Goal: Task Accomplishment & Management: Use online tool/utility

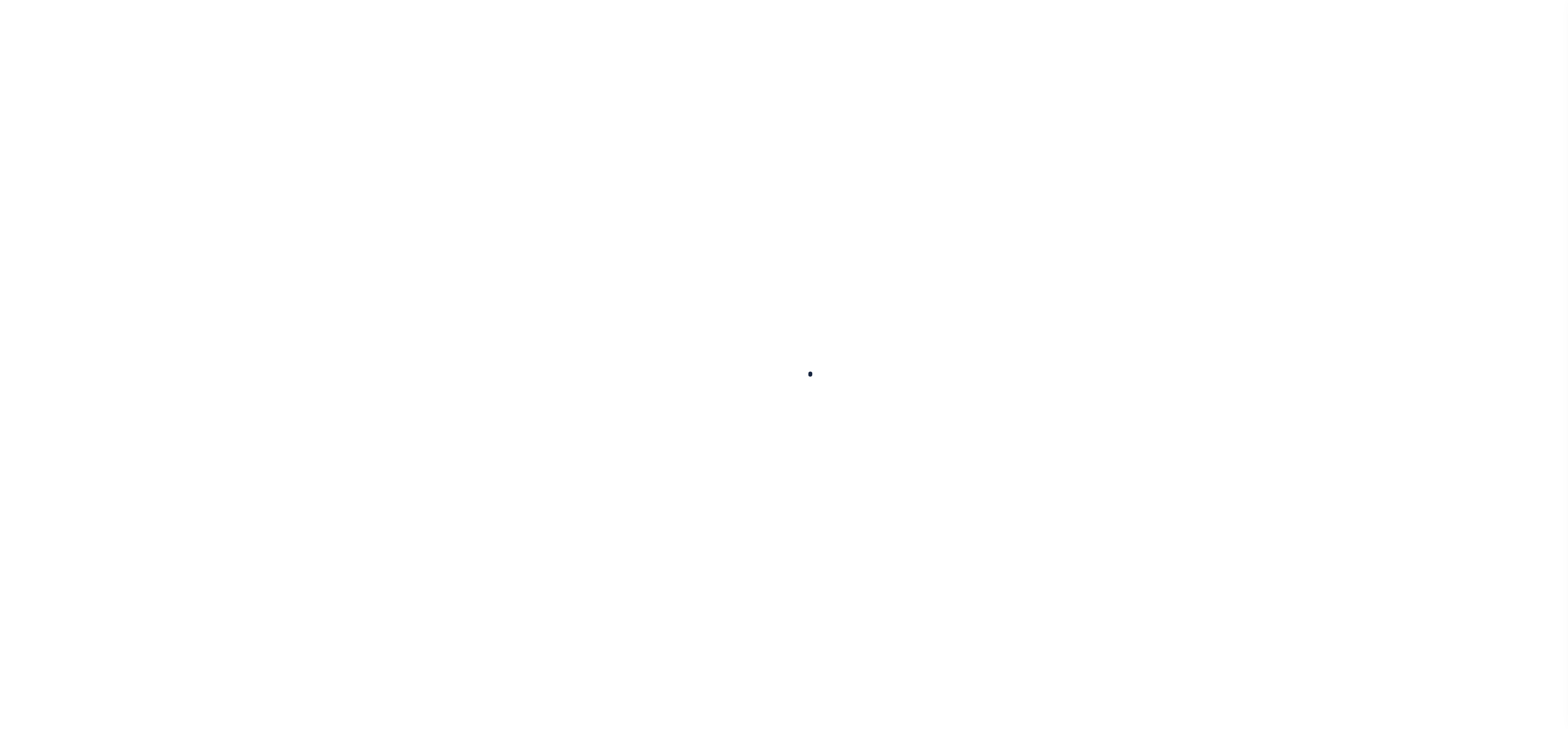
select select
select select "100"
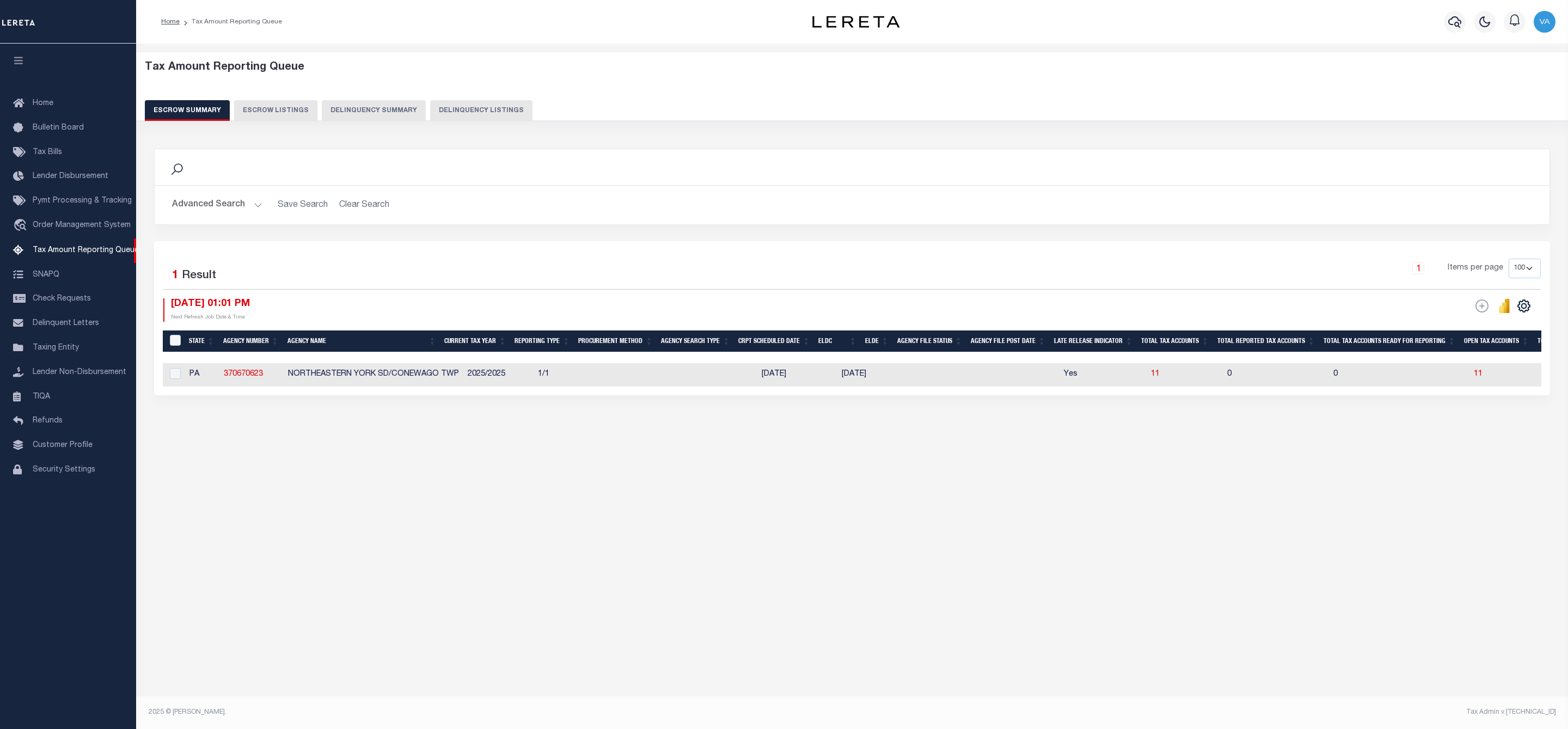
click at [245, 205] on button "Advanced Search" at bounding box center [217, 205] width 91 height 21
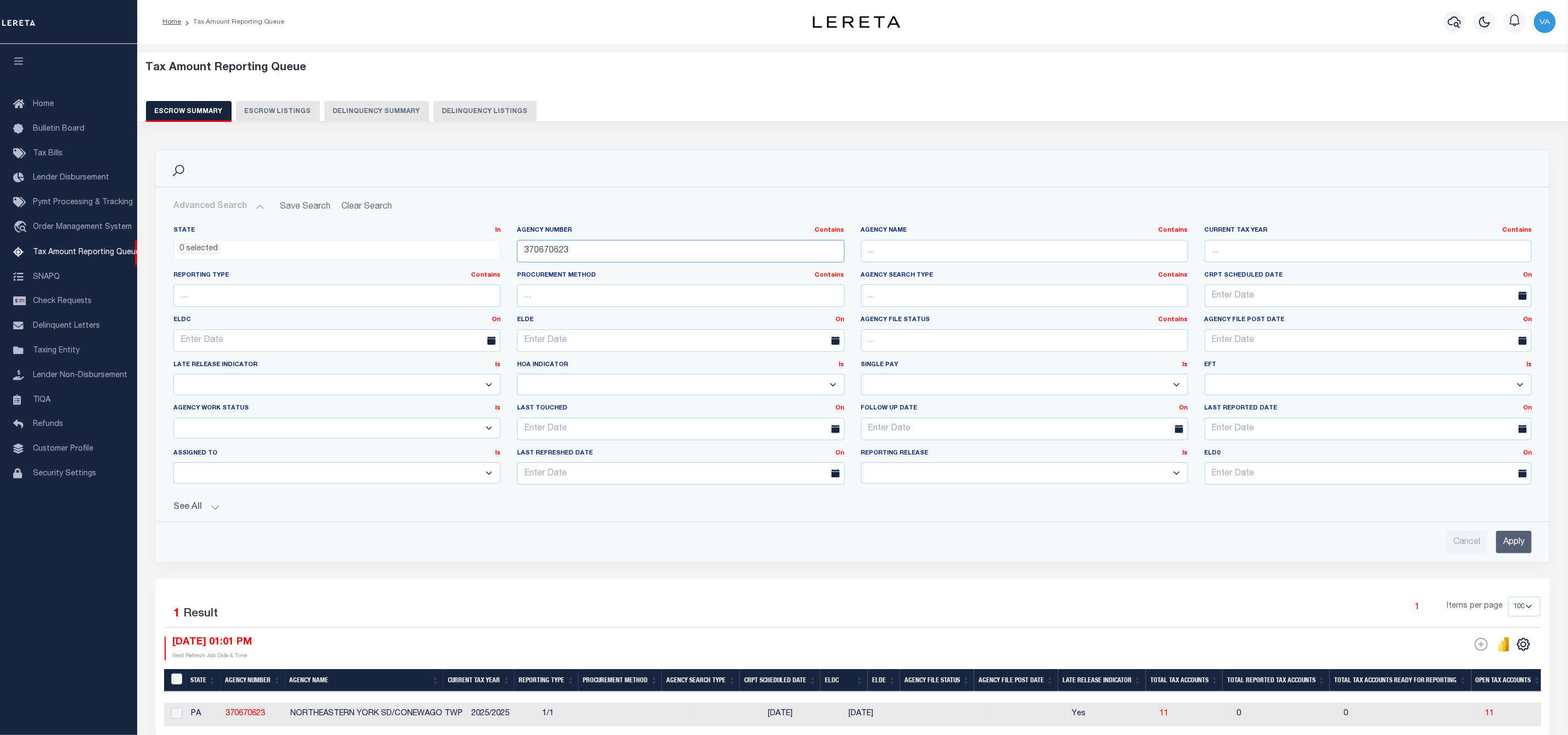
drag, startPoint x: 573, startPoint y: 248, endPoint x: 514, endPoint y: 254, distance: 59.3
click at [514, 254] on div "Agency Number Contains Contains Is 370670623" at bounding box center [680, 249] width 344 height 45
paste input "480637"
type input "370480637"
click at [1512, 541] on input "Apply" at bounding box center [1514, 542] width 36 height 22
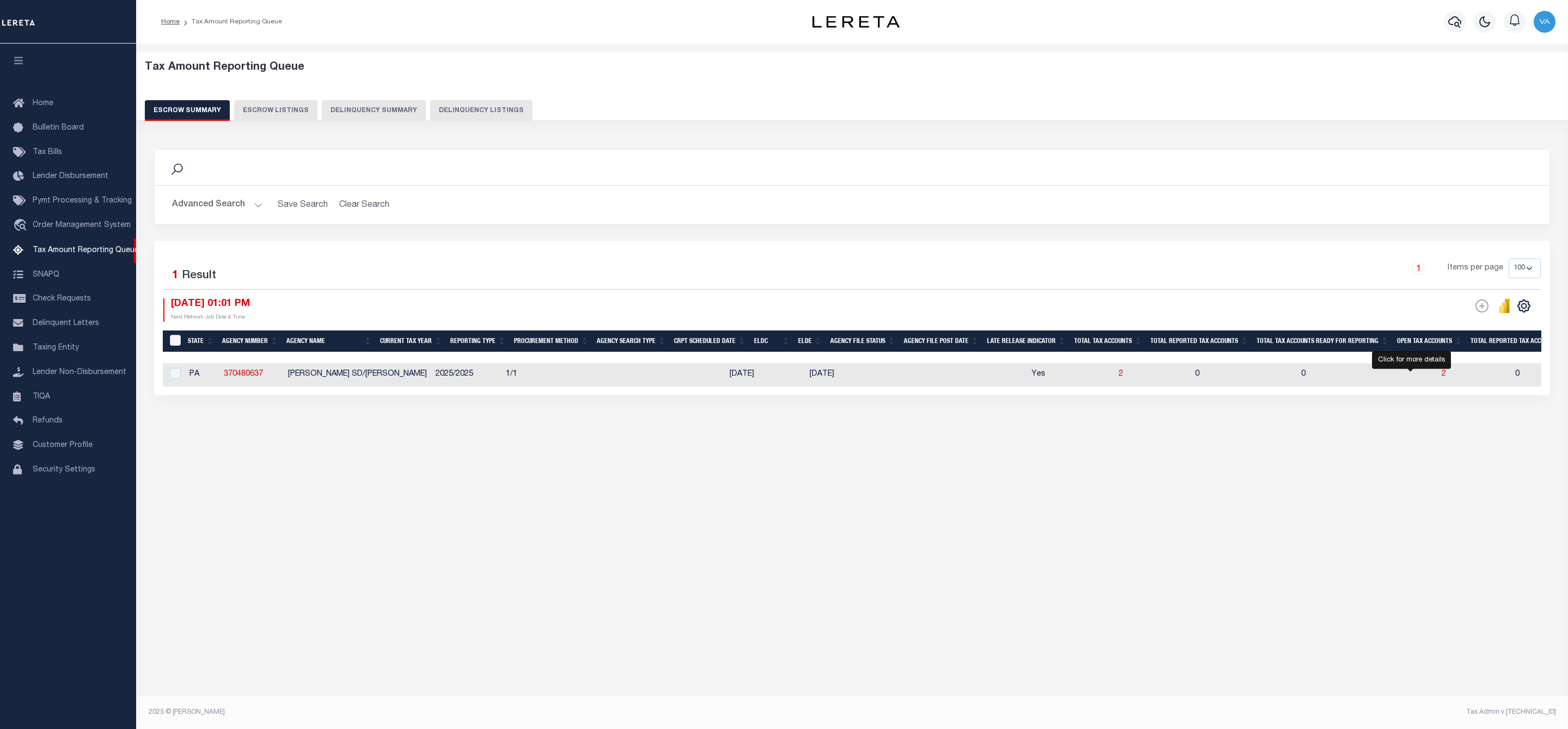
drag, startPoint x: 1411, startPoint y: 376, endPoint x: 1427, endPoint y: 364, distance: 20.0
click at [1442, 376] on span "2" at bounding box center [1444, 374] width 5 height 8
select select "100"
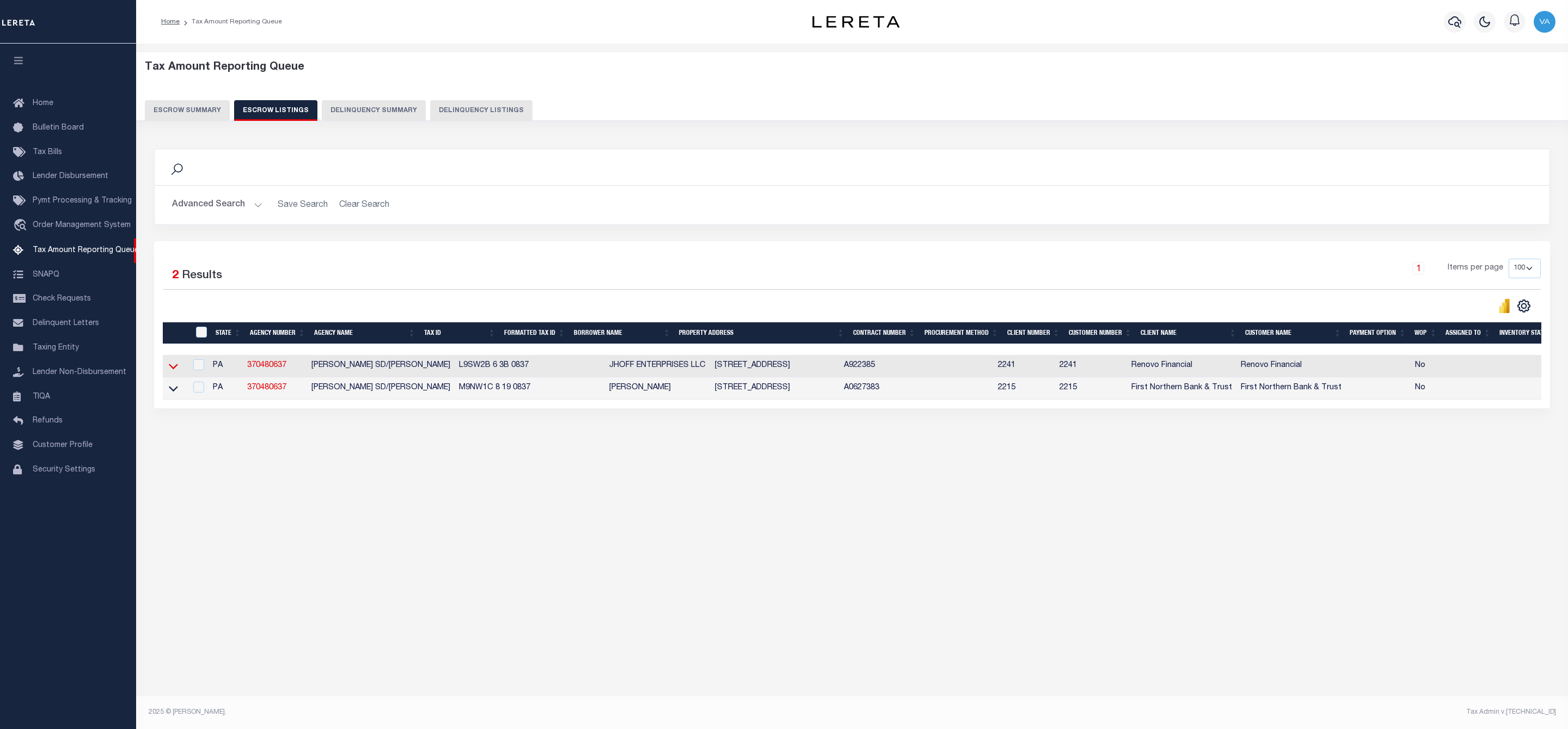
click at [170, 369] on icon at bounding box center [173, 366] width 9 height 11
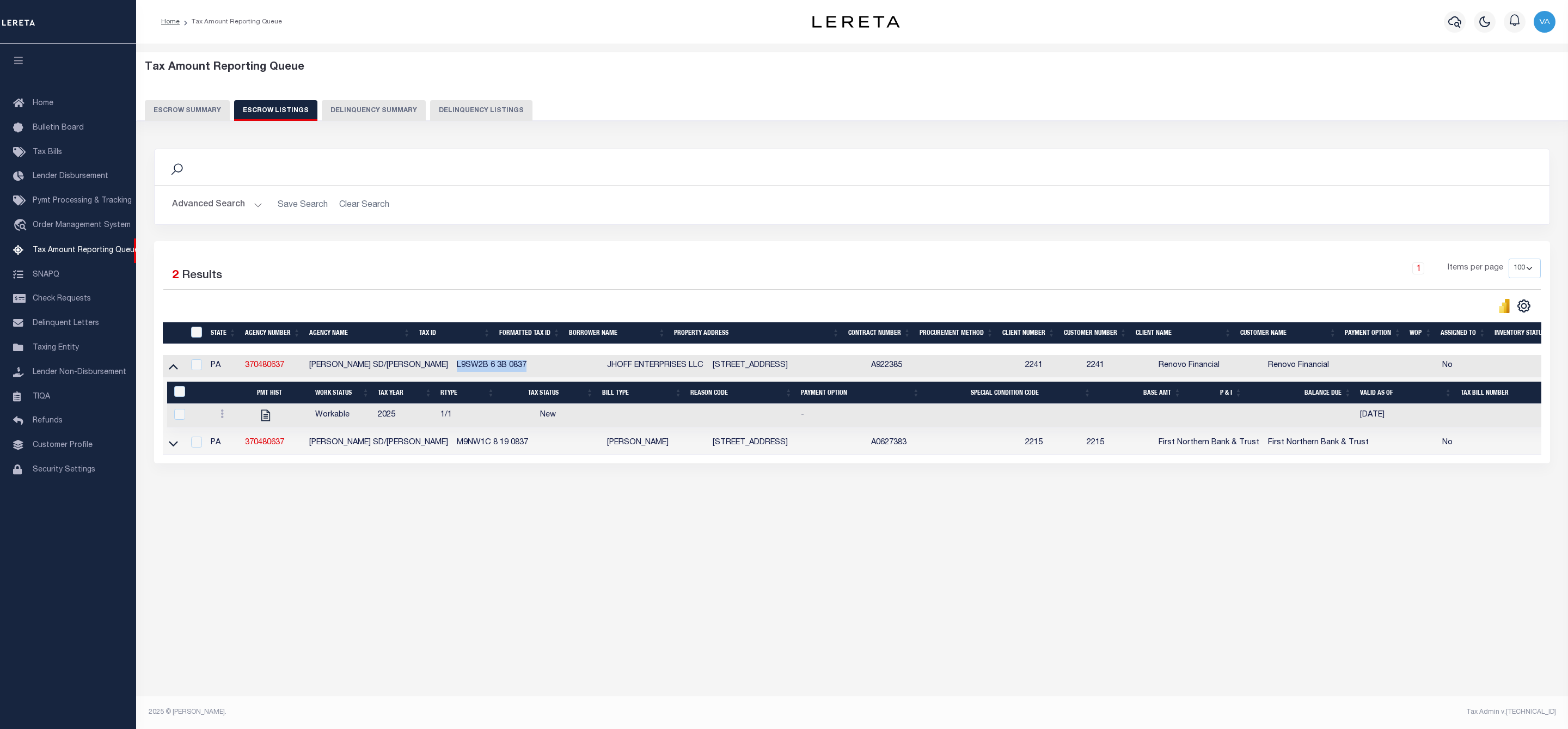
drag, startPoint x: 494, startPoint y: 368, endPoint x: 424, endPoint y: 368, distance: 70.0
click at [453, 368] on td "L9SW2B 6 3B 0837" at bounding box center [493, 366] width 81 height 22
checkbox input "true"
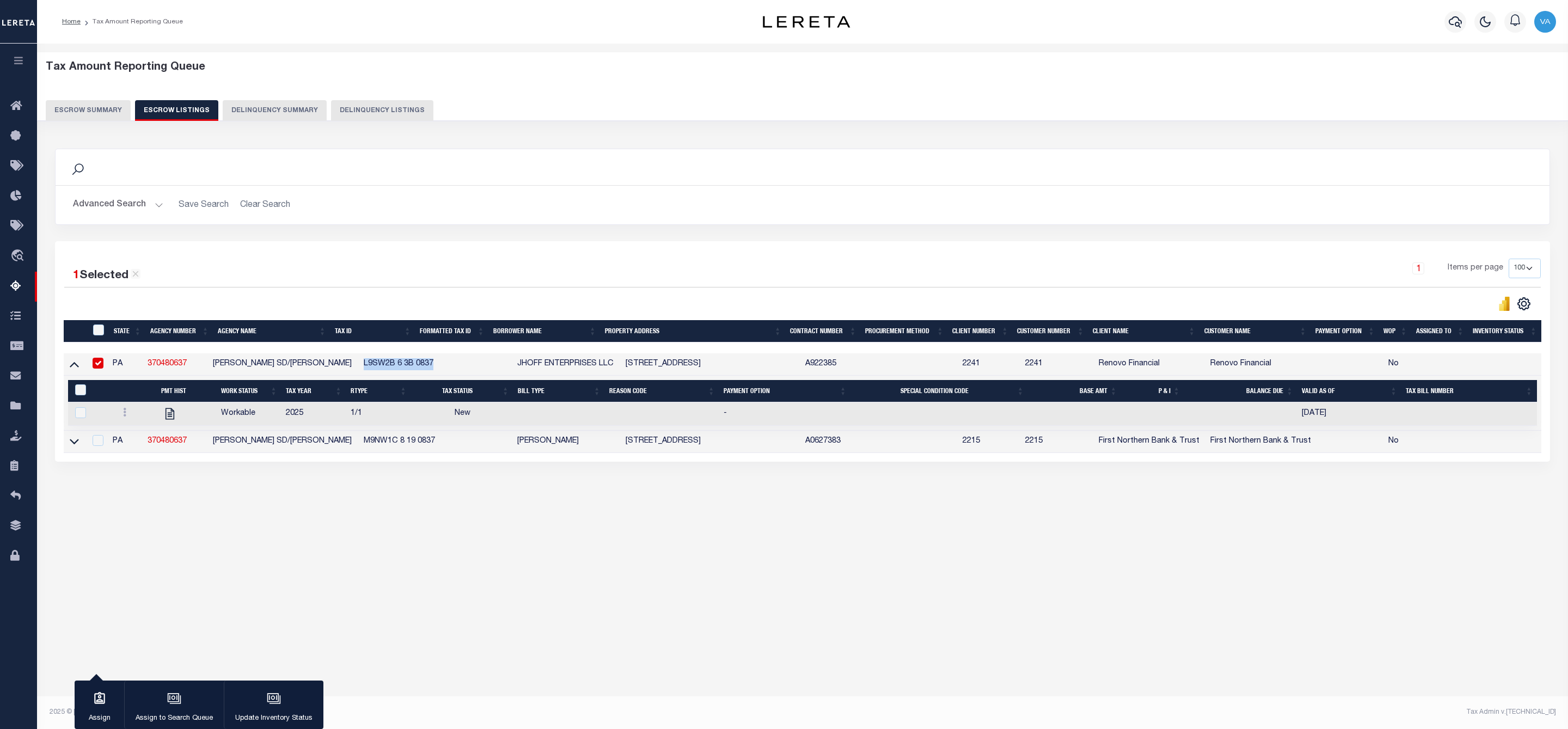
copy td "L9SW2B 6 3B 0837"
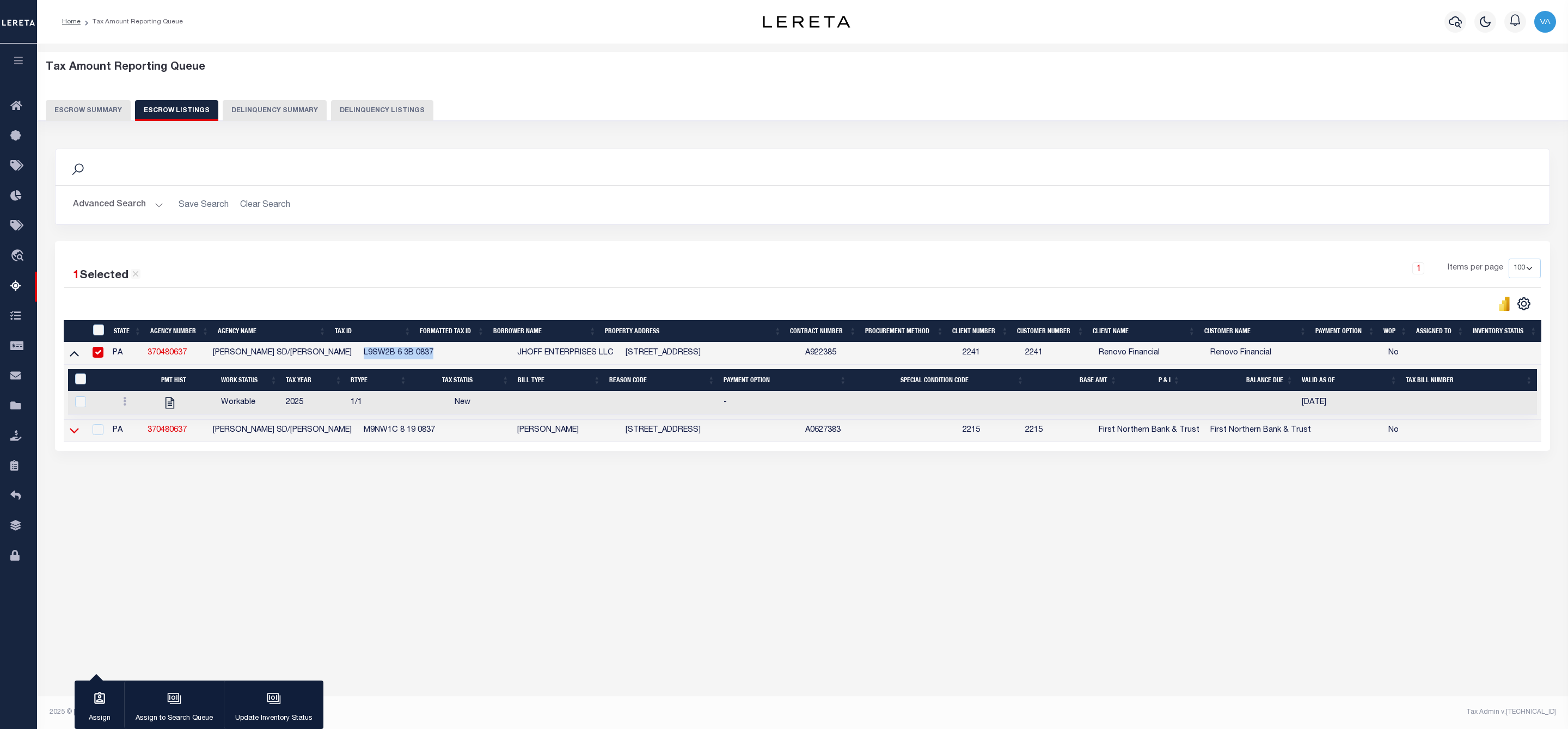
click at [72, 434] on icon at bounding box center [75, 431] width 9 height 5
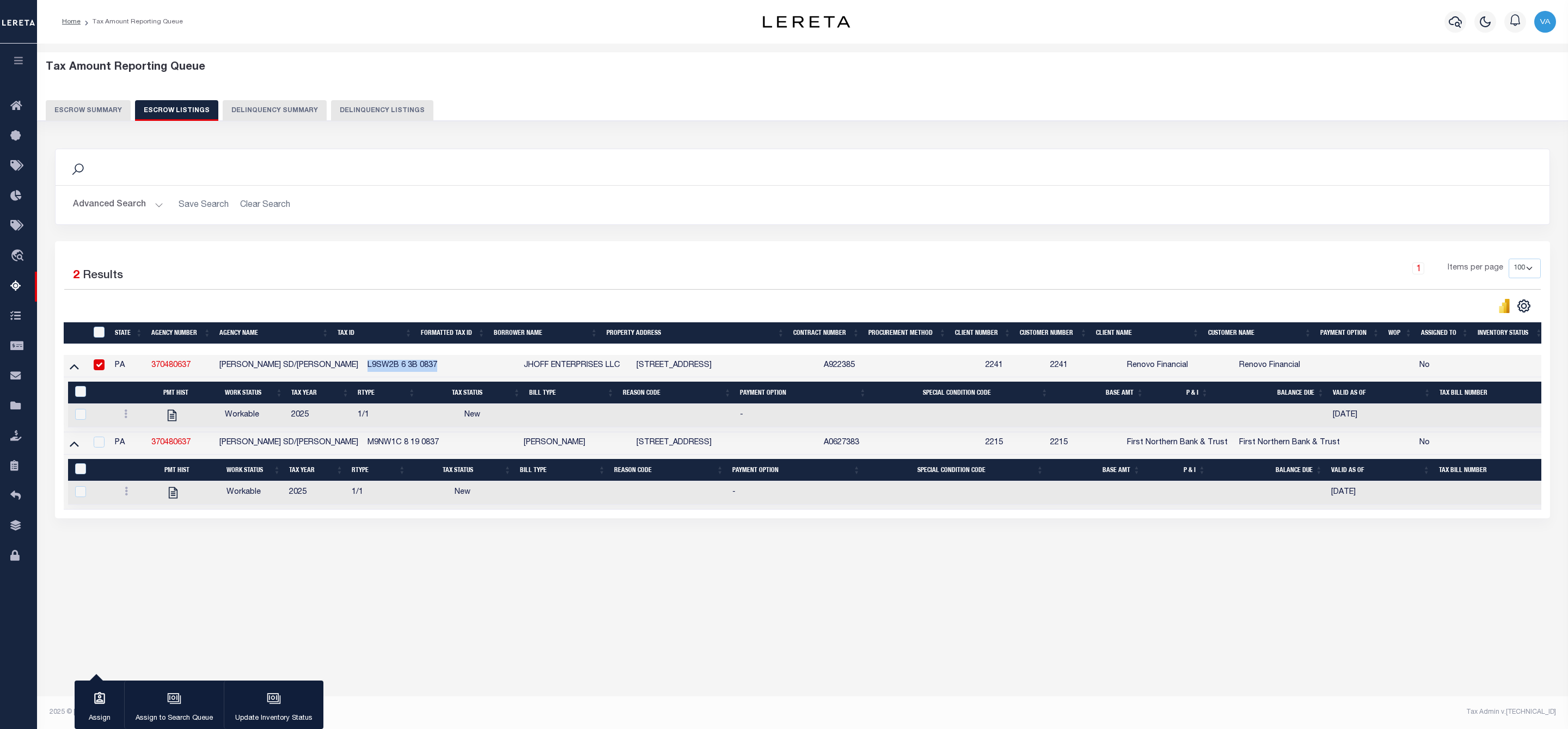
click at [129, 196] on button "Advanced Search" at bounding box center [118, 205] width 91 height 21
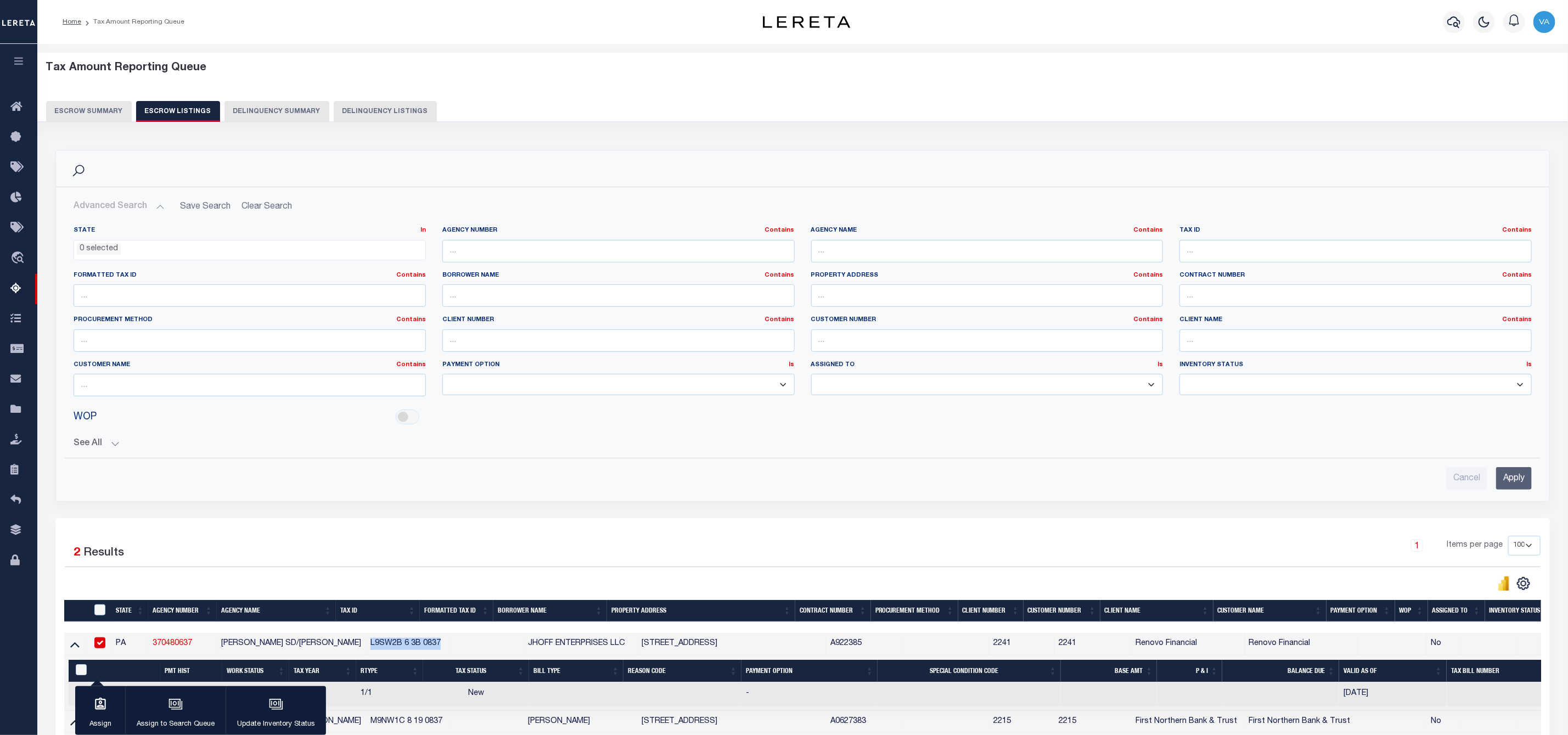
click at [100, 111] on button "Escrow Summary" at bounding box center [89, 111] width 86 height 21
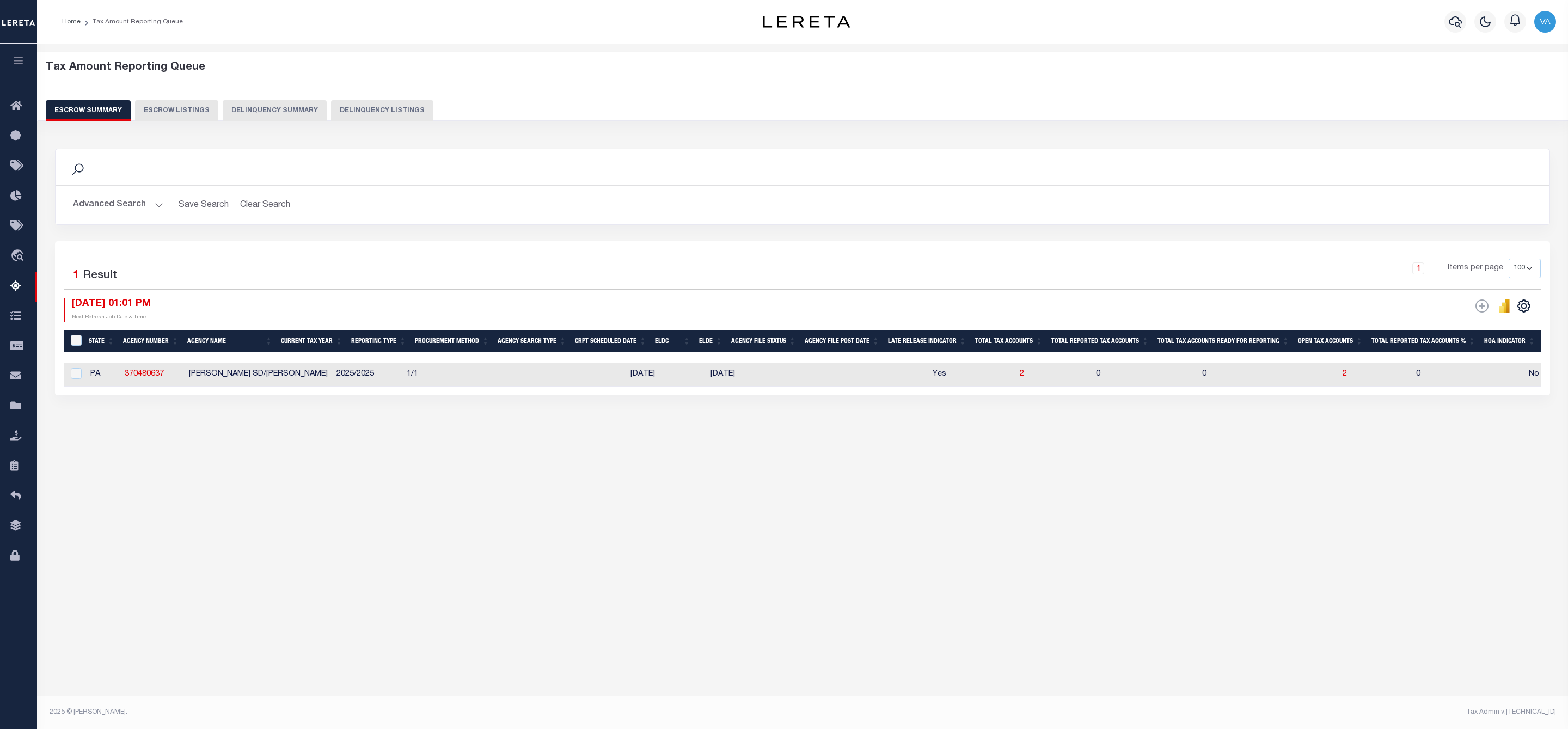
click at [142, 202] on button "Advanced Search" at bounding box center [118, 205] width 91 height 21
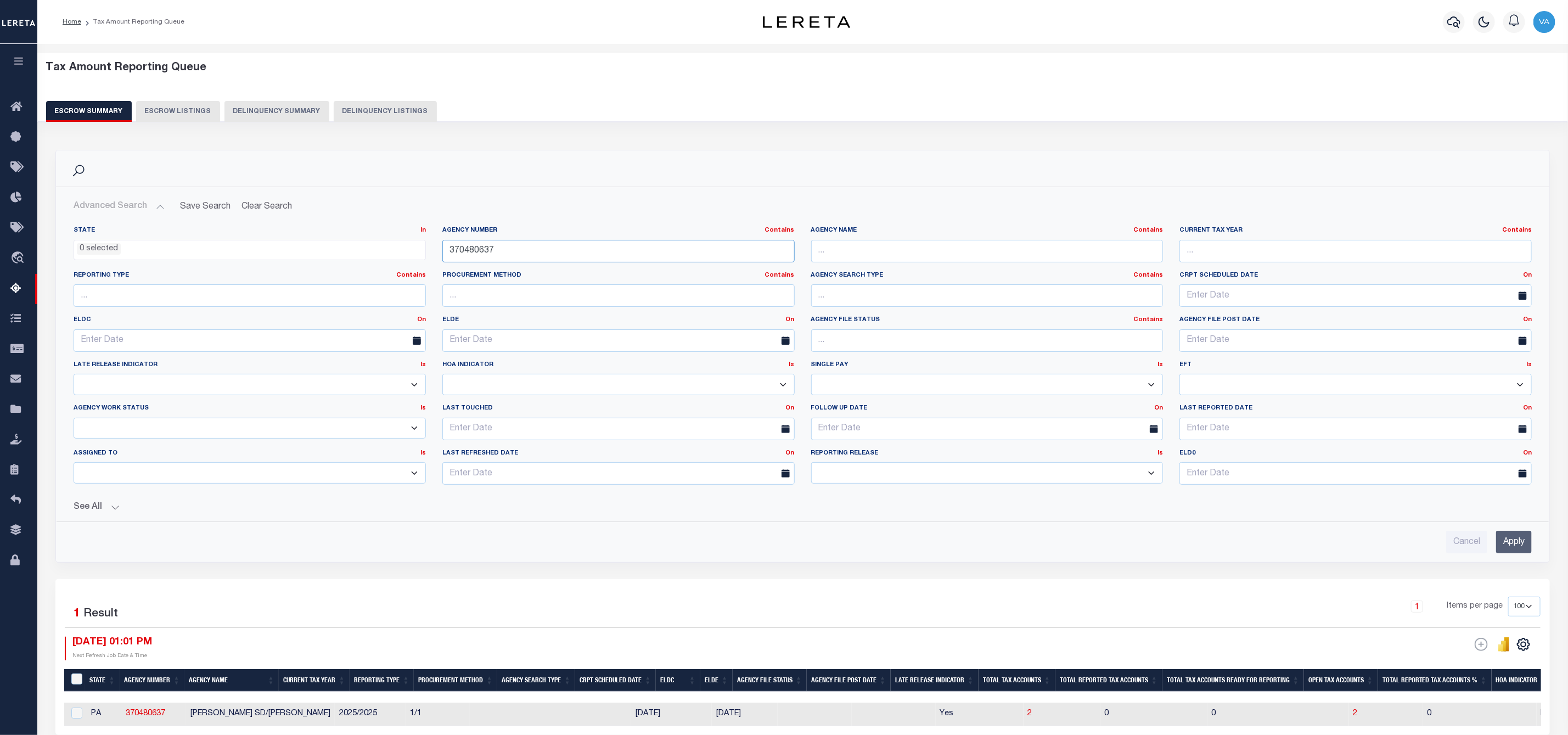
drag, startPoint x: 505, startPoint y: 248, endPoint x: 393, endPoint y: 247, distance: 112.0
click at [393, 247] on div "State In In AK AL AR AZ CA CO CT DC DE FL GA GU HI IA ID IL IN KS KY LA MA MD M…" at bounding box center [802, 360] width 1474 height 268
click at [1514, 543] on input "Apply" at bounding box center [1514, 542] width 36 height 22
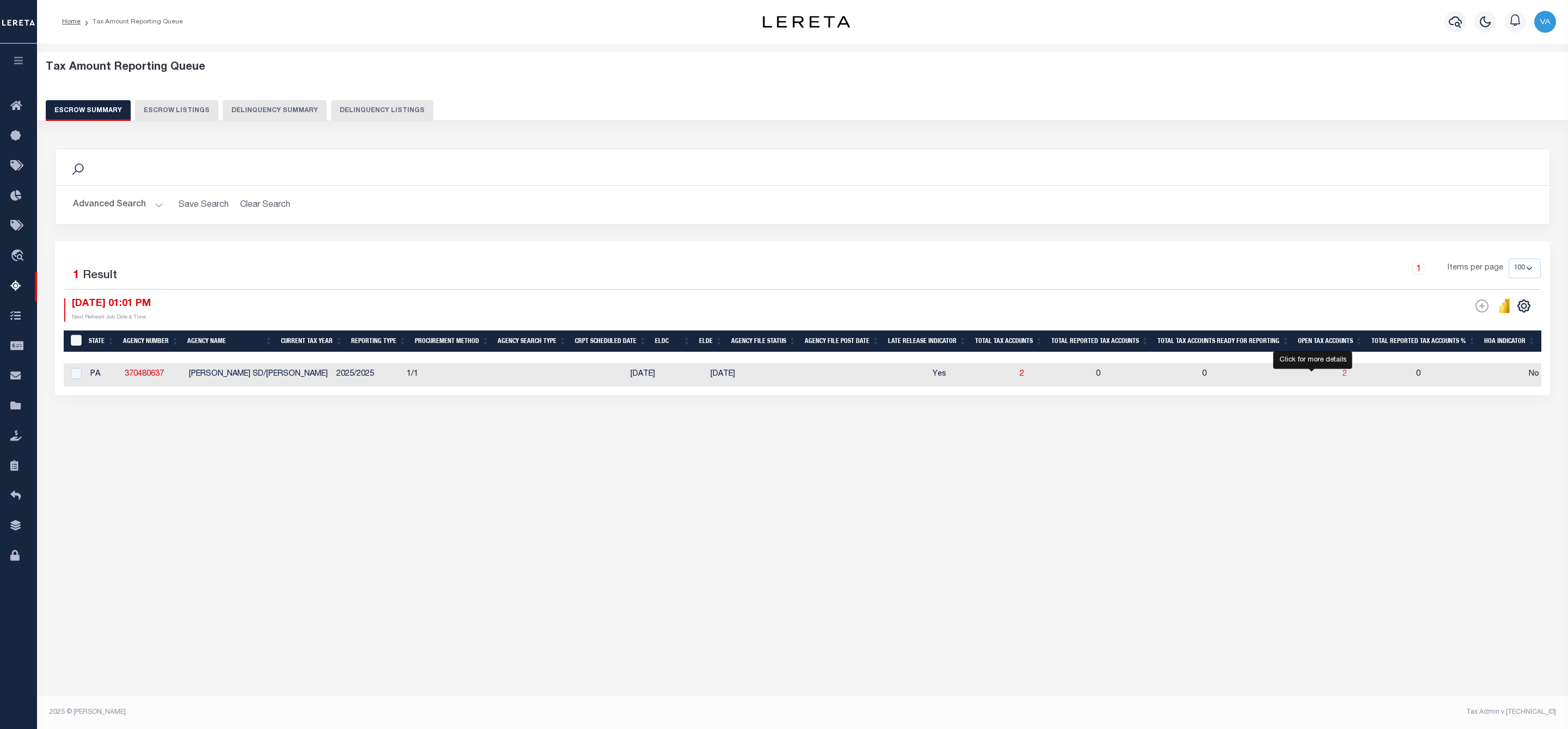
click at [1343, 374] on span "2" at bounding box center [1345, 374] width 5 height 8
select select "100"
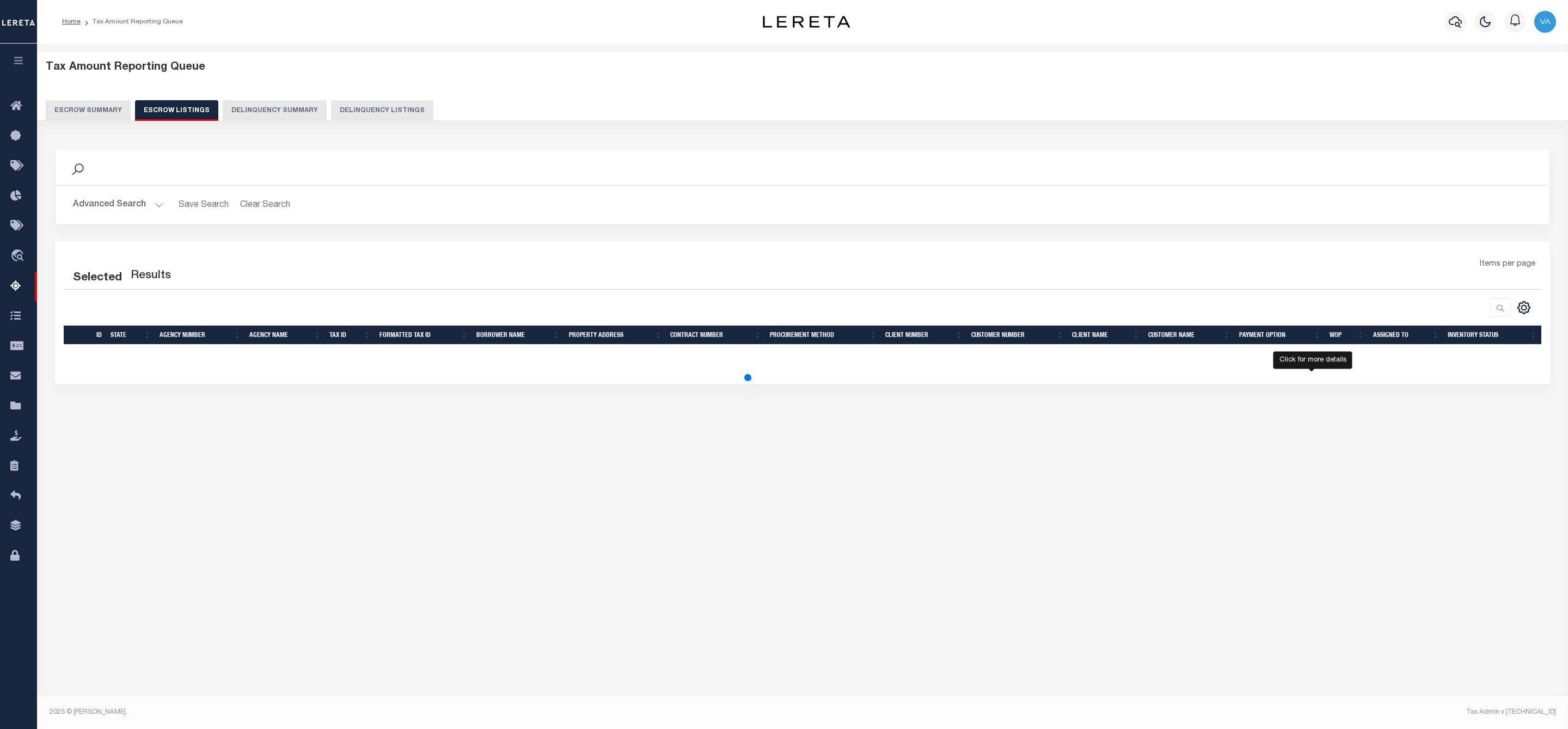
select select "100"
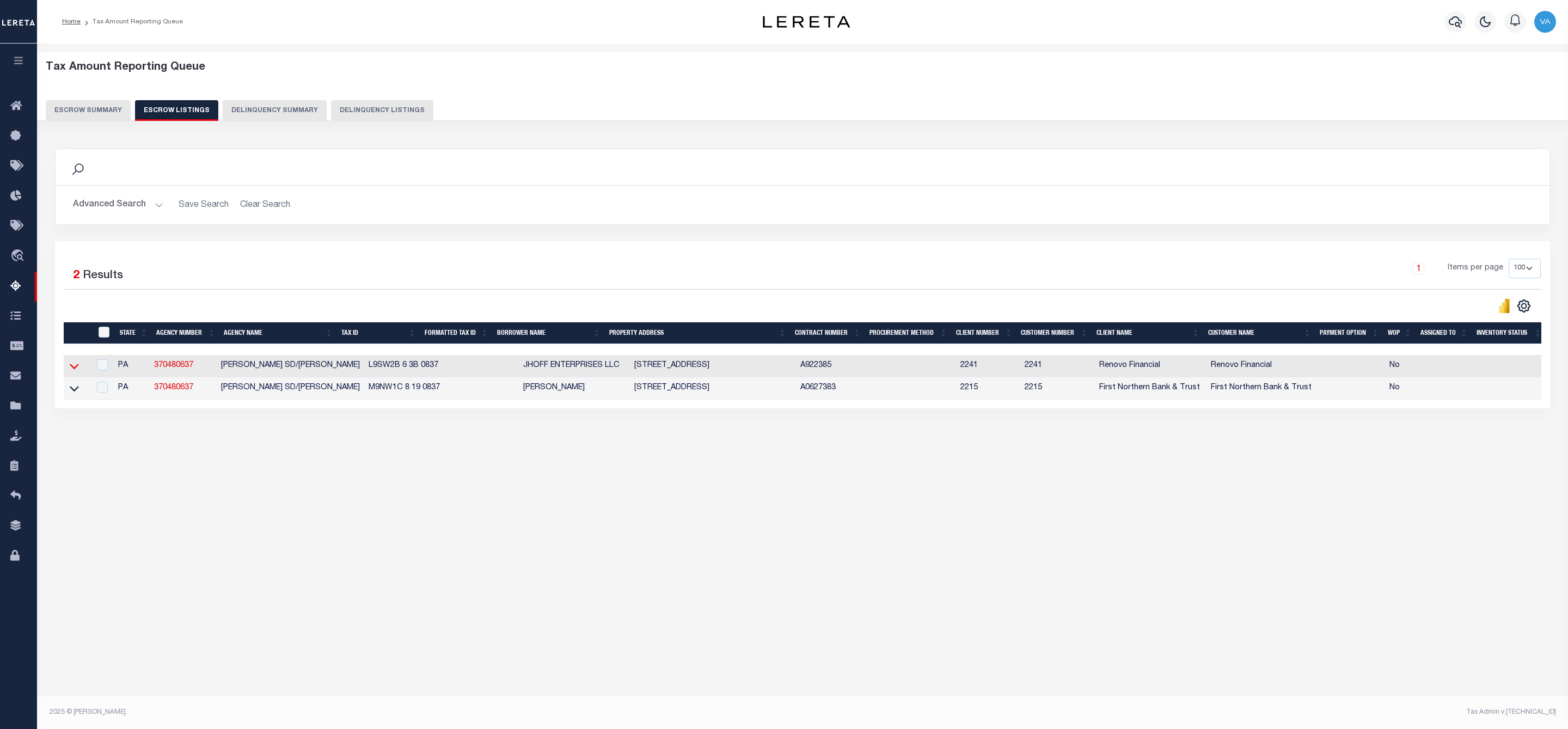
click at [74, 369] on icon at bounding box center [75, 366] width 9 height 11
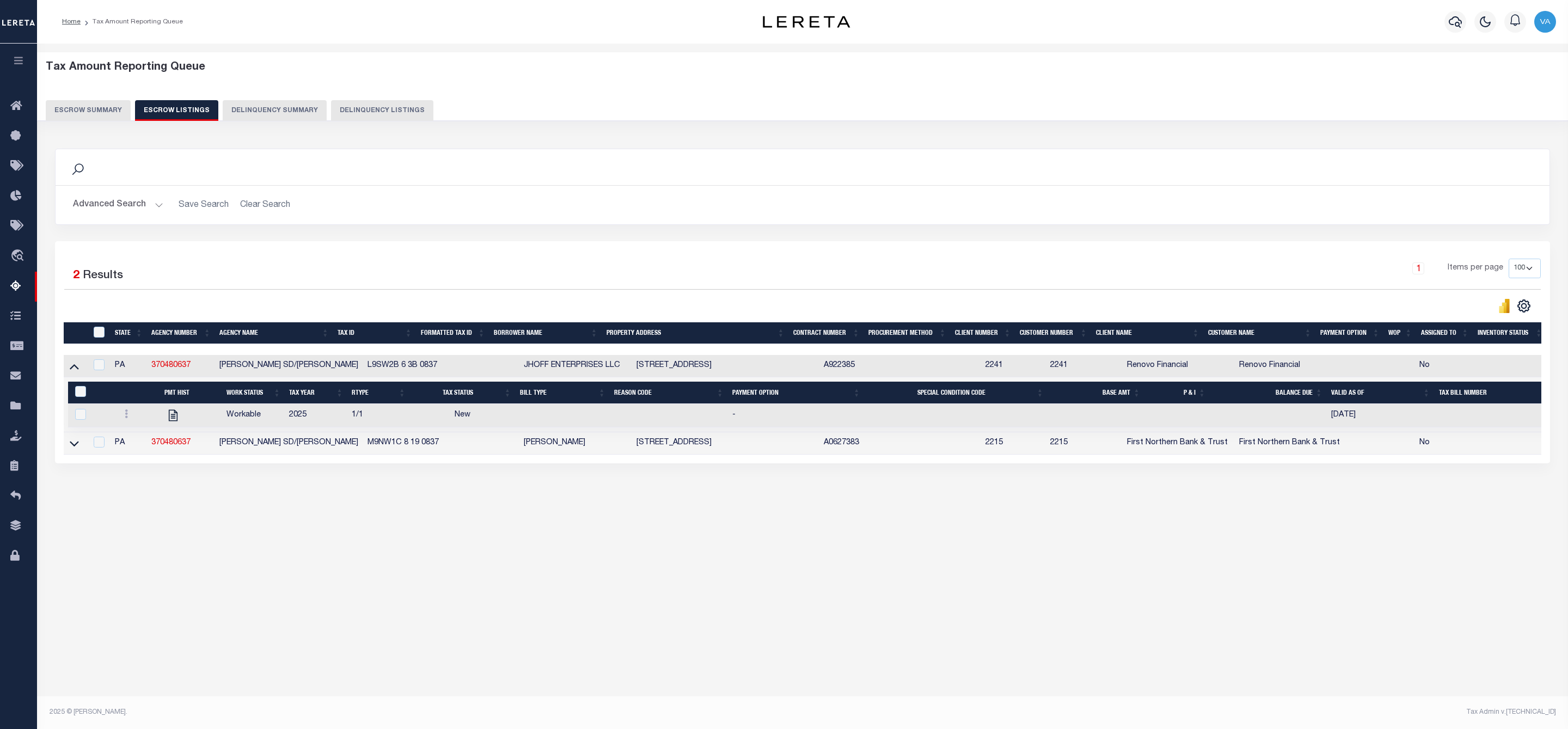
click at [77, 108] on button "Escrow Summary" at bounding box center [88, 110] width 85 height 21
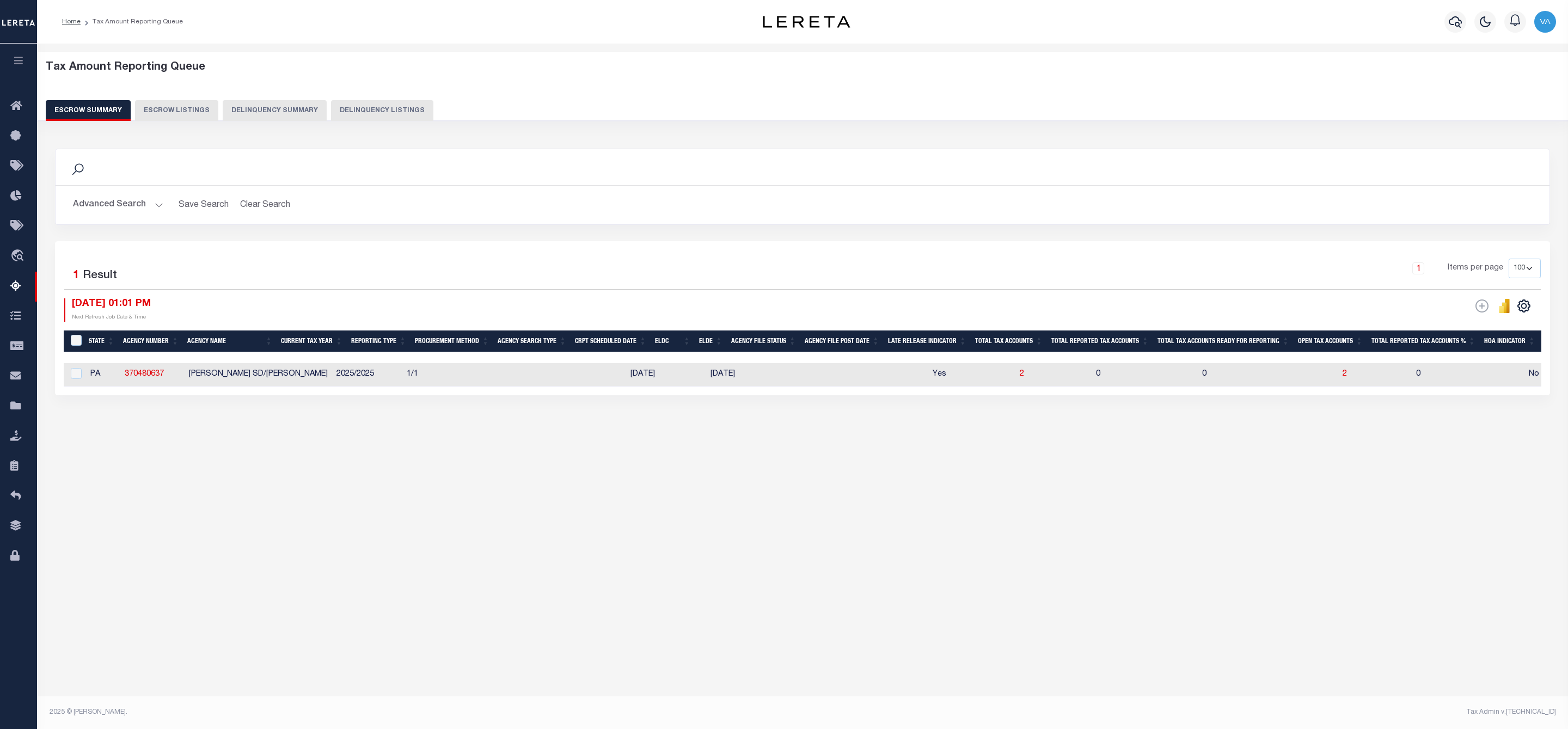
click at [141, 208] on button "Advanced Search" at bounding box center [118, 205] width 91 height 21
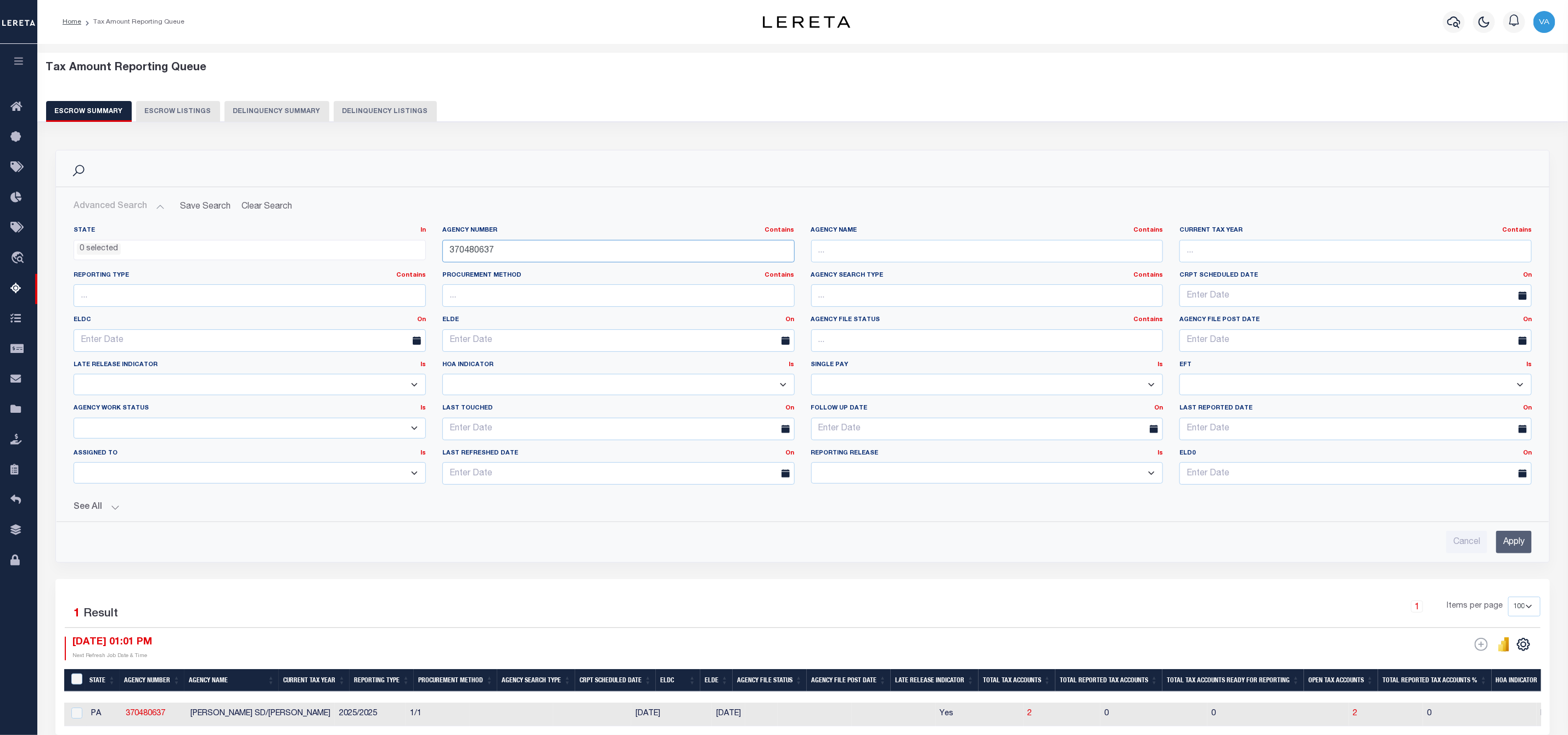
drag, startPoint x: 504, startPoint y: 257, endPoint x: 418, endPoint y: 255, distance: 86.0
click at [418, 255] on div "State In In AK AL AR AZ CA CO CT DC DE FL GA GU HI IA ID IL IN KS KY LA MA MD M…" at bounding box center [802, 360] width 1474 height 268
click at [1517, 553] on input "Apply" at bounding box center [1514, 542] width 36 height 22
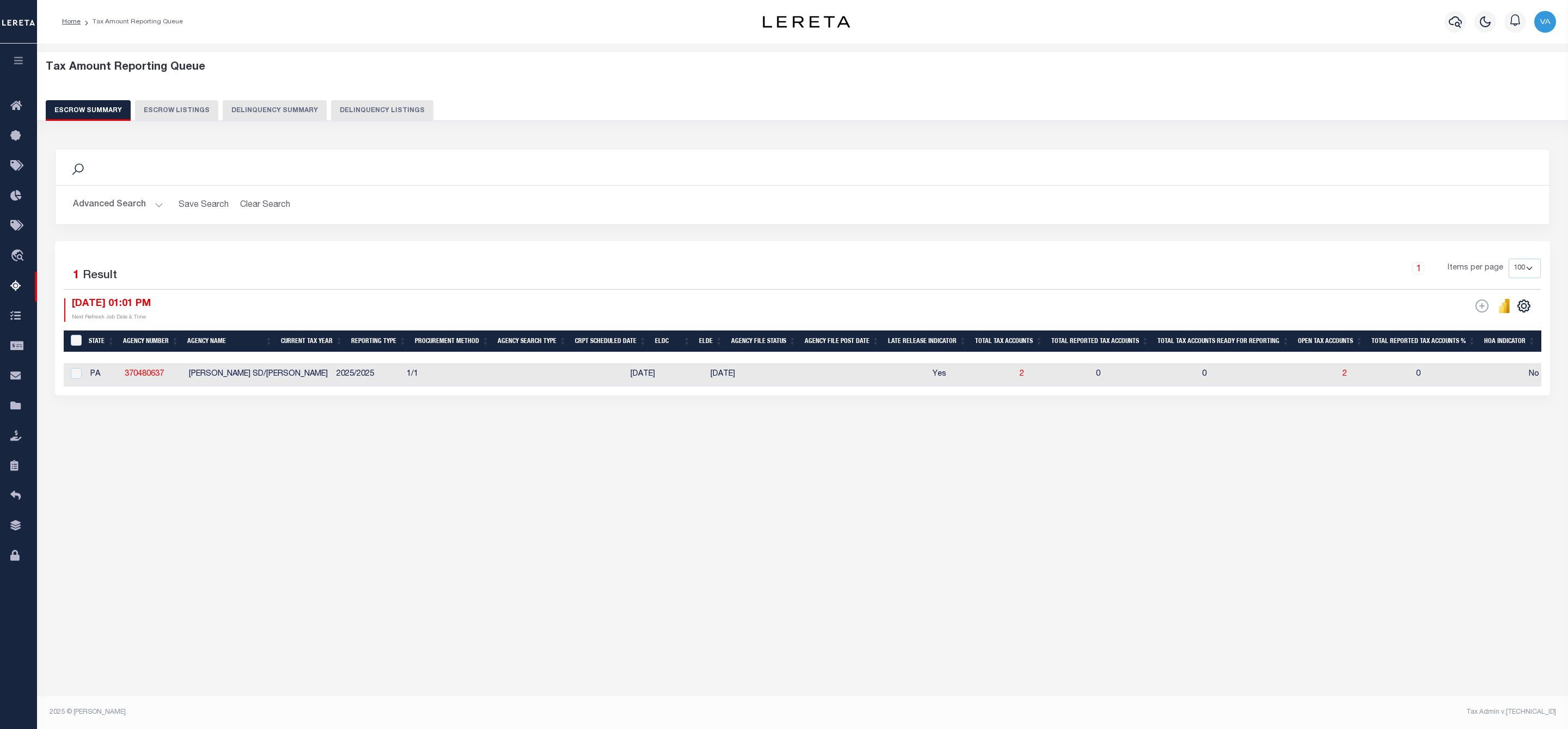
click at [141, 204] on button "Advanced Search" at bounding box center [118, 205] width 91 height 21
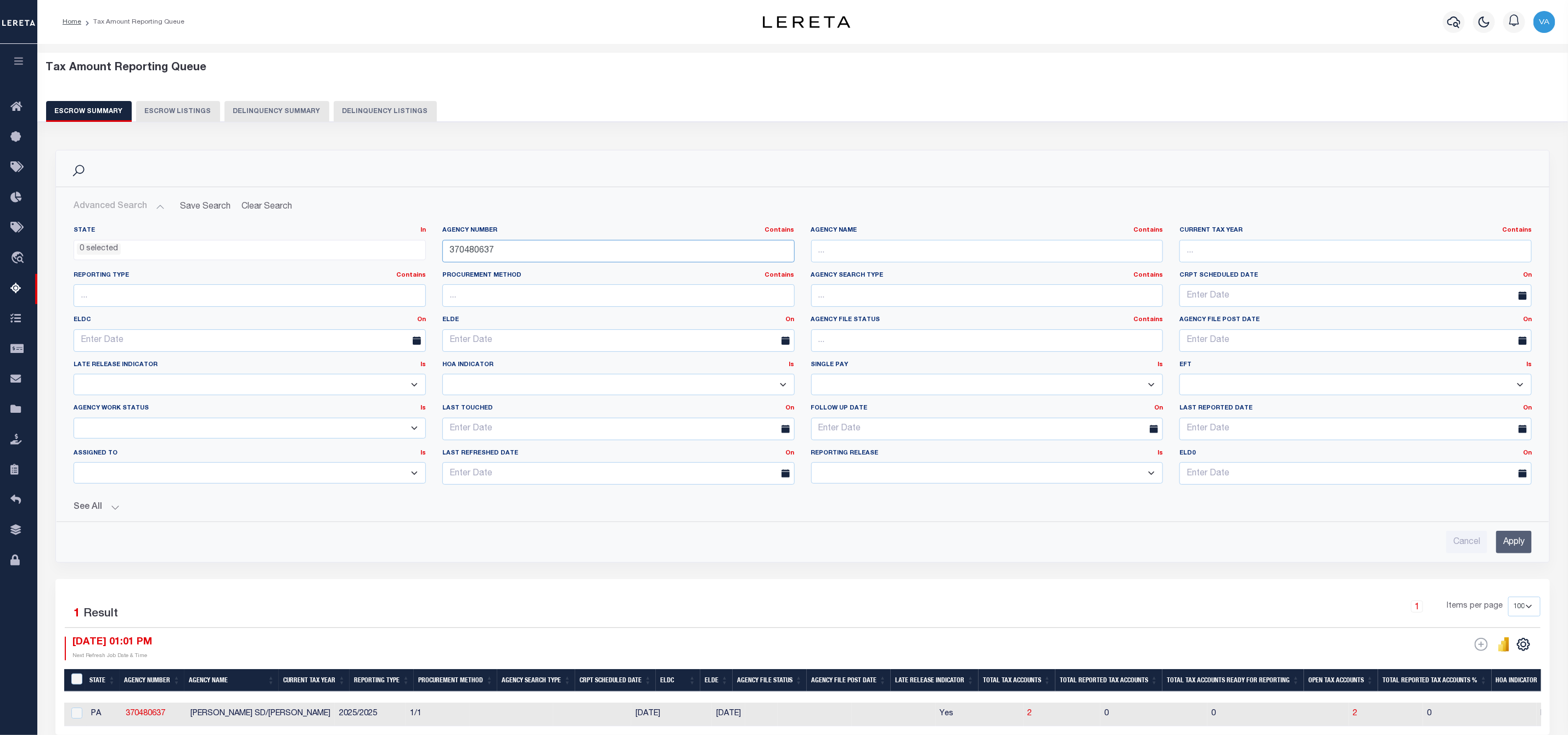
drag, startPoint x: 495, startPoint y: 252, endPoint x: 410, endPoint y: 252, distance: 85.0
click at [410, 252] on div "State In In AK AL AR AZ CA CO CT DC DE FL GA GU HI IA ID IL IN KS KY LA MA MD M…" at bounding box center [802, 360] width 1474 height 268
paste input "210830202"
click at [1513, 541] on input "Apply" at bounding box center [1514, 542] width 36 height 22
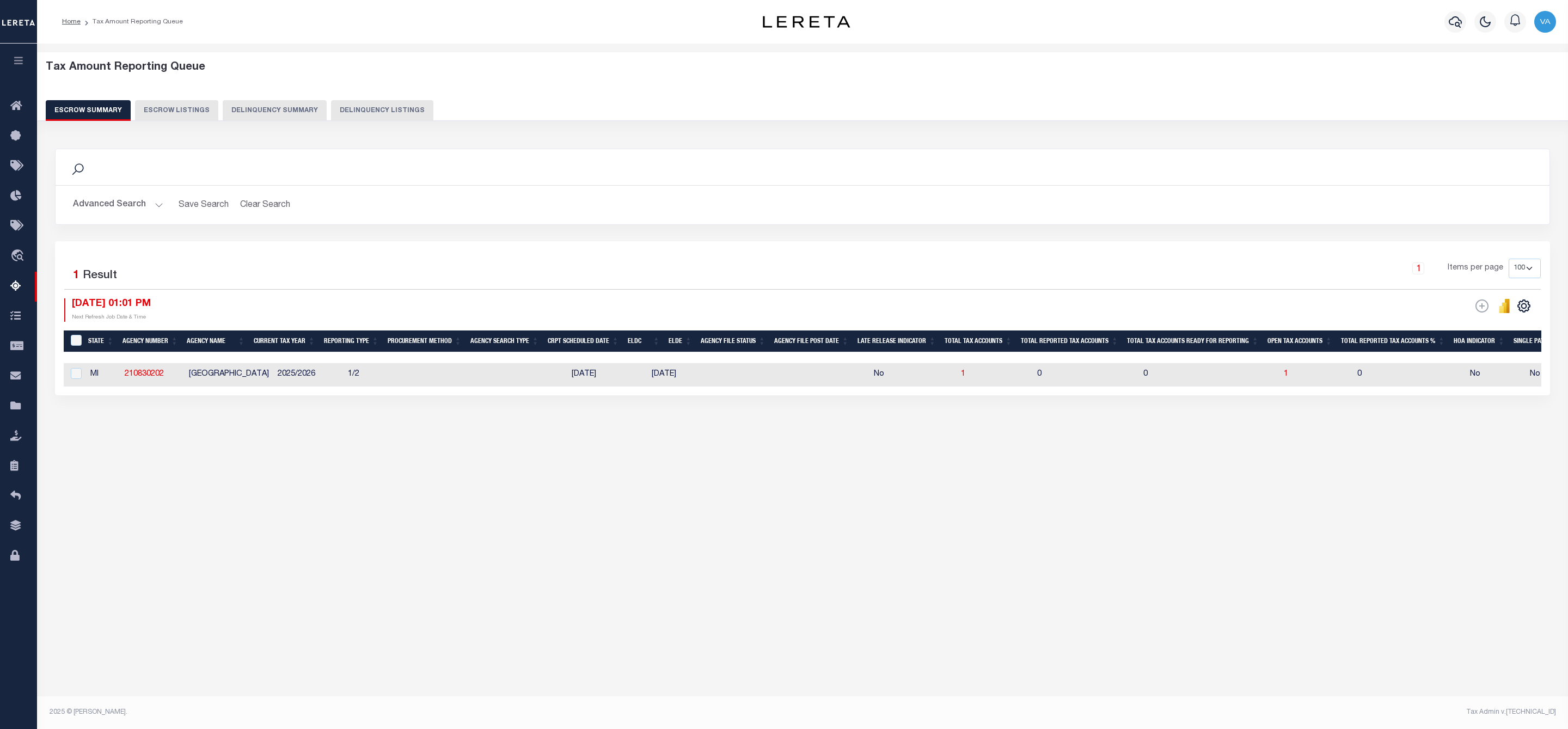
click at [152, 205] on button "Advanced Search" at bounding box center [118, 205] width 91 height 21
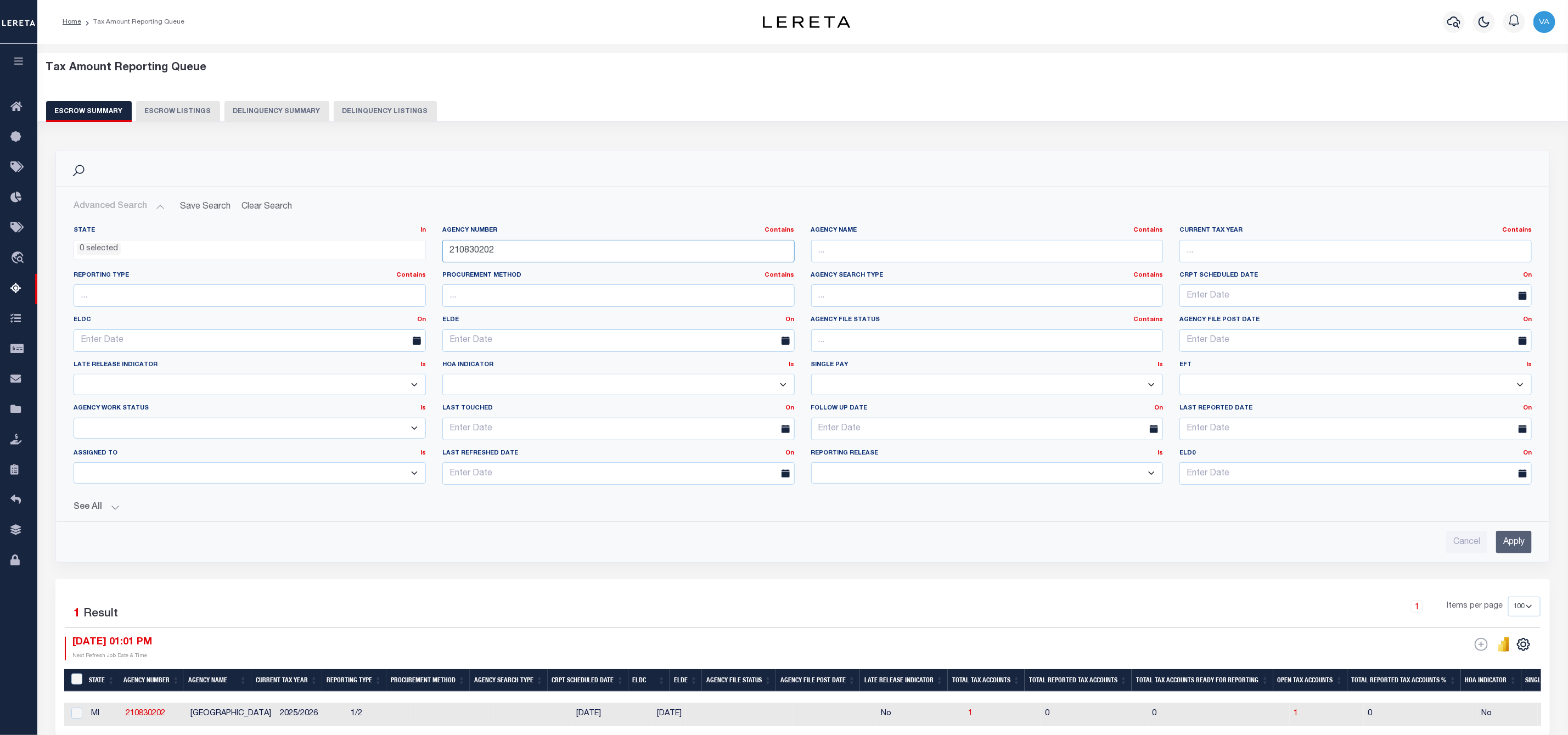
drag, startPoint x: 473, startPoint y: 249, endPoint x: 419, endPoint y: 249, distance: 54.0
click at [419, 249] on div "State In In AK AL AR AZ CA CO CT DC DE FL GA GU HI IA ID IL IN KS KY LA MA MD M…" at bounding box center [802, 360] width 1474 height 268
paste input "530204"
click at [1506, 540] on input "Apply" at bounding box center [1514, 542] width 36 height 22
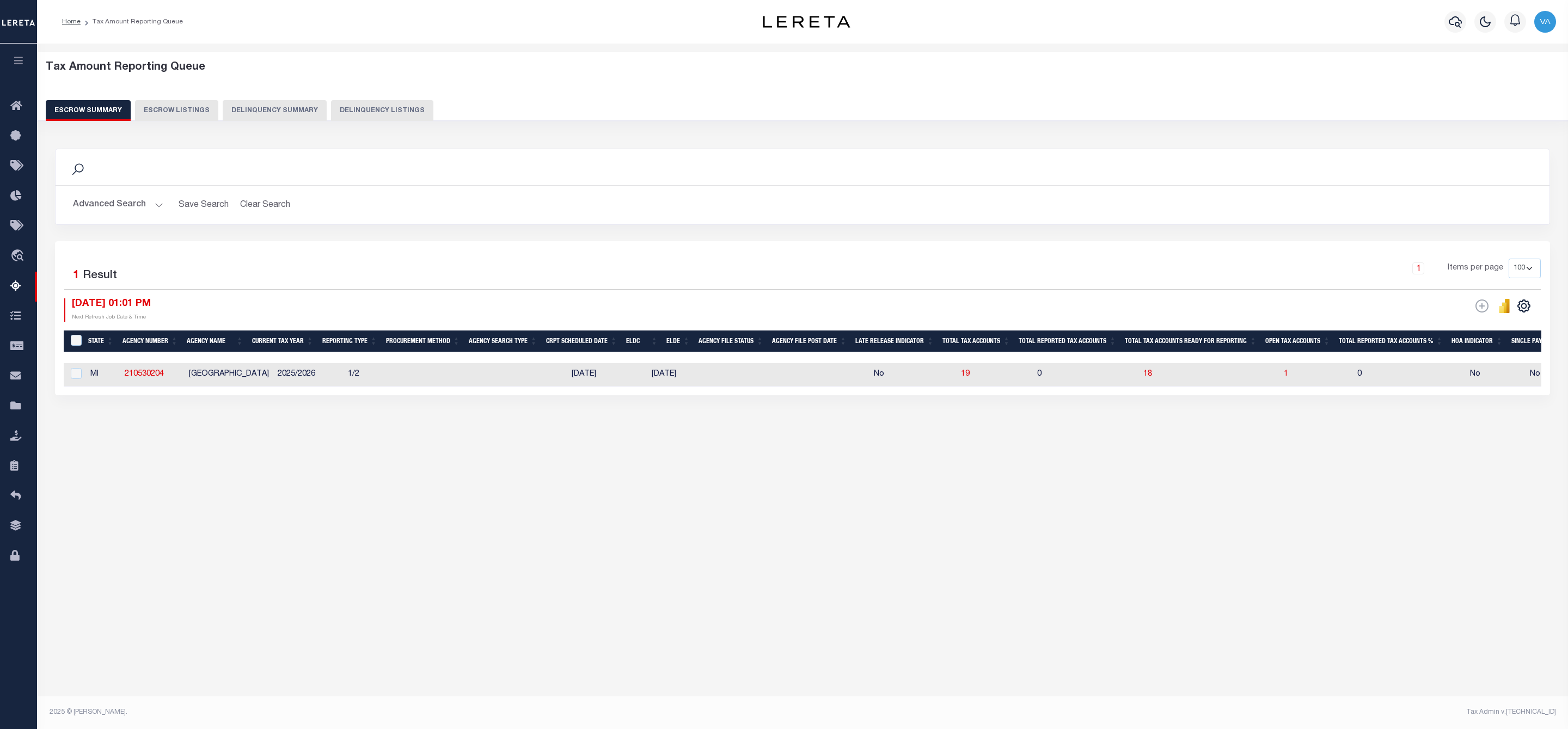
click at [119, 204] on button "Advanced Search" at bounding box center [118, 205] width 91 height 21
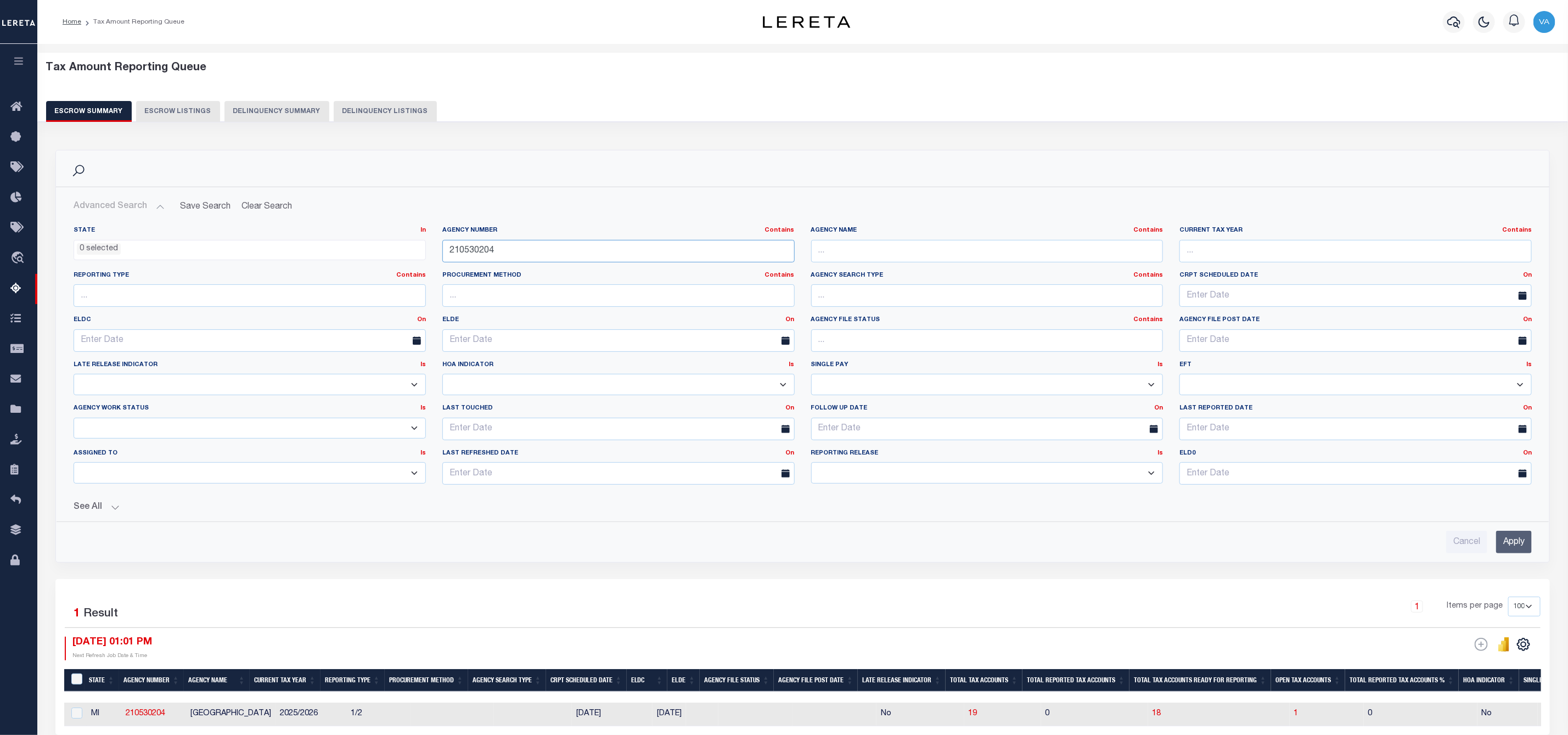
click at [459, 251] on input "210530204" at bounding box center [618, 251] width 352 height 22
drag, startPoint x: 502, startPoint y: 251, endPoint x: 440, endPoint y: 251, distance: 62.0
click at [440, 251] on div "Agency Number Contains Contains Is 210530204" at bounding box center [618, 249] width 369 height 45
paste input "830212"
click at [1513, 542] on input "Apply" at bounding box center [1514, 542] width 36 height 22
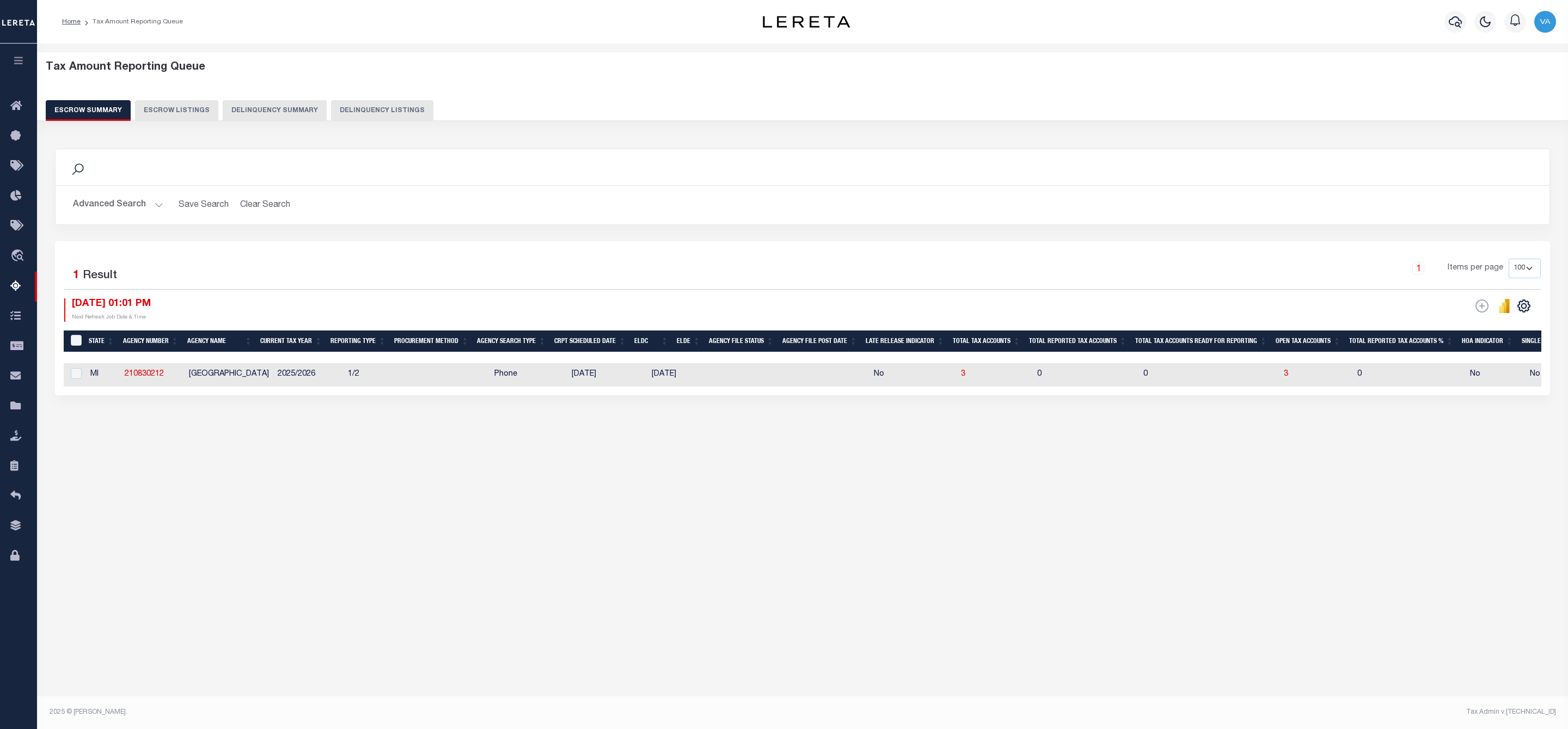
click at [132, 201] on button "Advanced Search" at bounding box center [118, 205] width 91 height 21
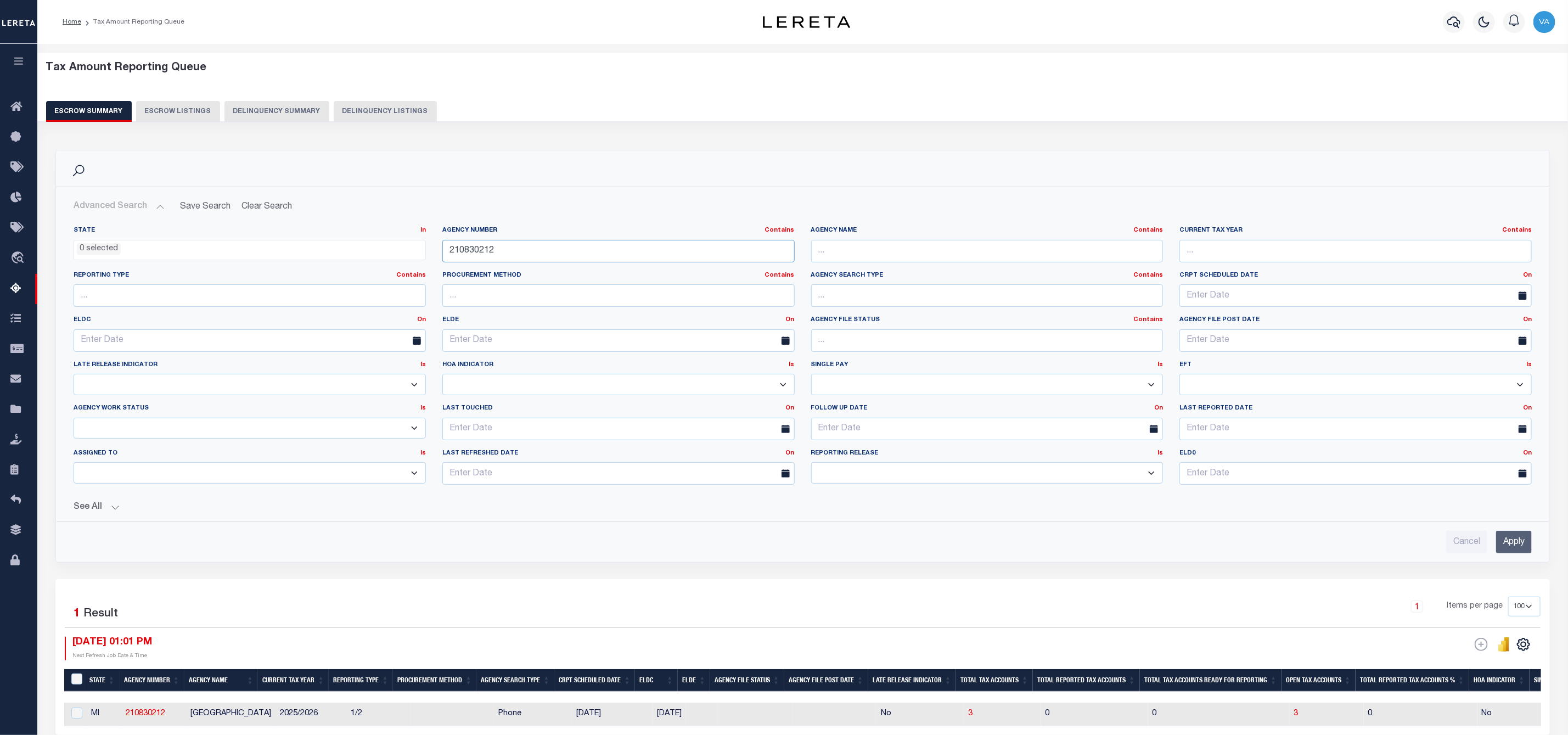
drag, startPoint x: 511, startPoint y: 250, endPoint x: 439, endPoint y: 249, distance: 72.0
click at [439, 249] on div "Agency Number Contains Contains Is 210830212" at bounding box center [618, 249] width 369 height 45
paste input "100206"
click at [1514, 542] on input "Apply" at bounding box center [1514, 542] width 36 height 22
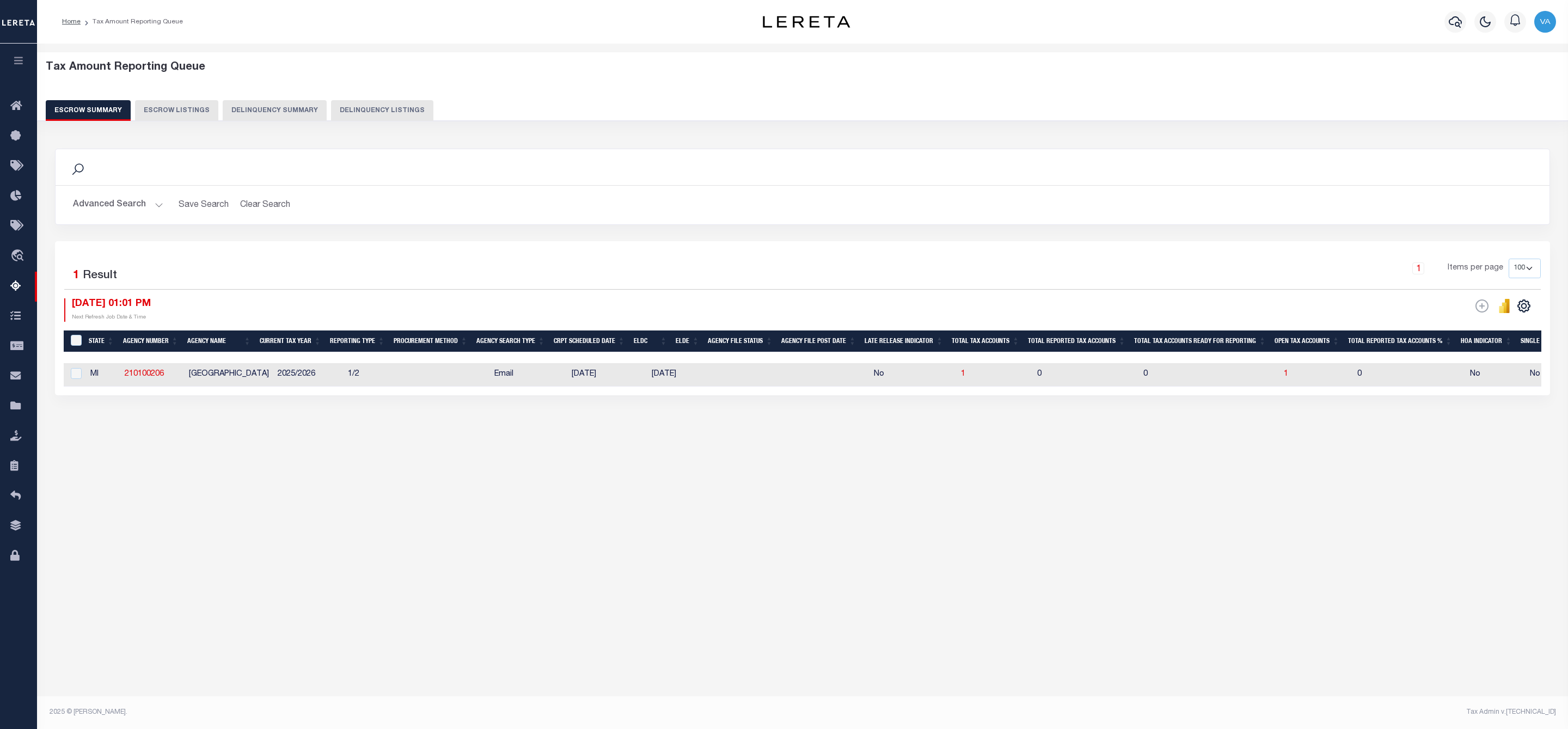
click at [136, 206] on button "Advanced Search" at bounding box center [118, 205] width 91 height 21
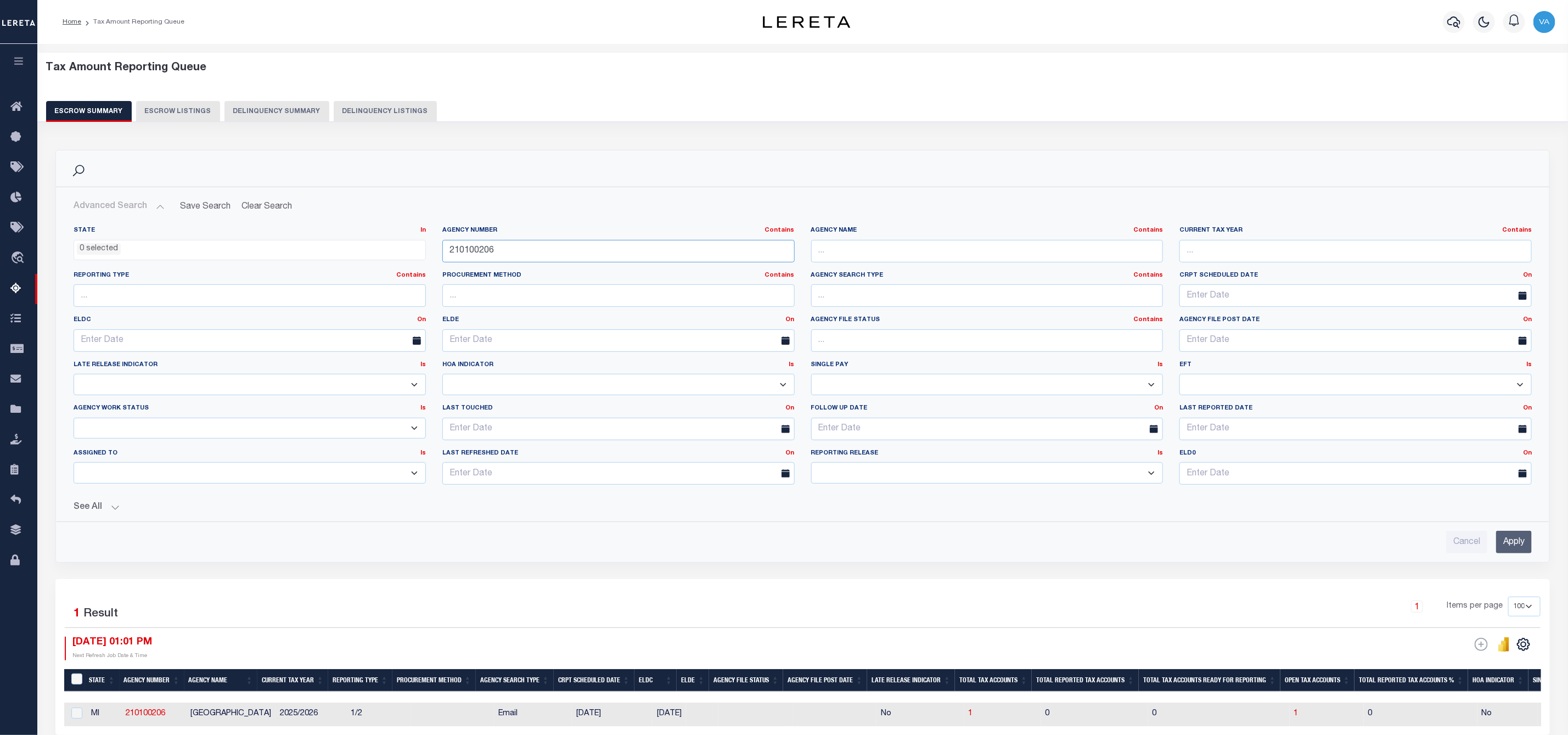
drag, startPoint x: 504, startPoint y: 252, endPoint x: 443, endPoint y: 252, distance: 61.0
click at [443, 252] on input "210100206" at bounding box center [618, 251] width 352 height 22
paste input "530204"
click at [1504, 549] on input "Apply" at bounding box center [1514, 542] width 36 height 22
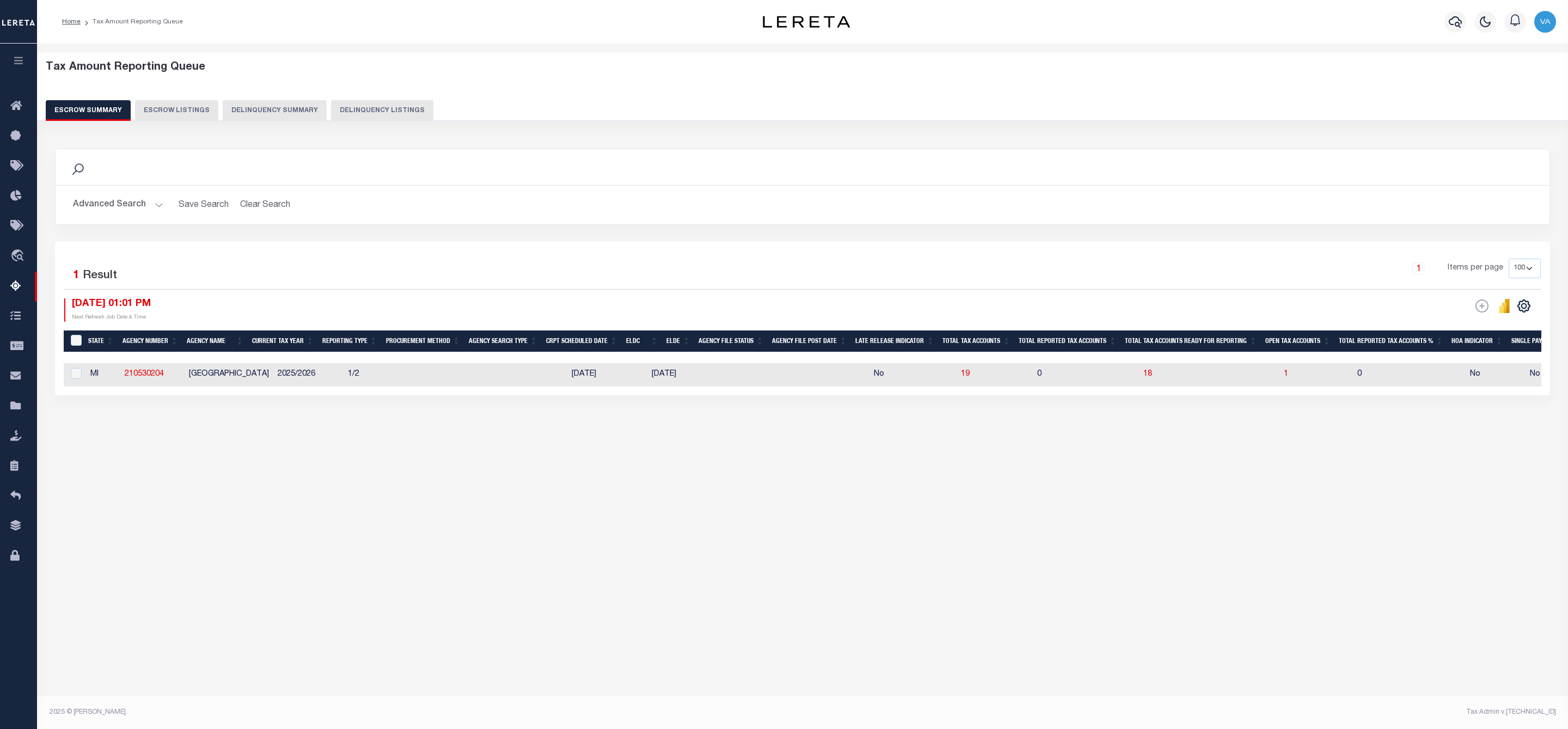
click at [137, 206] on button "Advanced Search" at bounding box center [118, 205] width 91 height 21
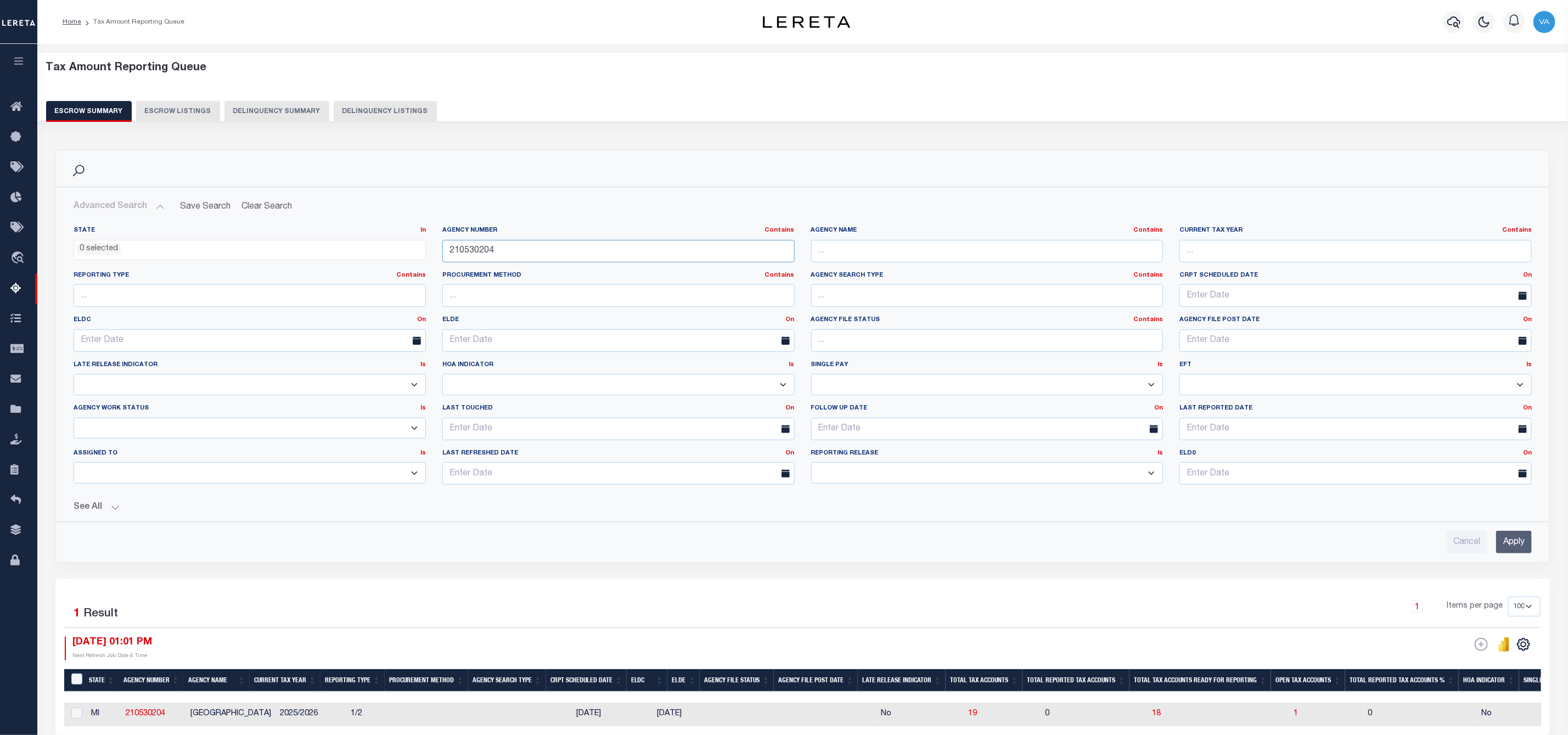
drag, startPoint x: 505, startPoint y: 248, endPoint x: 455, endPoint y: 250, distance: 50.0
click at [455, 250] on input "210530204" at bounding box center [618, 251] width 352 height 22
type input "2"
paste input "210050202"
click at [1504, 548] on input "Apply" at bounding box center [1514, 542] width 36 height 22
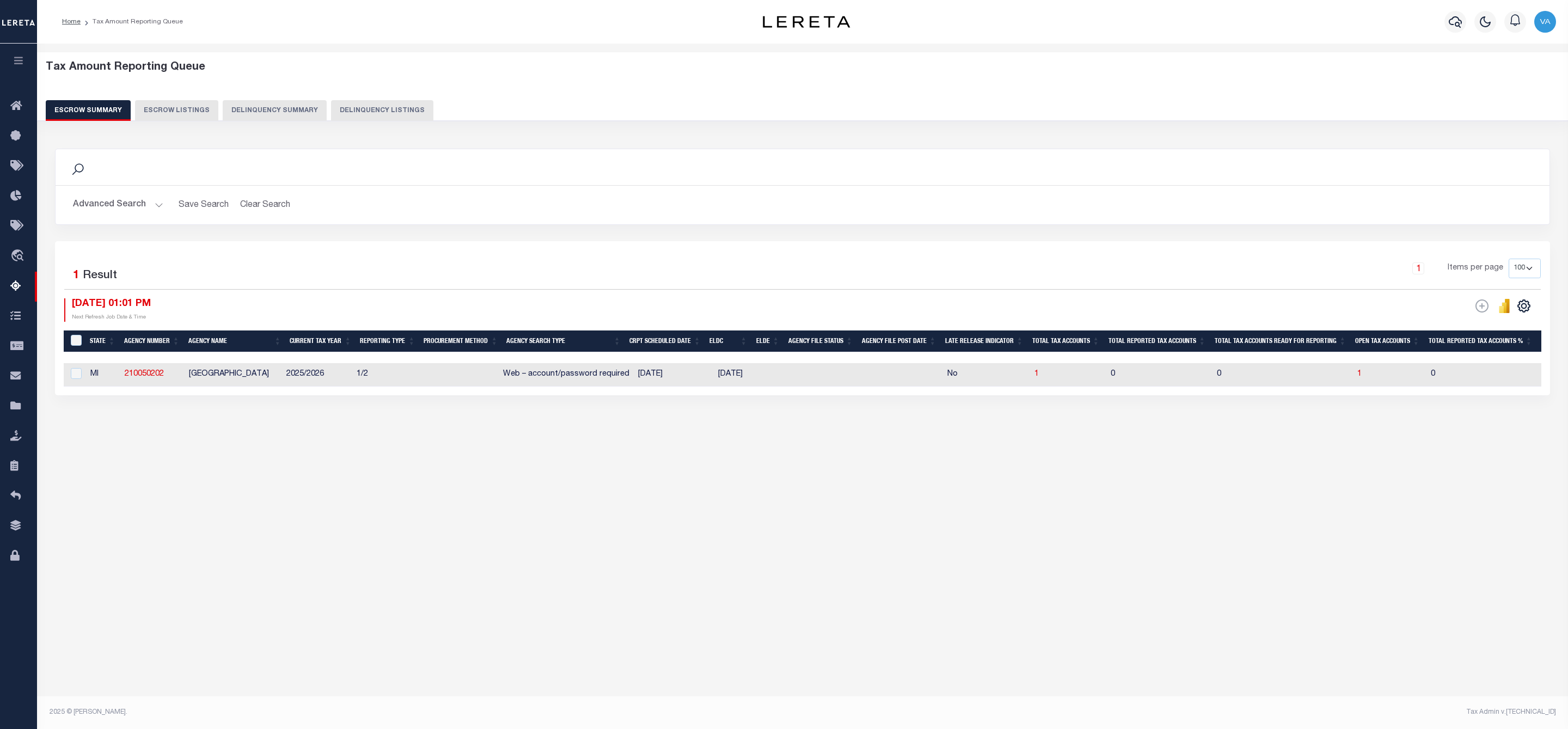
click at [119, 202] on button "Advanced Search" at bounding box center [118, 205] width 91 height 21
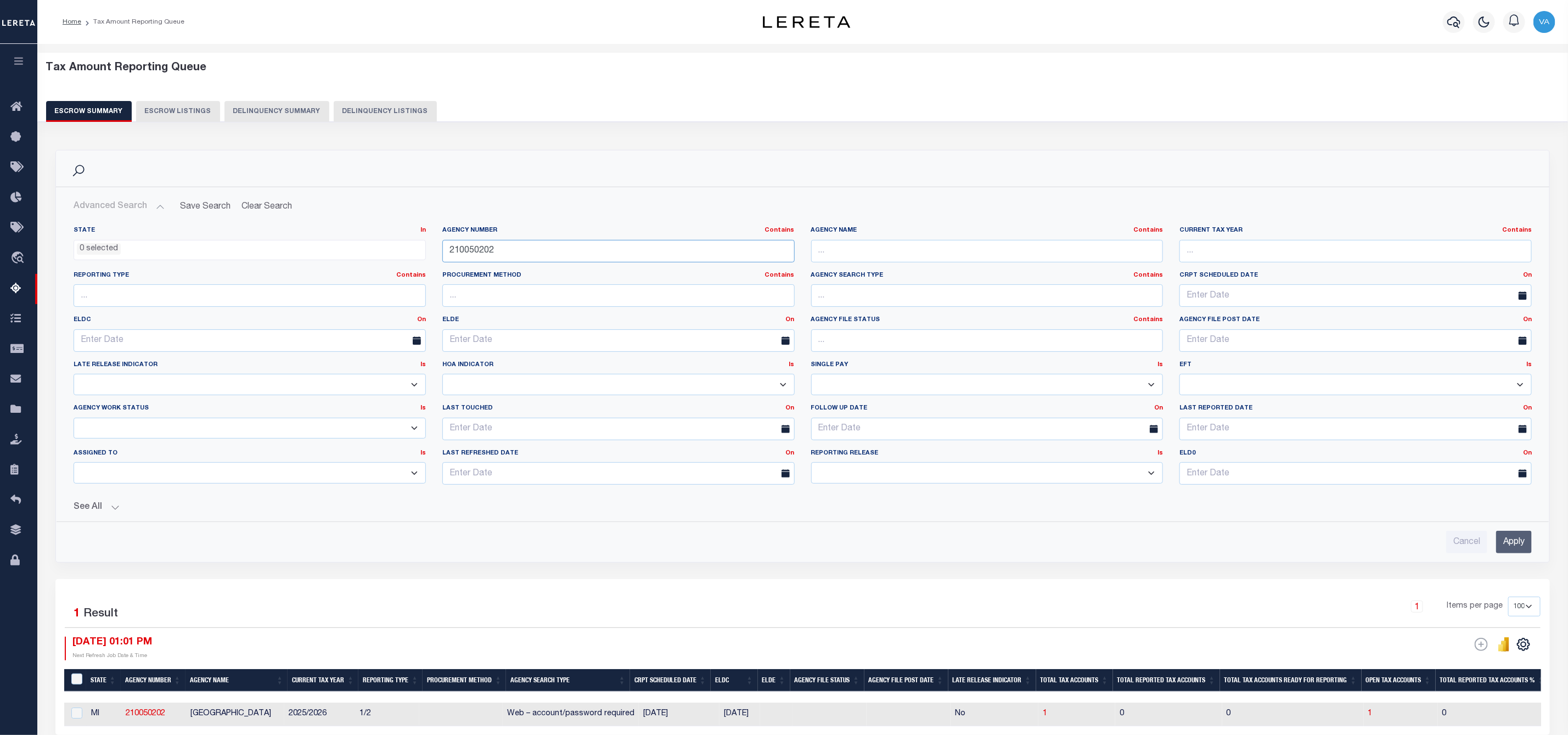
drag, startPoint x: 508, startPoint y: 255, endPoint x: 443, endPoint y: 251, distance: 65.1
click at [443, 251] on input "210050202" at bounding box center [618, 251] width 352 height 22
paste input "530204"
click at [1506, 534] on input "Apply" at bounding box center [1514, 542] width 36 height 22
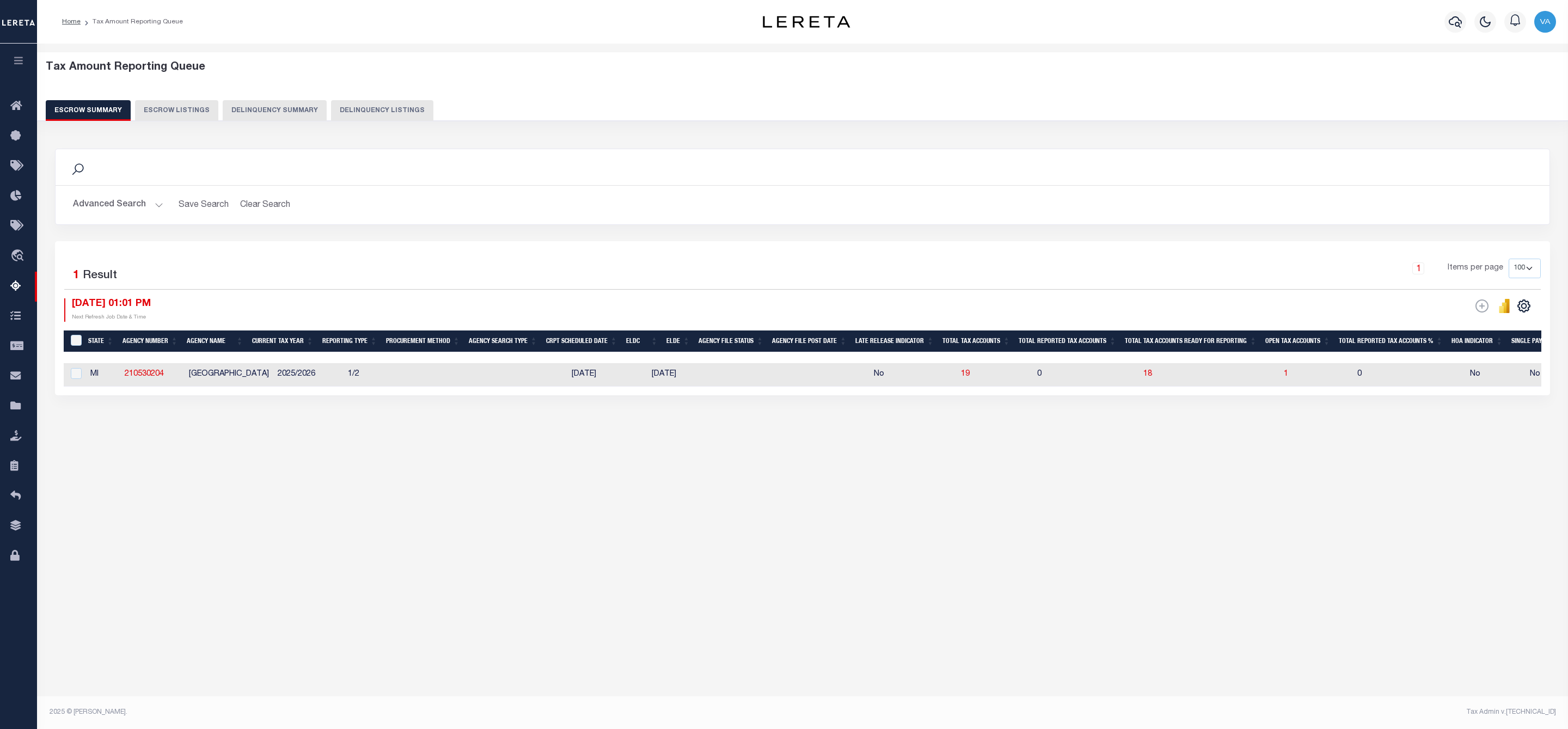
click at [126, 194] on div "Advanced Search Save Search Clear Search EscrowSummaryGridWrapper_dynamictable_…" at bounding box center [803, 205] width 1494 height 39
click at [151, 199] on button "Advanced Search" at bounding box center [118, 205] width 91 height 21
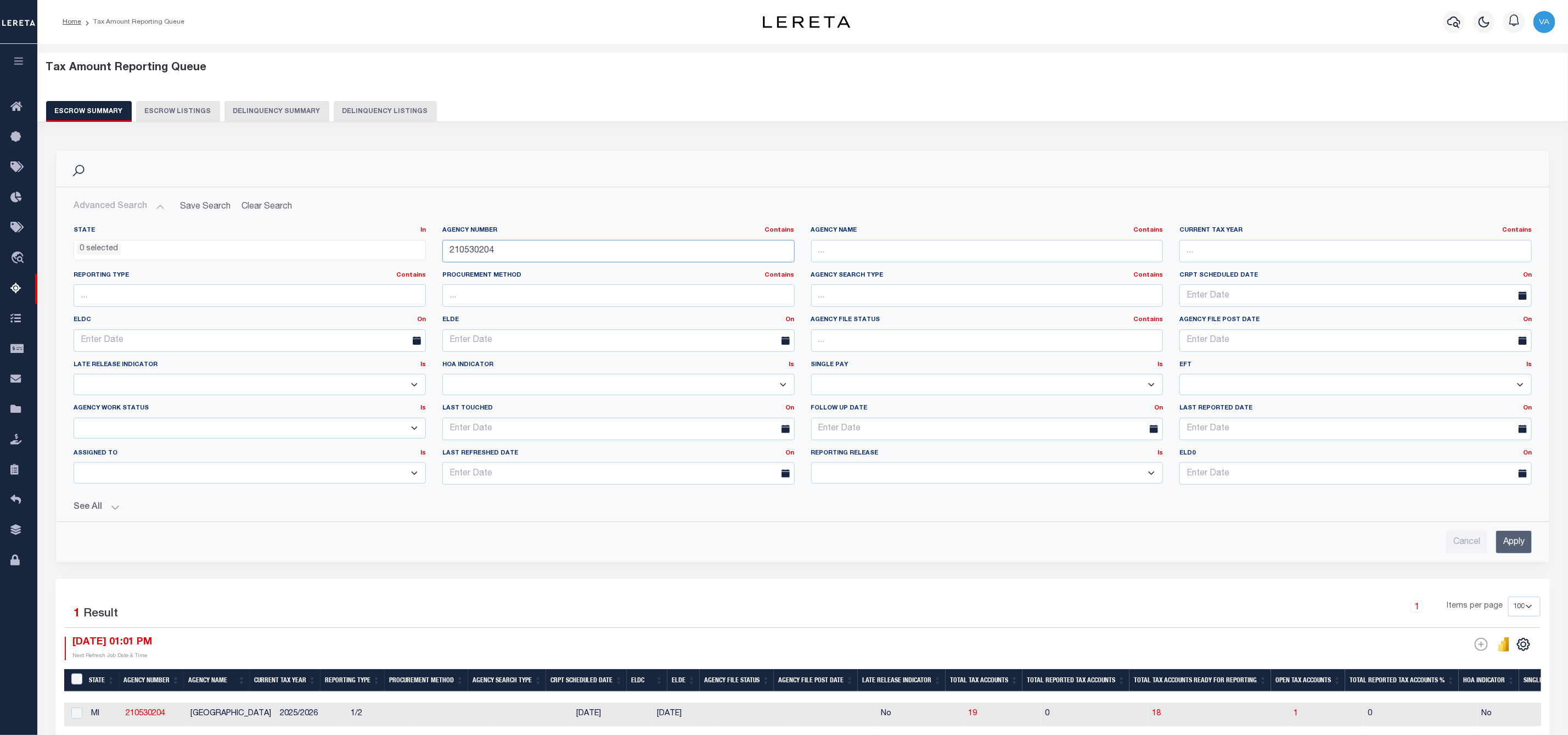
drag, startPoint x: 501, startPoint y: 249, endPoint x: 426, endPoint y: 249, distance: 75.0
click at [426, 249] on div "State In In AK AL AR AZ CA CO CT DC DE FL GA GU HI IA ID IL IN KS KY LA MA MD M…" at bounding box center [802, 360] width 1474 height 268
paste input "830212"
click at [1498, 545] on input "Apply" at bounding box center [1514, 542] width 36 height 22
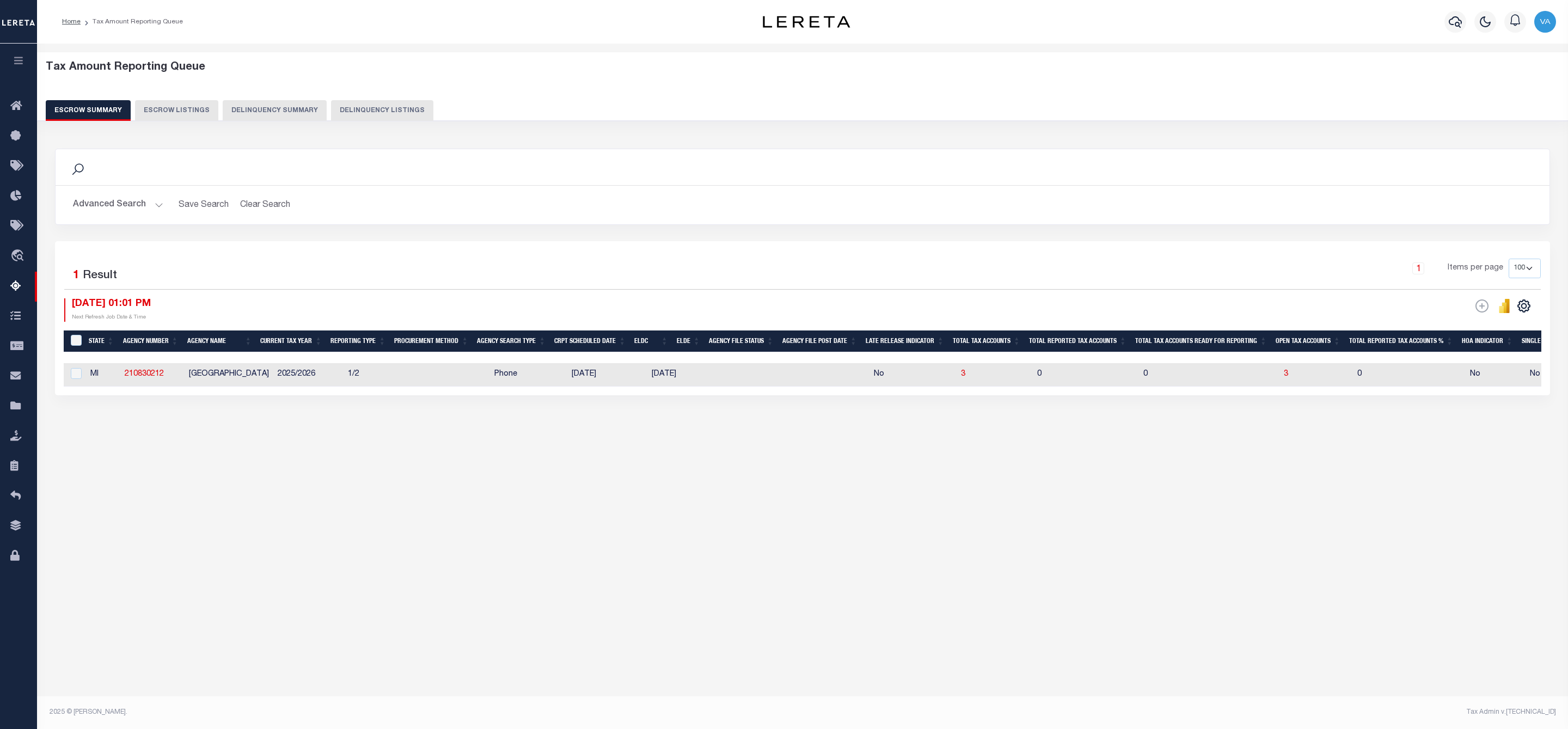
click at [118, 202] on button "Advanced Search" at bounding box center [118, 205] width 91 height 21
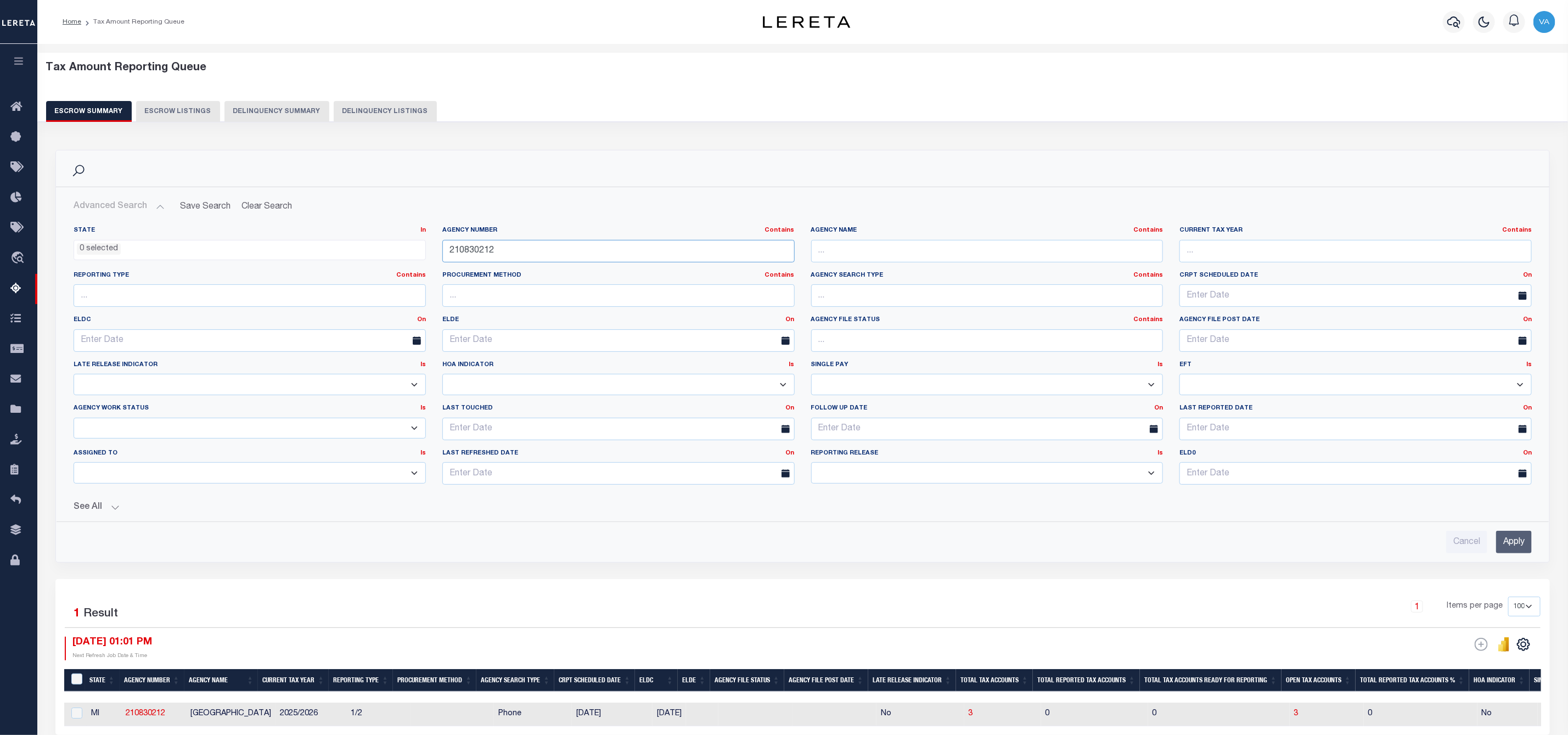
drag, startPoint x: 502, startPoint y: 252, endPoint x: 442, endPoint y: 252, distance: 60.0
click at [442, 252] on input "210830212" at bounding box center [618, 251] width 352 height 22
paste input "100206"
click at [1505, 541] on input "Apply" at bounding box center [1514, 542] width 36 height 22
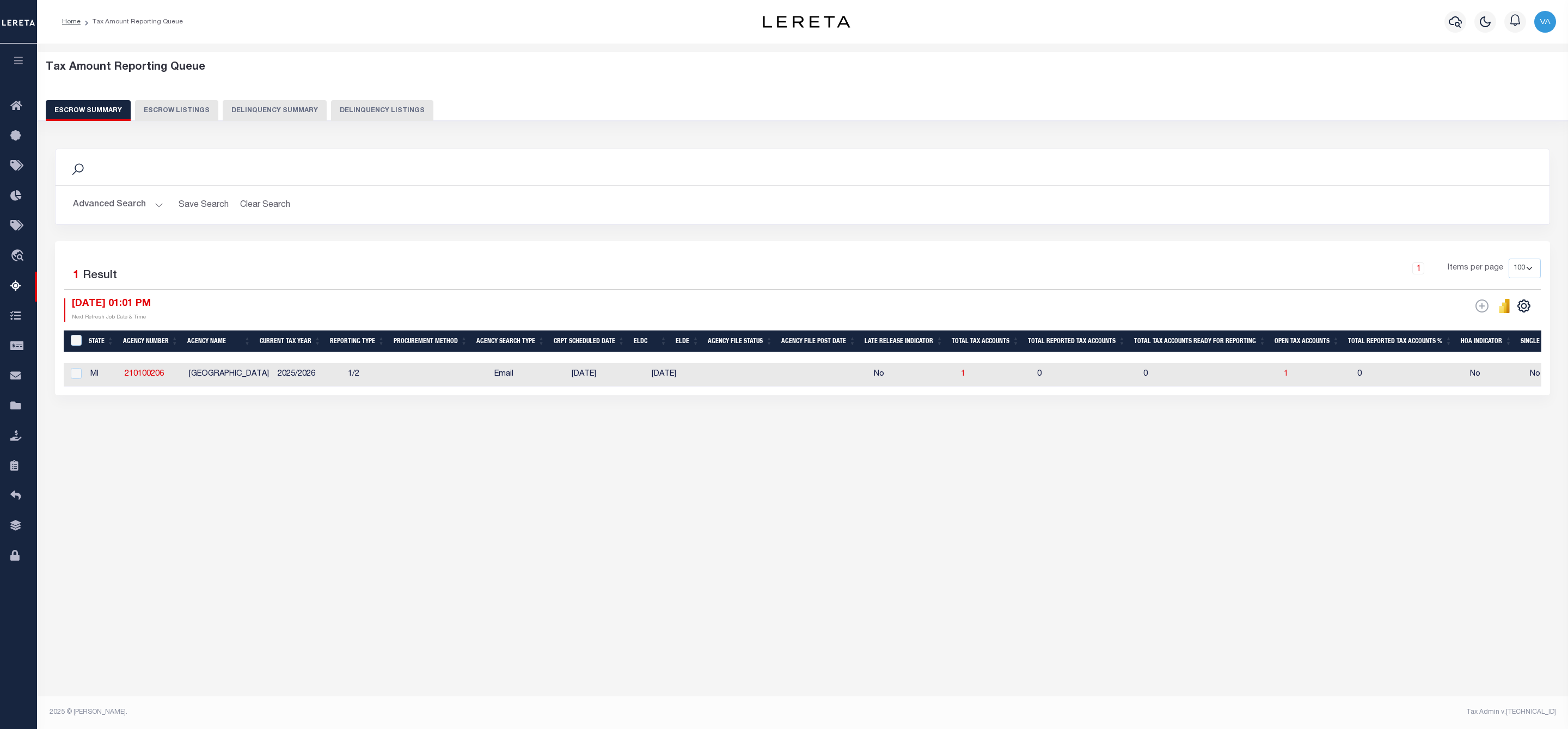
click at [126, 202] on button "Advanced Search" at bounding box center [118, 205] width 91 height 21
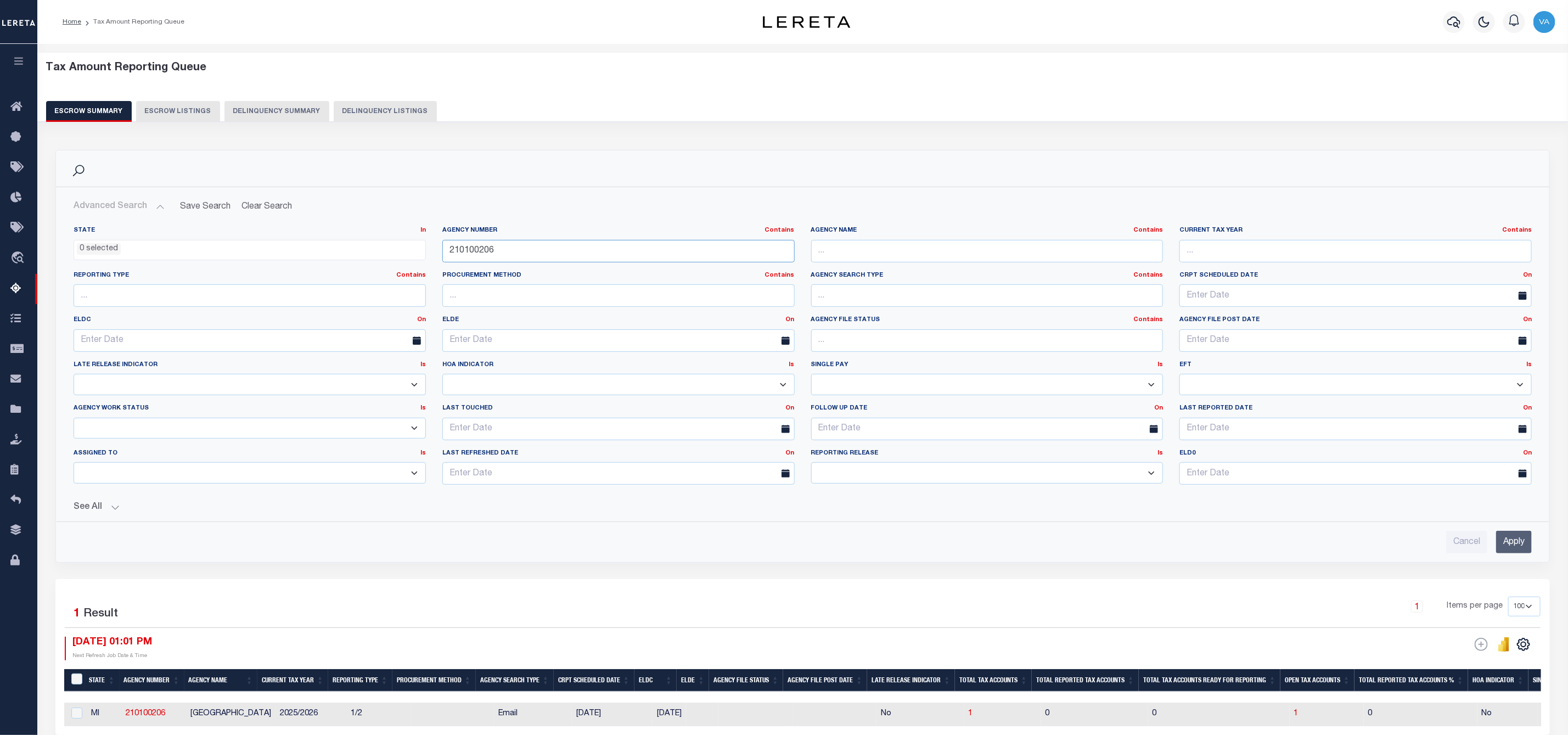
drag, startPoint x: 508, startPoint y: 250, endPoint x: 445, endPoint y: 249, distance: 63.0
click at [445, 249] on input "210100206" at bounding box center [618, 251] width 352 height 22
paste input "370670623"
type input "370670623"
click at [1511, 547] on input "Apply" at bounding box center [1514, 542] width 36 height 22
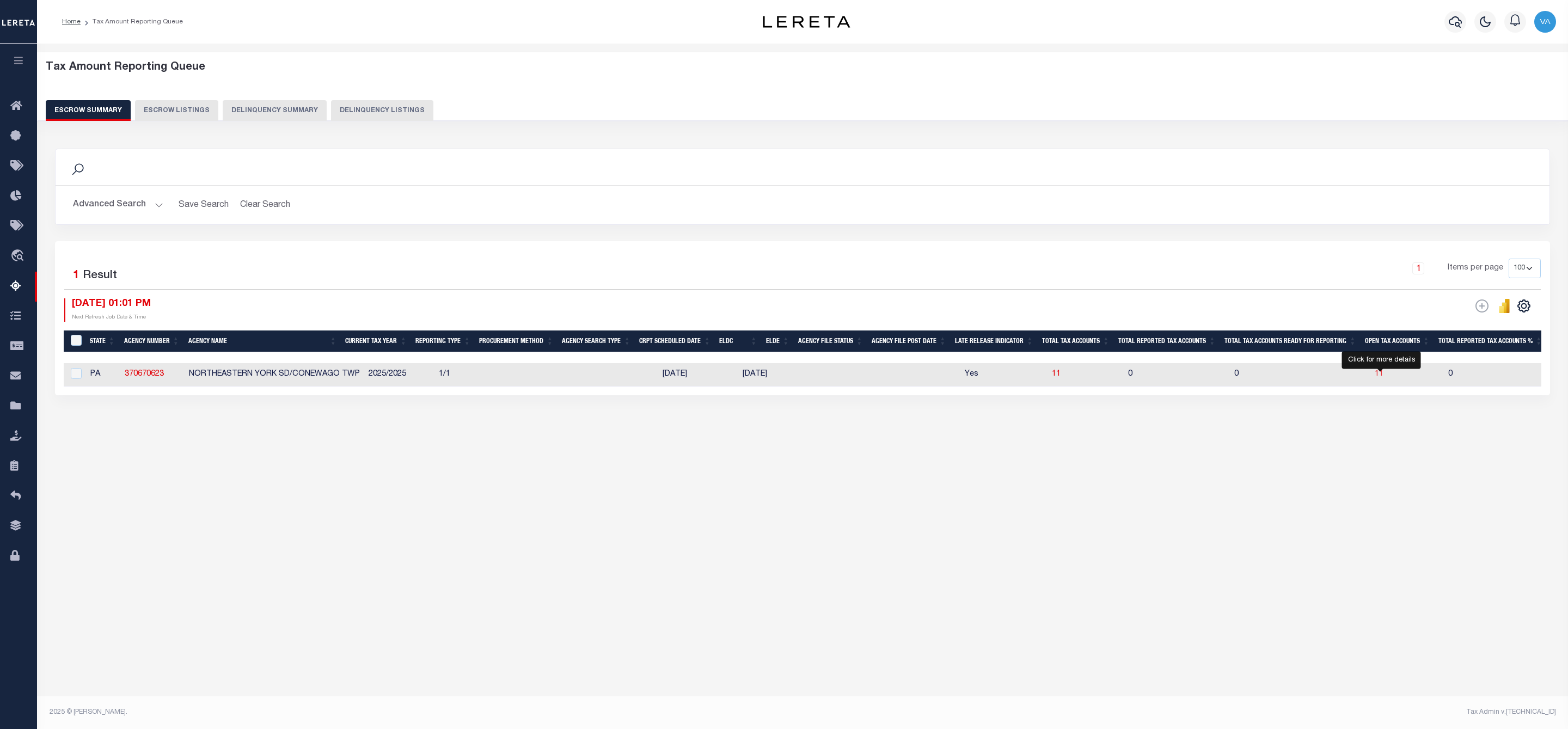
click at [1379, 374] on span "11" at bounding box center [1379, 374] width 8 height 8
select select "100"
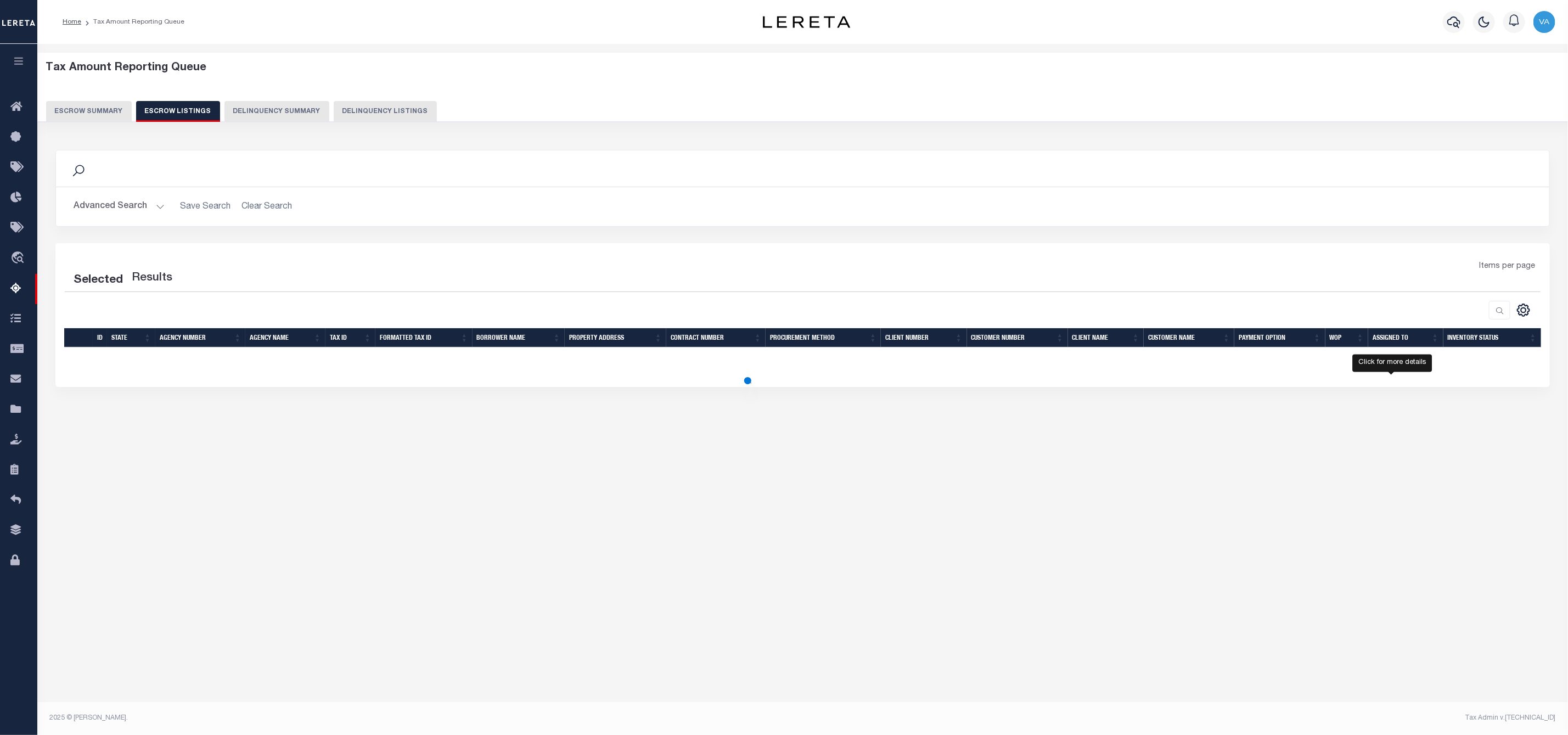
select select "100"
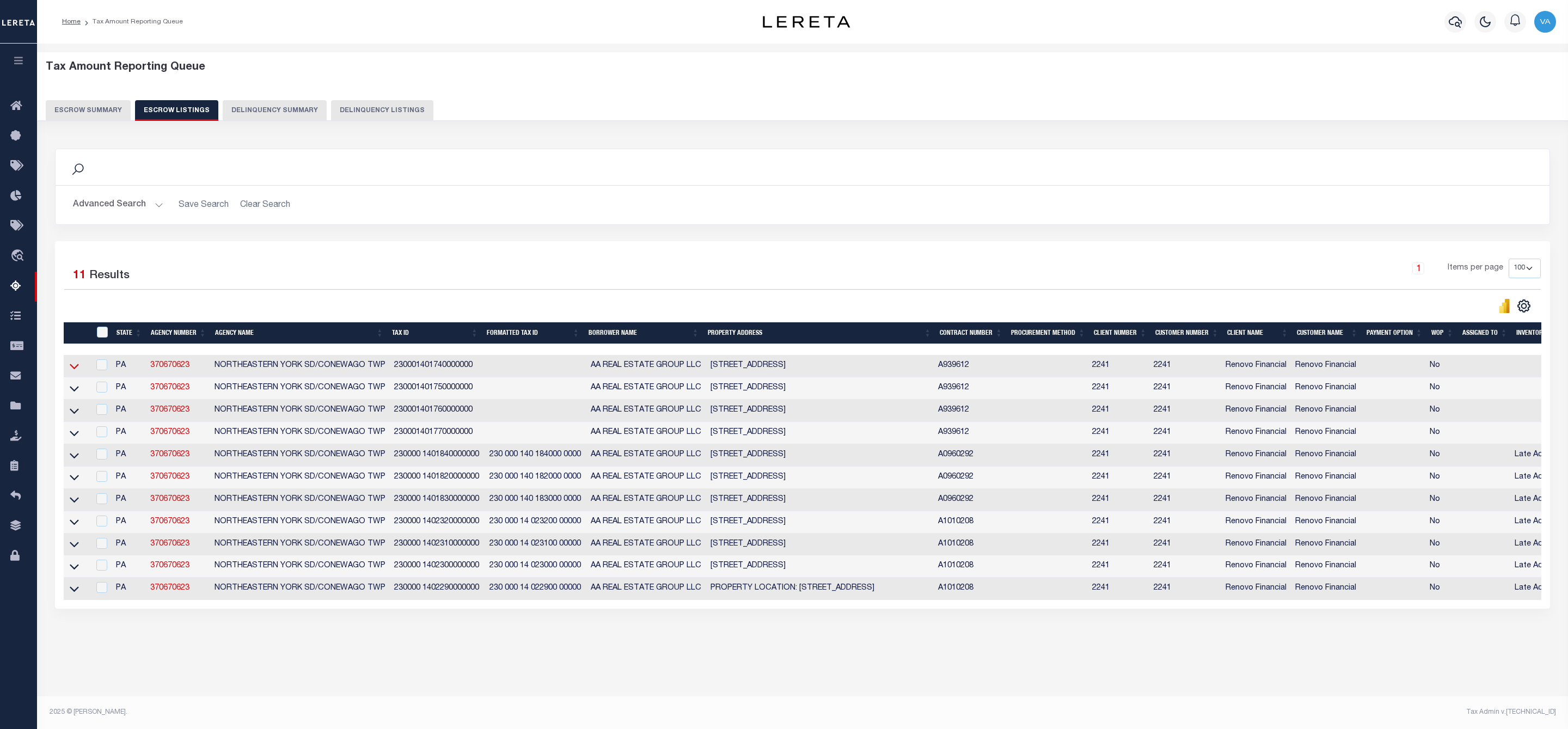
click at [75, 370] on icon at bounding box center [75, 367] width 9 height 5
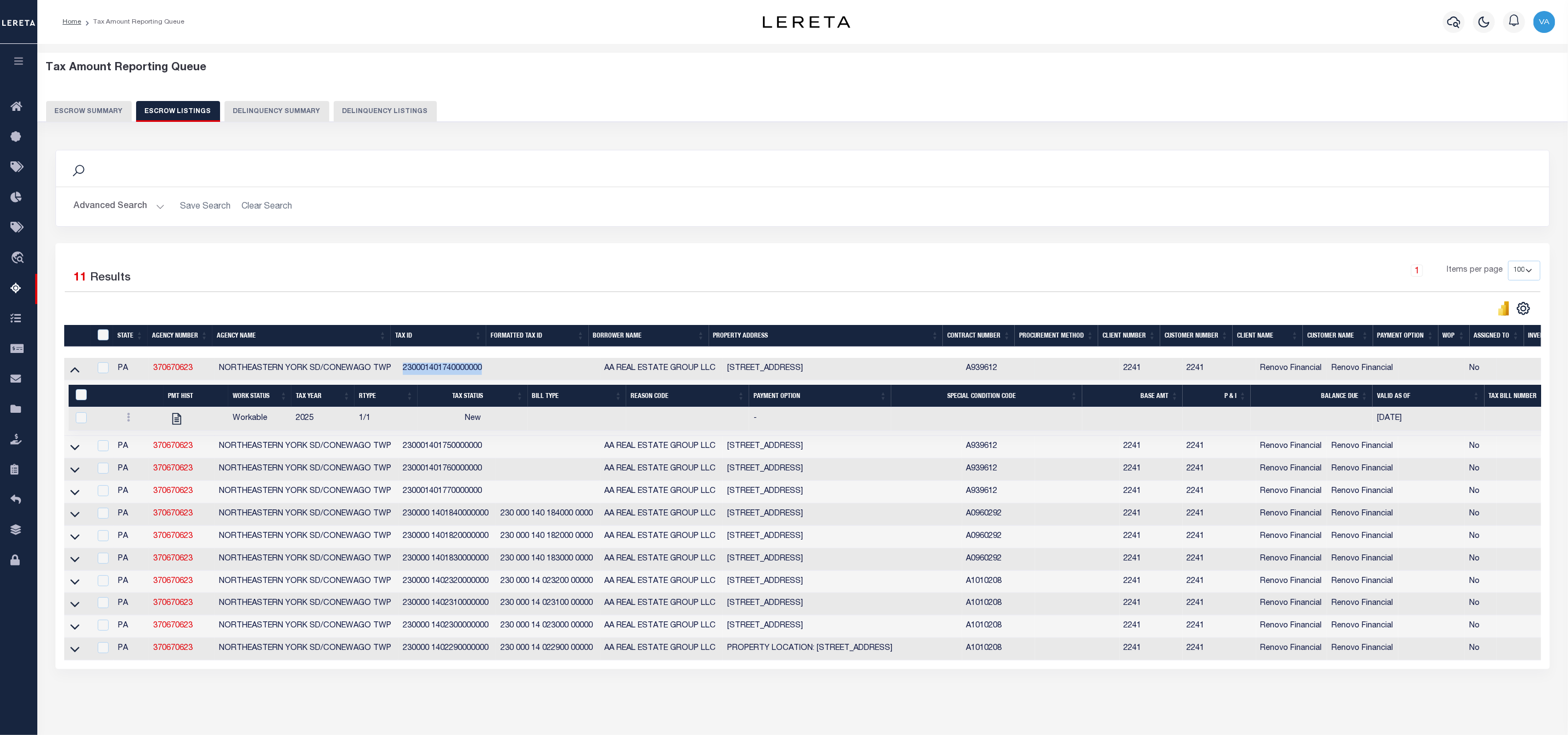
drag, startPoint x: 484, startPoint y: 371, endPoint x: 402, endPoint y: 373, distance: 82.0
click at [402, 373] on td "230001401740000000" at bounding box center [447, 369] width 97 height 22
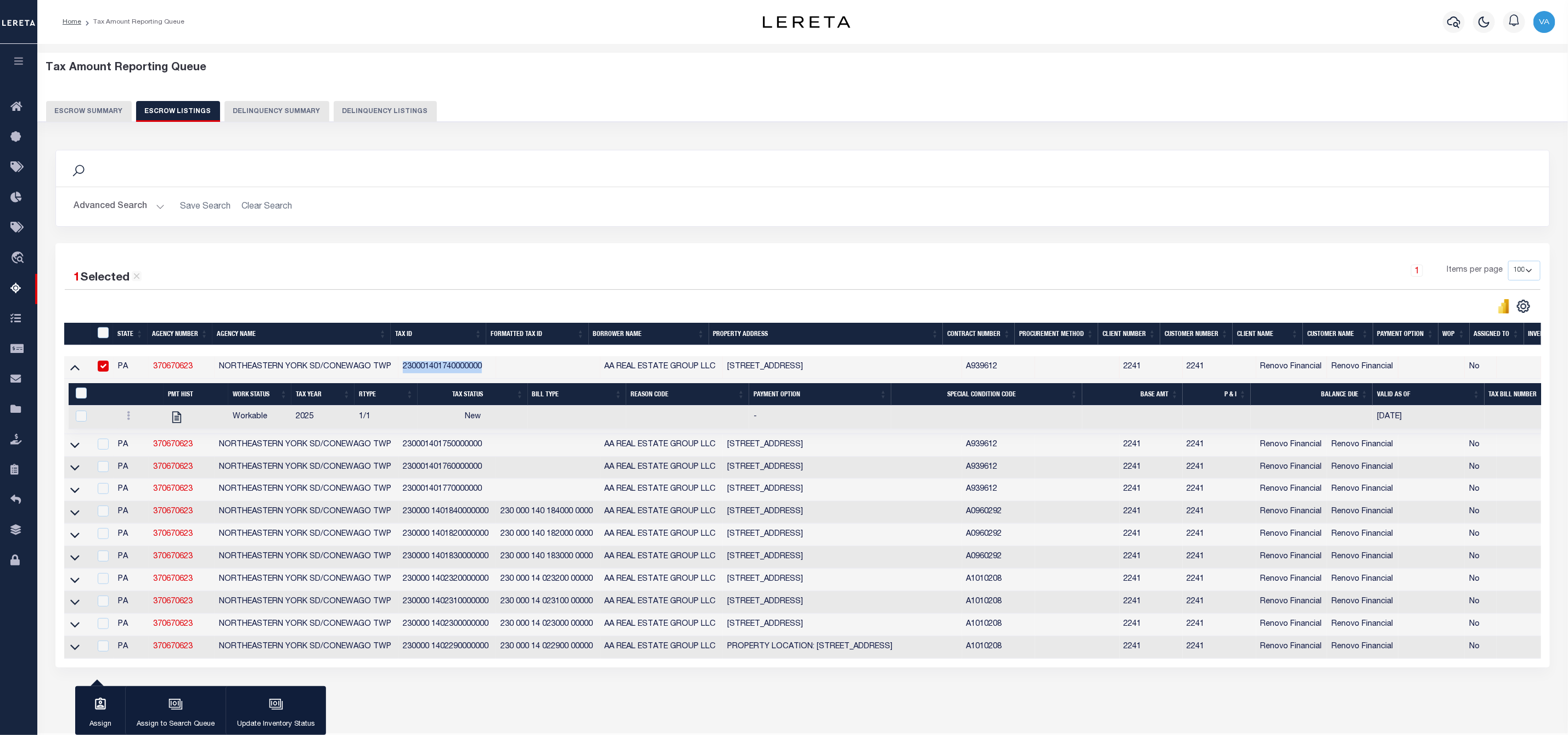
copy td "230001401740000000"
click at [521, 364] on td at bounding box center [548, 367] width 104 height 22
checkbox input "false"
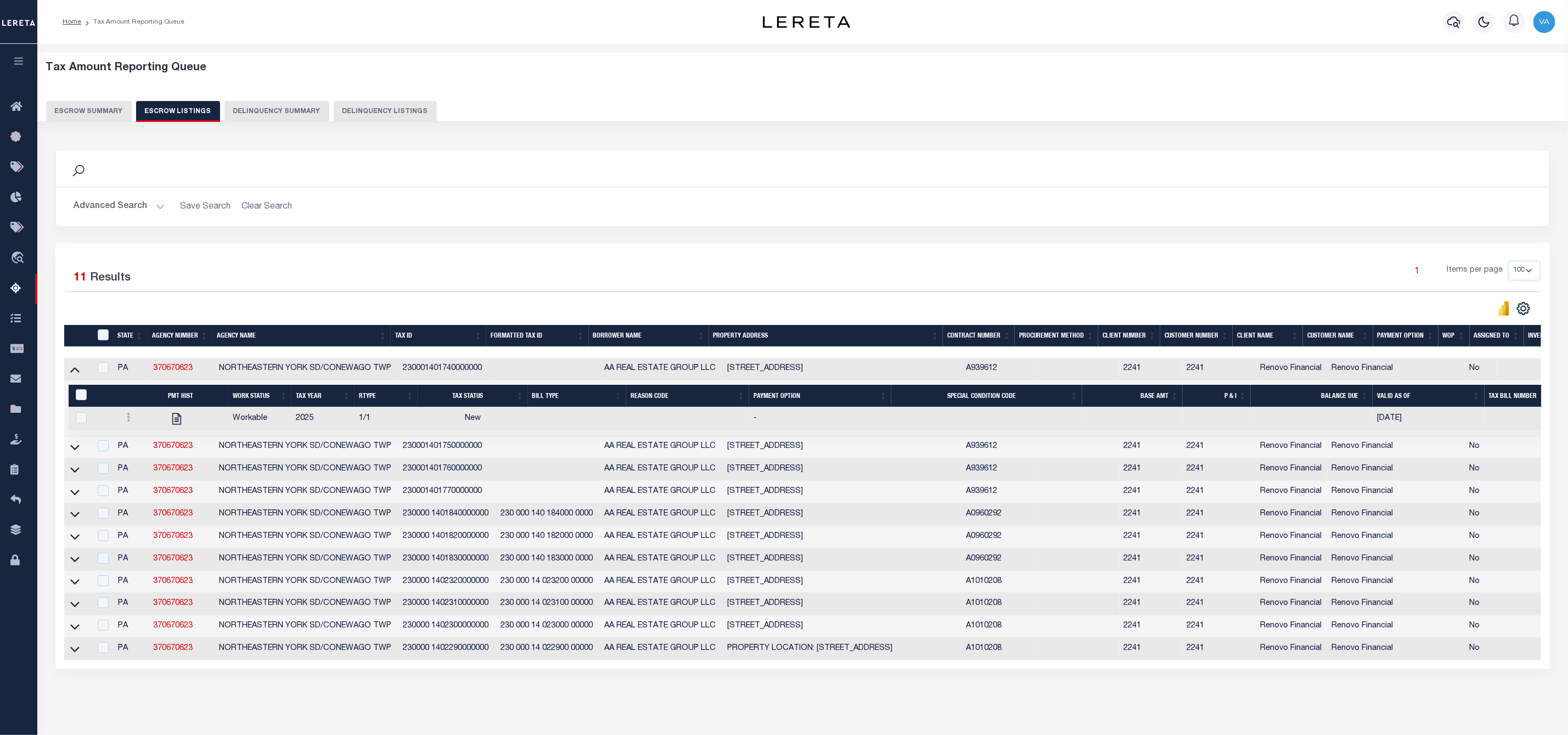
click at [498, 443] on td at bounding box center [548, 447] width 104 height 22
checkbox input "true"
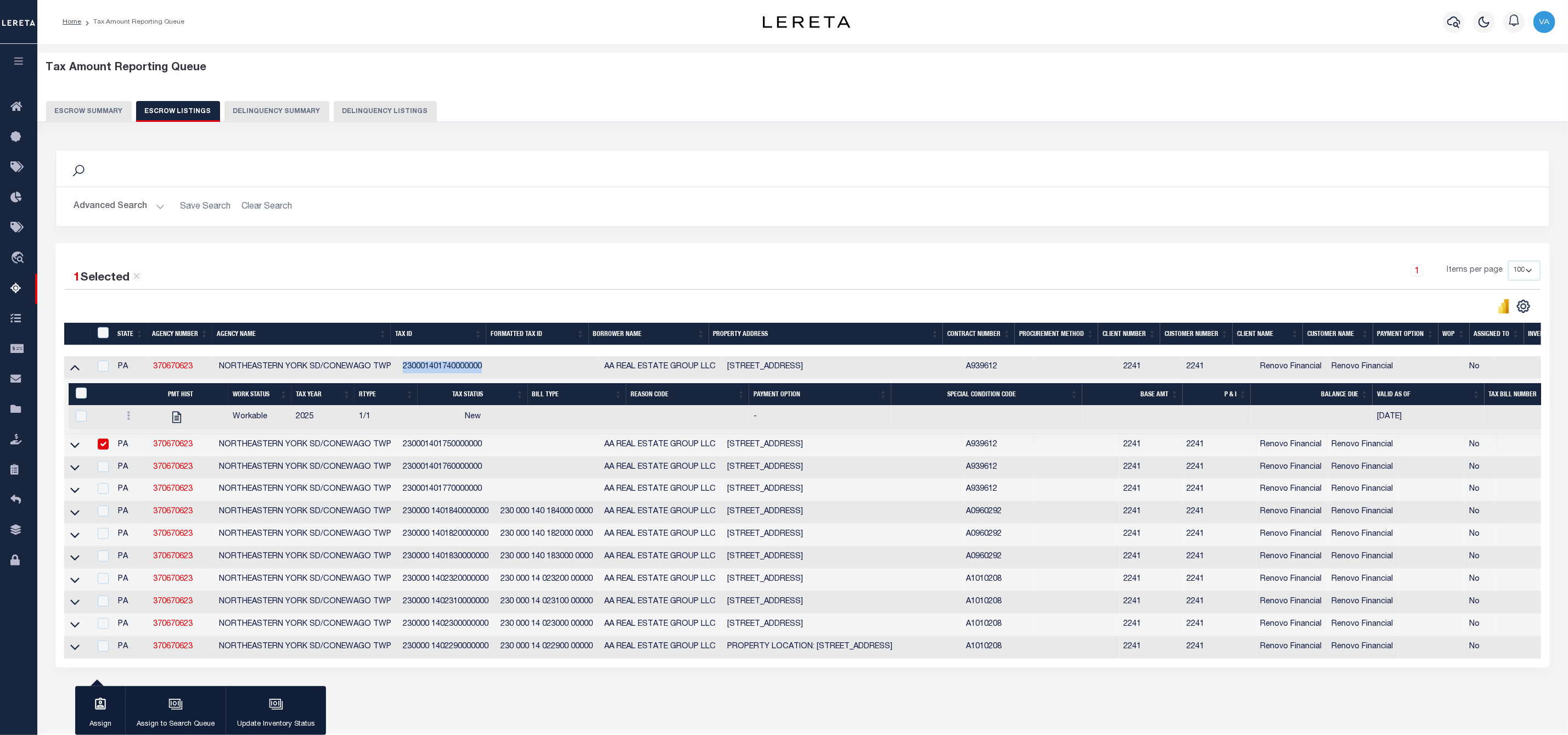
drag, startPoint x: 403, startPoint y: 368, endPoint x: 488, endPoint y: 366, distance: 85.0
click at [488, 366] on td "230001401740000000" at bounding box center [447, 367] width 97 height 22
checkbox input "true"
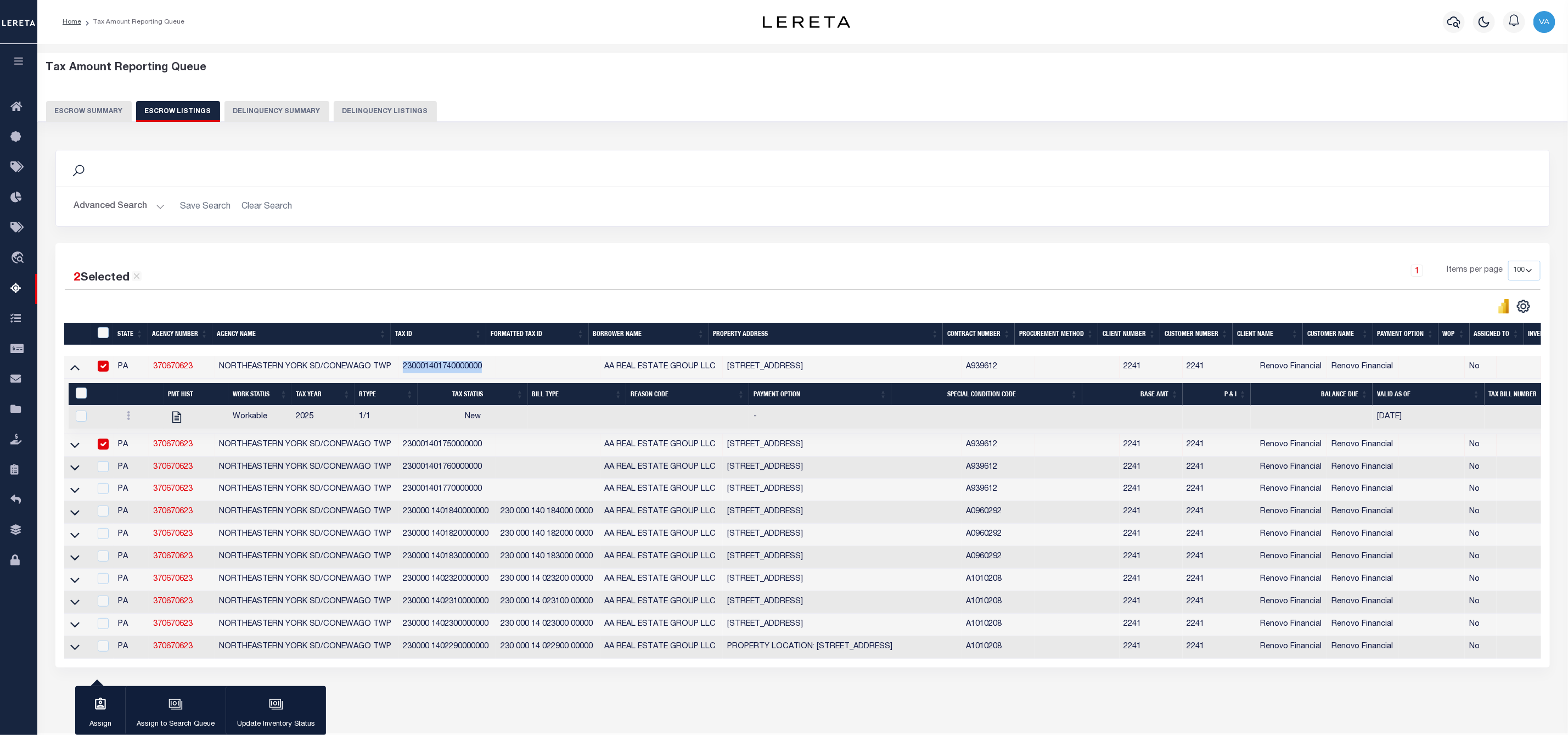
copy td "230001401740000000"
drag, startPoint x: 396, startPoint y: 448, endPoint x: 495, endPoint y: 448, distance: 99.0
click at [495, 448] on tr "PA 370670623 NORTHEASTERN YORK SD/CONEWAGO TWP 230001401750000000 AA REAL ESTAT…" at bounding box center [849, 445] width 1570 height 22
copy tr "230001401750000000"
drag, startPoint x: 179, startPoint y: 412, endPoint x: 173, endPoint y: 420, distance: 10.0
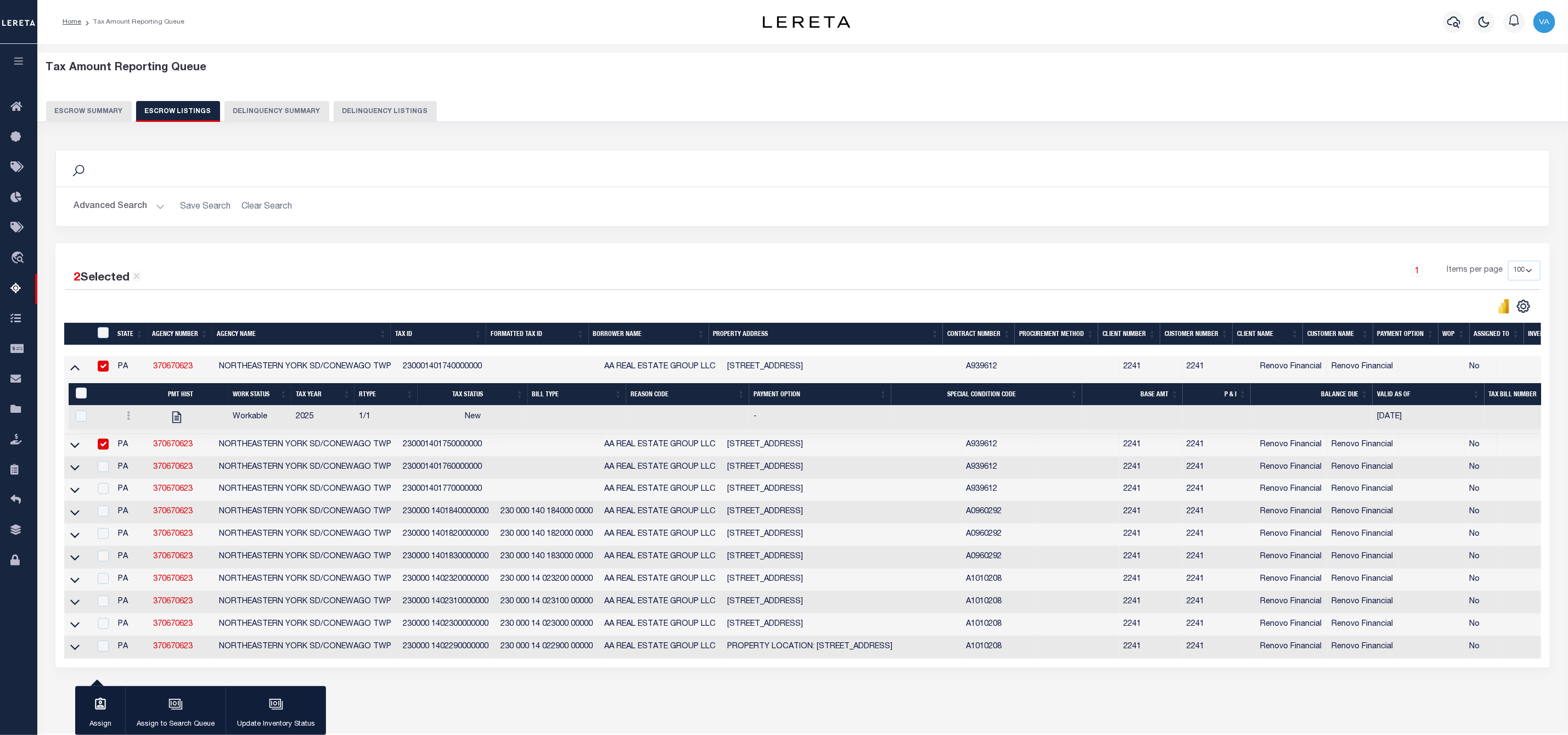
click at [106, 447] on input "checkbox" at bounding box center [103, 444] width 11 height 11
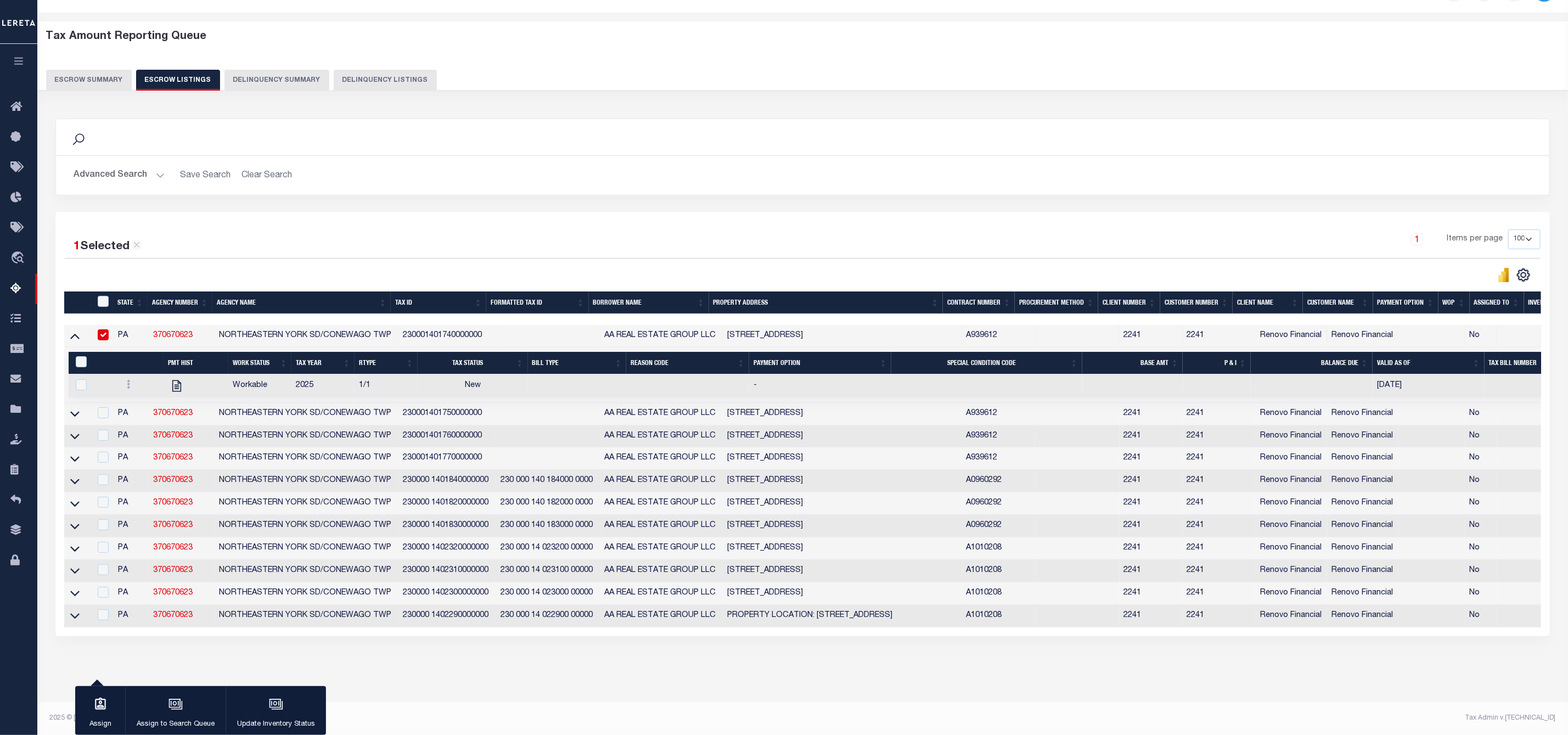
drag, startPoint x: 492, startPoint y: 325, endPoint x: 395, endPoint y: 323, distance: 97.0
click at [395, 325] on tr "PA 370670623 NORTHEASTERN YORK SD/CONEWAGO TWP 230001401740000000 AA REAL ESTAT…" at bounding box center [849, 336] width 1570 height 22
copy tr "230001401740000000"
drag, startPoint x: 491, startPoint y: 400, endPoint x: 400, endPoint y: 404, distance: 91.1
click at [400, 404] on td "230001401750000000" at bounding box center [447, 414] width 97 height 22
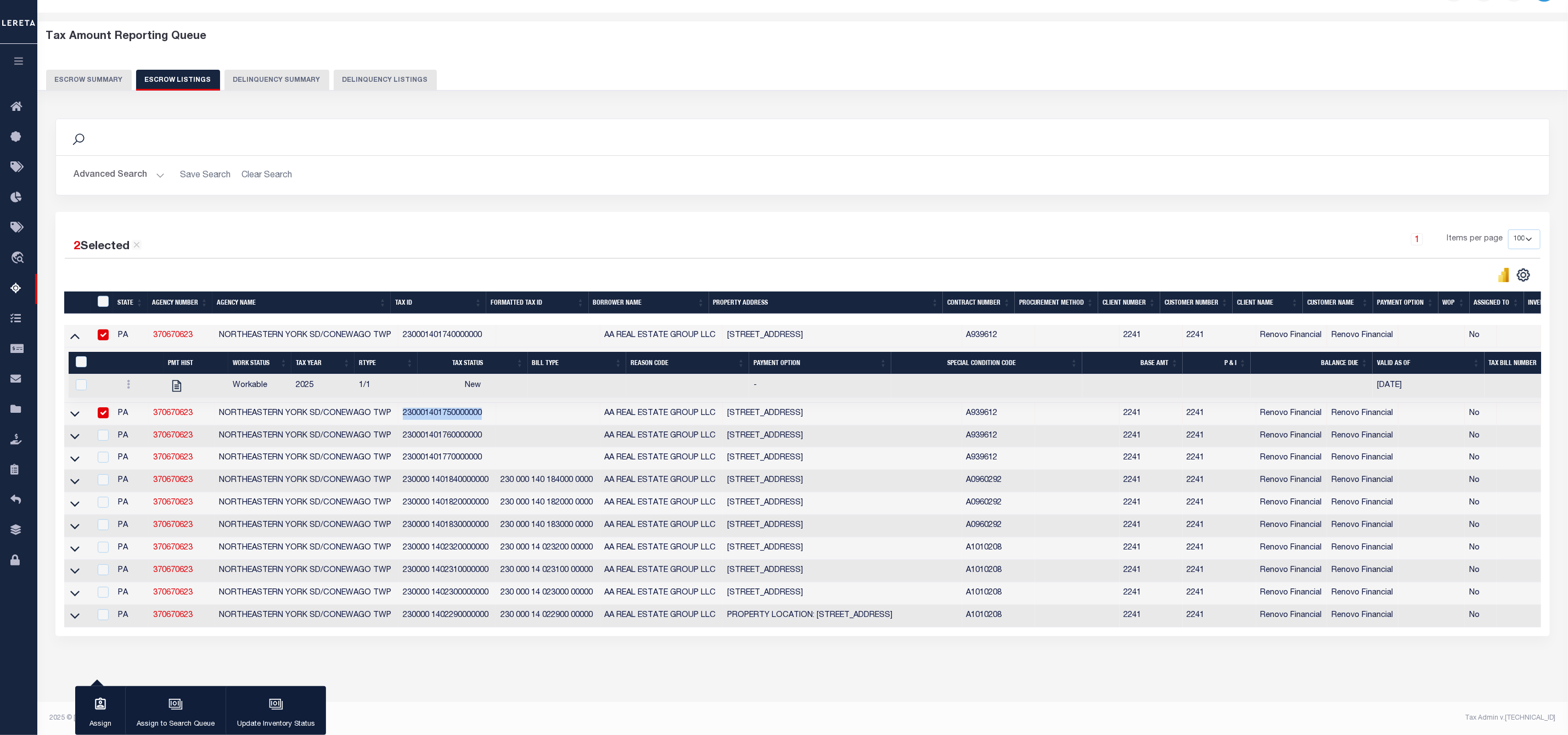
copy td "230001401750000000"
click at [496, 412] on td at bounding box center [548, 414] width 104 height 22
drag, startPoint x: 491, startPoint y: 400, endPoint x: 428, endPoint y: 404, distance: 63.1
click at [428, 404] on td "230001401750000000" at bounding box center [447, 414] width 97 height 22
checkbox input "true"
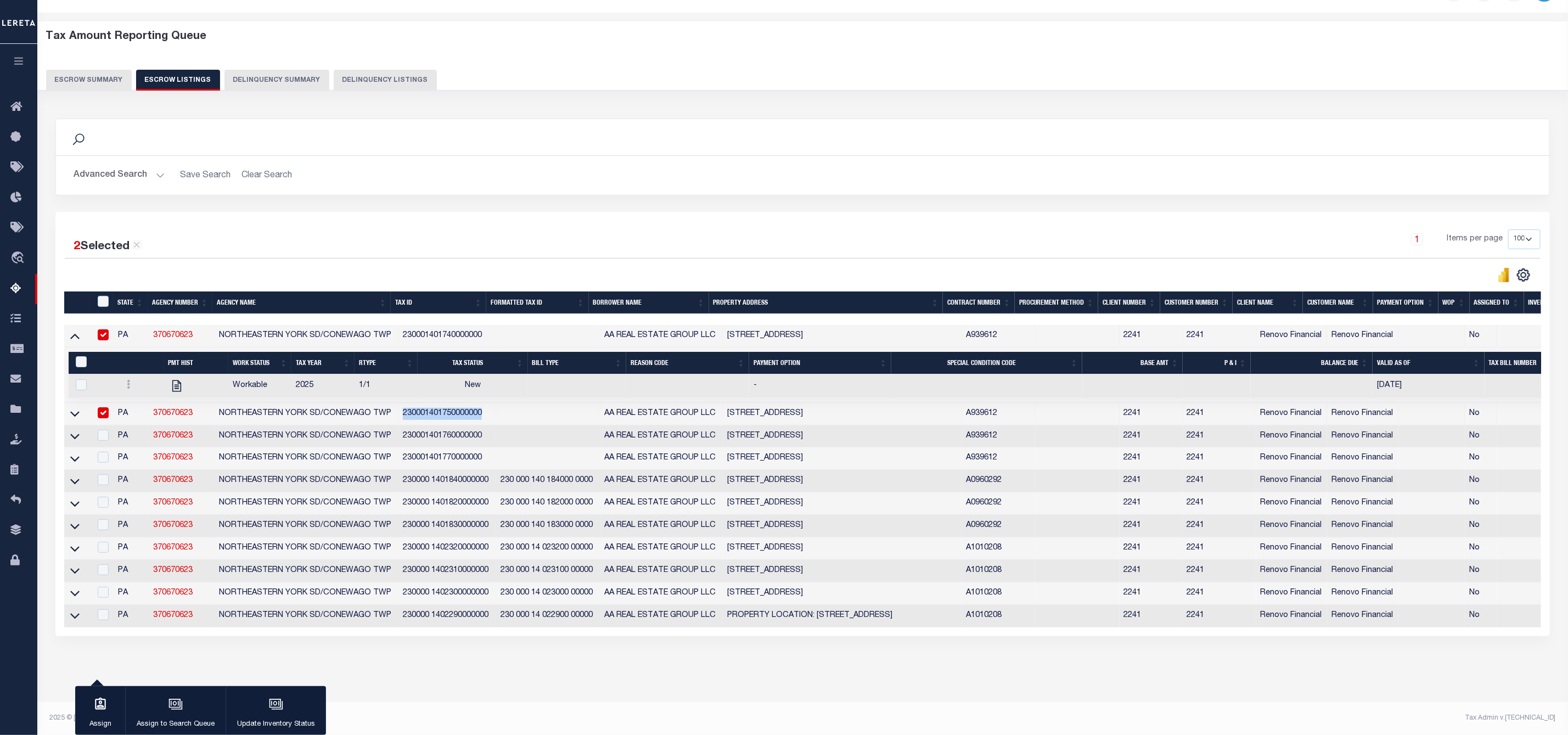
drag, startPoint x: 400, startPoint y: 403, endPoint x: 505, endPoint y: 399, distance: 105.1
click at [505, 403] on tr "PA 370670623 NORTHEASTERN YORK SD/CONEWAGO TWP 230001401750000000 AA REAL ESTAT…" at bounding box center [849, 414] width 1570 height 22
copy td "230001401750000000"
drag, startPoint x: 400, startPoint y: 427, endPoint x: 505, endPoint y: 424, distance: 105.0
click at [505, 426] on tr "PA 370670623 NORTHEASTERN YORK SD/CONEWAGO TWP 230001401760000000 AA REAL ESTAT…" at bounding box center [849, 437] width 1570 height 22
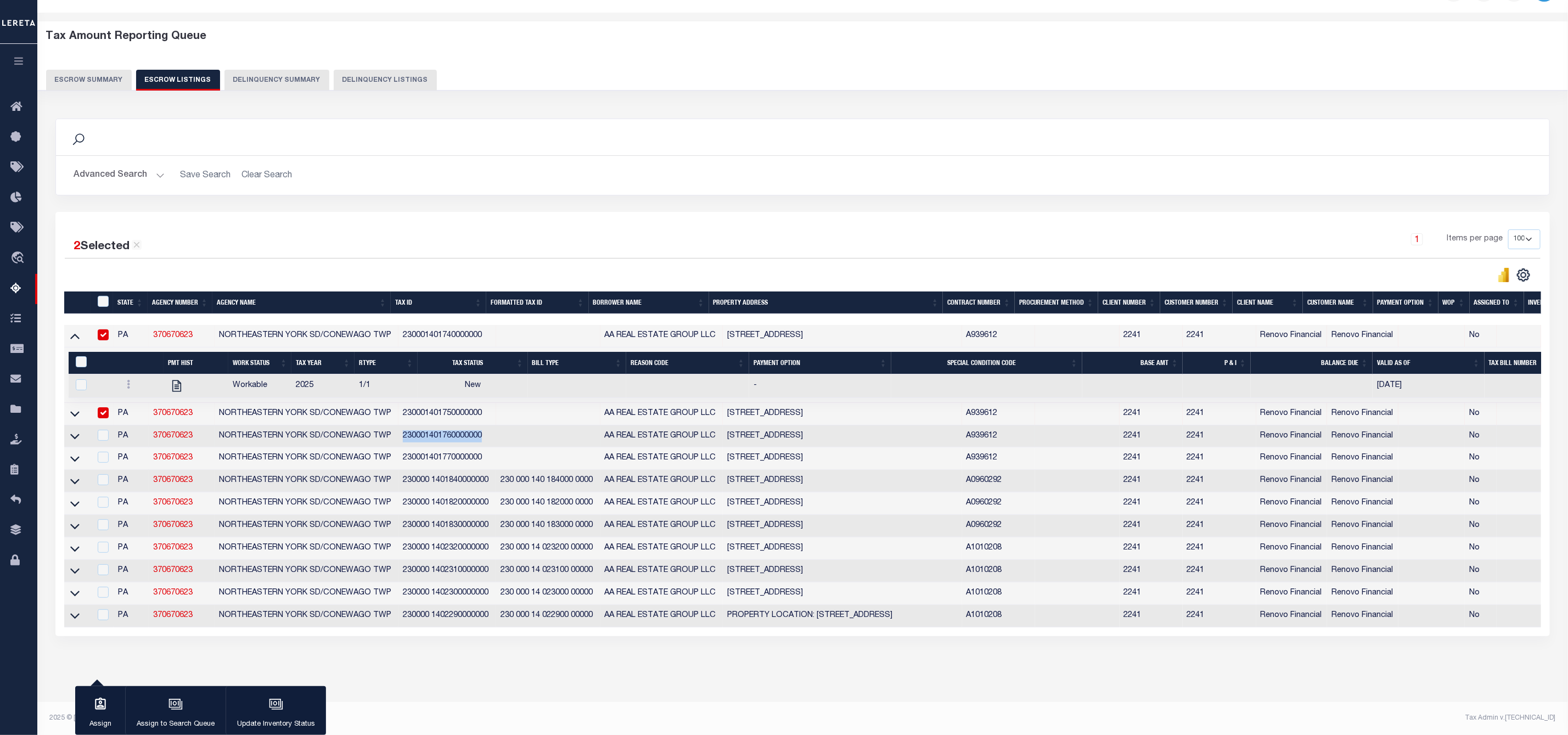
copy td "230001401760000000"
click at [496, 325] on td at bounding box center [548, 336] width 104 height 22
checkbox input "false"
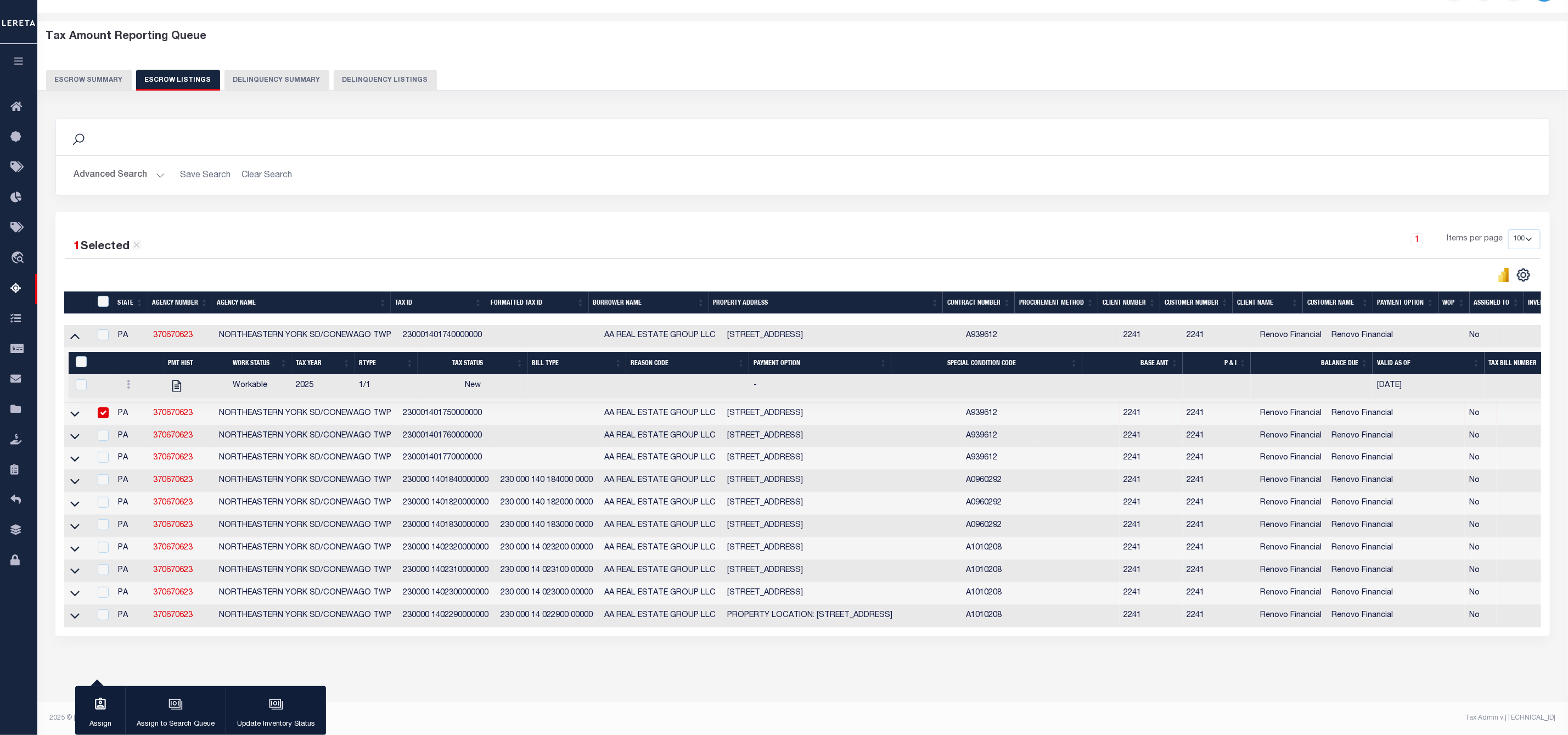
drag, startPoint x: 485, startPoint y: 321, endPoint x: 396, endPoint y: 321, distance: 89.0
click at [396, 325] on tr "PA 370670623 NORTHEASTERN YORK SD/CONEWAGO TWP 230001401740000000 AA REAL ESTAT…" at bounding box center [849, 336] width 1570 height 22
copy tr "230001401740000000"
click at [100, 407] on input "checkbox" at bounding box center [103, 413] width 11 height 11
checkbox input "false"
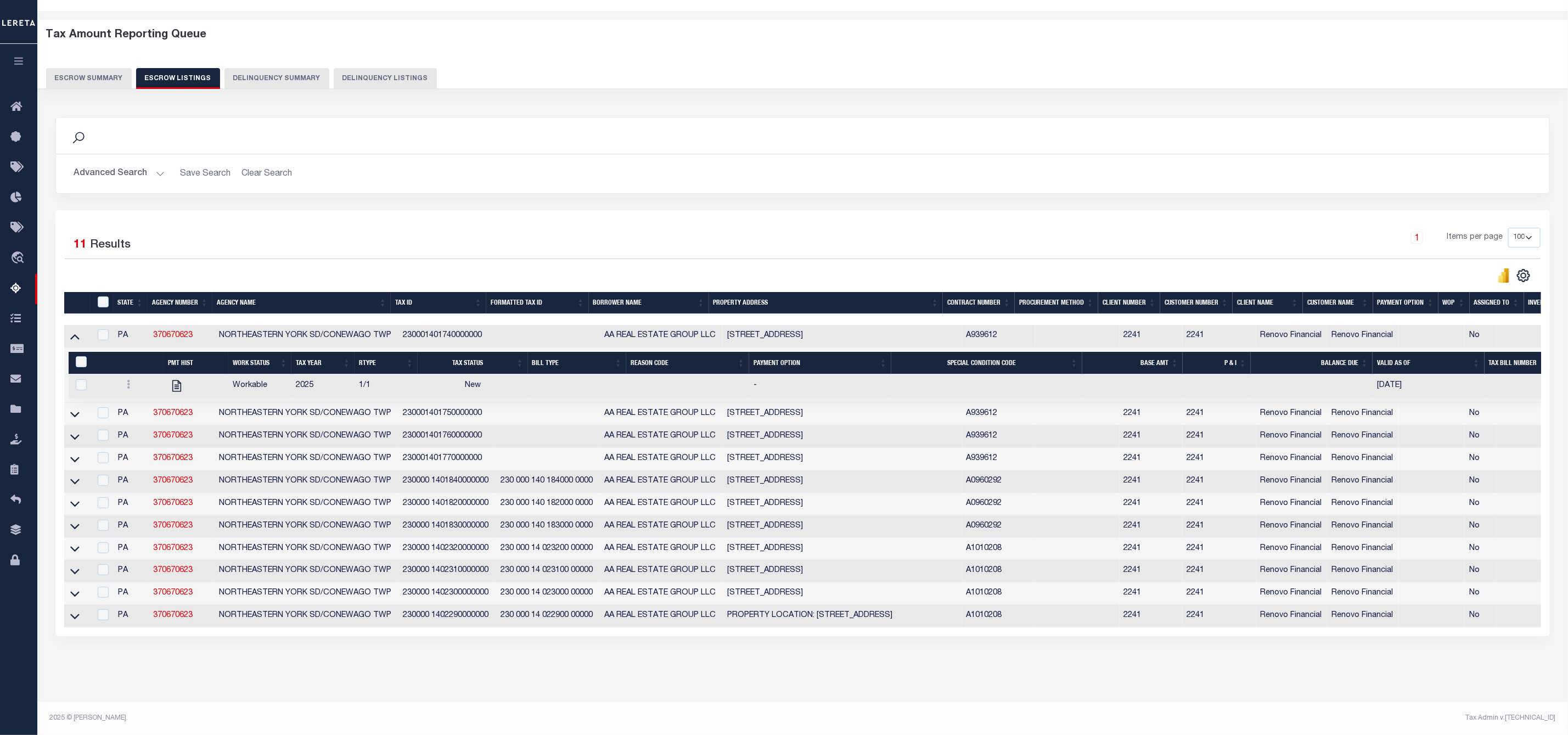
click at [127, 380] on div at bounding box center [141, 386] width 38 height 13
checkbox input "true"
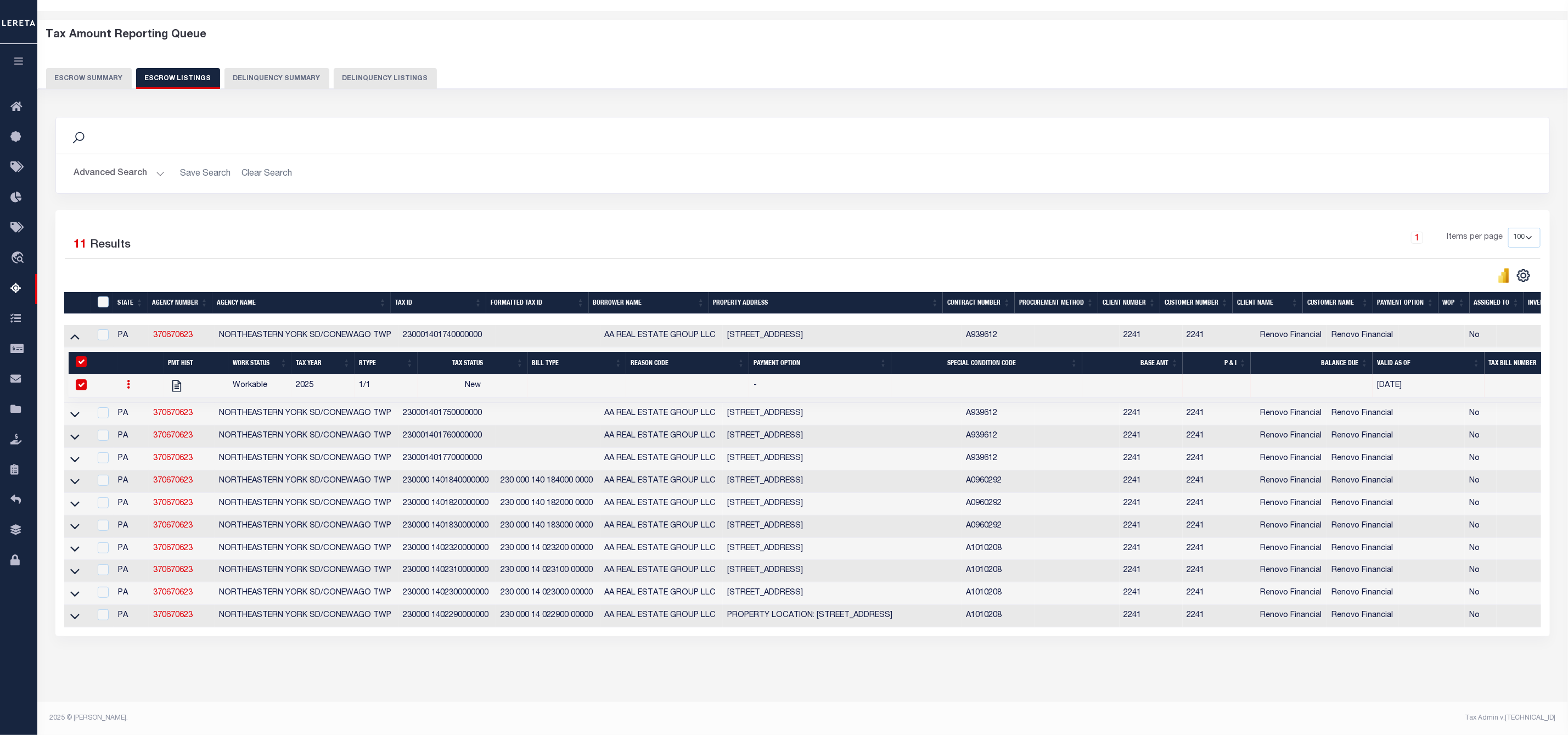
click at [127, 380] on icon at bounding box center [128, 384] width 3 height 8
click at [134, 420] on link "" at bounding box center [141, 421] width 38 height 18
checkbox input "false"
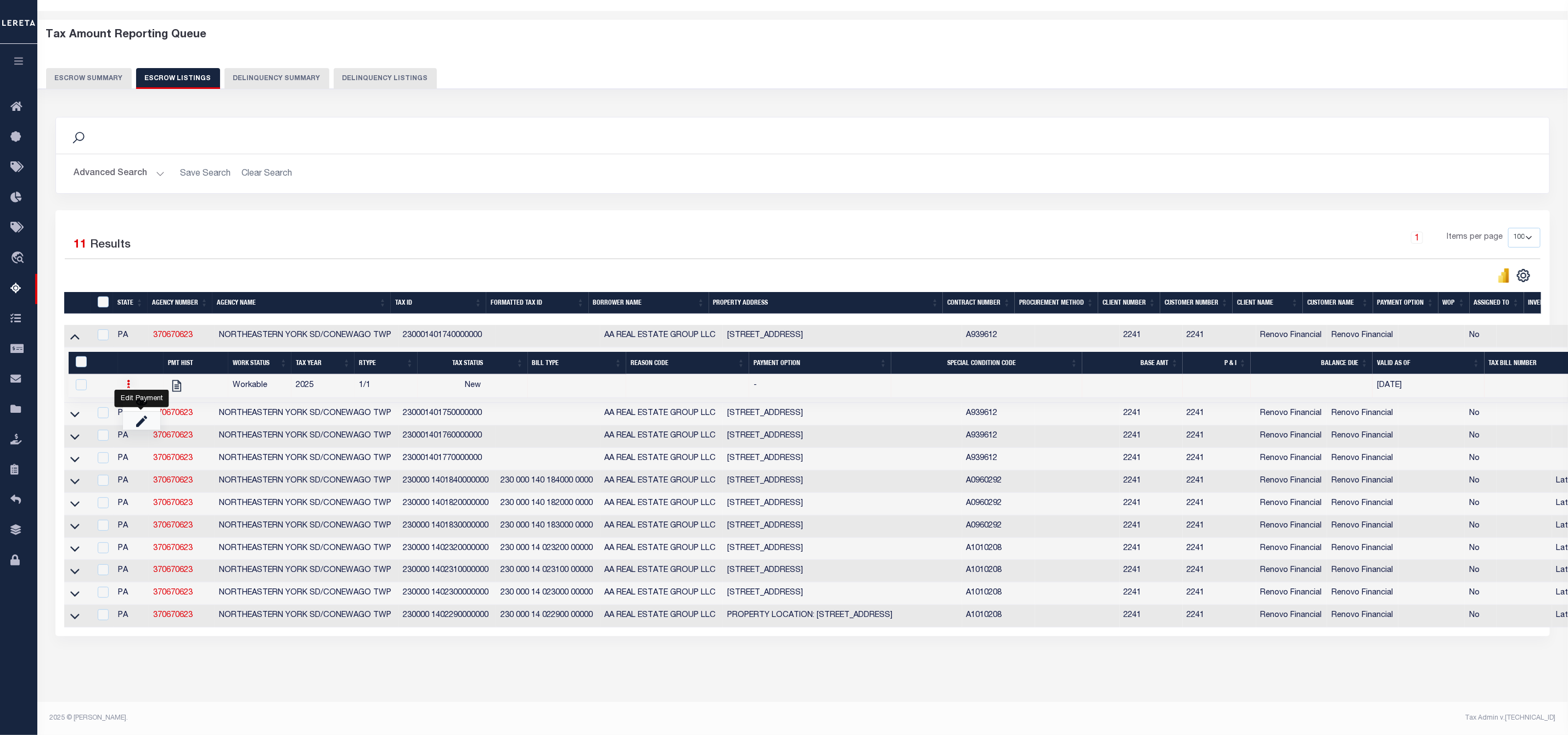
checkbox input "false"
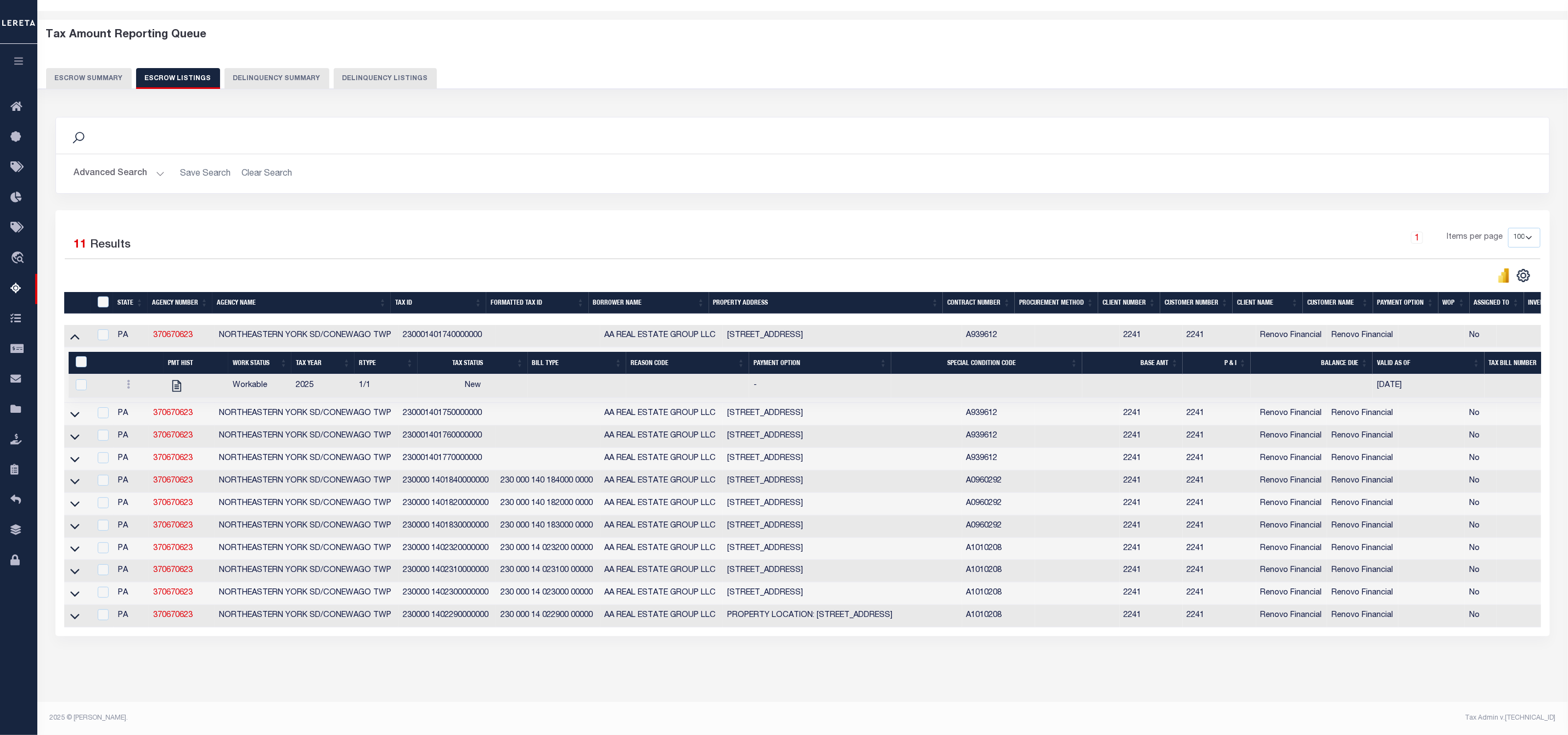
select select "NW2"
select select
type input "08/28/2025"
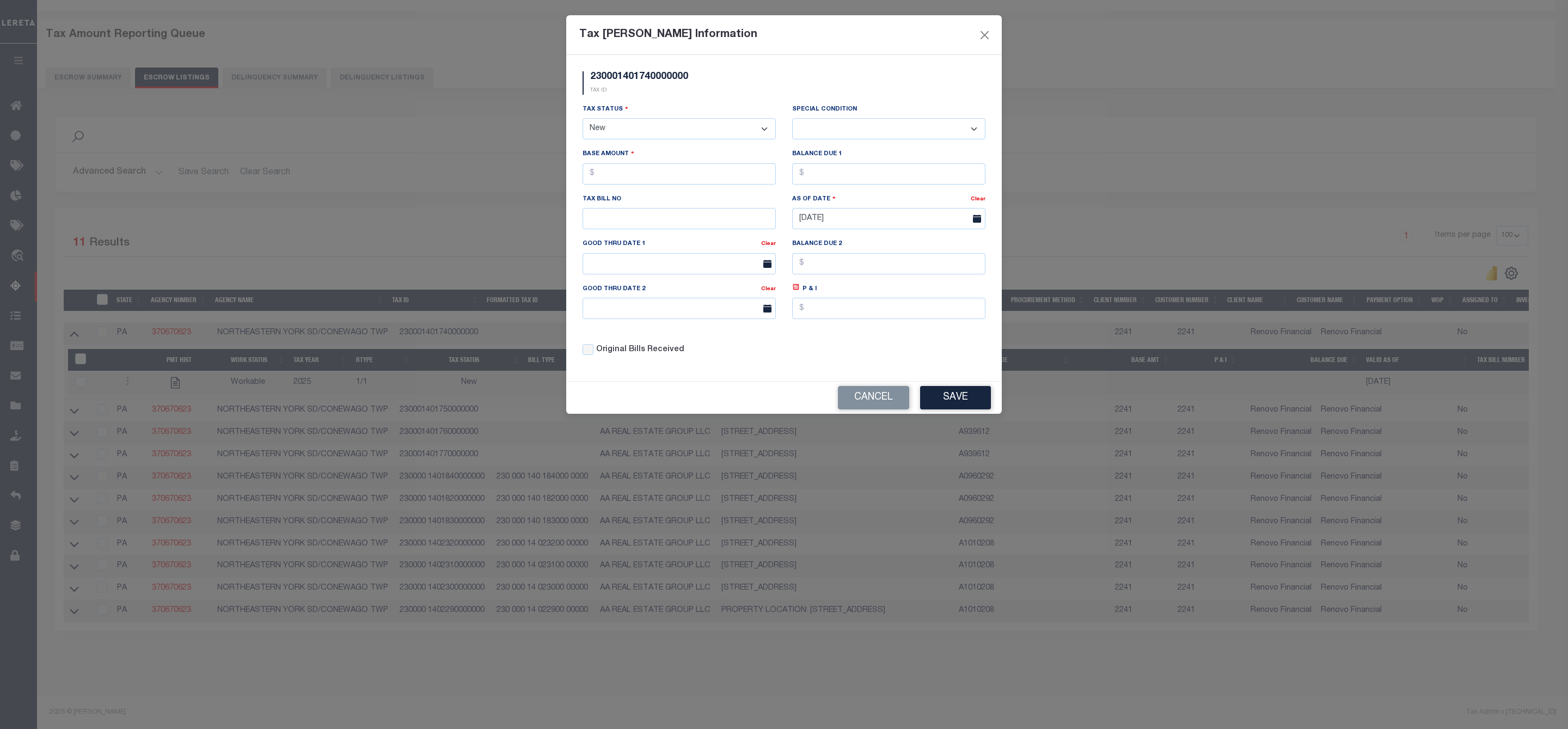
click at [628, 131] on select "- Select Status - Open Due/Unpaid Paid Incomplete No Tax Due Internal Refund Pr…" at bounding box center [679, 129] width 193 height 21
select select "DUE"
click at [583, 119] on select "- Select Status - Open Due/Unpaid Paid Incomplete No Tax Due Internal Refund Pr…" at bounding box center [679, 129] width 193 height 21
select select "0"
click at [619, 181] on input "text" at bounding box center [679, 174] width 193 height 21
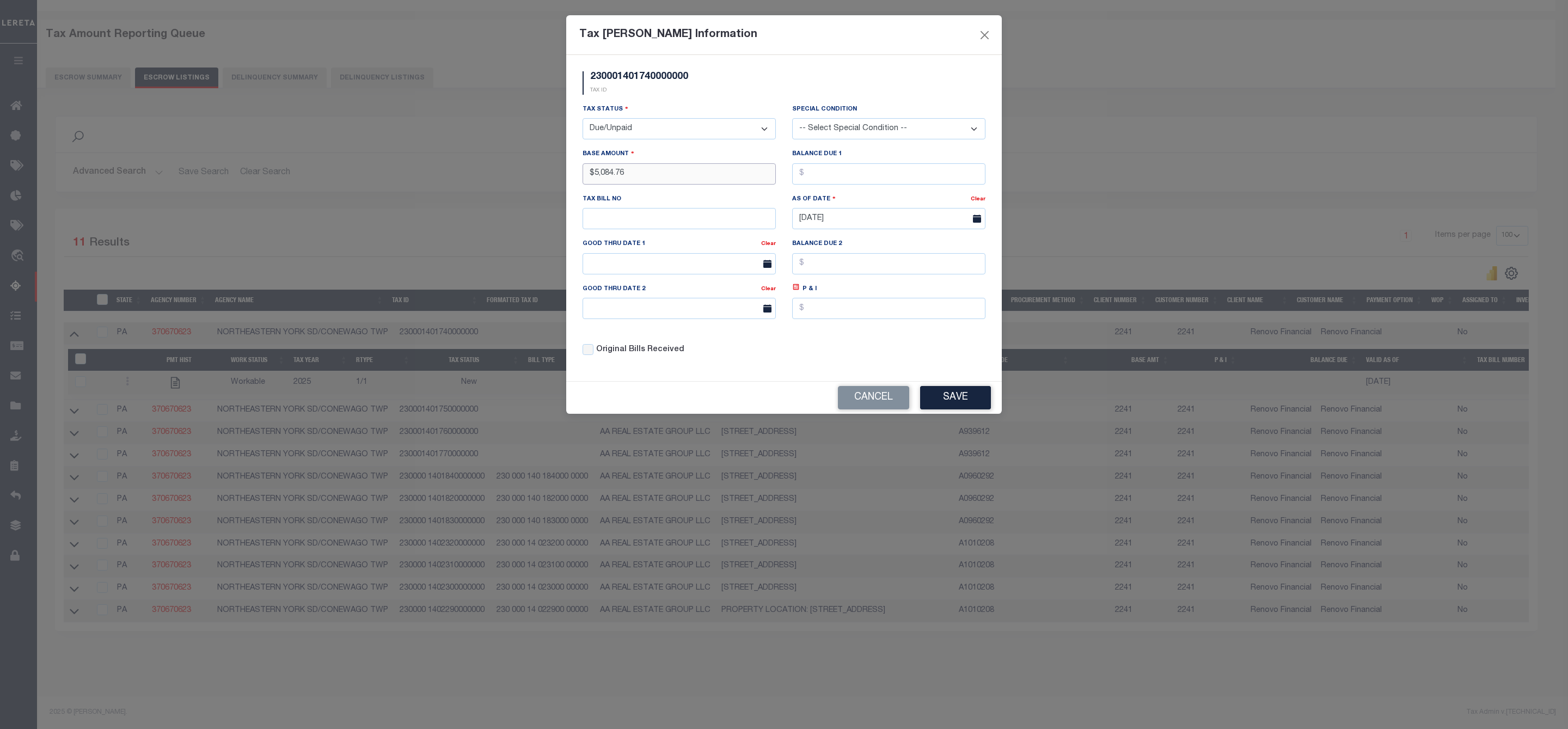
type input "$5,084.76"
click at [965, 403] on button "Save" at bounding box center [955, 397] width 71 height 24
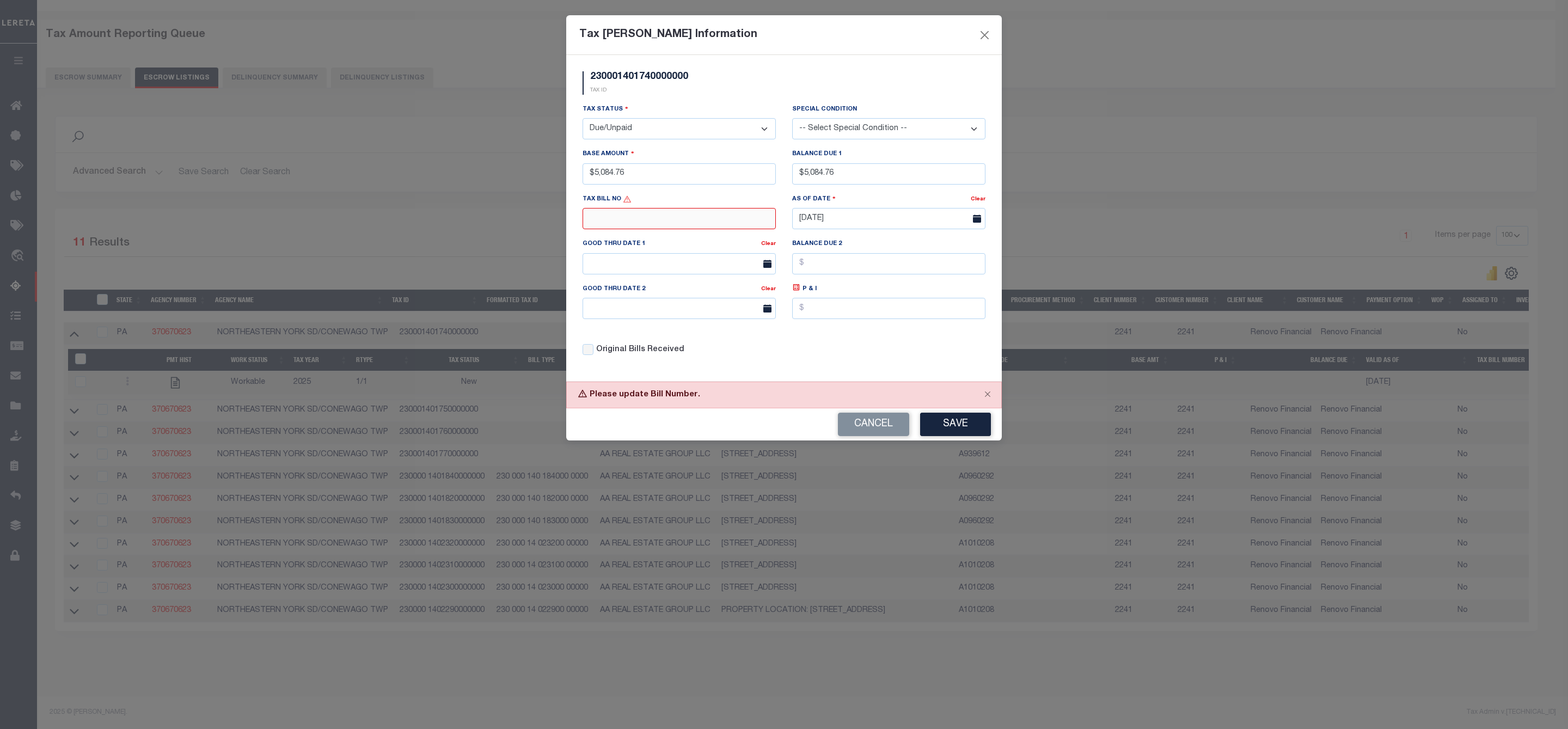
click at [609, 219] on input "text" at bounding box center [679, 218] width 193 height 21
type input "4"
type input "11"
click at [960, 423] on button "Save" at bounding box center [955, 424] width 71 height 24
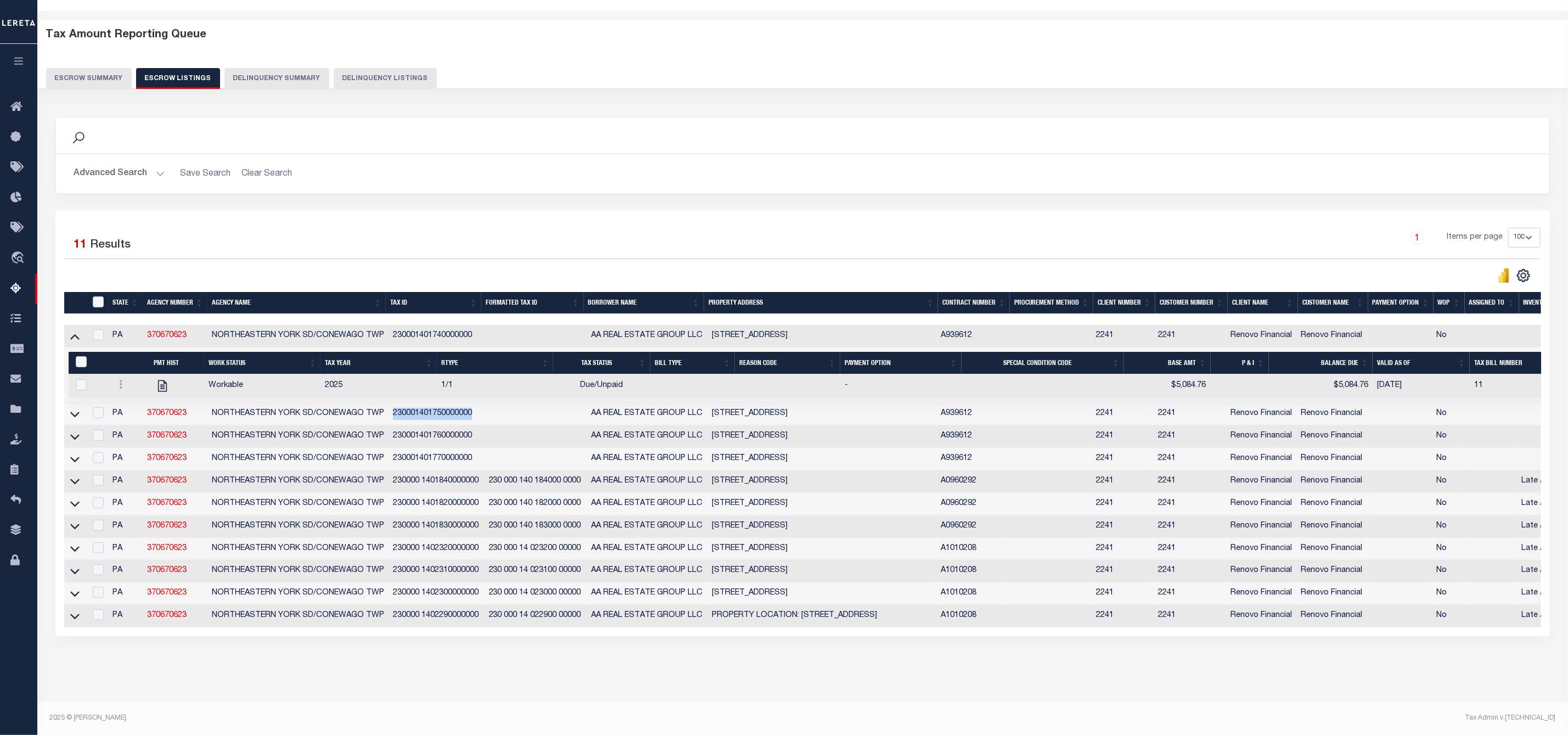
drag, startPoint x: 475, startPoint y: 414, endPoint x: 389, endPoint y: 412, distance: 86.0
click at [389, 412] on td "230001401750000000" at bounding box center [436, 414] width 96 height 22
checkbox input "true"
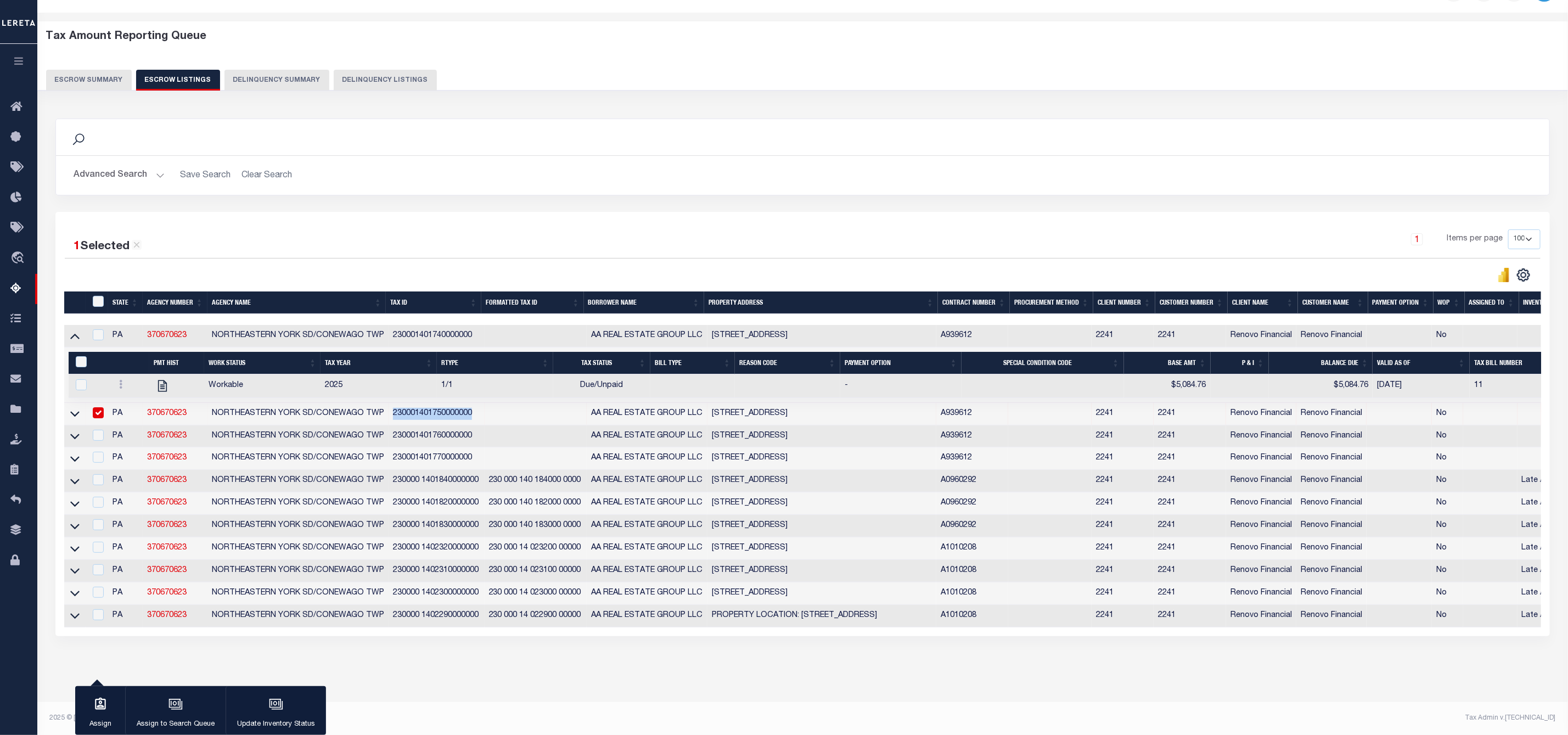
copy td "230001401750000000"
drag, startPoint x: 71, startPoint y: 405, endPoint x: 250, endPoint y: 382, distance: 180.5
click at [71, 408] on icon at bounding box center [75, 414] width 9 height 12
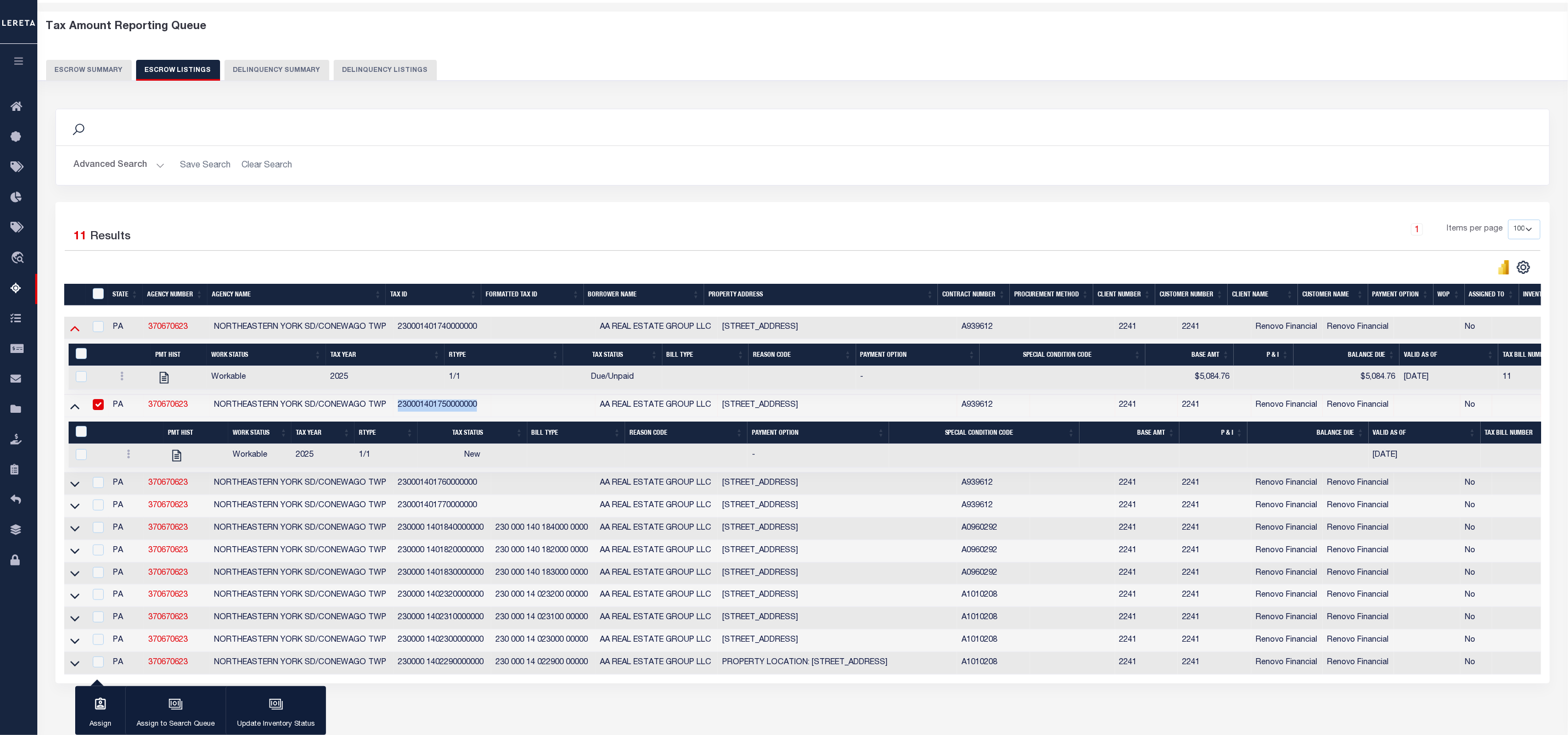
click at [73, 329] on icon at bounding box center [75, 328] width 9 height 12
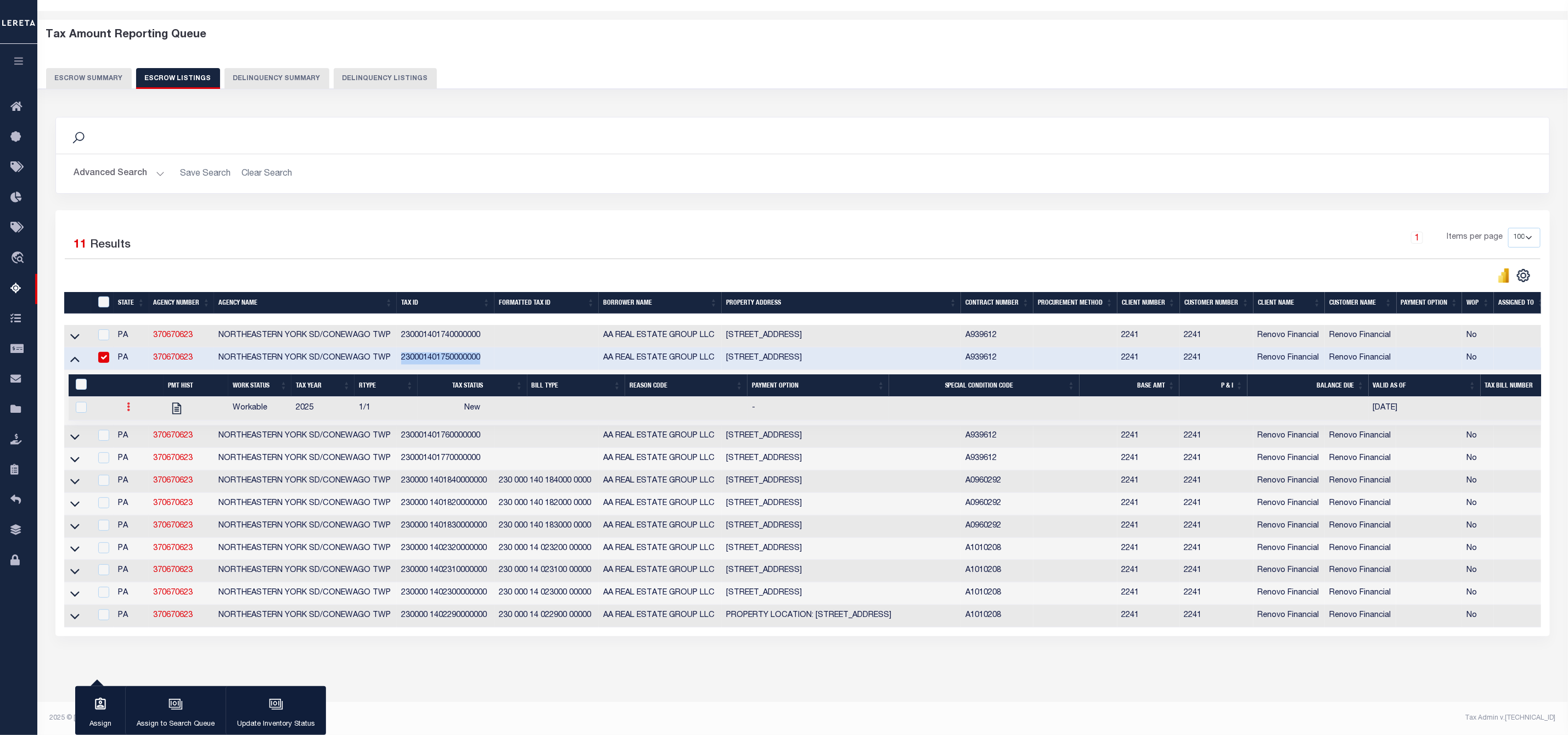
click at [123, 404] on link at bounding box center [129, 408] width 12 height 8
click at [146, 440] on img "" at bounding box center [141, 443] width 11 height 12
checkbox input "true"
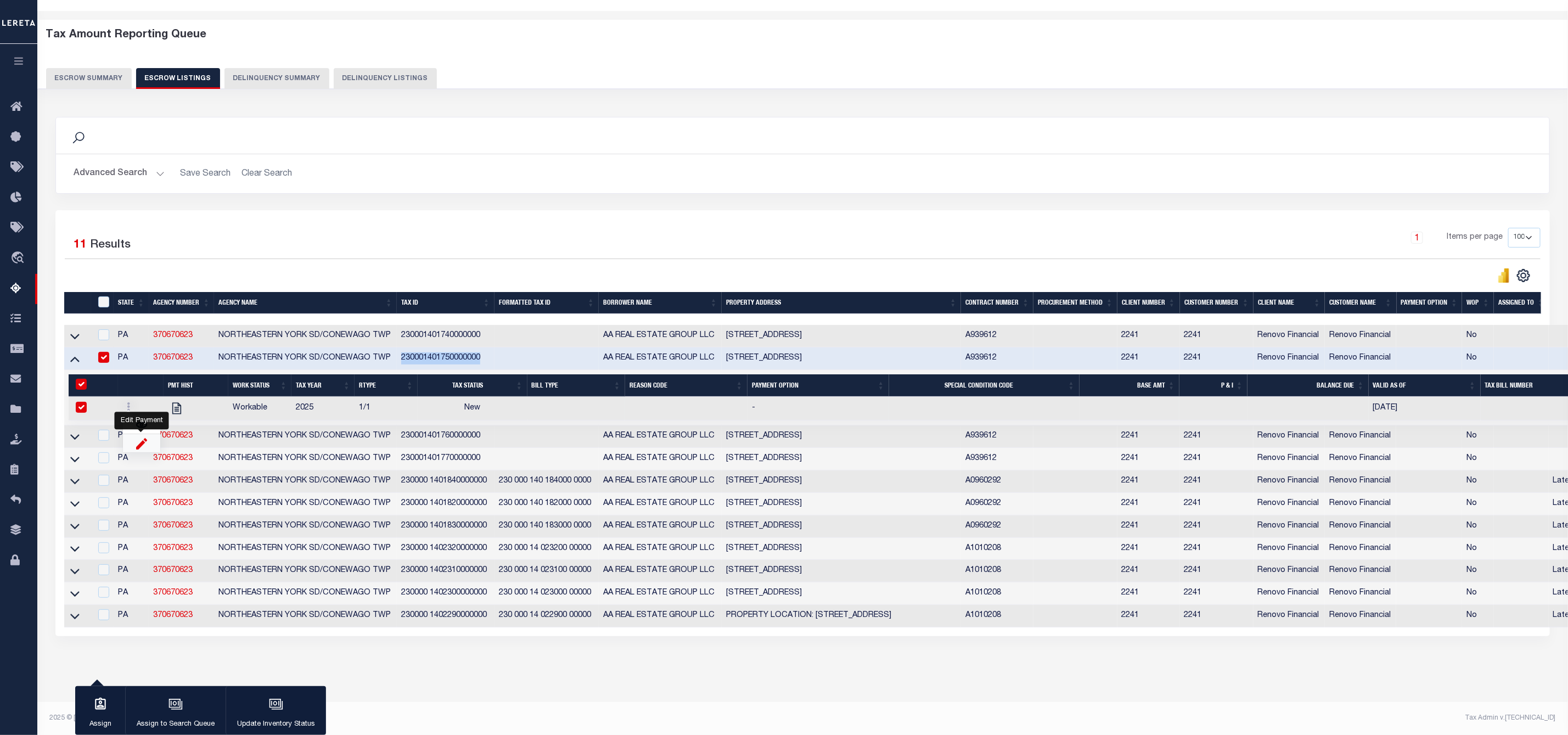
select select
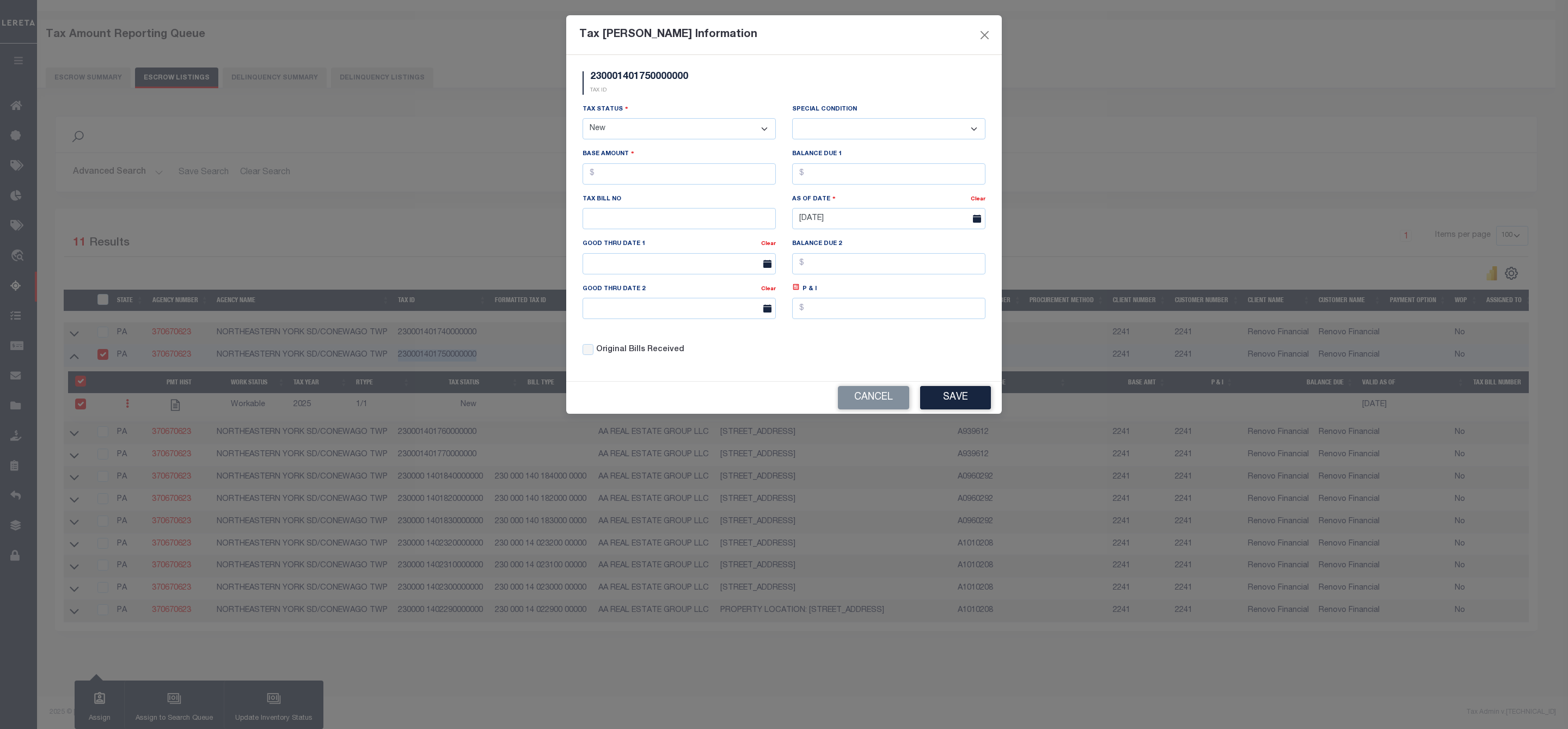
click at [706, 134] on select "- Select Status - Open Due/Unpaid Paid Incomplete No Tax Due Internal Refund Pr…" at bounding box center [679, 129] width 193 height 21
select select "DUE"
click at [583, 119] on select "- Select Status - Open Due/Unpaid Paid Incomplete No Tax Due Internal Refund Pr…" at bounding box center [679, 129] width 193 height 21
select select "0"
click at [619, 170] on input "text" at bounding box center [679, 174] width 193 height 21
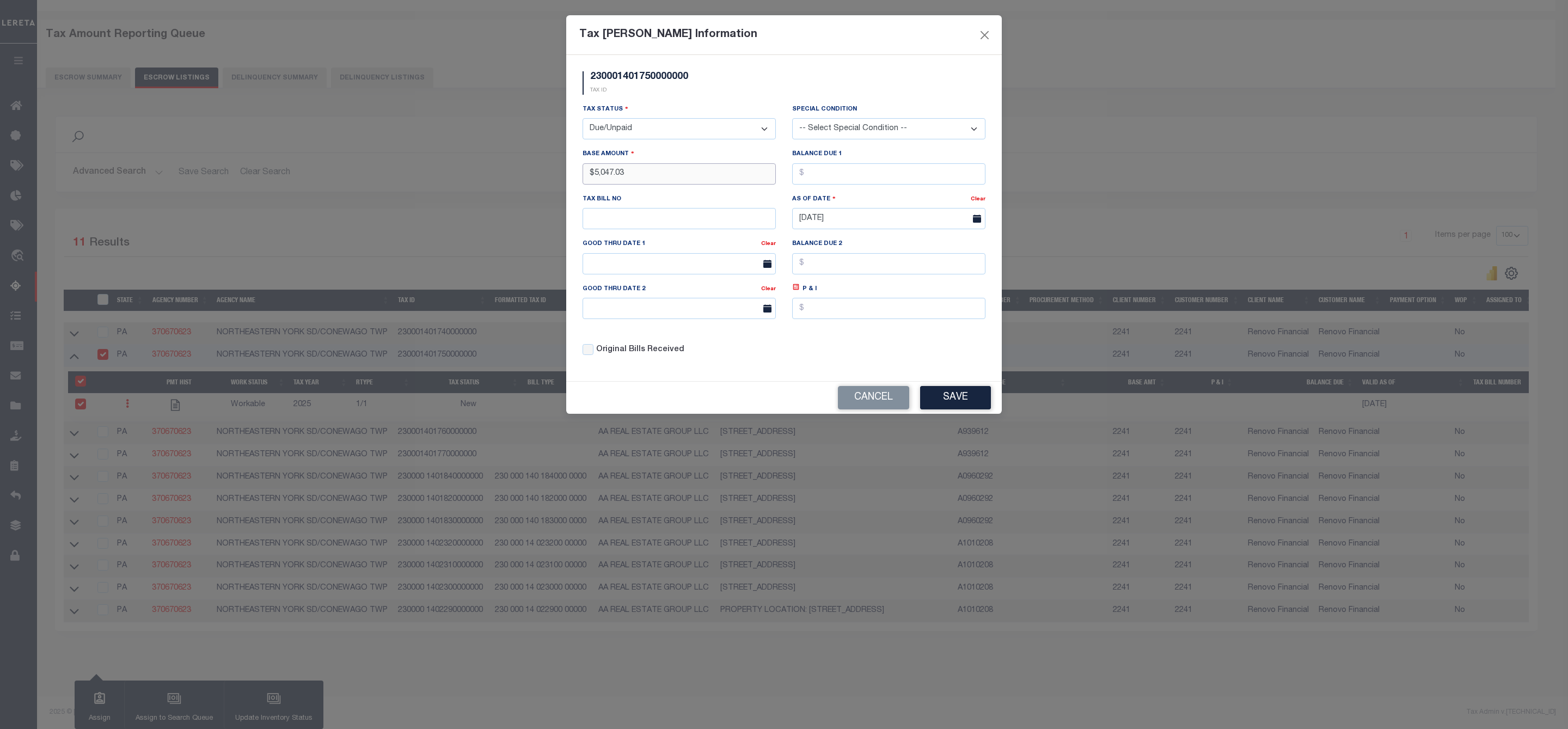
type input "$5,047.03"
drag, startPoint x: 644, startPoint y: 227, endPoint x: 701, endPoint y: 226, distance: 57.0
click at [652, 228] on input "text" at bounding box center [679, 218] width 193 height 21
type input "12"
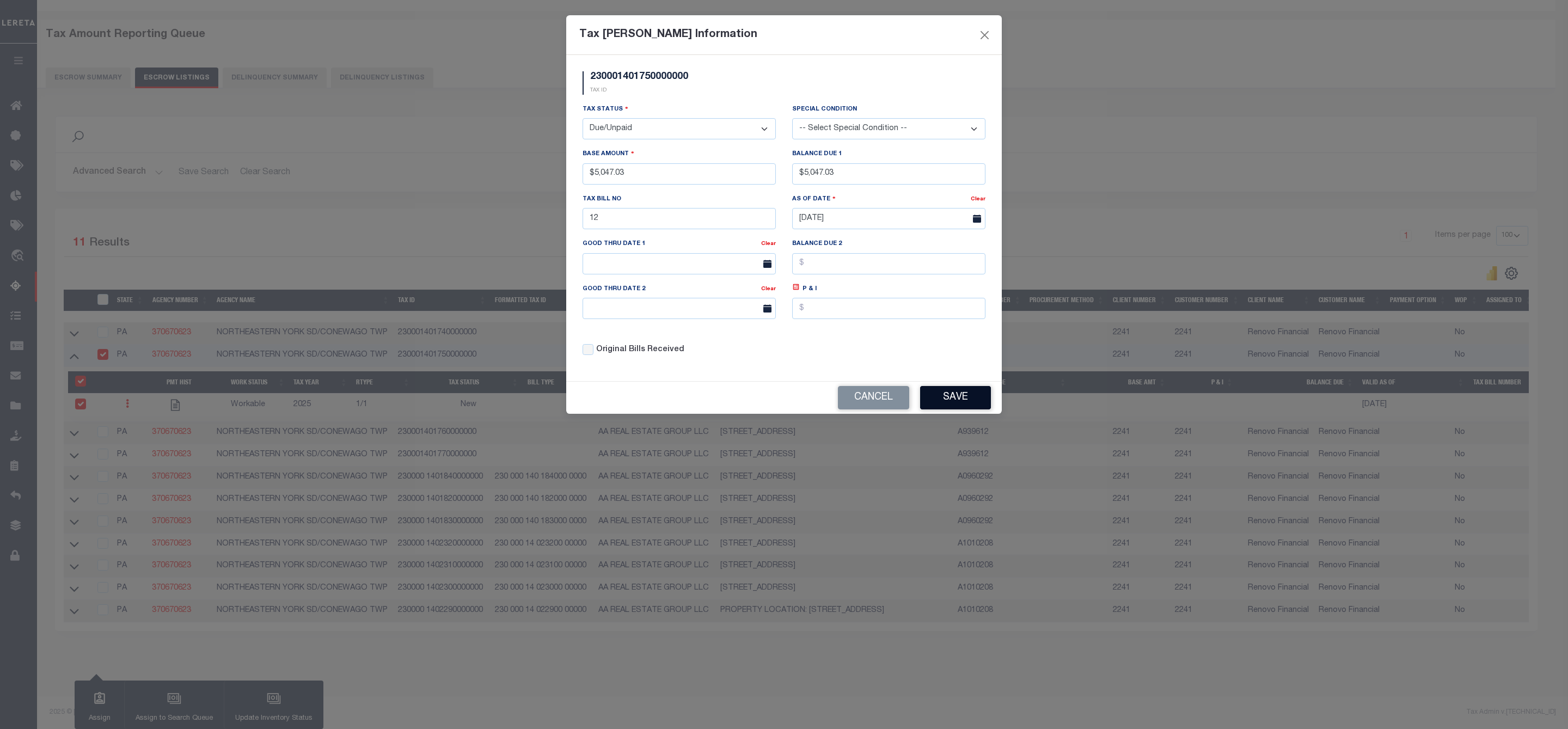
click at [959, 406] on button "Save" at bounding box center [955, 397] width 71 height 24
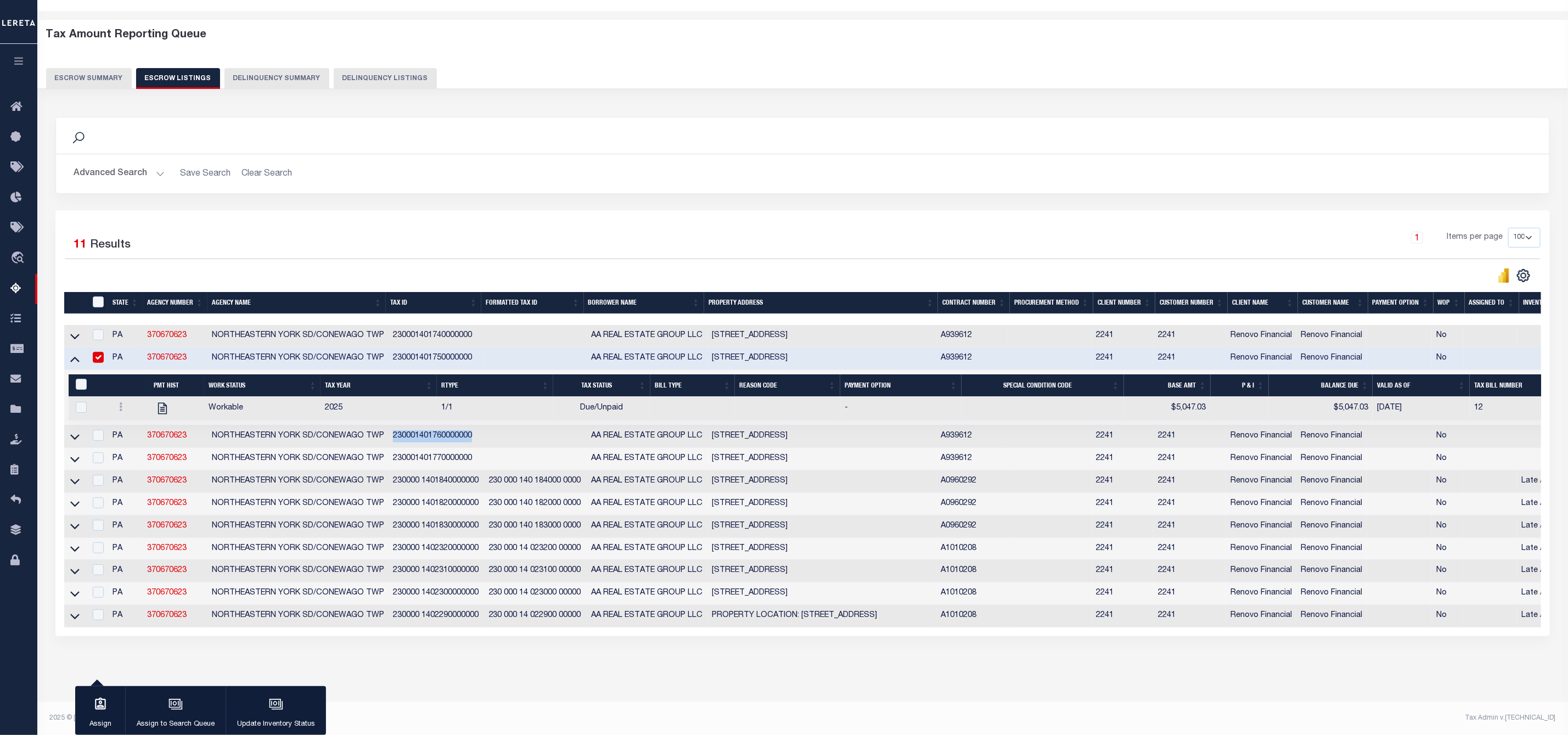
drag, startPoint x: 486, startPoint y: 430, endPoint x: 387, endPoint y: 429, distance: 99.0
click at [387, 429] on tr "PA 370670623 NORTHEASTERN YORK SD/CONEWAGO TWP 230001401760000000 AA REAL ESTAT…" at bounding box center [831, 437] width 1534 height 22
click at [71, 437] on icon at bounding box center [75, 437] width 9 height 12
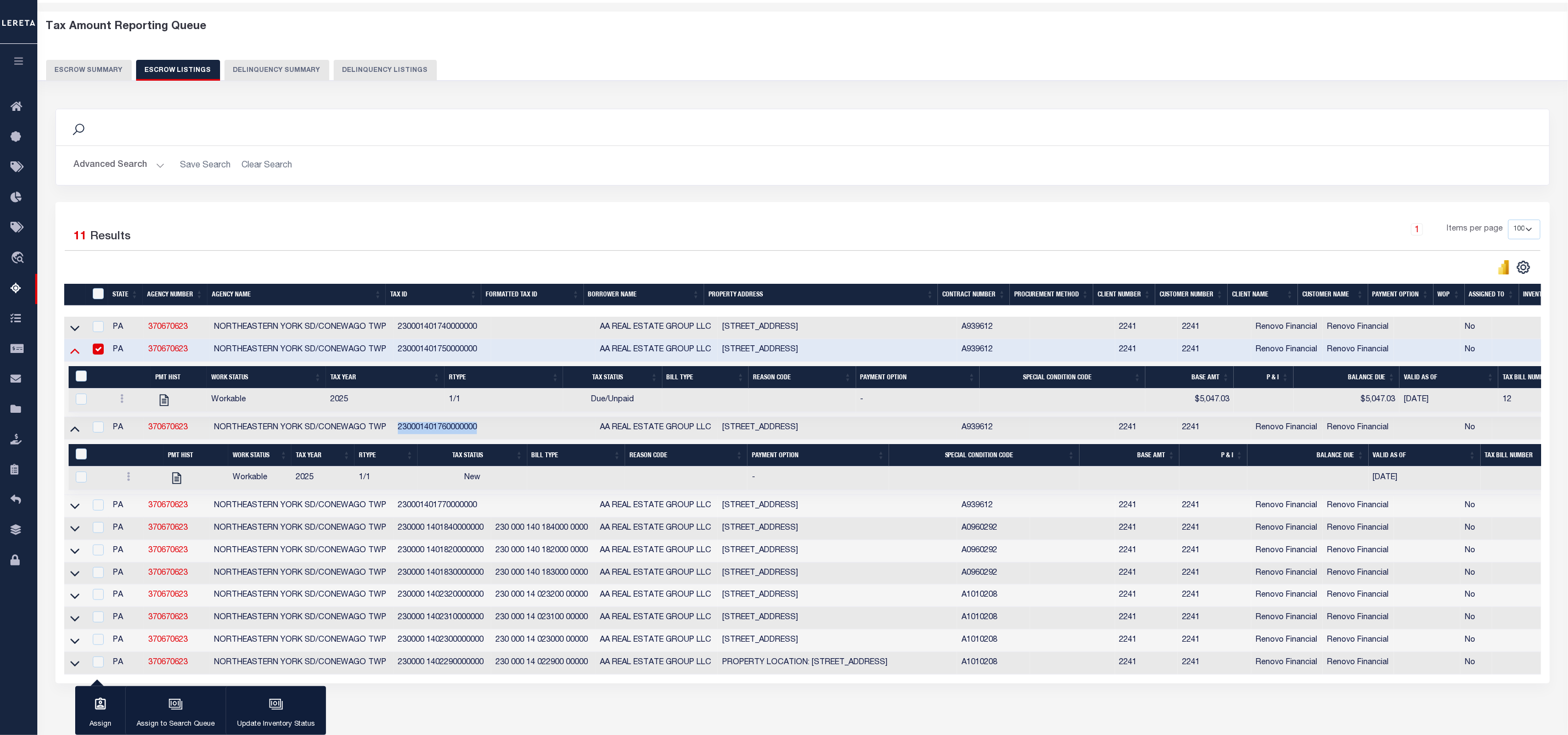
click at [74, 356] on icon at bounding box center [75, 350] width 9 height 12
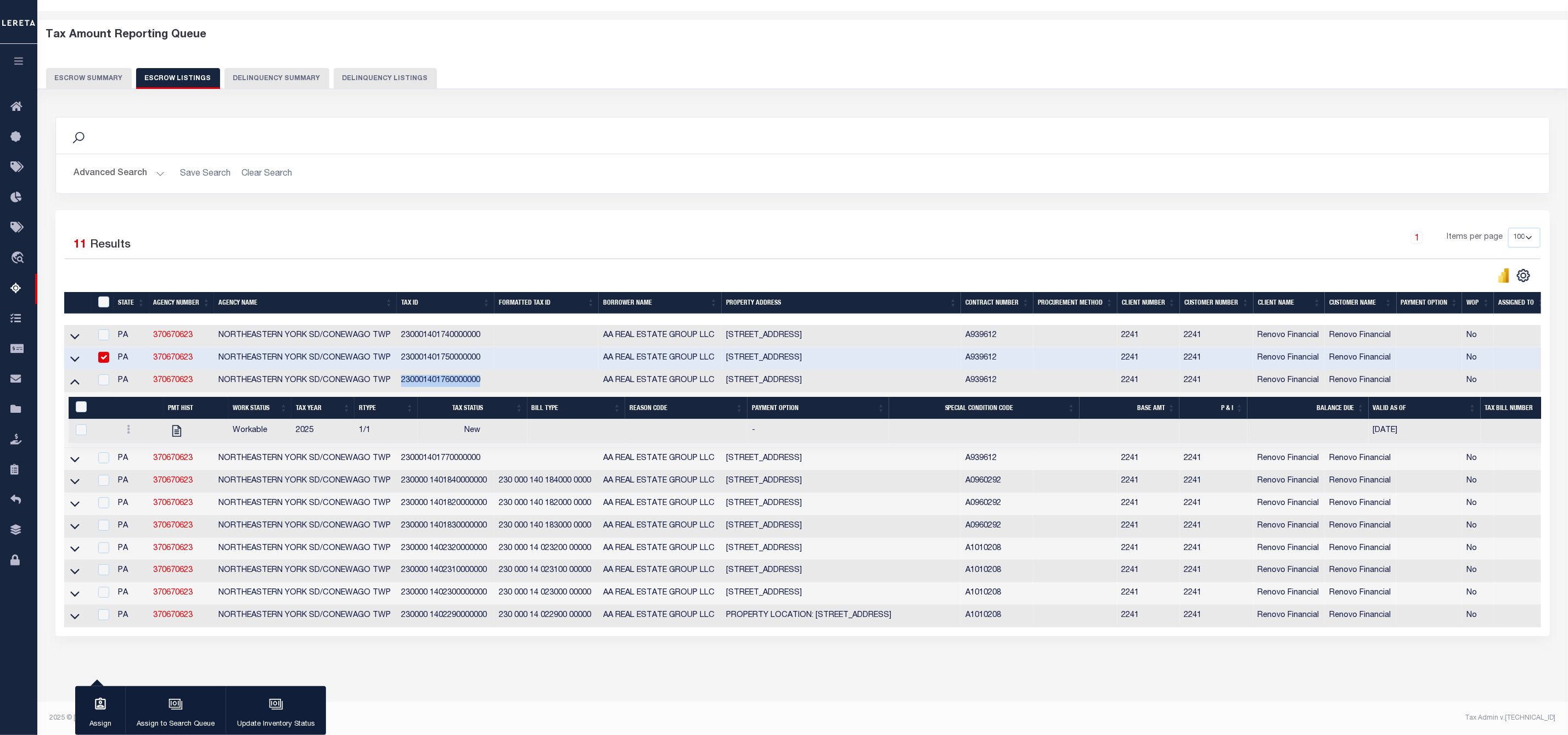
click at [101, 352] on input "checkbox" at bounding box center [104, 358] width 11 height 11
checkbox input "false"
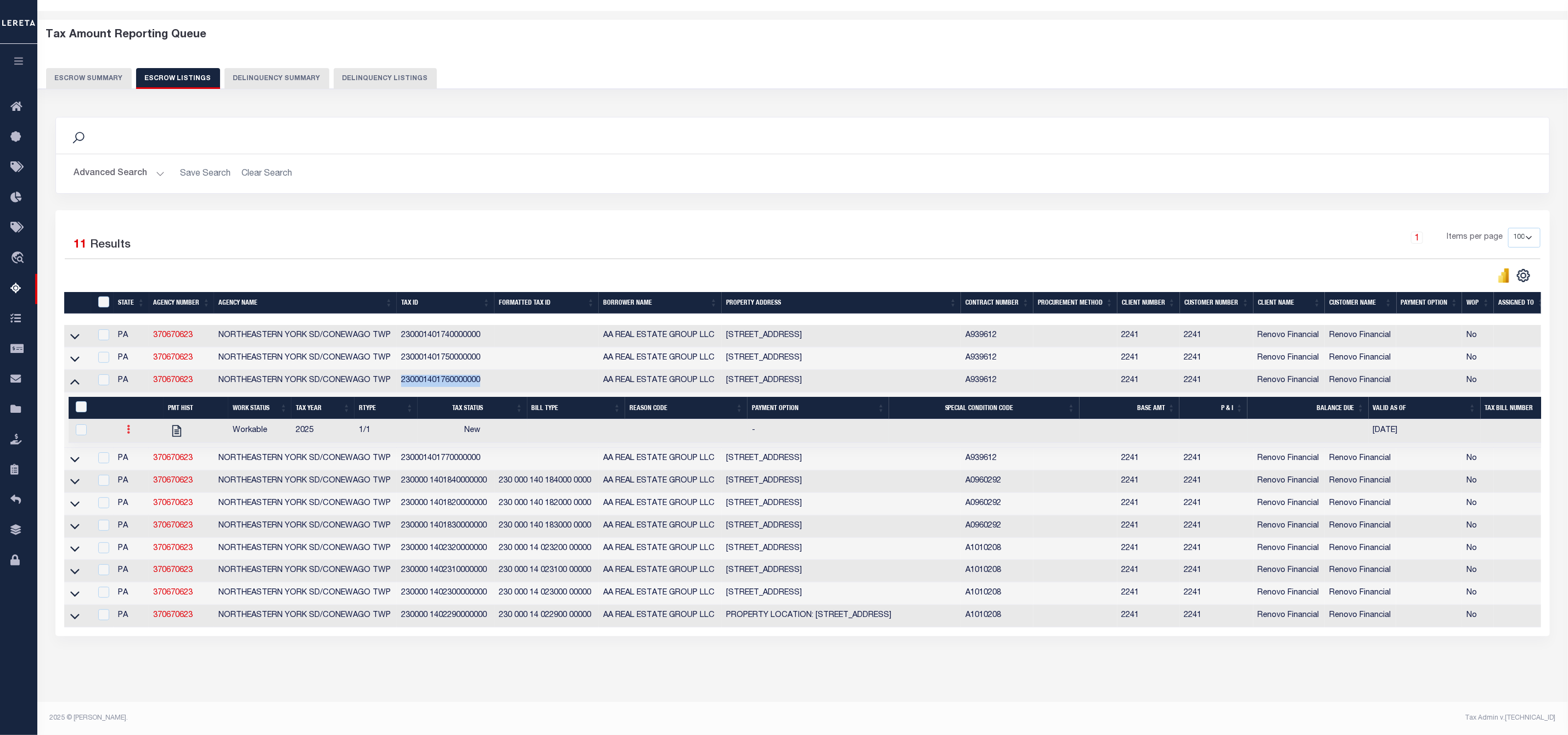
click at [127, 426] on icon at bounding box center [128, 429] width 3 height 8
click at [138, 466] on img "" at bounding box center [141, 466] width 11 height 12
checkbox input "true"
select select
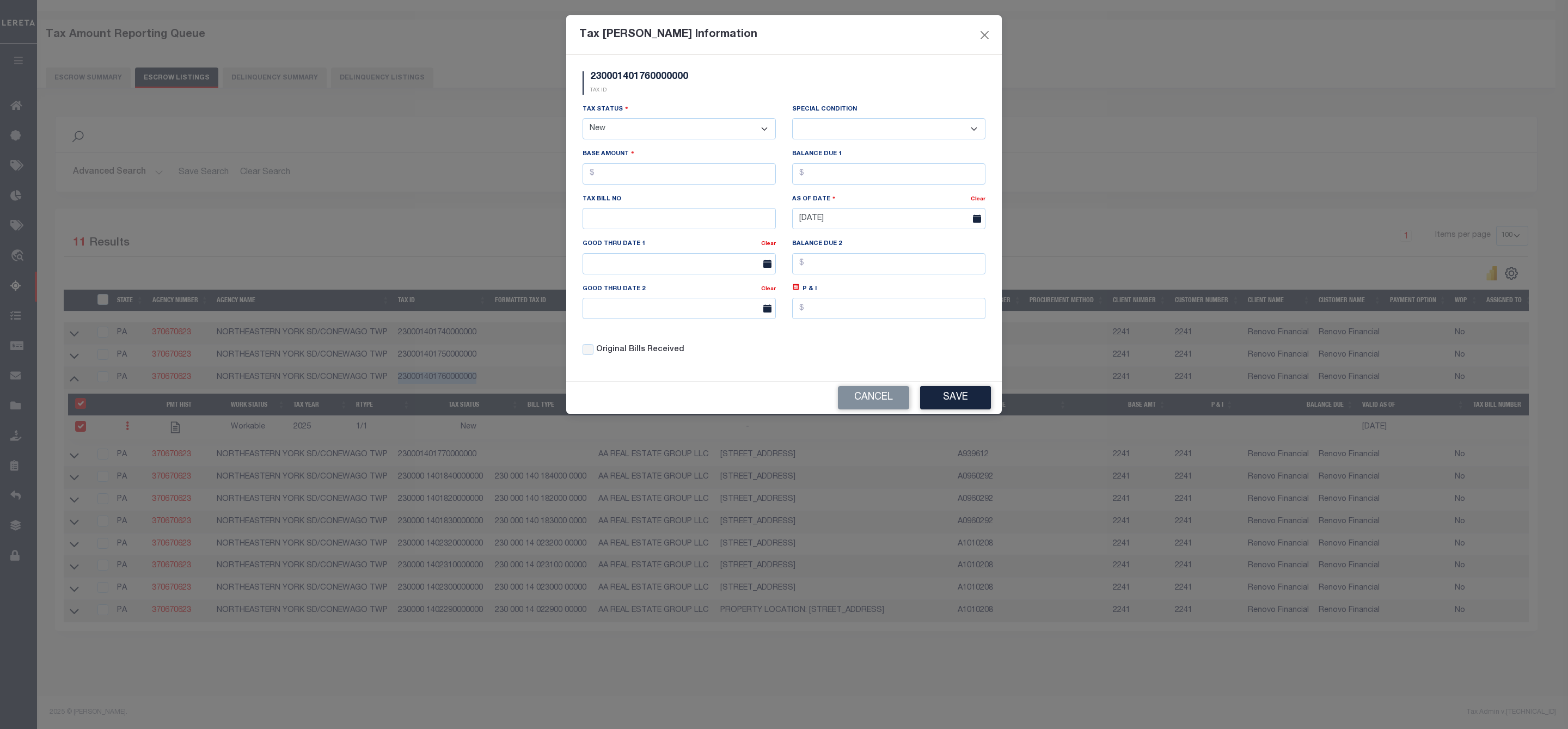
click at [654, 126] on select "- Select Status - Open Due/Unpaid Paid Incomplete No Tax Due Internal Refund Pr…" at bounding box center [679, 129] width 193 height 21
select select "DUE"
click at [583, 119] on select "- Select Status - Open Due/Unpaid Paid Incomplete No Tax Due Internal Refund Pr…" at bounding box center [679, 129] width 193 height 21
select select "0"
click at [635, 172] on input "text" at bounding box center [679, 174] width 193 height 21
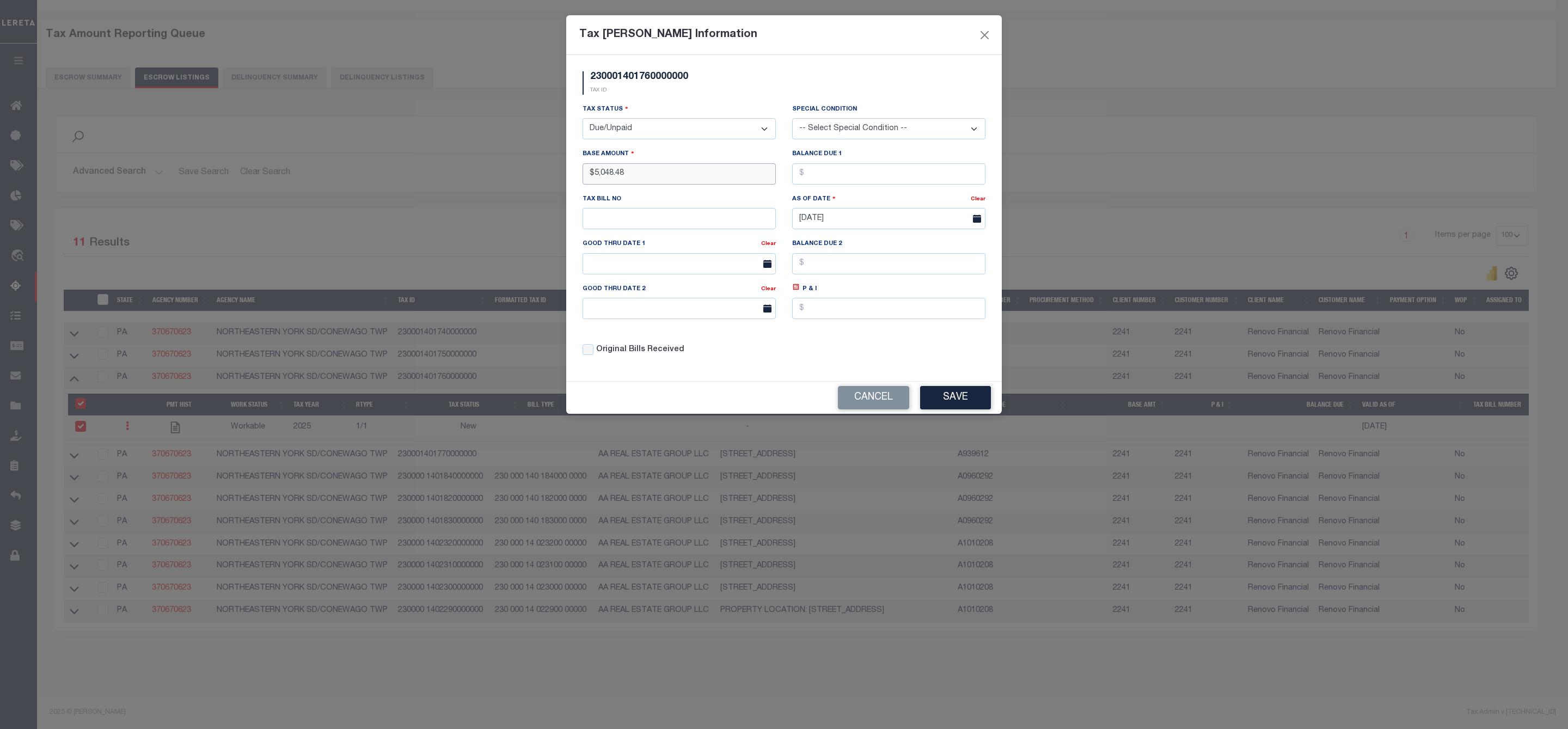
type input "$5,048.48"
click at [964, 397] on button "Save" at bounding box center [955, 397] width 71 height 24
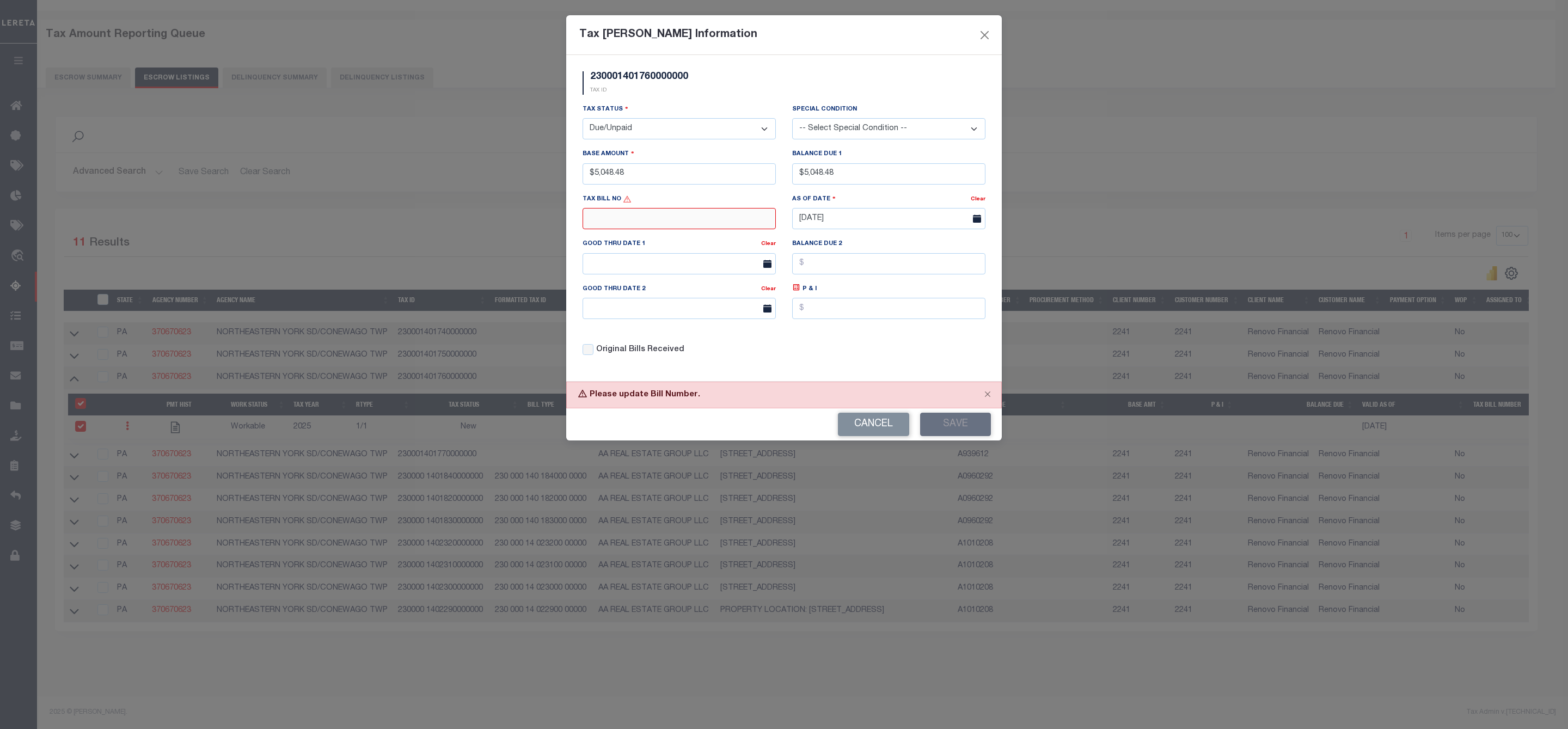
click at [638, 221] on input "text" at bounding box center [679, 218] width 193 height 21
type input "13"
click at [949, 430] on button "Save" at bounding box center [955, 424] width 71 height 24
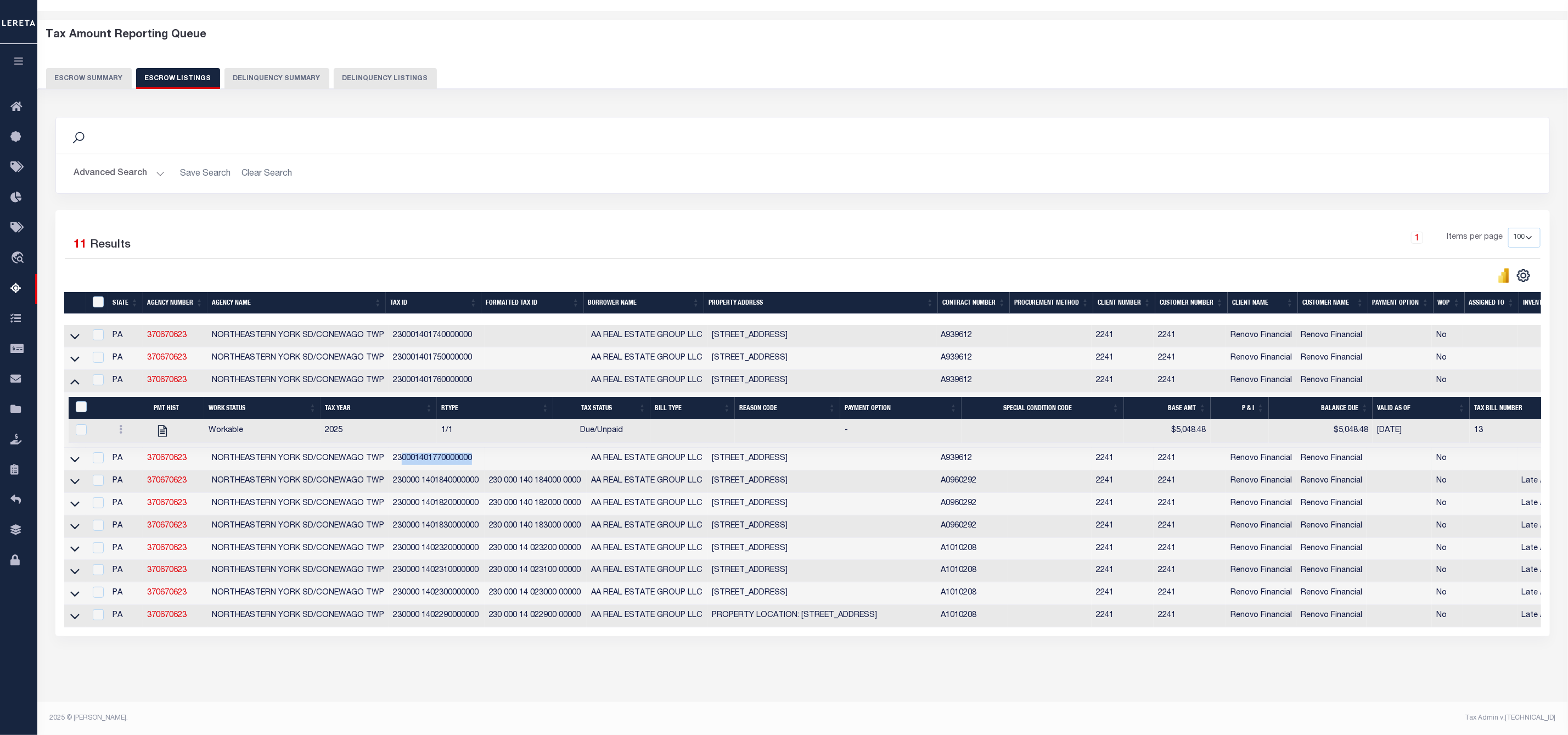
click at [390, 458] on td "230001401770000000" at bounding box center [436, 459] width 96 height 22
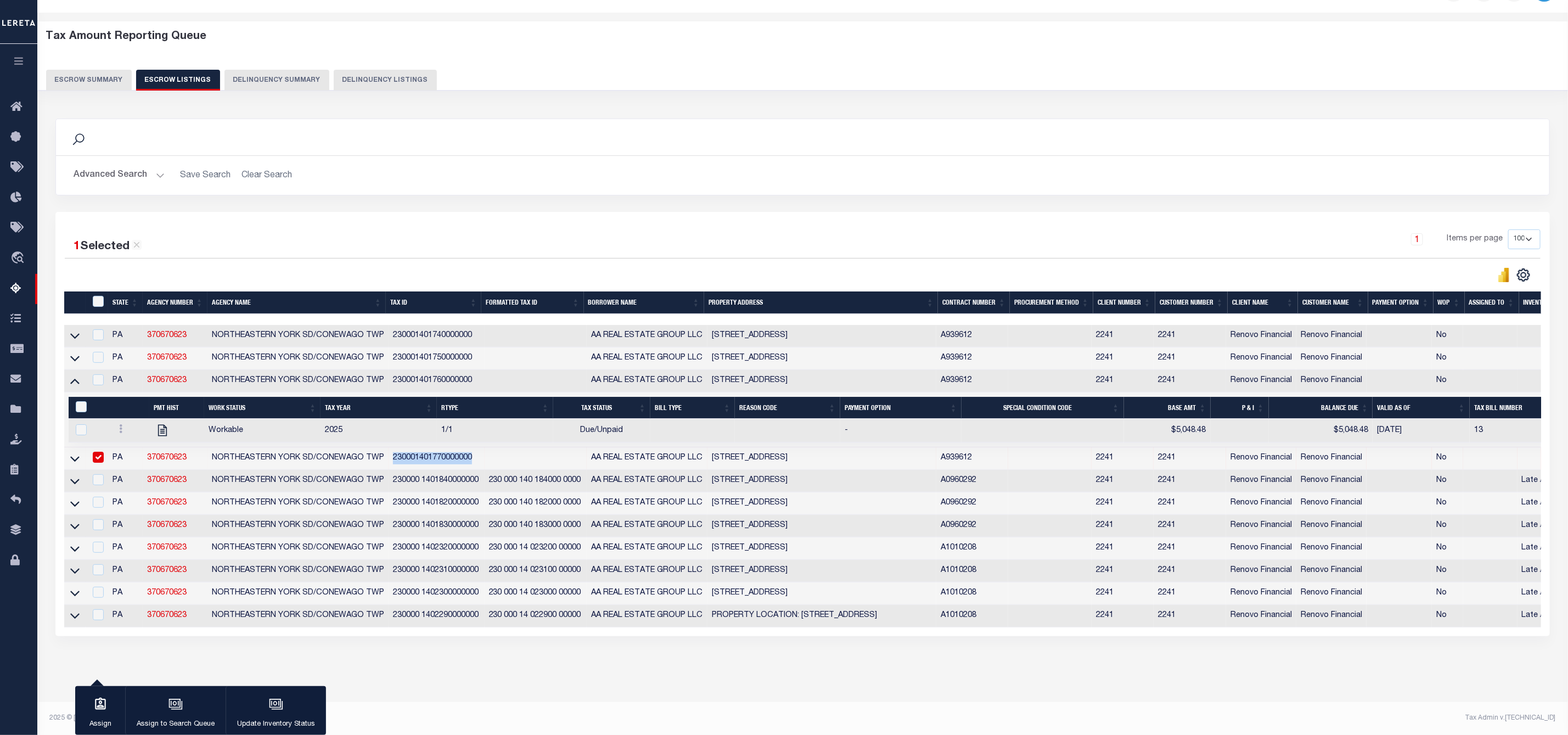
click at [519, 447] on td at bounding box center [536, 458] width 103 height 22
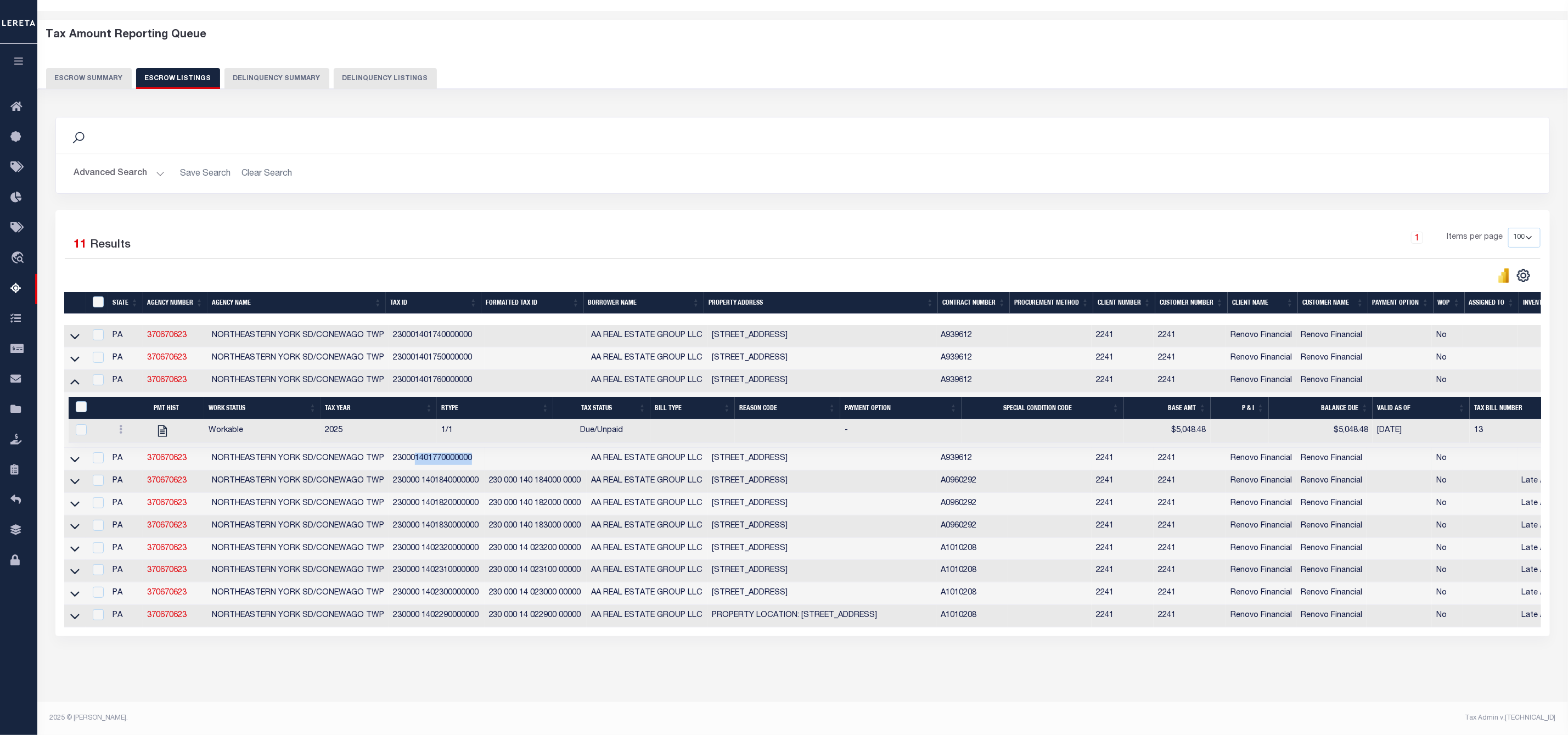
drag, startPoint x: 473, startPoint y: 455, endPoint x: 386, endPoint y: 453, distance: 87.0
click at [389, 453] on td "230001401770000000" at bounding box center [436, 459] width 96 height 22
checkbox input "true"
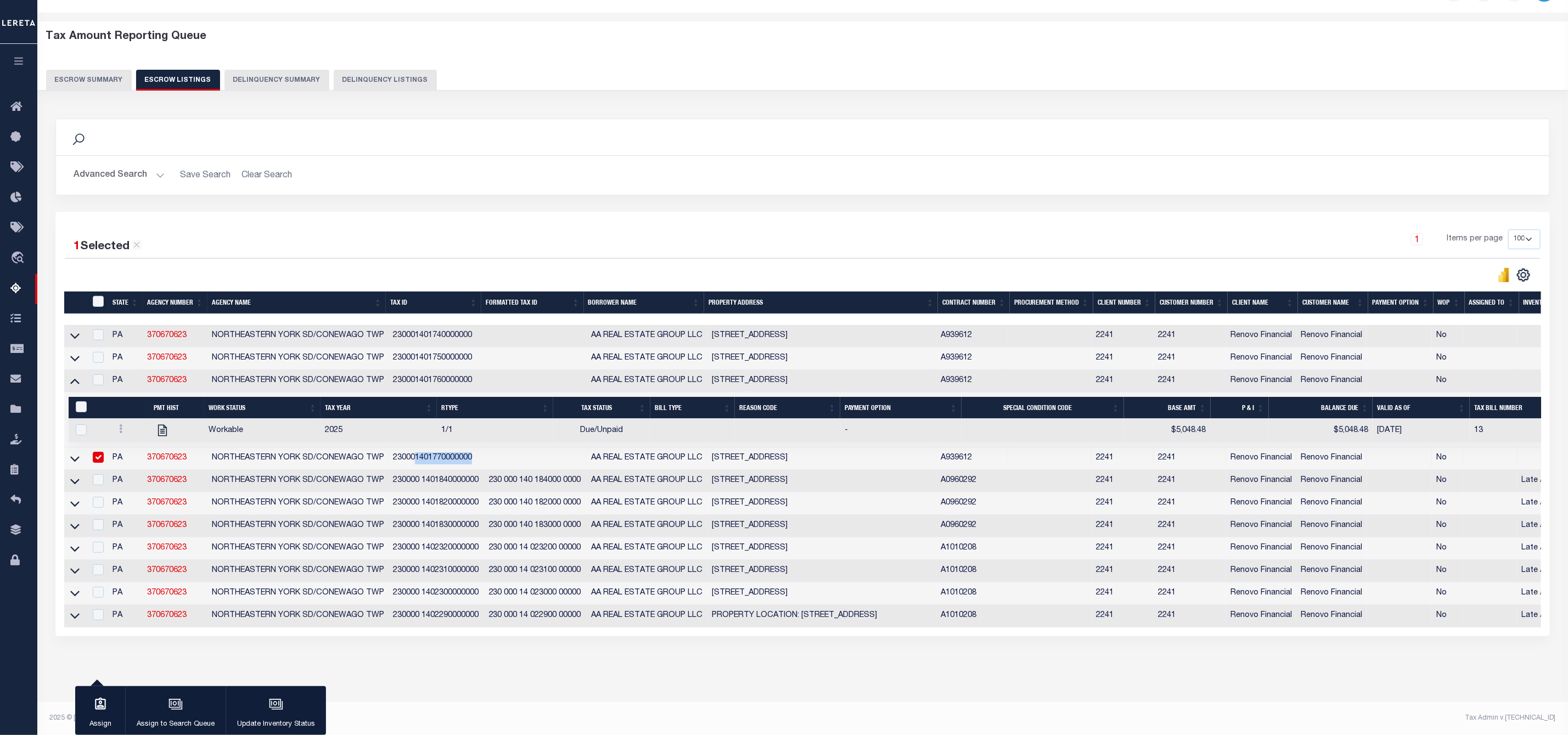
drag, startPoint x: 386, startPoint y: 453, endPoint x: 485, endPoint y: 458, distance: 99.1
click at [484, 458] on tr "PA 370670623 NORTHEASTERN YORK SD/CONEWAGO TWP 230001401770000000 AA REAL ESTAT…" at bounding box center [831, 458] width 1534 height 22
click at [74, 379] on icon at bounding box center [75, 381] width 9 height 5
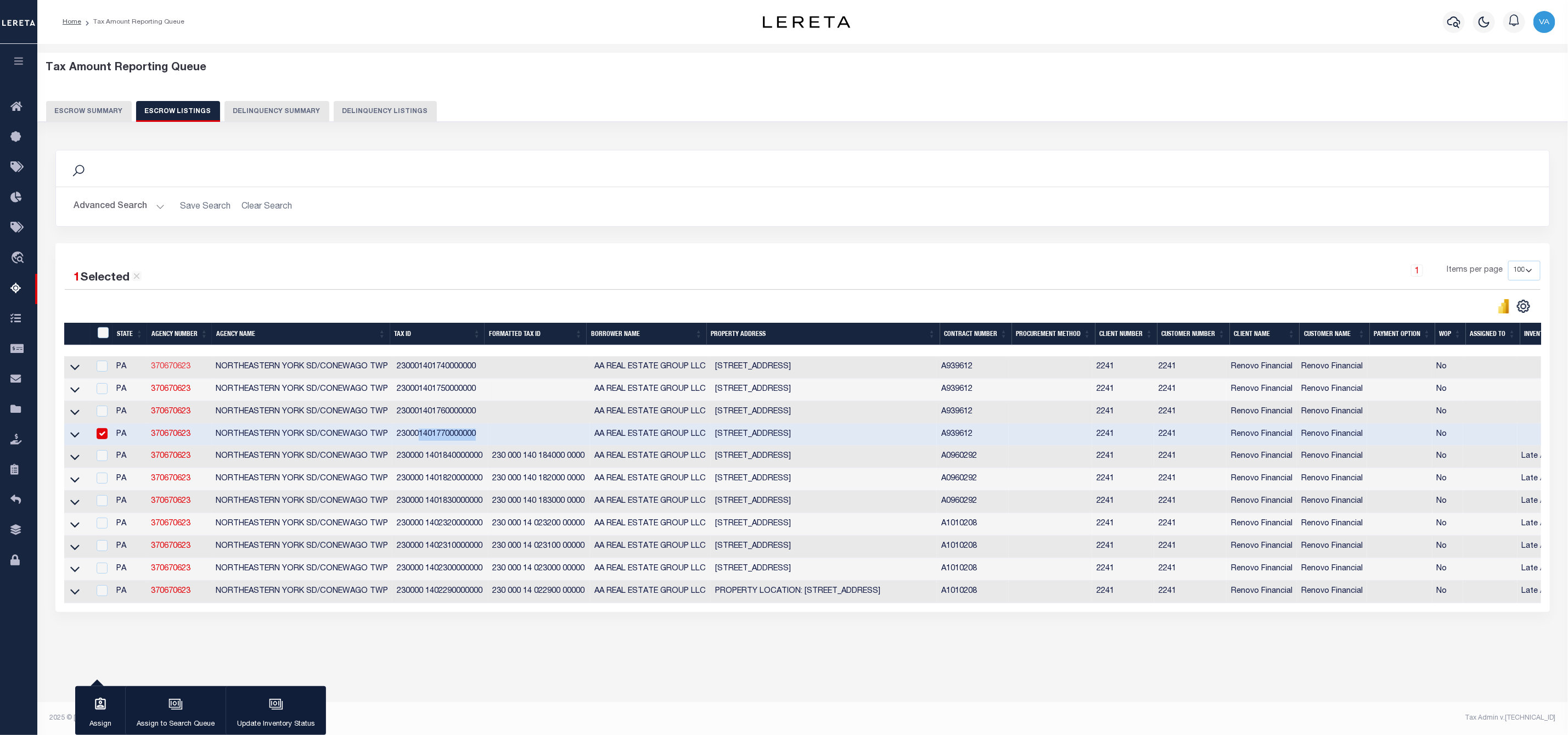
scroll to position [0, 0]
click at [71, 440] on icon at bounding box center [75, 434] width 9 height 12
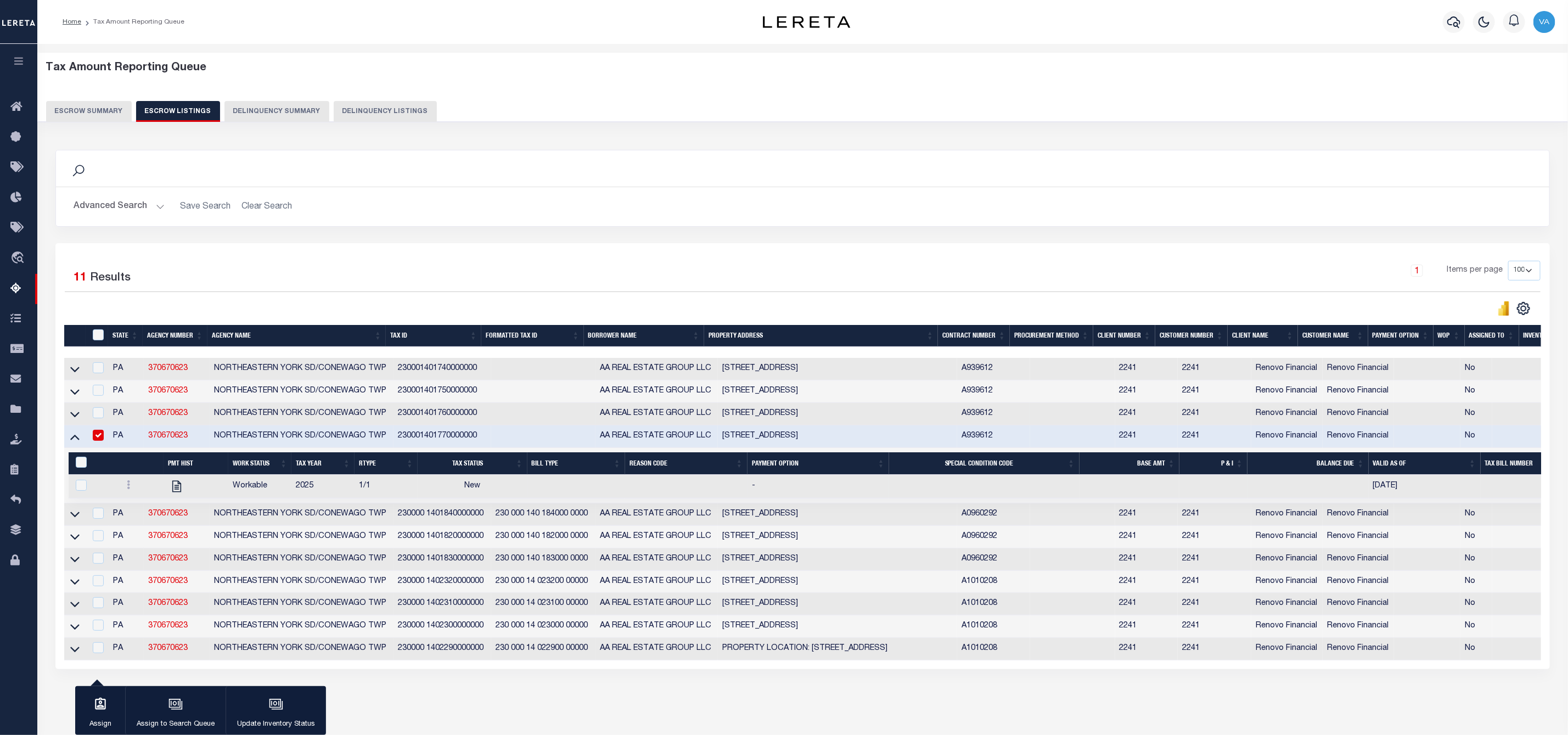
click at [127, 486] on div at bounding box center [141, 486] width 38 height 13
checkbox input "true"
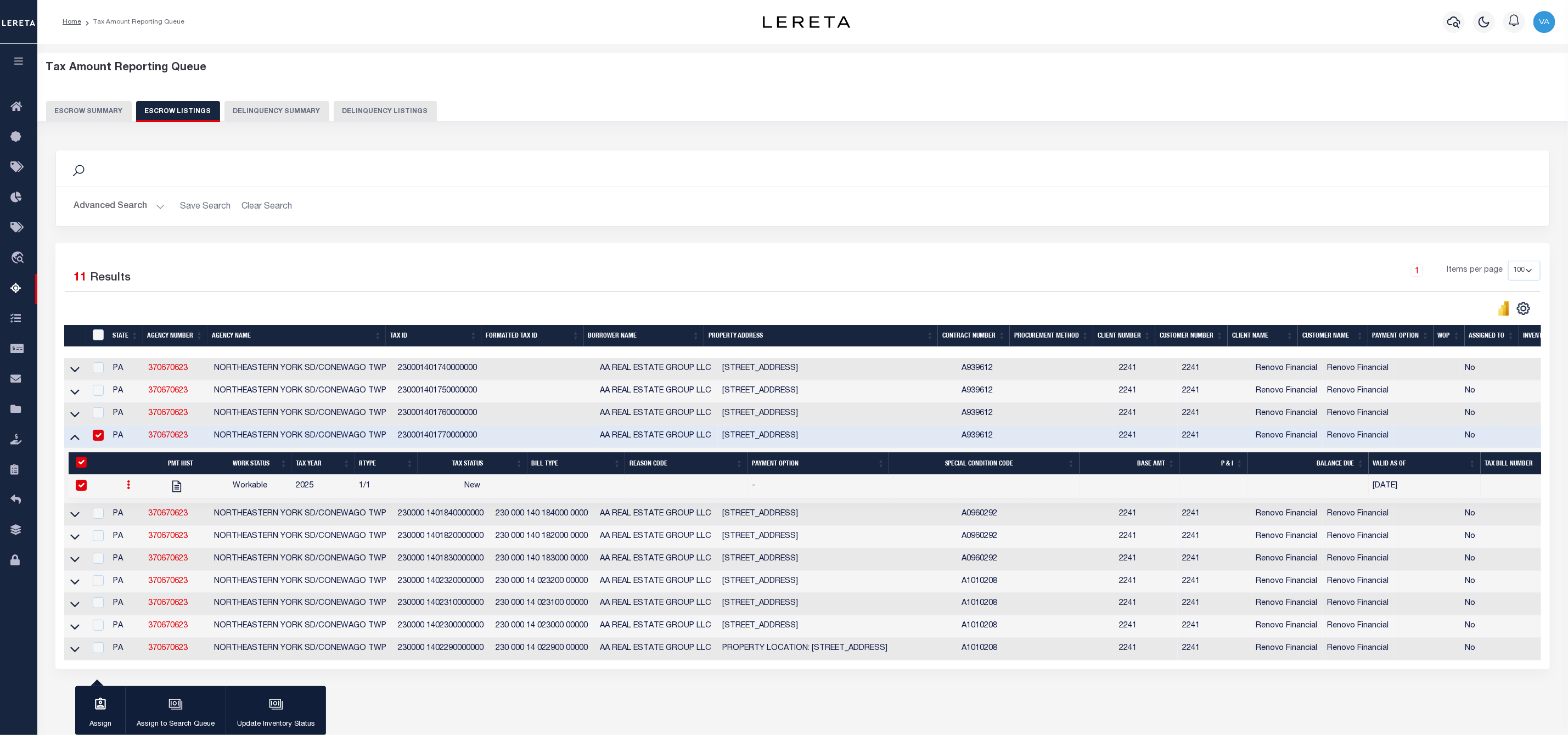
click at [127, 489] on icon at bounding box center [128, 484] width 3 height 8
click at [144, 526] on img "" at bounding box center [141, 521] width 11 height 12
checkbox input "false"
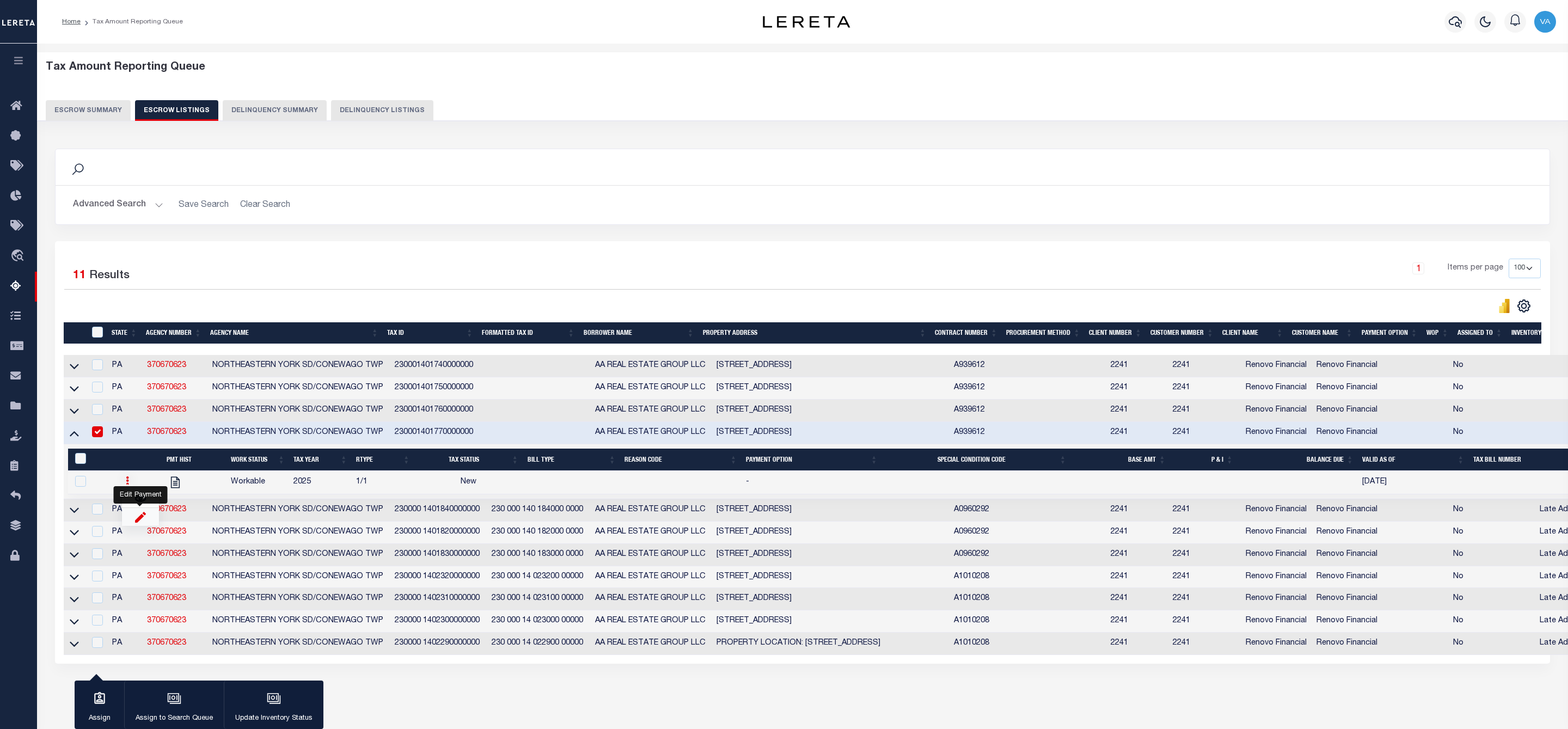
select select
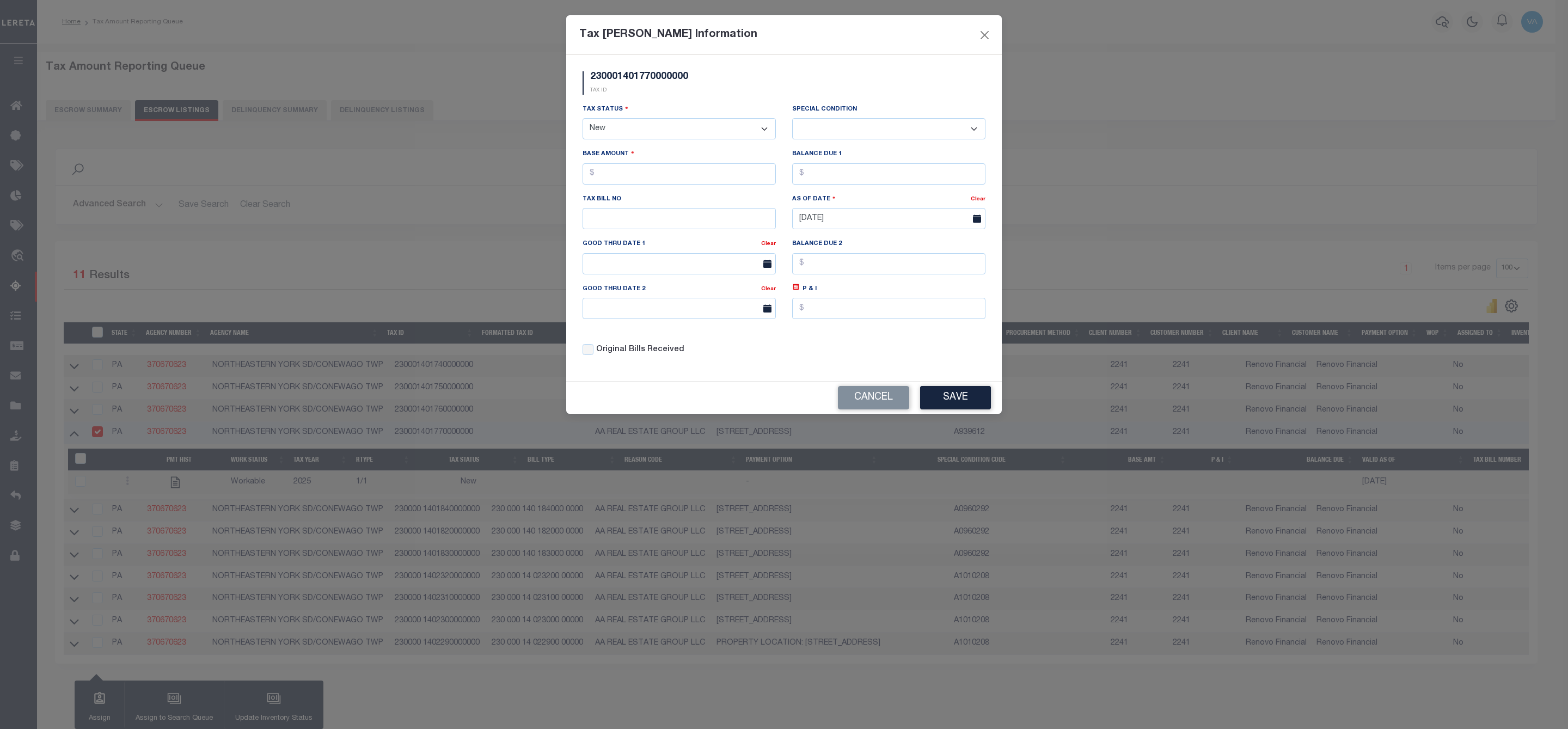
click at [720, 135] on select "- Select Status - Open Due/Unpaid Paid Incomplete No Tax Due Internal Refund Pr…" at bounding box center [679, 129] width 193 height 21
select select "DUE"
click at [583, 119] on select "- Select Status - Open Due/Unpaid Paid Incomplete No Tax Due Internal Refund Pr…" at bounding box center [679, 129] width 193 height 21
select select "0"
click at [605, 177] on input "text" at bounding box center [679, 174] width 193 height 21
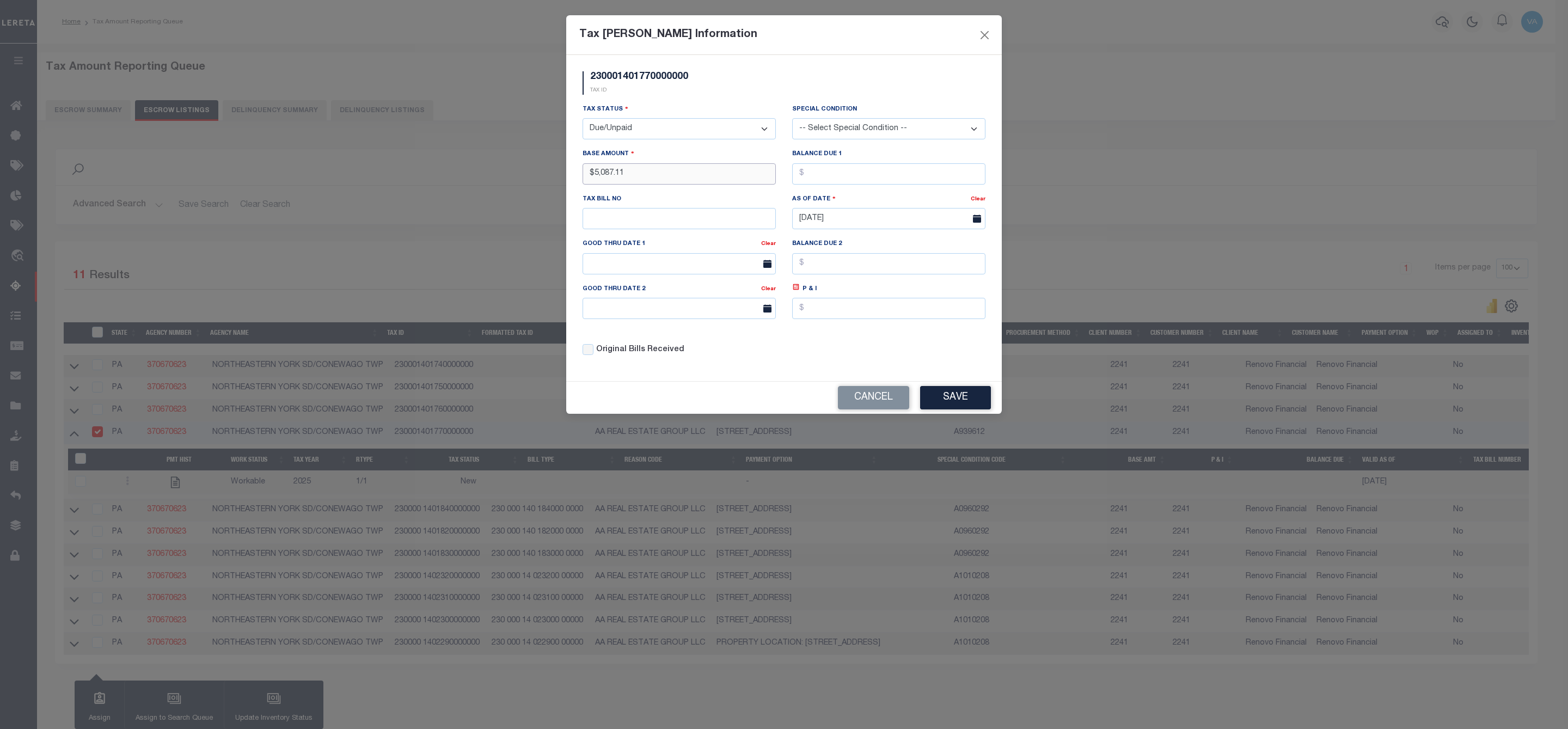
type input "$5,087.11"
click at [615, 224] on input "text" at bounding box center [679, 218] width 193 height 21
type input "14"
click at [938, 399] on button "Save" at bounding box center [955, 397] width 71 height 24
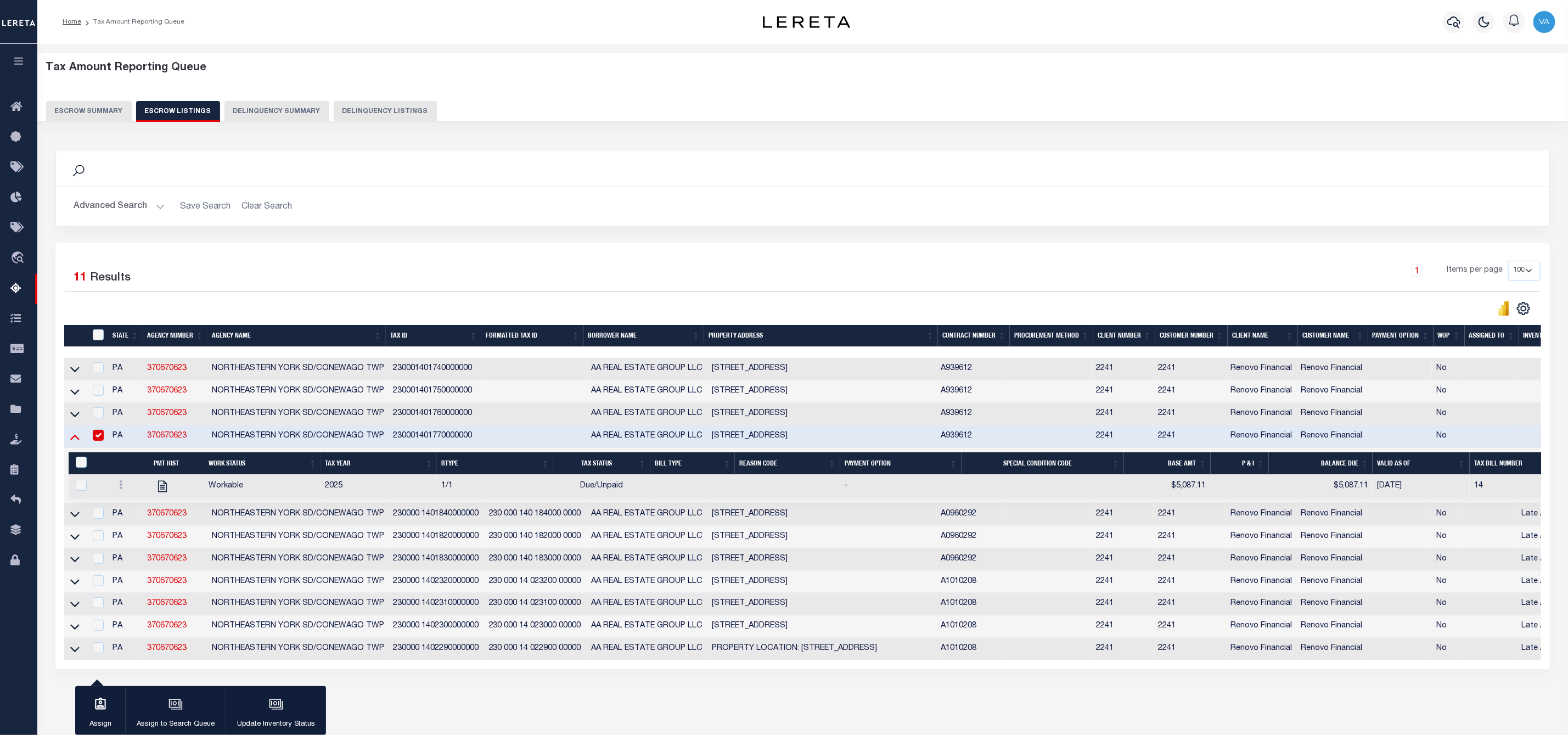
click at [77, 442] on icon at bounding box center [75, 437] width 9 height 12
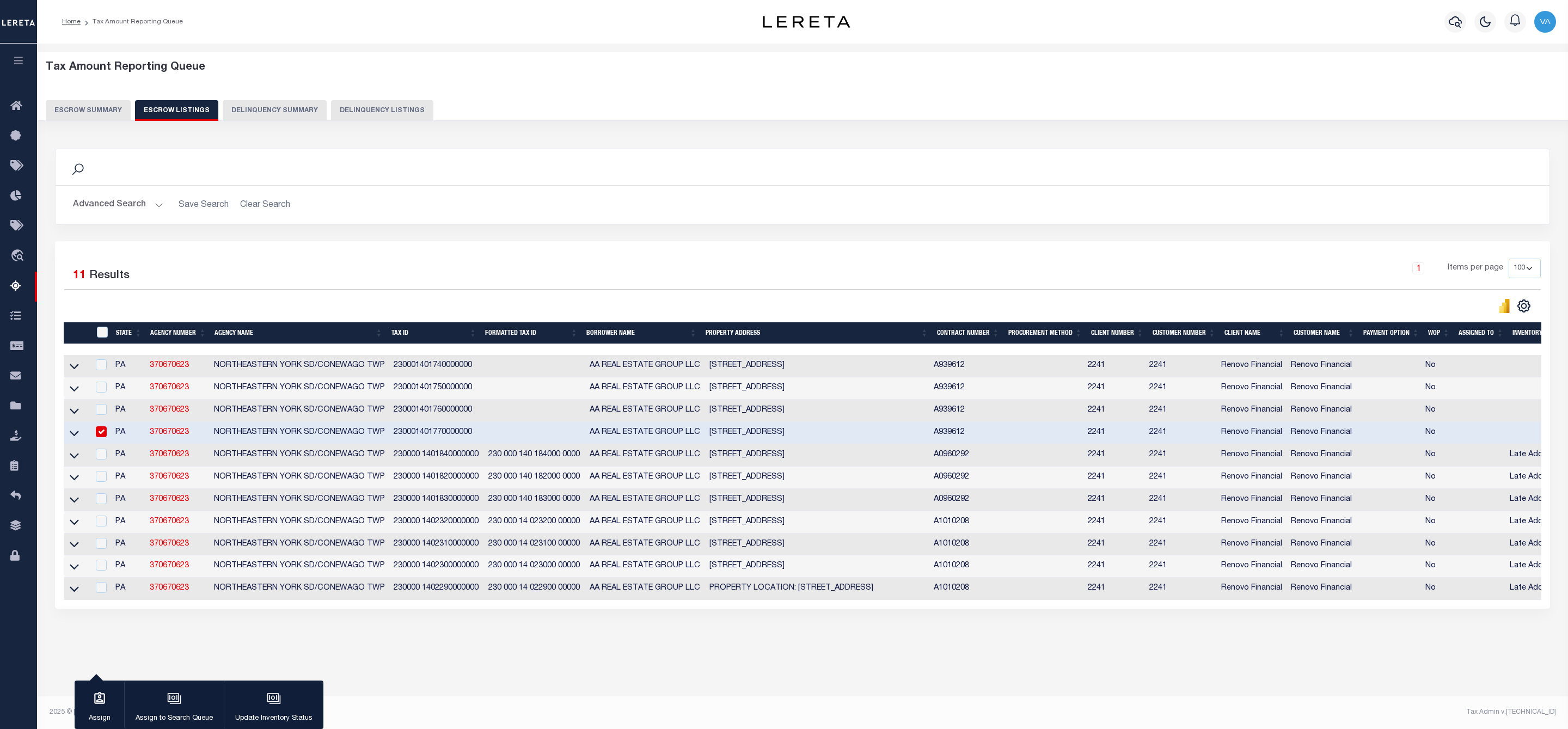
click at [71, 517] on td at bounding box center [77, 522] width 26 height 22
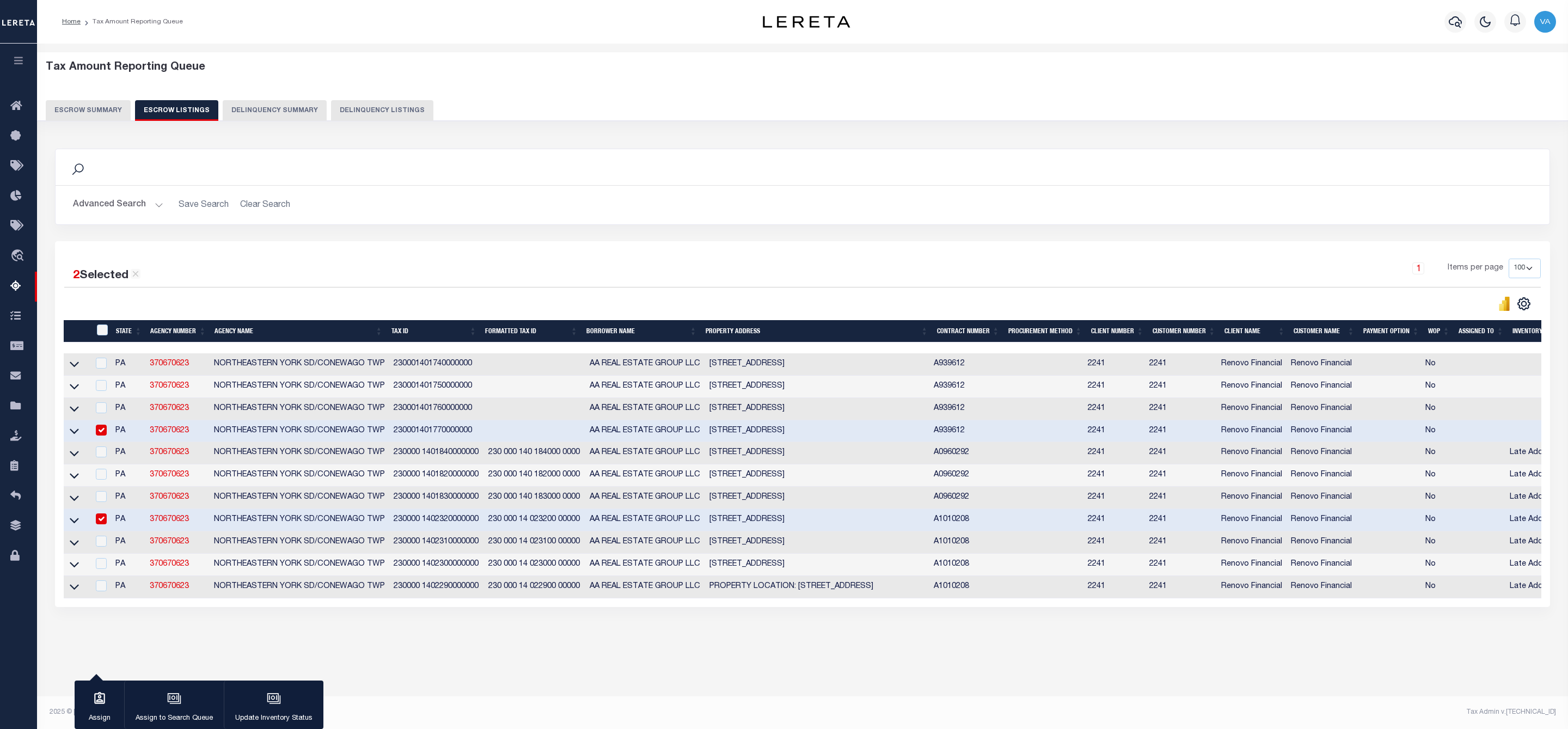
click at [101, 520] on input "checkbox" at bounding box center [101, 519] width 11 height 11
checkbox input "false"
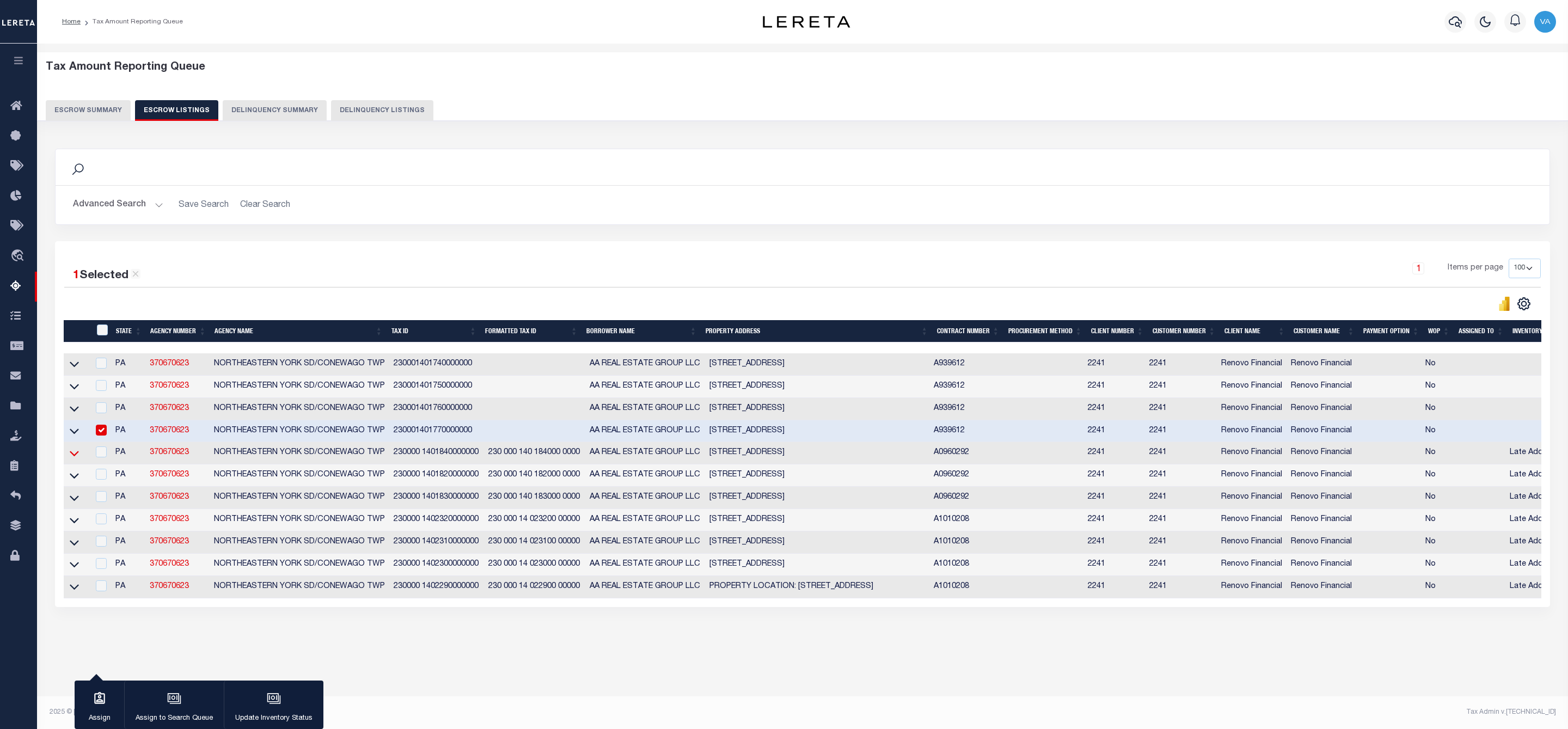
click at [72, 456] on icon at bounding box center [75, 453] width 9 height 11
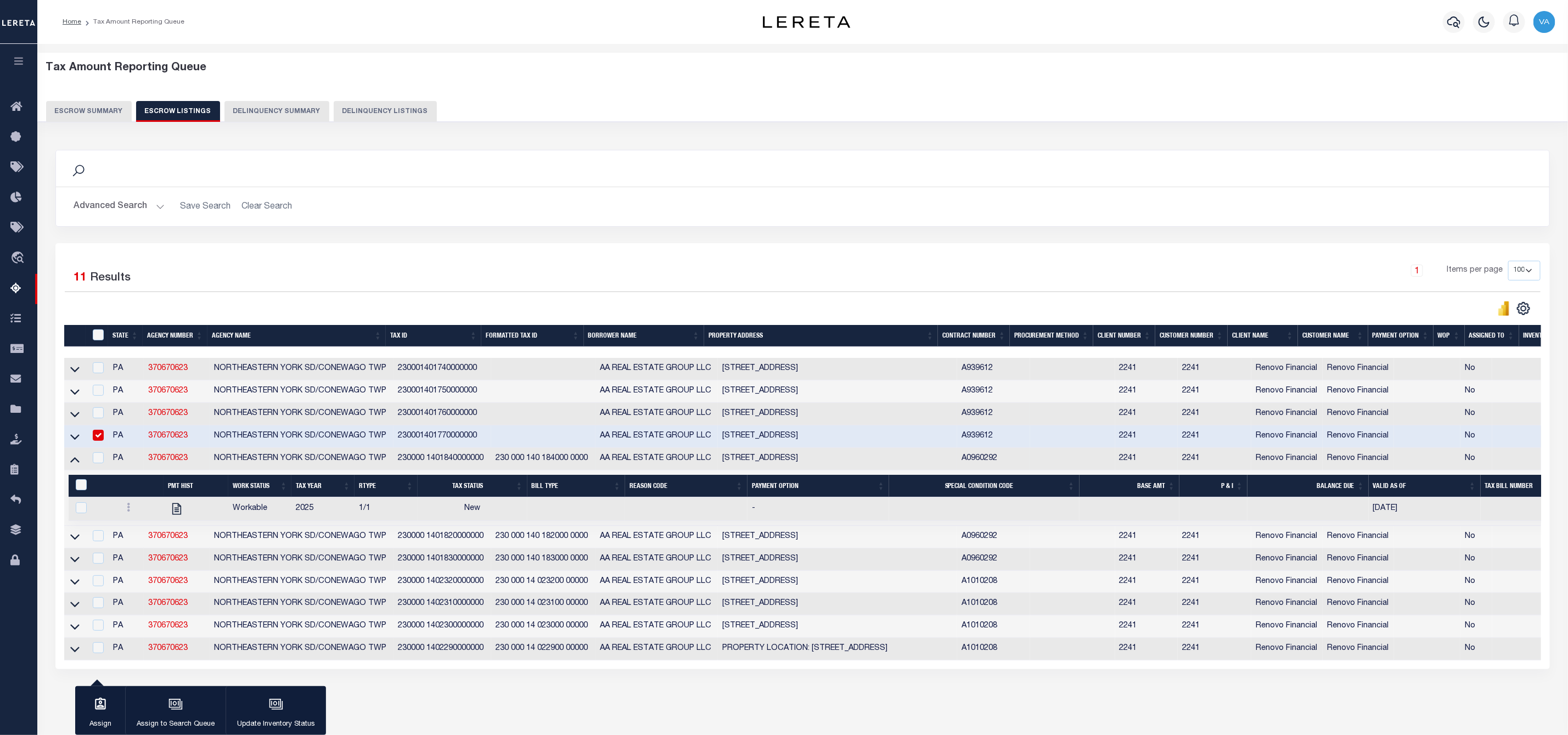
click at [97, 441] on input "checkbox" at bounding box center [98, 435] width 11 height 11
checkbox input "false"
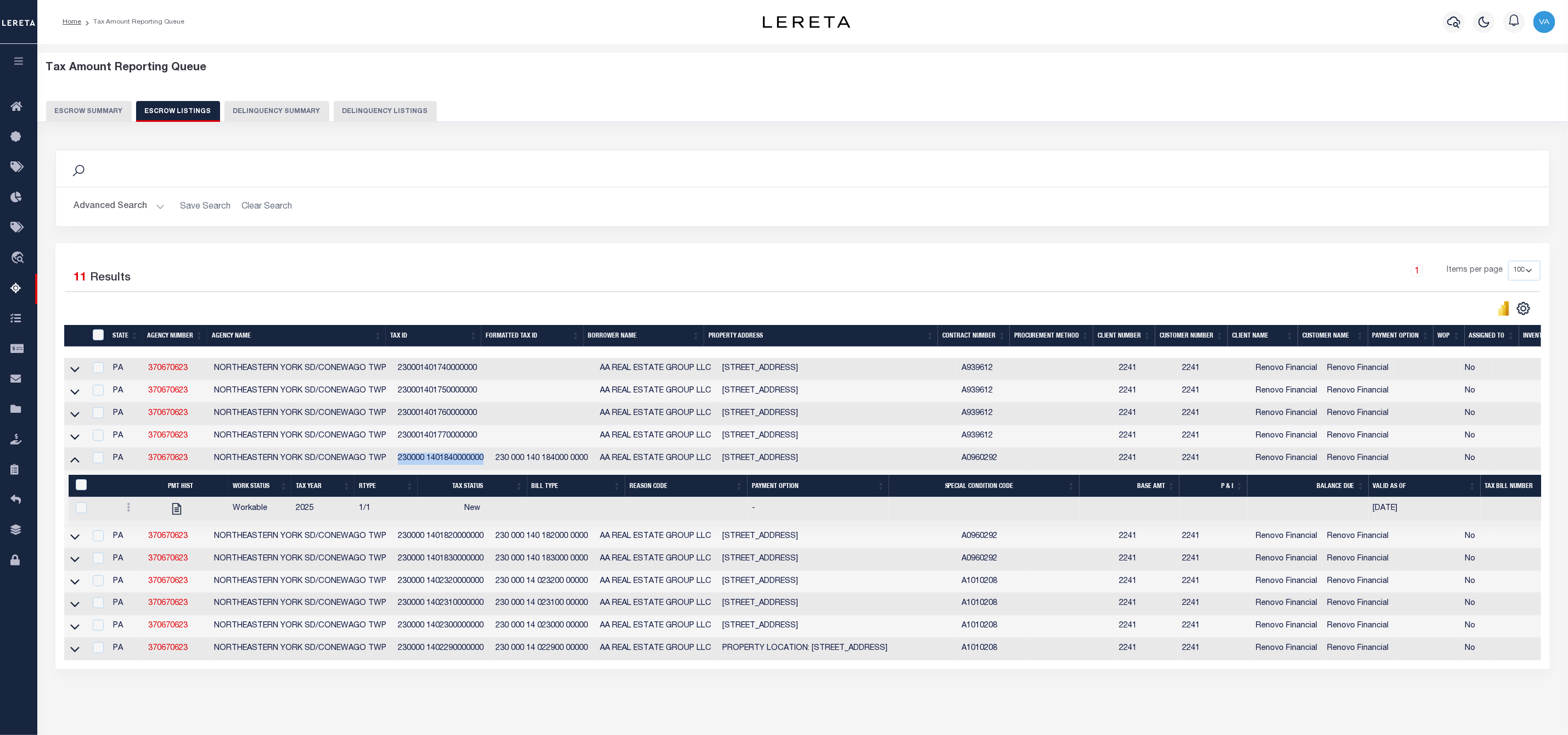
drag, startPoint x: 395, startPoint y: 464, endPoint x: 484, endPoint y: 462, distance: 89.0
click at [484, 462] on td "230000 1401840000000" at bounding box center [442, 459] width 97 height 22
checkbox input "true"
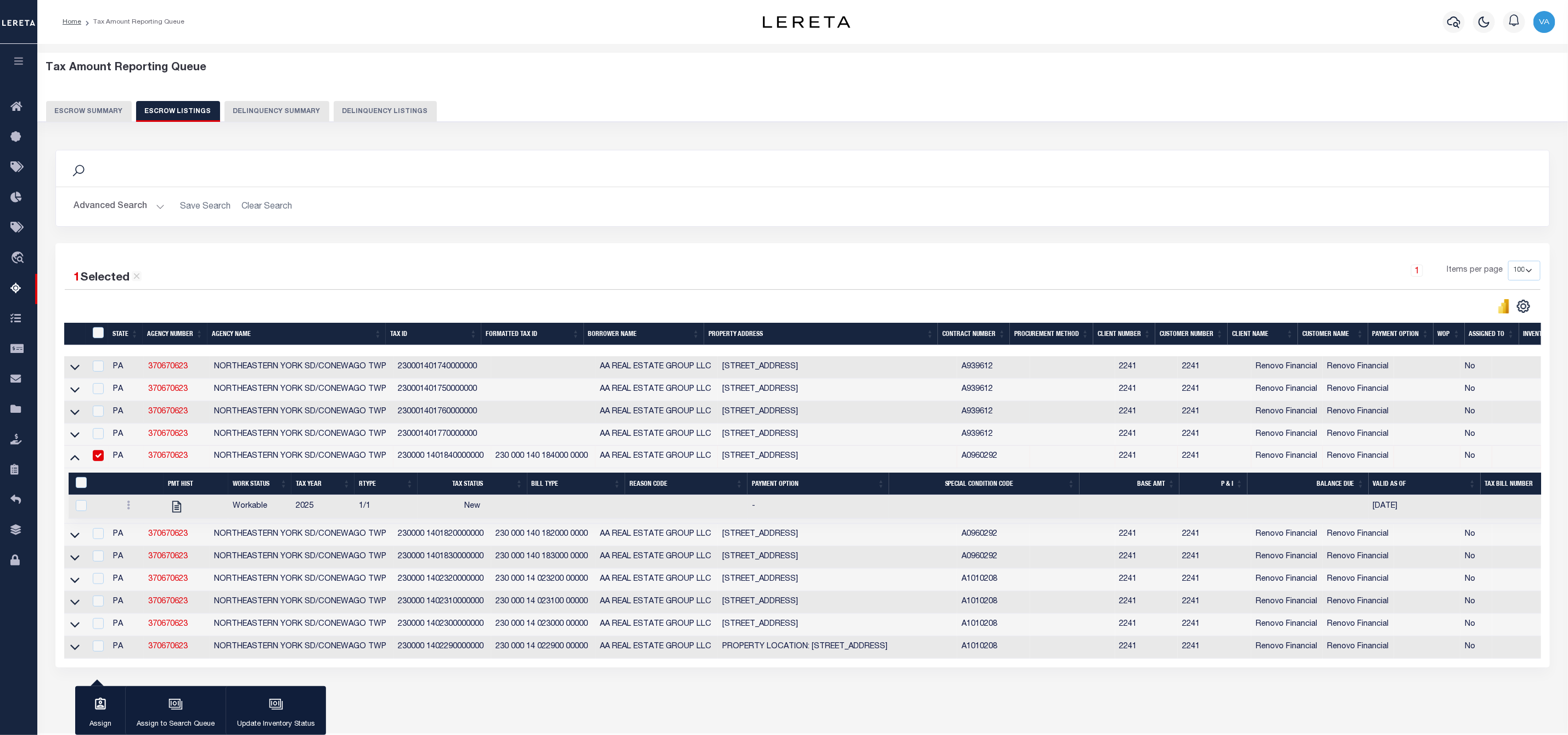
click at [429, 511] on td "New" at bounding box center [472, 507] width 110 height 24
checkbox input "true"
drag, startPoint x: 485, startPoint y: 460, endPoint x: 395, endPoint y: 463, distance: 90.0
click at [395, 463] on td "230000 1401840000000" at bounding box center [442, 456] width 97 height 22
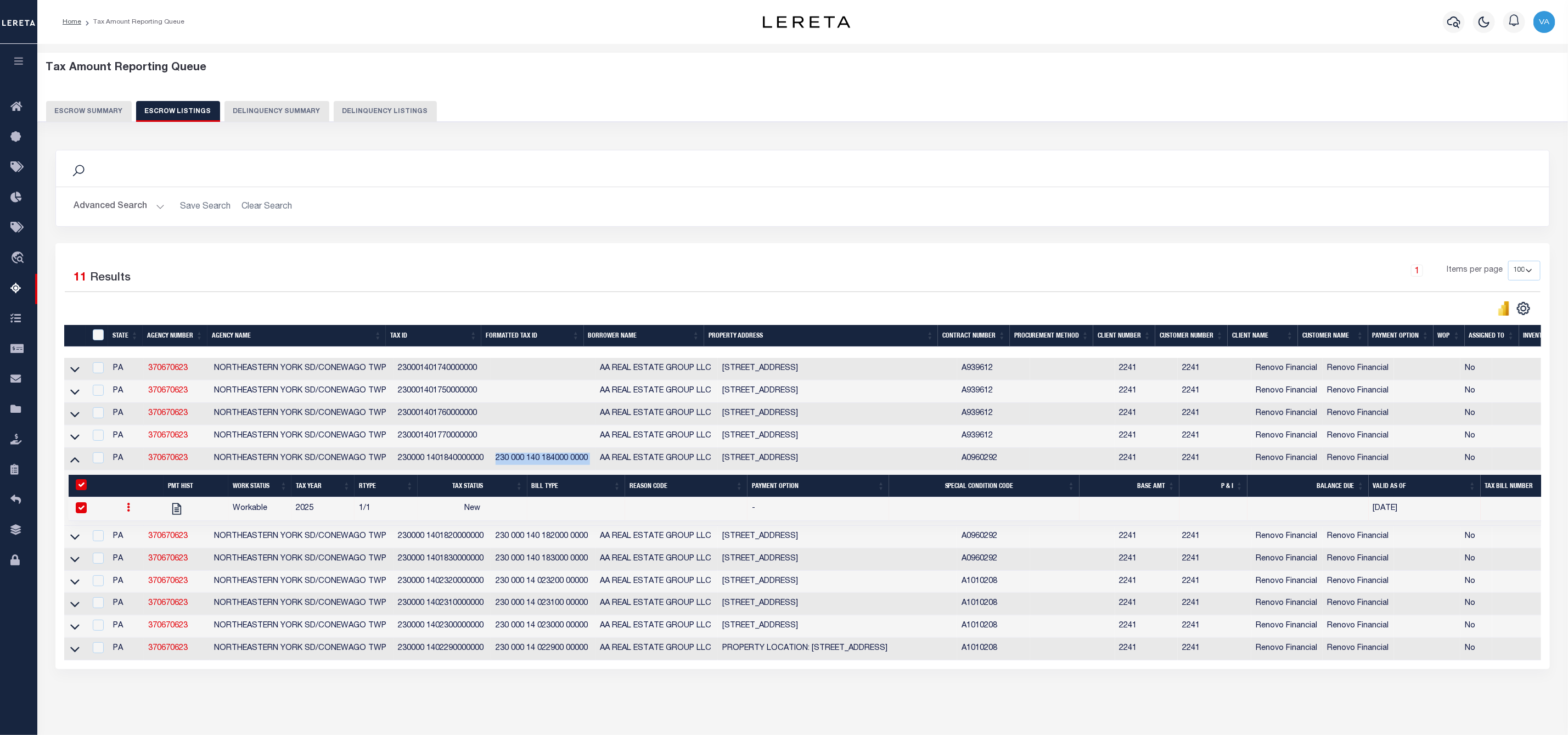
drag, startPoint x: 595, startPoint y: 463, endPoint x: 485, endPoint y: 461, distance: 110.0
click at [485, 461] on tr "PA 370670623 NORTHEASTERN YORK SD/CONEWAGO TWP 230000 1401840000000 230 000 140…" at bounding box center [847, 459] width 1566 height 22
drag, startPoint x: 395, startPoint y: 460, endPoint x: 487, endPoint y: 470, distance: 92.5
click at [487, 470] on td "230000 1401840000000" at bounding box center [442, 459] width 97 height 22
checkbox input "true"
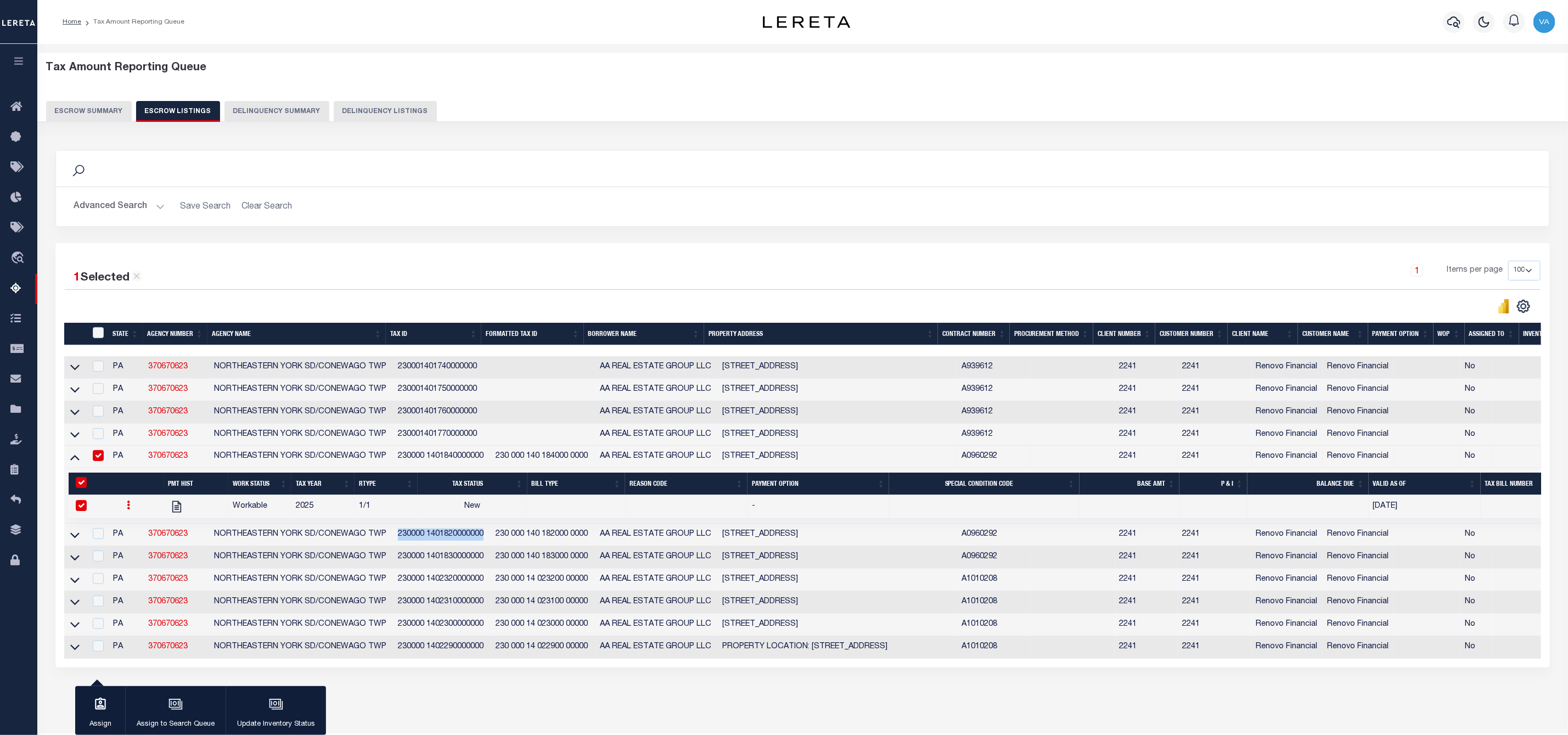
drag, startPoint x: 484, startPoint y: 538, endPoint x: 396, endPoint y: 541, distance: 88.1
click at [396, 541] on td "230000 1401820000000" at bounding box center [442, 535] width 97 height 22
checkbox input "true"
drag, startPoint x: 481, startPoint y: 433, endPoint x: 391, endPoint y: 441, distance: 90.4
click at [391, 441] on tr "PA 370670623 NORTHEASTERN YORK SD/CONEWAGO TWP 230001401770000000 AA REAL ESTAT…" at bounding box center [847, 434] width 1566 height 22
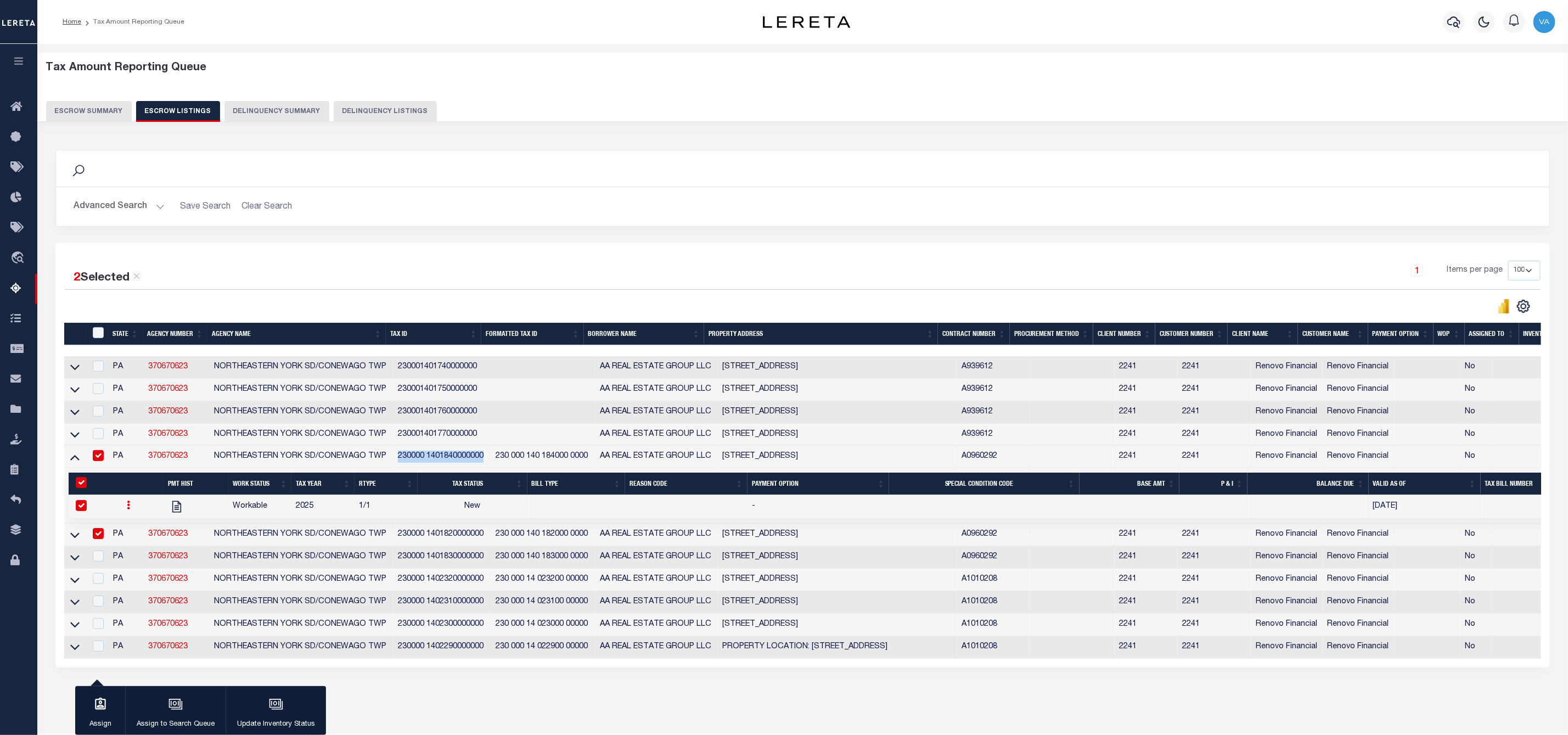
drag, startPoint x: 482, startPoint y: 458, endPoint x: 396, endPoint y: 462, distance: 86.1
click at [396, 462] on td "230000 1401840000000" at bounding box center [442, 456] width 97 height 22
checkbox input "false"
drag, startPoint x: 484, startPoint y: 603, endPoint x: 396, endPoint y: 605, distance: 88.0
click at [396, 605] on td "230000 1402310000000" at bounding box center [442, 602] width 97 height 22
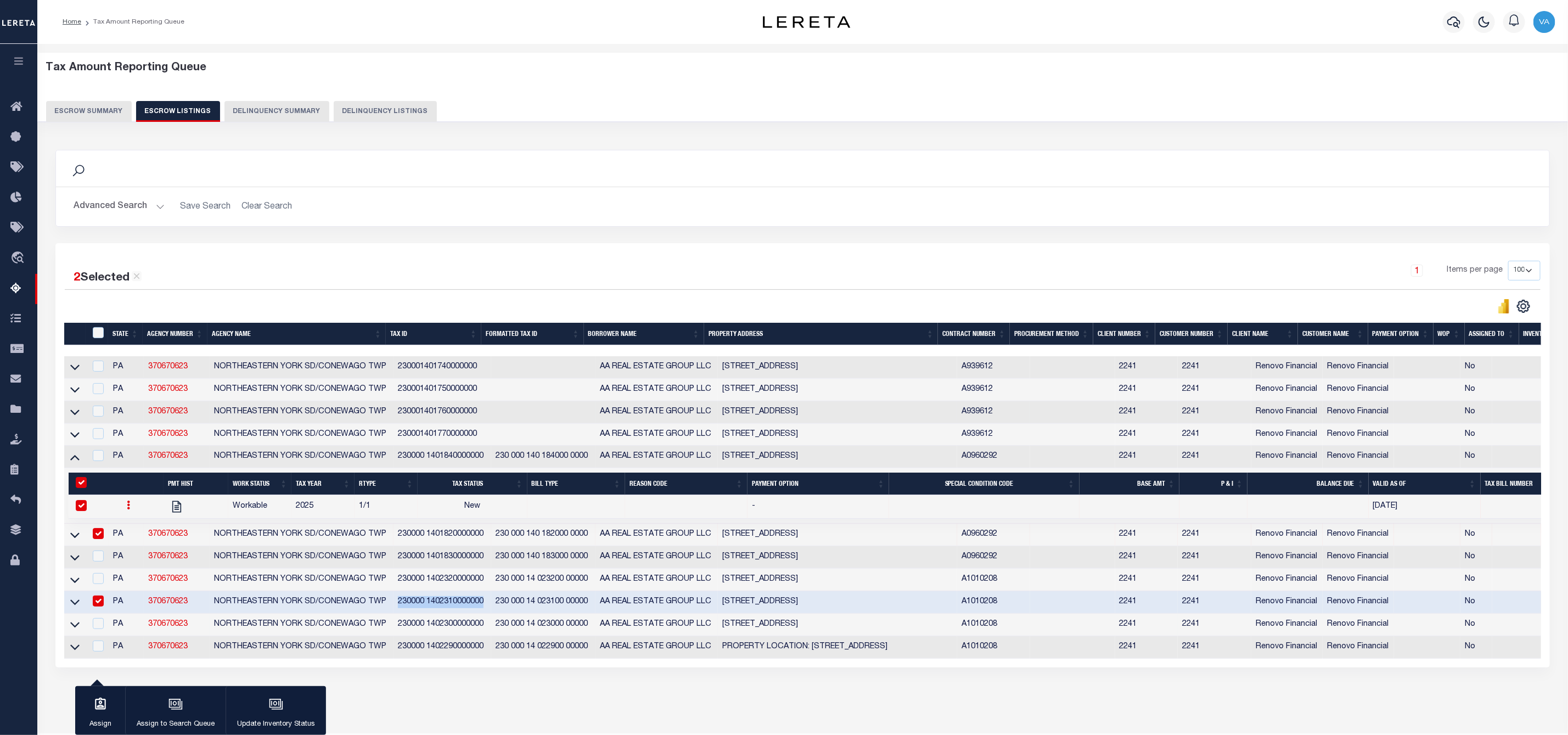
drag, startPoint x: 485, startPoint y: 628, endPoint x: 390, endPoint y: 629, distance: 95.0
click at [390, 629] on tr "PA 370670623 NORTHEASTERN YORK SD/CONEWAGO TWP 230000 1402300000000 230 000 14 …" at bounding box center [847, 625] width 1566 height 22
click at [97, 607] on input "checkbox" at bounding box center [98, 601] width 11 height 11
checkbox input "false"
click at [94, 537] on input "checkbox" at bounding box center [98, 533] width 11 height 11
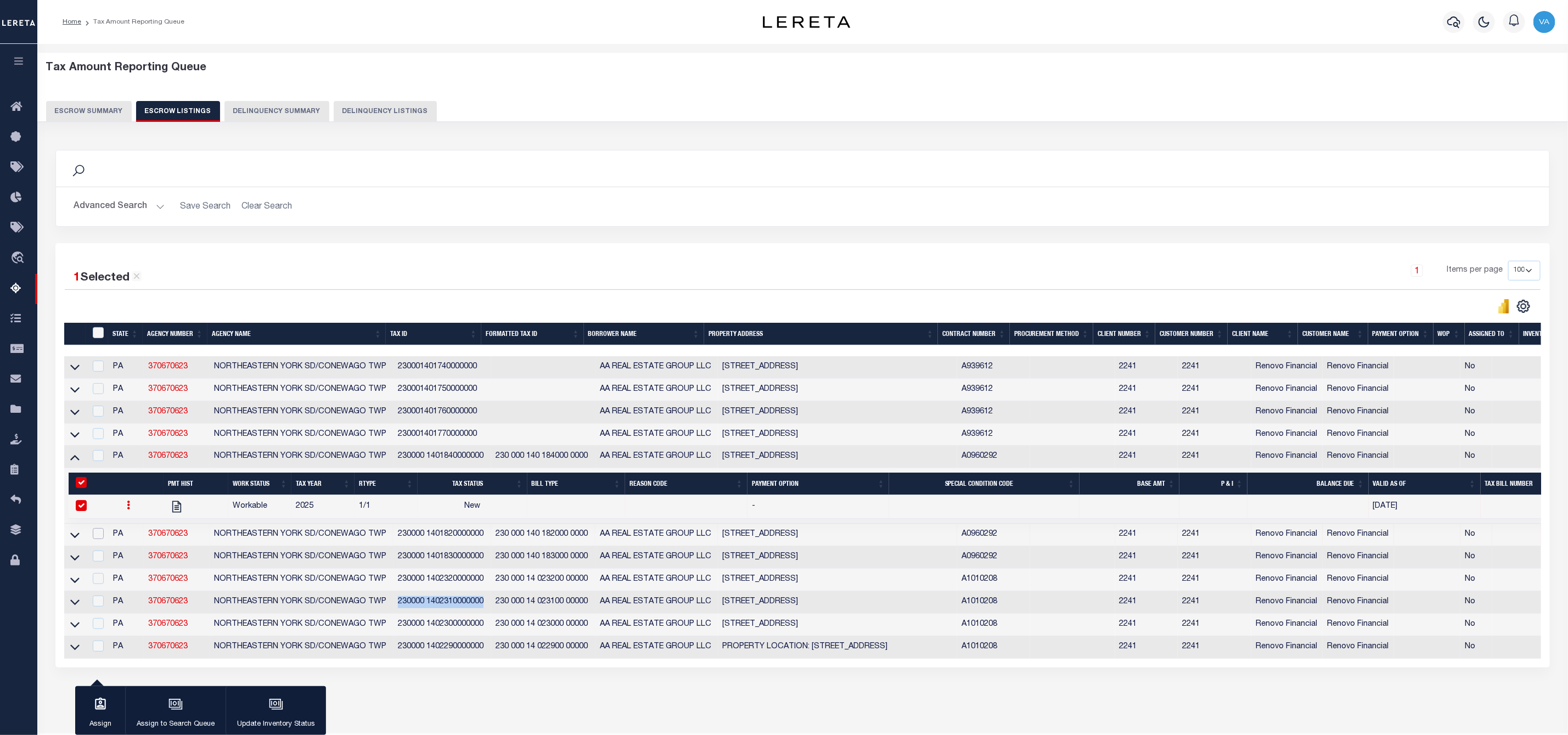
checkbox input "false"
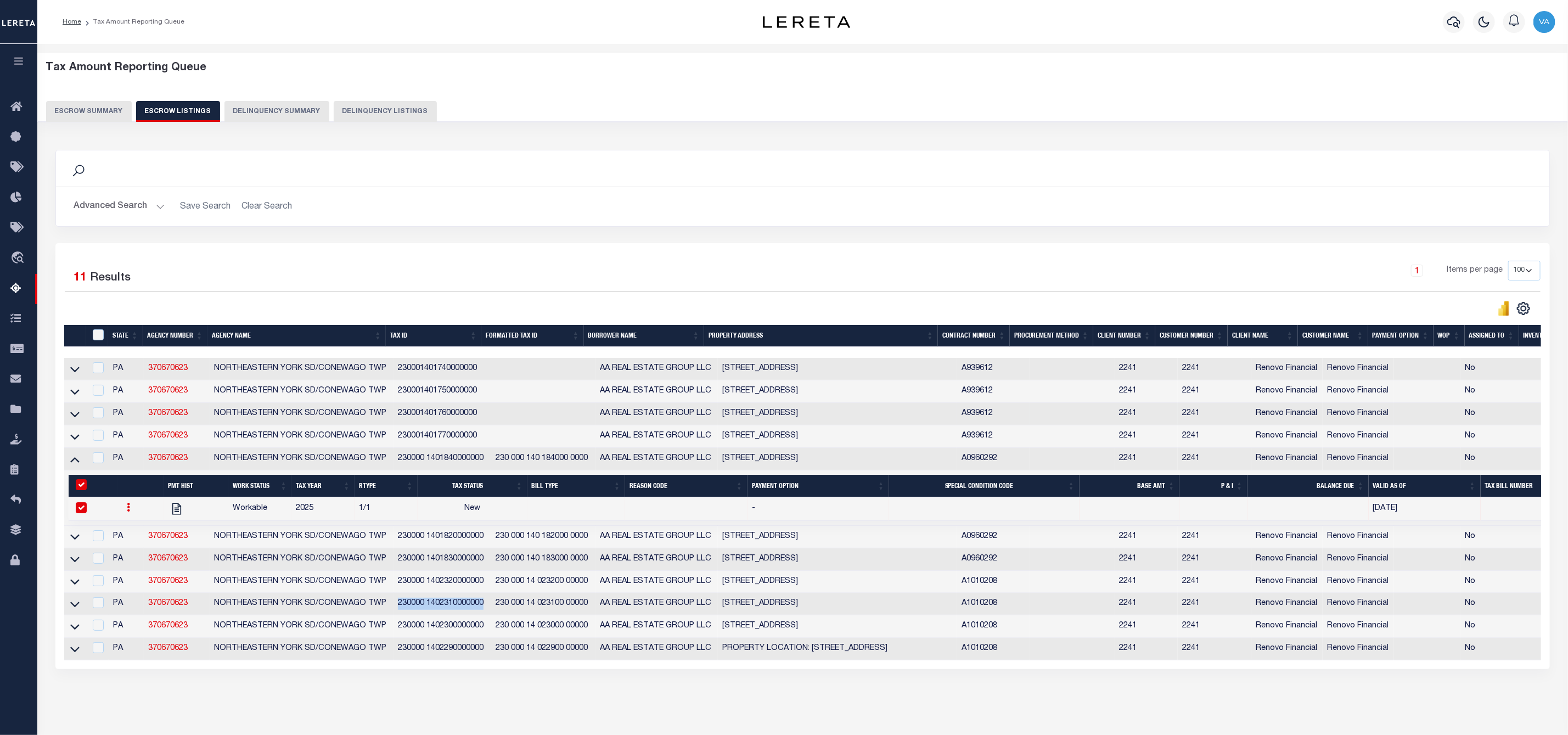
click at [130, 513] on link at bounding box center [129, 509] width 12 height 8
click at [136, 549] on img "" at bounding box center [141, 543] width 11 height 12
checkbox input "false"
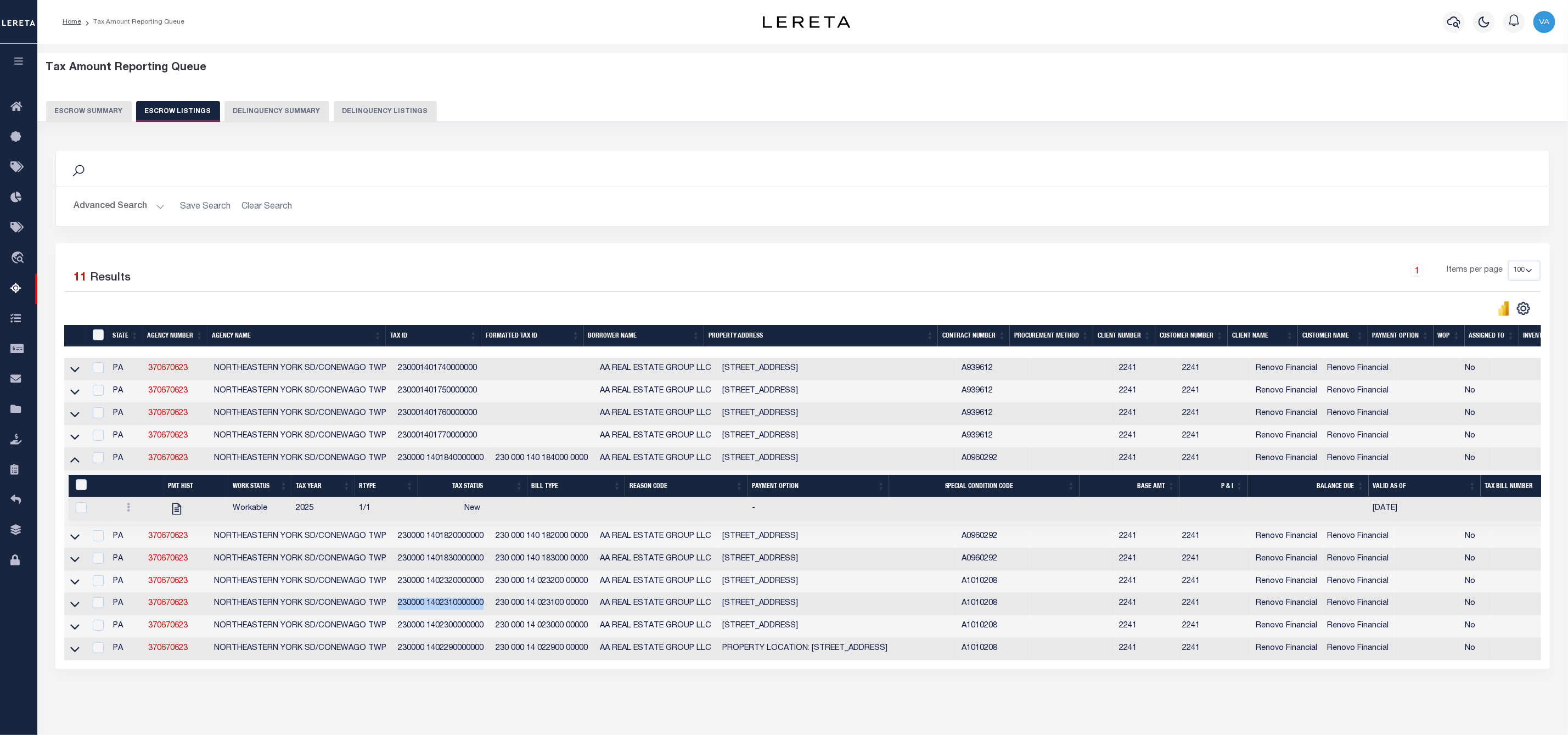
select select
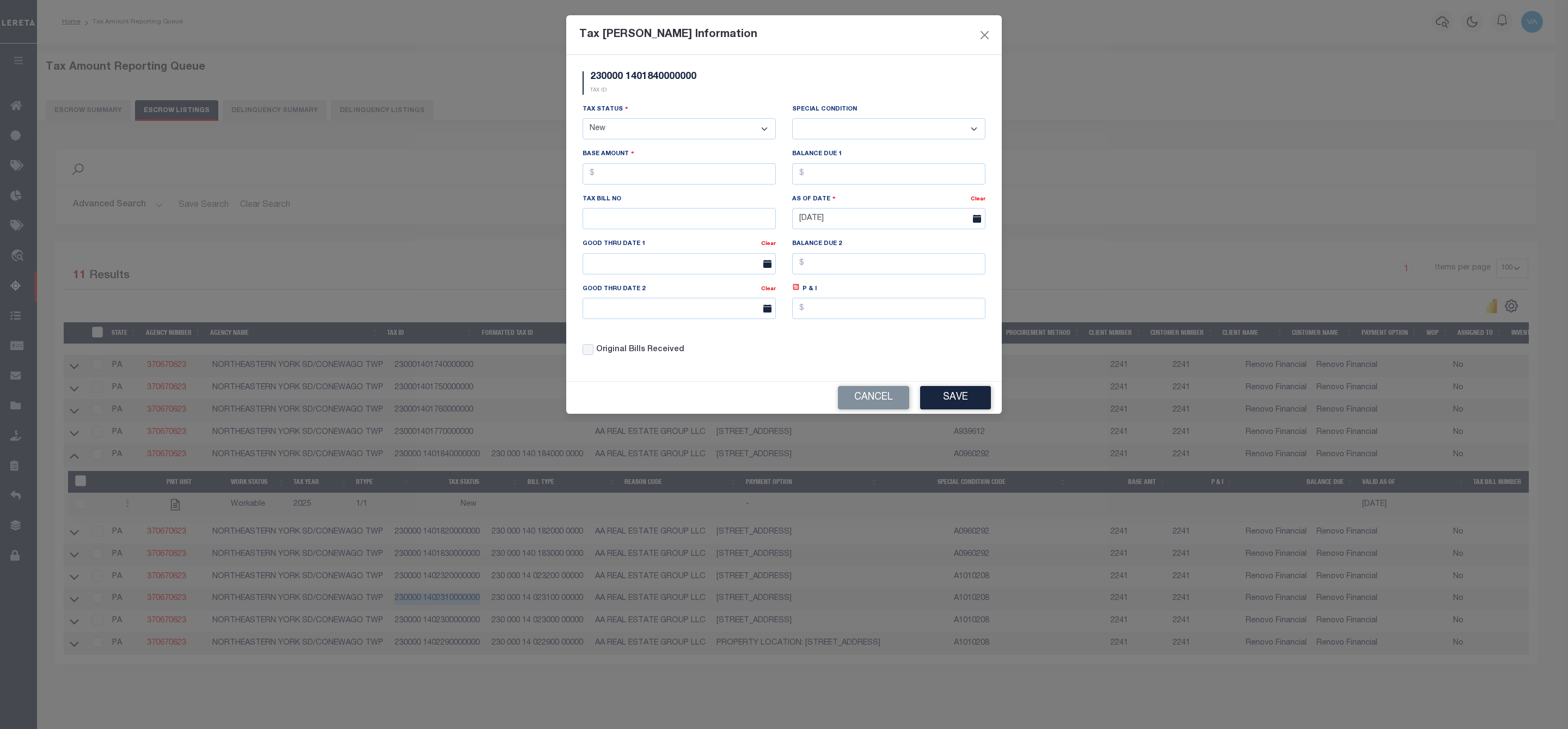
click at [679, 126] on select "- Select Status - Open Due/Unpaid Paid Incomplete No Tax Due Internal Refund Pr…" at bounding box center [679, 129] width 193 height 21
select select "DUE"
click at [583, 119] on select "- Select Status - Open Due/Unpaid Paid Incomplete No Tax Due Internal Refund Pr…" at bounding box center [679, 129] width 193 height 21
select select "0"
click at [616, 175] on input "text" at bounding box center [679, 174] width 193 height 21
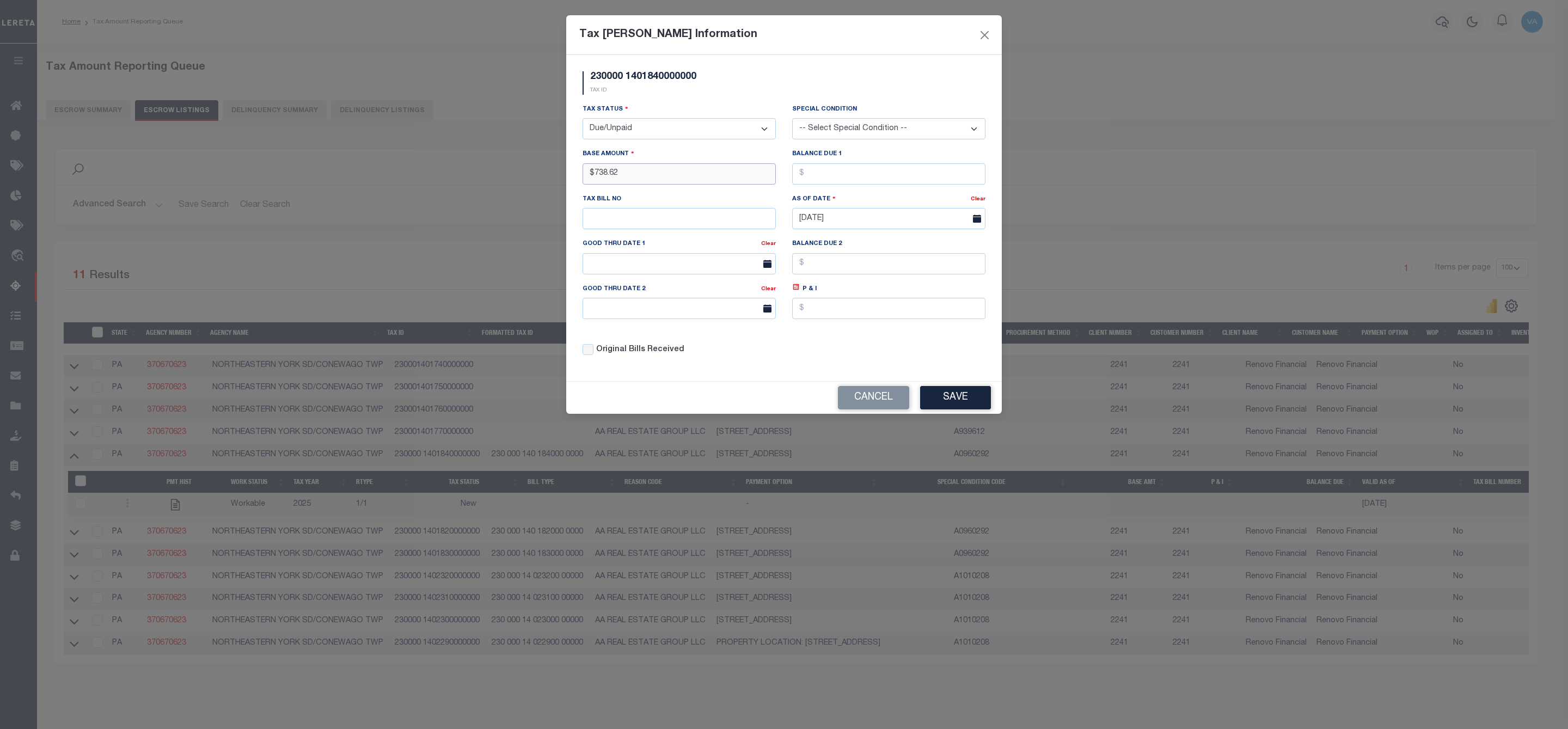
type input "$738.62"
click at [629, 221] on input "text" at bounding box center [679, 218] width 193 height 21
type input "3917"
click at [947, 402] on button "Save" at bounding box center [955, 397] width 71 height 24
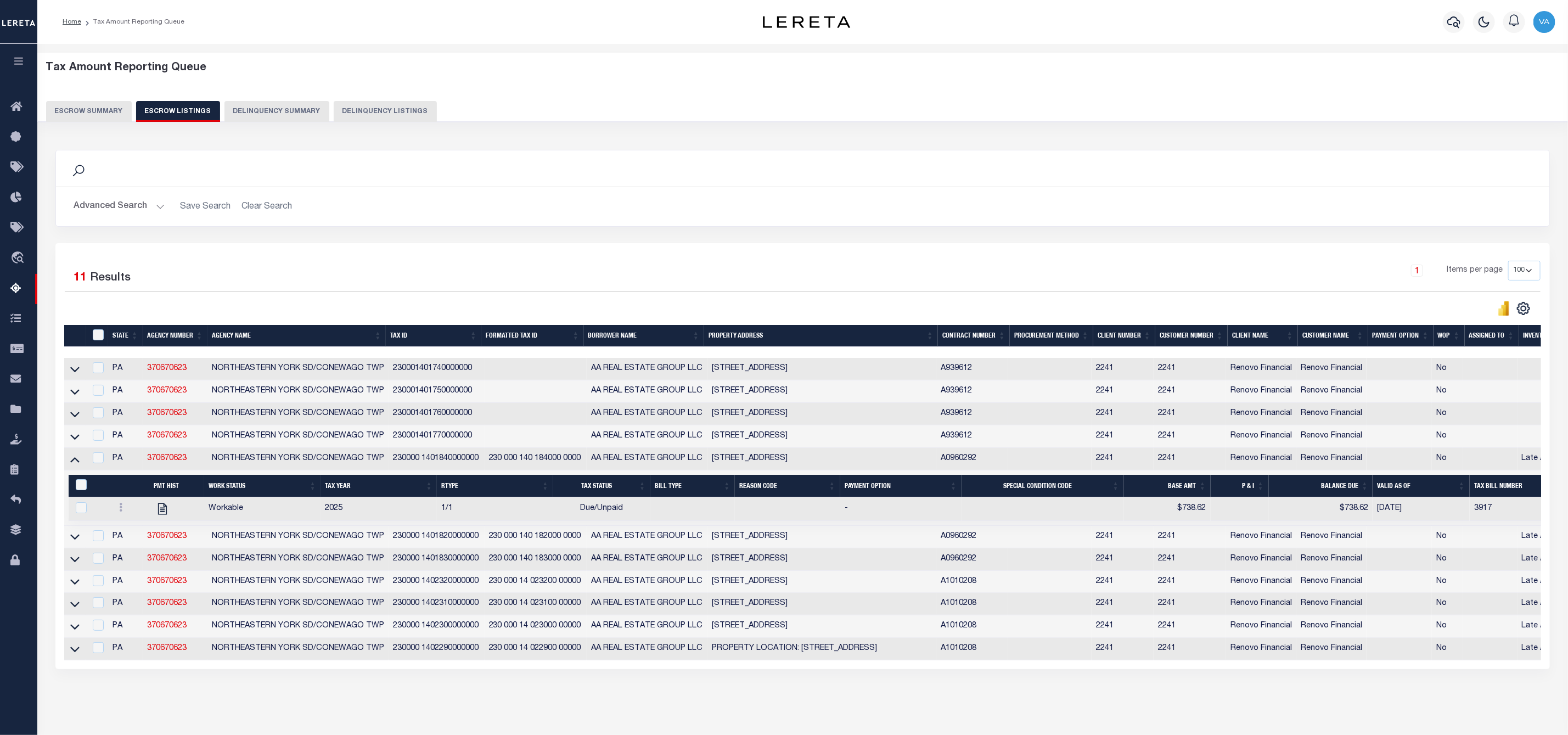
drag, startPoint x: 72, startPoint y: 543, endPoint x: 74, endPoint y: 486, distance: 57.0
click at [72, 540] on icon at bounding box center [75, 537] width 9 height 5
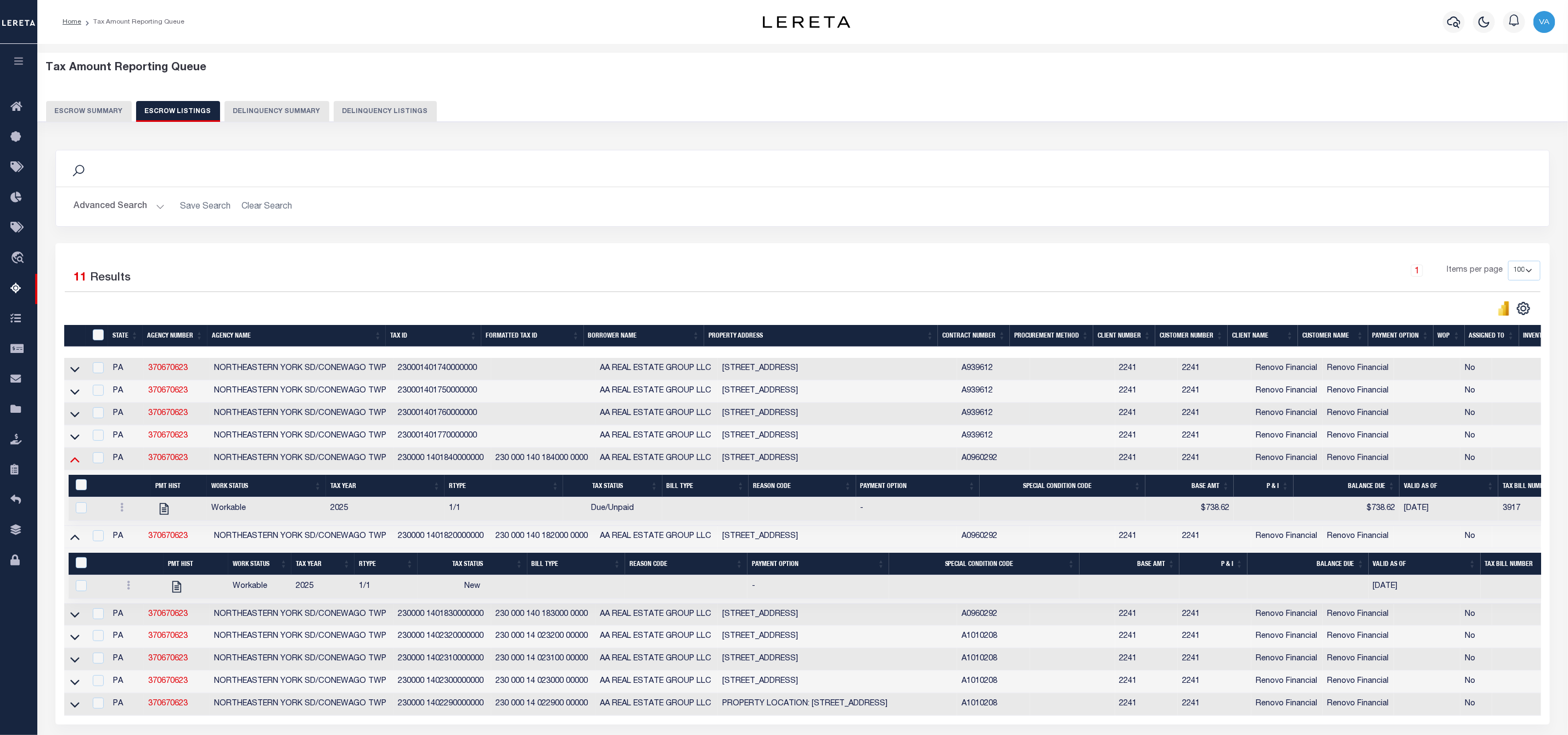
click at [77, 463] on icon at bounding box center [75, 459] width 9 height 12
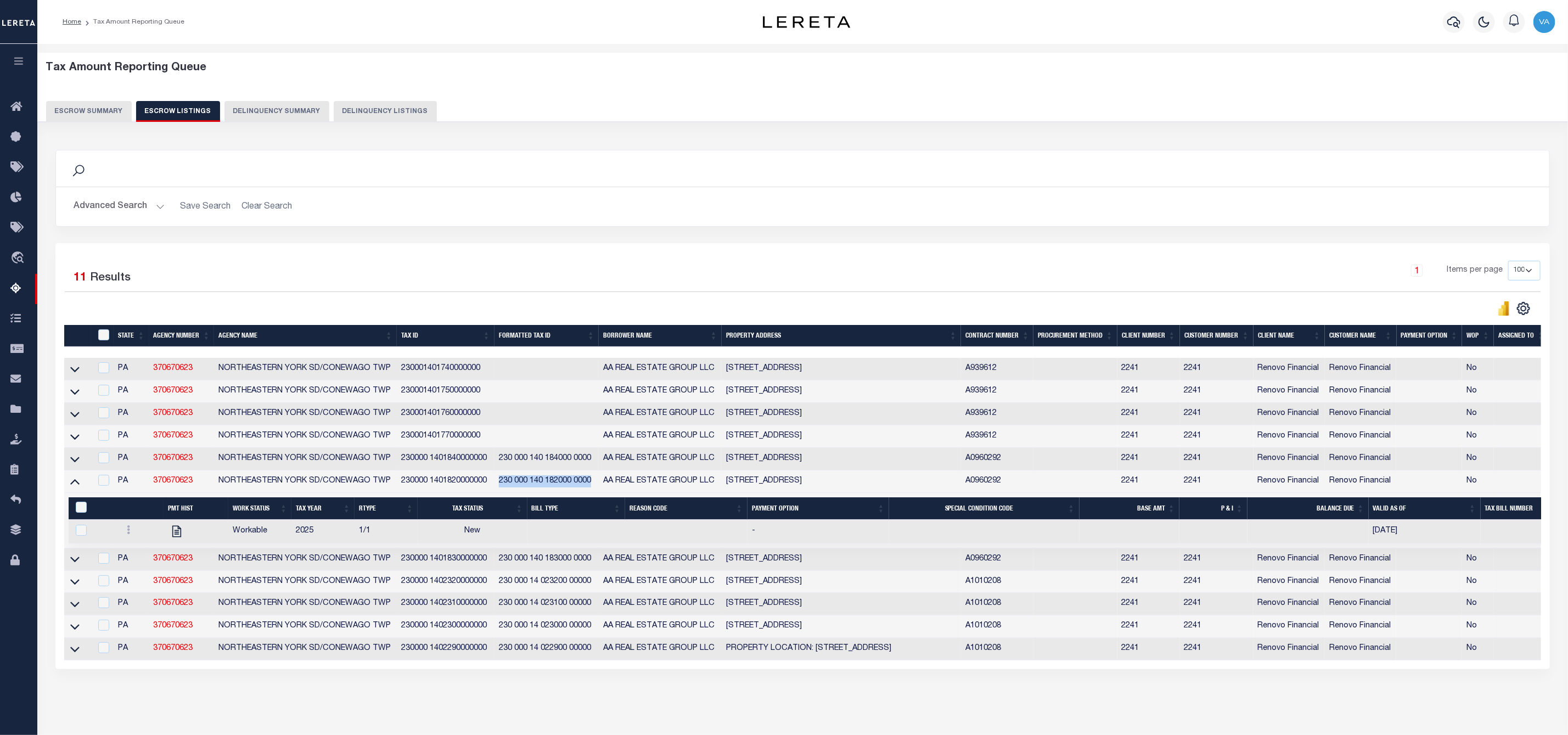
drag, startPoint x: 594, startPoint y: 484, endPoint x: 495, endPoint y: 482, distance: 99.0
click at [495, 482] on td "230 000 140 182000 0000" at bounding box center [547, 481] width 104 height 22
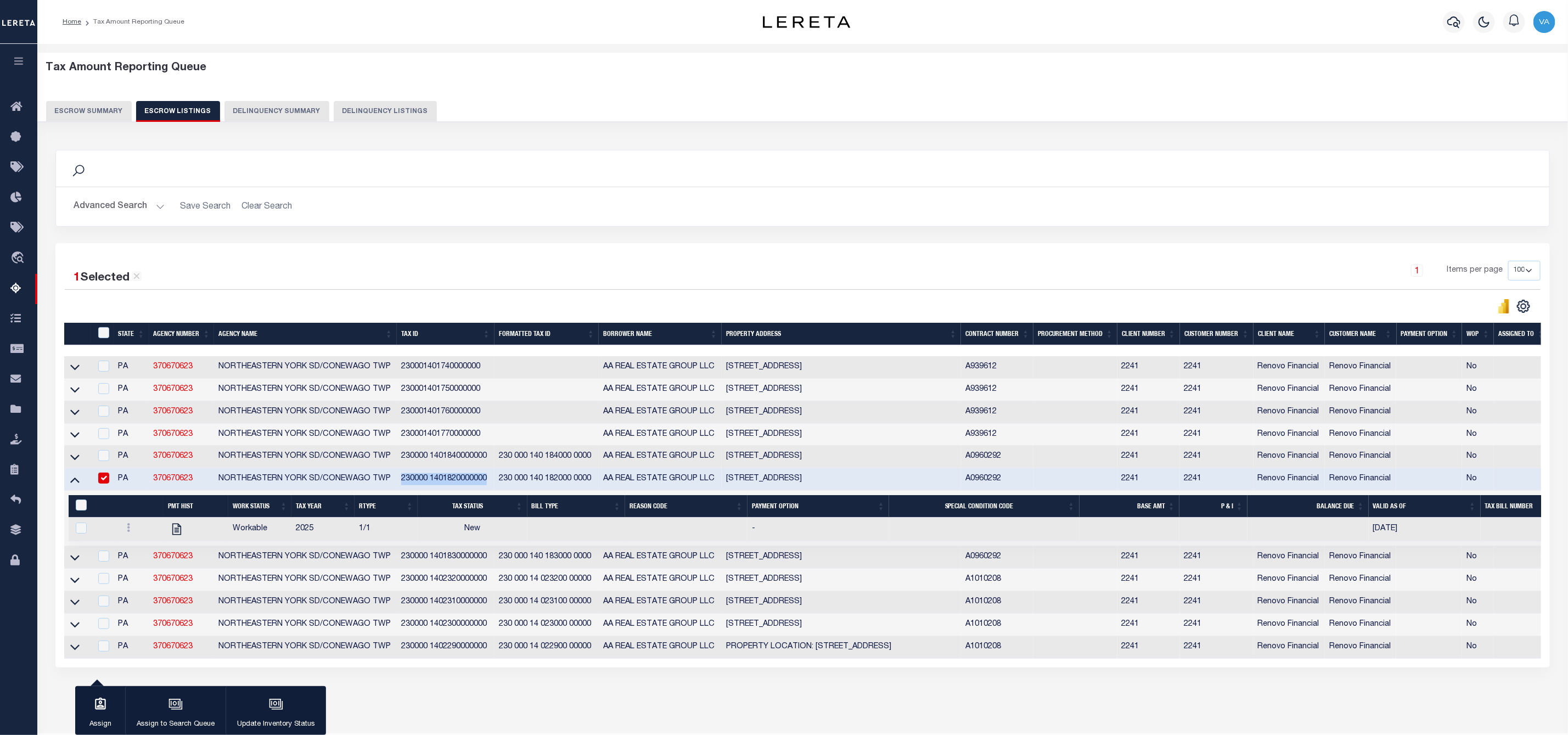
drag, startPoint x: 491, startPoint y: 481, endPoint x: 396, endPoint y: 483, distance: 95.0
click at [396, 483] on td "230000 1401820000000" at bounding box center [445, 479] width 97 height 22
checkbox input "false"
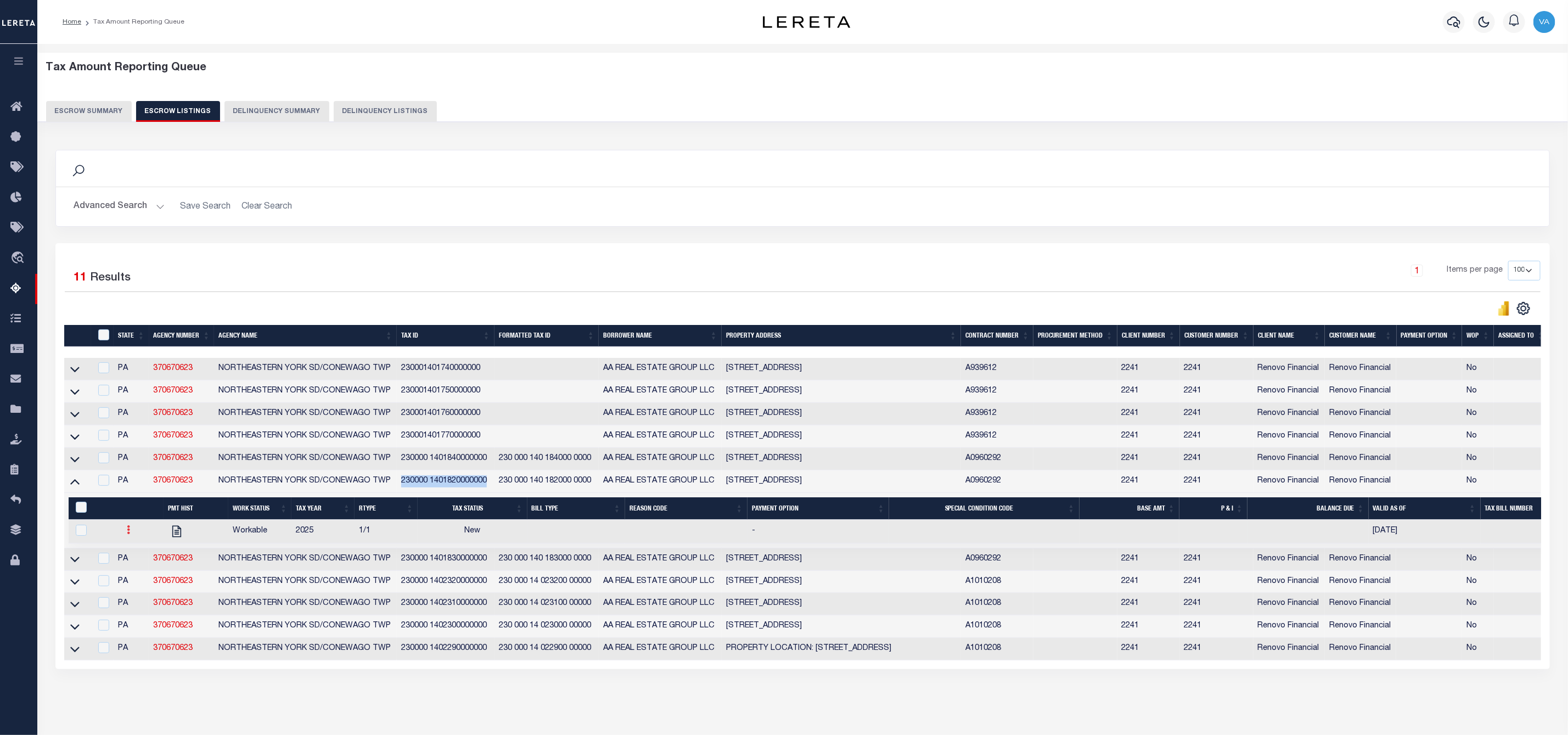
click at [127, 534] on icon at bounding box center [128, 529] width 3 height 8
click at [138, 572] on img "" at bounding box center [141, 566] width 11 height 12
checkbox input "true"
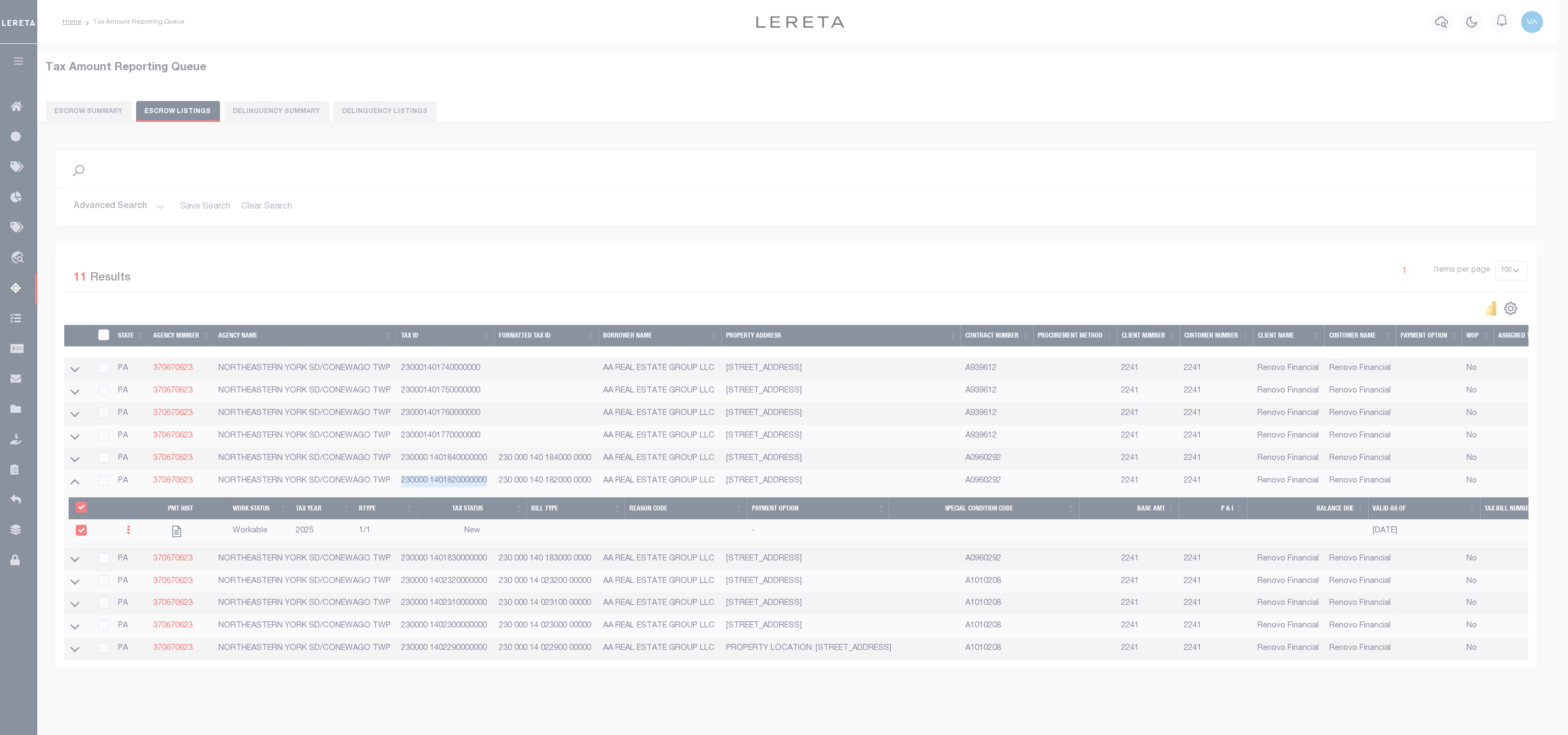
select select
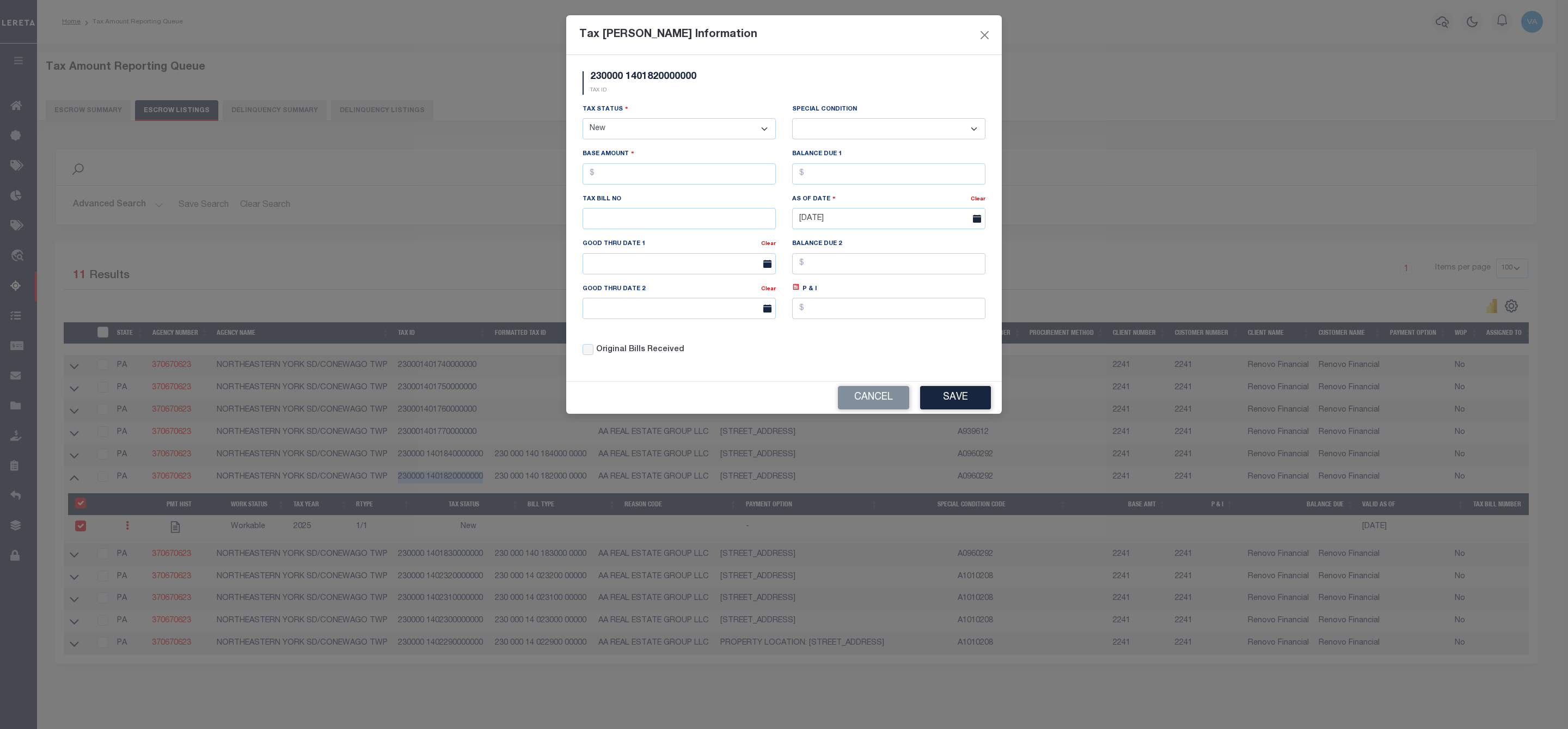
click at [646, 132] on select "- Select Status - Open Due/Unpaid Paid Incomplete No Tax Due Internal Refund Pr…" at bounding box center [679, 129] width 193 height 21
select select "NTX"
click at [583, 119] on select "- Select Status - Open Due/Unpaid Paid Incomplete No Tax Due Internal Refund Pr…" at bounding box center [679, 129] width 193 height 21
select select "0"
click at [666, 131] on select "- Select Status - Open Due/Unpaid Paid Incomplete No Tax Due Internal Refund Pr…" at bounding box center [679, 129] width 193 height 21
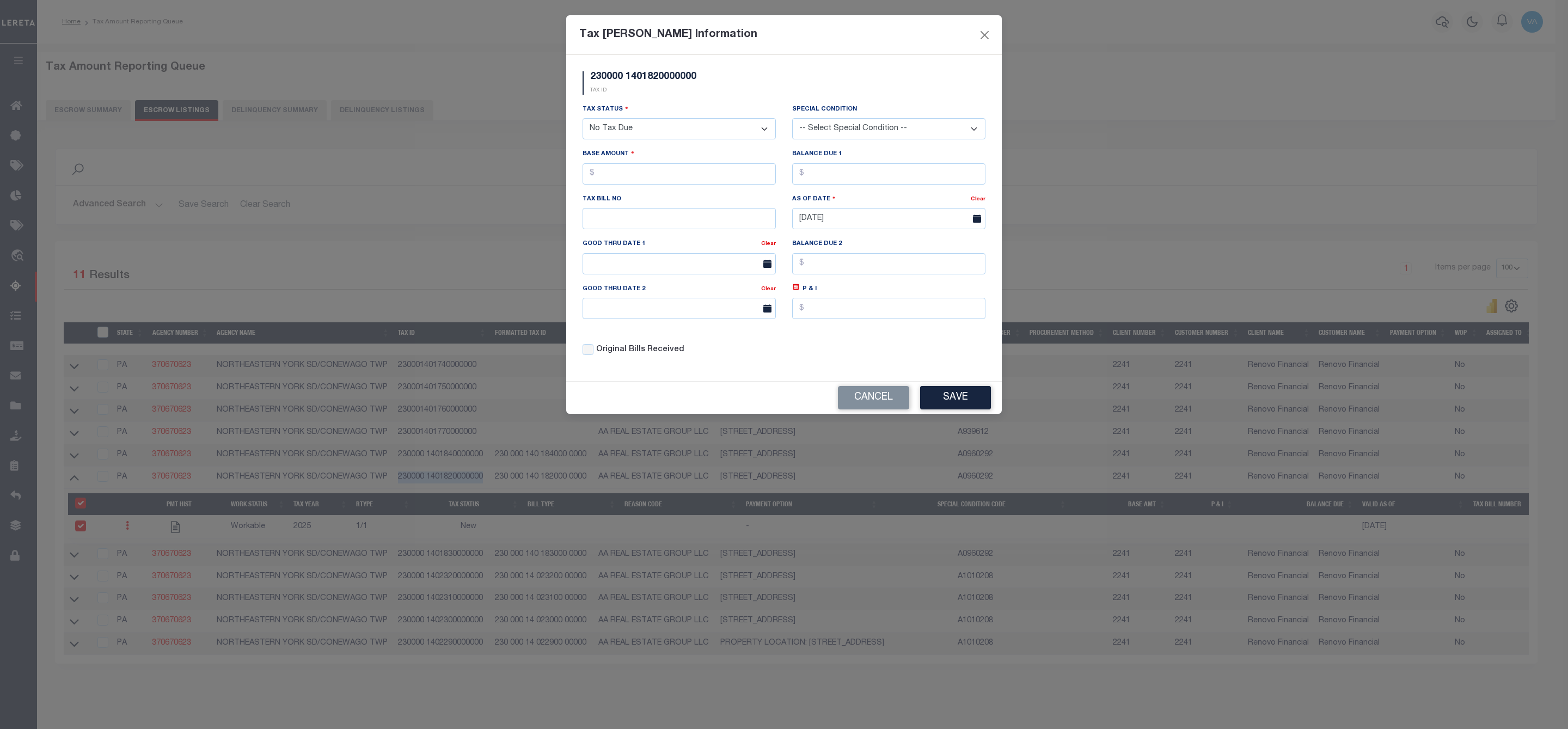
select select "DUE"
click at [583, 119] on select "- Select Status - Open Due/Unpaid Paid Incomplete No Tax Due Internal Refund Pr…" at bounding box center [679, 129] width 193 height 21
click at [614, 177] on input "text" at bounding box center [679, 174] width 193 height 21
type input "$780.92"
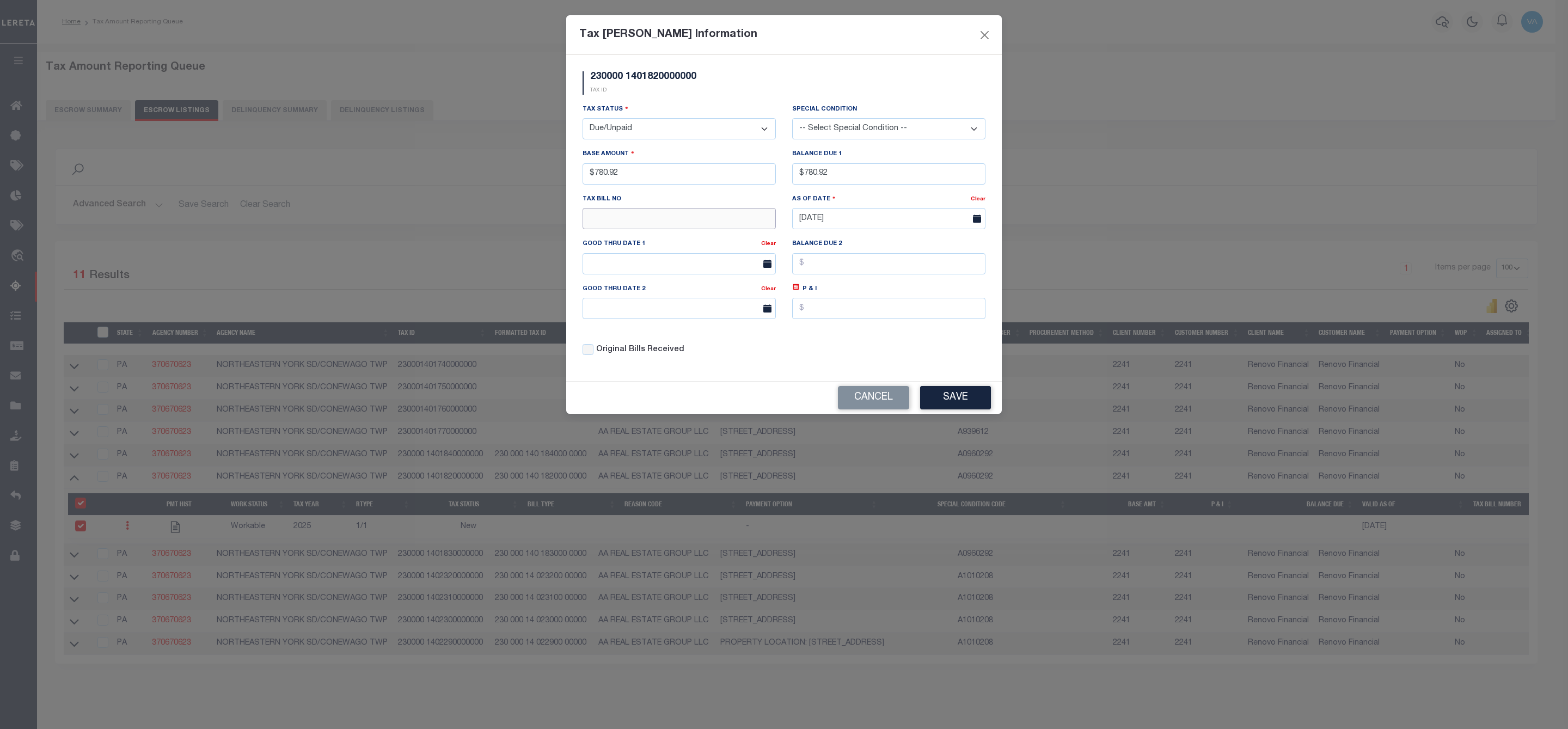
click at [606, 229] on input "text" at bounding box center [679, 218] width 193 height 21
type input "3915"
click at [931, 404] on button "Save" at bounding box center [955, 397] width 71 height 24
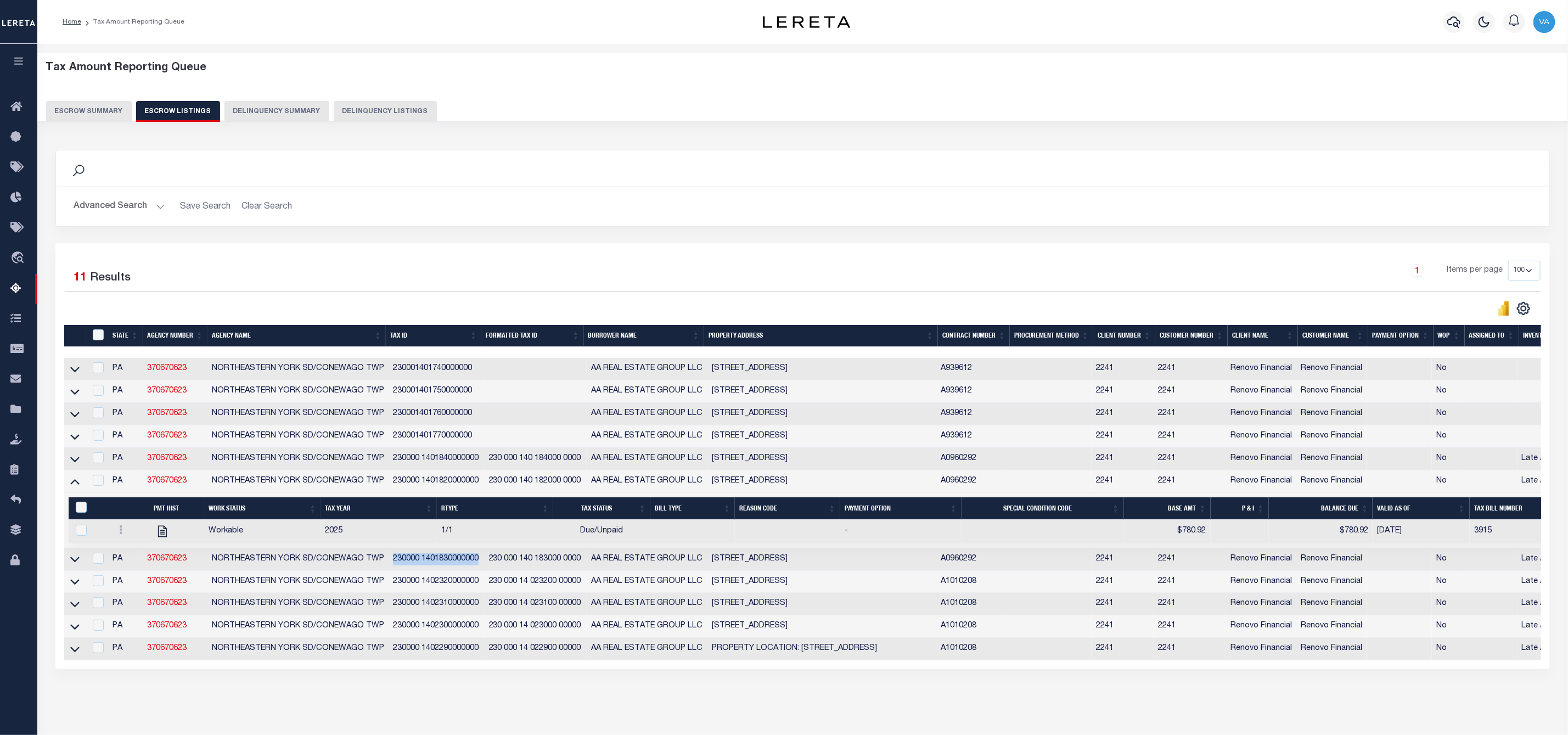
drag, startPoint x: 479, startPoint y: 564, endPoint x: 393, endPoint y: 563, distance: 86.0
click at [393, 563] on td "230000 1401830000000" at bounding box center [436, 559] width 96 height 22
checkbox input "true"
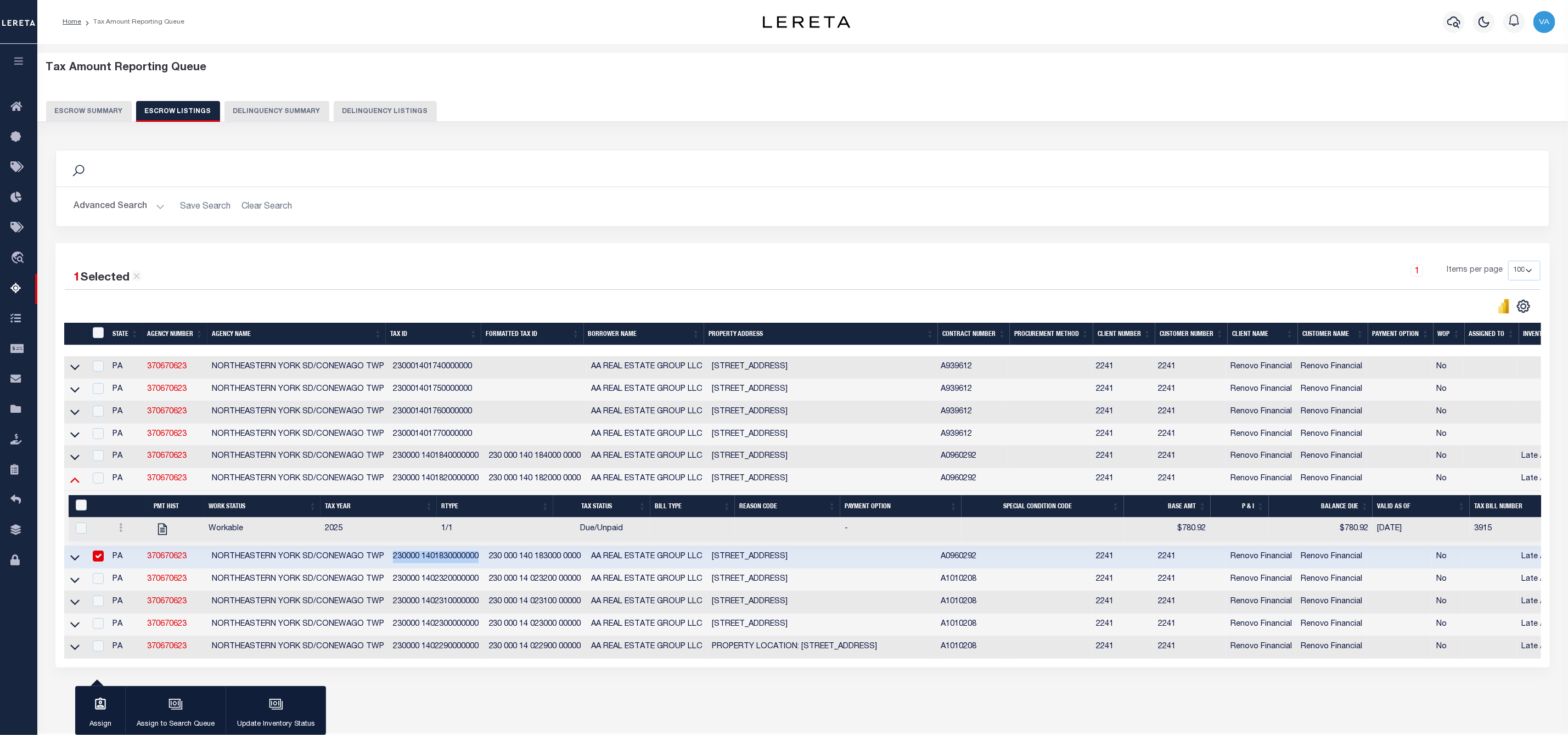
click at [76, 486] on icon at bounding box center [75, 480] width 9 height 12
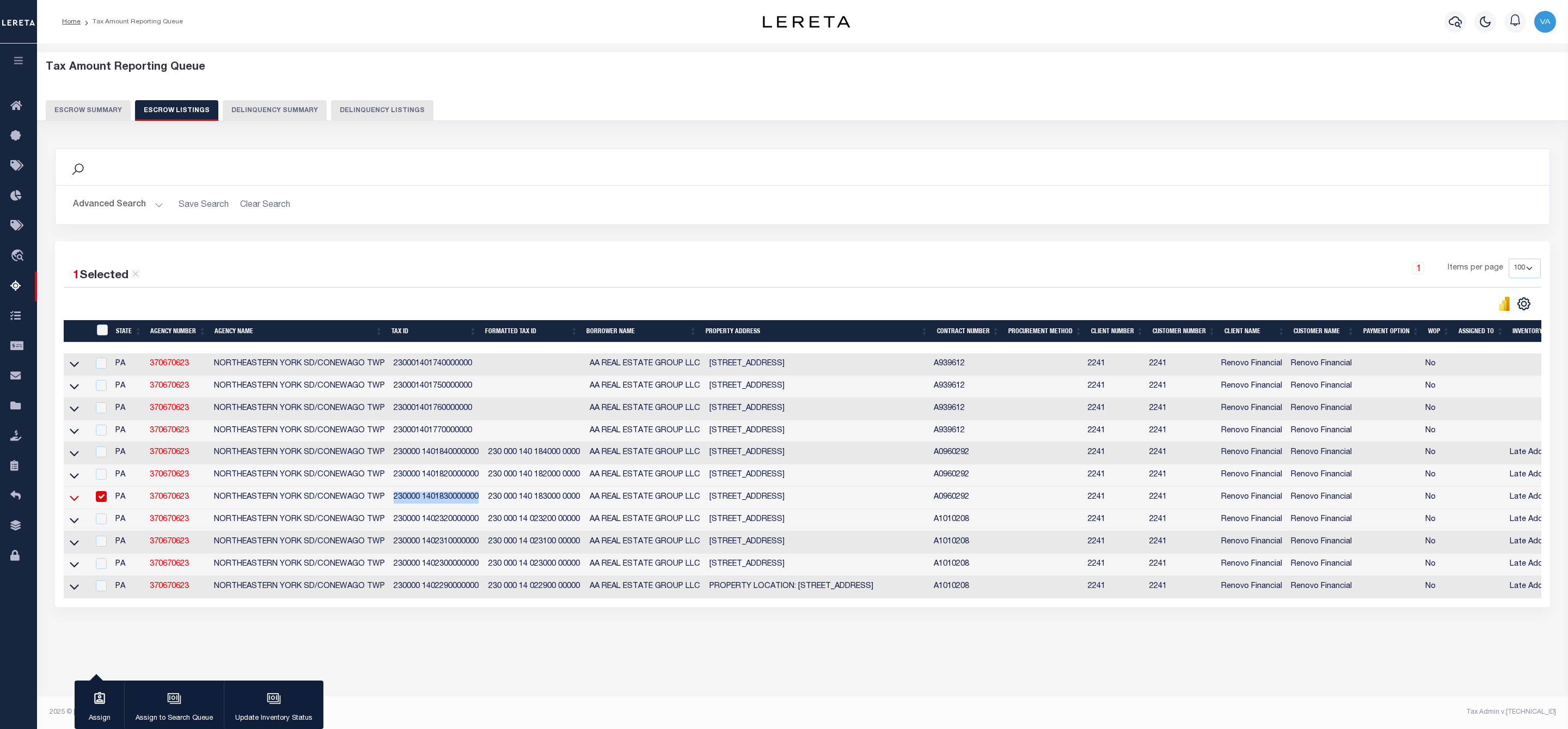
click at [75, 501] on icon at bounding box center [75, 498] width 9 height 5
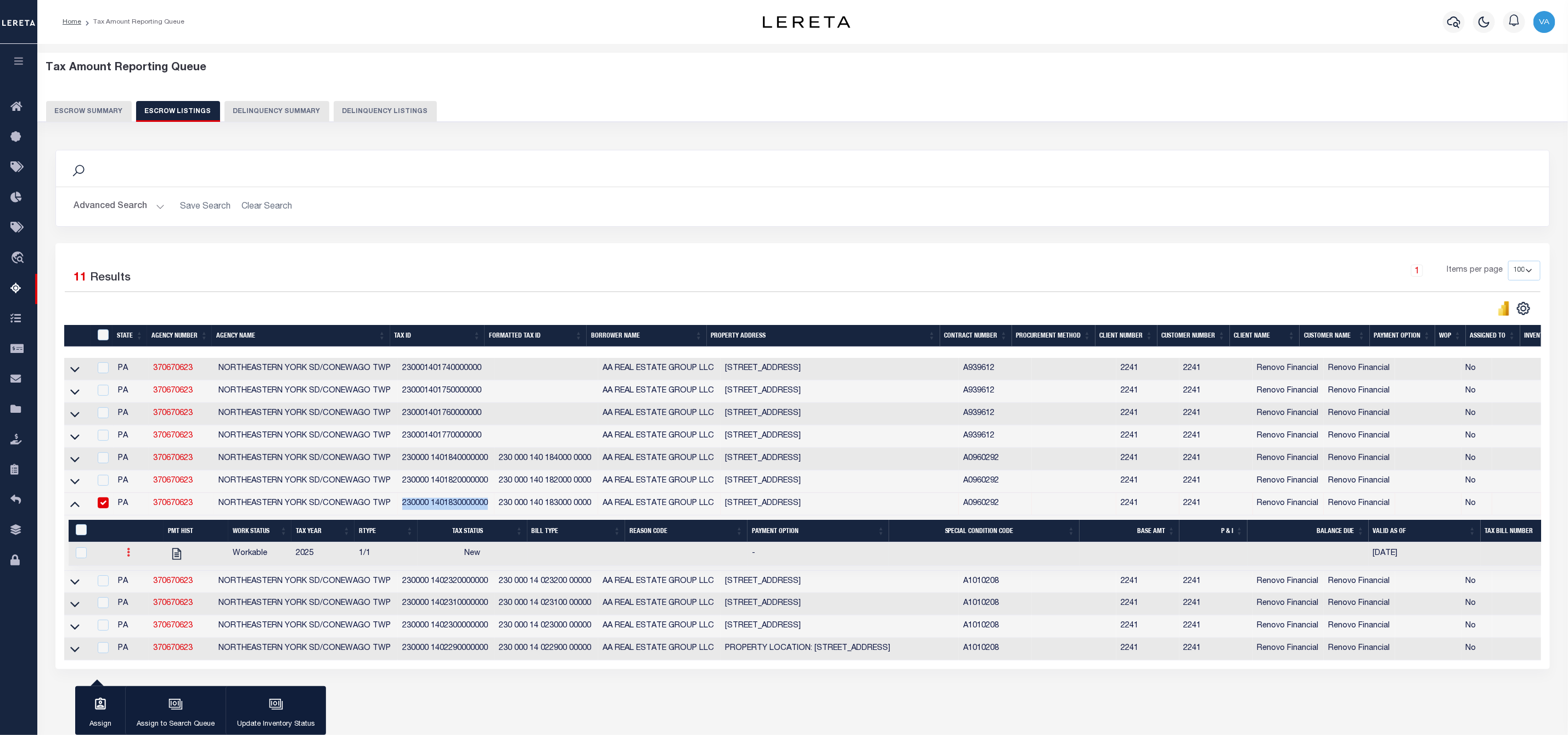
click at [127, 557] on icon at bounding box center [128, 552] width 3 height 8
click at [145, 593] on img "" at bounding box center [141, 588] width 11 height 12
checkbox input "true"
select select
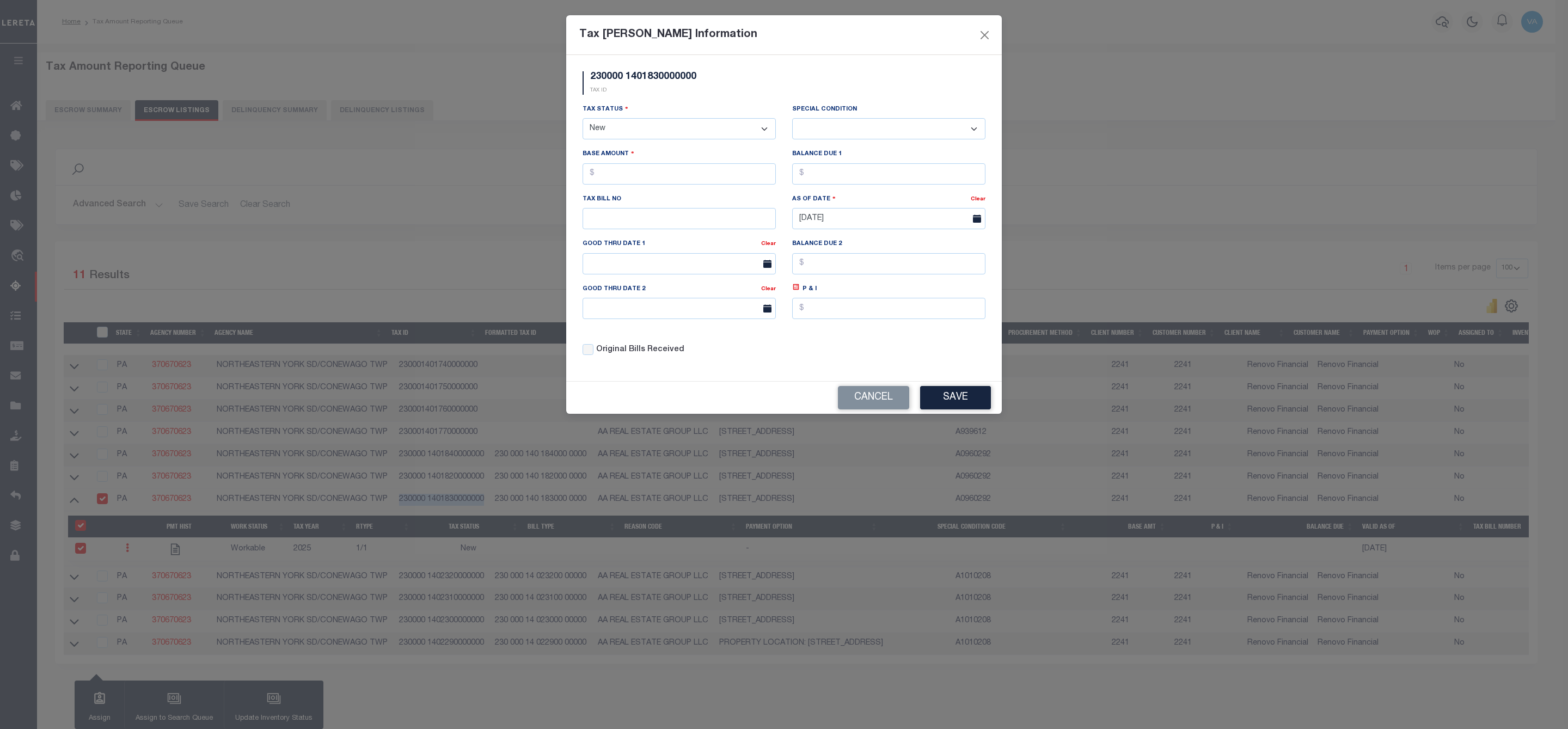
click at [654, 124] on select "- Select Status - Open Due/Unpaid Paid Incomplete No Tax Due Internal Refund Pr…" at bounding box center [679, 129] width 193 height 21
select select "PYD"
click at [583, 119] on select "- Select Status - Open Due/Unpaid Paid Incomplete No Tax Due Internal Refund Pr…" at bounding box center [679, 129] width 193 height 21
select select "0"
click at [638, 129] on select "- Select Status - Open Due/Unpaid Paid Incomplete No Tax Due Internal Refund Pr…" at bounding box center [679, 129] width 193 height 21
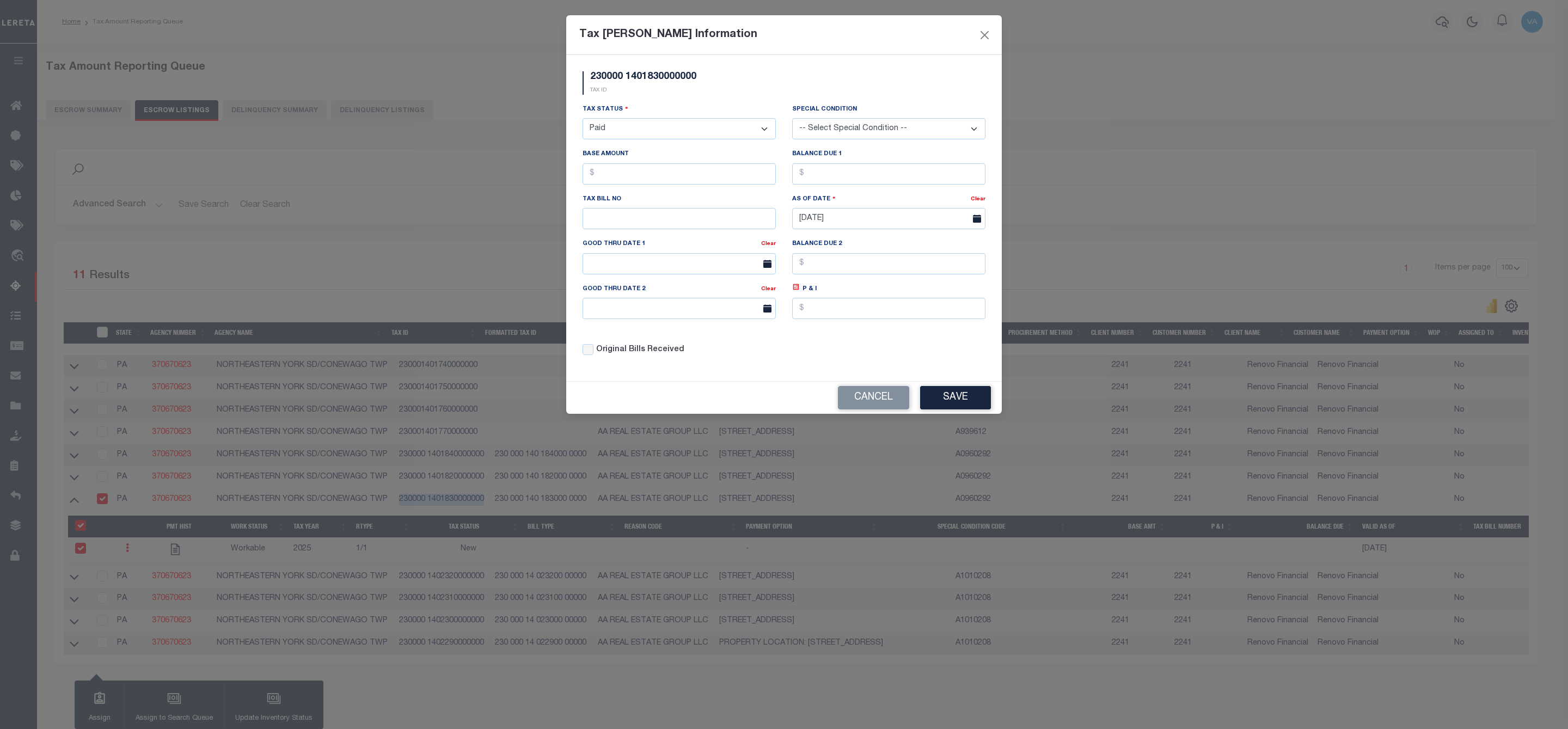
select select "DUE"
click at [583, 119] on select "- Select Status - Open Due/Unpaid Paid Incomplete No Tax Due Internal Refund Pr…" at bounding box center [679, 129] width 193 height 21
click at [615, 175] on input "text" at bounding box center [679, 174] width 193 height 21
type input "$740.02"
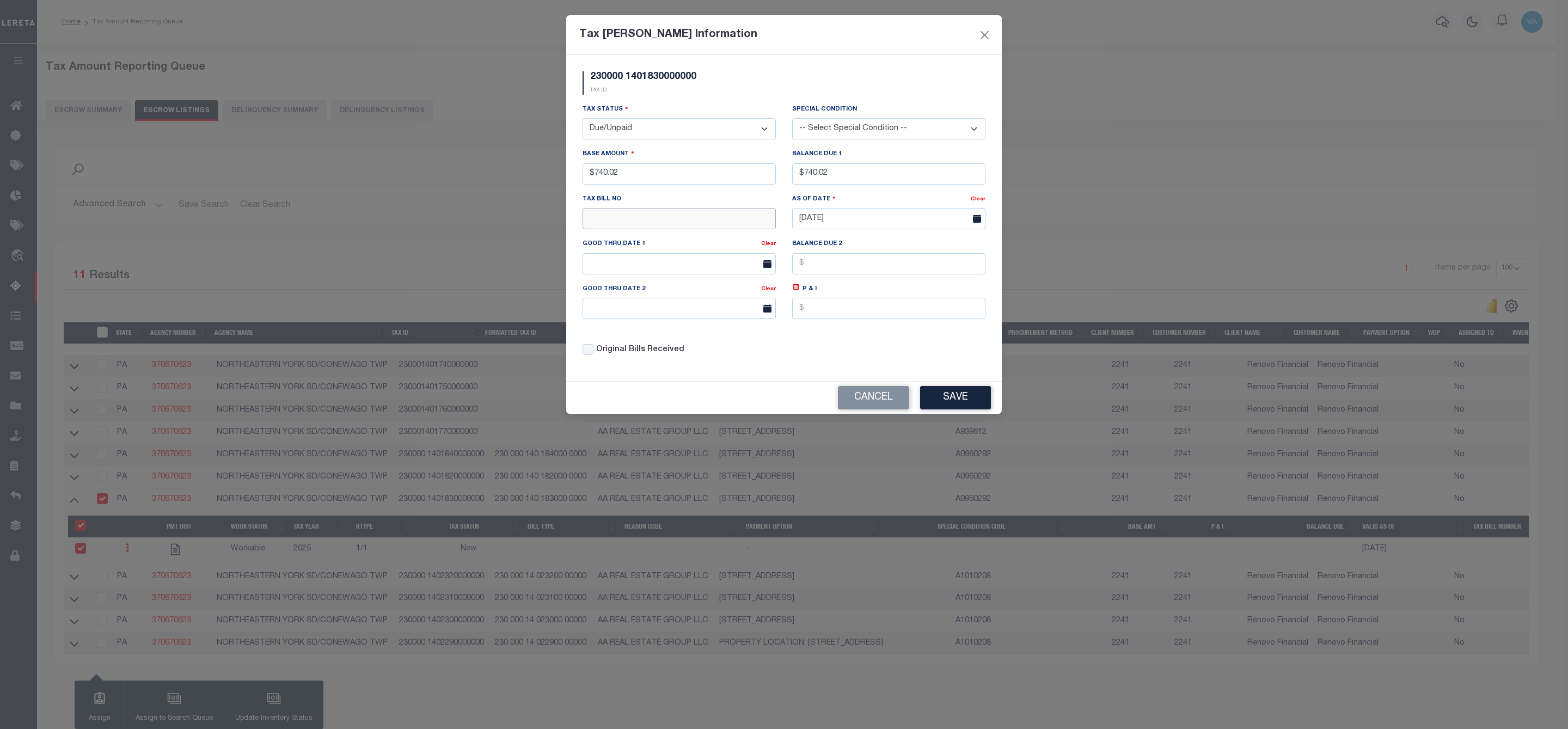
click at [635, 227] on input "text" at bounding box center [679, 218] width 193 height 21
type input "3916"
click at [946, 400] on button "Save" at bounding box center [955, 397] width 71 height 24
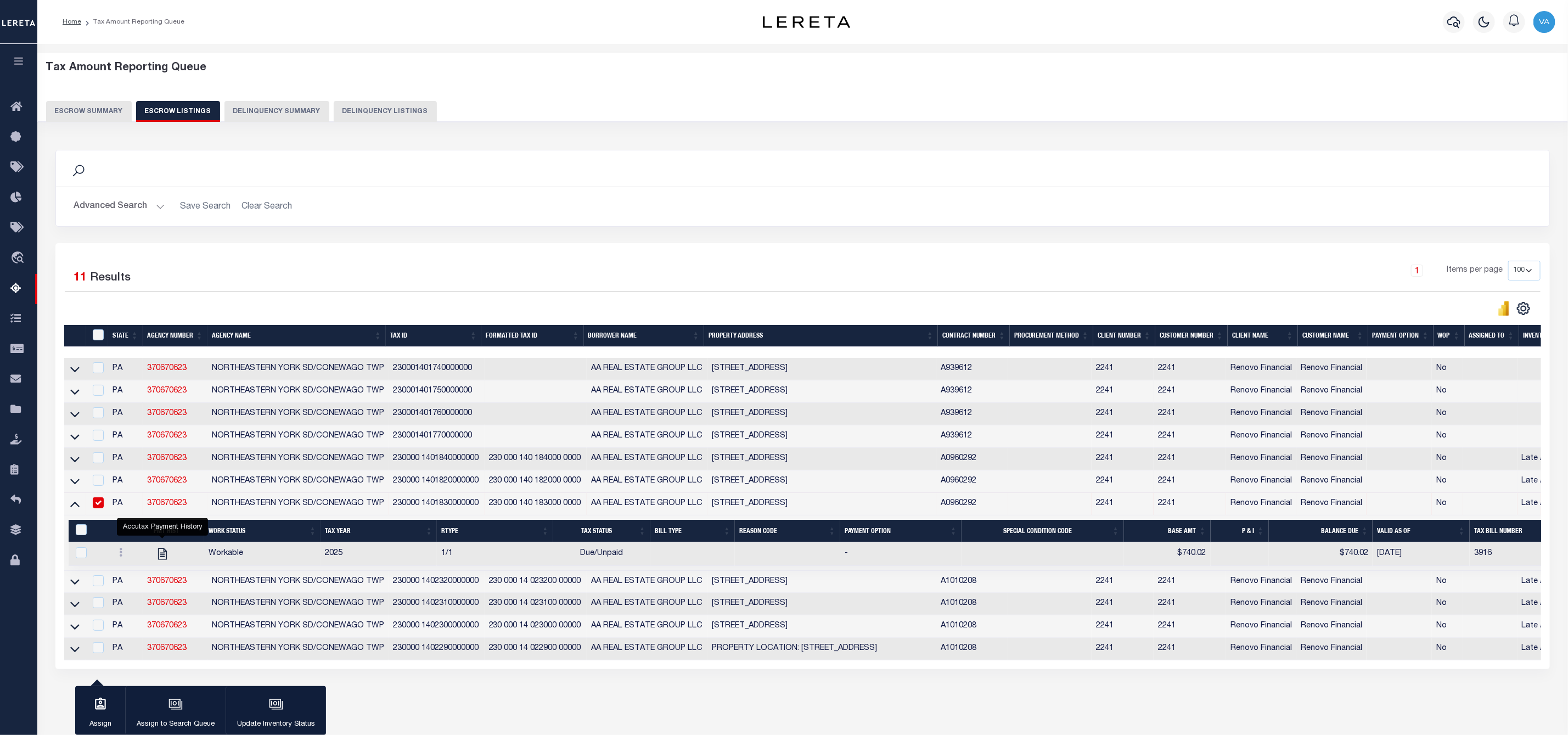
scroll to position [48, 0]
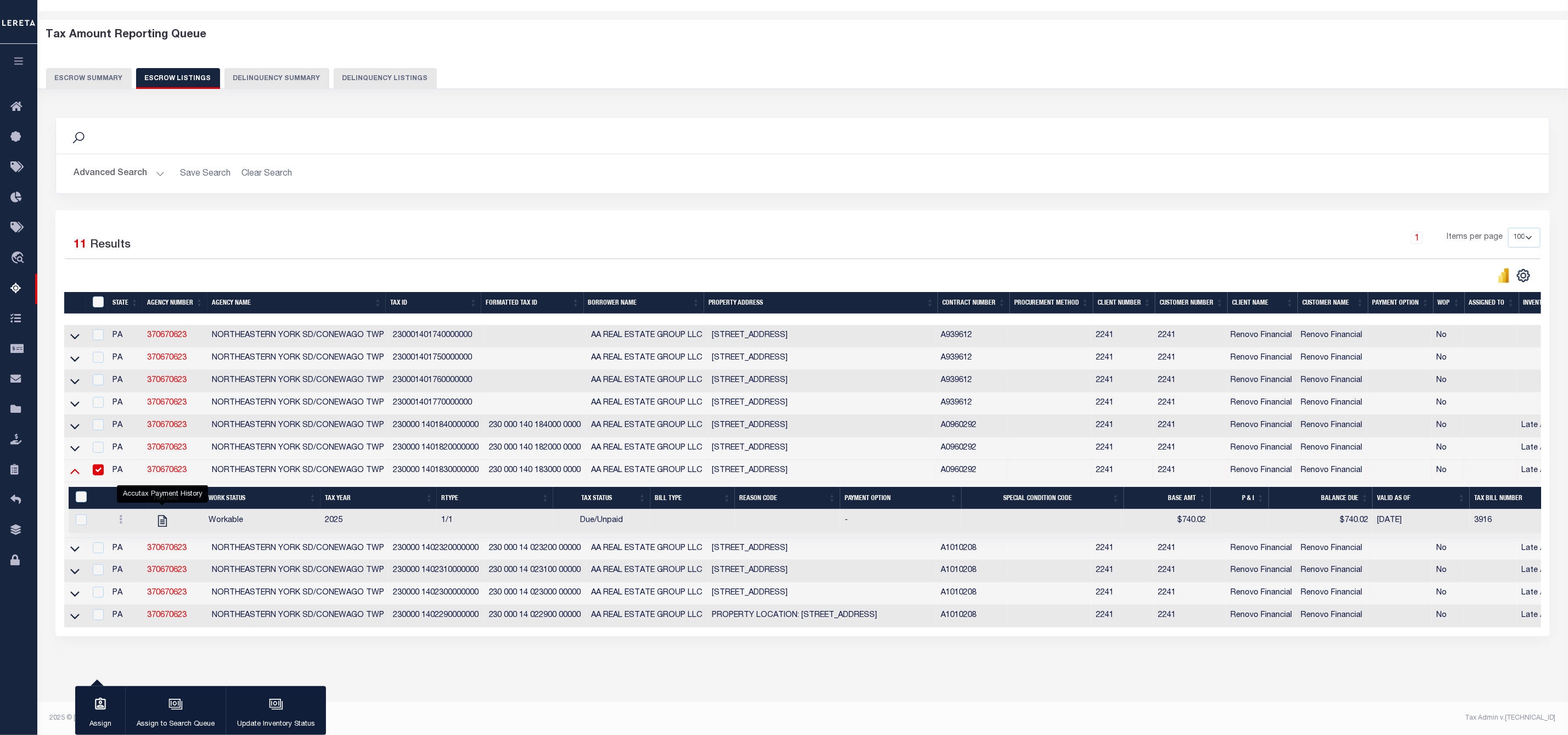
click at [71, 465] on icon at bounding box center [75, 470] width 9 height 12
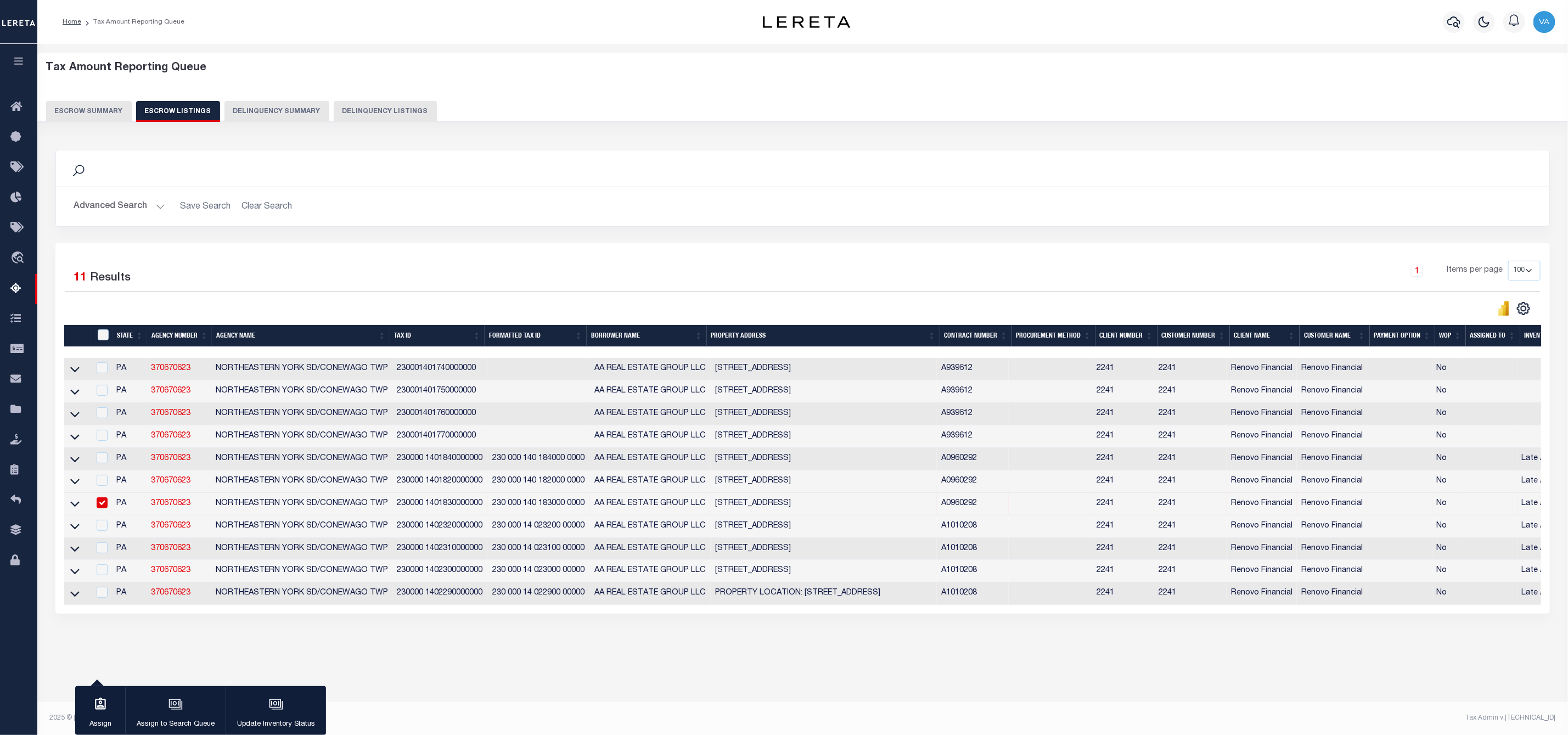
scroll to position [0, 0]
click at [101, 509] on input "checkbox" at bounding box center [102, 503] width 11 height 11
checkbox input "false"
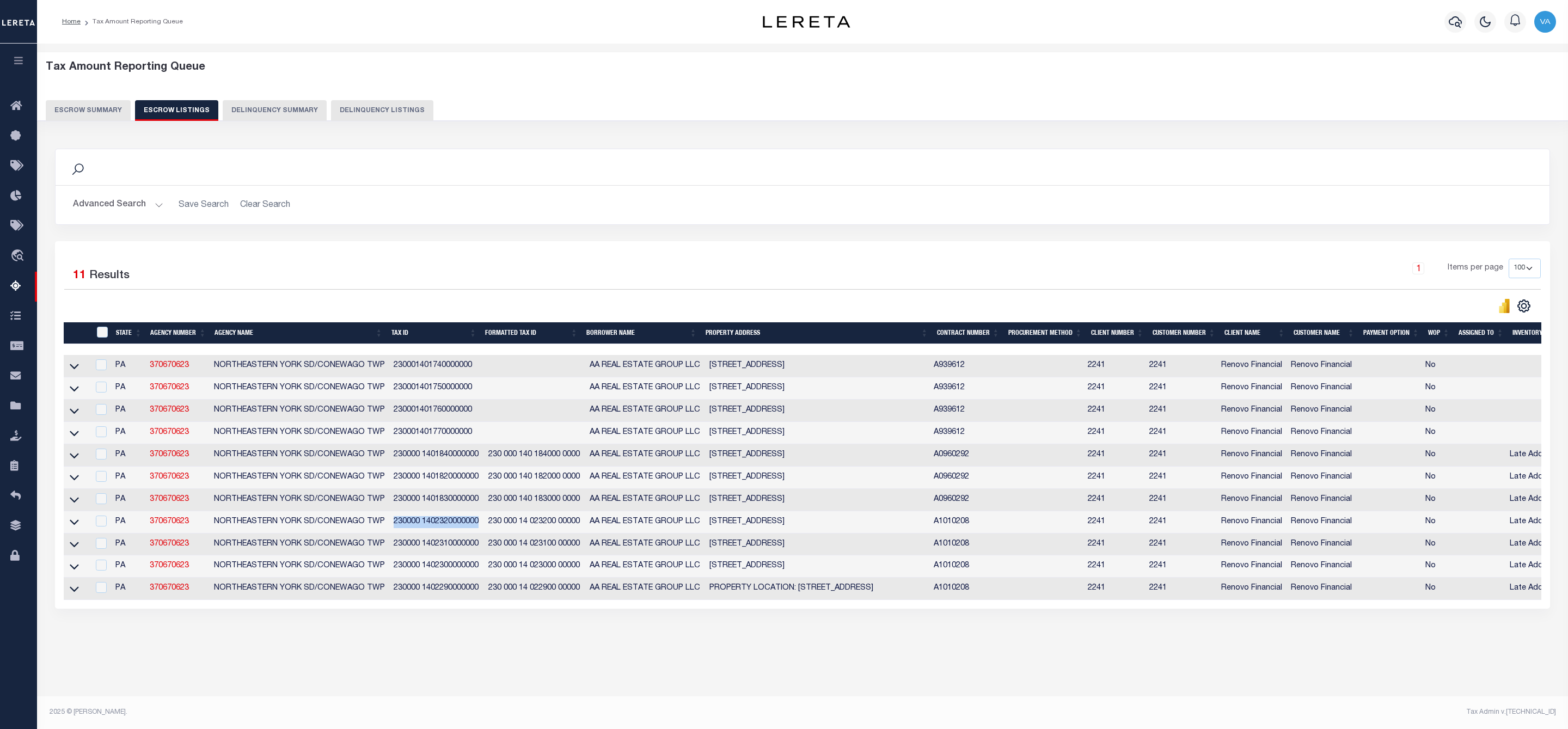
drag, startPoint x: 389, startPoint y: 528, endPoint x: 480, endPoint y: 527, distance: 91.0
click at [480, 527] on td "230000 1402320000000" at bounding box center [437, 522] width 95 height 22
checkbox input "true"
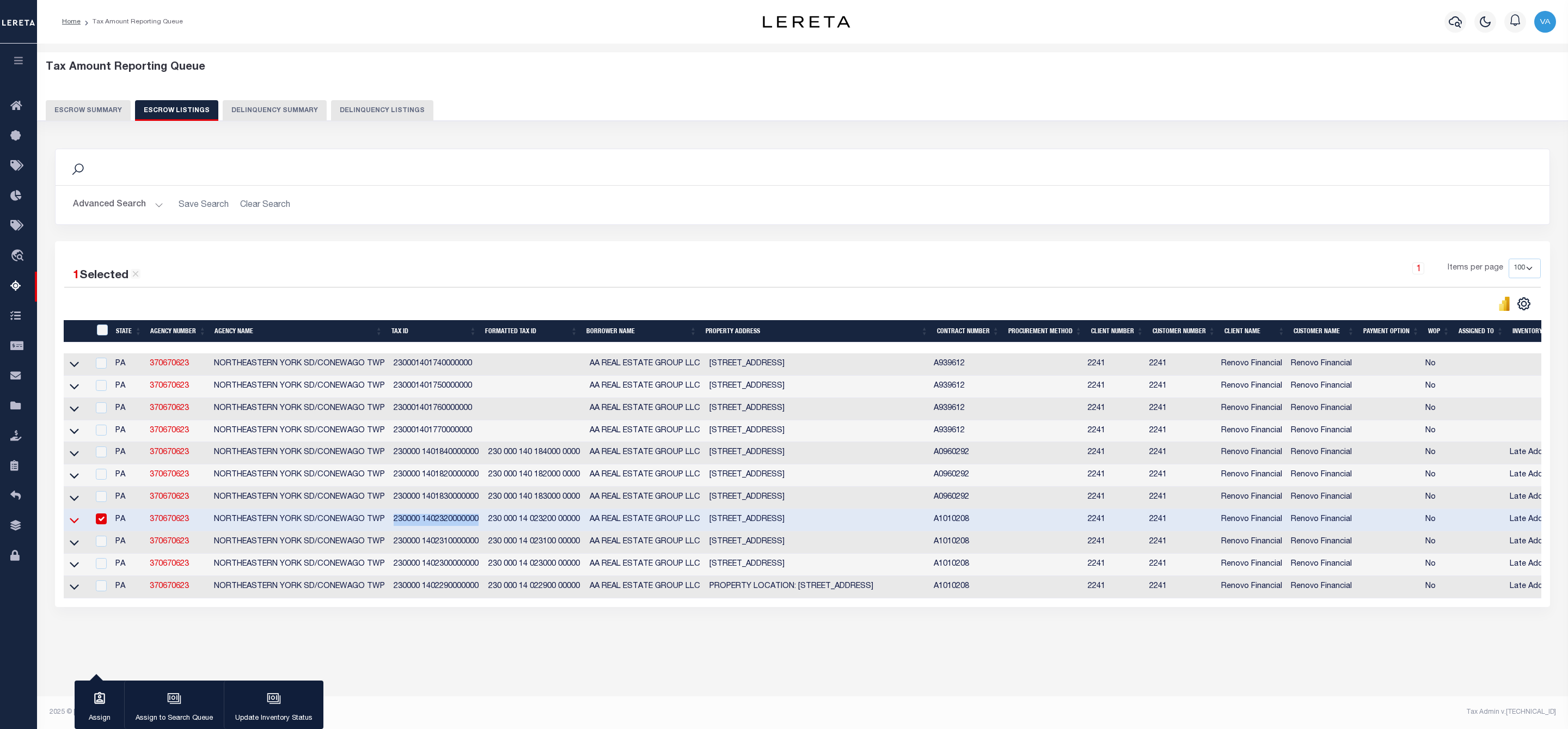
click at [72, 525] on icon at bounding box center [75, 520] width 9 height 11
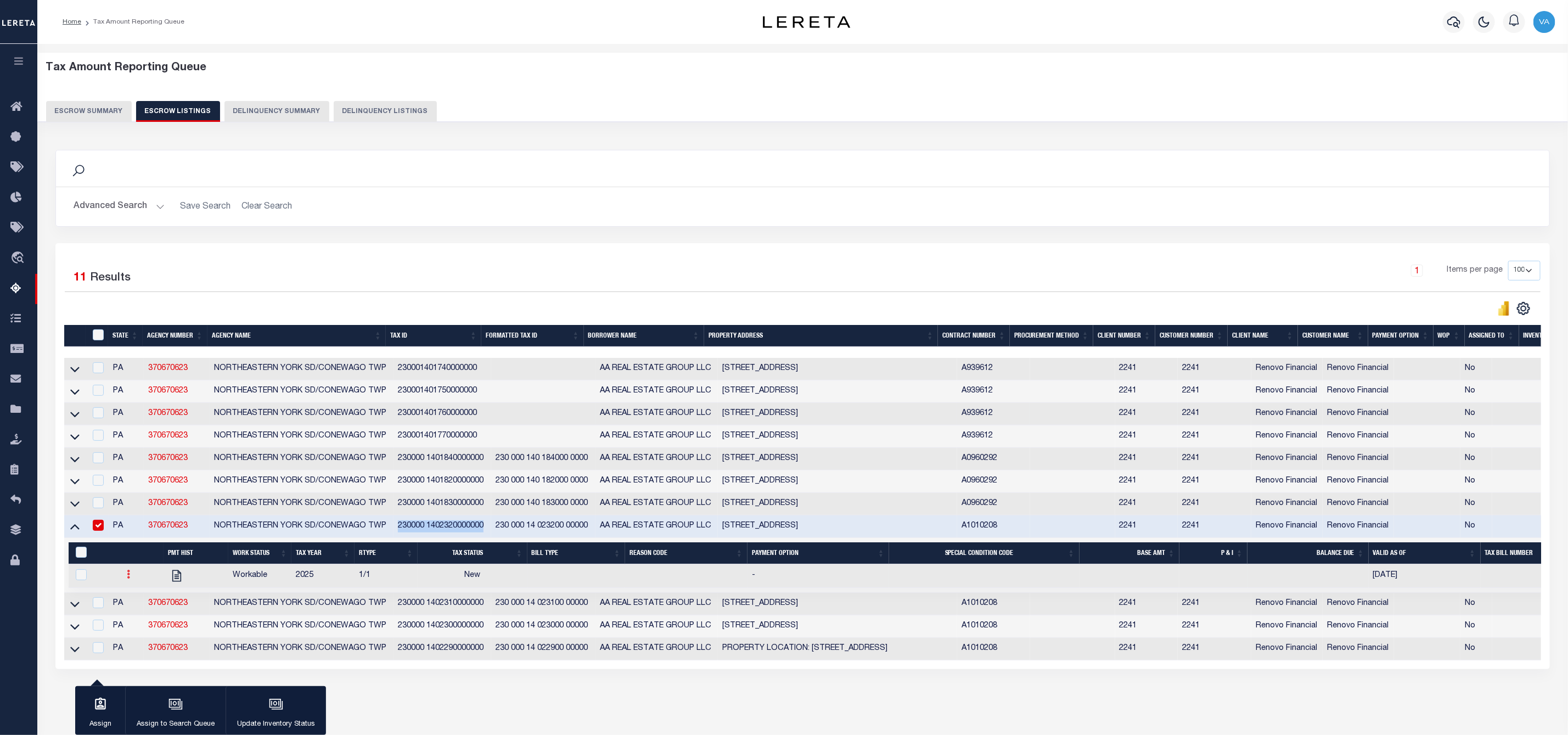
click at [127, 578] on icon at bounding box center [128, 574] width 3 height 8
click at [143, 617] on img "" at bounding box center [141, 611] width 11 height 12
checkbox input "true"
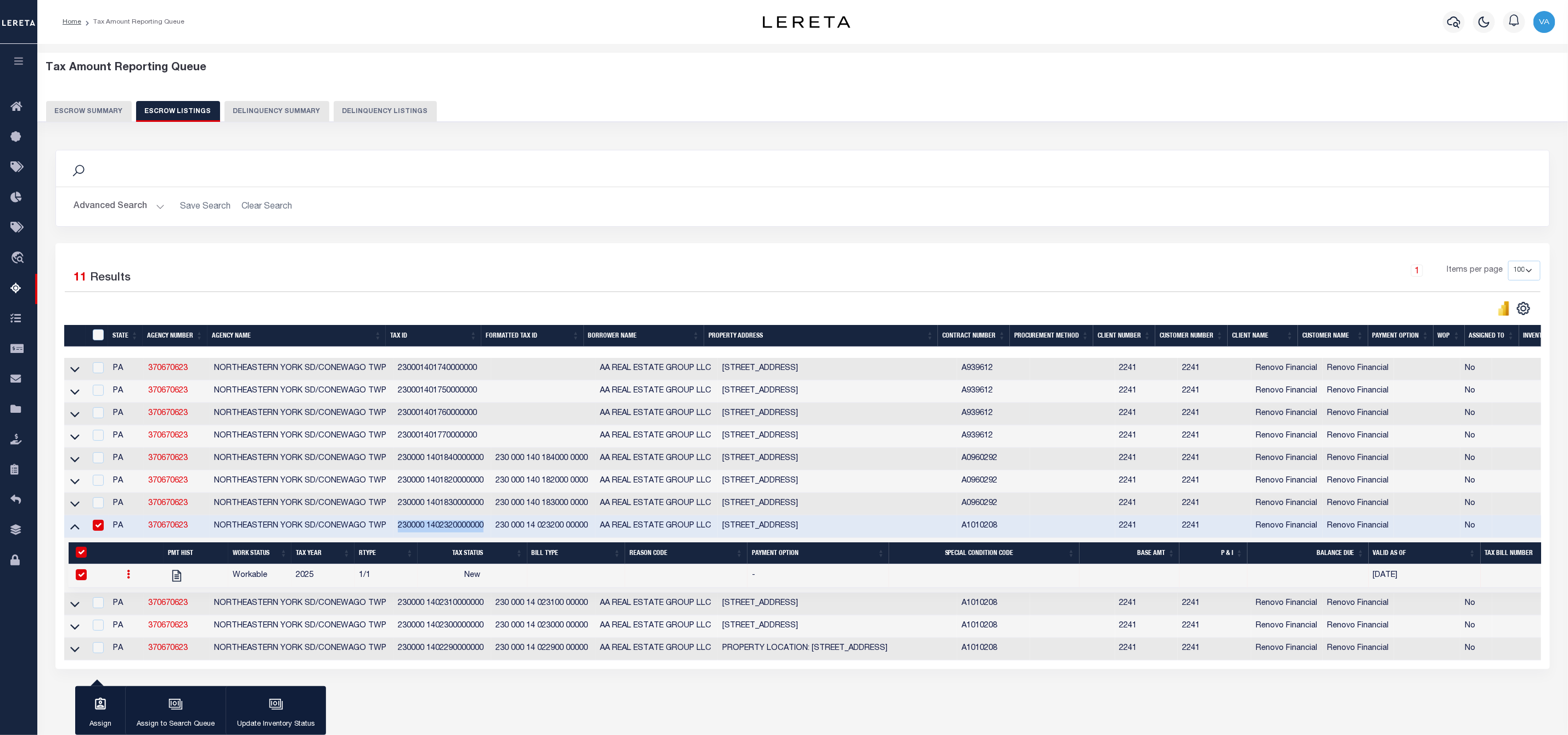
select select
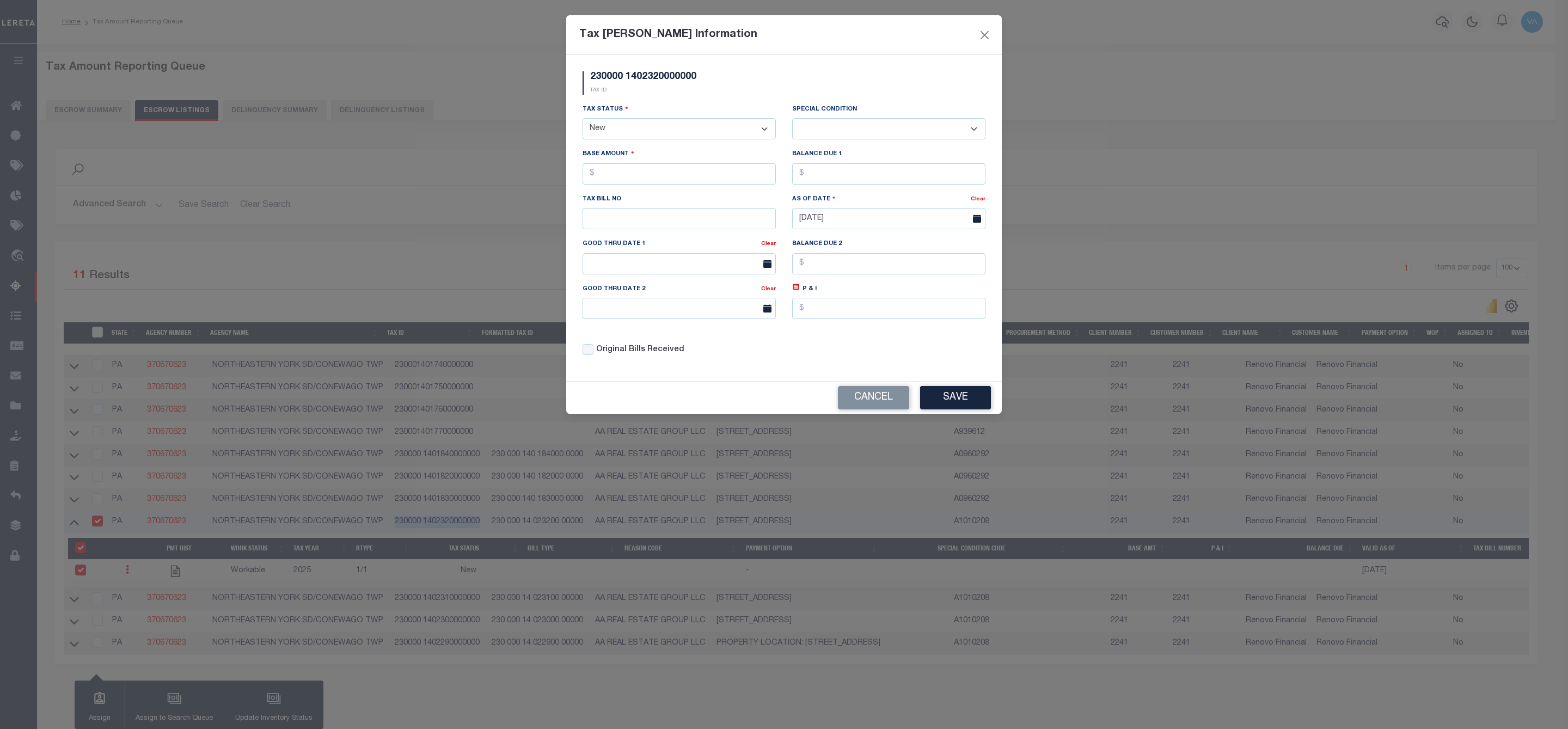
click at [698, 129] on select "- Select Status - Open Due/Unpaid Paid Incomplete No Tax Due Internal Refund Pr…" at bounding box center [679, 129] width 193 height 21
select select "DUE"
click at [583, 119] on select "- Select Status - Open Due/Unpaid Paid Incomplete No Tax Due Internal Refund Pr…" at bounding box center [679, 129] width 193 height 21
select select "0"
click at [625, 180] on input "text" at bounding box center [679, 174] width 193 height 21
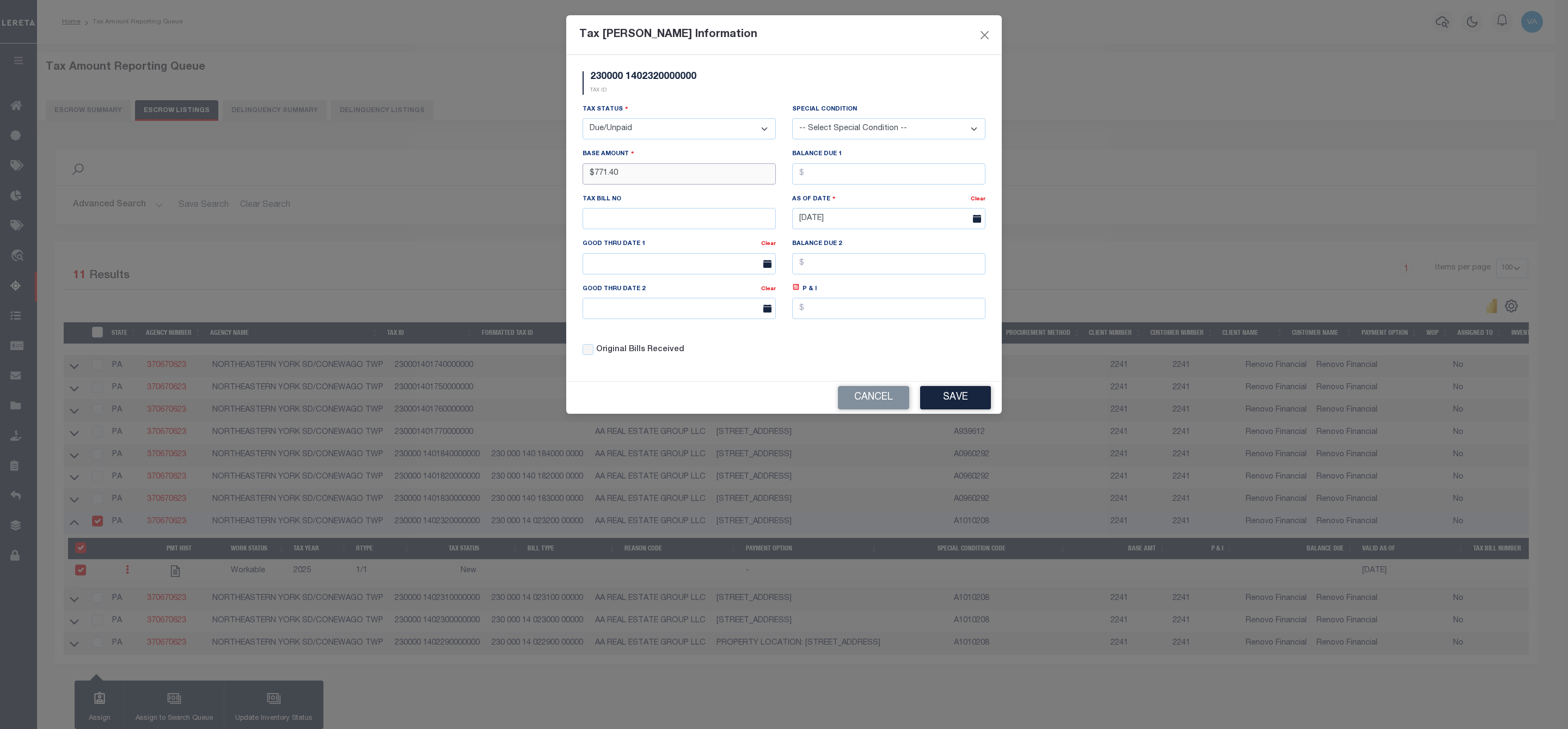
type input "$771.40"
click at [958, 405] on button "Save" at bounding box center [955, 397] width 71 height 24
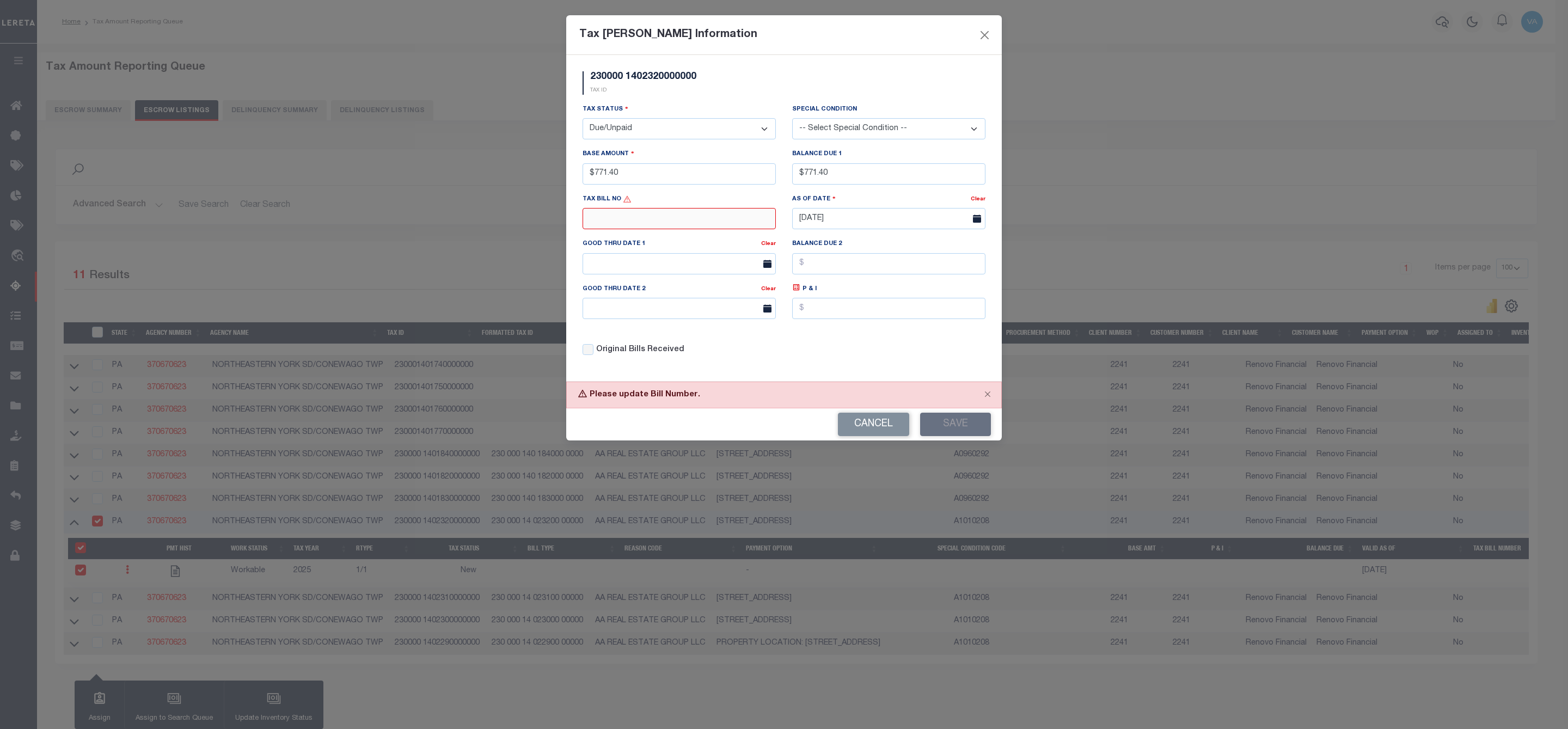
click at [677, 225] on input "text" at bounding box center [679, 218] width 193 height 21
type input "3922"
click at [946, 436] on button "Save" at bounding box center [955, 424] width 71 height 24
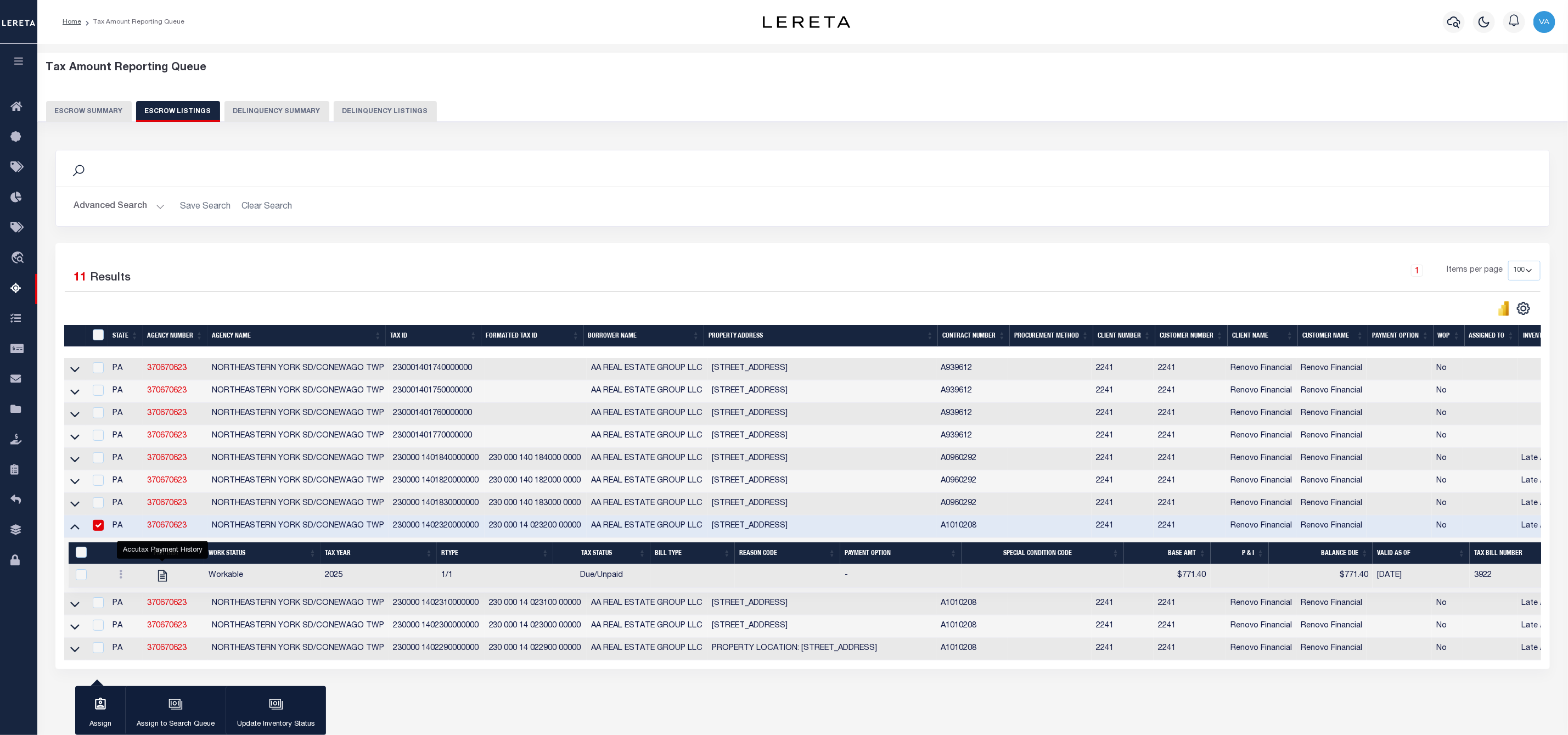
scroll to position [48, 0]
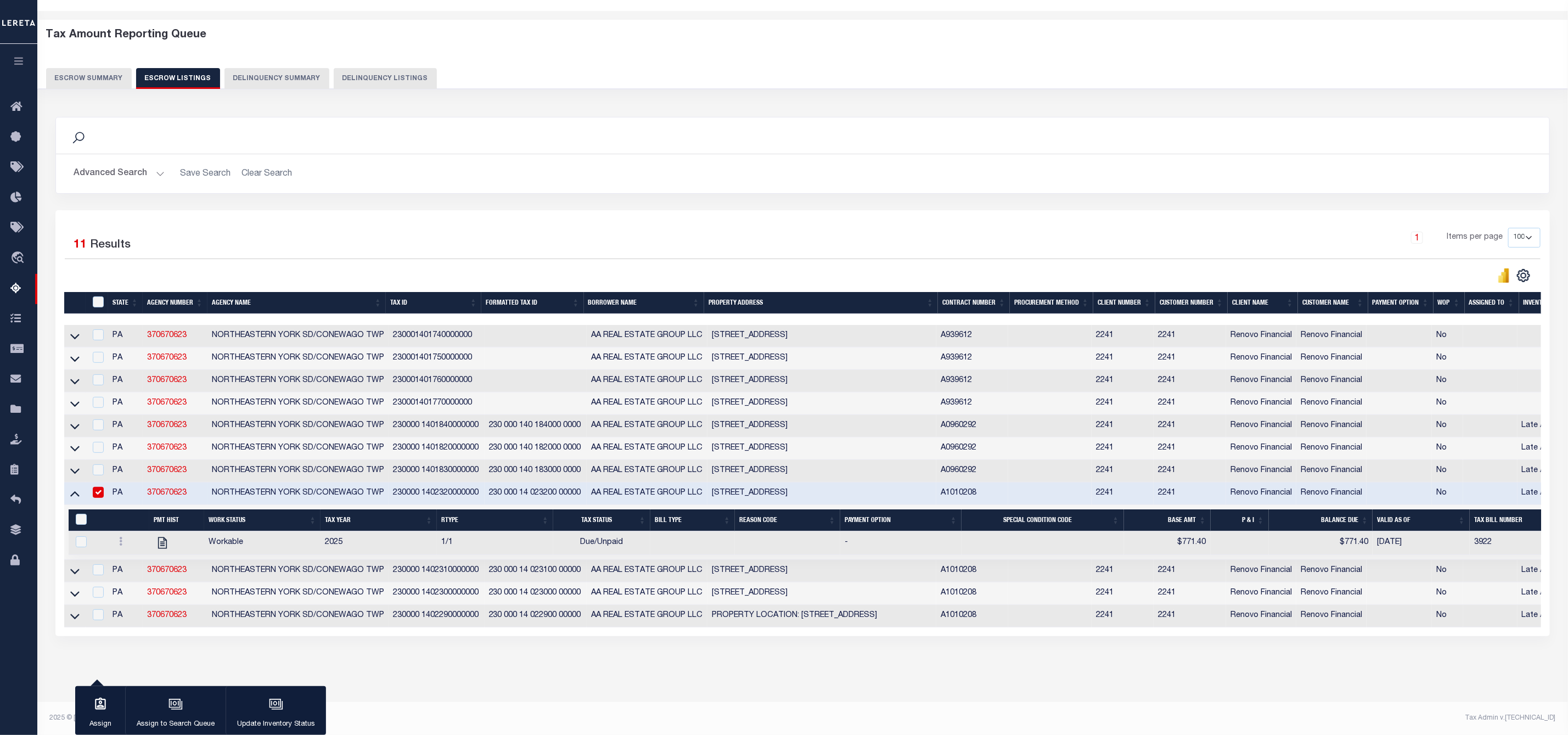
click at [97, 487] on input "checkbox" at bounding box center [98, 493] width 11 height 11
checkbox input "false"
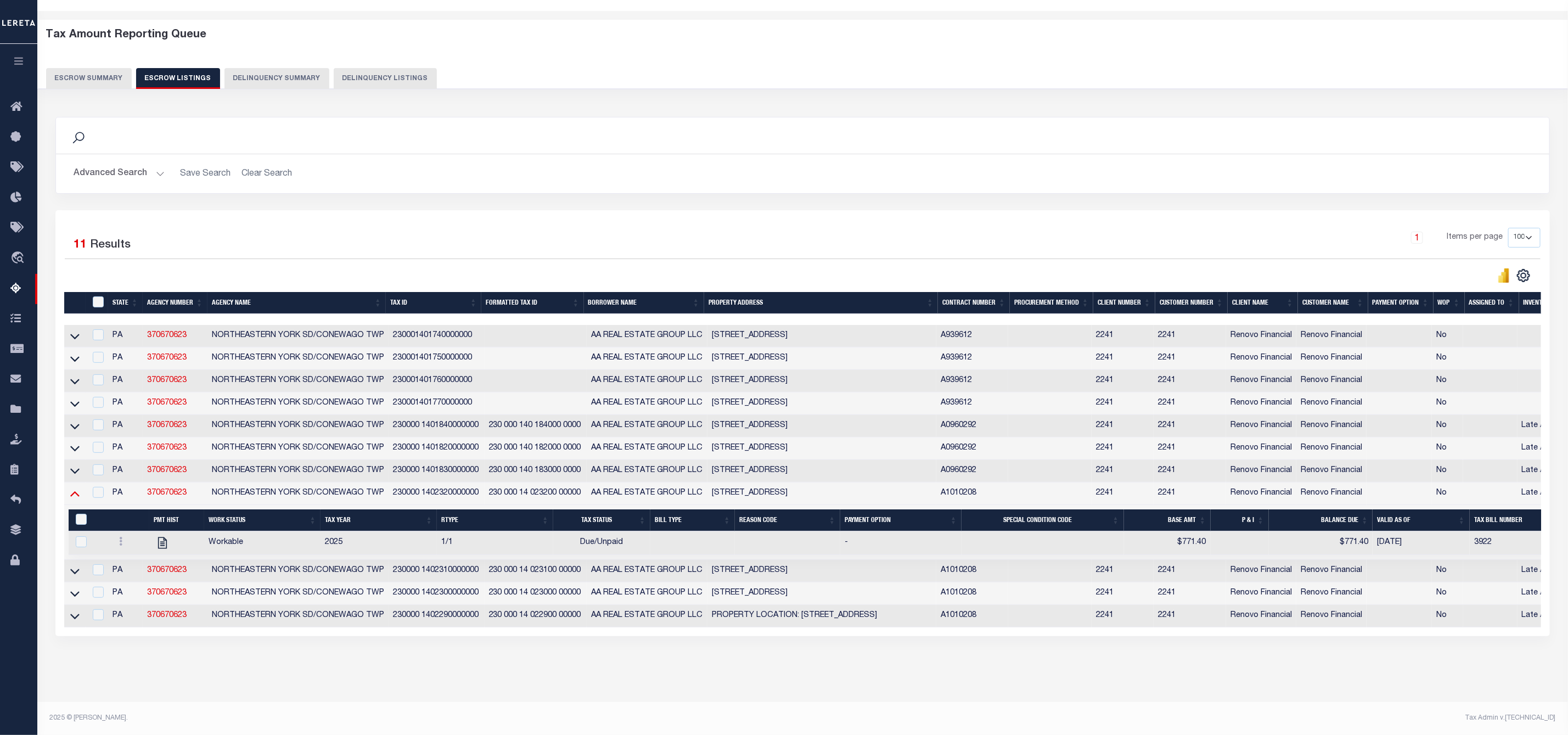
click at [74, 488] on icon at bounding box center [75, 493] width 9 height 12
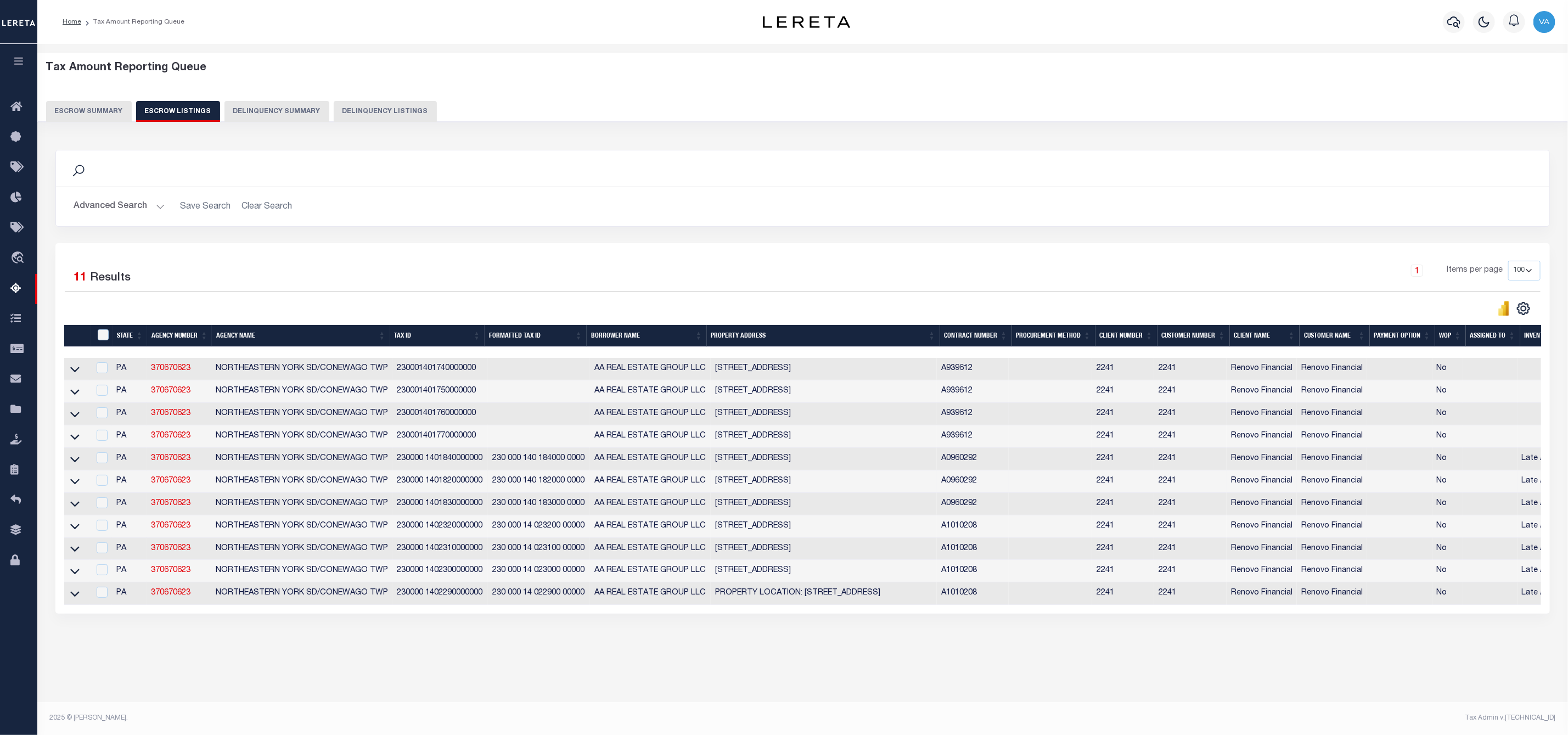
scroll to position [0, 0]
click at [72, 552] on icon at bounding box center [75, 549] width 9 height 5
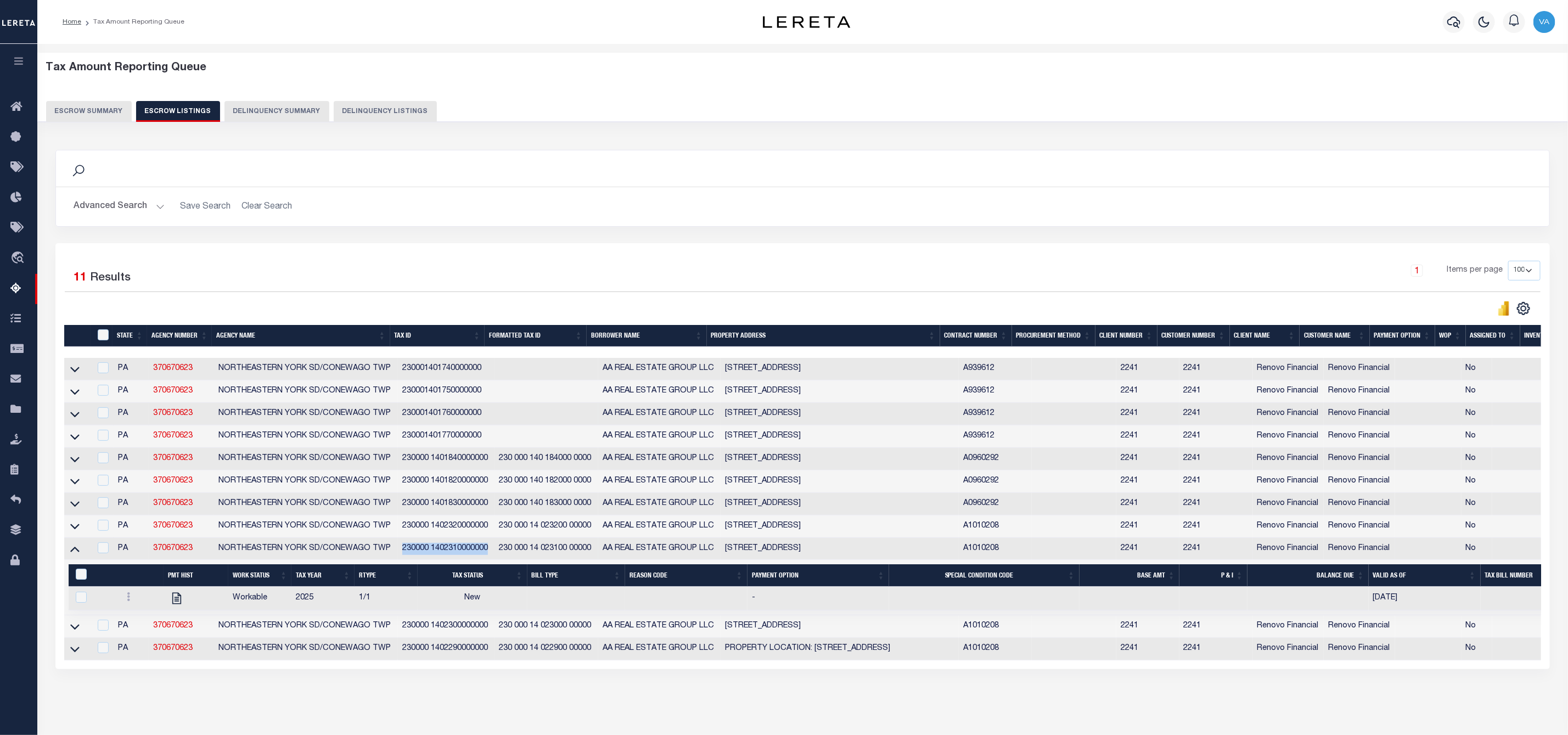
drag, startPoint x: 493, startPoint y: 553, endPoint x: 400, endPoint y: 551, distance: 93.0
click at [400, 551] on td "230000 1402310000000" at bounding box center [446, 549] width 97 height 22
checkbox input "true"
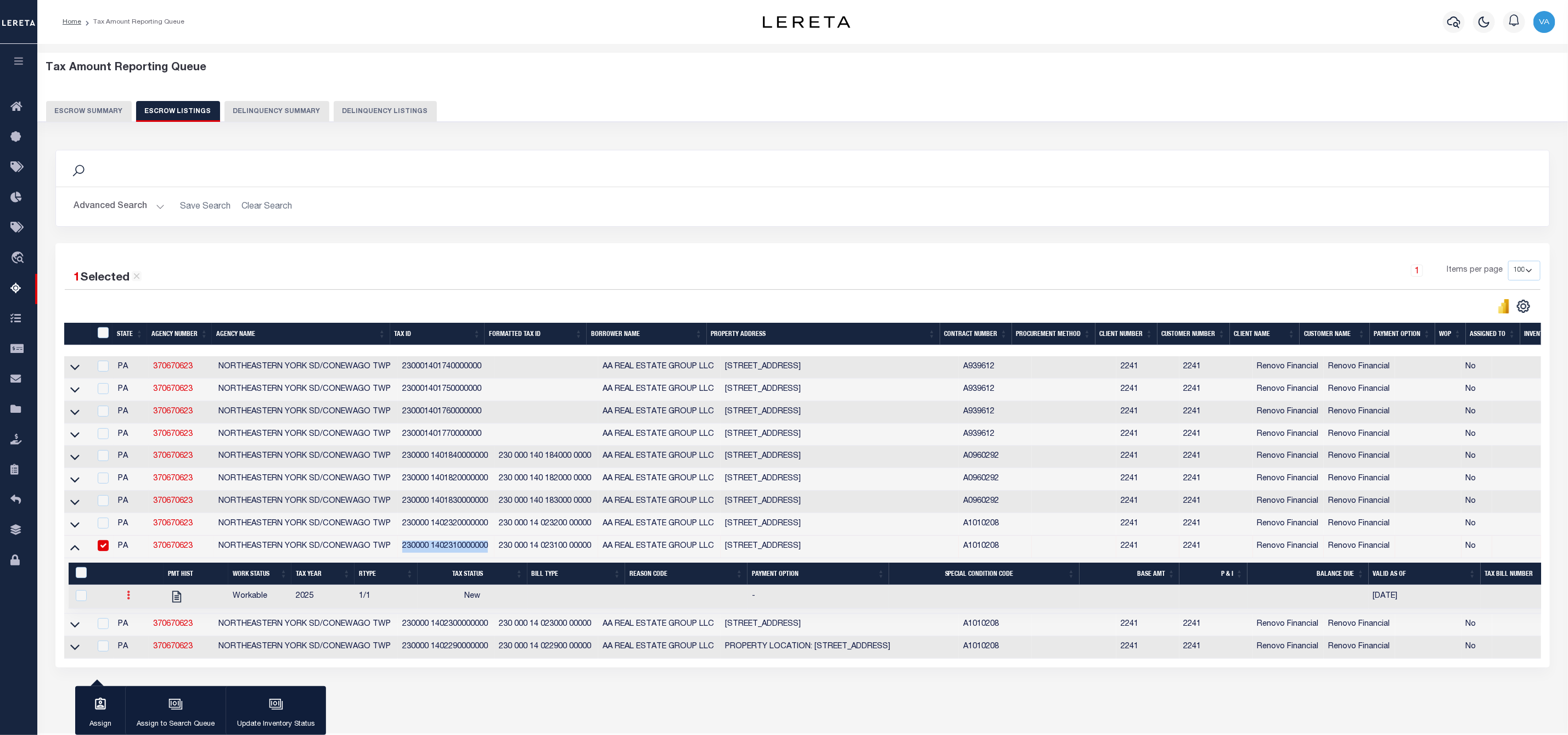
click at [127, 598] on icon at bounding box center [128, 595] width 3 height 8
click at [143, 638] on img "" at bounding box center [141, 631] width 11 height 12
checkbox input "true"
select select
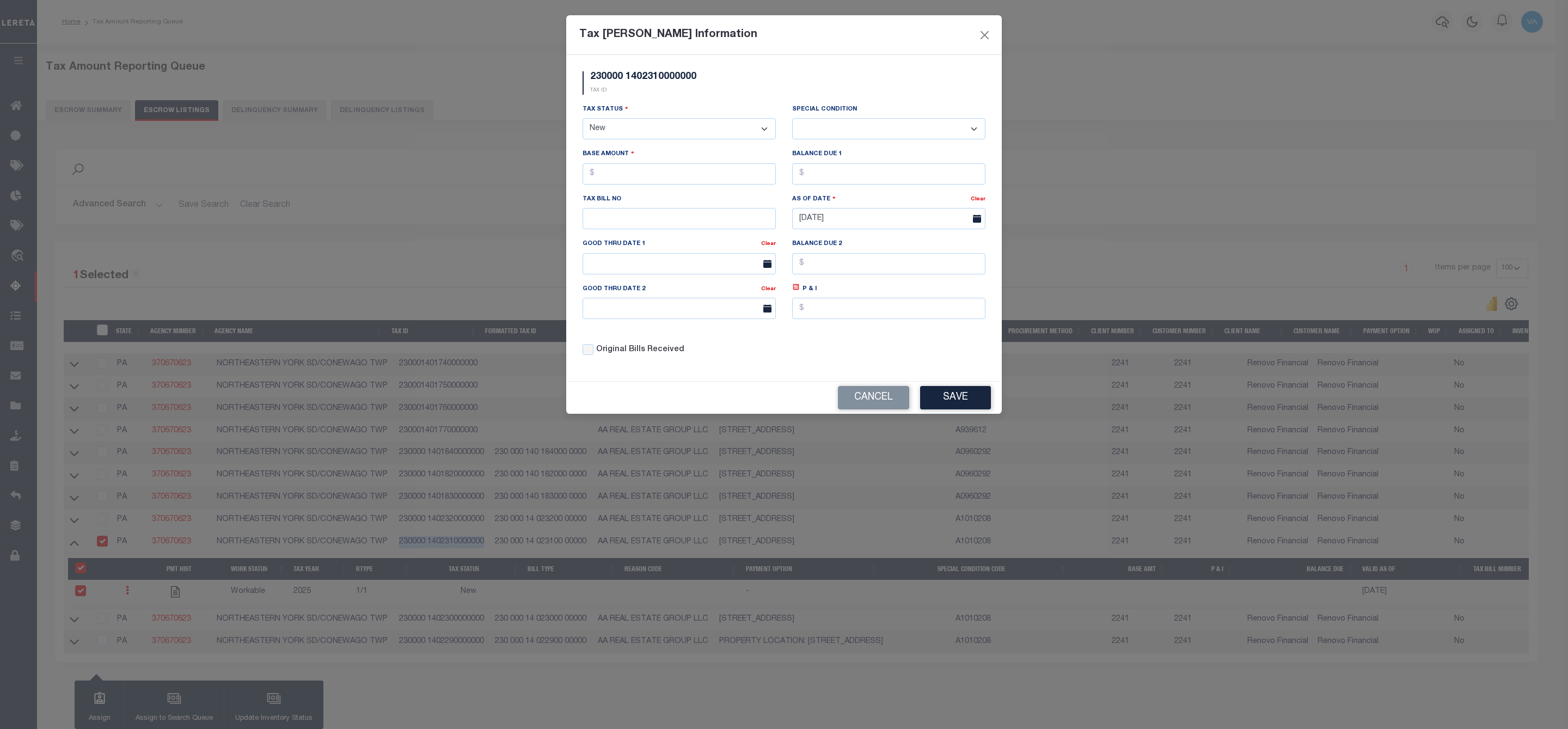
click at [686, 123] on select "- Select Status - Open Due/Unpaid Paid Incomplete No Tax Due Internal Refund Pr…" at bounding box center [679, 129] width 193 height 21
select select "DUE"
click at [583, 119] on select "- Select Status - Open Due/Unpaid Paid Incomplete No Tax Due Internal Refund Pr…" at bounding box center [679, 129] width 193 height 21
select select "0"
click at [650, 173] on input "text" at bounding box center [679, 174] width 193 height 21
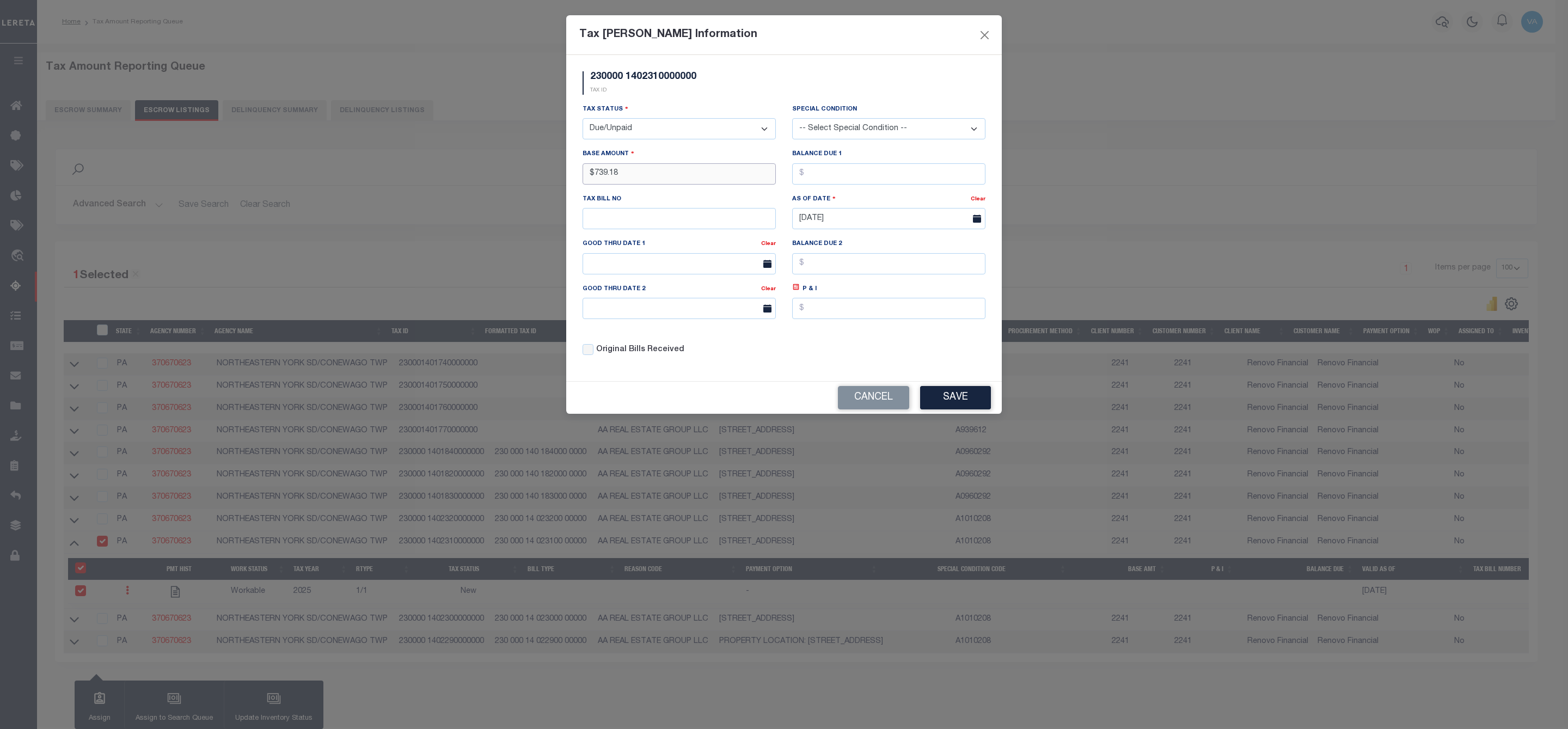
type input "$739.18"
type input "3921"
click at [928, 396] on button "Save" at bounding box center [955, 397] width 71 height 24
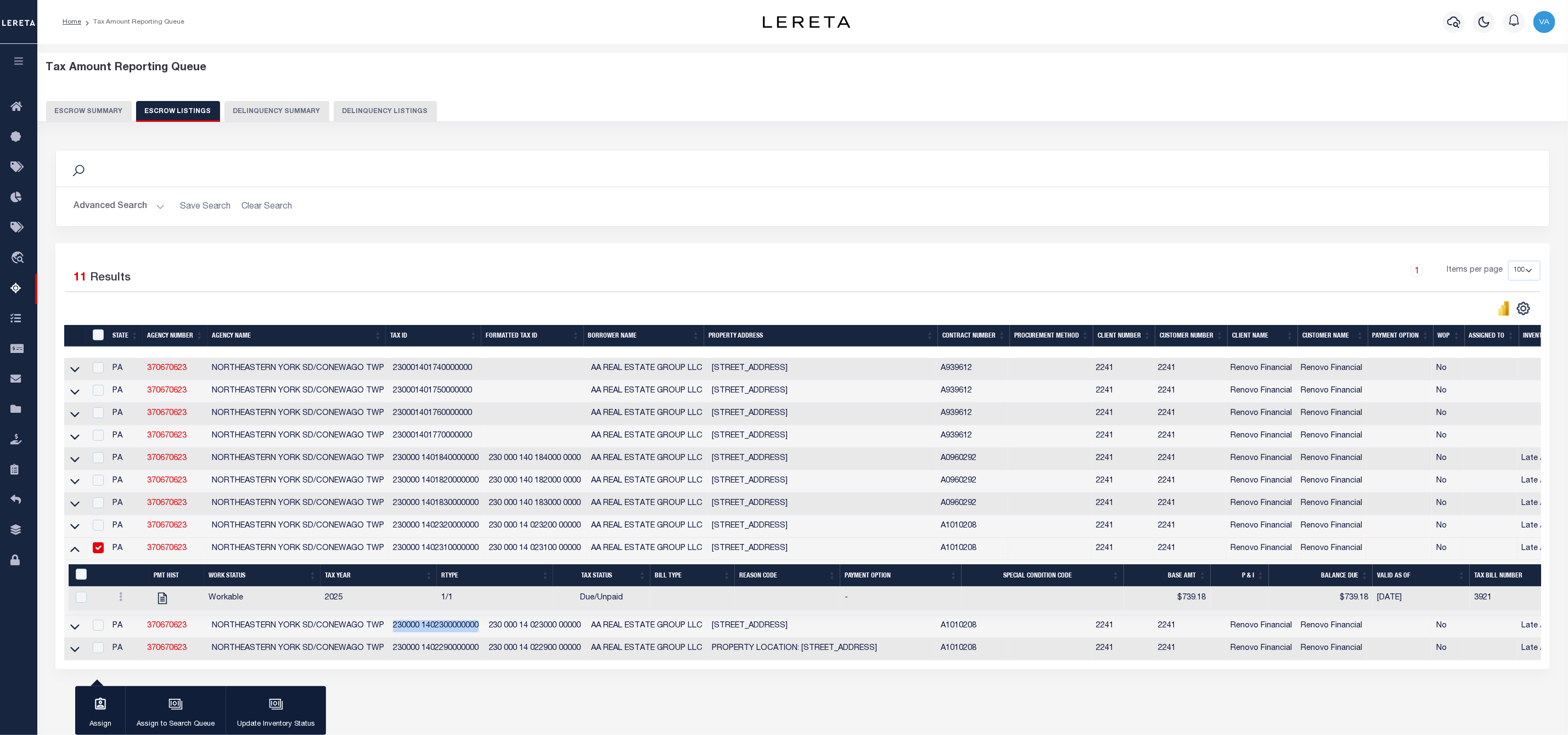
drag, startPoint x: 478, startPoint y: 629, endPoint x: 387, endPoint y: 636, distance: 91.3
click at [389, 636] on td "230000 1402300000000" at bounding box center [436, 626] width 96 height 22
checkbox input "true"
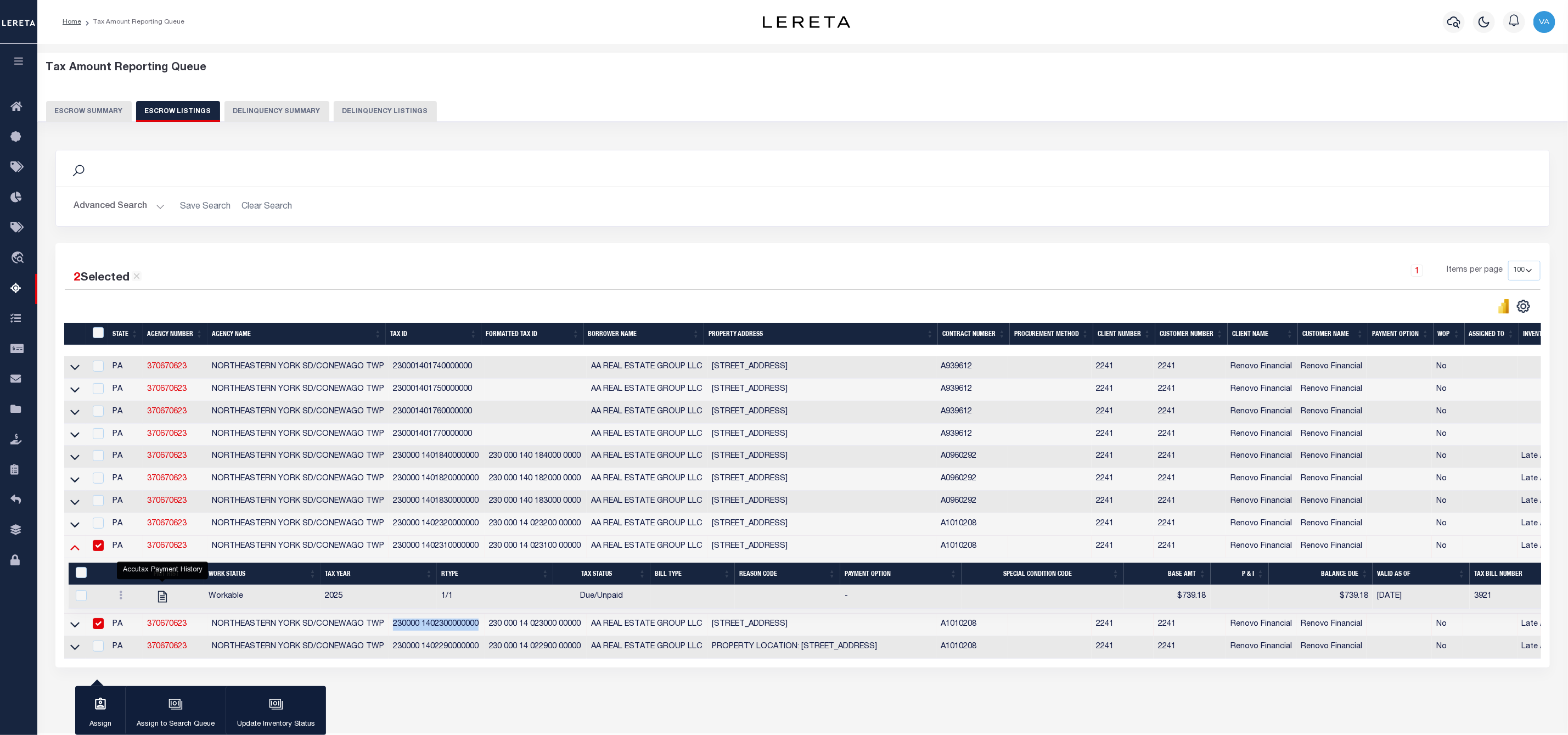
click at [71, 553] on icon at bounding box center [75, 547] width 9 height 12
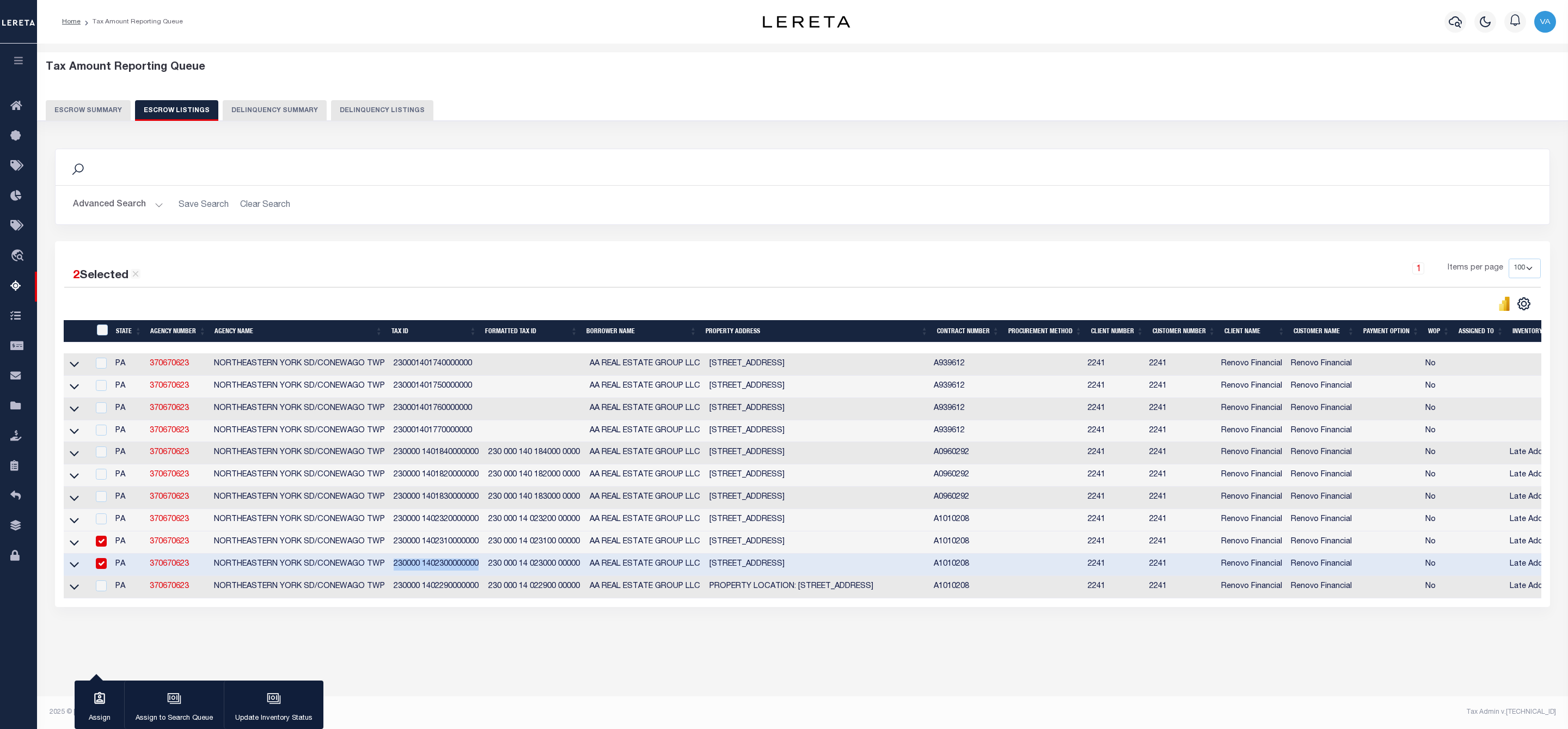
click at [97, 547] on input "checkbox" at bounding box center [101, 541] width 11 height 11
checkbox input "false"
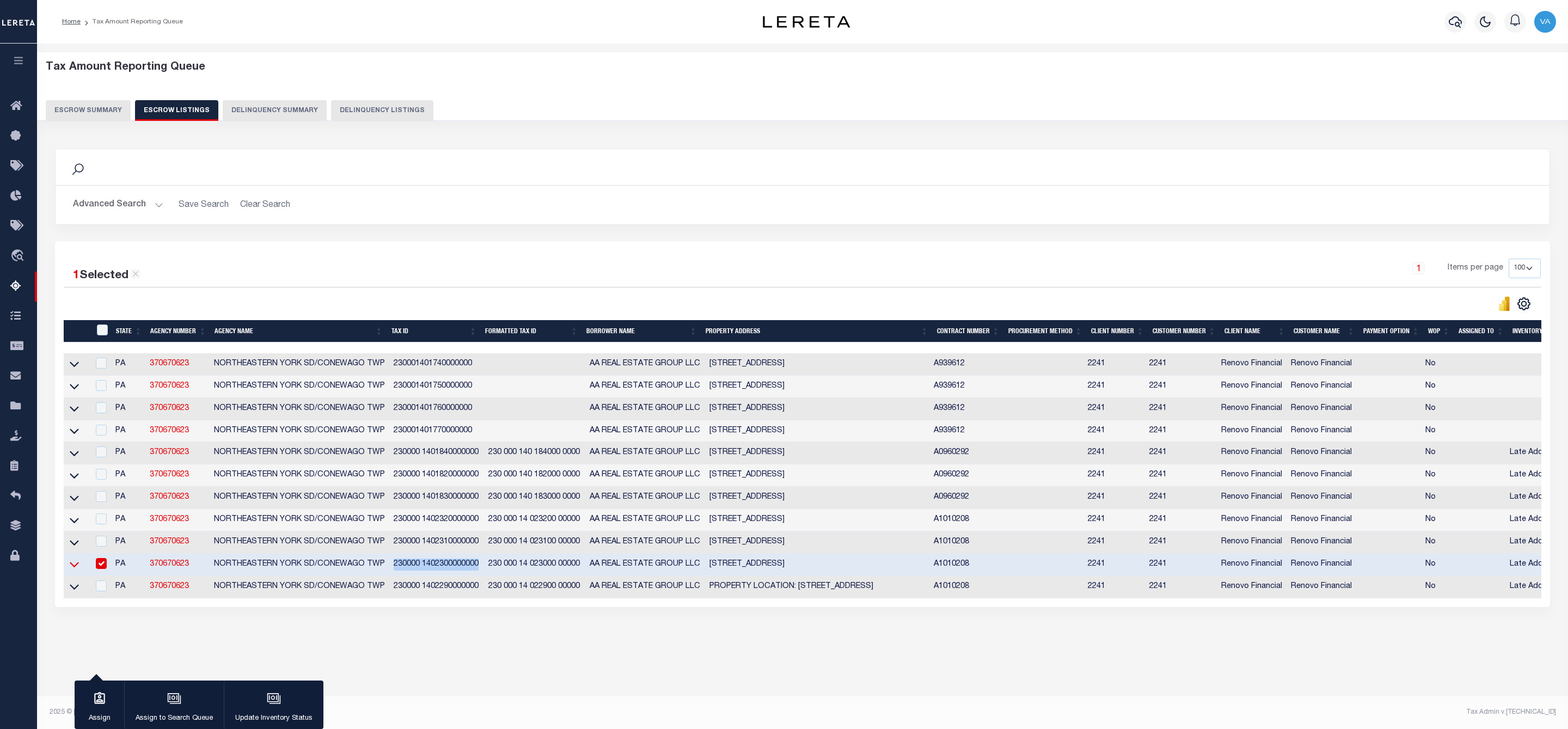
click at [72, 570] on icon at bounding box center [75, 564] width 9 height 11
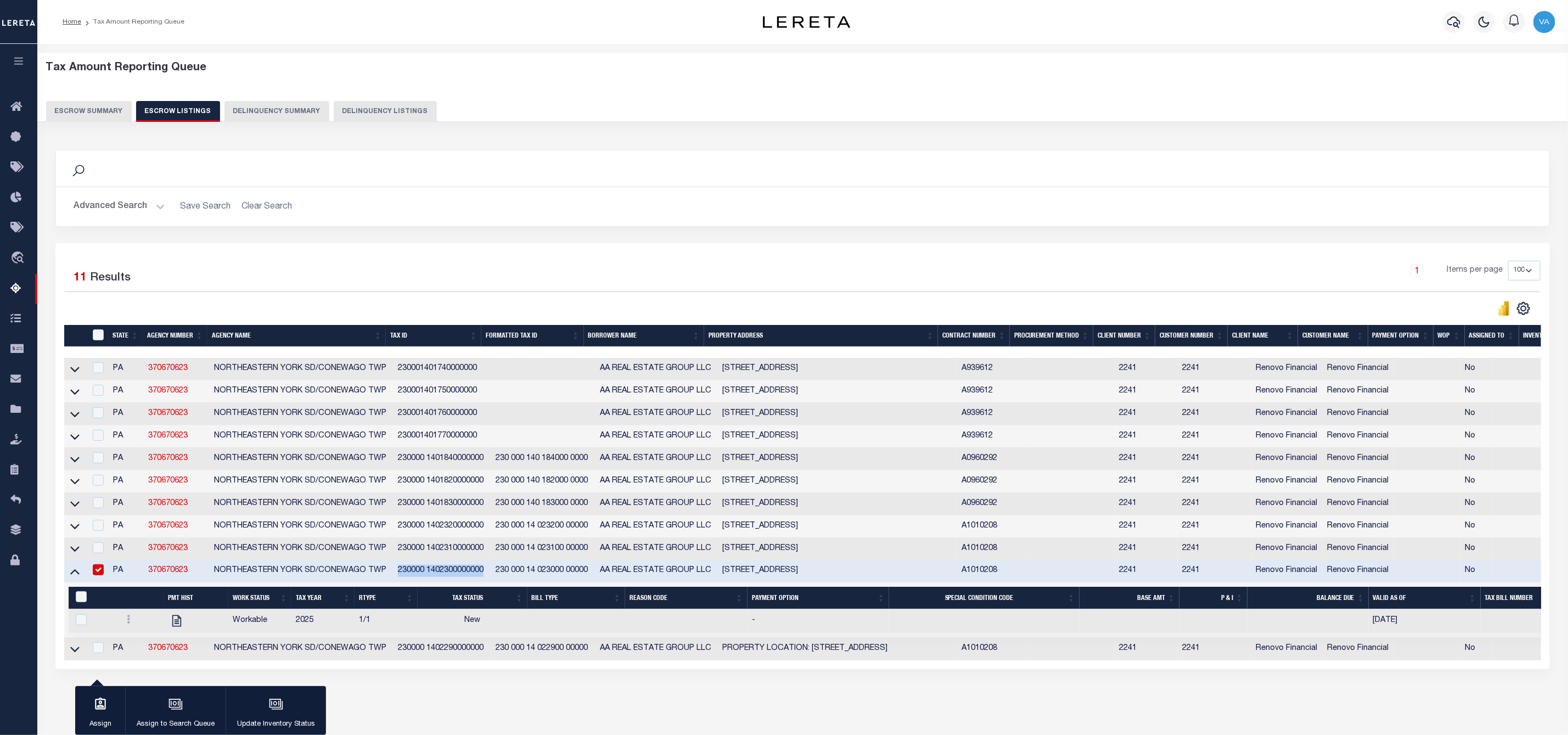
scroll to position [48, 0]
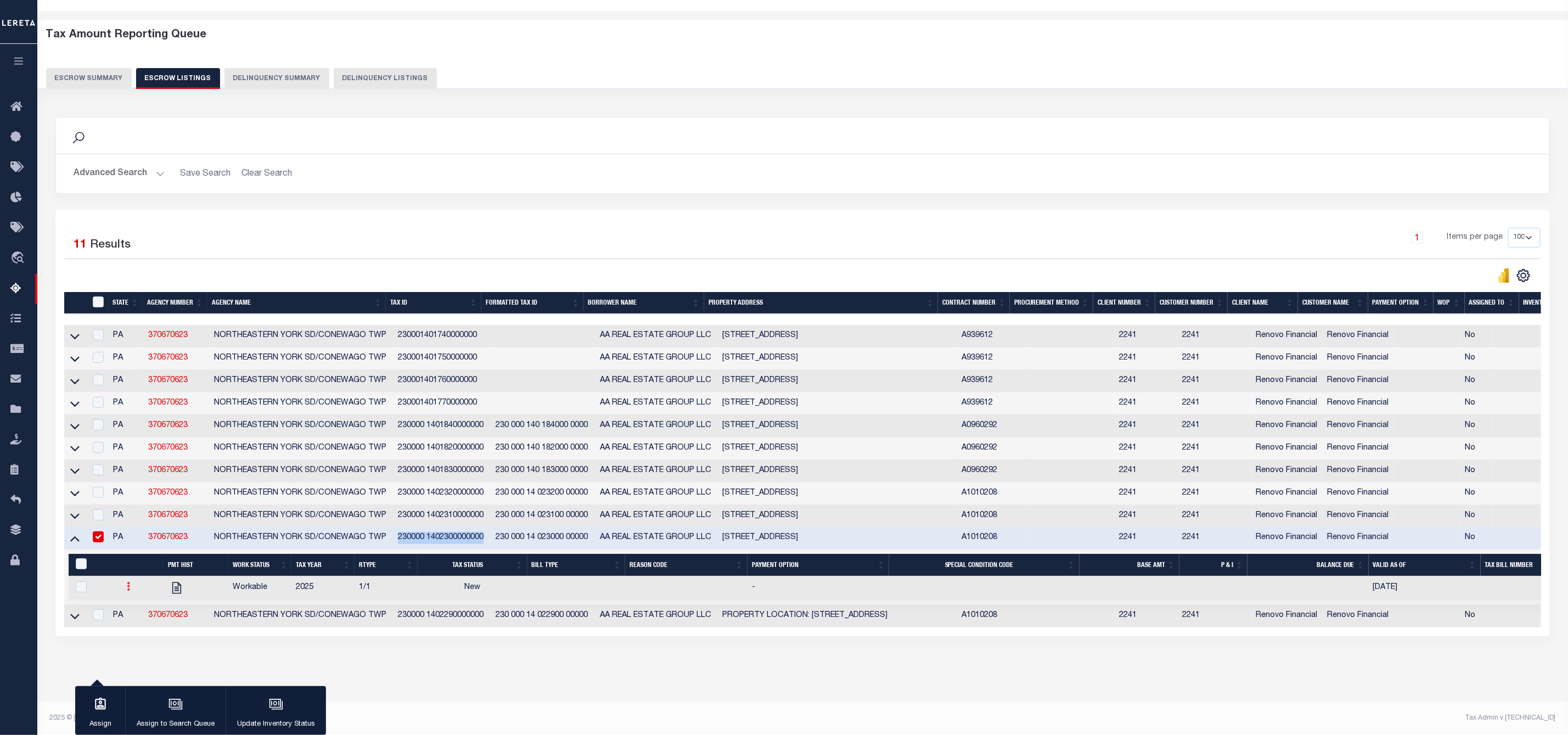
click at [127, 582] on icon at bounding box center [128, 586] width 3 height 8
click at [144, 623] on img "" at bounding box center [141, 622] width 11 height 12
checkbox input "true"
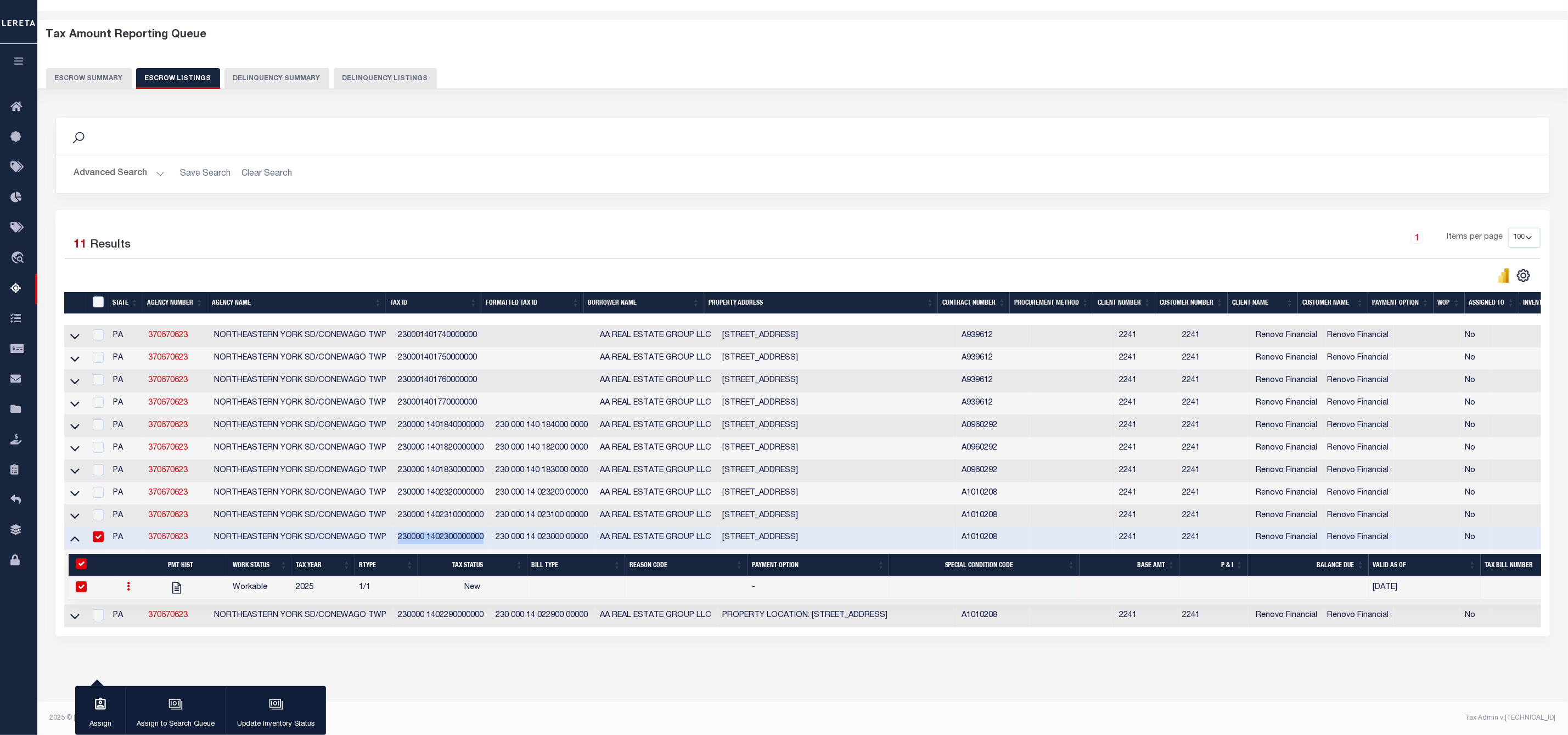
select select
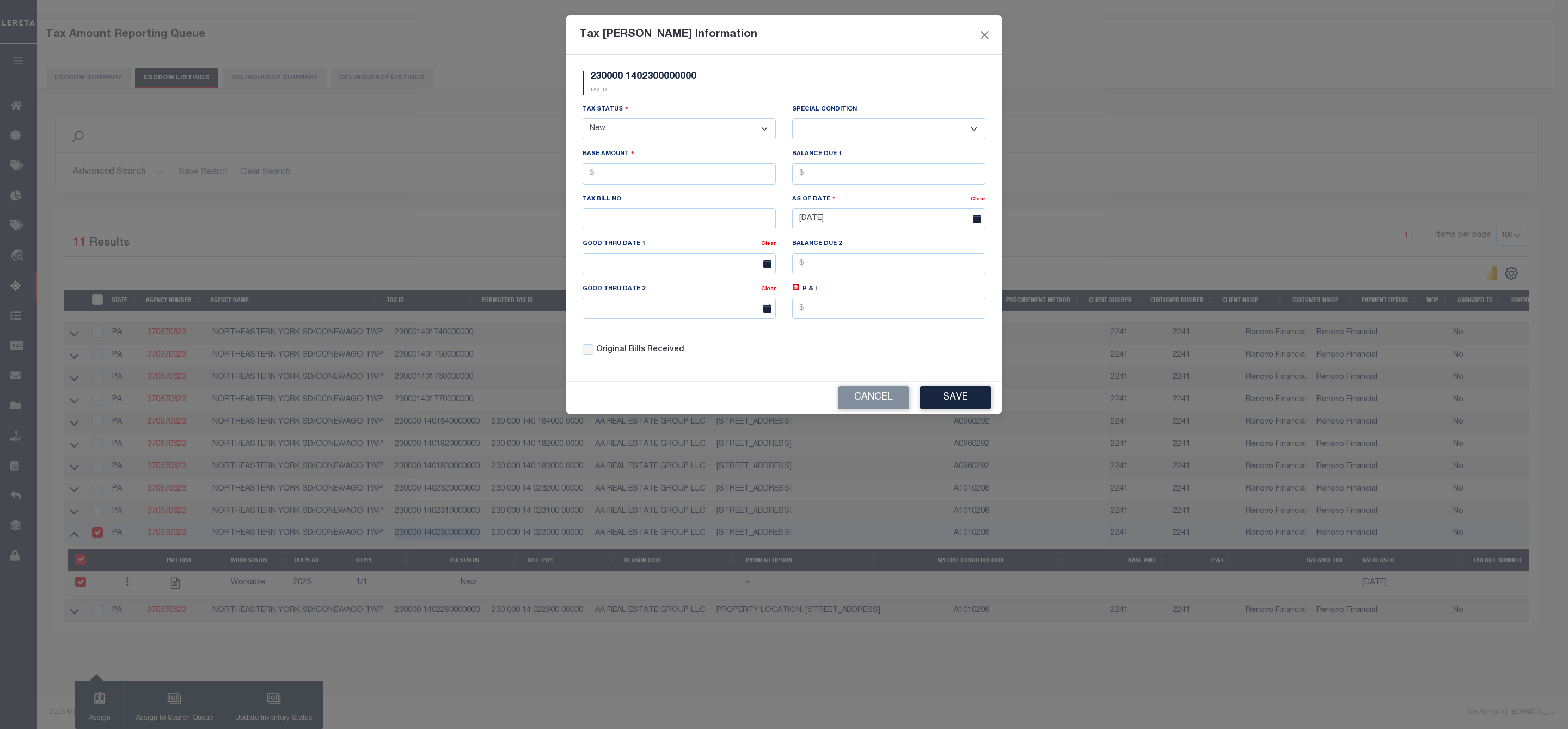
click at [662, 129] on select "- Select Status - Open Due/Unpaid Paid Incomplete No Tax Due Internal Refund Pr…" at bounding box center [679, 129] width 193 height 21
select select "DUE"
click at [583, 119] on select "- Select Status - Open Due/Unpaid Paid Incomplete No Tax Due Internal Refund Pr…" at bounding box center [679, 129] width 193 height 21
select select "0"
click at [600, 175] on input "text" at bounding box center [679, 174] width 193 height 21
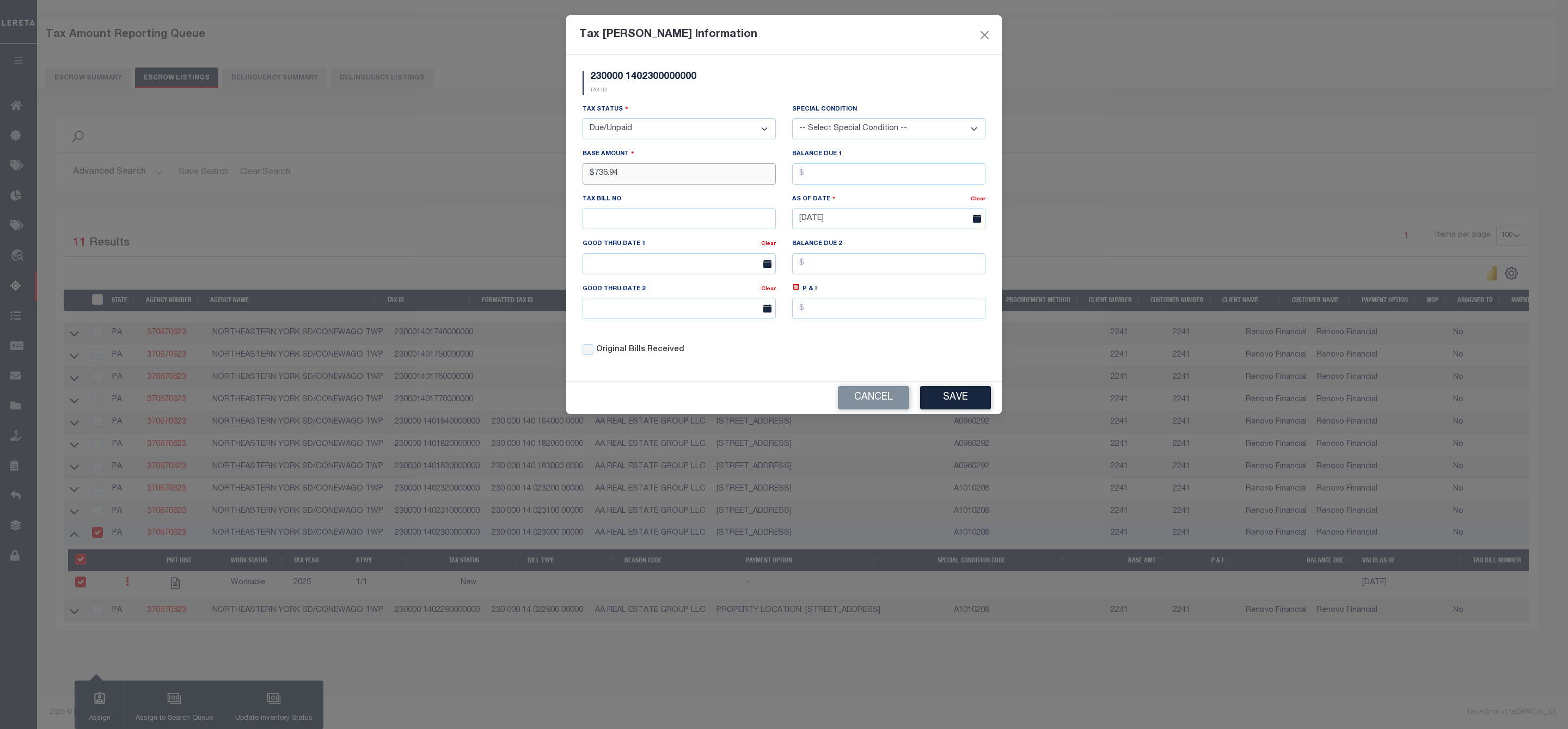
type input "$736.94"
click at [648, 219] on input "text" at bounding box center [679, 218] width 193 height 21
type input "3920"
click at [959, 407] on button "Save" at bounding box center [955, 397] width 71 height 24
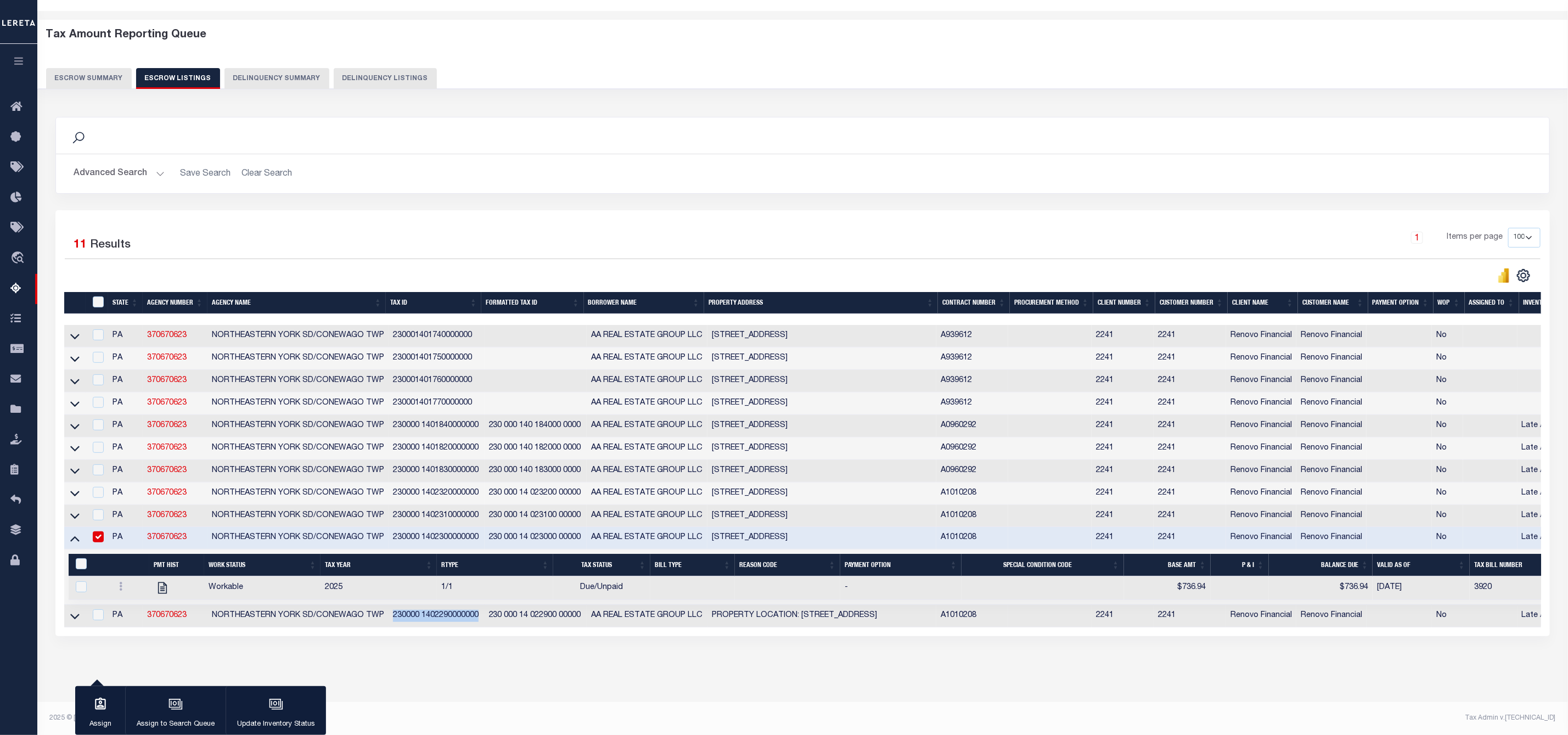
drag, startPoint x: 479, startPoint y: 613, endPoint x: 390, endPoint y: 619, distance: 89.2
click at [390, 619] on td "230000 1402290000000" at bounding box center [436, 616] width 96 height 22
checkbox input "true"
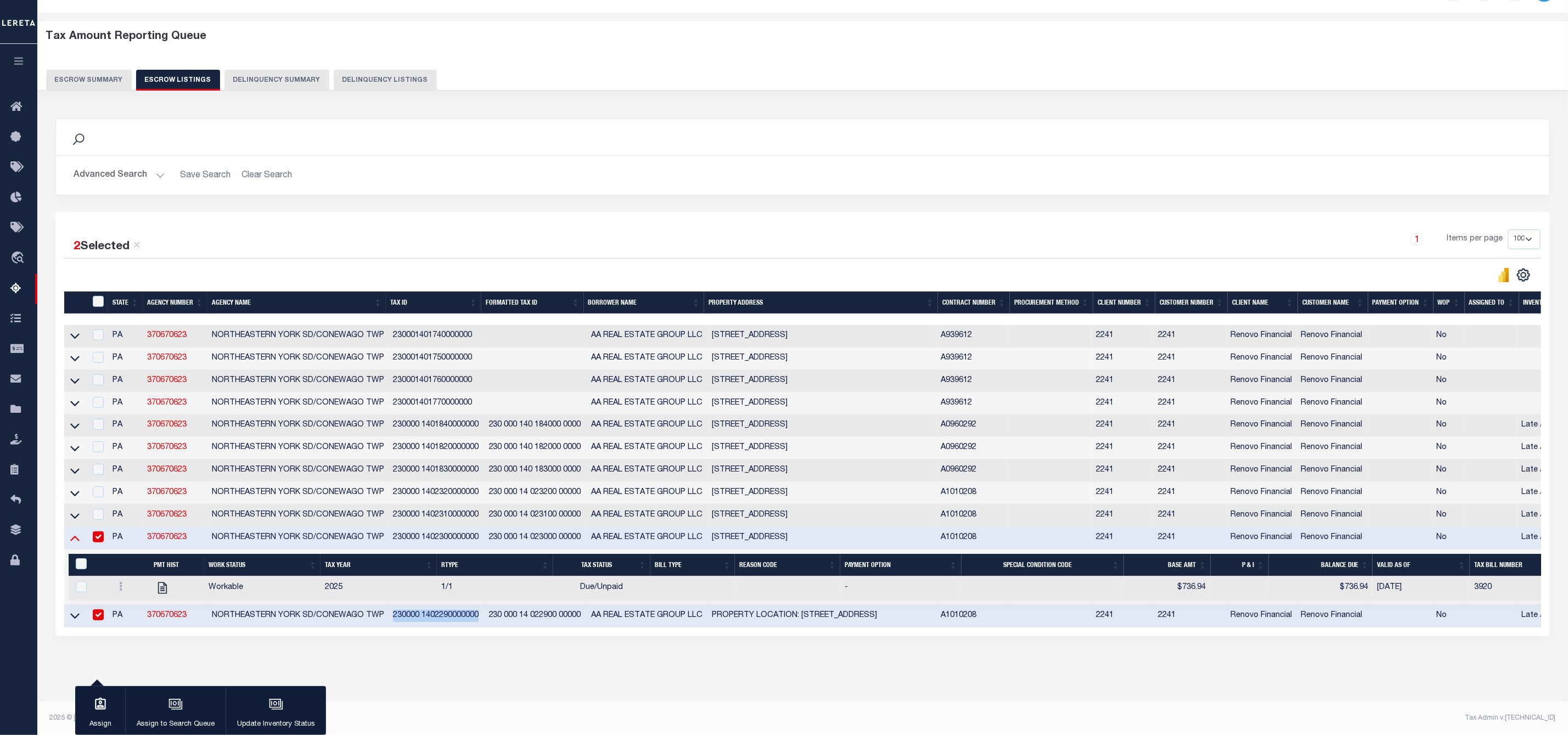
click at [77, 536] on icon at bounding box center [75, 539] width 9 height 5
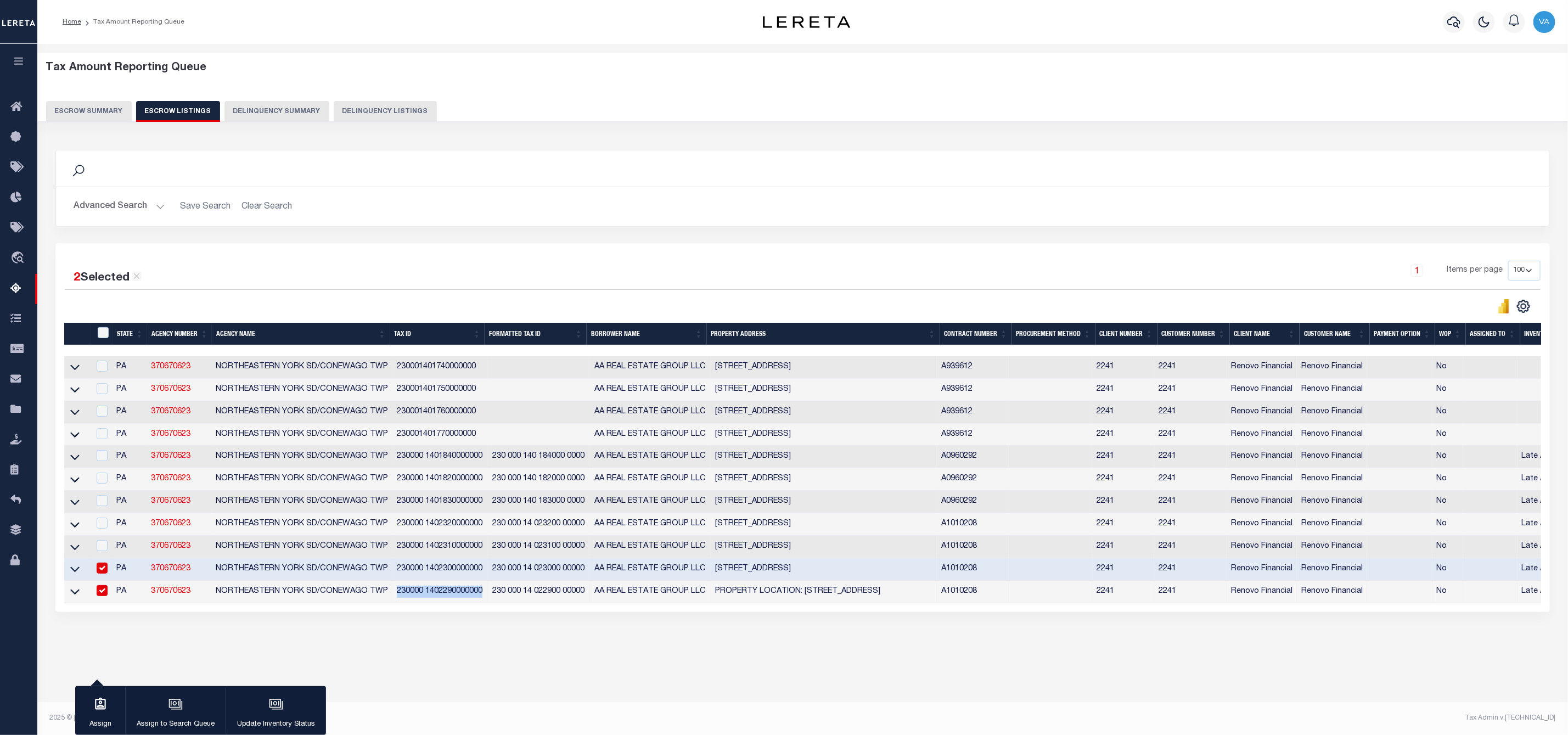
scroll to position [0, 0]
click at [104, 571] on input "checkbox" at bounding box center [102, 569] width 11 height 11
checkbox input "false"
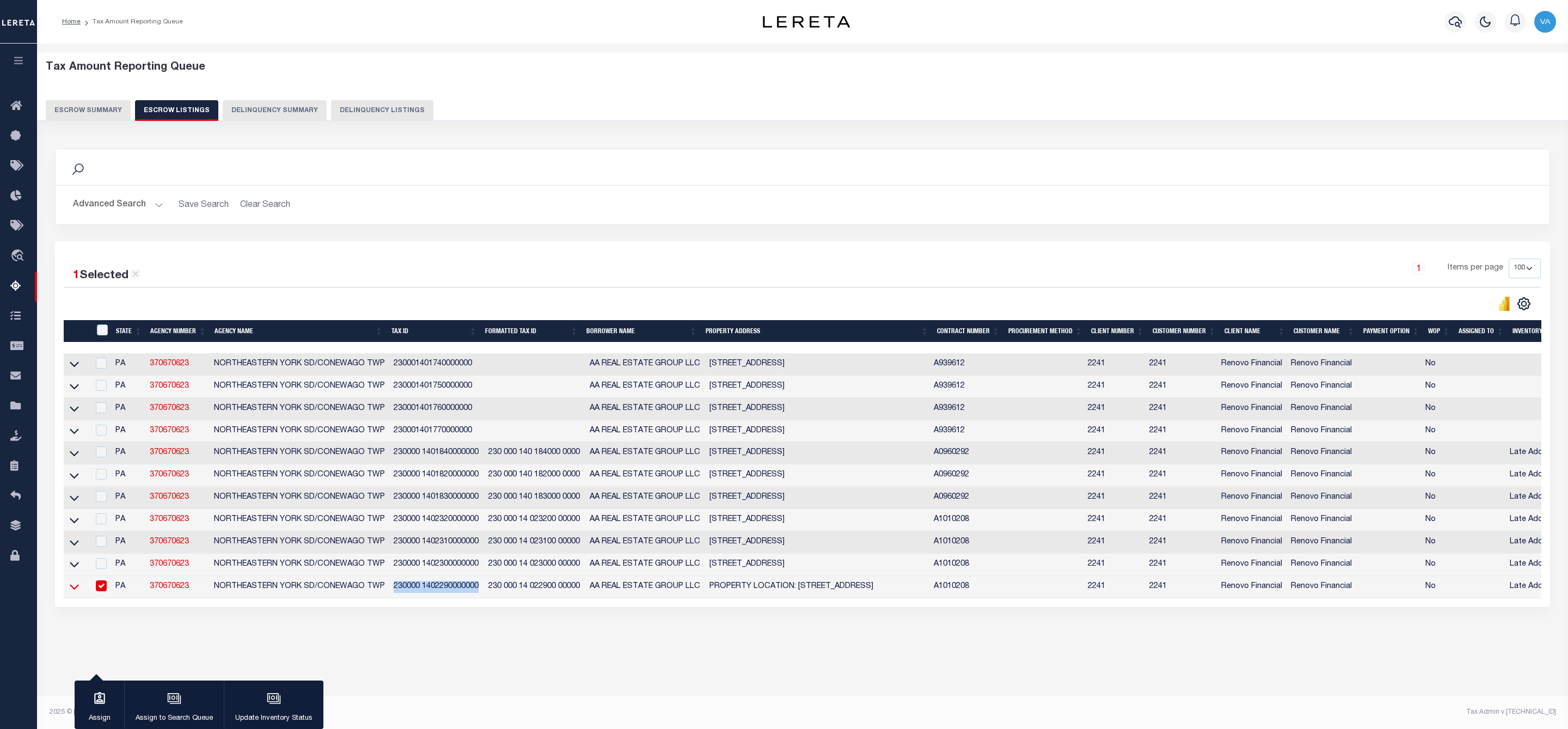
click at [78, 592] on icon at bounding box center [75, 587] width 9 height 11
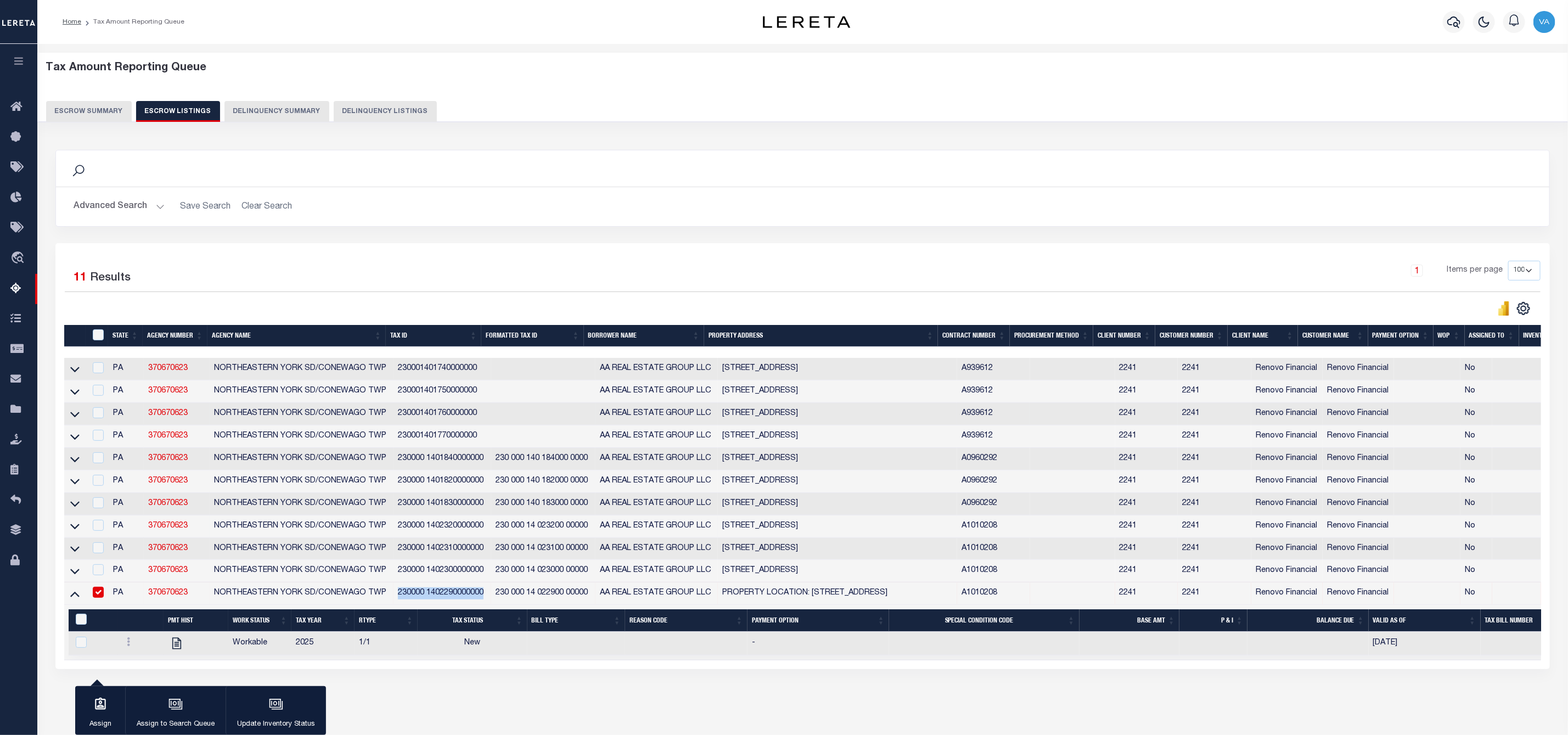
scroll to position [48, 0]
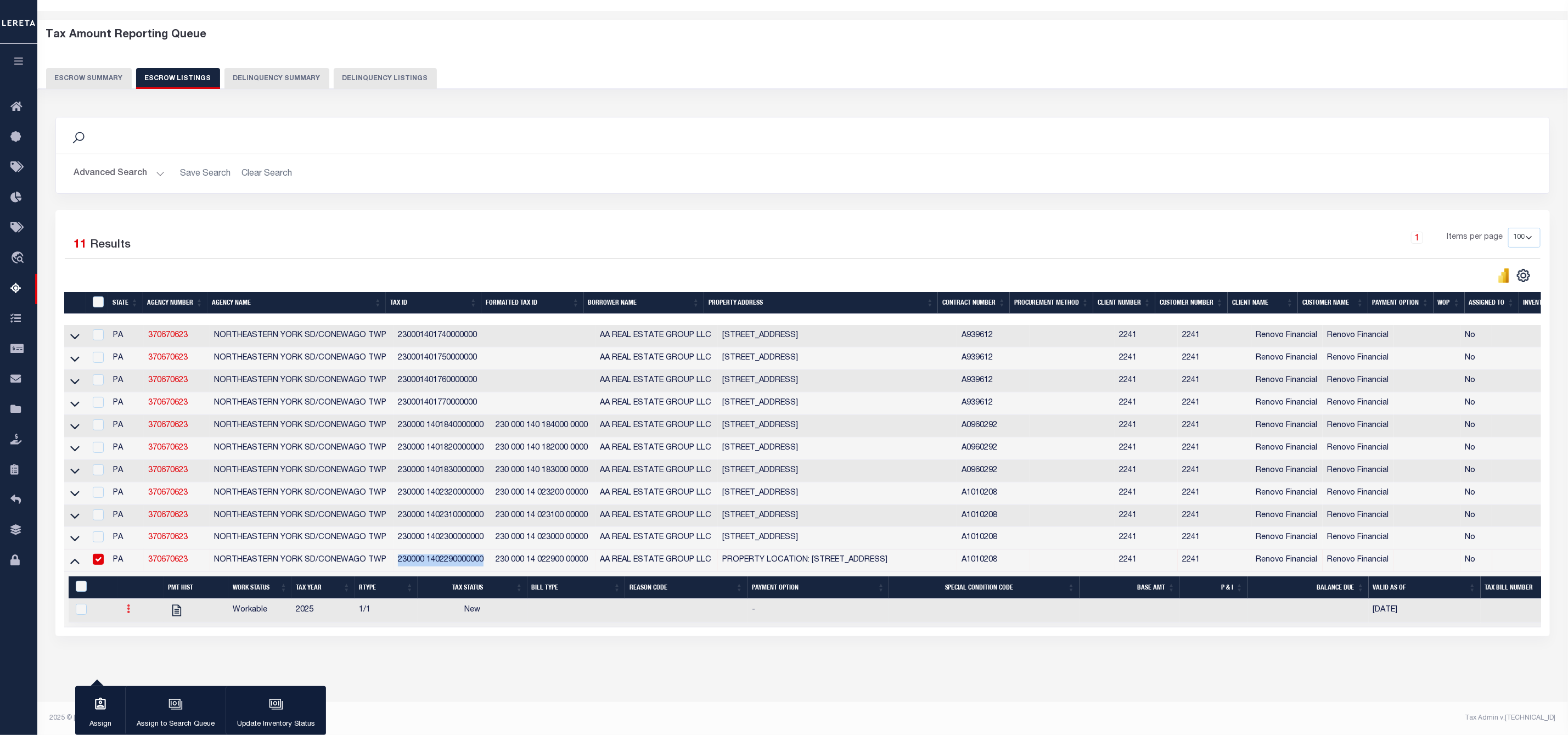
click at [129, 605] on icon at bounding box center [128, 608] width 3 height 8
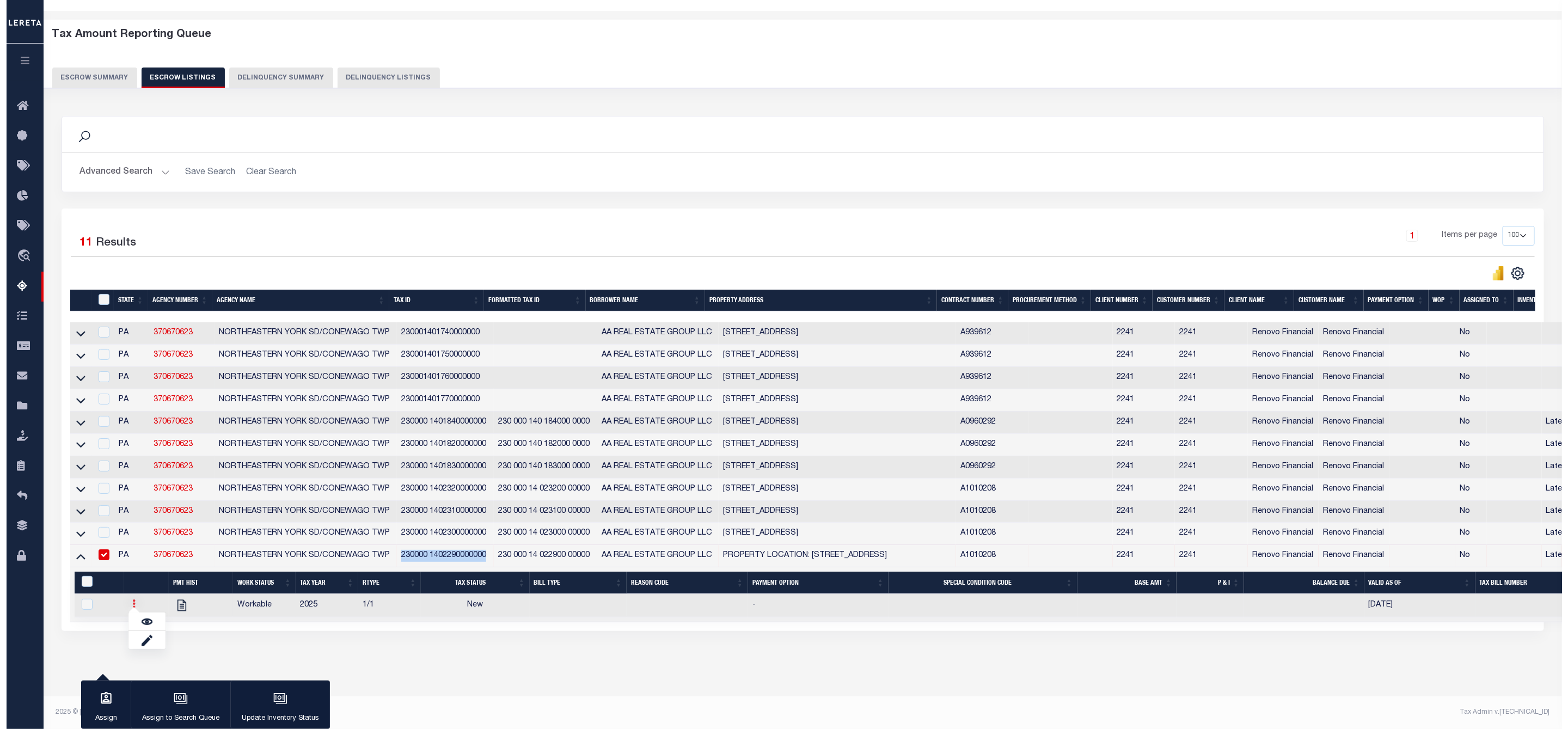
scroll to position [41, 0]
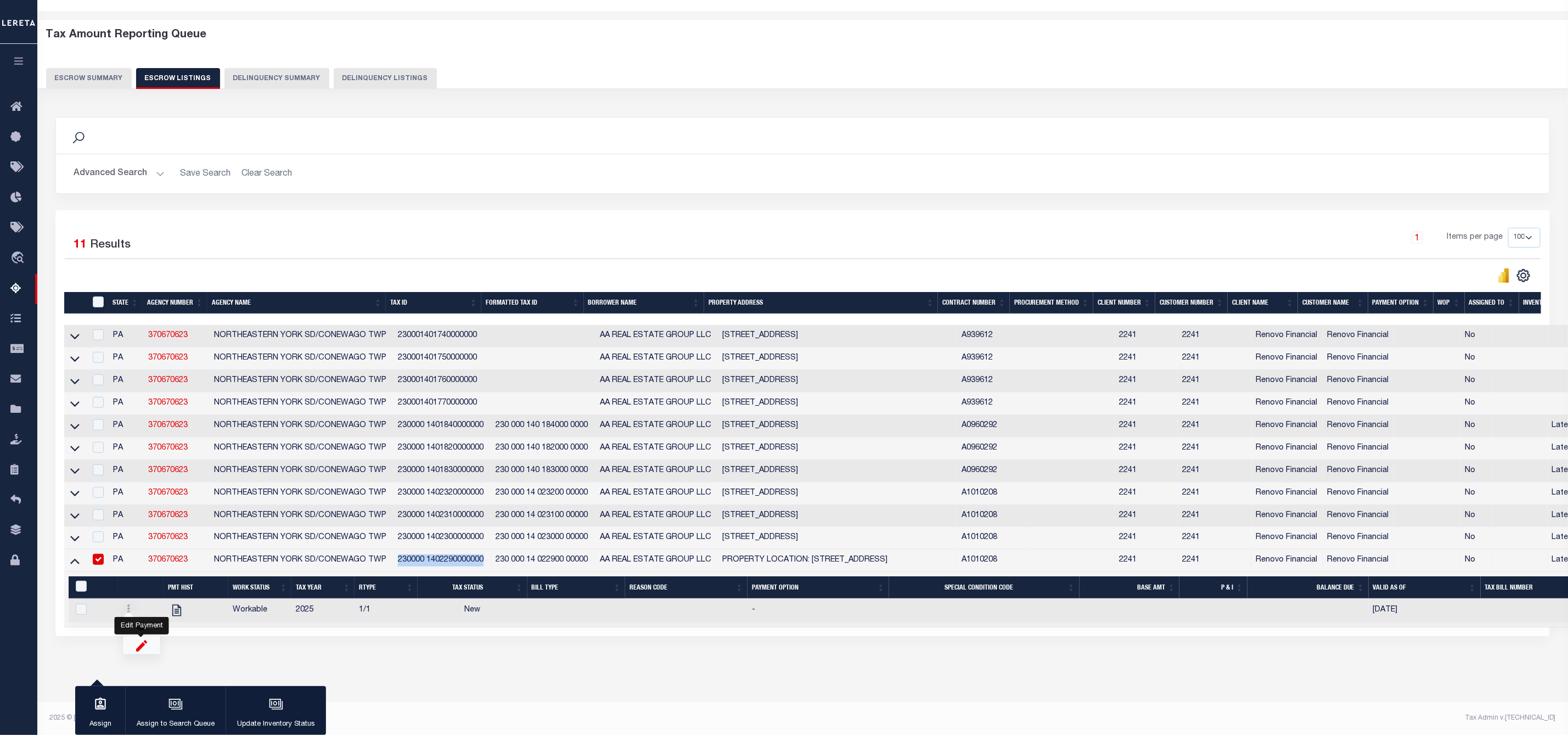
click at [139, 646] on img "" at bounding box center [141, 645] width 11 height 12
checkbox input "true"
select select
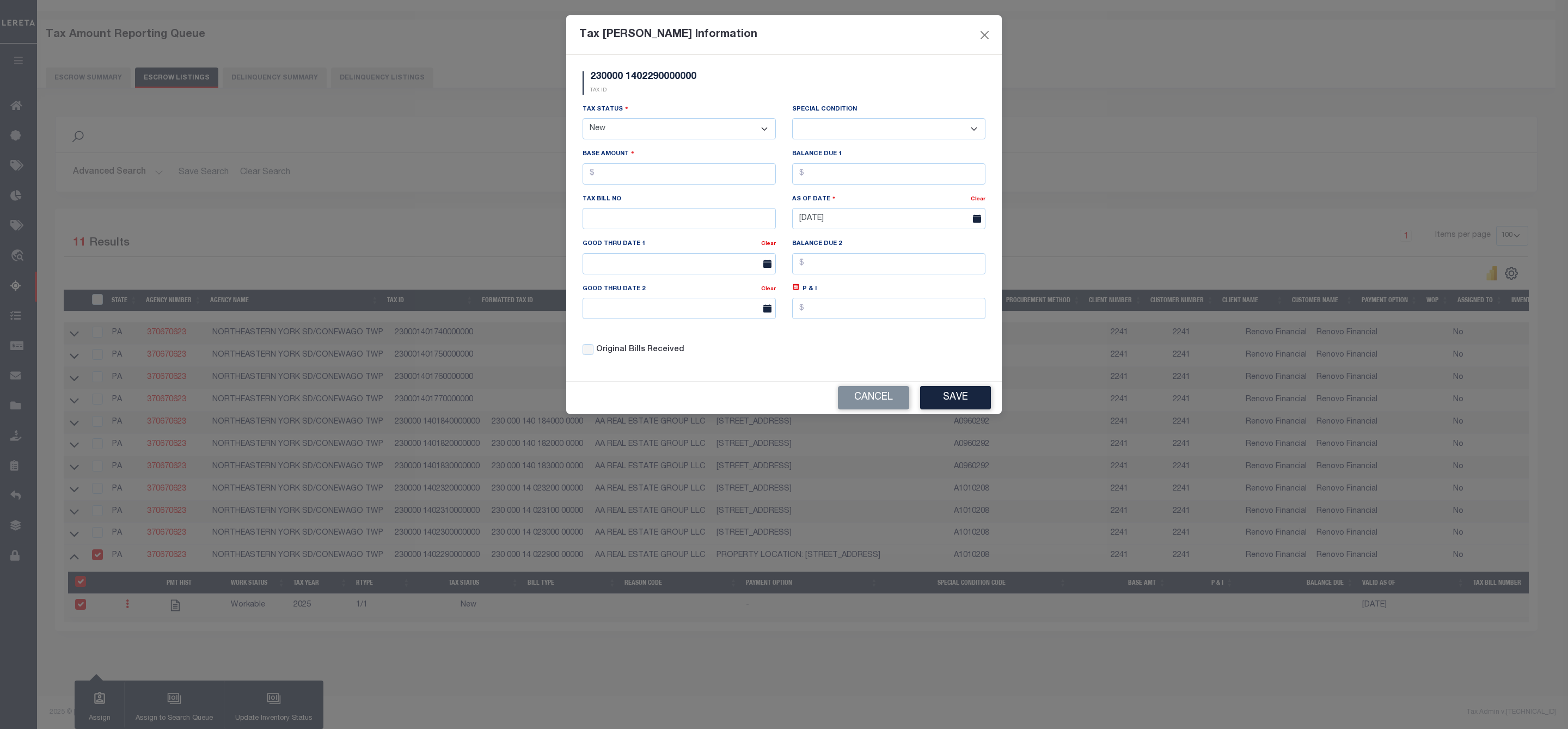
drag, startPoint x: 686, startPoint y: 141, endPoint x: 711, endPoint y: 132, distance: 26.6
click at [686, 139] on div "Tax Status - Select Status - Open Due/Unpaid Paid Incomplete No Tax Due Interna…" at bounding box center [679, 126] width 210 height 45
click at [711, 132] on select "- Select Status - Open Due/Unpaid Paid Incomplete No Tax Due Internal Refund Pr…" at bounding box center [679, 129] width 193 height 21
select select "DUE"
click at [583, 119] on select "- Select Status - Open Due/Unpaid Paid Incomplete No Tax Due Internal Refund Pr…" at bounding box center [679, 129] width 193 height 21
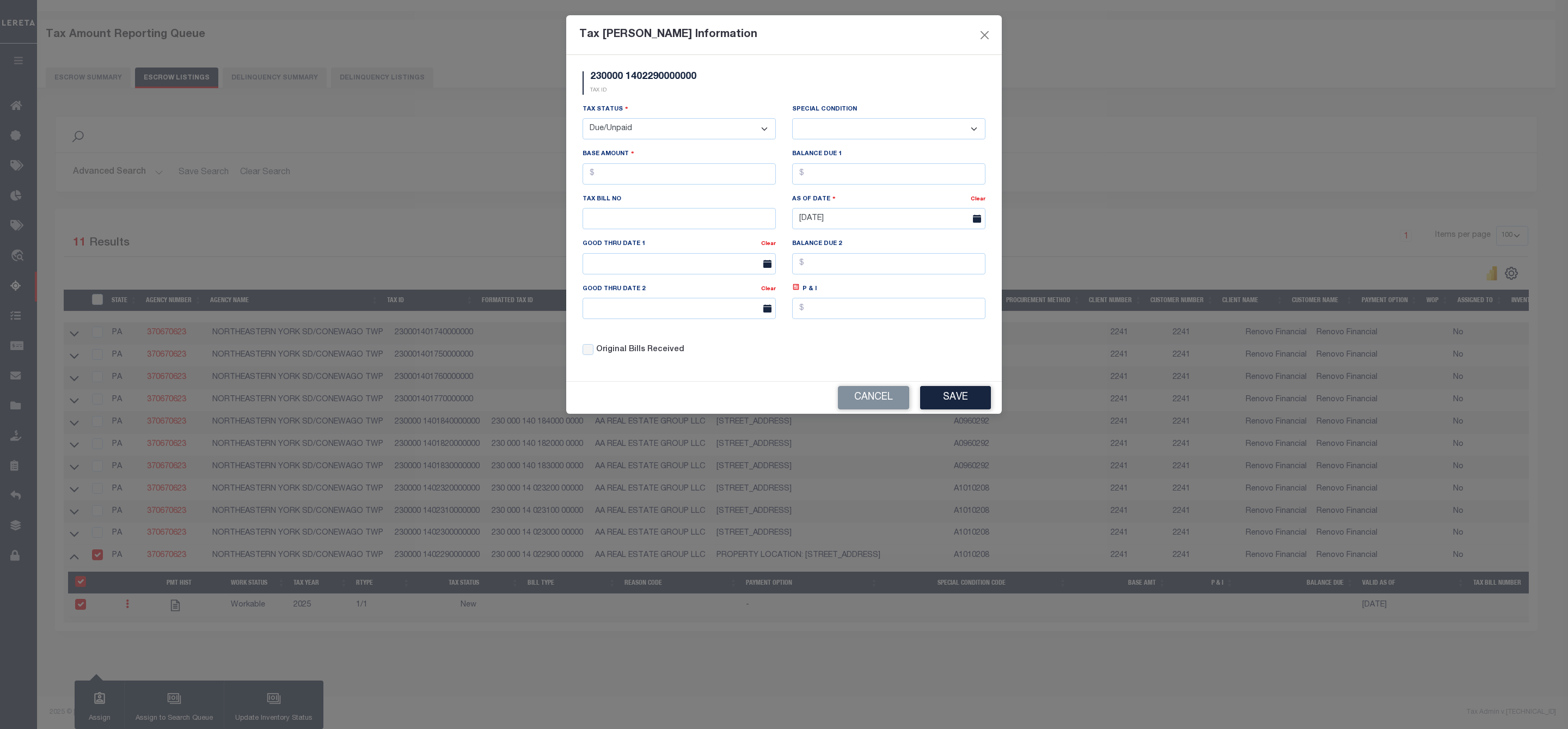
select select "0"
click at [650, 175] on input "text" at bounding box center [679, 174] width 193 height 21
type input "$886.24"
type input "3919"
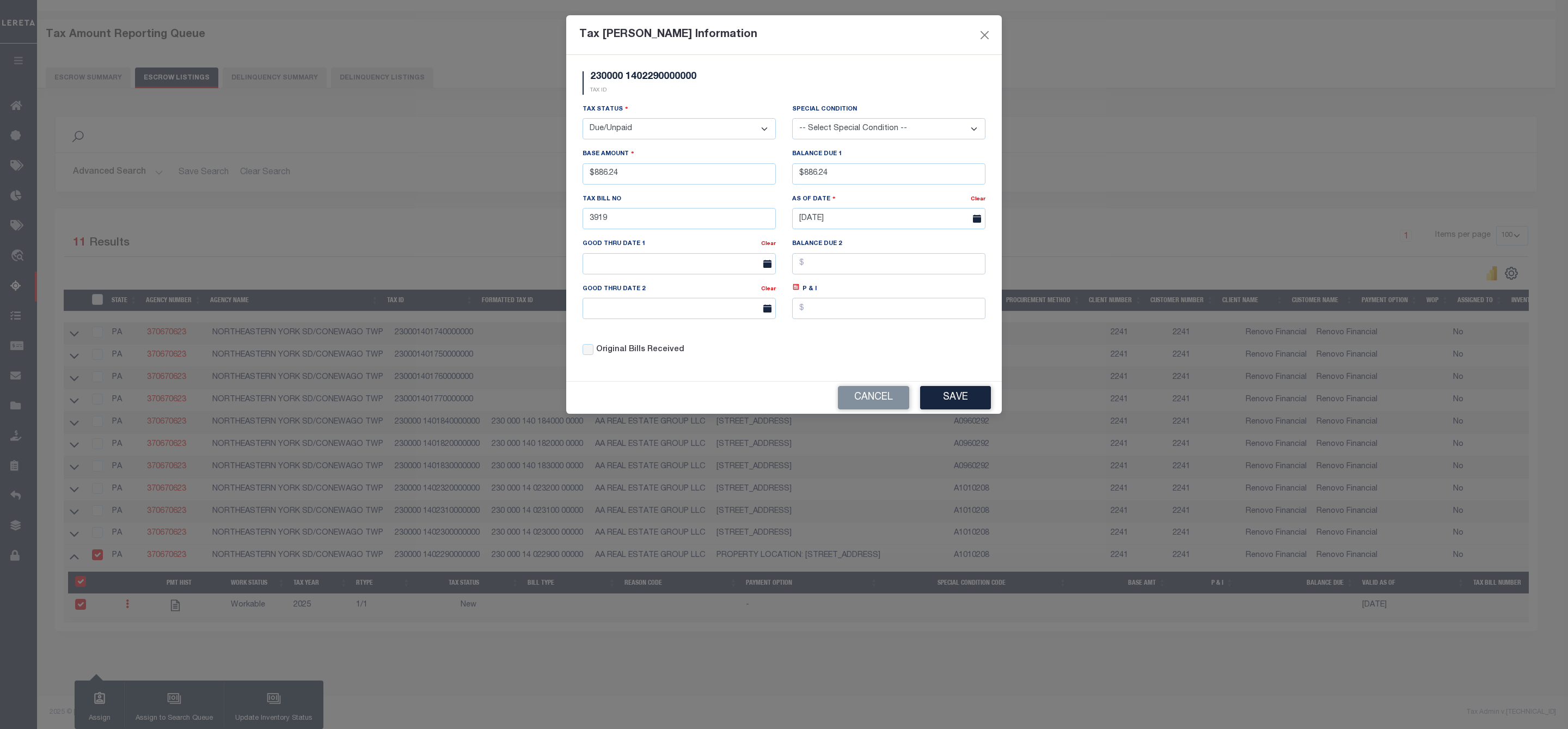
click at [967, 414] on div "Cancel Save" at bounding box center [784, 398] width 436 height 32
click at [966, 409] on button "Save" at bounding box center [955, 397] width 71 height 24
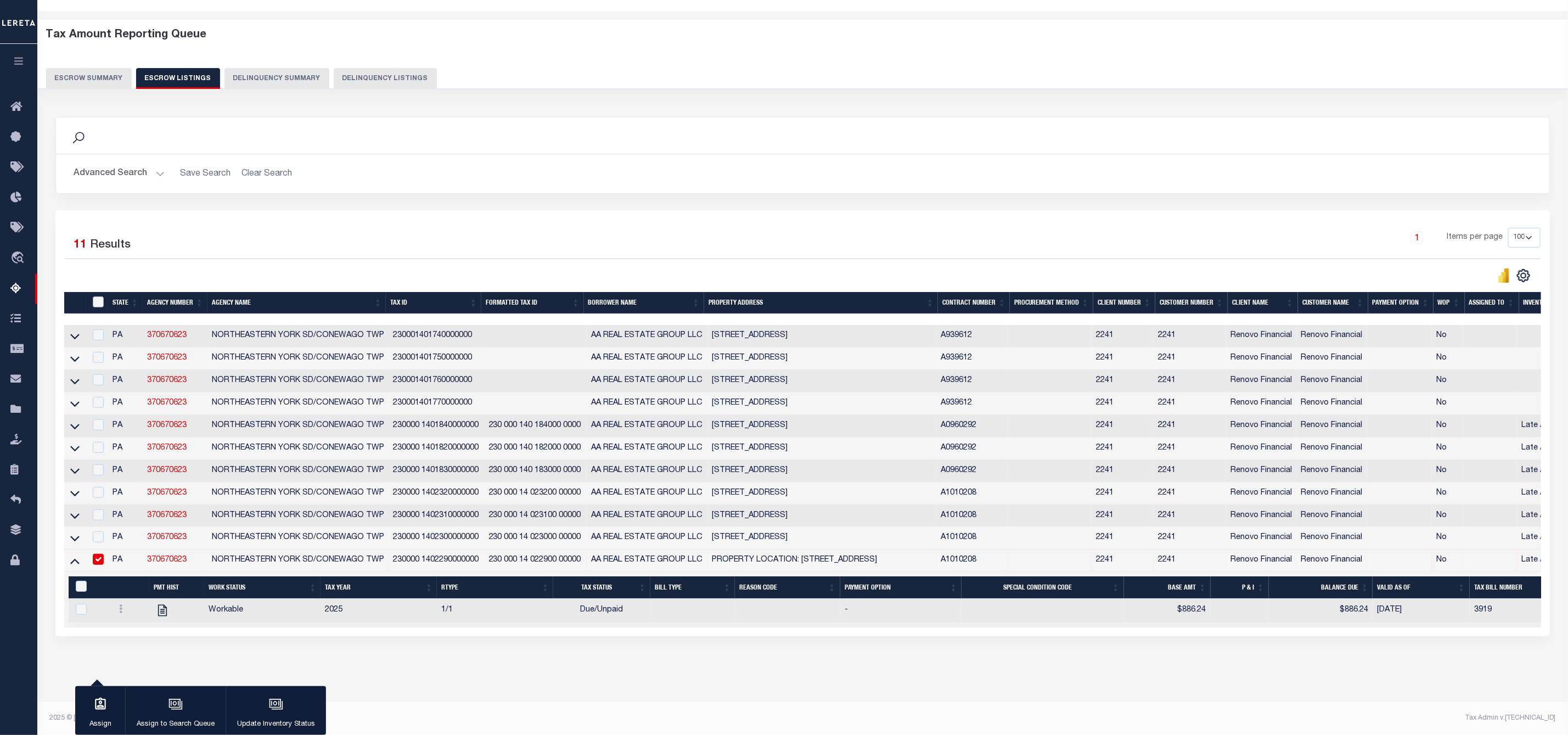
click at [99, 296] on input "ID" at bounding box center [98, 302] width 11 height 11
checkbox input "true"
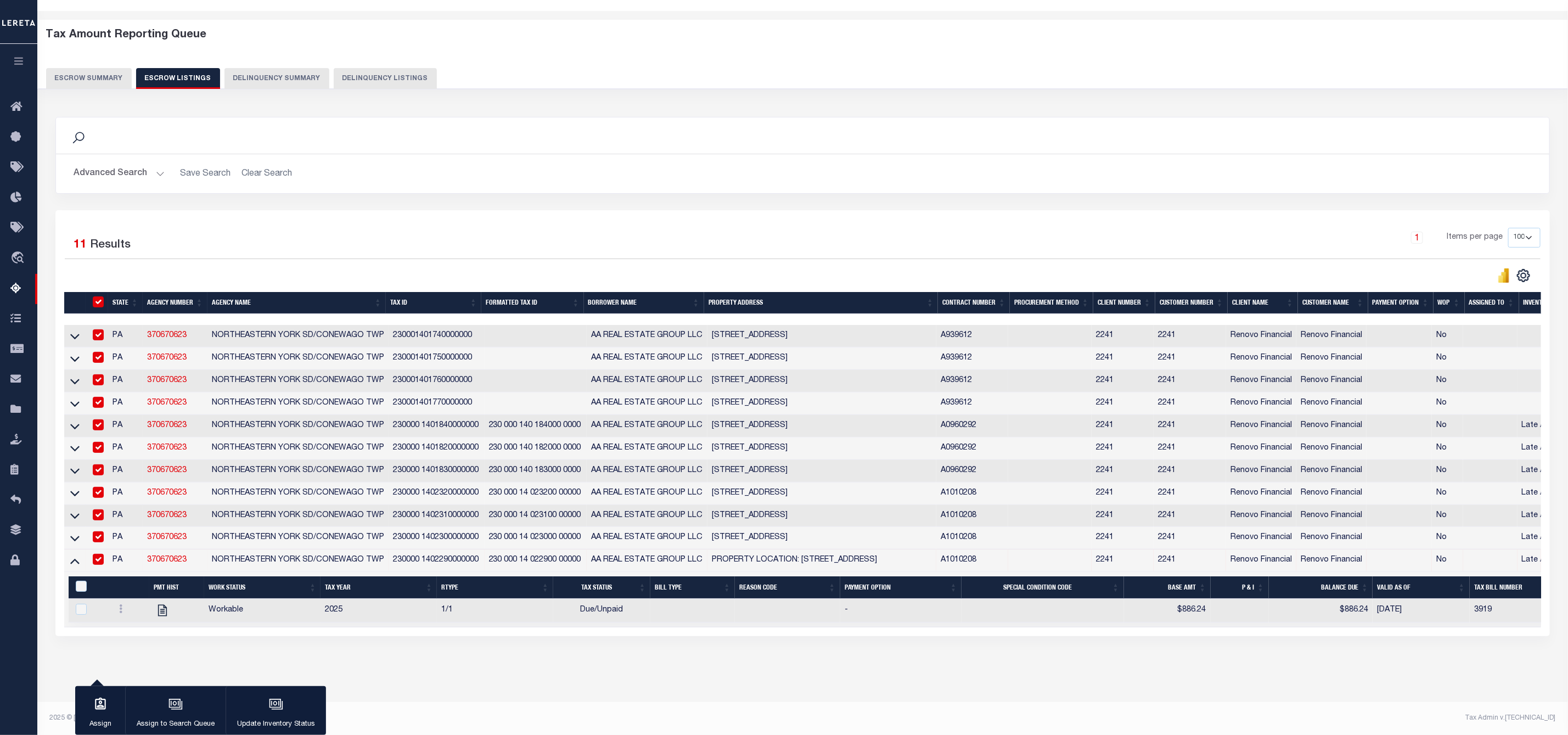
checkbox input "true"
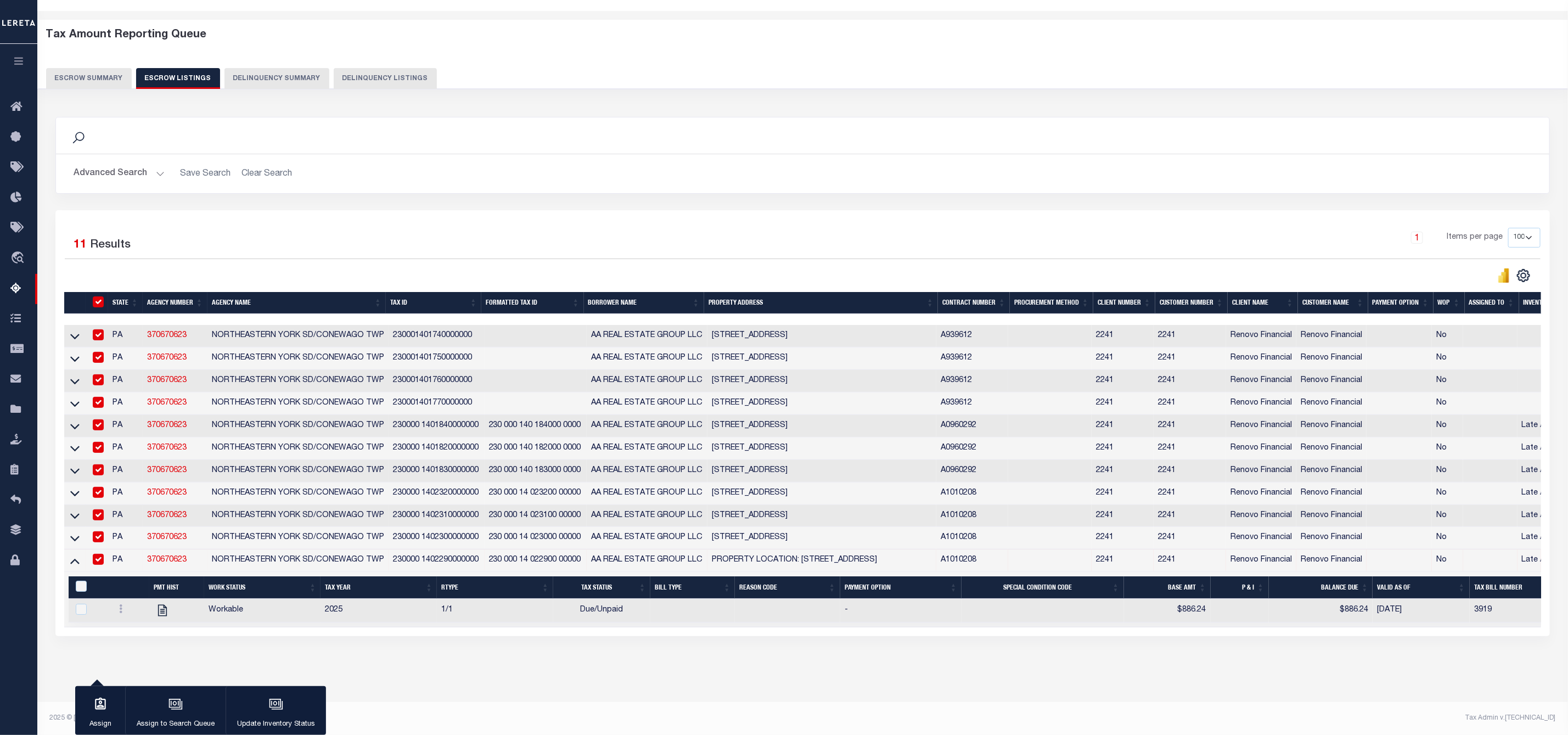
checkbox input "true"
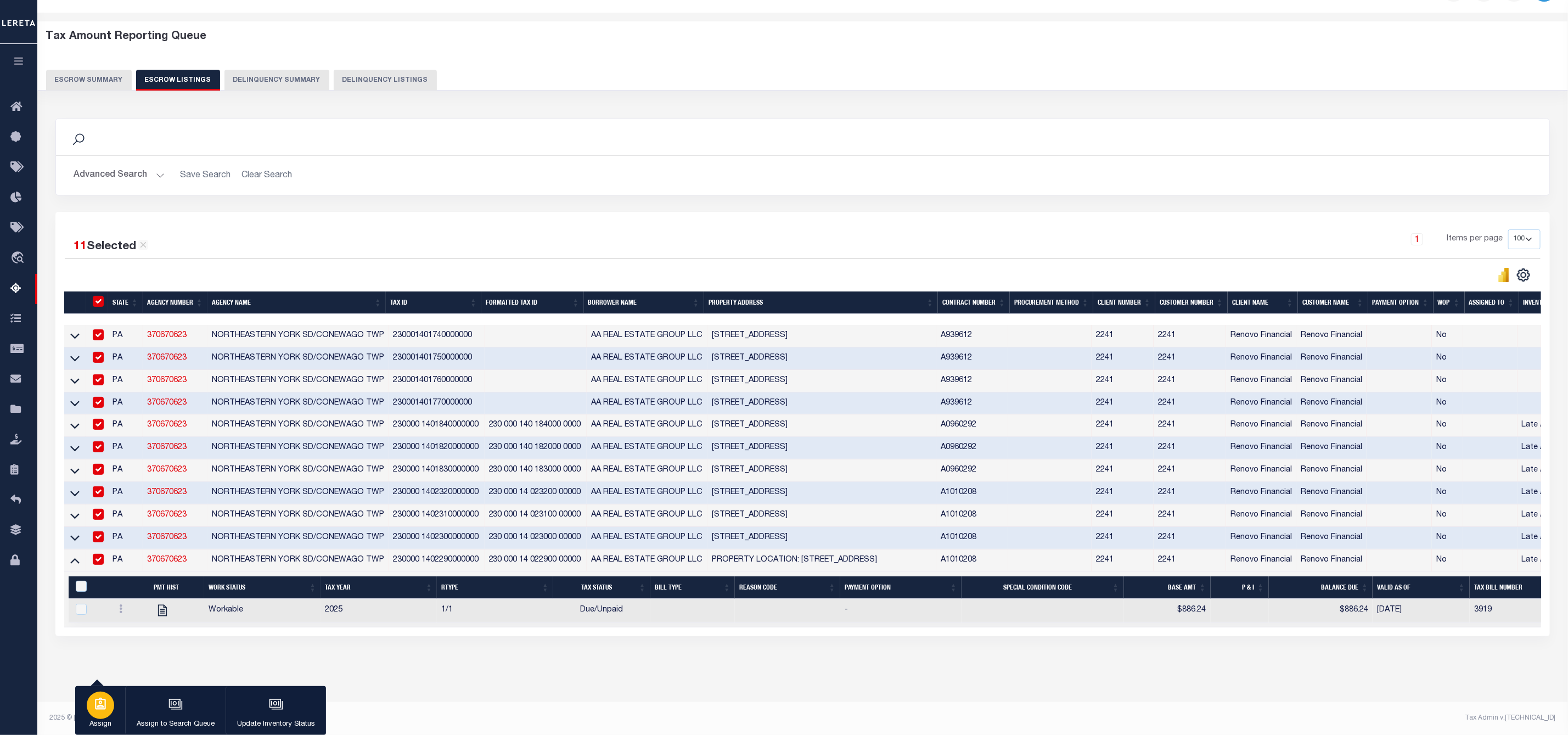
click at [109, 709] on div "button" at bounding box center [100, 706] width 28 height 28
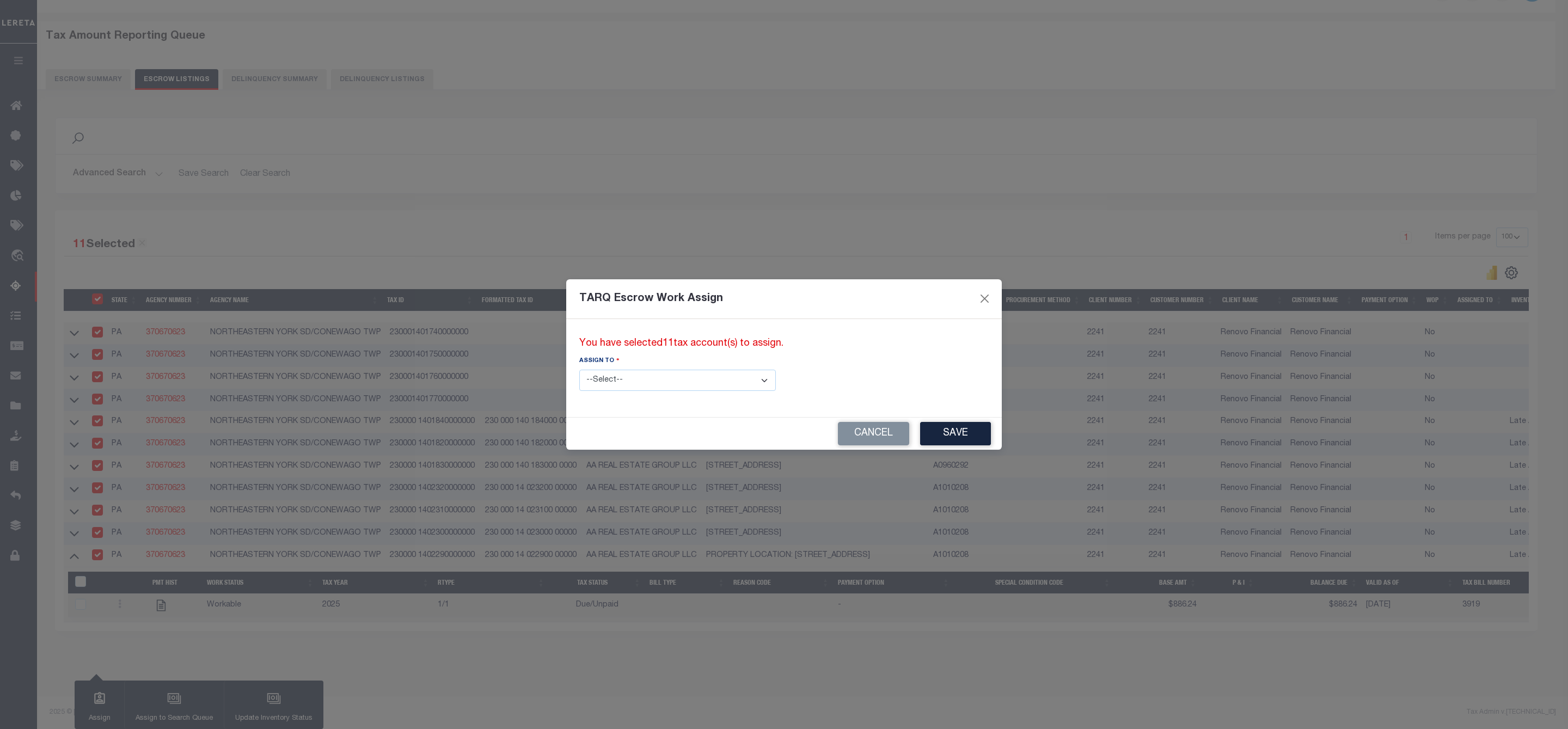
click at [662, 383] on select "--Select-- --Unassigned-- --Unassigned-- Adhikary Rinki Agustin Fernandez Agust…" at bounding box center [677, 380] width 196 height 21
select select "Vamsi Kalikiri"
click at [579, 370] on select "--Select-- --Unassigned-- --Unassigned-- Adhikary Rinki Agustin Fernandez Agust…" at bounding box center [677, 380] width 196 height 21
click at [920, 435] on button "Save" at bounding box center [955, 434] width 71 height 24
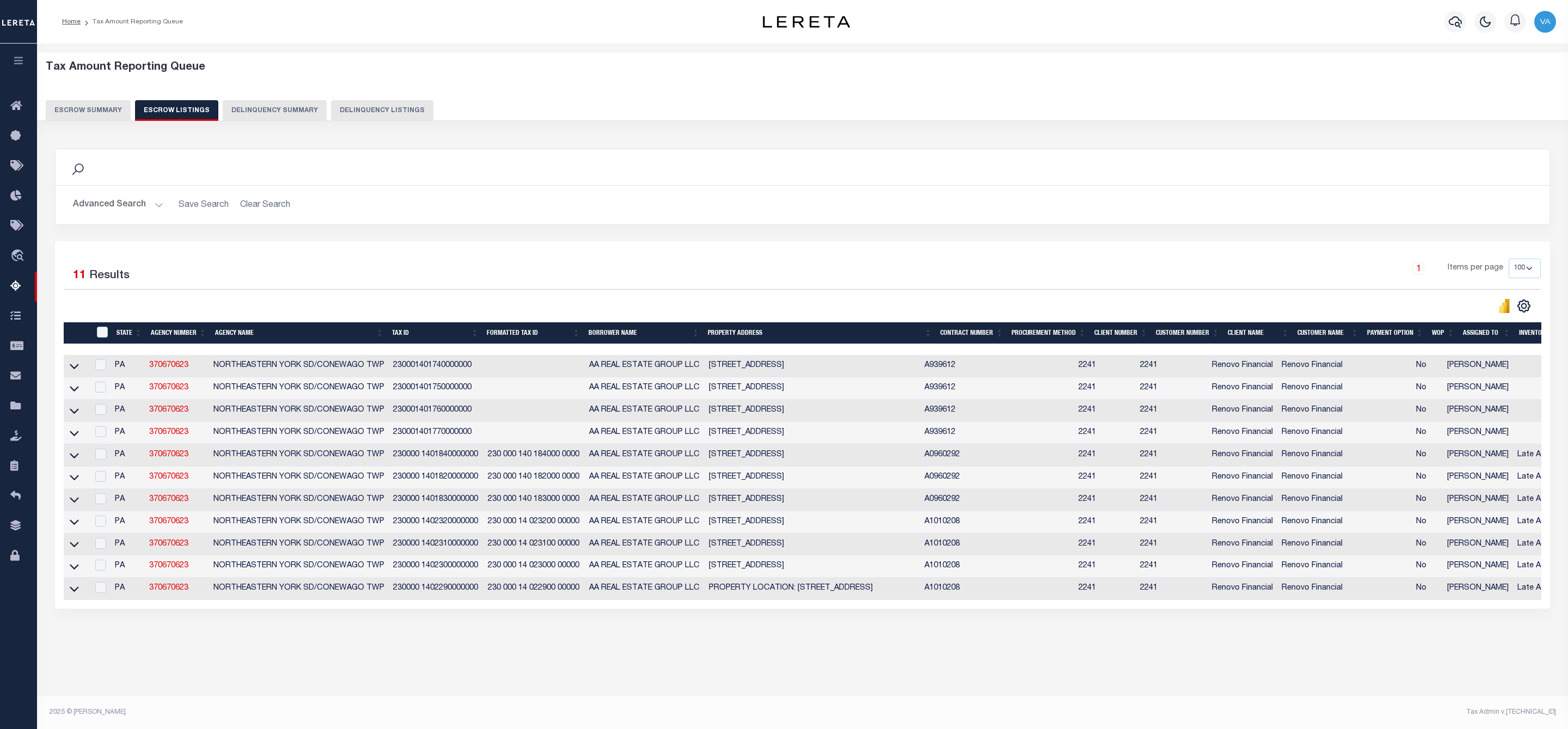
scroll to position [0, 0]
click at [104, 333] on input "ID" at bounding box center [102, 332] width 11 height 11
checkbox input "true"
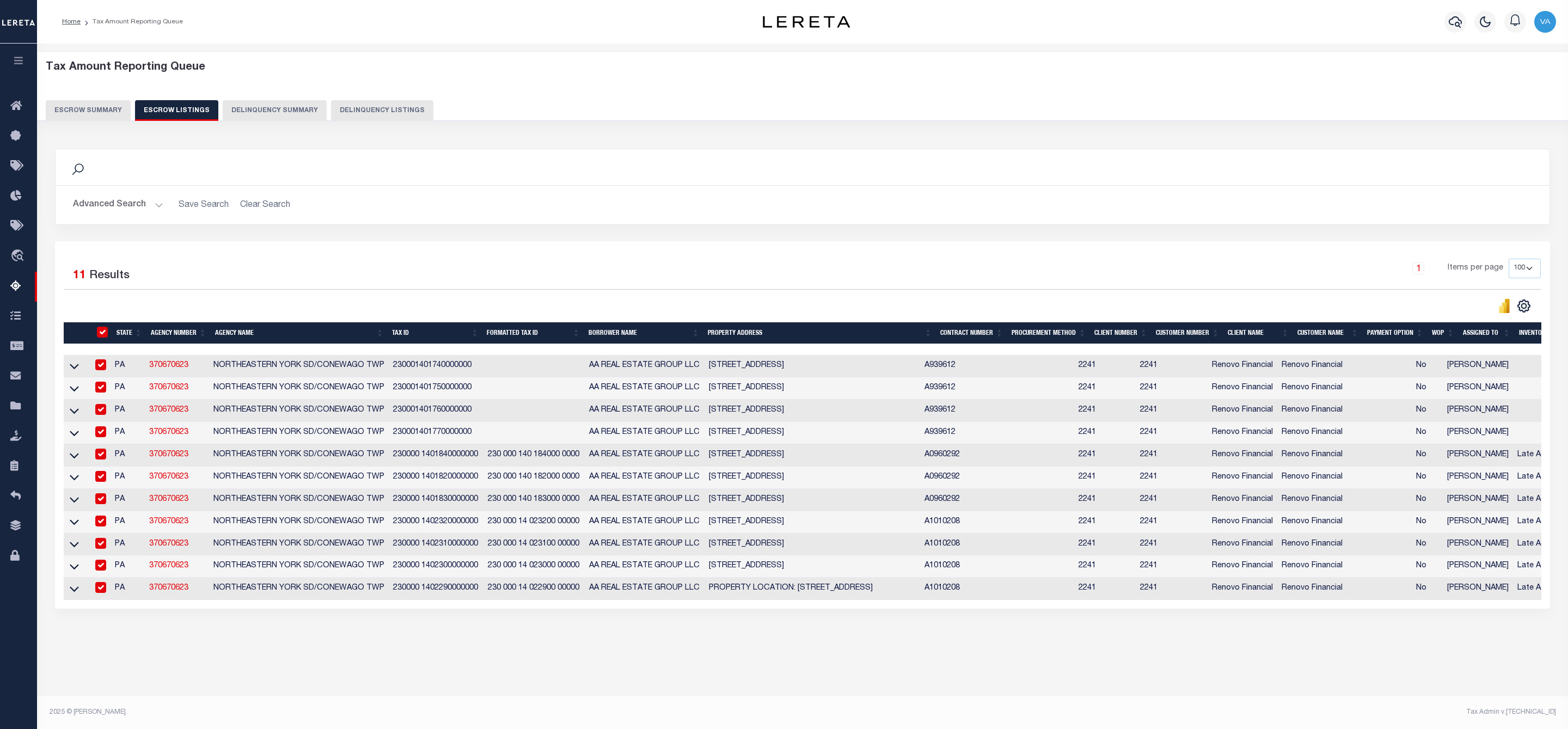
checkbox input "true"
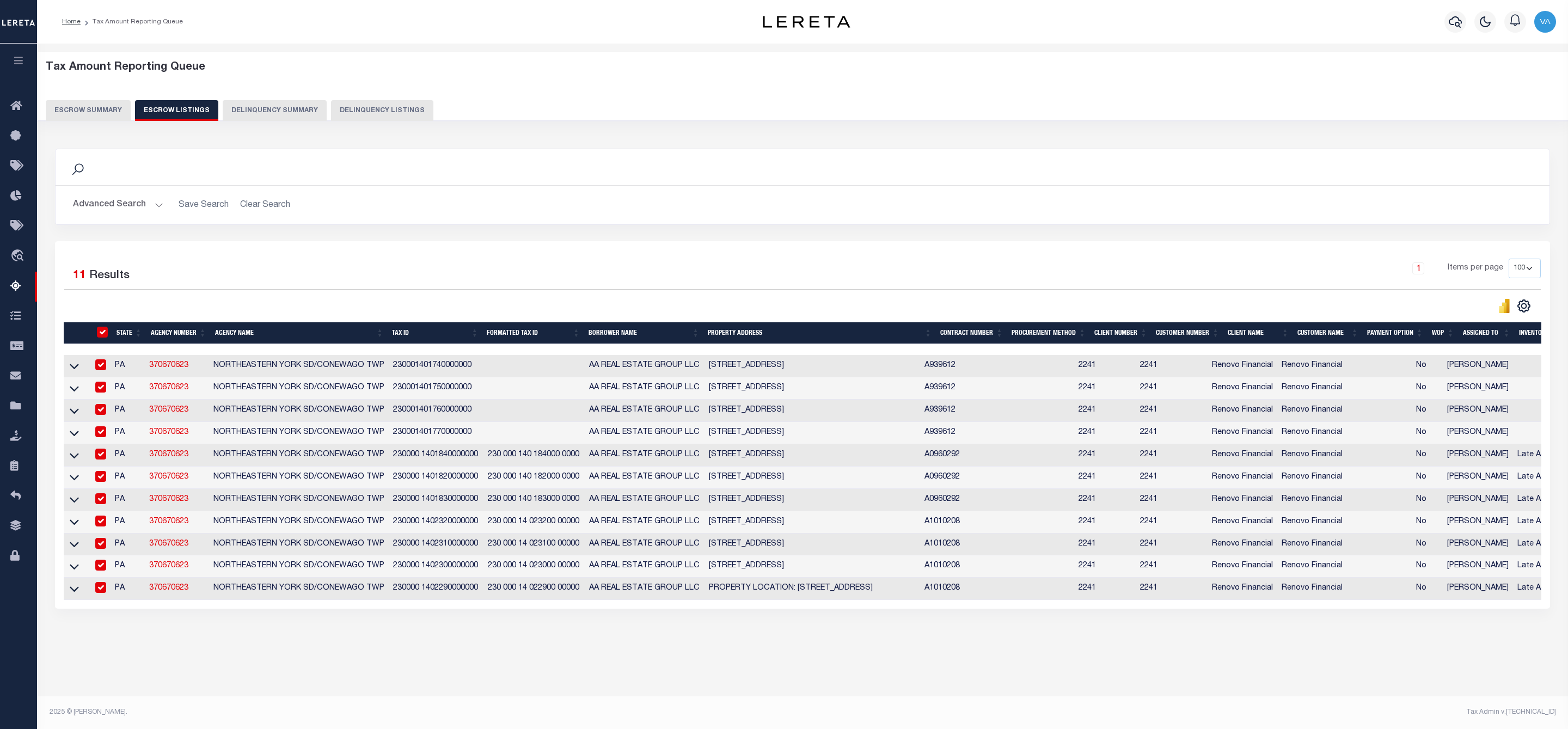
checkbox input "true"
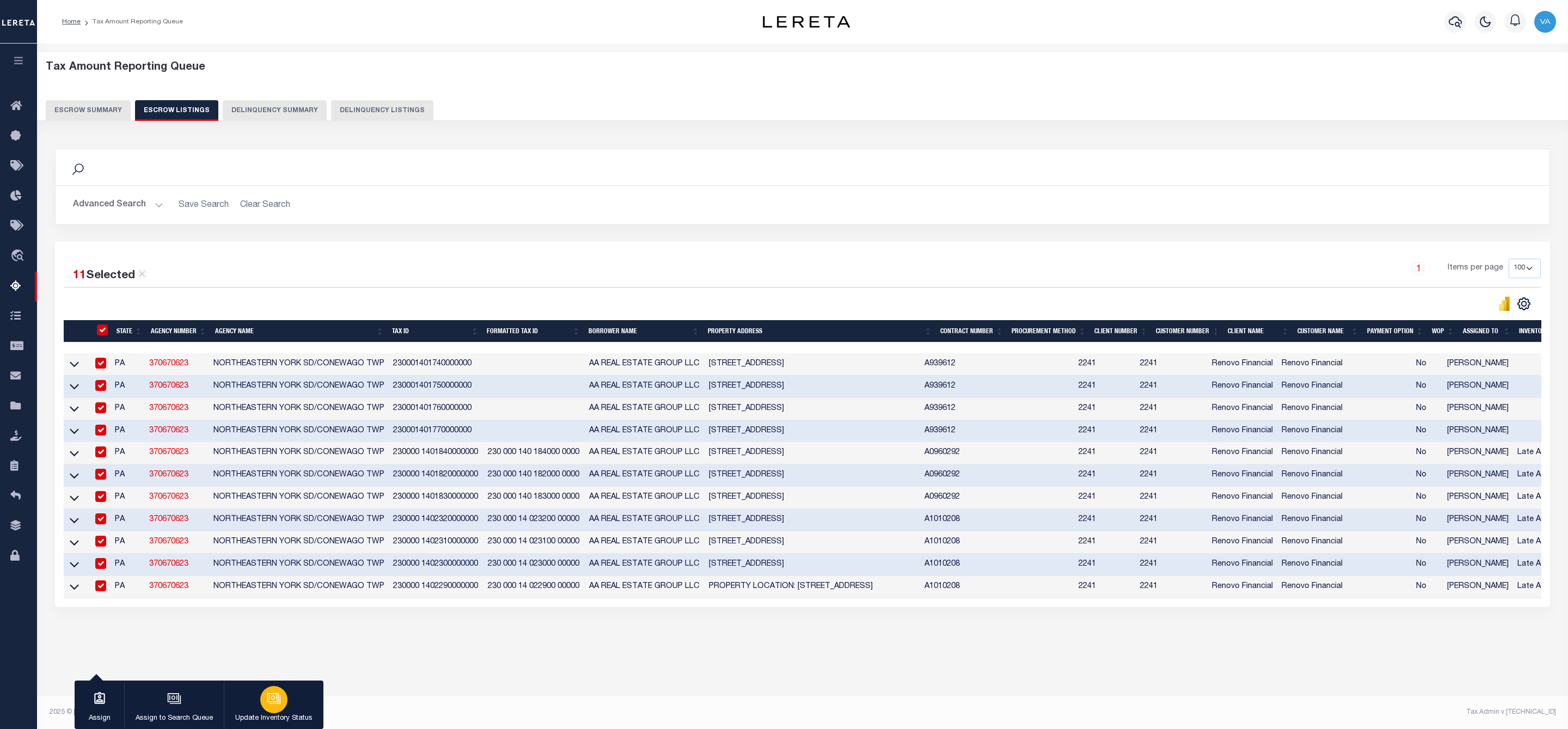
click at [262, 711] on button "Update Inventory Status" at bounding box center [273, 705] width 100 height 49
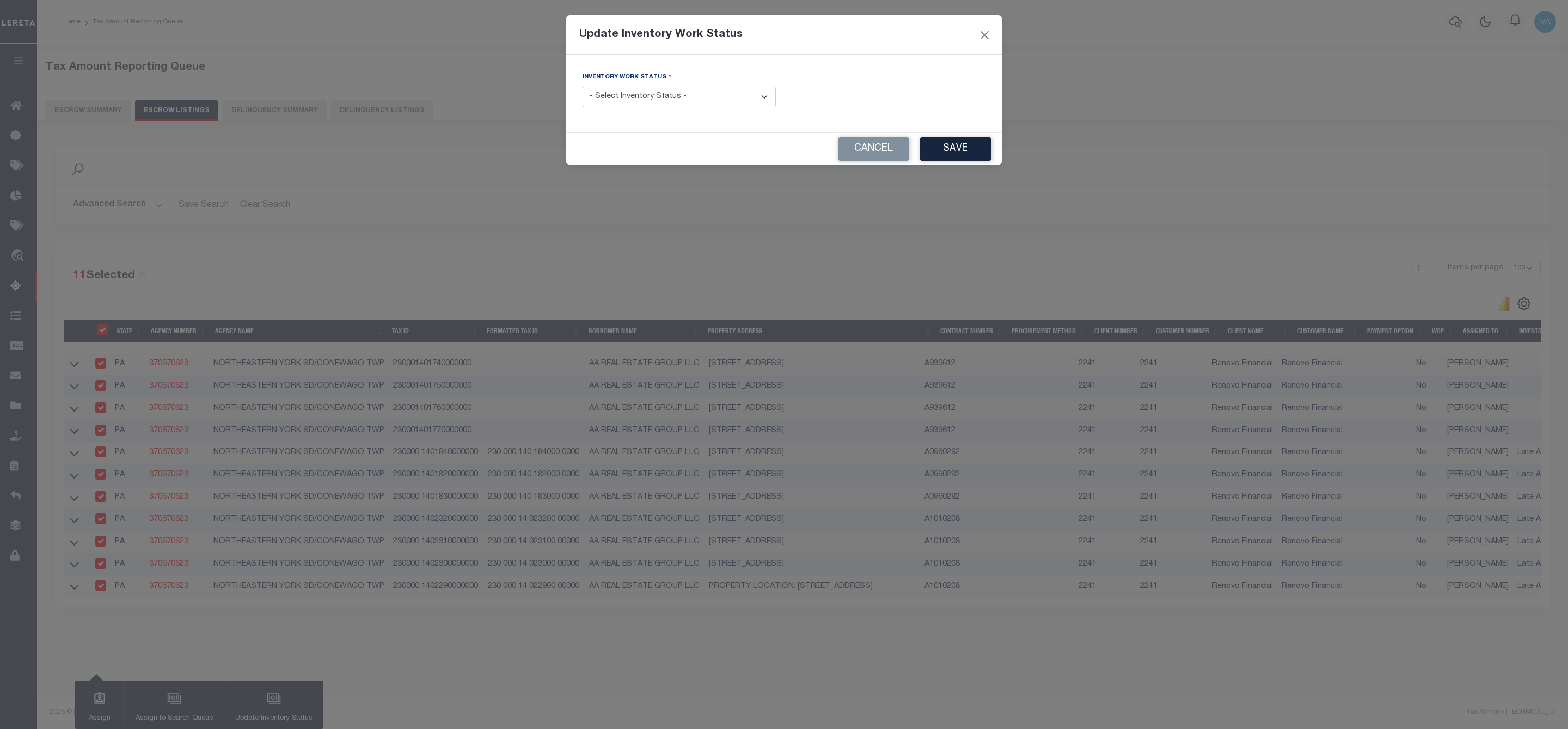
click at [654, 105] on select "- Select Inventory Status - Manual - Exception Pended - Awaiting Search Late Ad…" at bounding box center [679, 97] width 193 height 21
select select "4"
click at [583, 88] on select "- Select Inventory Status - Manual - Exception Pended - Awaiting Search Late Ad…" at bounding box center [679, 97] width 193 height 21
click at [981, 152] on button "Save" at bounding box center [955, 148] width 71 height 24
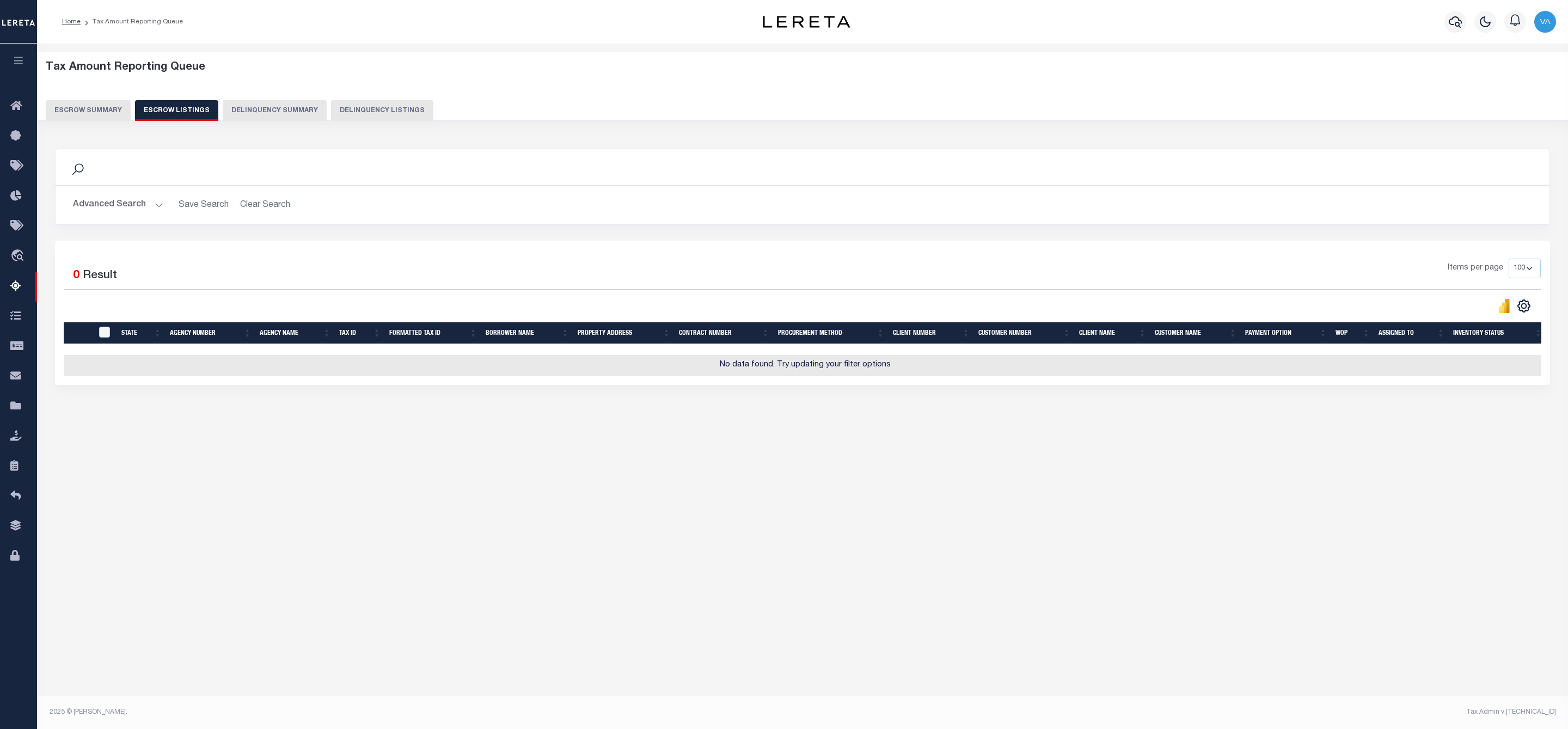
click at [102, 108] on button "Escrow Summary" at bounding box center [88, 110] width 85 height 21
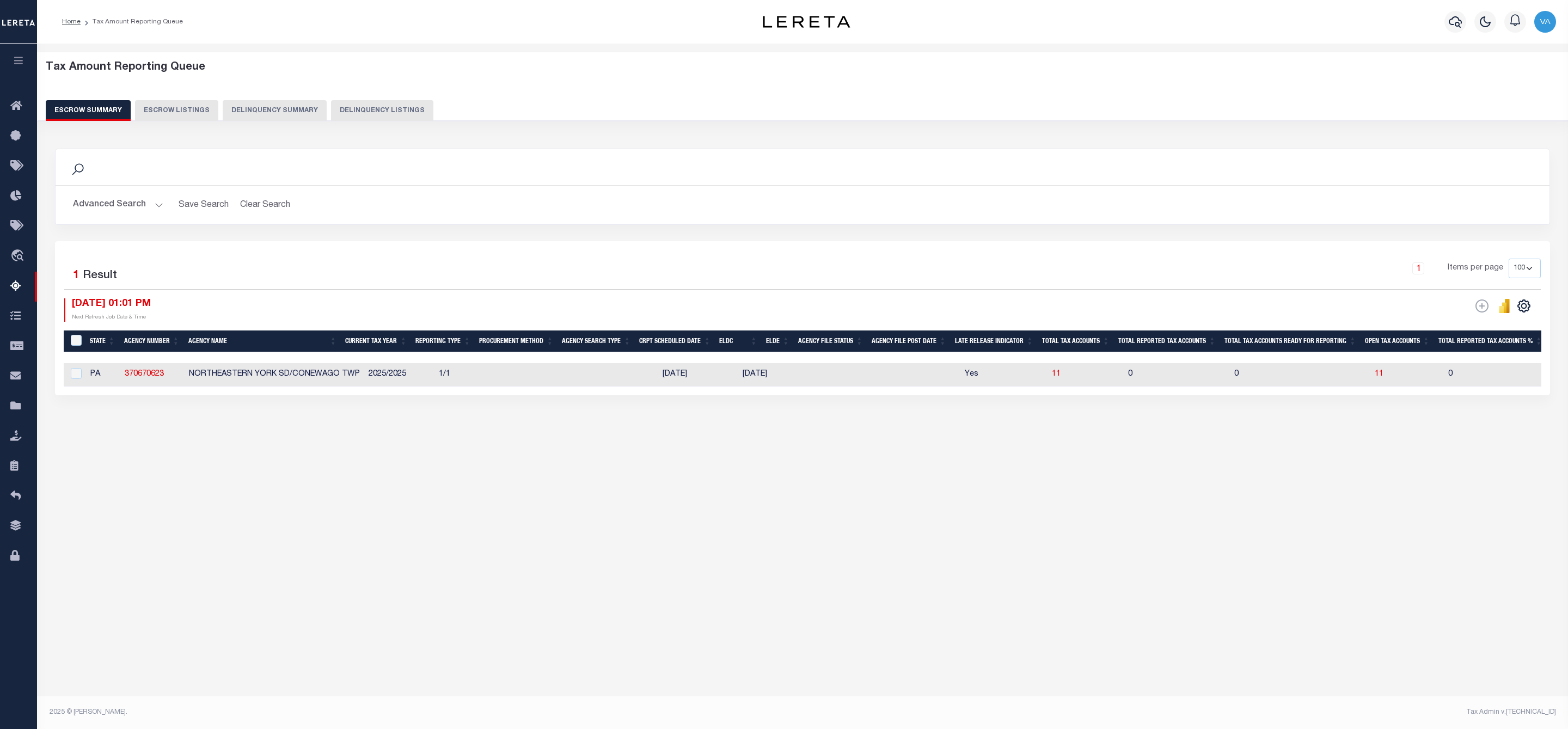
click at [144, 201] on button "Advanced Search" at bounding box center [118, 205] width 91 height 21
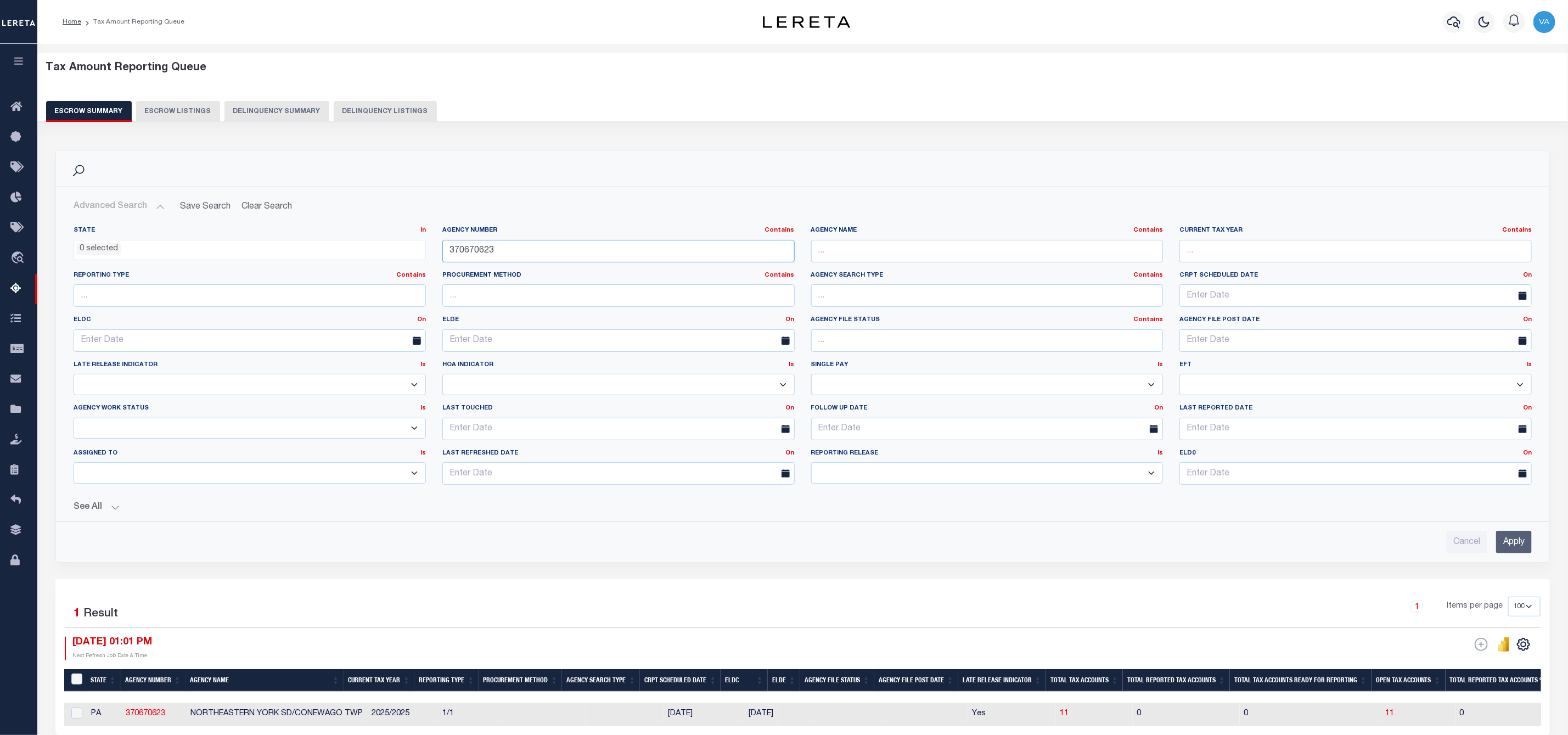
drag, startPoint x: 498, startPoint y: 258, endPoint x: 439, endPoint y: 254, distance: 59.1
click at [439, 254] on div "Agency Number Contains Contains Is 370670623" at bounding box center [618, 249] width 369 height 45
paste input "210530207"
type input "210530207"
click at [1513, 543] on input "Apply" at bounding box center [1514, 542] width 36 height 22
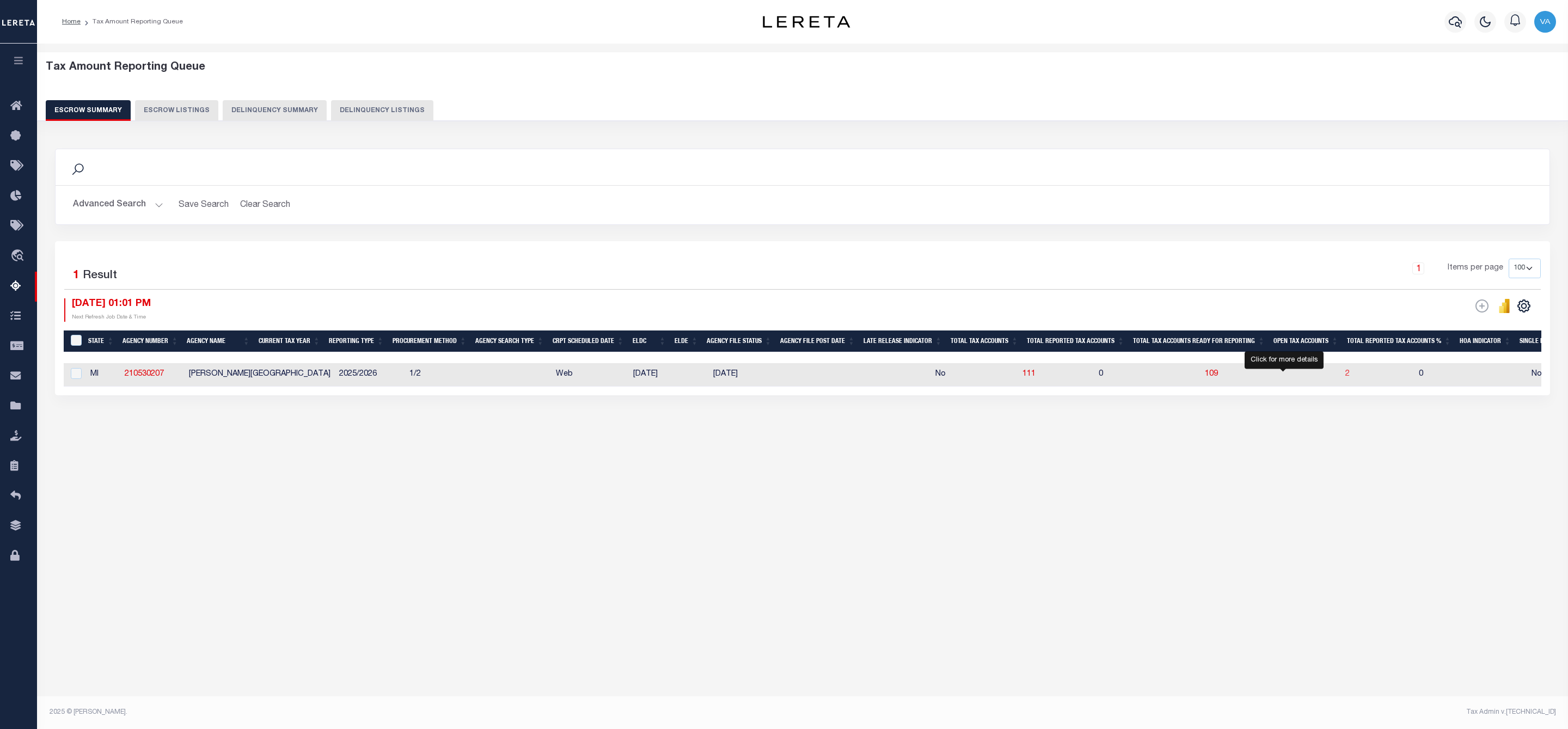
click at [1345, 373] on span "2" at bounding box center [1347, 374] width 5 height 8
select select "100"
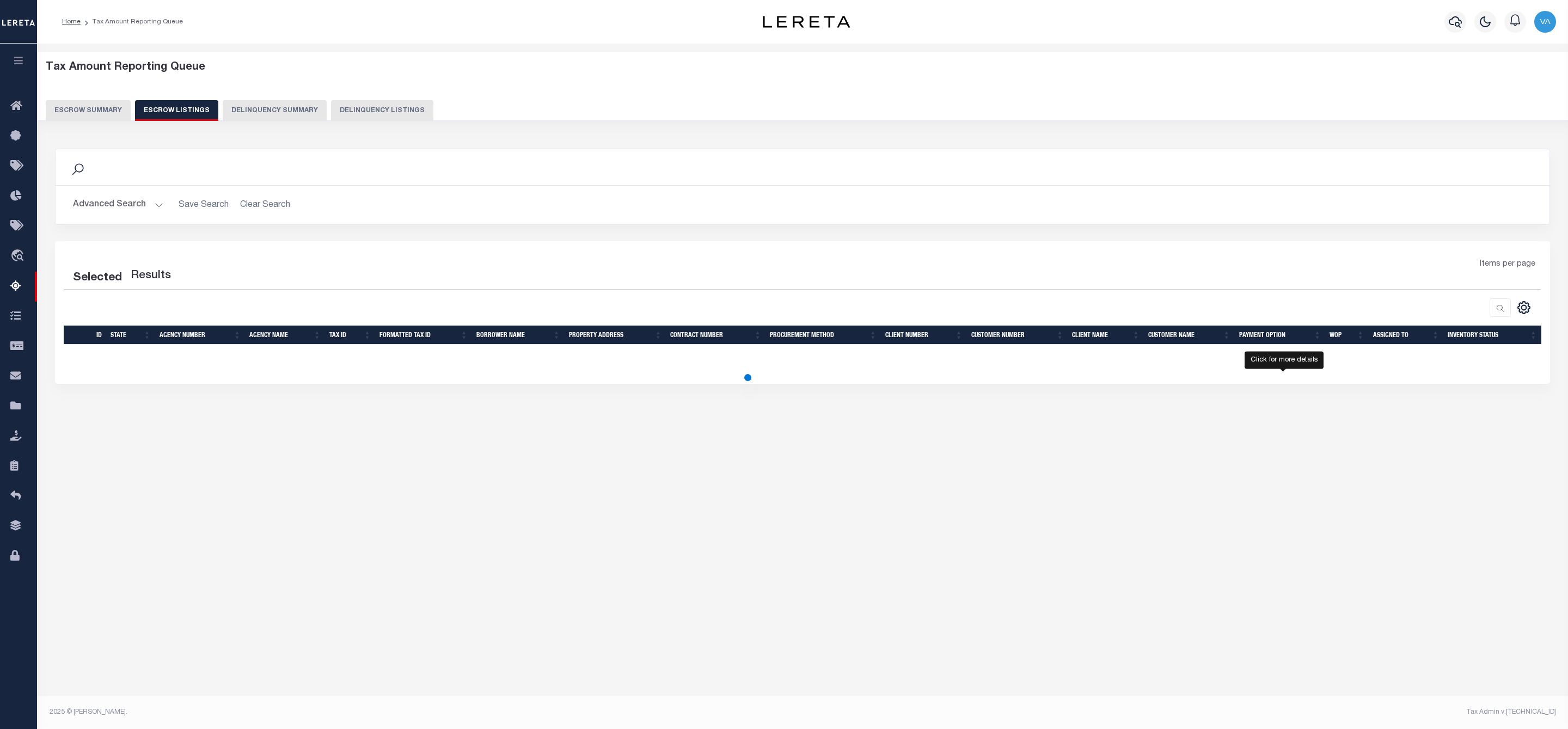
select select "100"
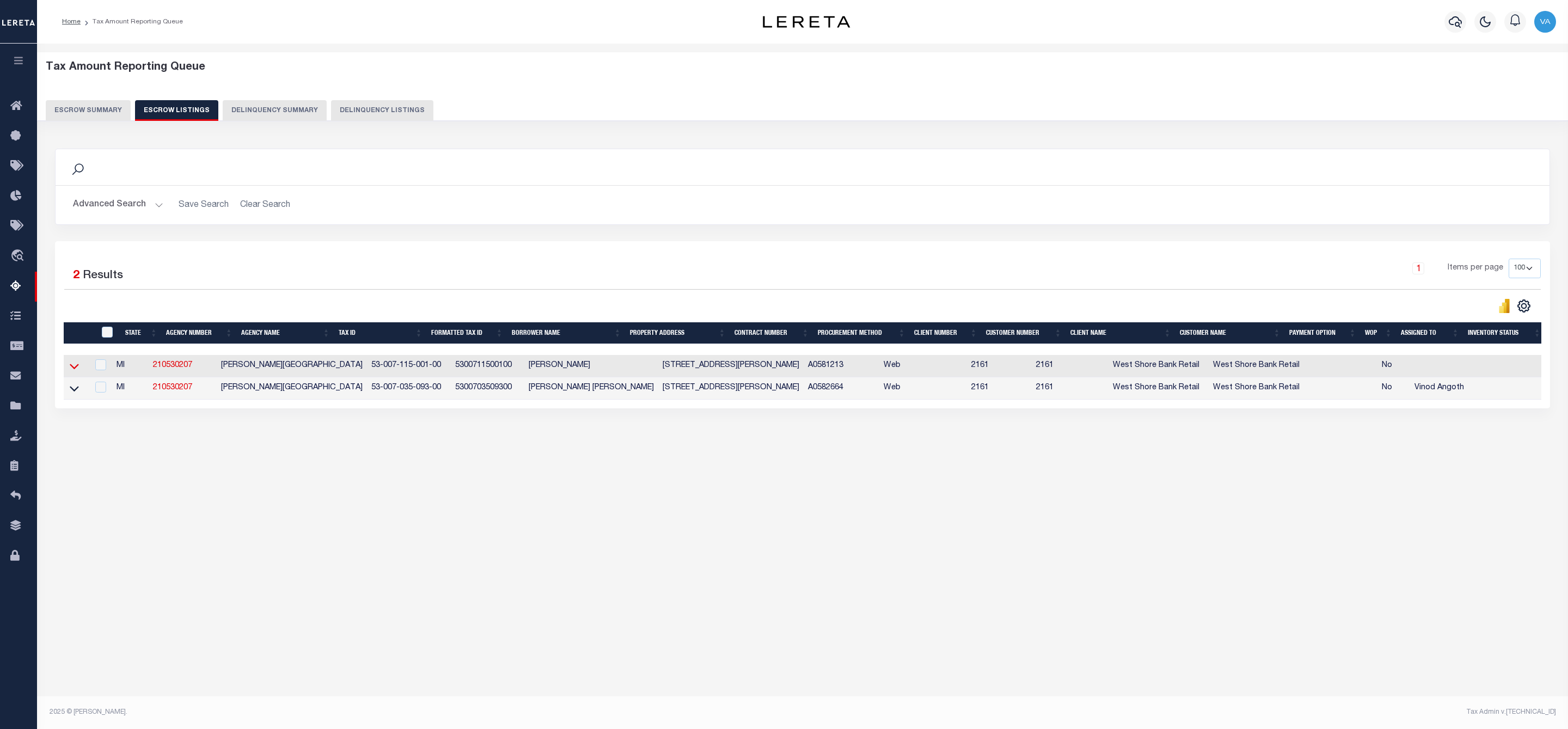
click at [78, 368] on icon at bounding box center [75, 366] width 9 height 11
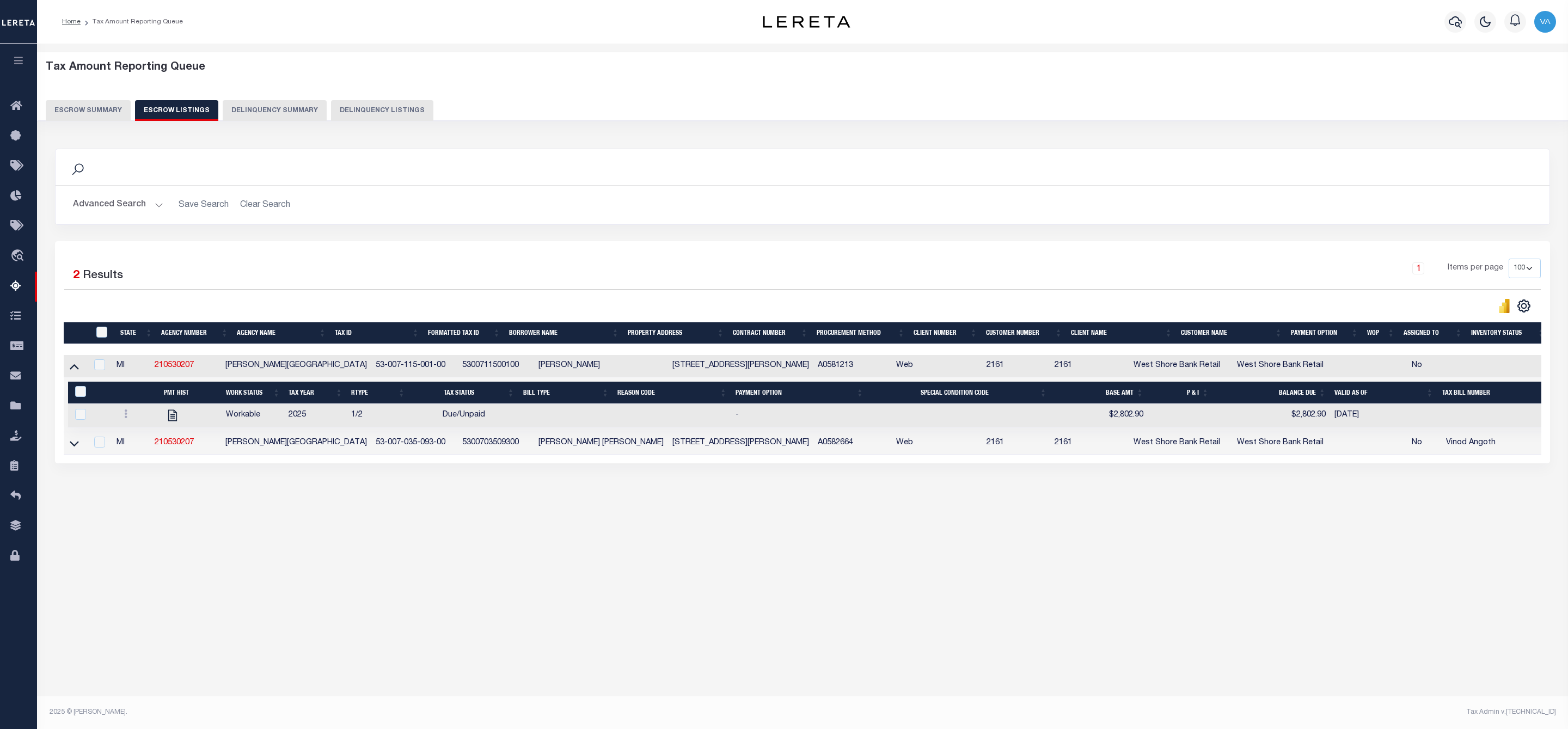
click at [68, 447] on link at bounding box center [74, 443] width 12 height 8
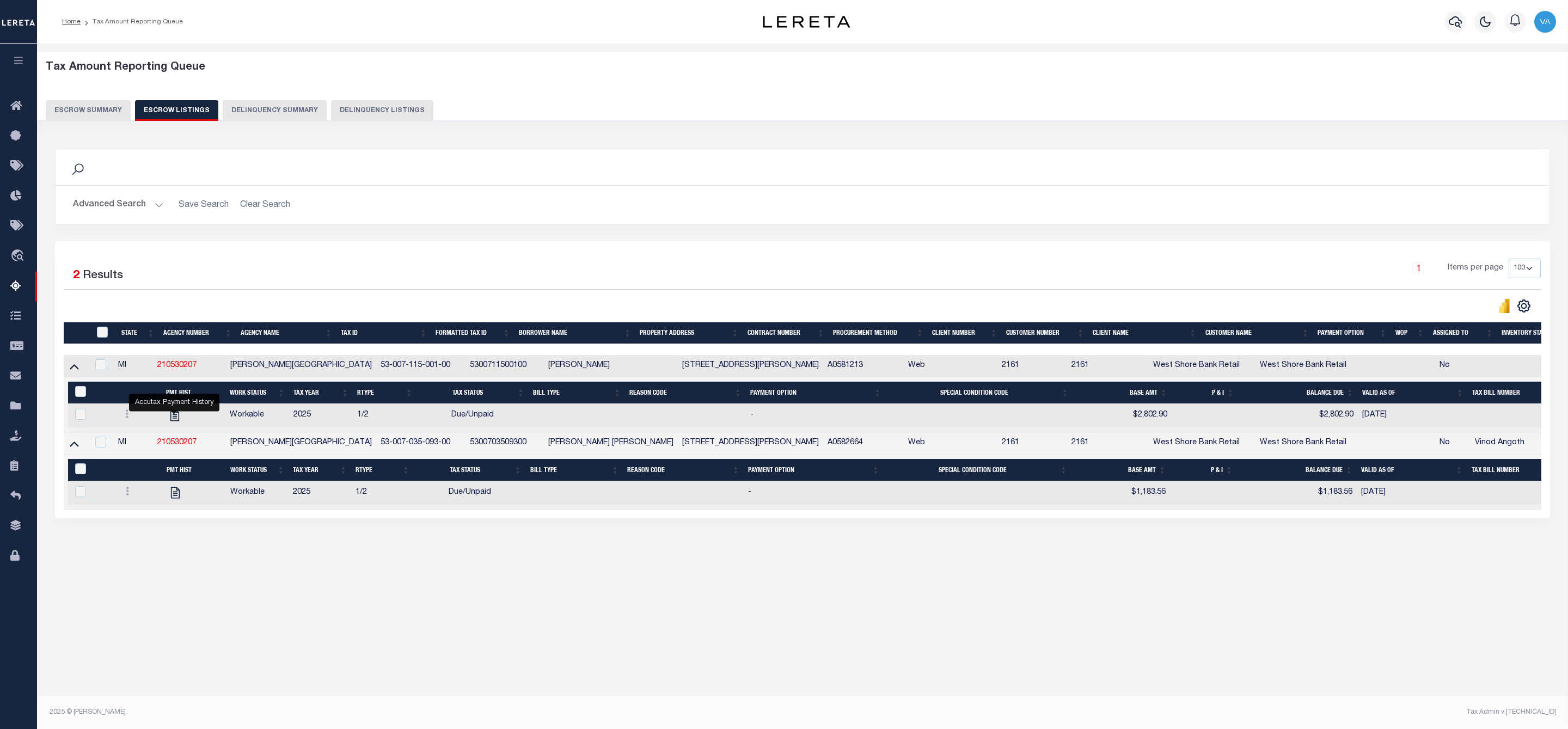
click at [112, 107] on button "Escrow Summary" at bounding box center [88, 110] width 85 height 21
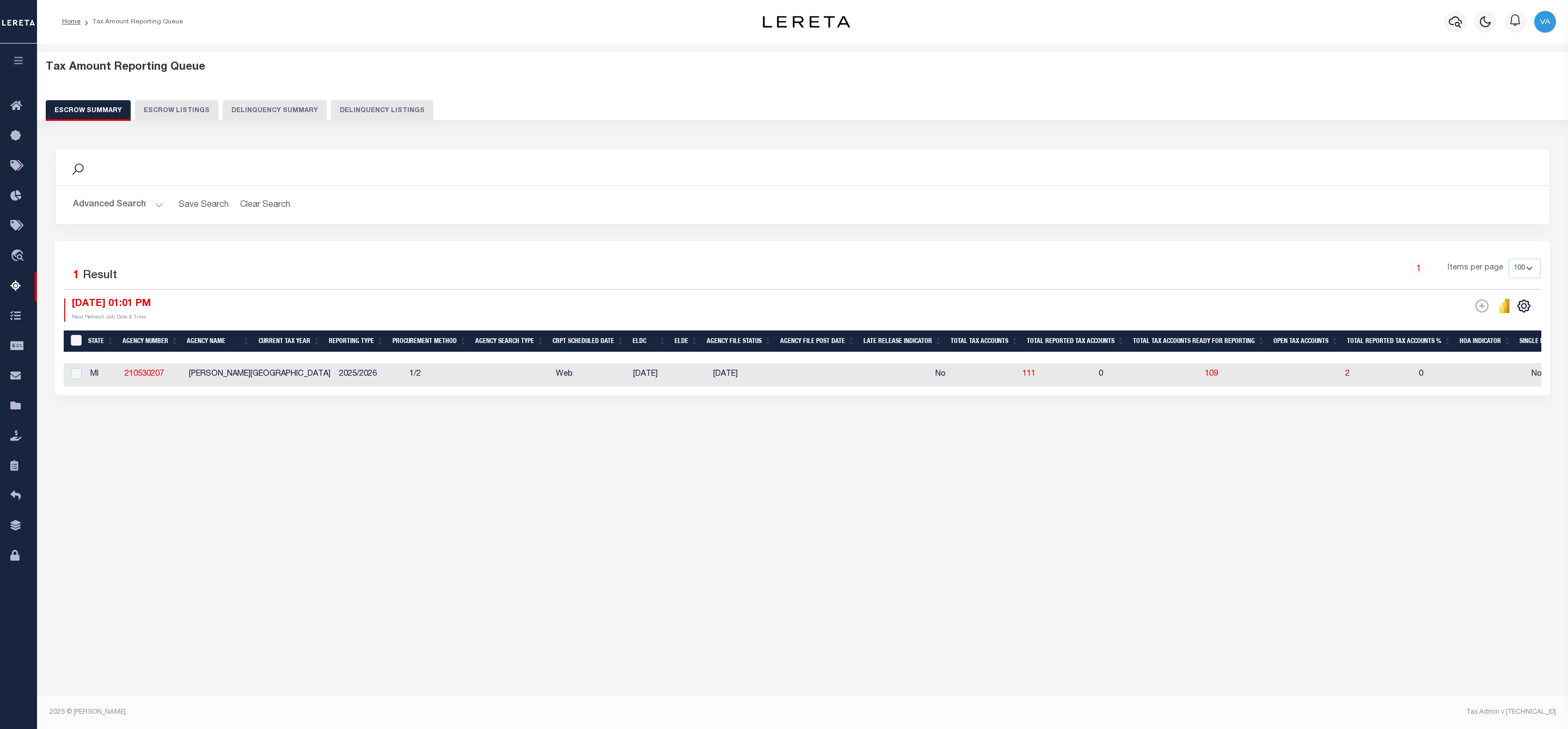
click at [118, 200] on button "Advanced Search" at bounding box center [118, 205] width 91 height 21
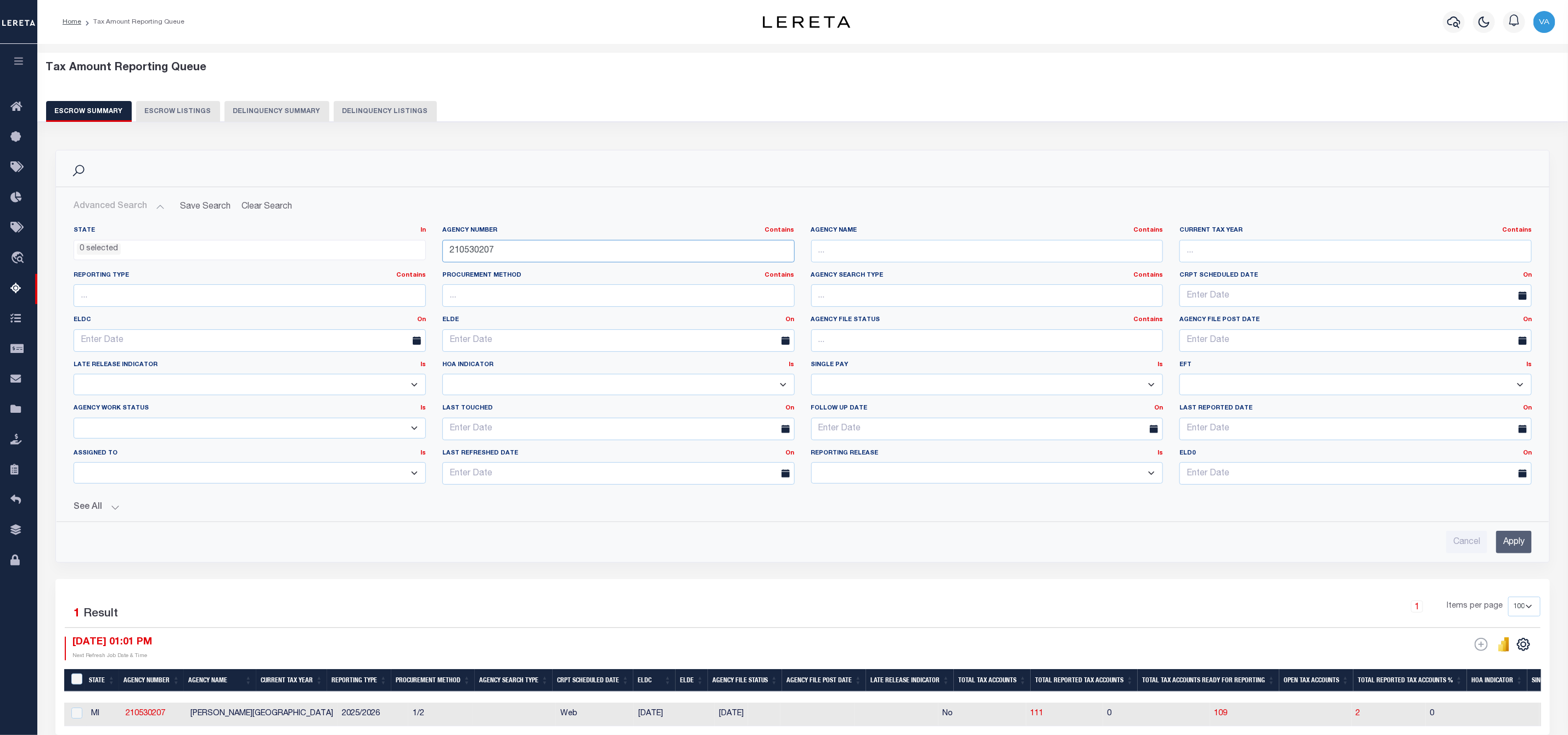
drag, startPoint x: 521, startPoint y: 248, endPoint x: 412, endPoint y: 242, distance: 109.2
click at [412, 242] on div "State In In AK AL AR AZ CA CO CT DC DE FL GA GU HI IA ID IL IN KS KY LA MA MD M…" at bounding box center [802, 360] width 1474 height 268
paste input "180101"
type input "210180101"
click at [1511, 543] on input "Apply" at bounding box center [1514, 542] width 36 height 22
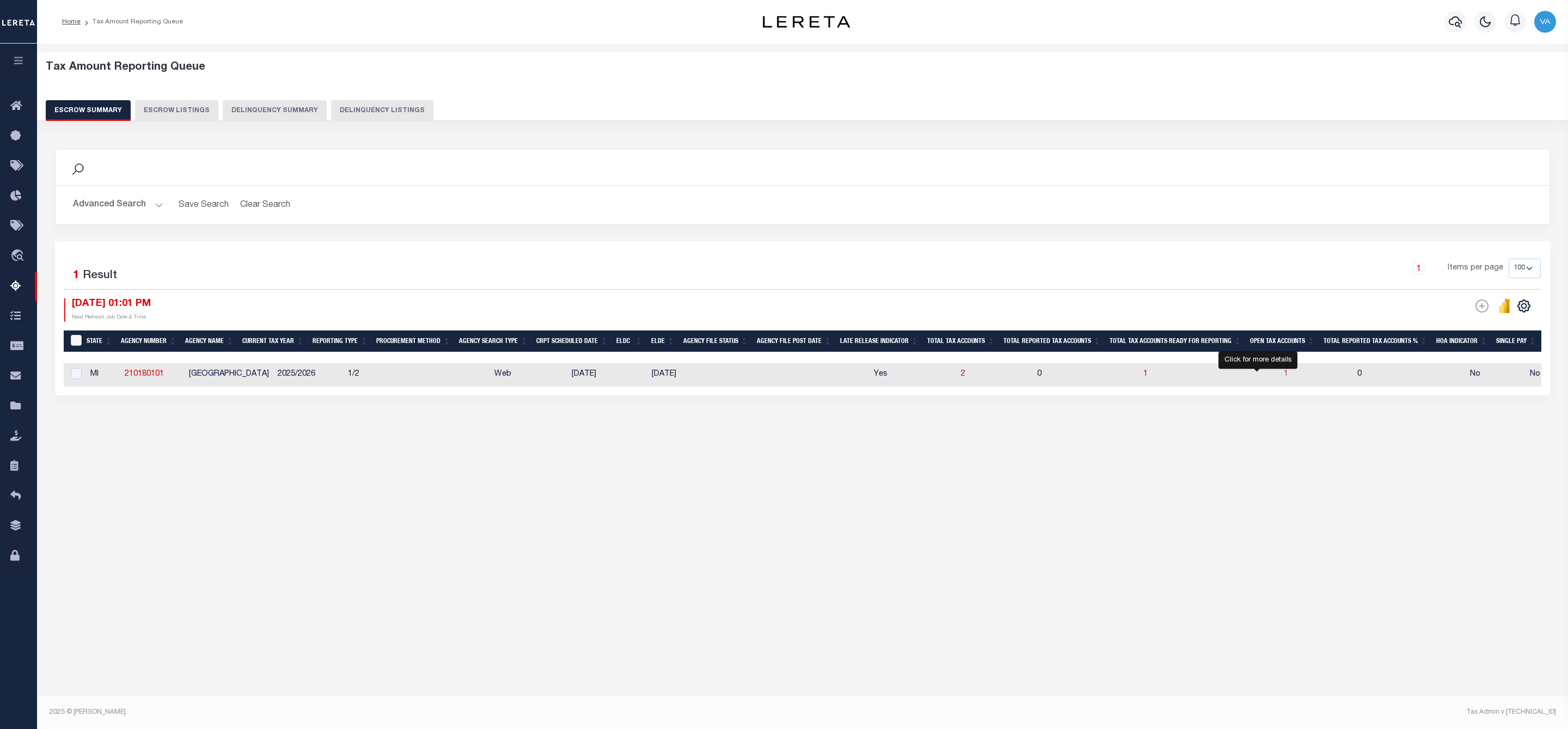
click at [1284, 377] on span "1" at bounding box center [1287, 374] width 5 height 8
select select "100"
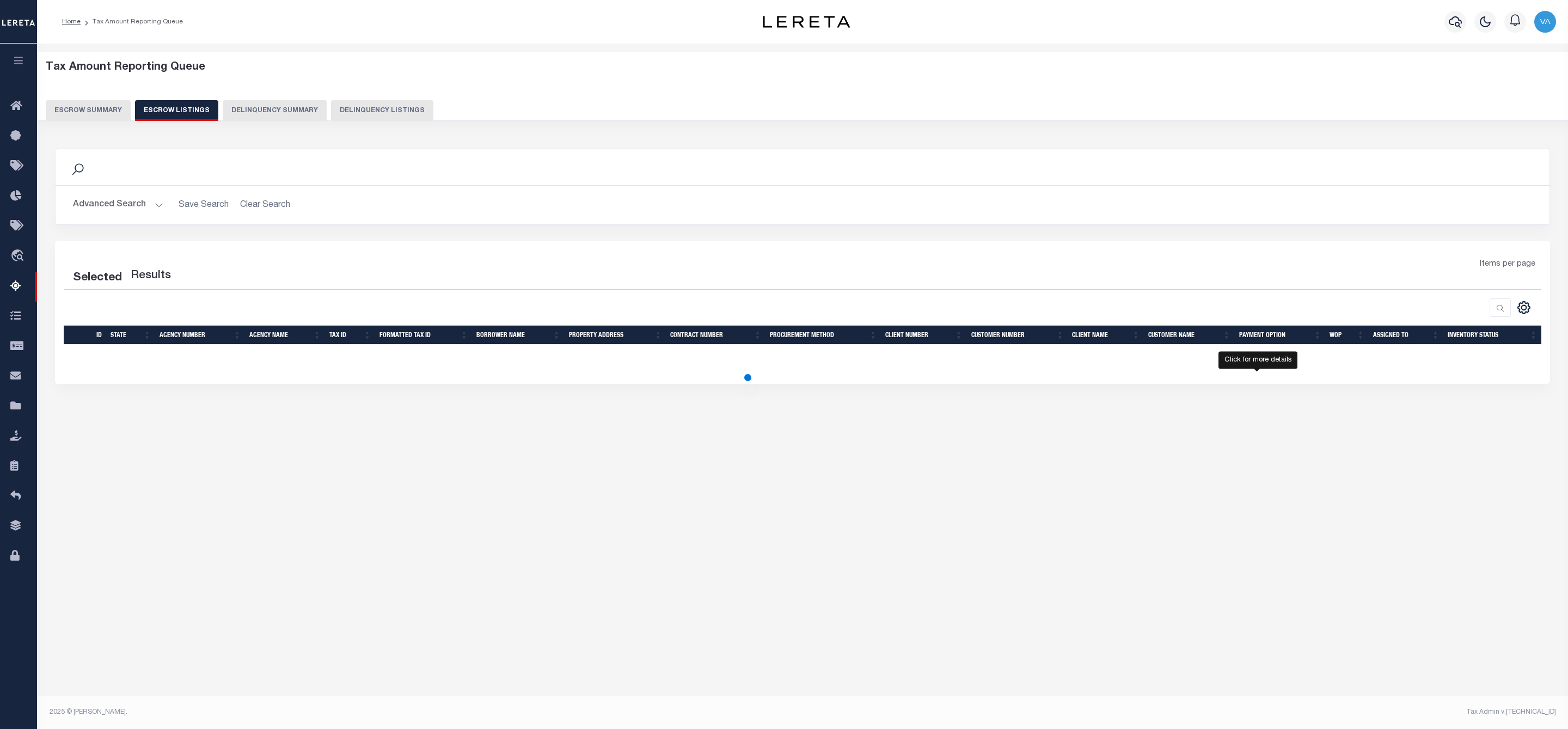
select select "100"
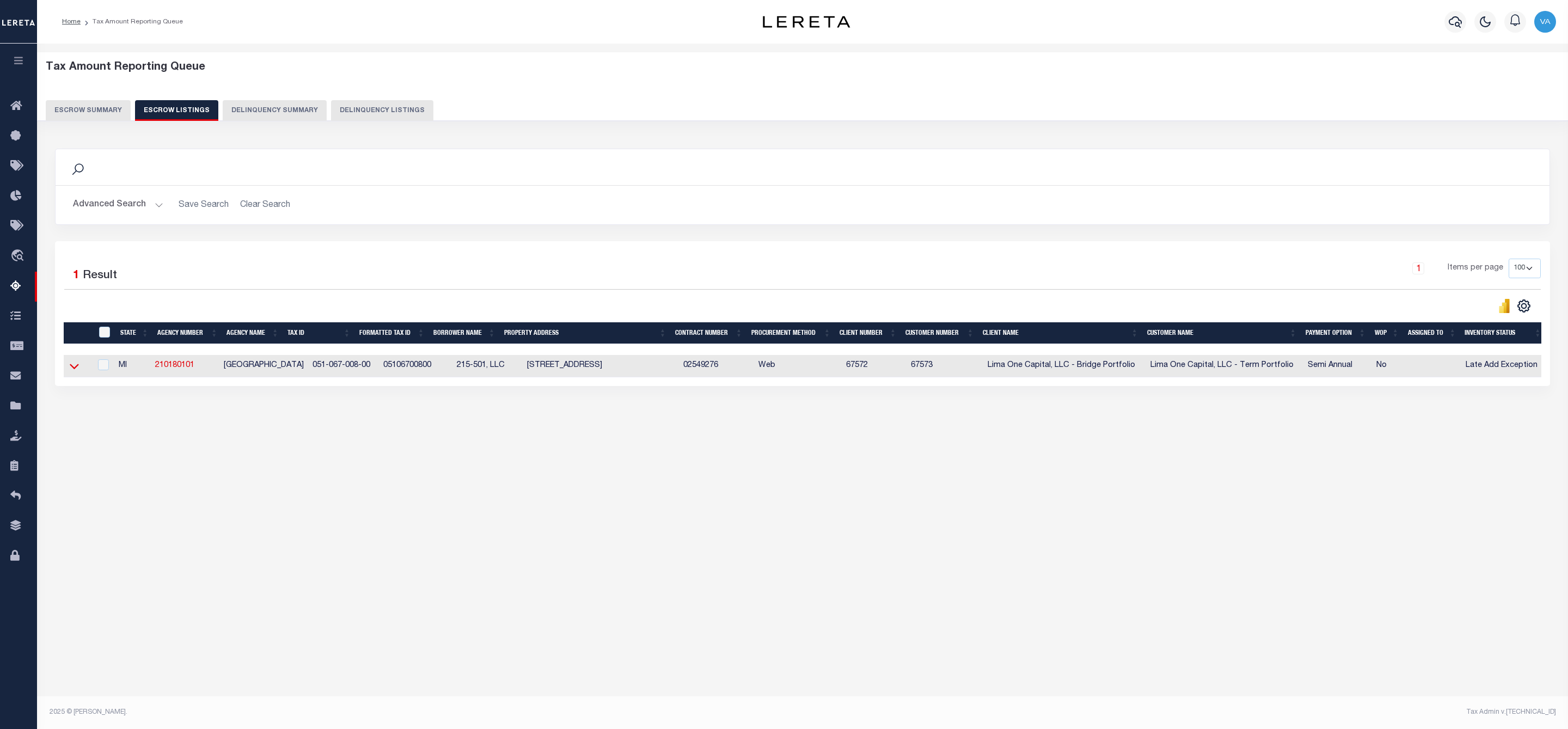
click at [74, 367] on icon at bounding box center [75, 366] width 9 height 11
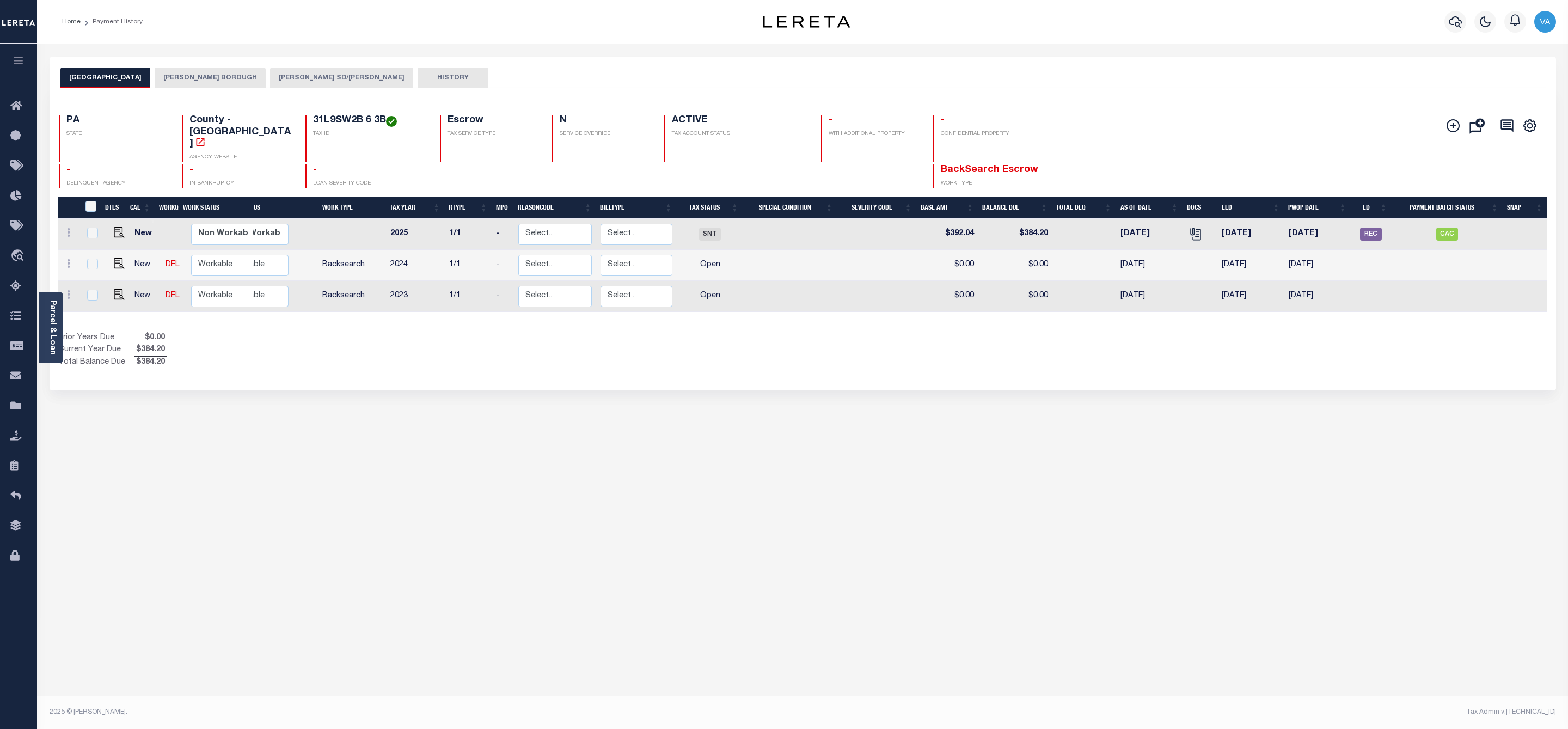
click at [309, 78] on button "WILSON SD/WILSON BORO" at bounding box center [342, 78] width 143 height 21
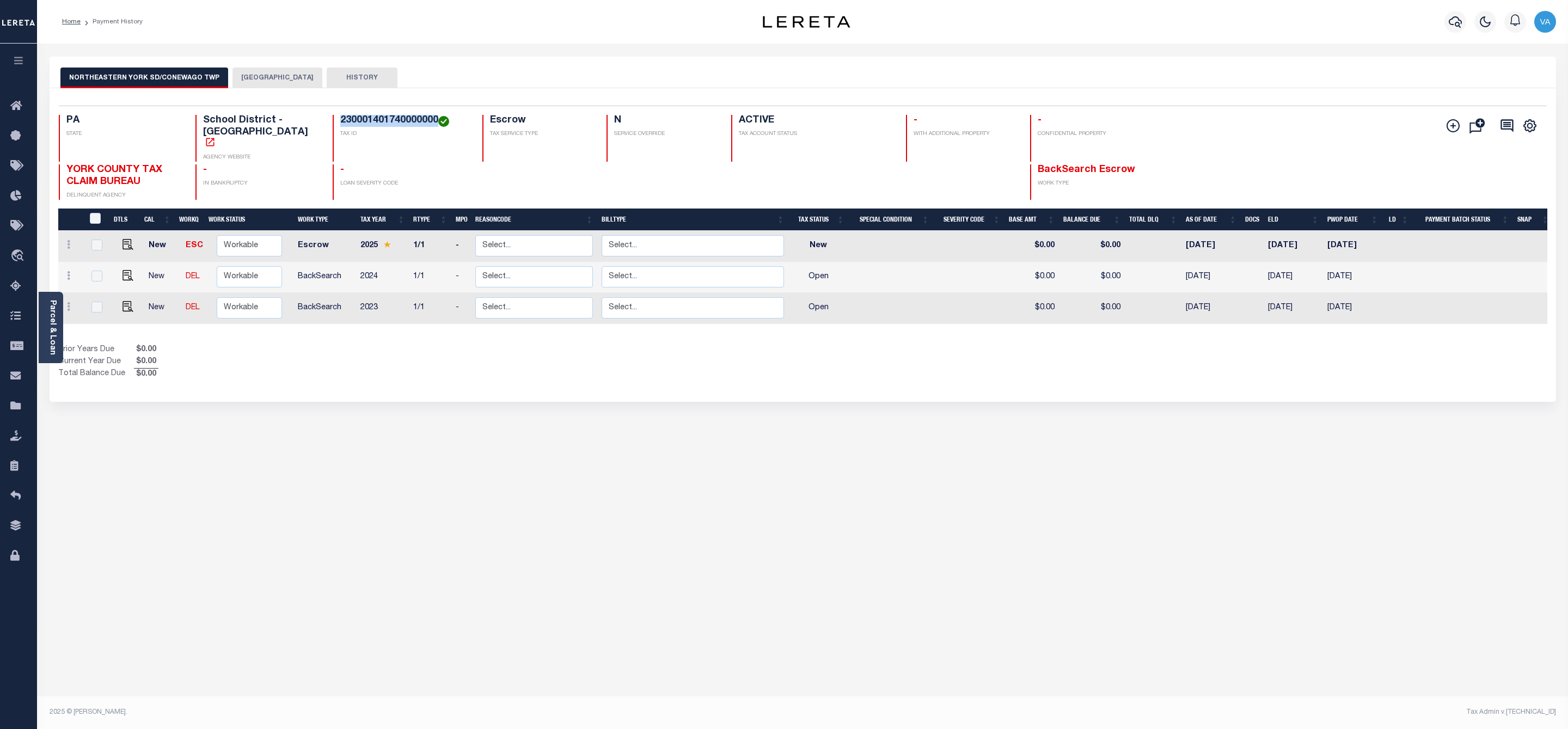
drag, startPoint x: 329, startPoint y: 118, endPoint x: 425, endPoint y: 116, distance: 96.0
click at [425, 116] on h4 "230001401740000000" at bounding box center [405, 121] width 129 height 12
copy h4 "230001401740000000"
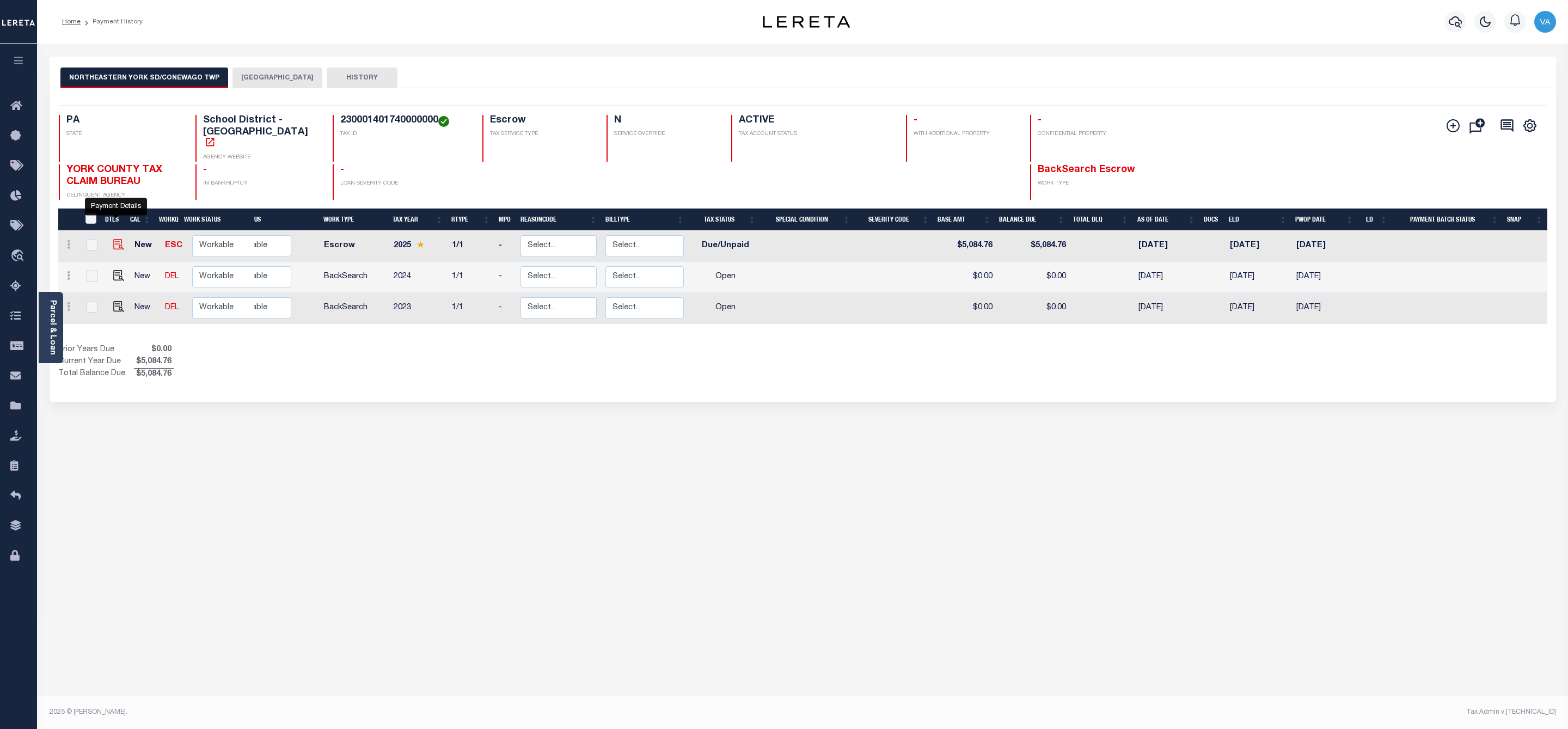
click at [113, 239] on img "" at bounding box center [119, 244] width 11 height 11
checkbox input "true"
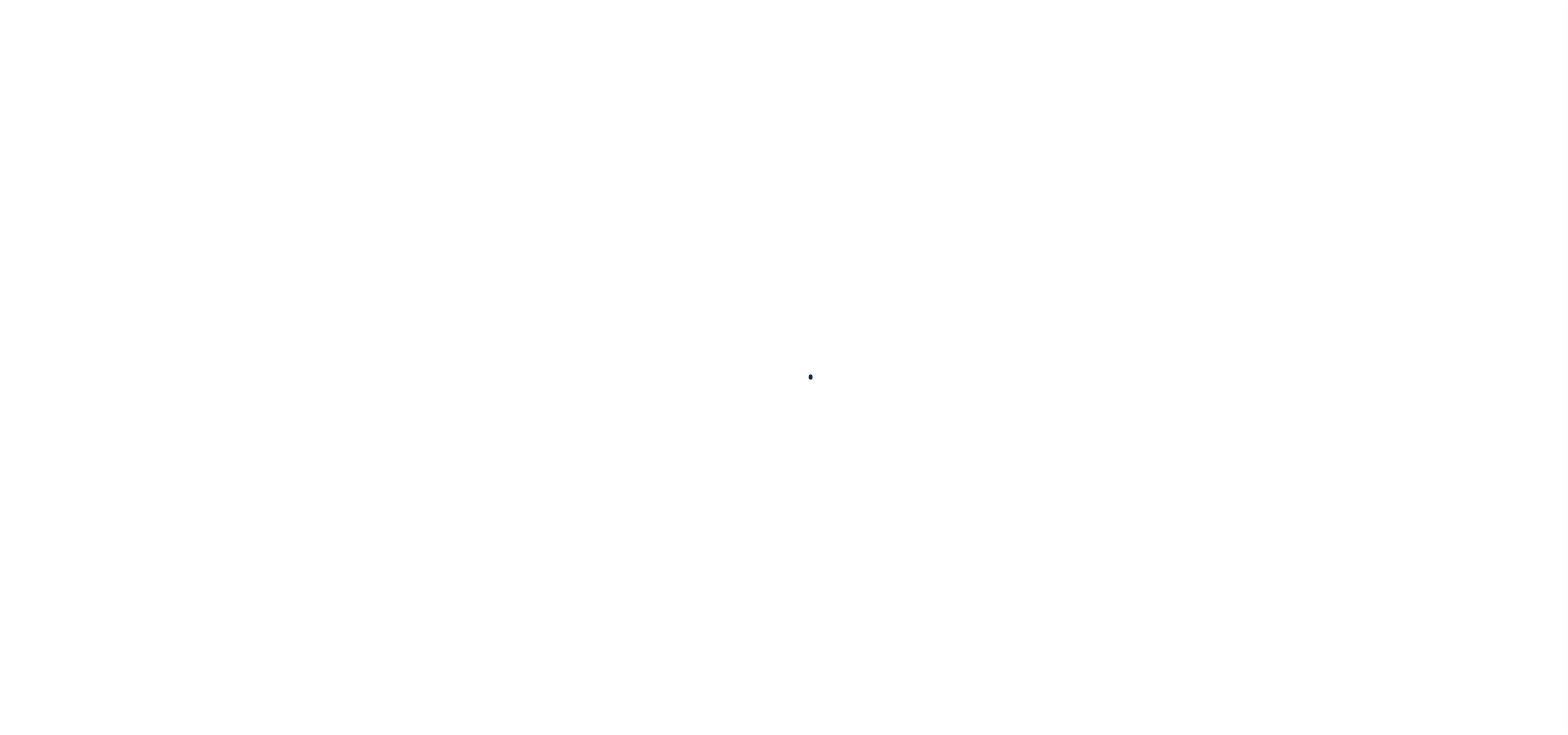
checkbox input "false"
type input "11"
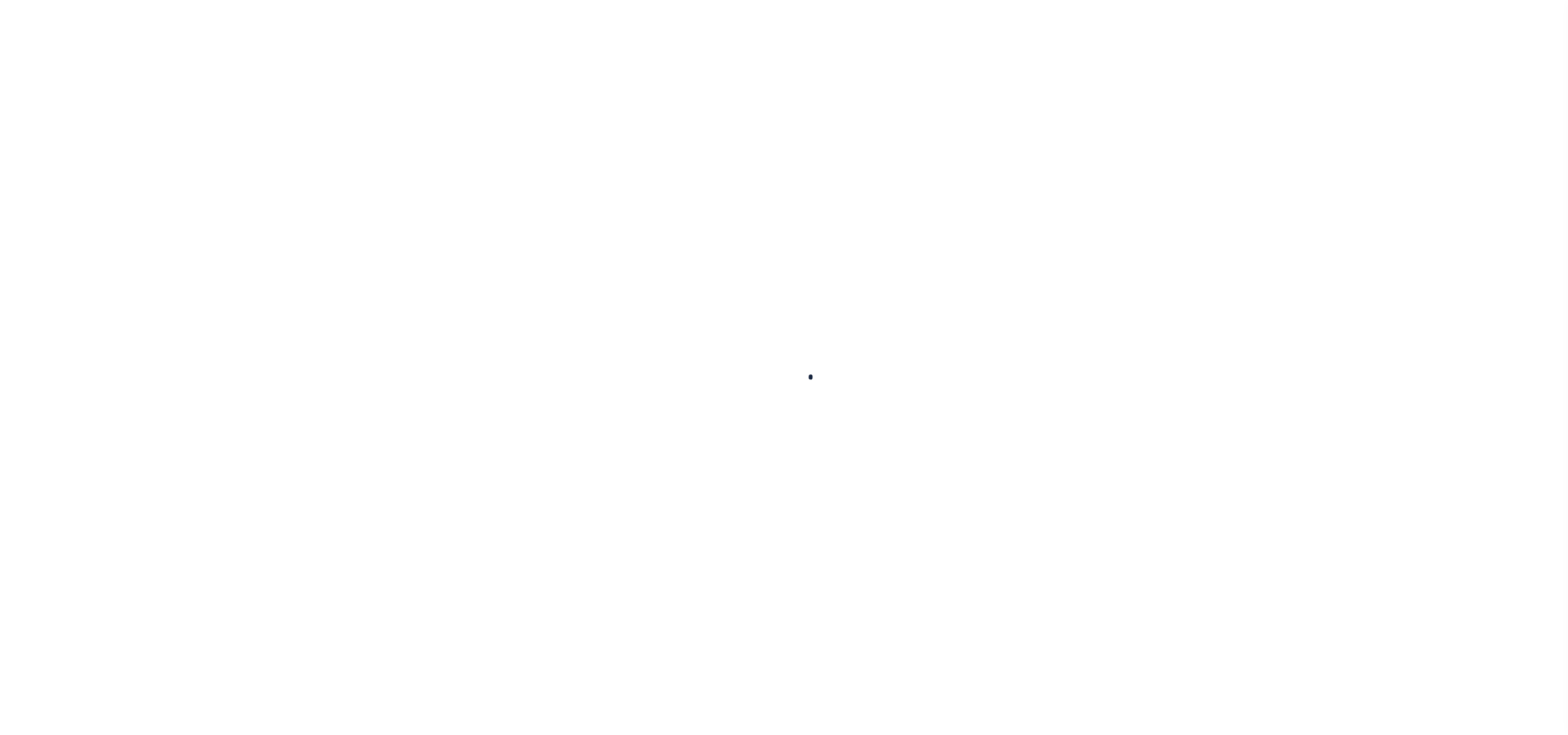
type input "[DATE]"
select select "DUE"
type input "$5,084.76"
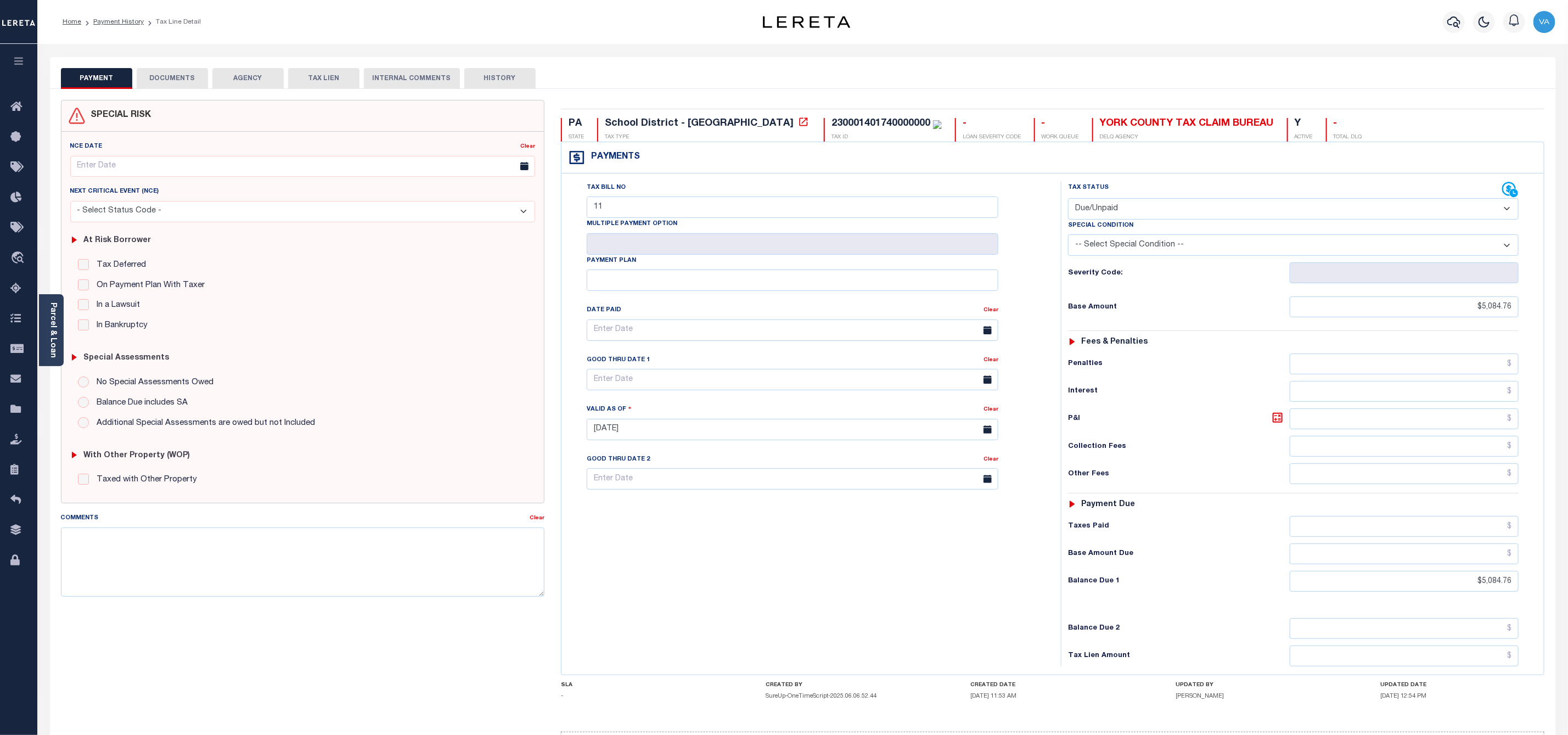
click at [188, 81] on button "DOCUMENTS" at bounding box center [172, 78] width 71 height 21
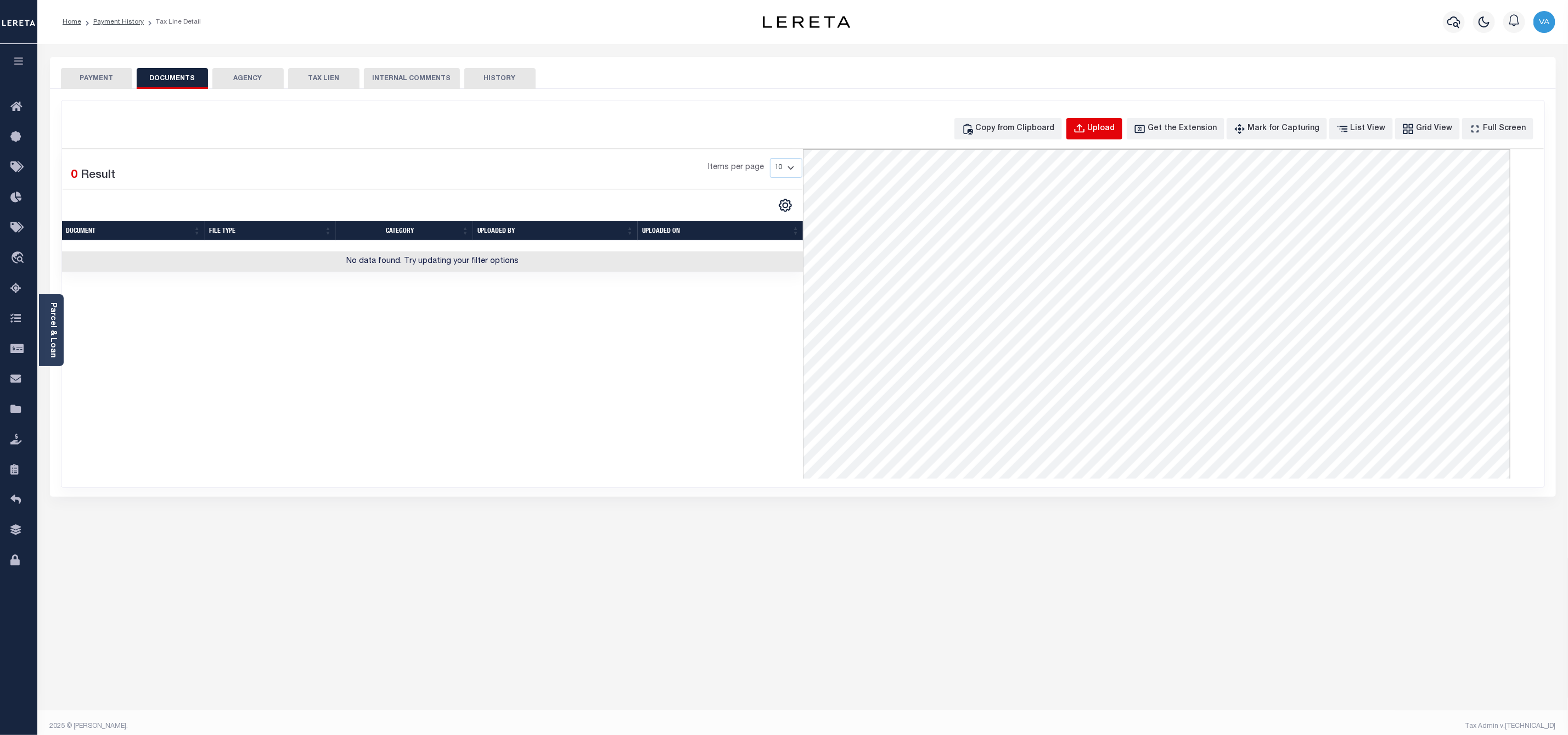
click at [1106, 130] on div "Upload" at bounding box center [1101, 129] width 28 height 12
select select "POP"
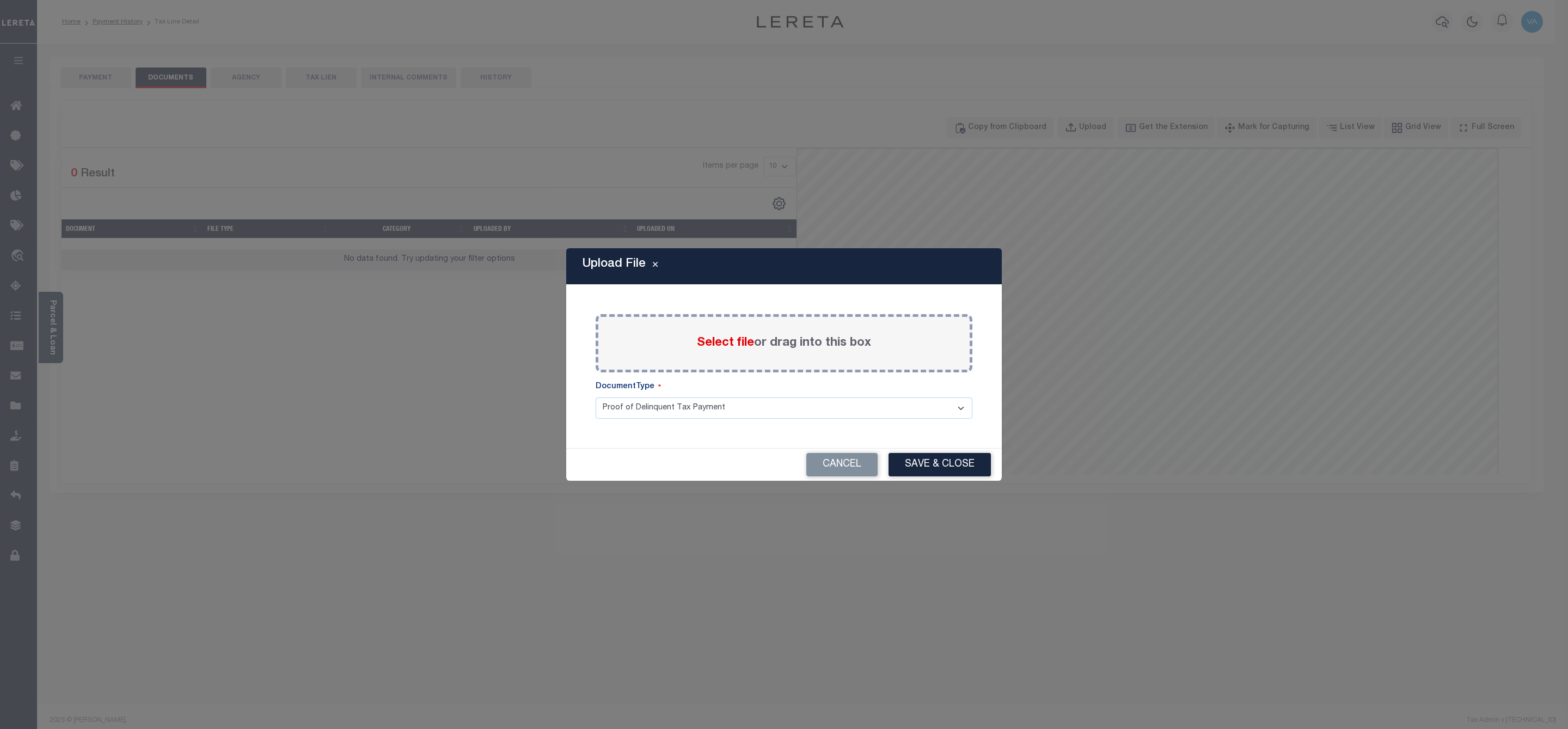
click at [740, 343] on span "Select file" at bounding box center [725, 343] width 57 height 12
click at [0, 0] on input "Select file or drag into this box" at bounding box center [0, 0] width 0 height 0
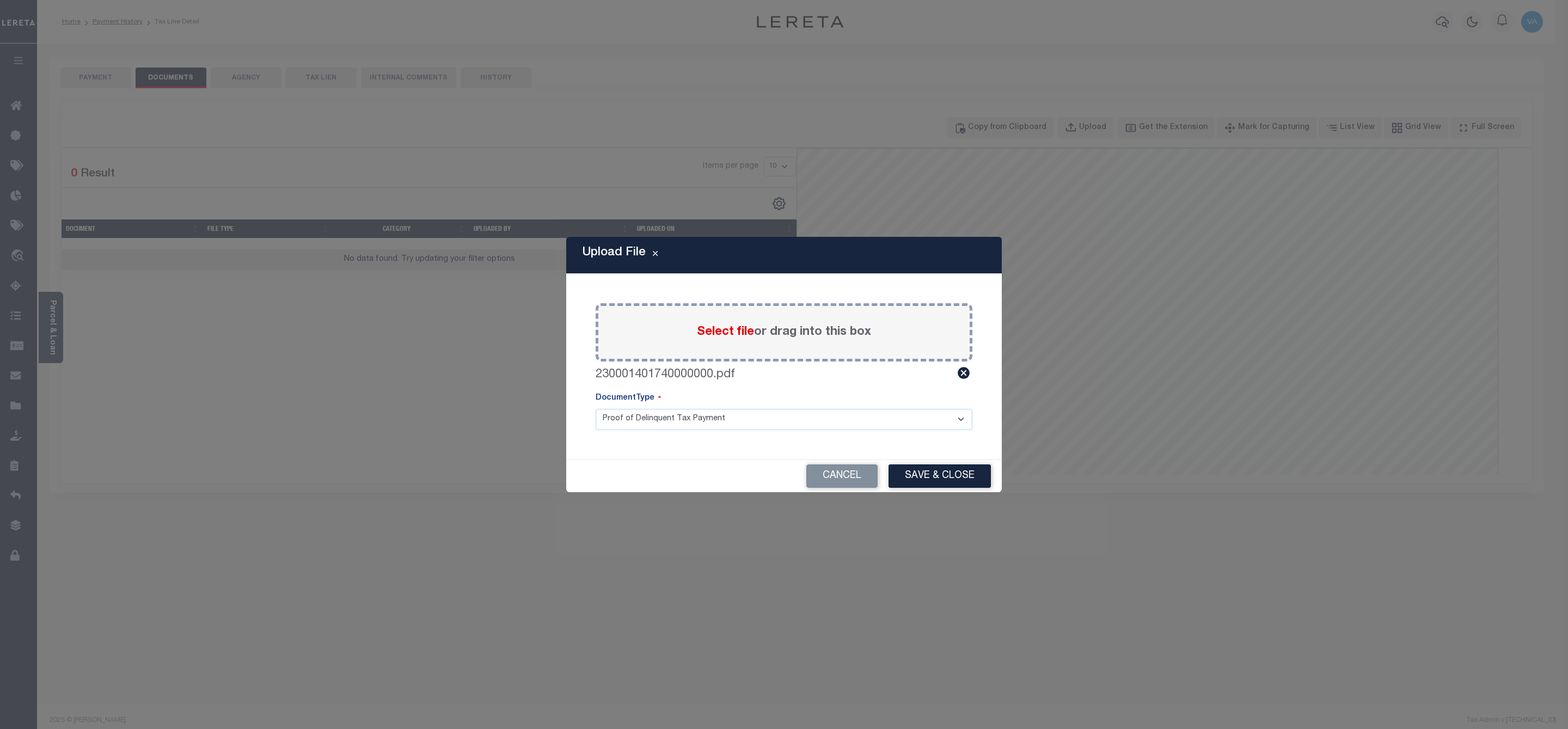
click at [921, 482] on button "Save & Close" at bounding box center [940, 476] width 103 height 24
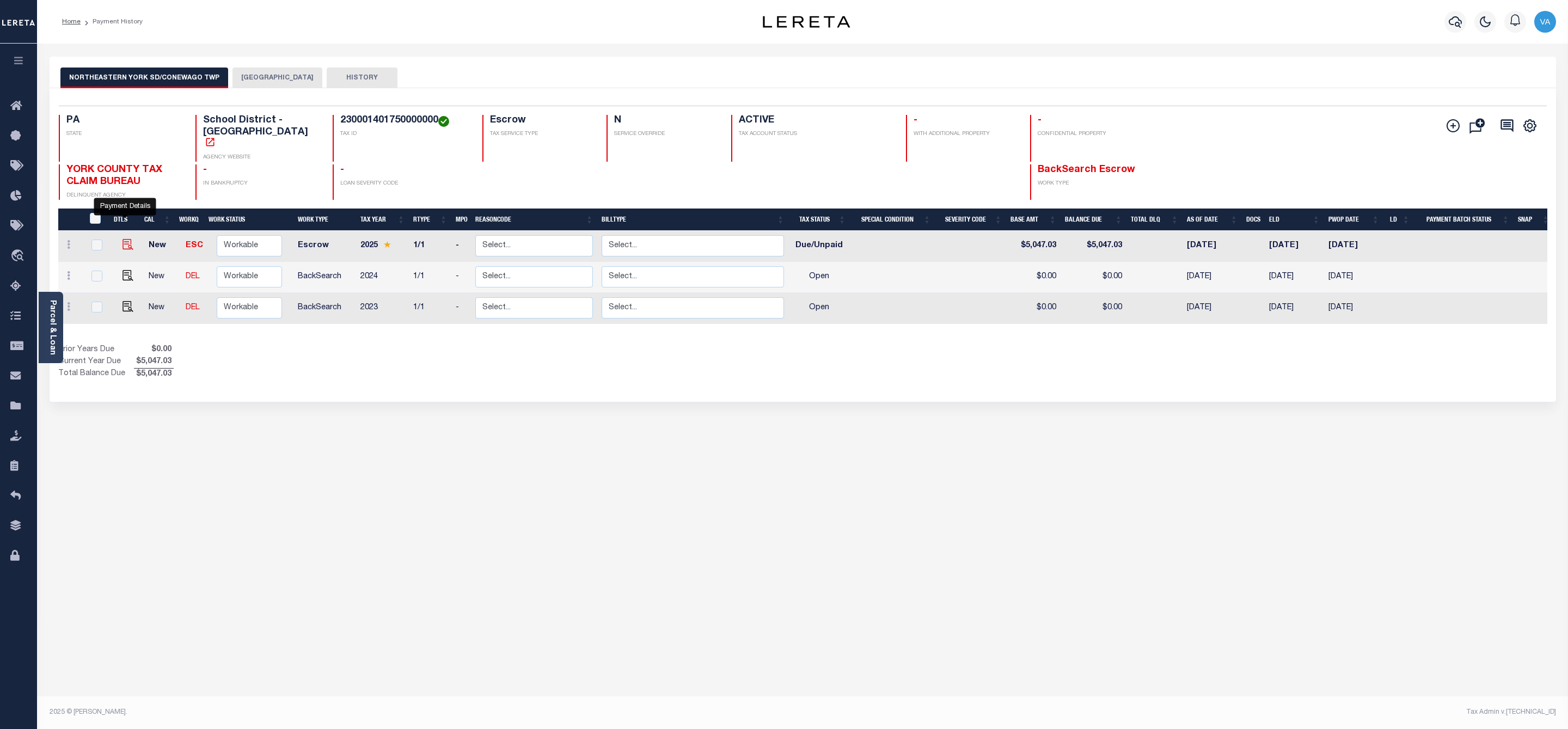
click at [124, 239] on img "" at bounding box center [128, 244] width 11 height 11
checkbox input "true"
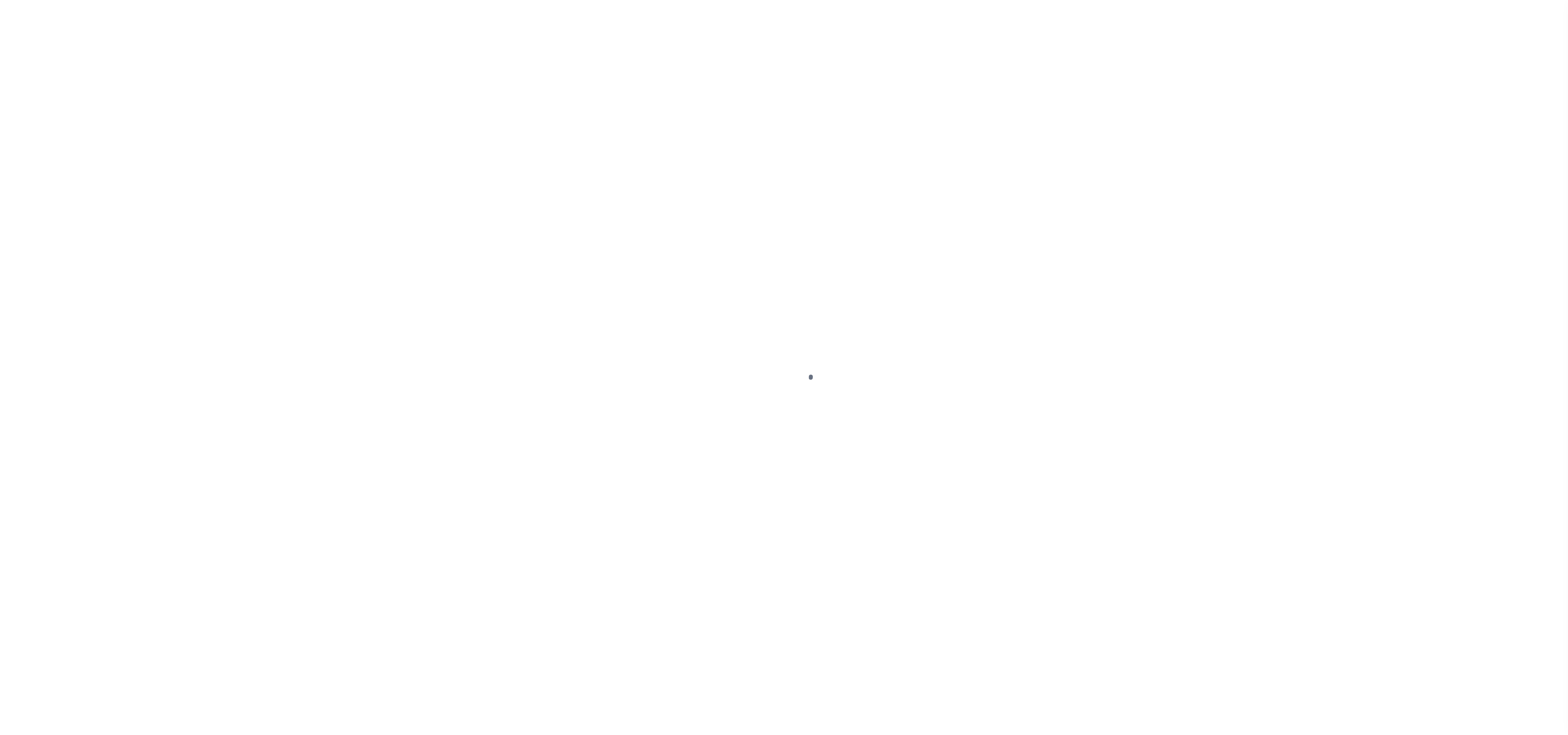
select select "DUE"
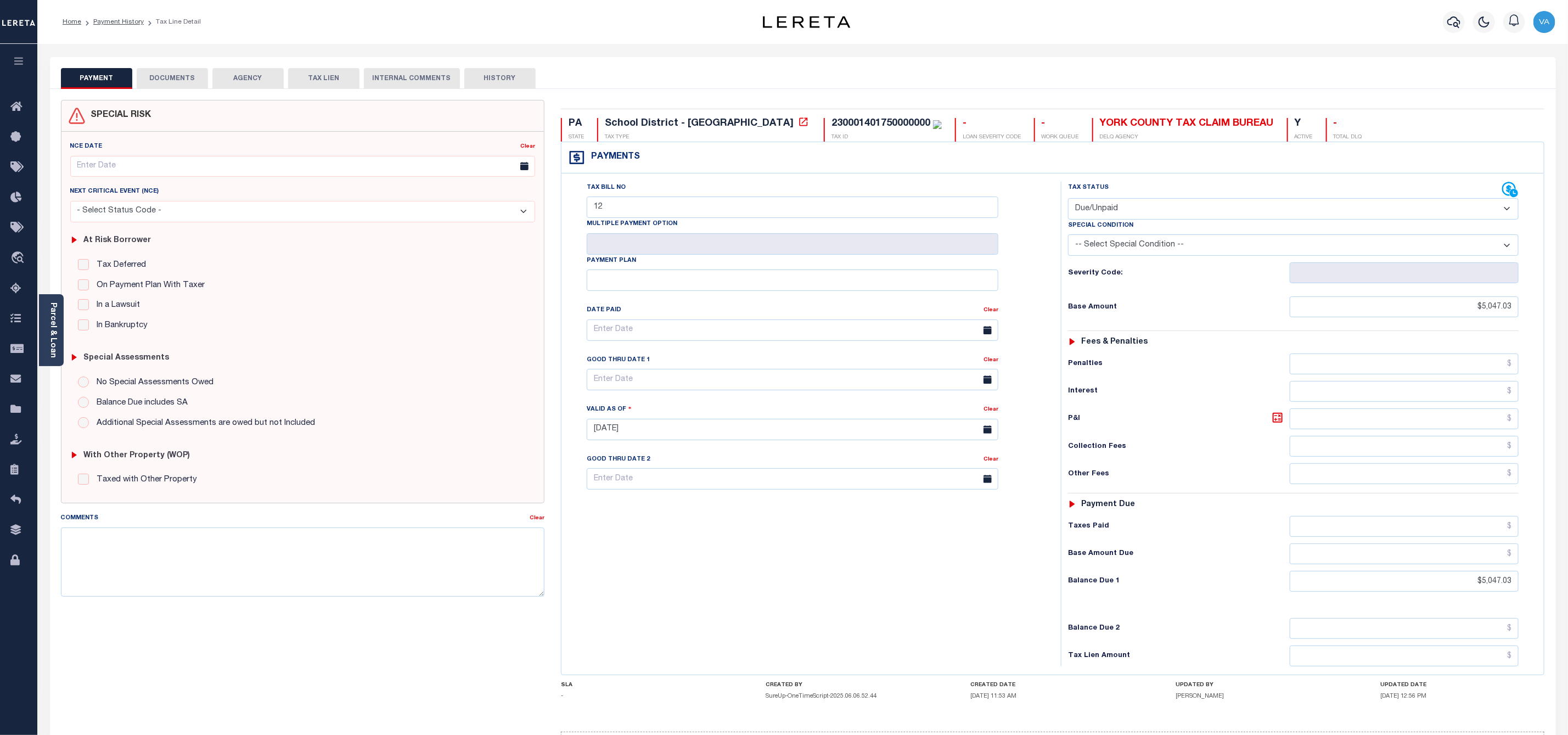
click at [190, 76] on button "DOCUMENTS" at bounding box center [172, 78] width 71 height 21
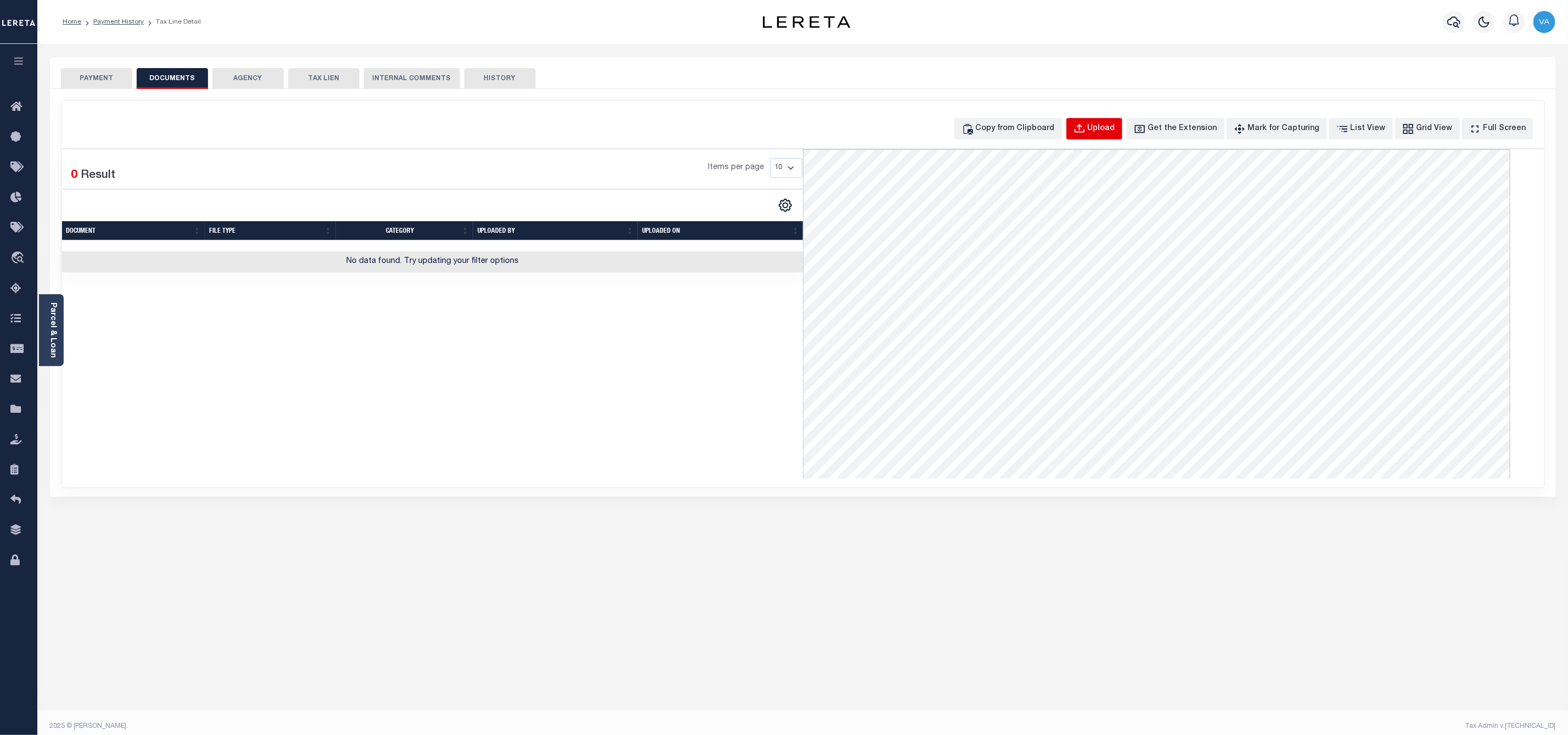
click at [1115, 126] on div "Upload" at bounding box center [1101, 129] width 28 height 12
select select "POP"
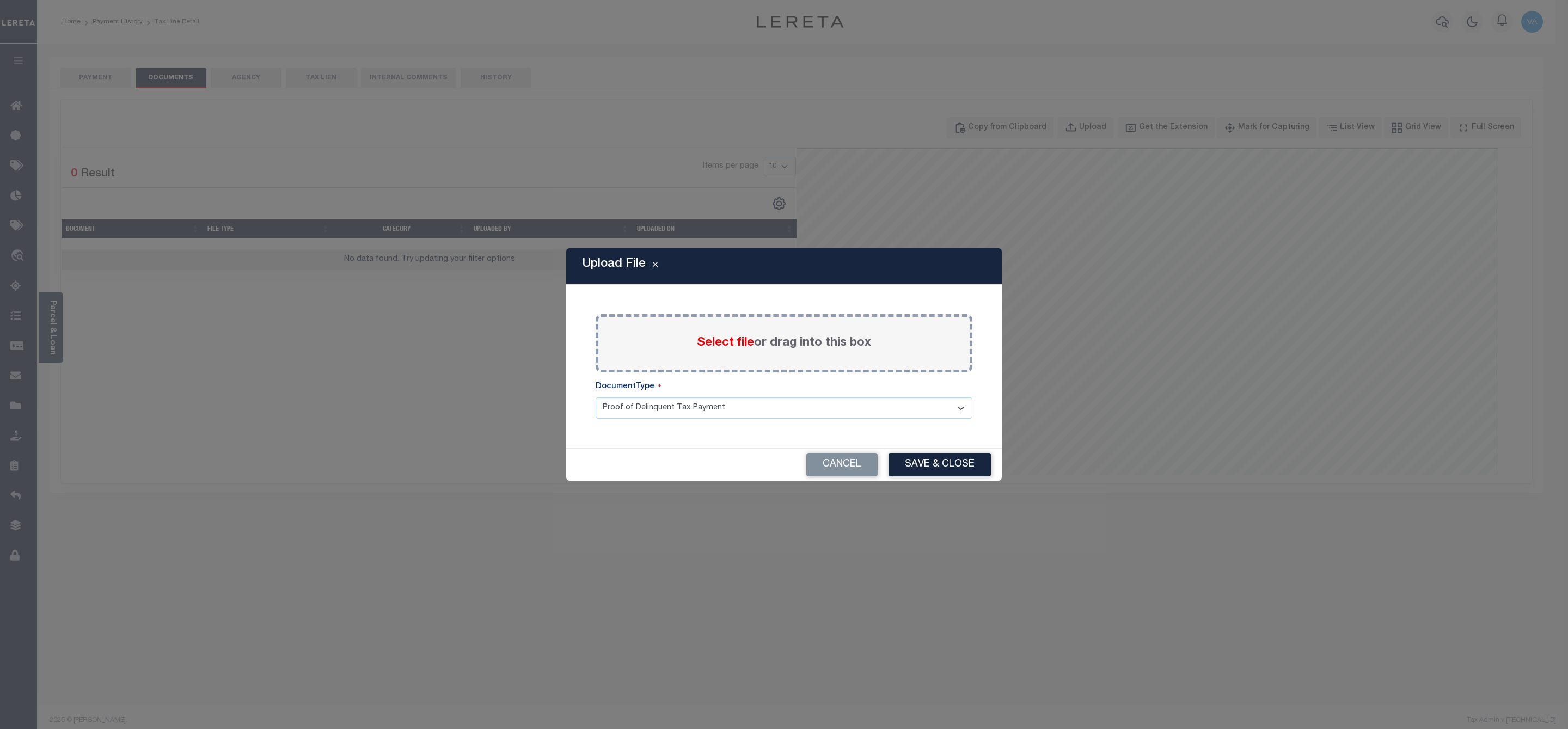
click at [759, 344] on label "Select file or drag into this box" at bounding box center [784, 343] width 174 height 18
click at [0, 0] on input "Select file or drag into this box" at bounding box center [0, 0] width 0 height 0
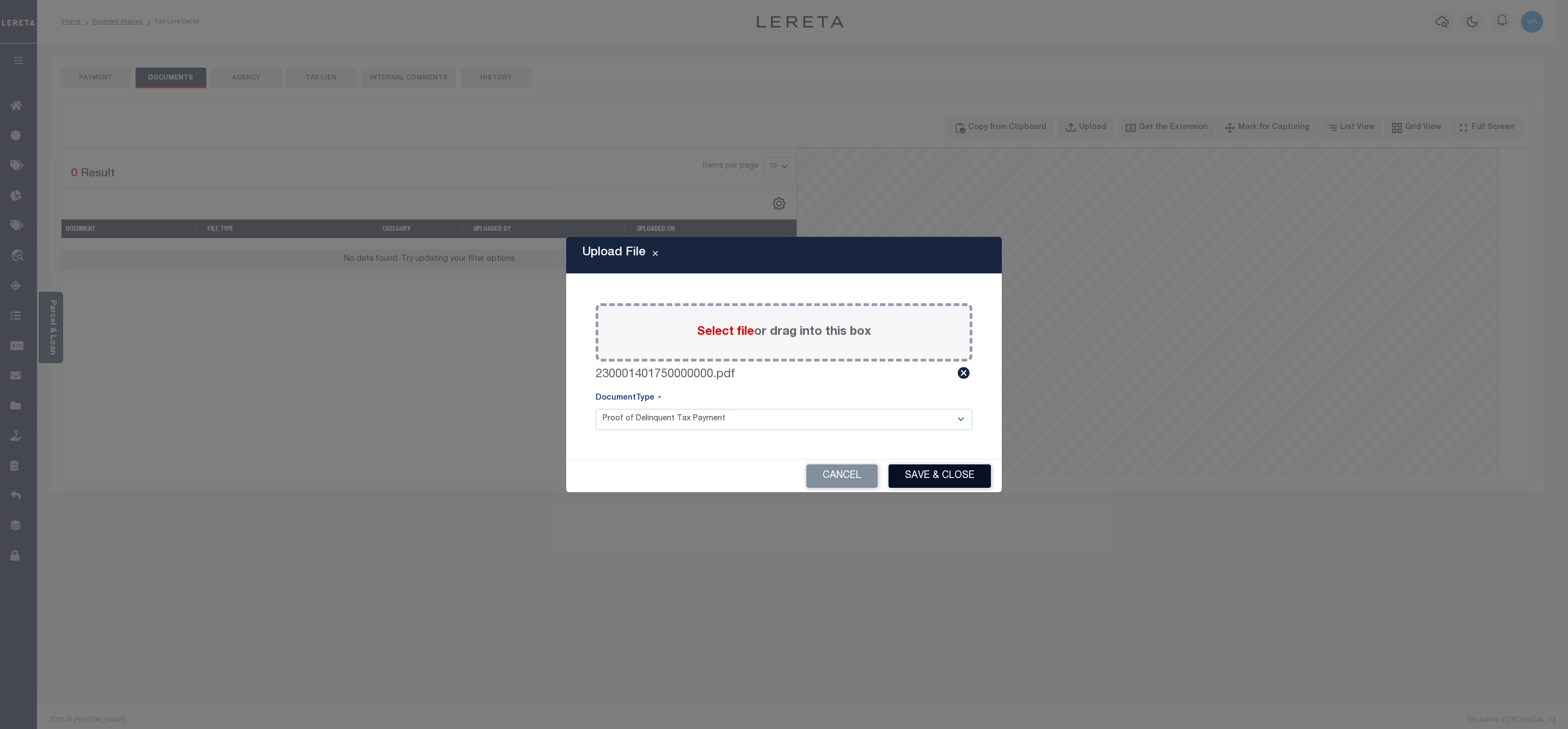
click at [978, 477] on button "Save & Close" at bounding box center [940, 476] width 103 height 24
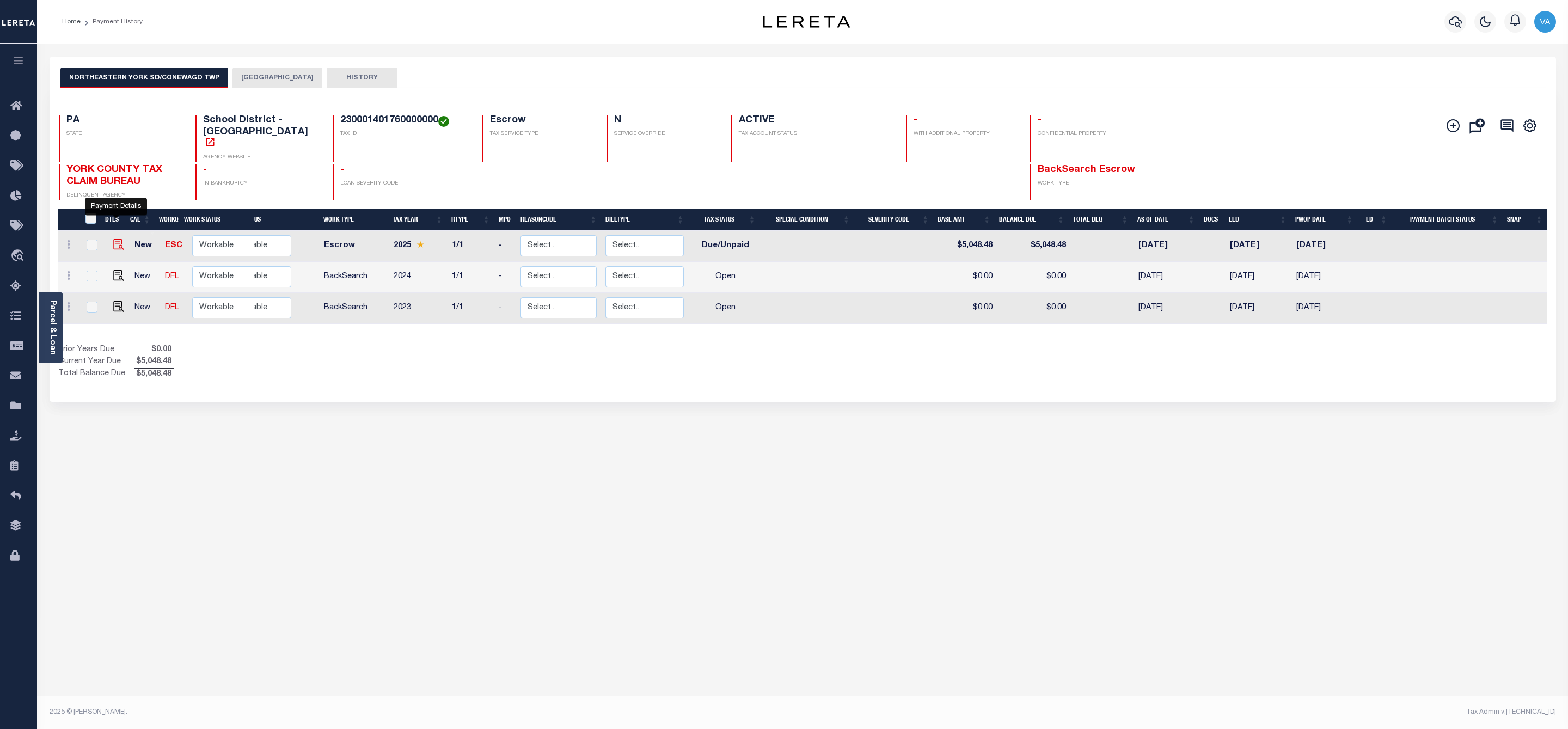
click at [115, 239] on img "" at bounding box center [119, 244] width 11 height 11
checkbox input "true"
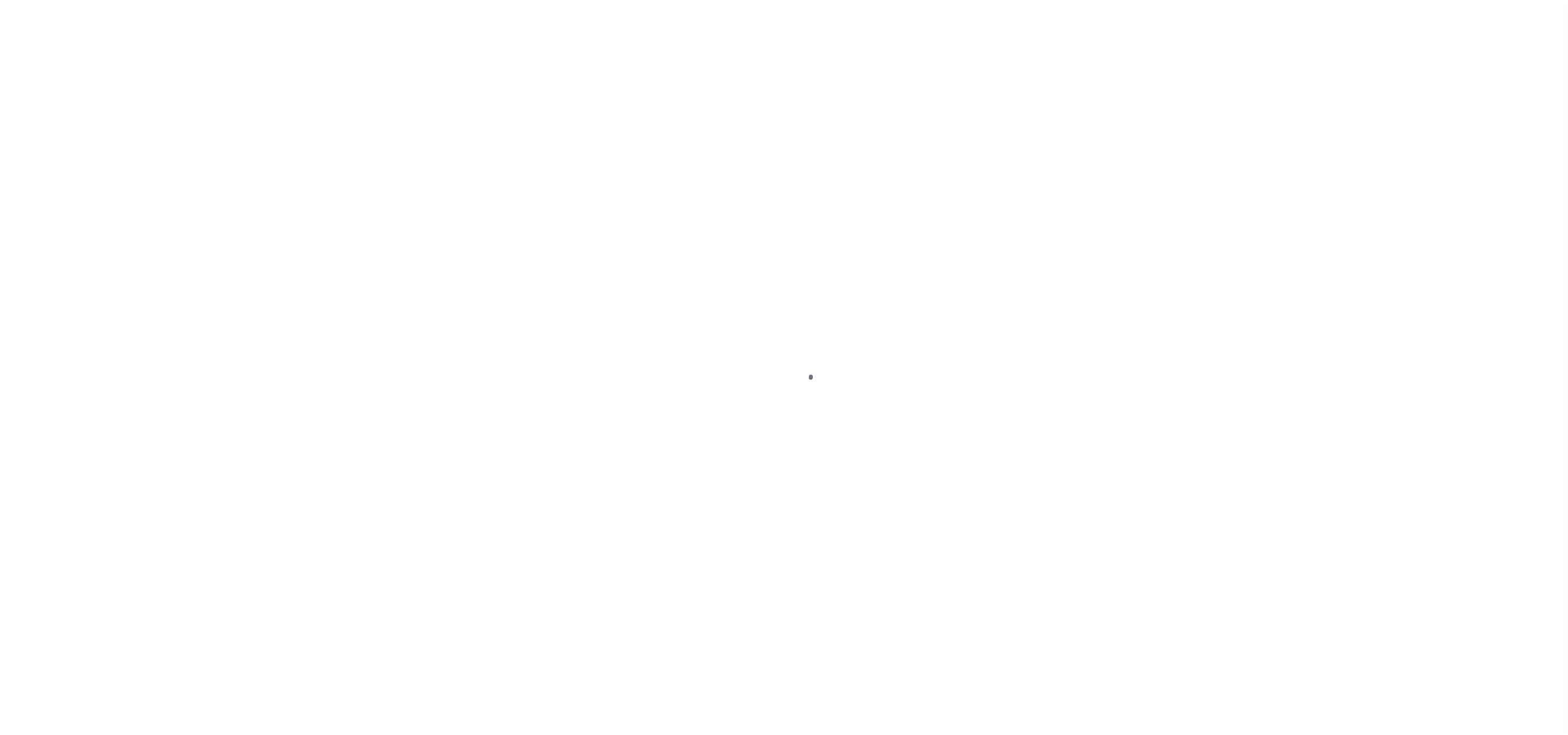
select select "DUE"
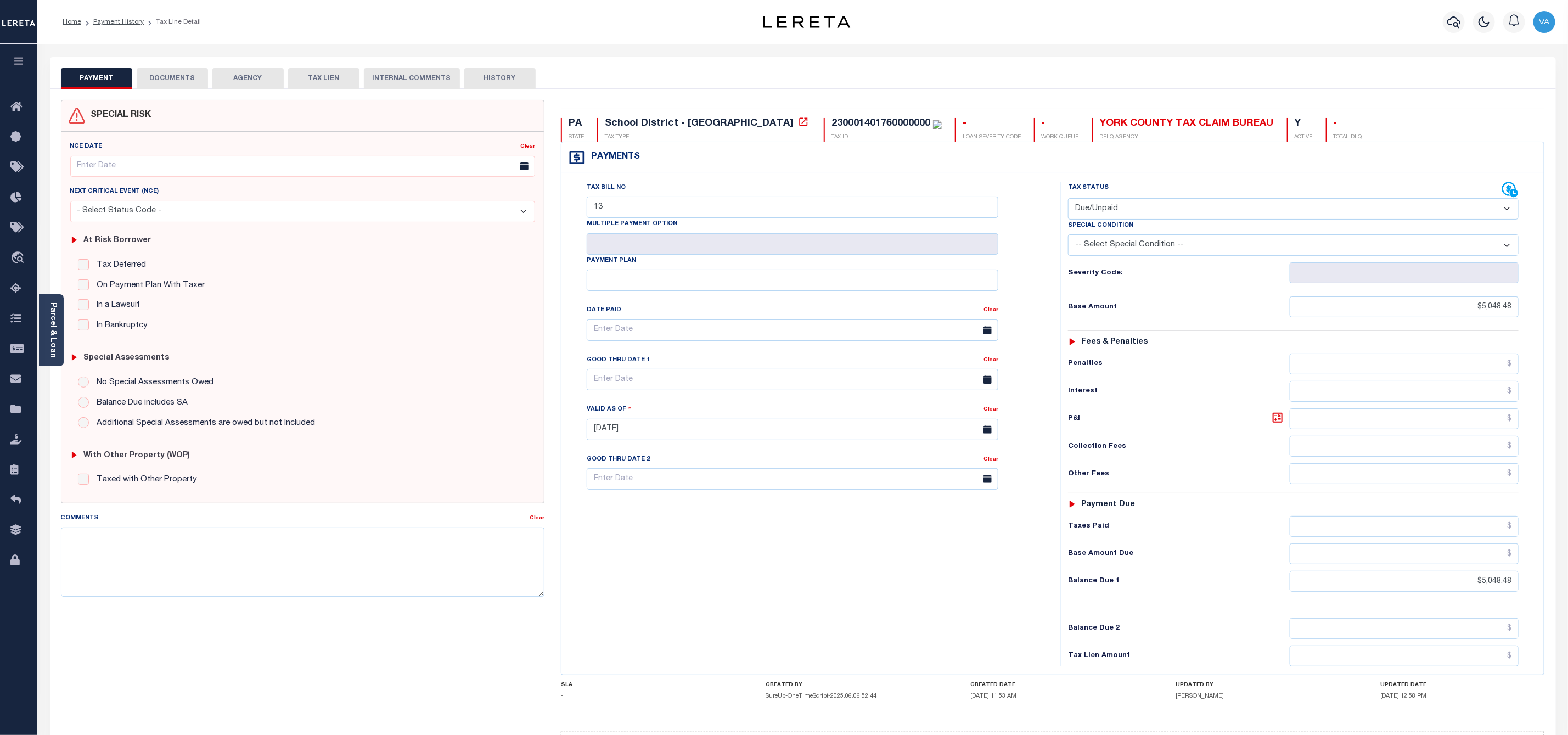
click at [171, 79] on button "DOCUMENTS" at bounding box center [172, 78] width 71 height 21
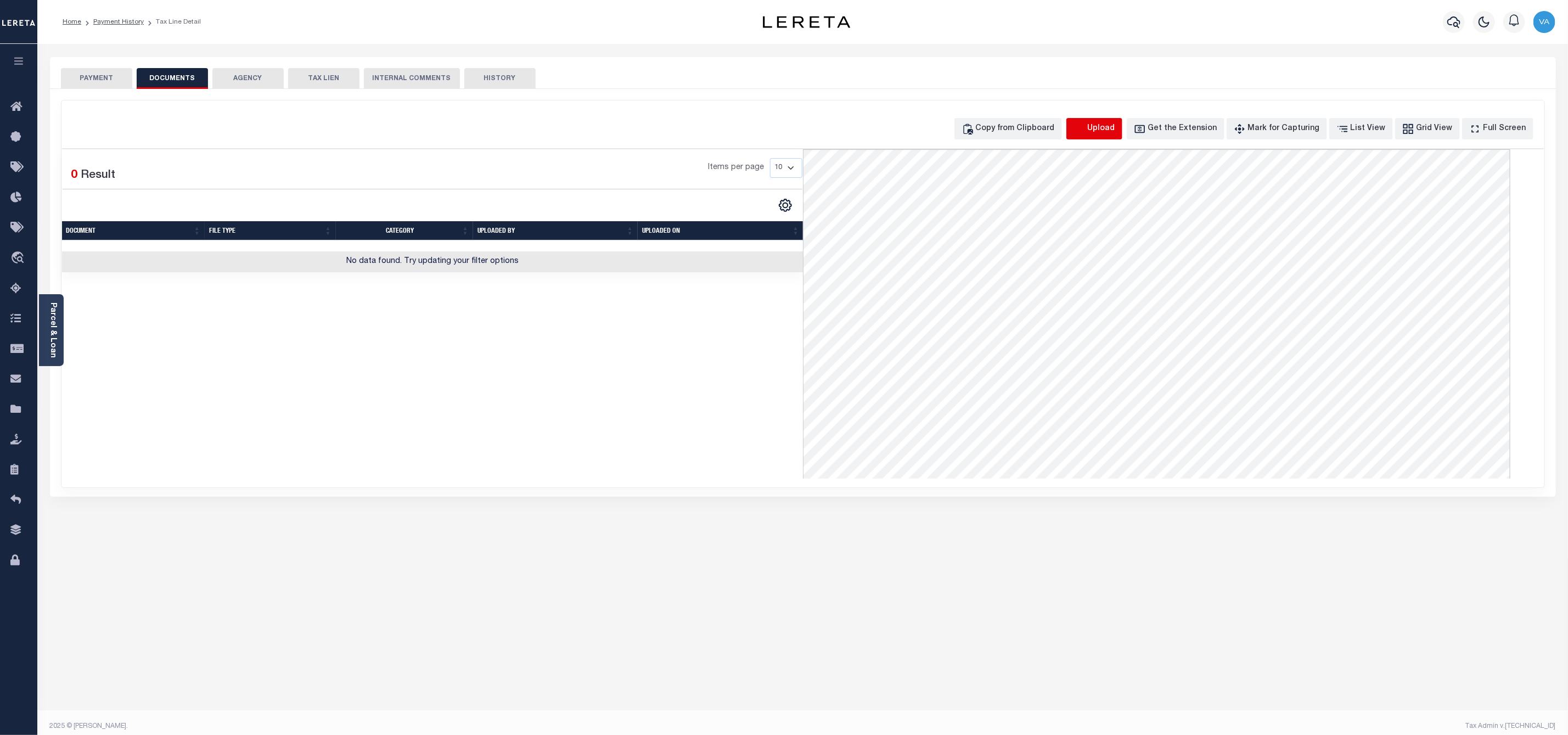
click at [1086, 128] on icon "button" at bounding box center [1080, 129] width 12 height 12
select select "POP"
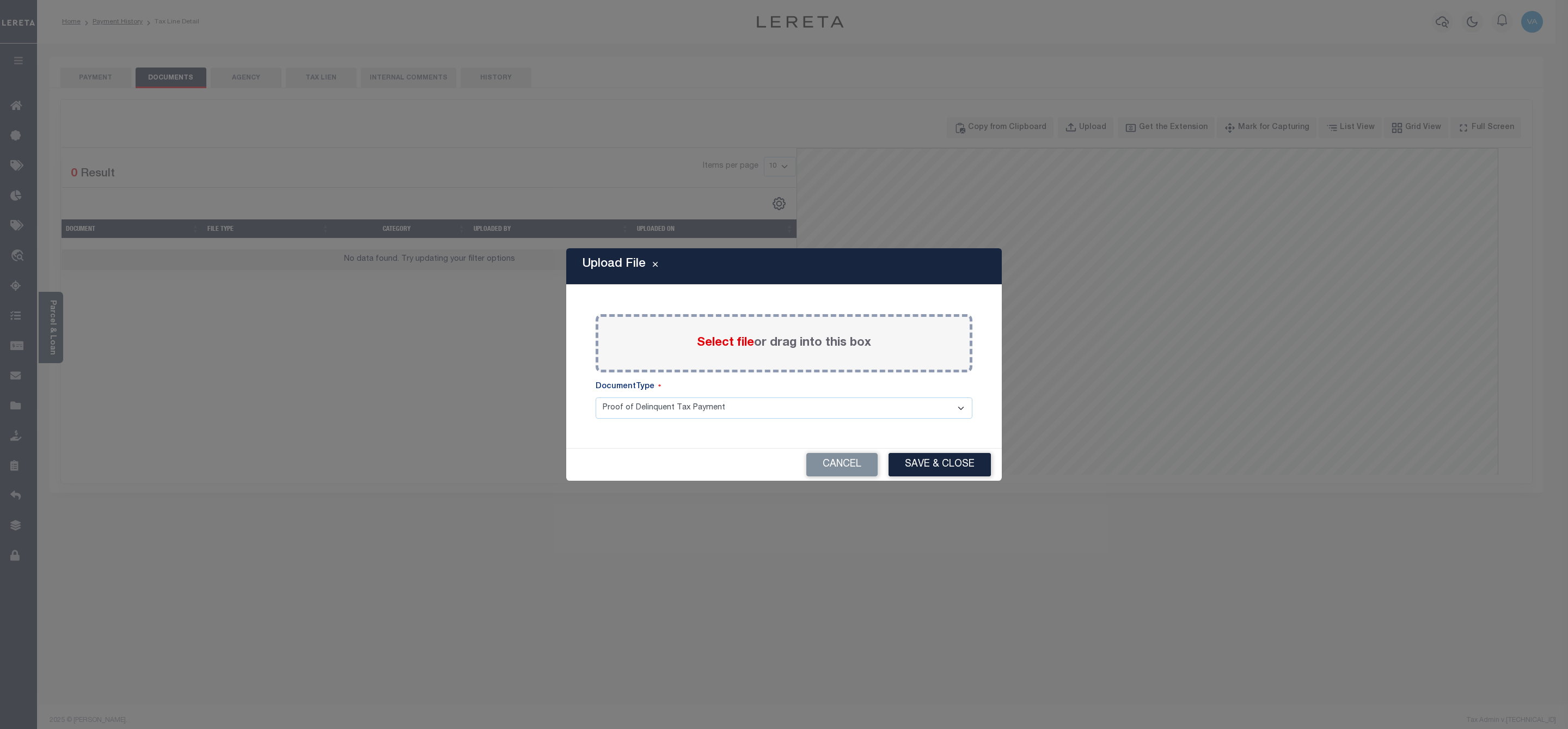
click at [737, 337] on span "Select file" at bounding box center [725, 343] width 57 height 12
click at [0, 0] on input "Select file or drag into this box" at bounding box center [0, 0] width 0 height 0
click at [732, 340] on span "Select file" at bounding box center [725, 343] width 57 height 12
click at [0, 0] on input "Select file or drag into this box" at bounding box center [0, 0] width 0 height 0
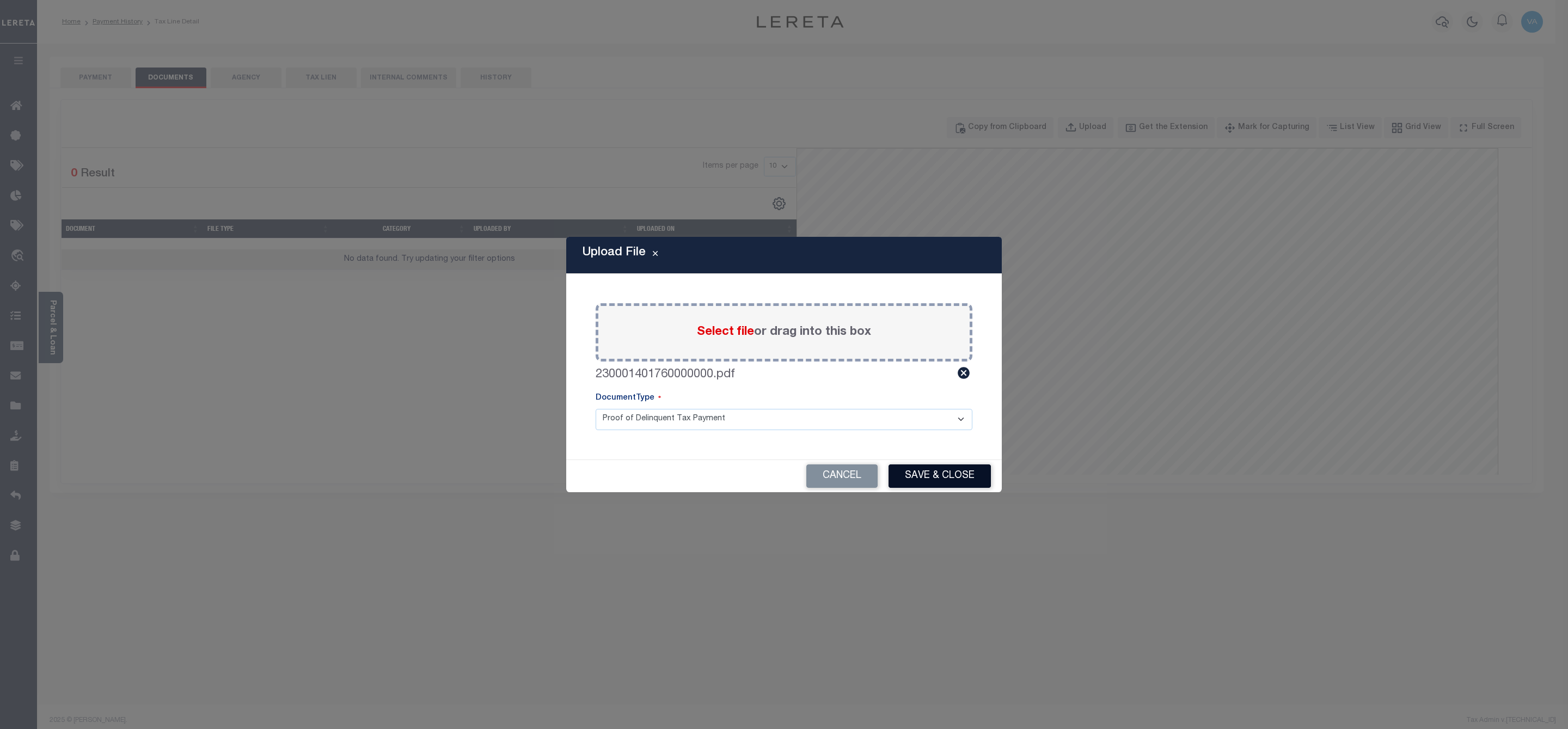
click at [954, 476] on button "Save & Close" at bounding box center [940, 476] width 103 height 24
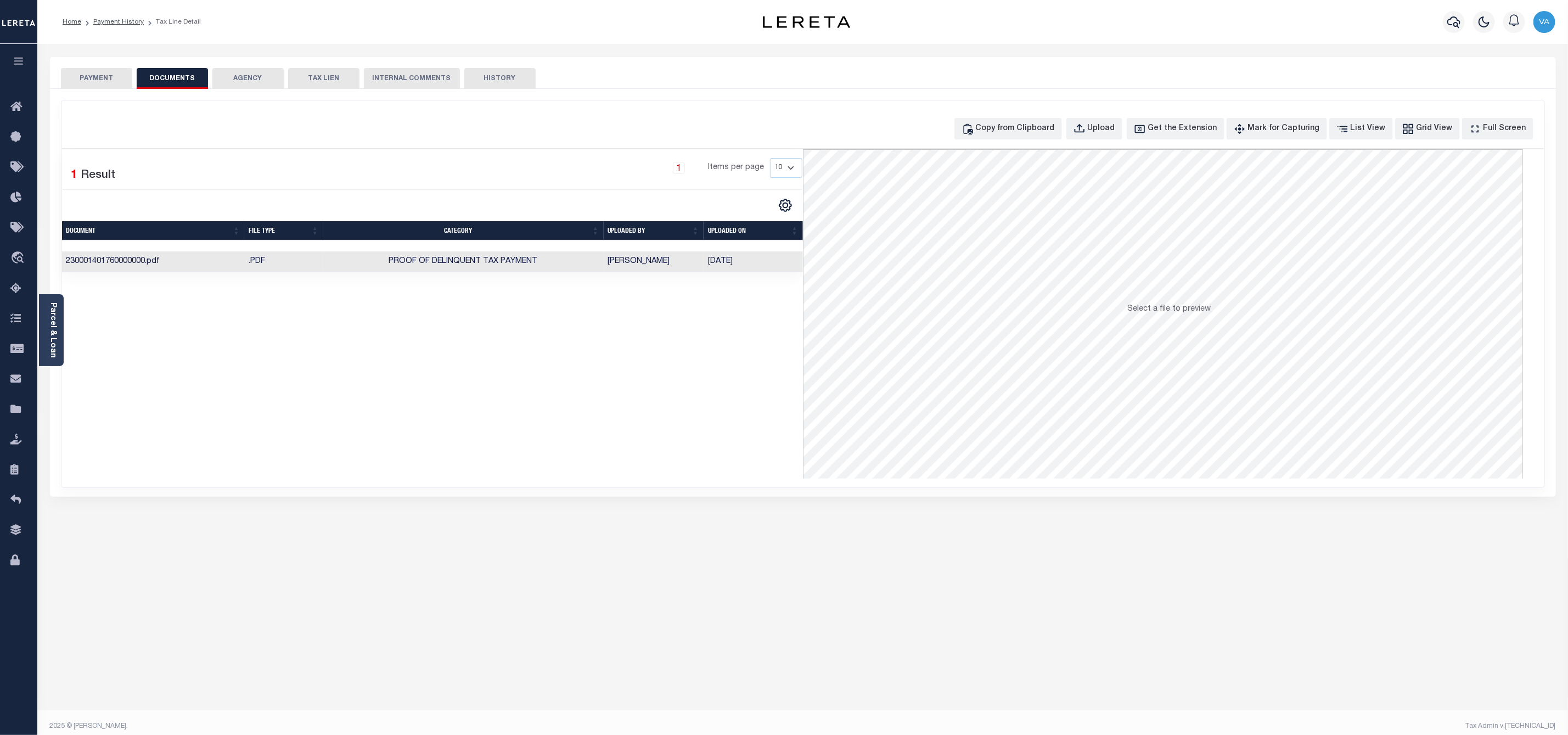
click at [347, 383] on div "Selected 1 Result 1 Items per page 10 25 50 100" at bounding box center [432, 314] width 741 height 329
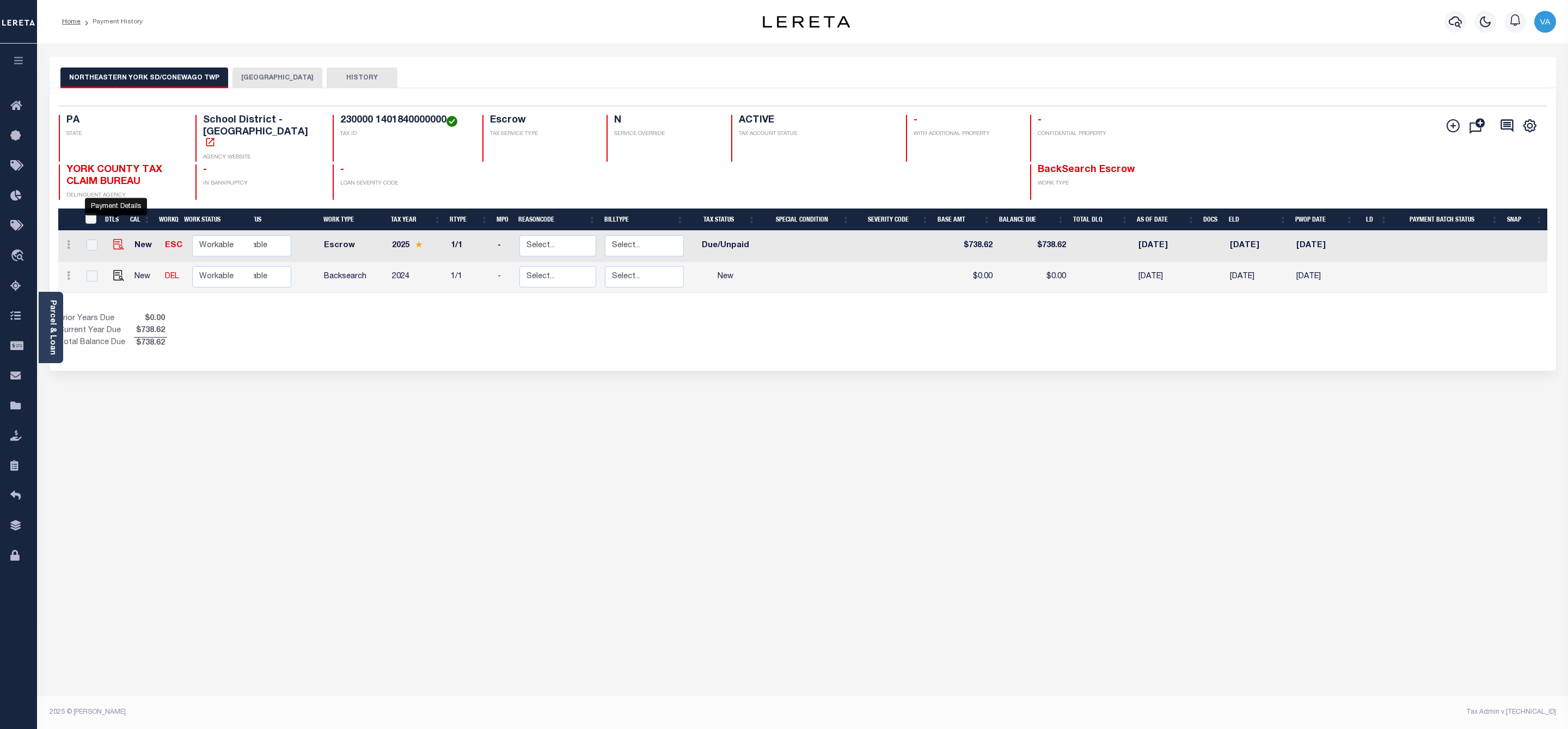
click at [116, 239] on img "" at bounding box center [119, 244] width 11 height 11
checkbox input "true"
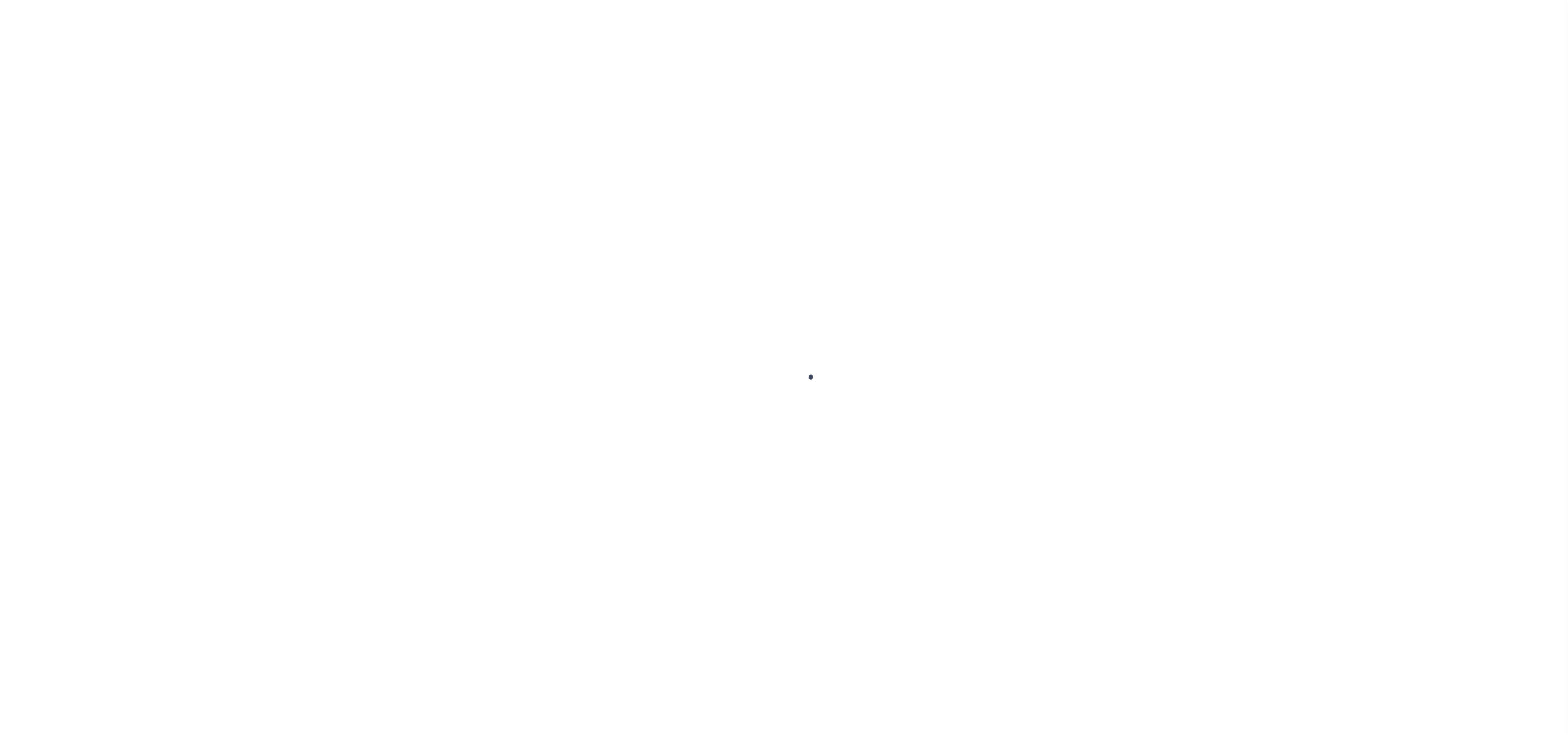
checkbox input "false"
type input "3917"
type input "[DATE]"
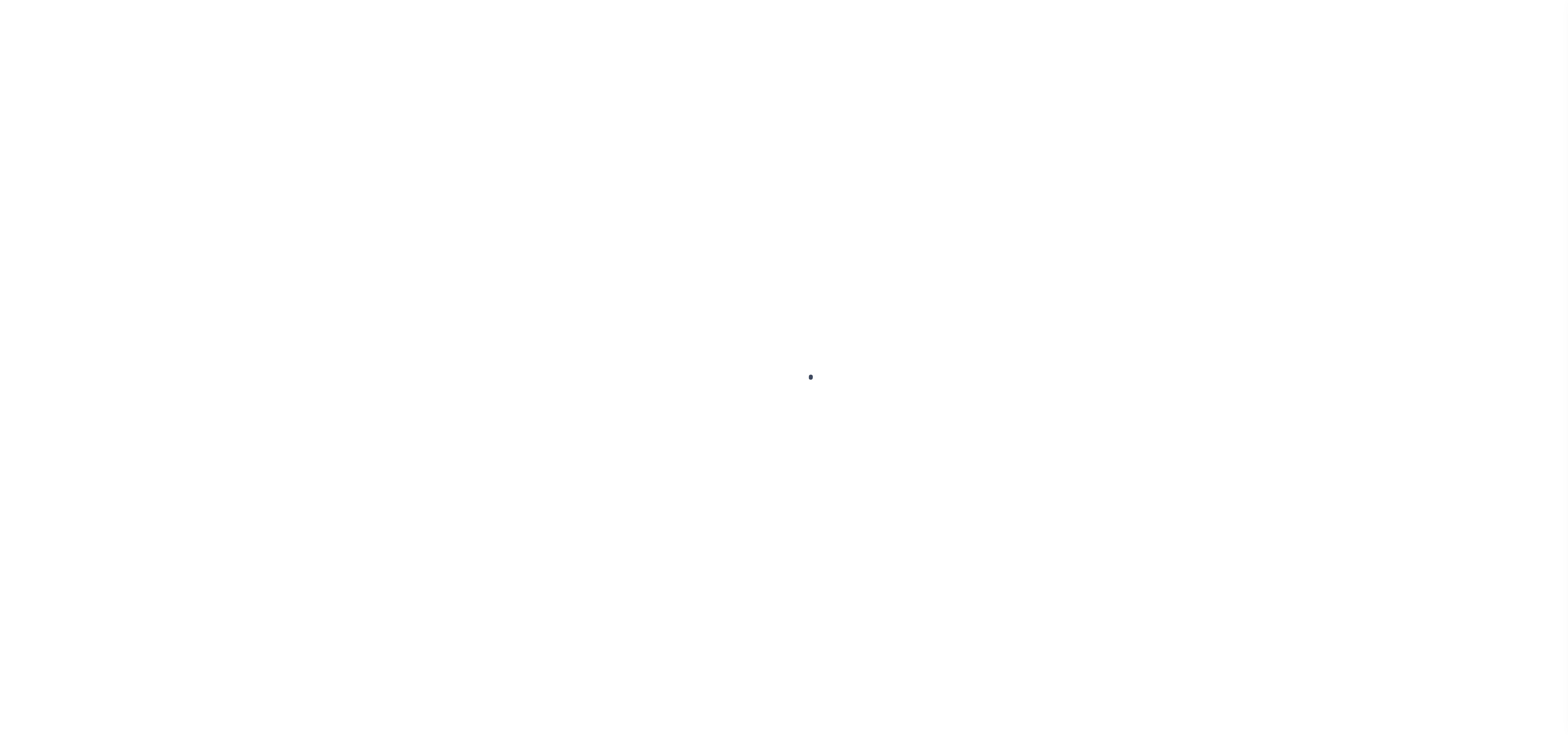
select select "DUE"
type input "$738.62"
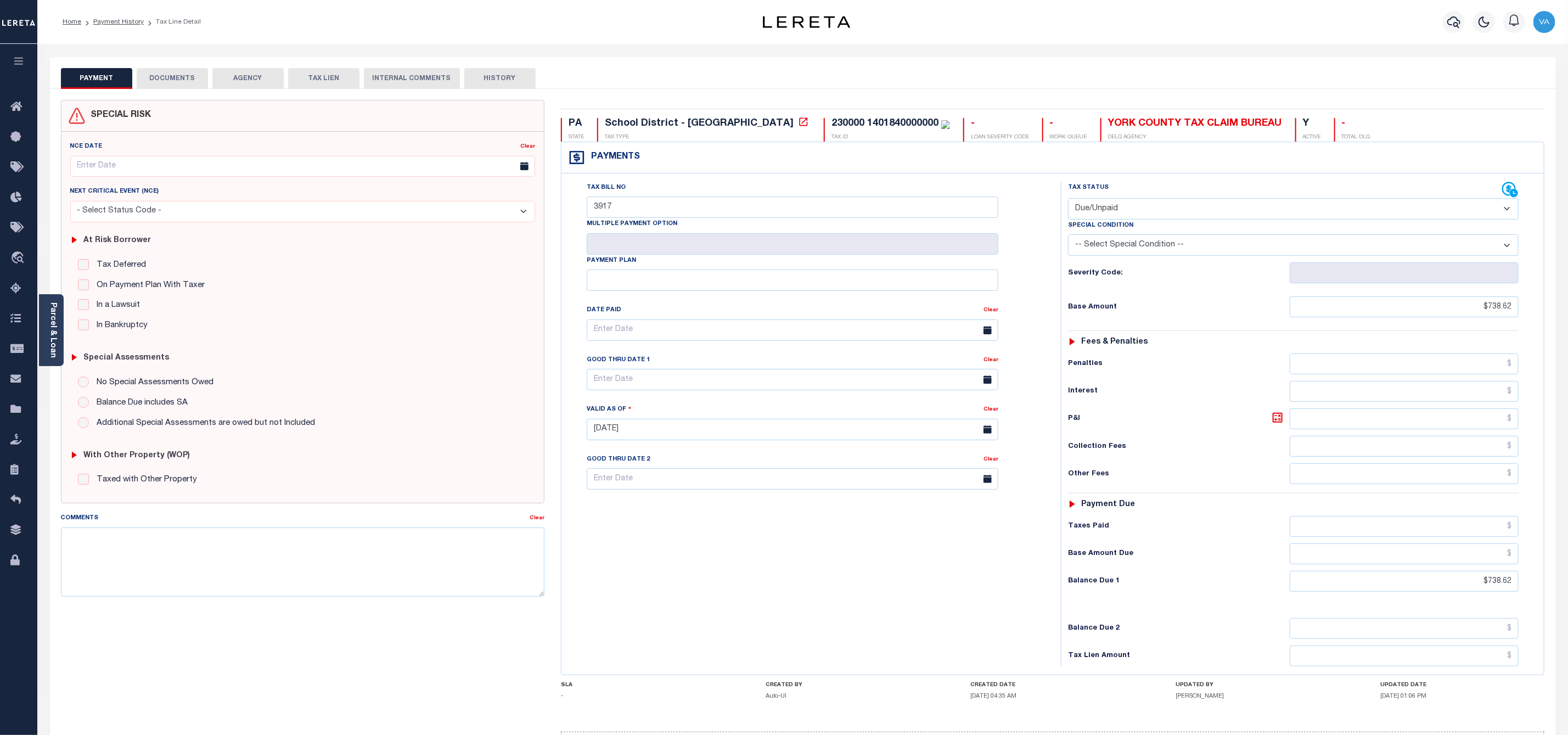
click at [193, 73] on button "DOCUMENTS" at bounding box center [172, 78] width 71 height 21
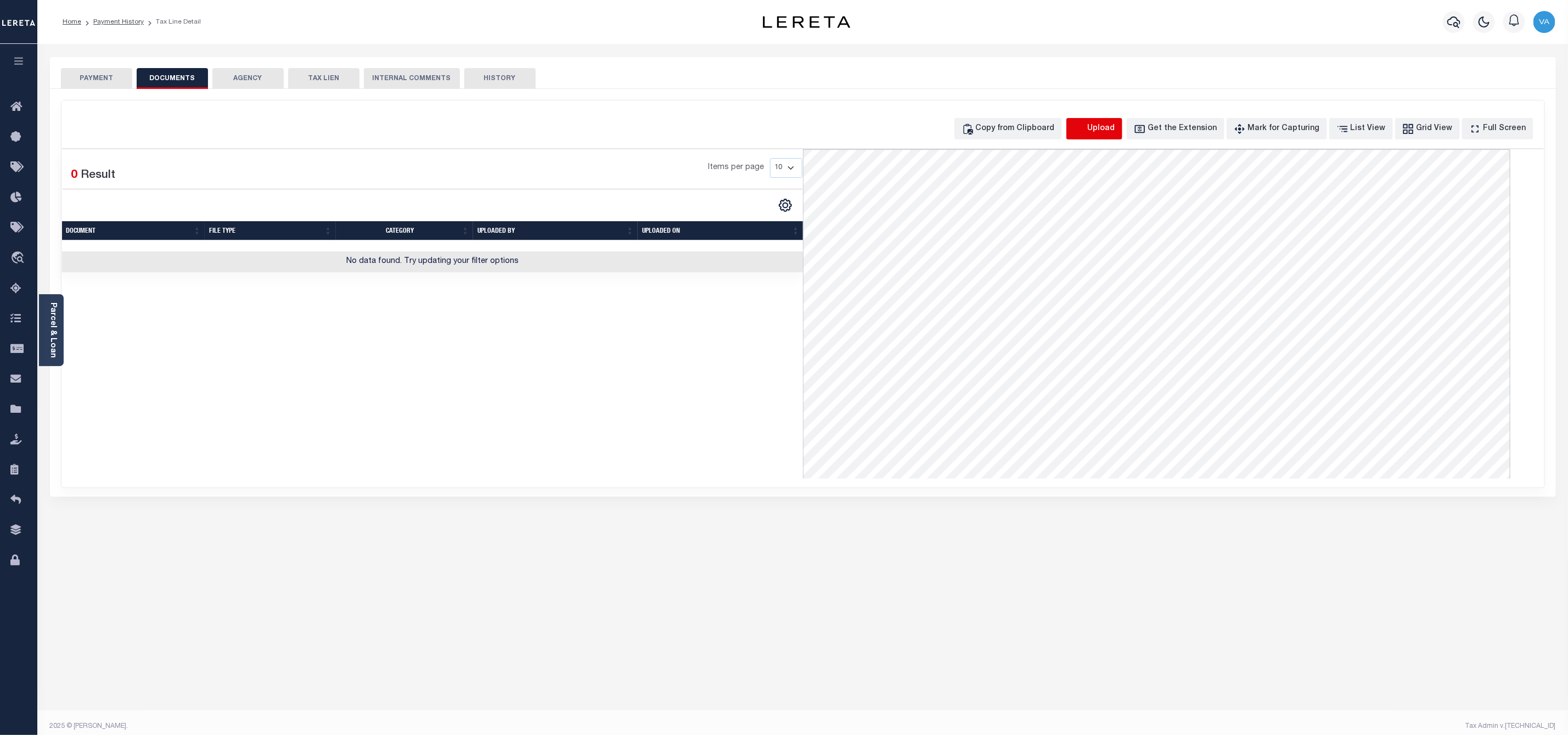
click at [1086, 129] on icon "button" at bounding box center [1080, 129] width 12 height 12
select select "POP"
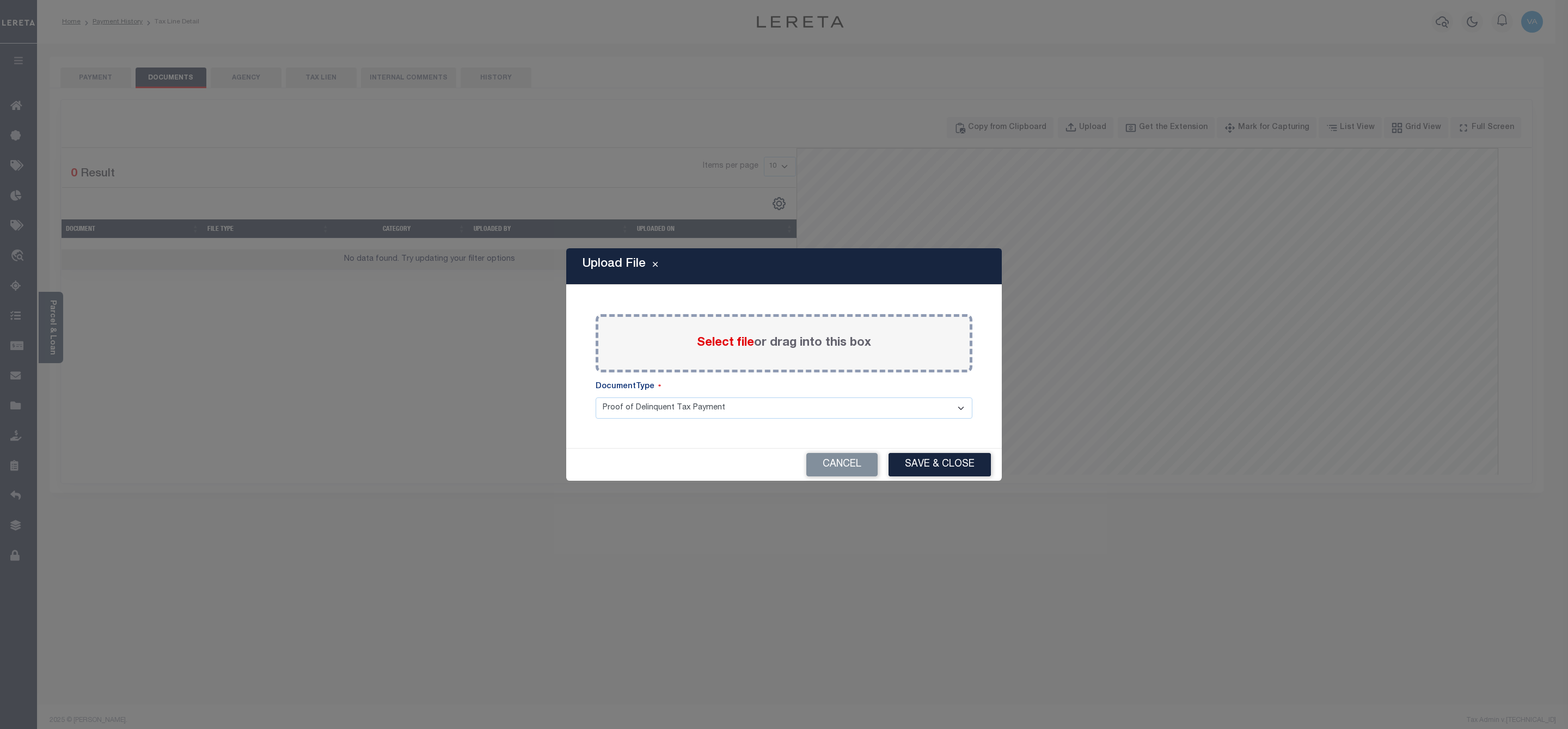
click at [765, 335] on label "Select file or drag into this box" at bounding box center [784, 343] width 174 height 18
click at [0, 0] on input "Select file or drag into this box" at bounding box center [0, 0] width 0 height 0
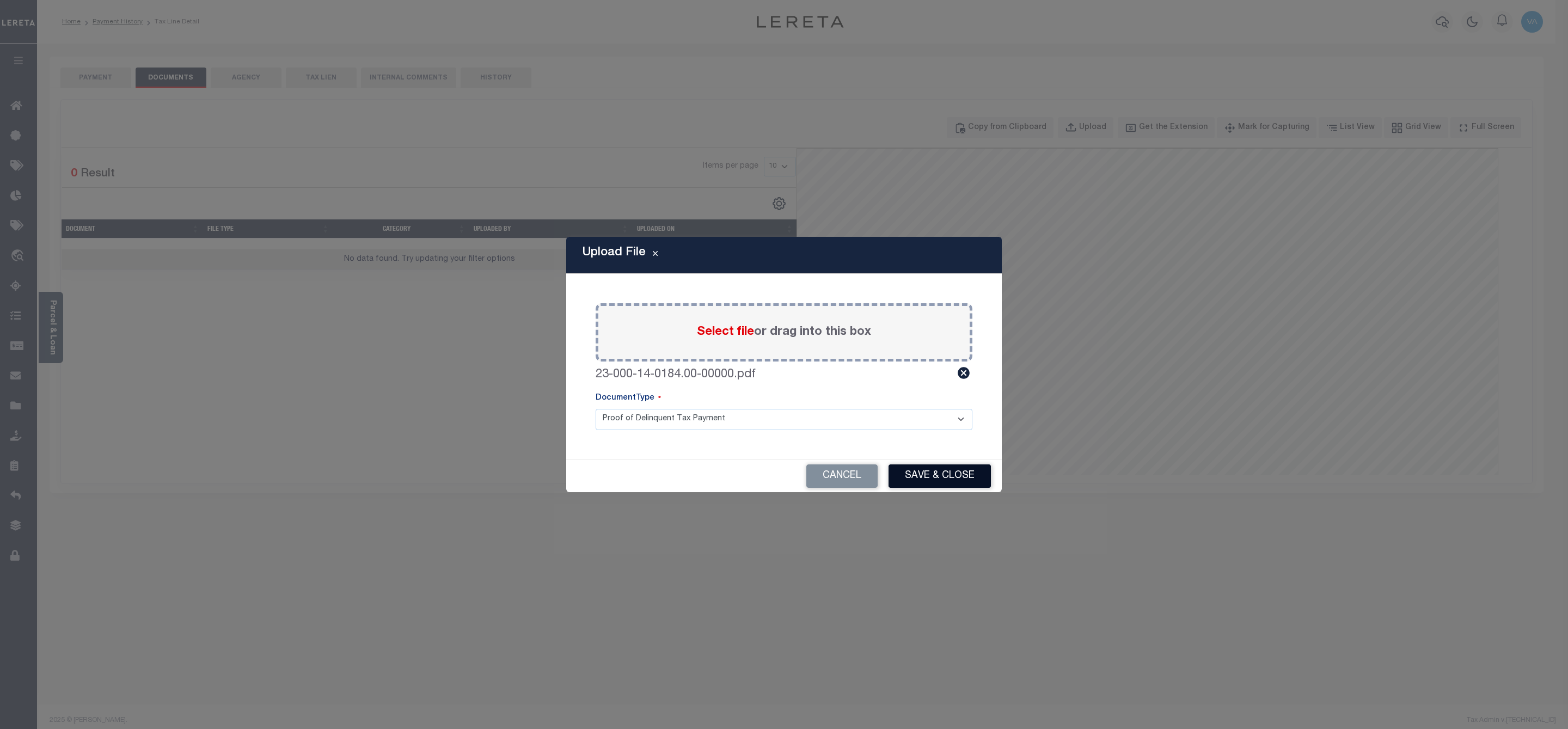
click at [966, 478] on button "Save & Close" at bounding box center [940, 476] width 103 height 24
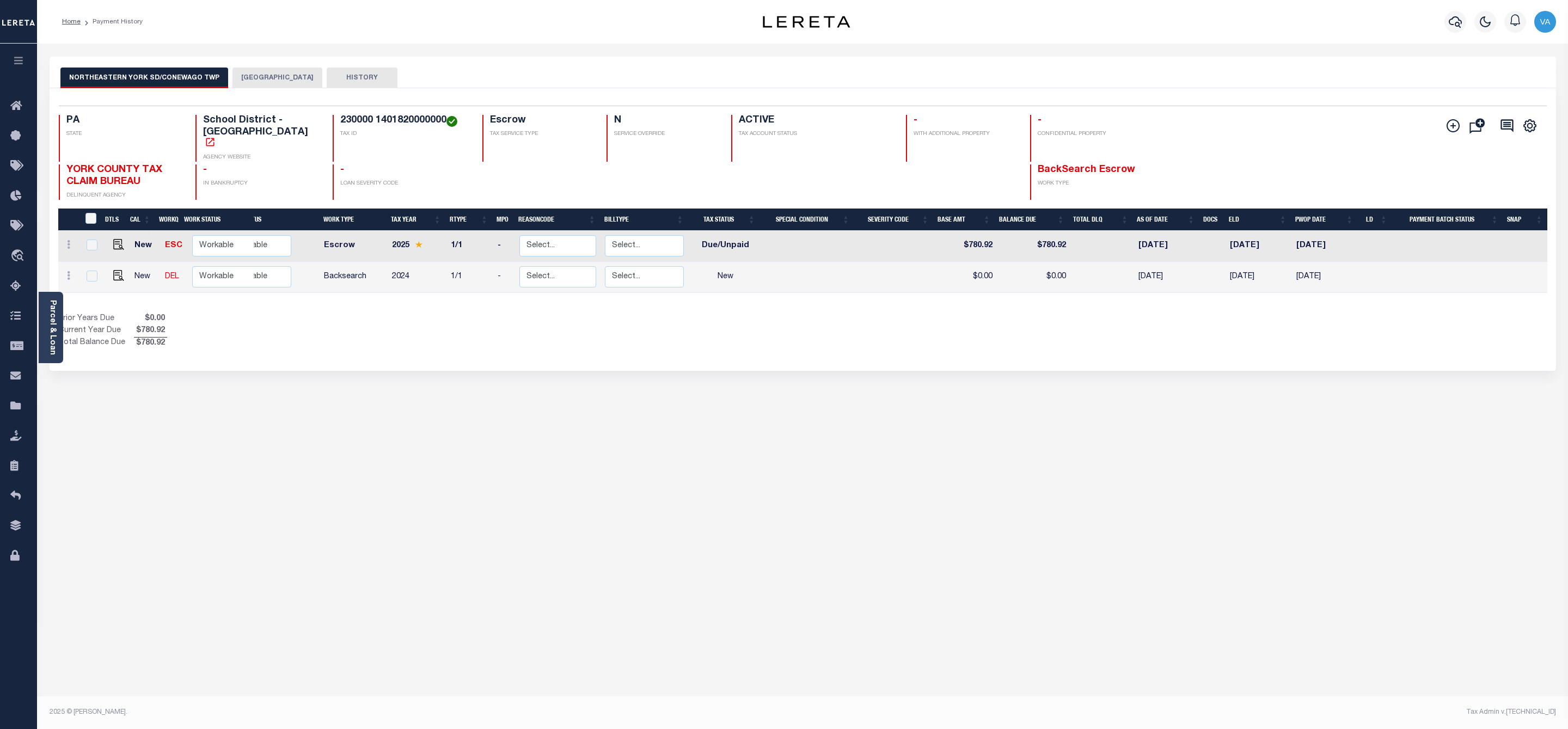
click at [268, 74] on button "[GEOGRAPHIC_DATA]" at bounding box center [278, 78] width 90 height 21
click at [113, 239] on img "" at bounding box center [119, 244] width 11 height 11
checkbox input "true"
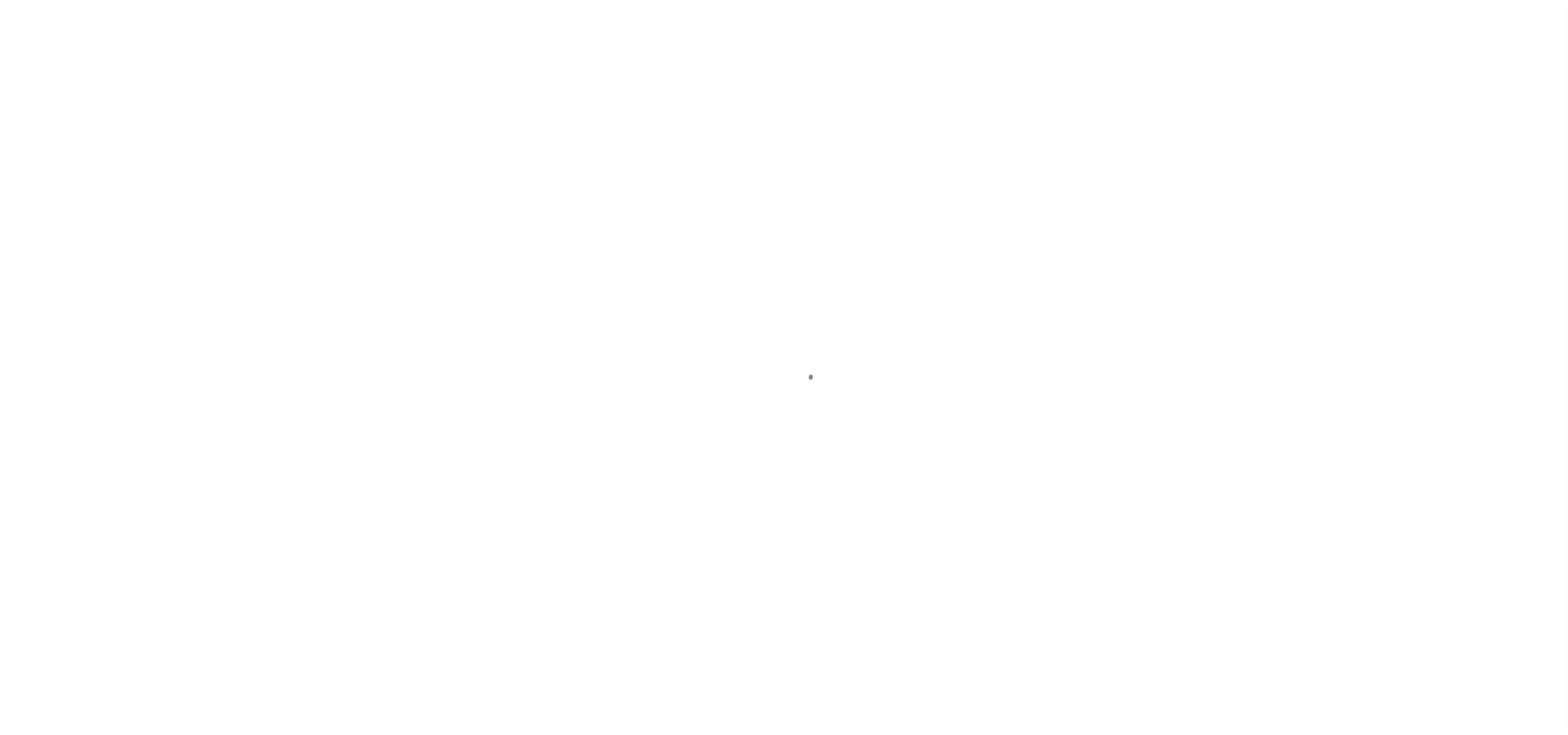
select select "DUE"
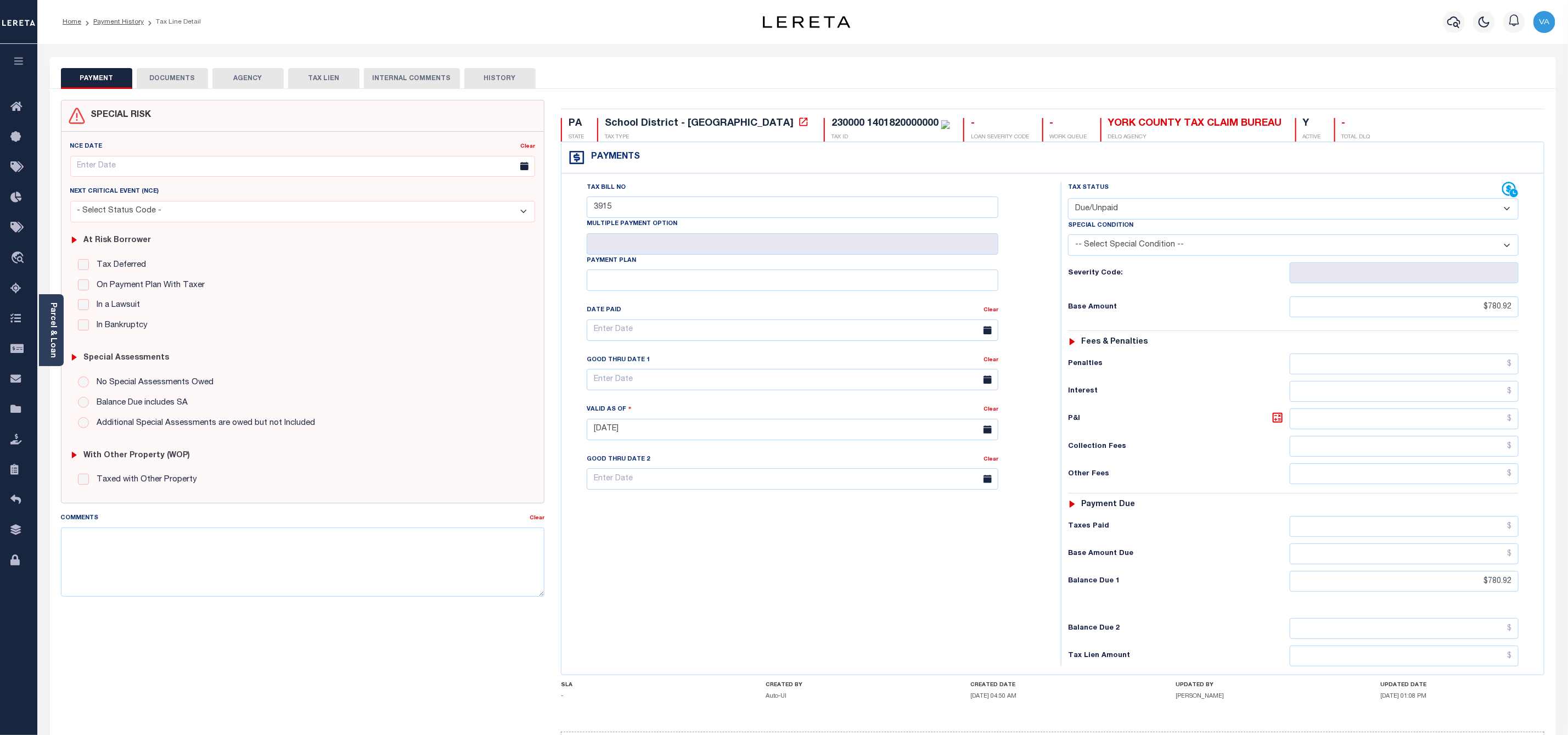
click at [181, 80] on button "DOCUMENTS" at bounding box center [172, 78] width 71 height 21
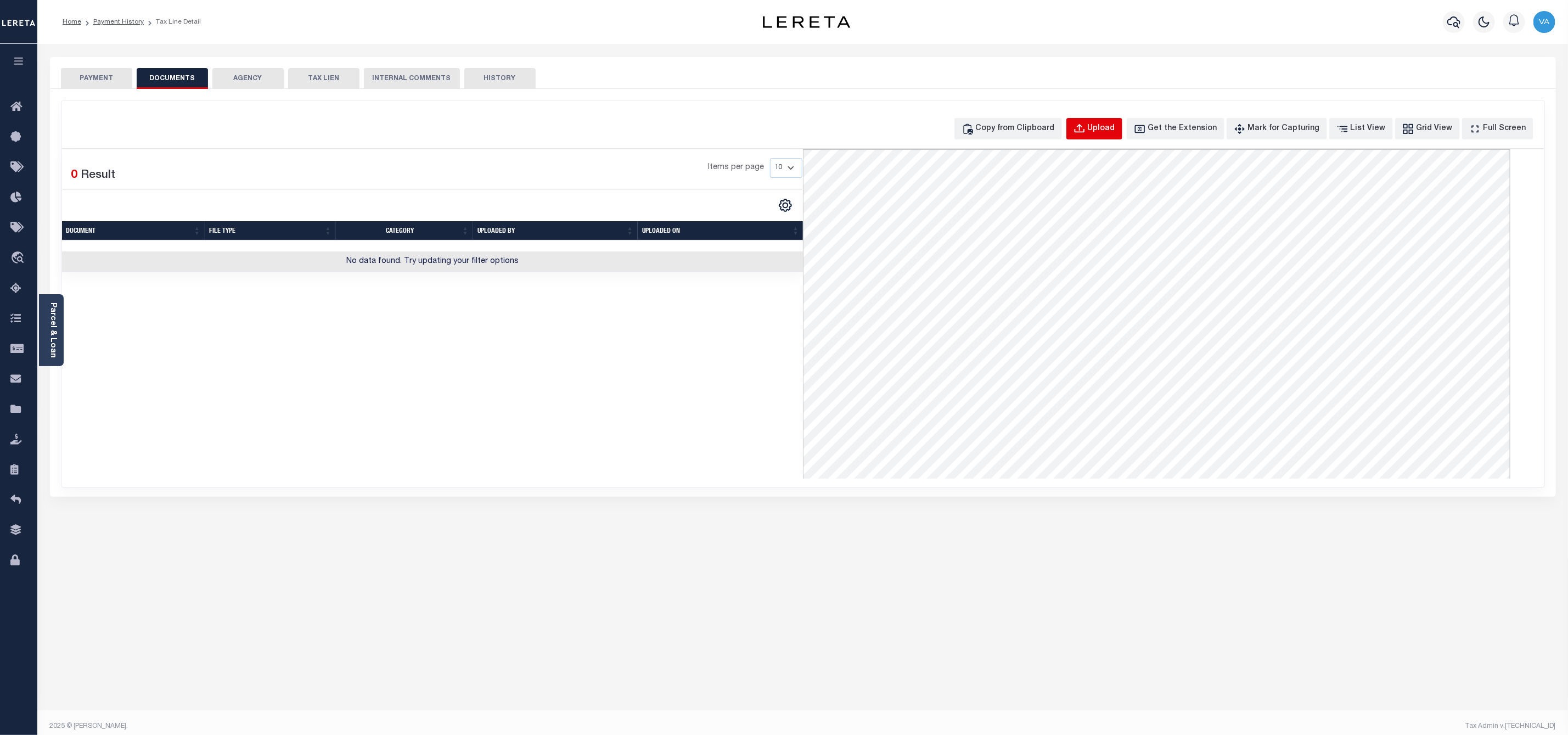
click at [1115, 130] on div "Upload" at bounding box center [1101, 129] width 28 height 12
select select "POP"
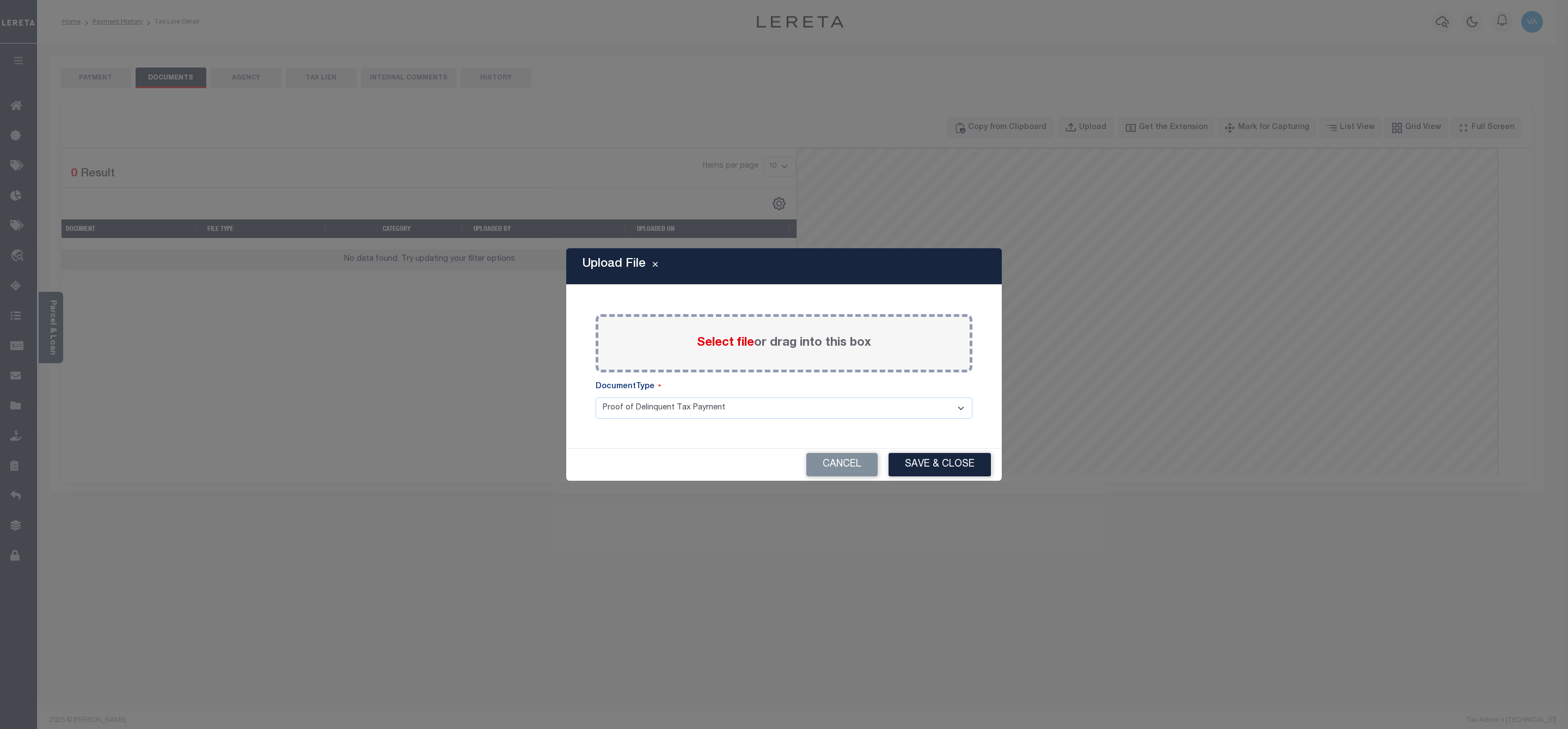
click at [735, 342] on span "Select file" at bounding box center [725, 343] width 57 height 12
click at [0, 0] on input "Select file or drag into this box" at bounding box center [0, 0] width 0 height 0
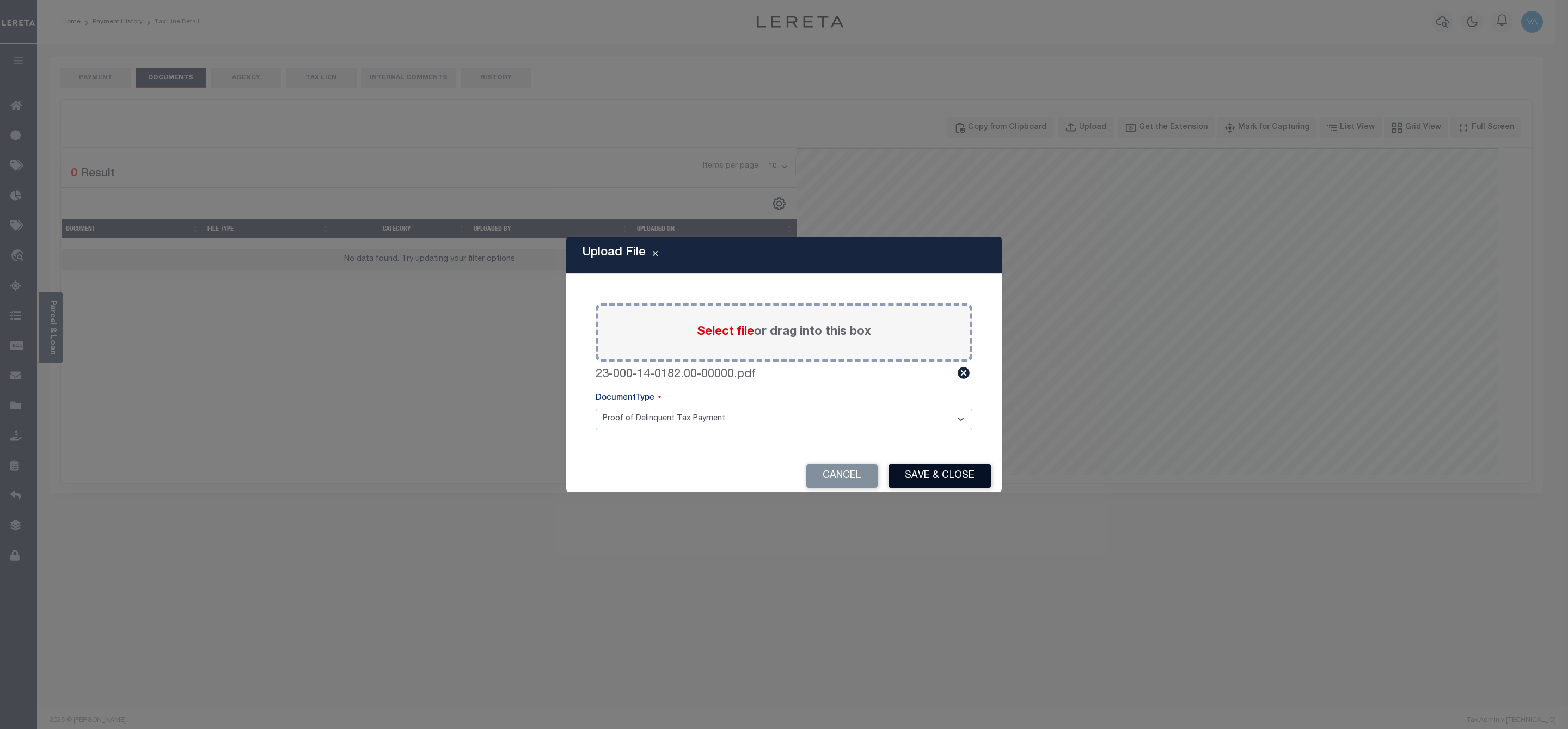
click at [931, 479] on button "Save & Close" at bounding box center [940, 476] width 103 height 24
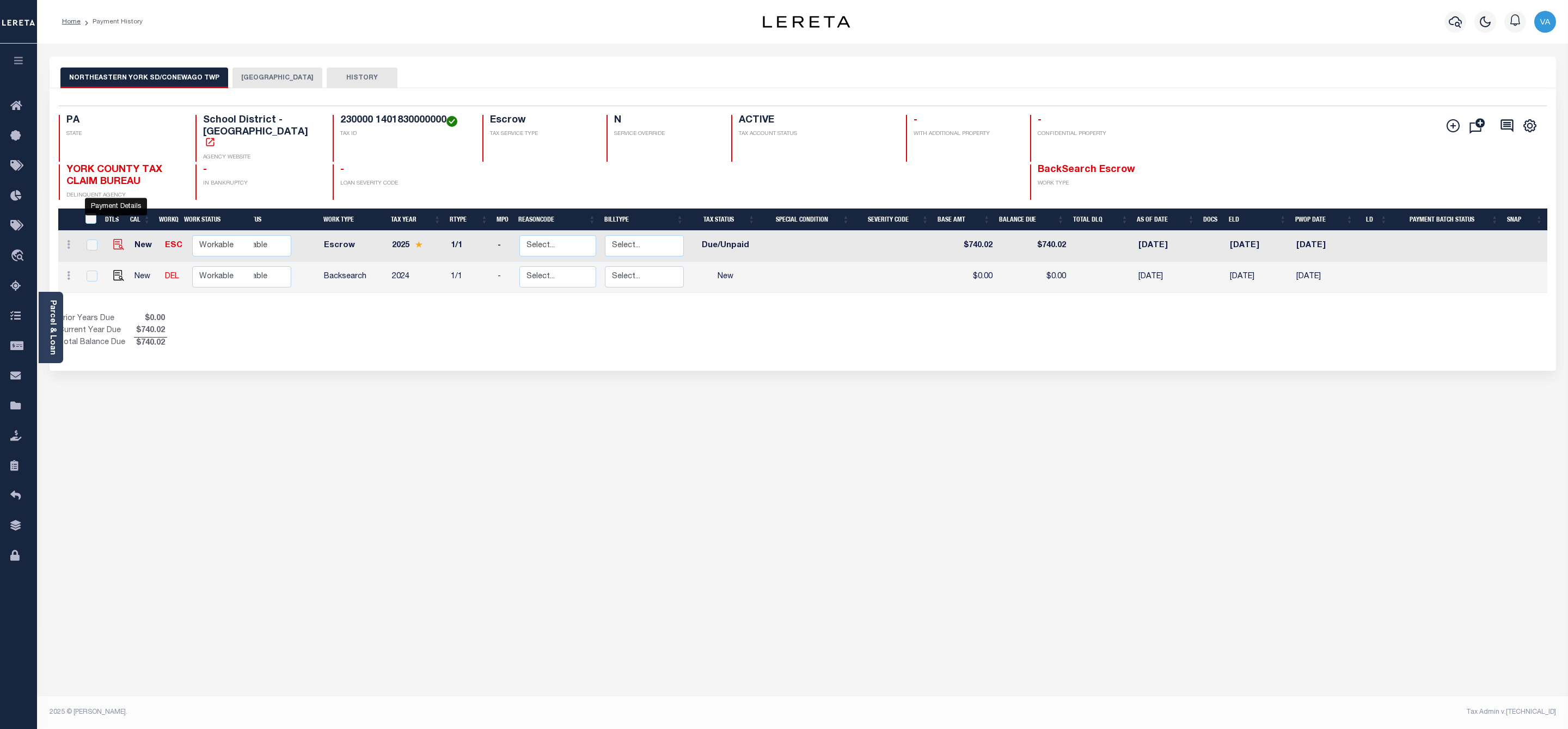
click at [118, 239] on img "" at bounding box center [119, 244] width 11 height 11
checkbox input "true"
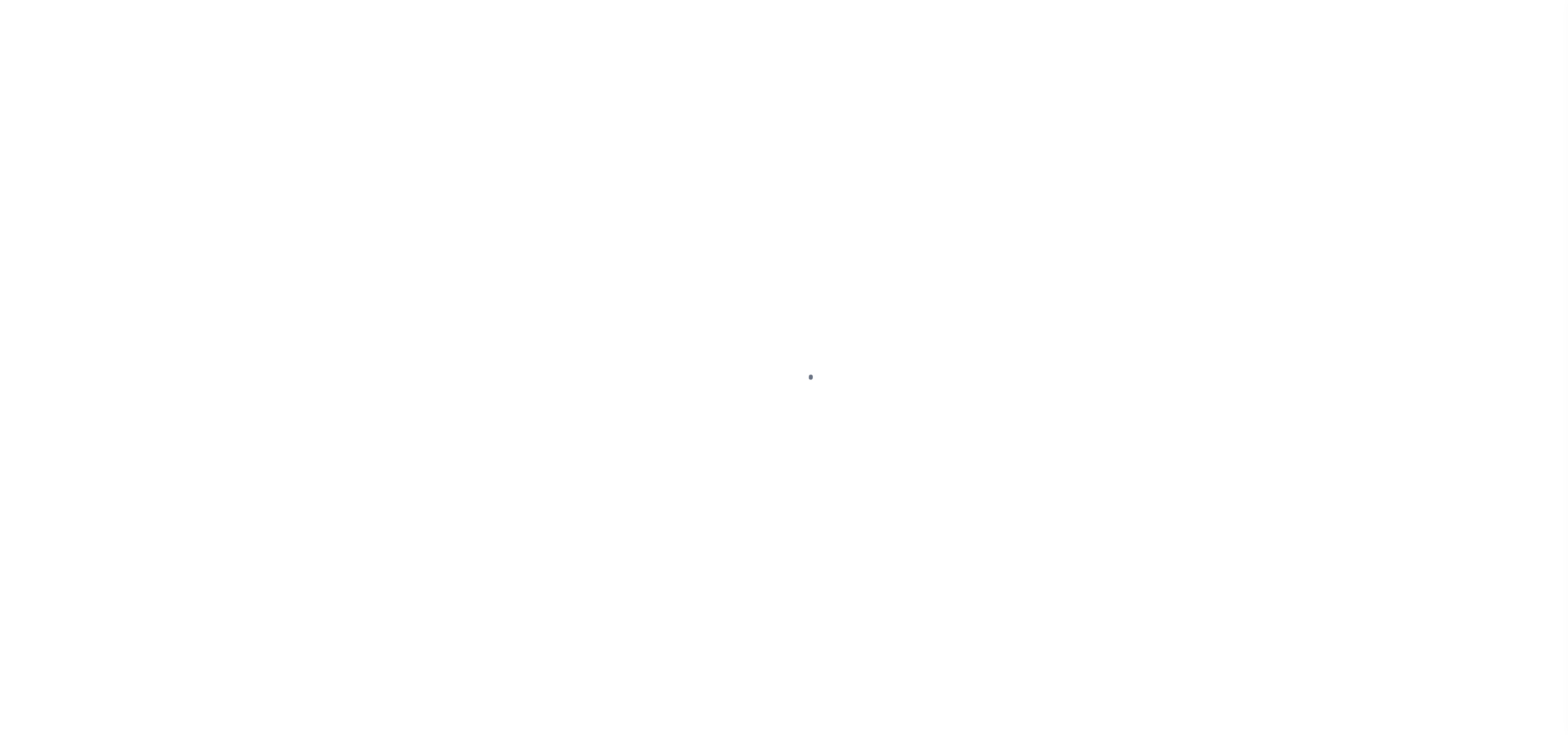
select select "DUE"
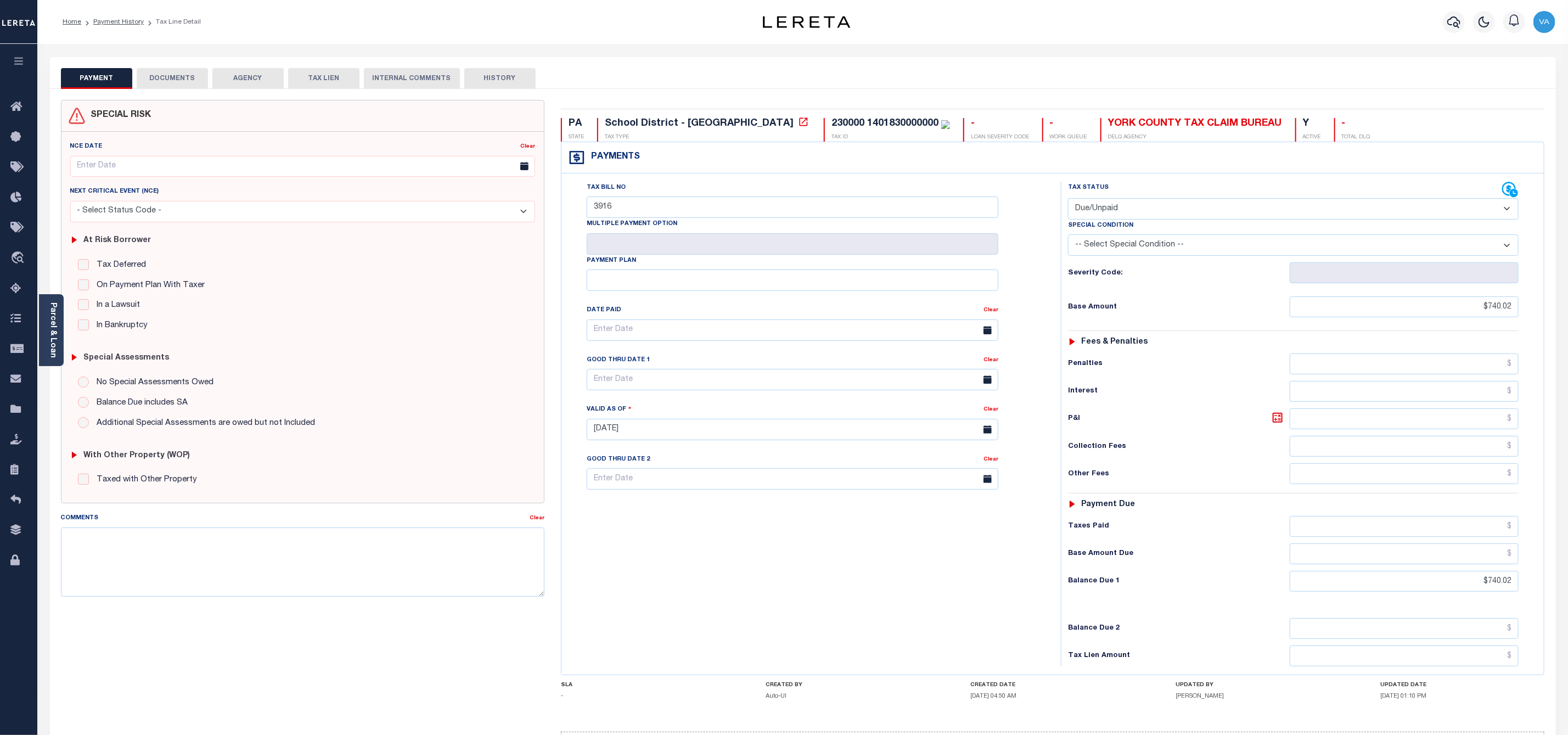
click at [193, 76] on button "DOCUMENTS" at bounding box center [172, 78] width 71 height 21
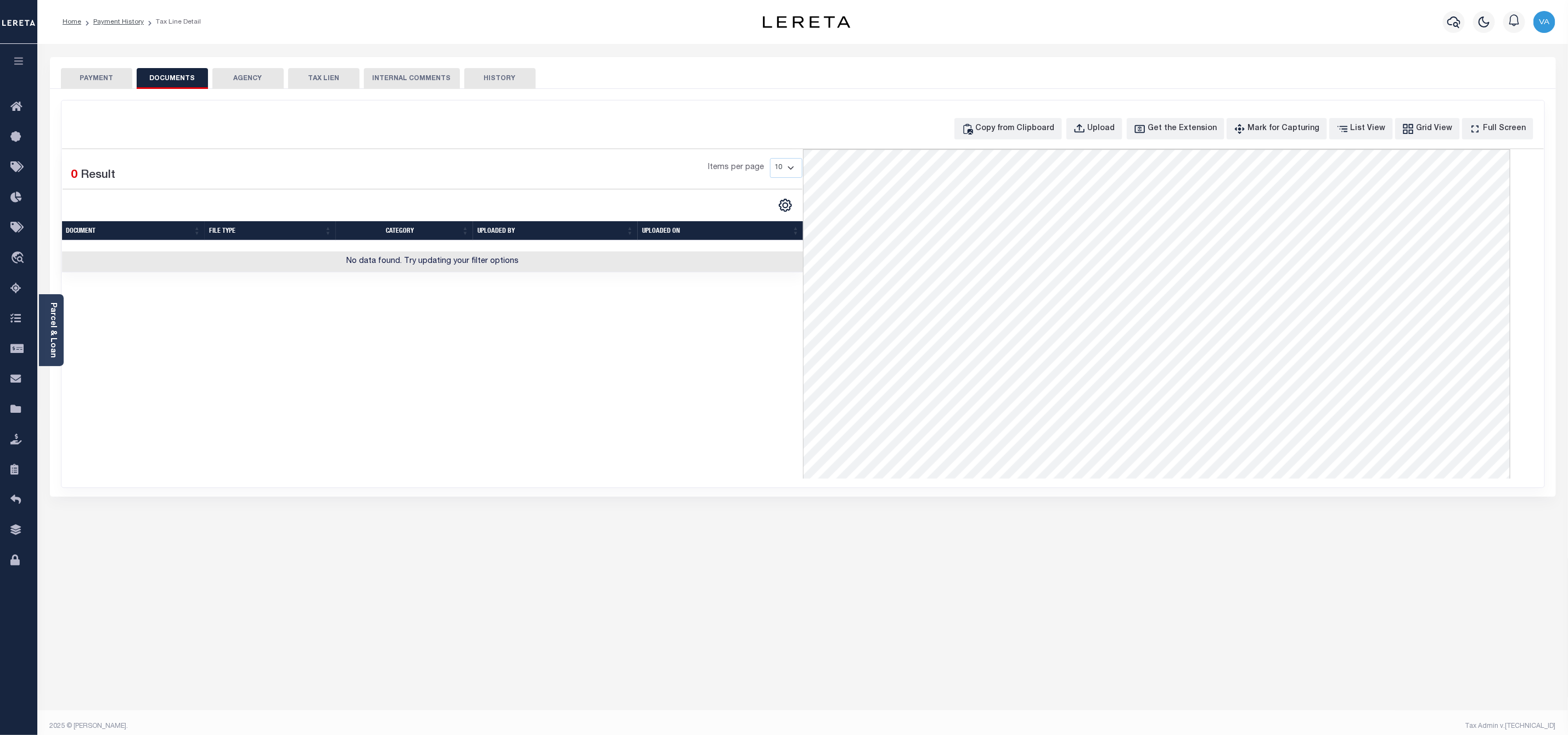
click at [1142, 128] on div "Copy from Clipboard Upload Get the Extension Mark for Capturing Got it List Vie…" at bounding box center [1245, 129] width 581 height 21
click at [1115, 130] on div "Upload" at bounding box center [1101, 129] width 28 height 12
select select "POP"
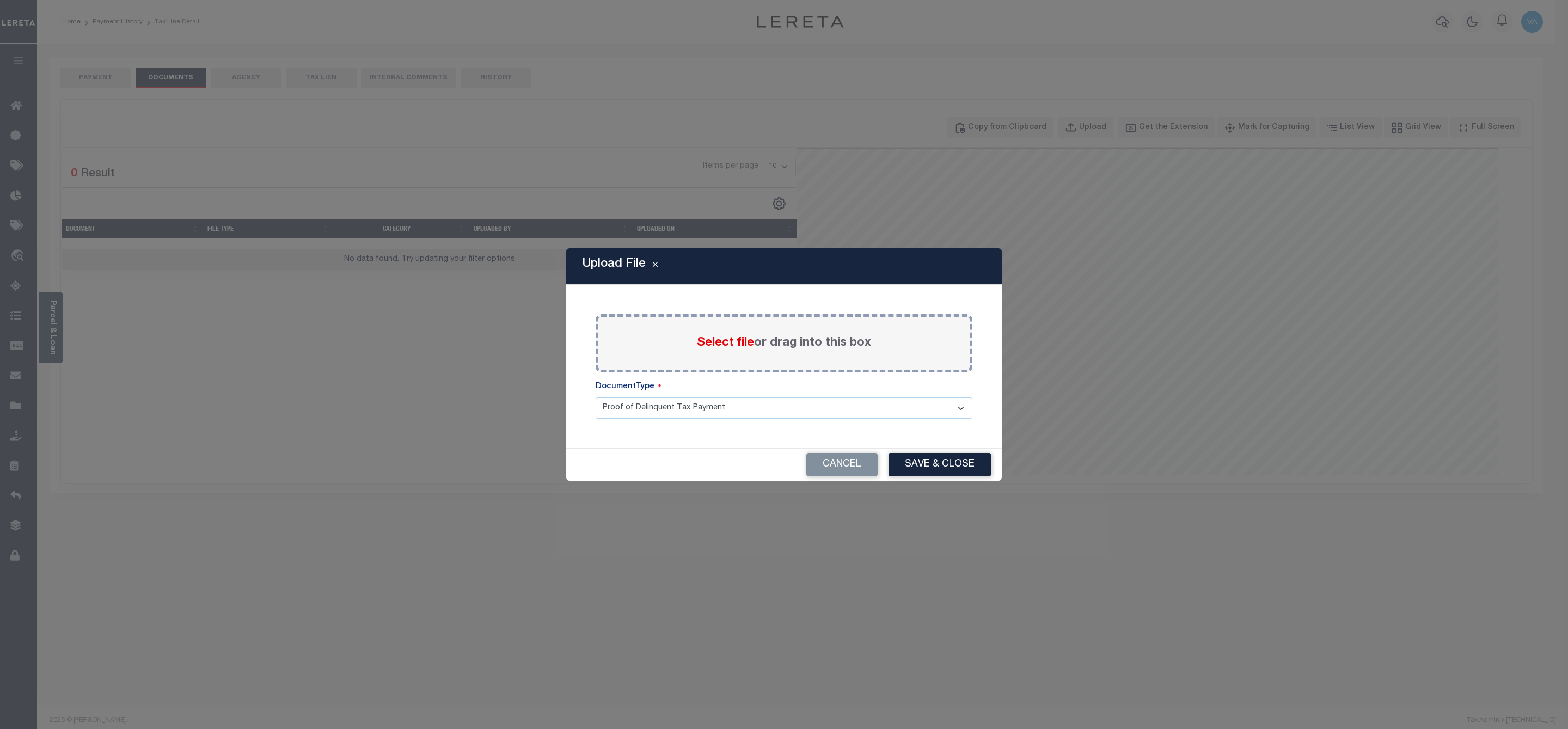
click at [732, 337] on span "Select file" at bounding box center [725, 343] width 57 height 12
click at [0, 0] on input "Select file or drag into this box" at bounding box center [0, 0] width 0 height 0
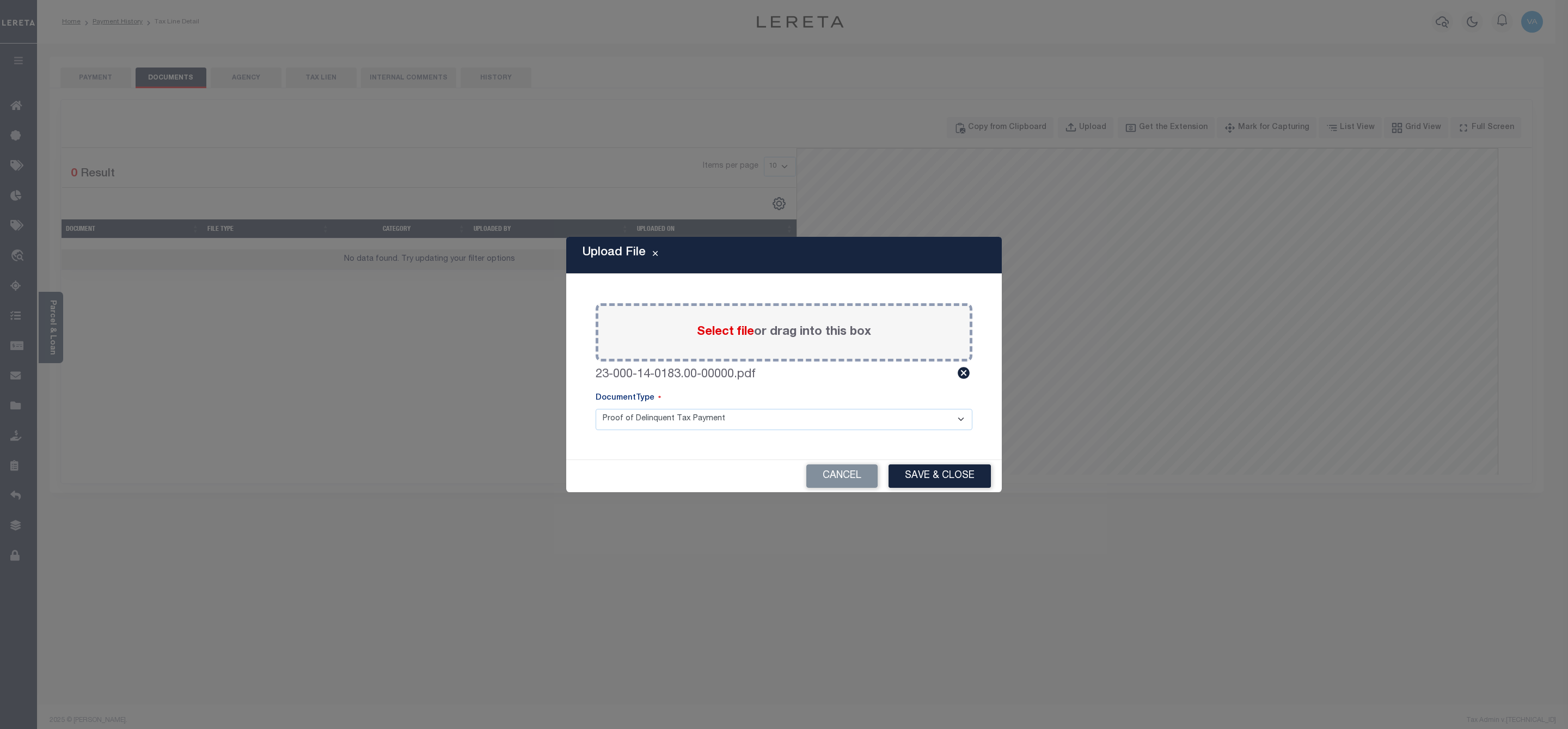
click at [654, 301] on div "Paste copied image or file into this box Select file or drag into this box 23-0…" at bounding box center [784, 367] width 409 height 160
click at [918, 476] on button "Save & Close" at bounding box center [940, 476] width 103 height 24
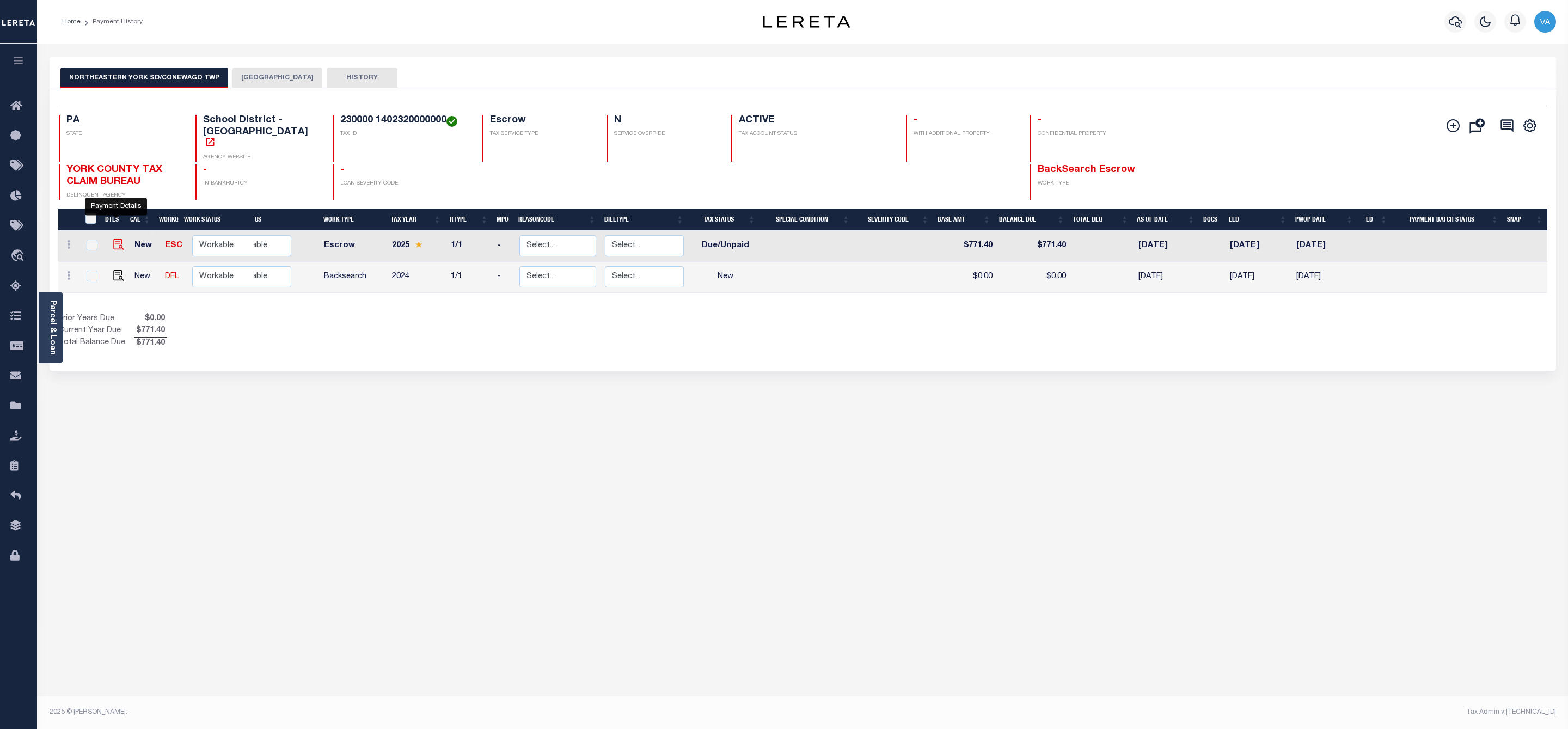
click at [119, 239] on img "" at bounding box center [119, 244] width 11 height 11
checkbox input "true"
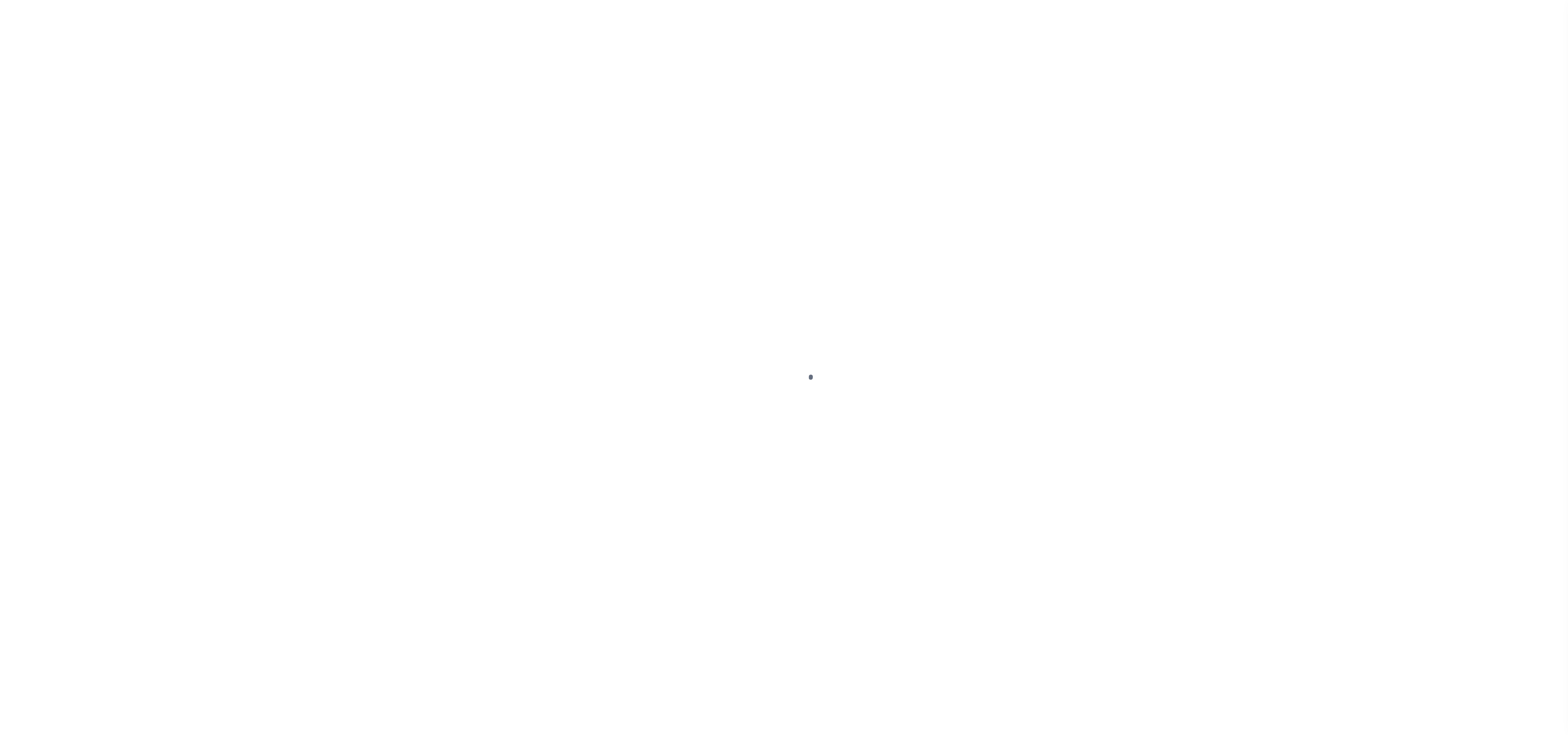
select select "DUE"
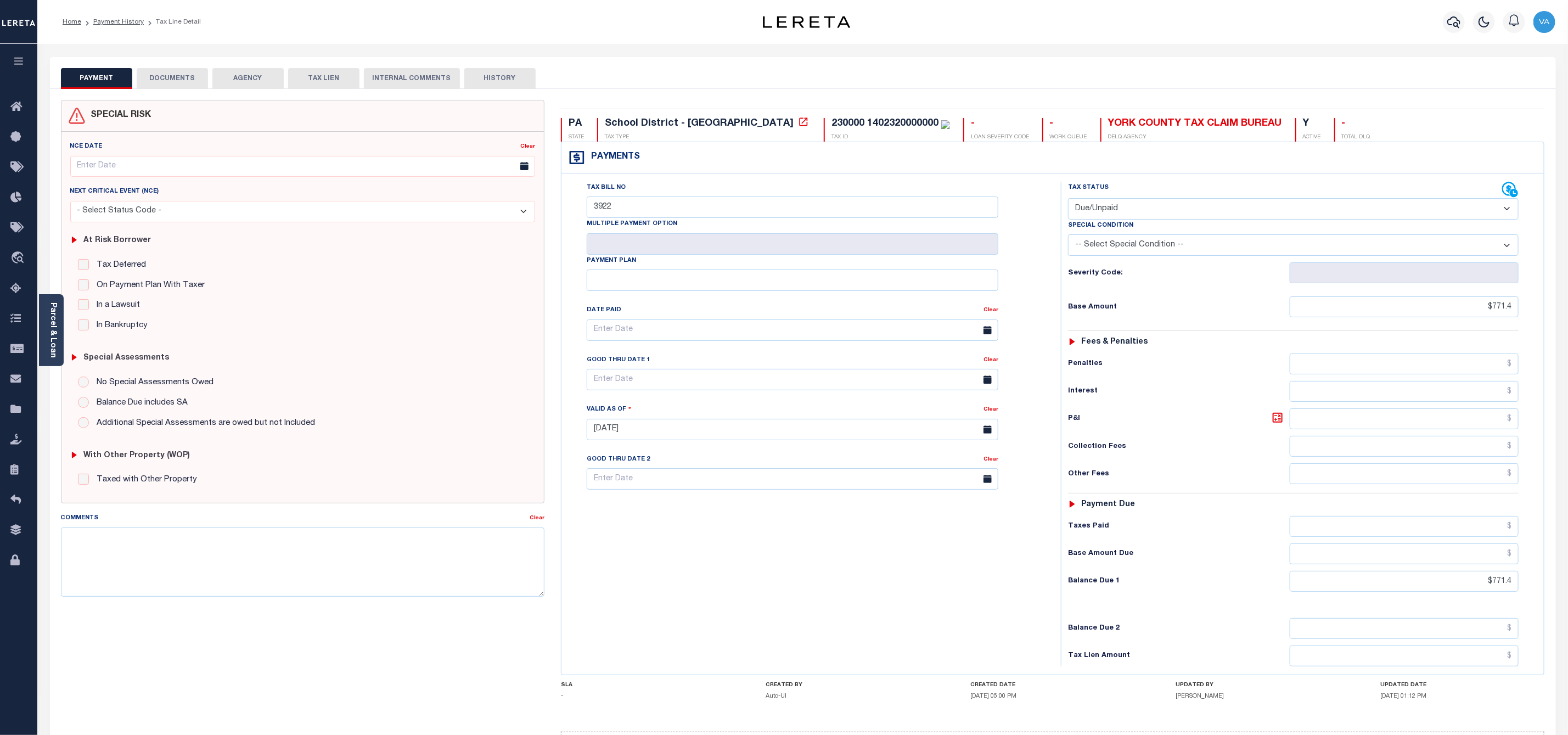
click at [178, 81] on button "DOCUMENTS" at bounding box center [172, 78] width 71 height 21
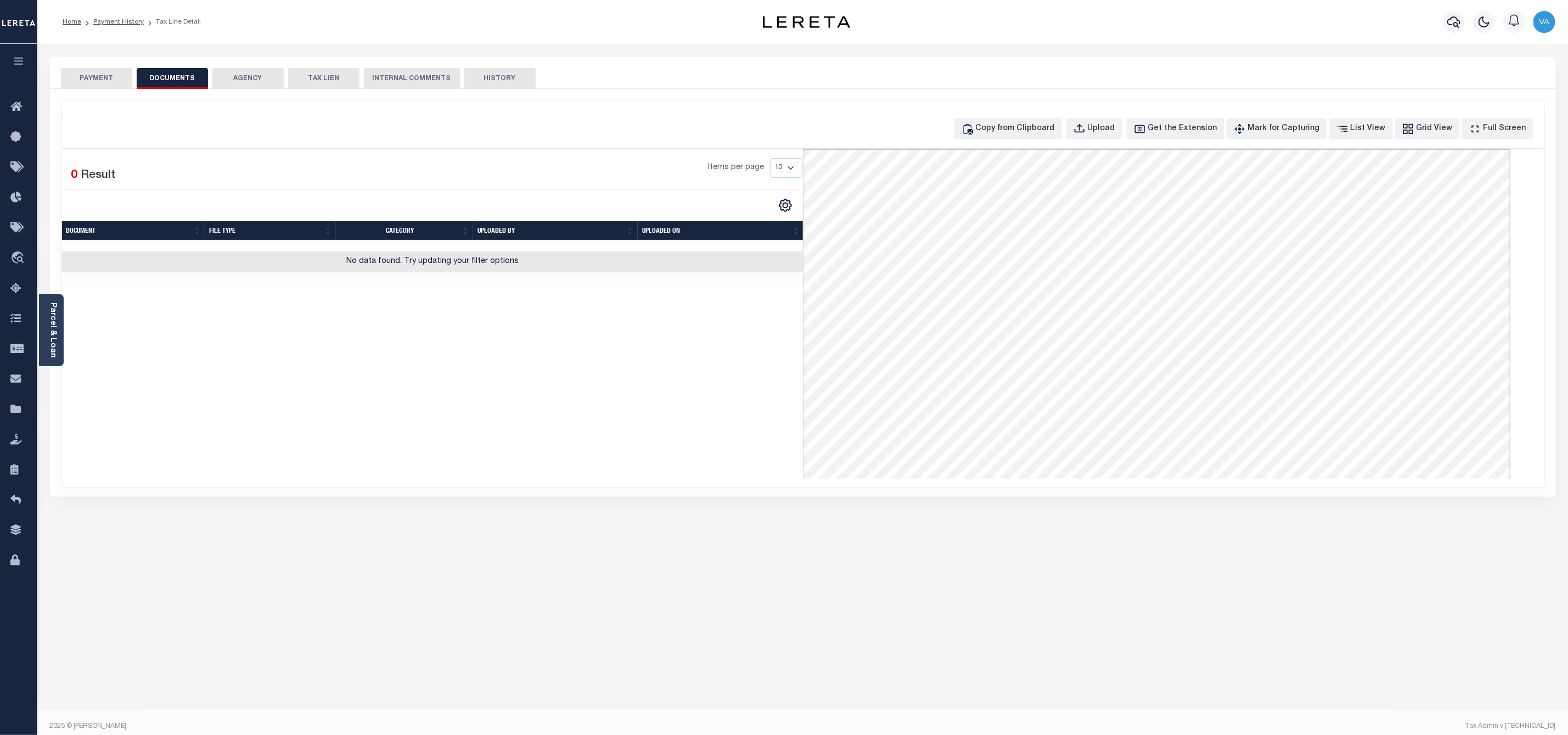
click at [1142, 130] on div "Copy from Clipboard Upload Get the Extension Mark for Capturing Got it List Vie…" at bounding box center [1245, 129] width 581 height 21
click at [1115, 130] on div "Upload" at bounding box center [1101, 129] width 28 height 12
select select "POP"
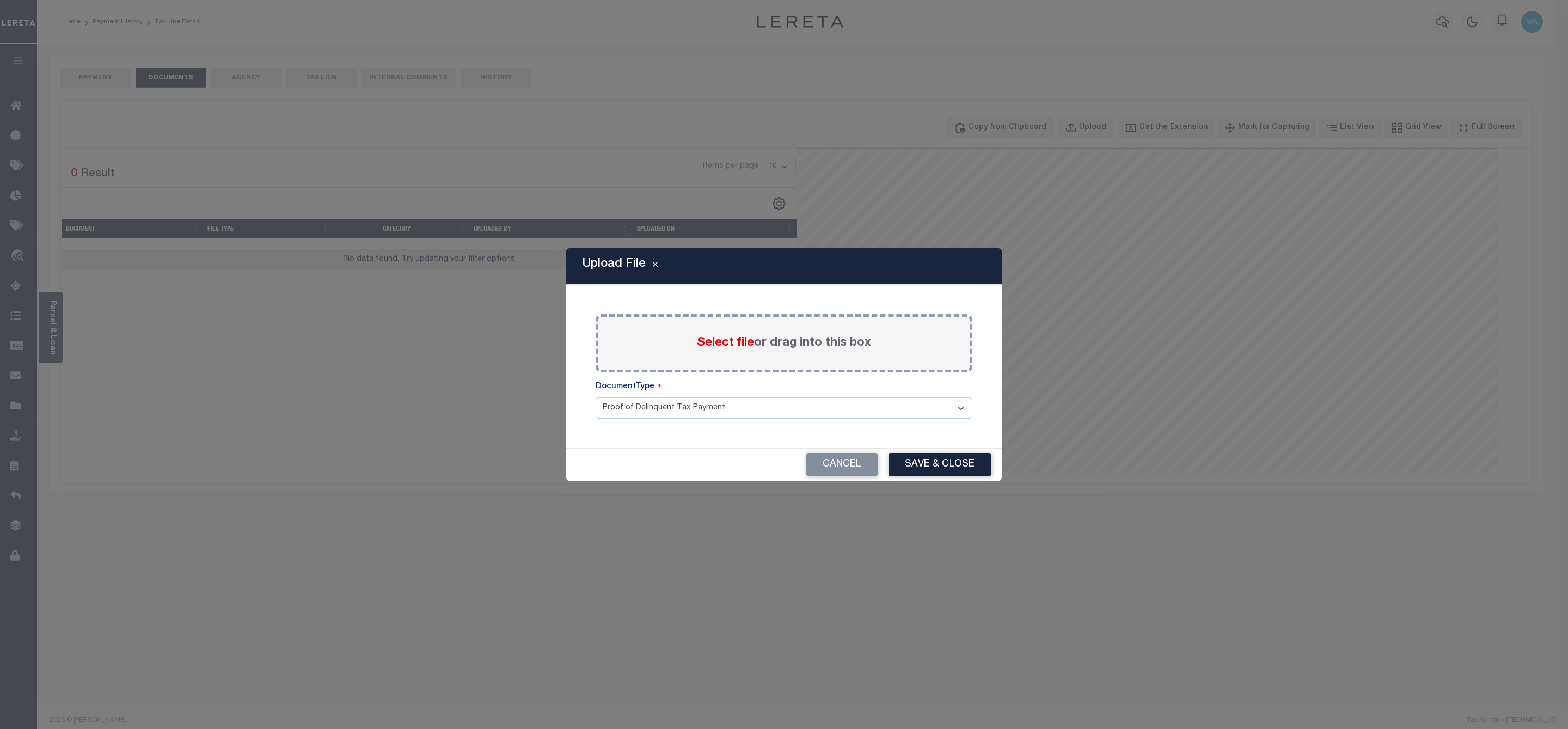
click at [762, 343] on label "Select file or drag into this box" at bounding box center [784, 343] width 174 height 18
click at [0, 0] on input "Select file or drag into this box" at bounding box center [0, 0] width 0 height 0
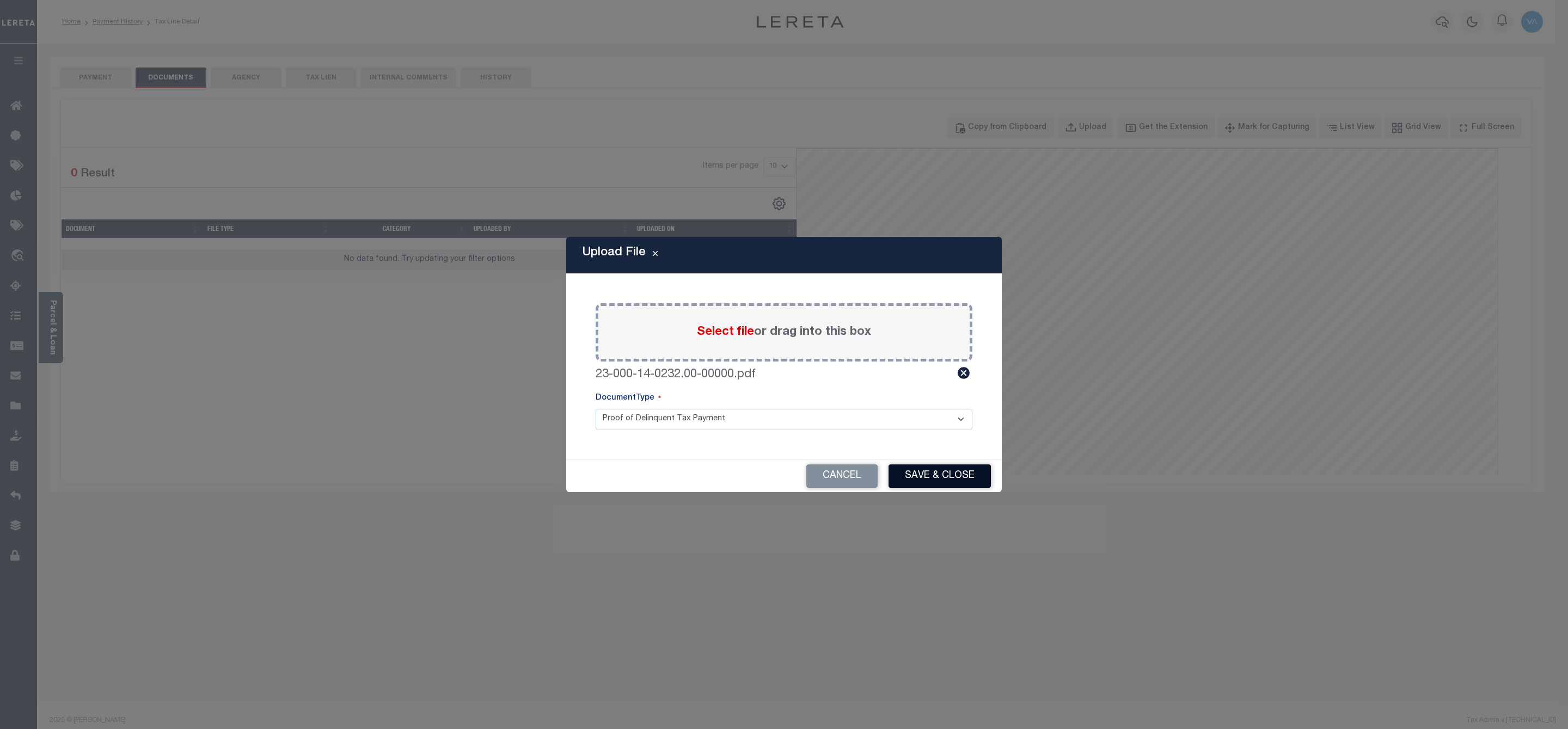
click at [943, 472] on button "Save & Close" at bounding box center [940, 476] width 103 height 24
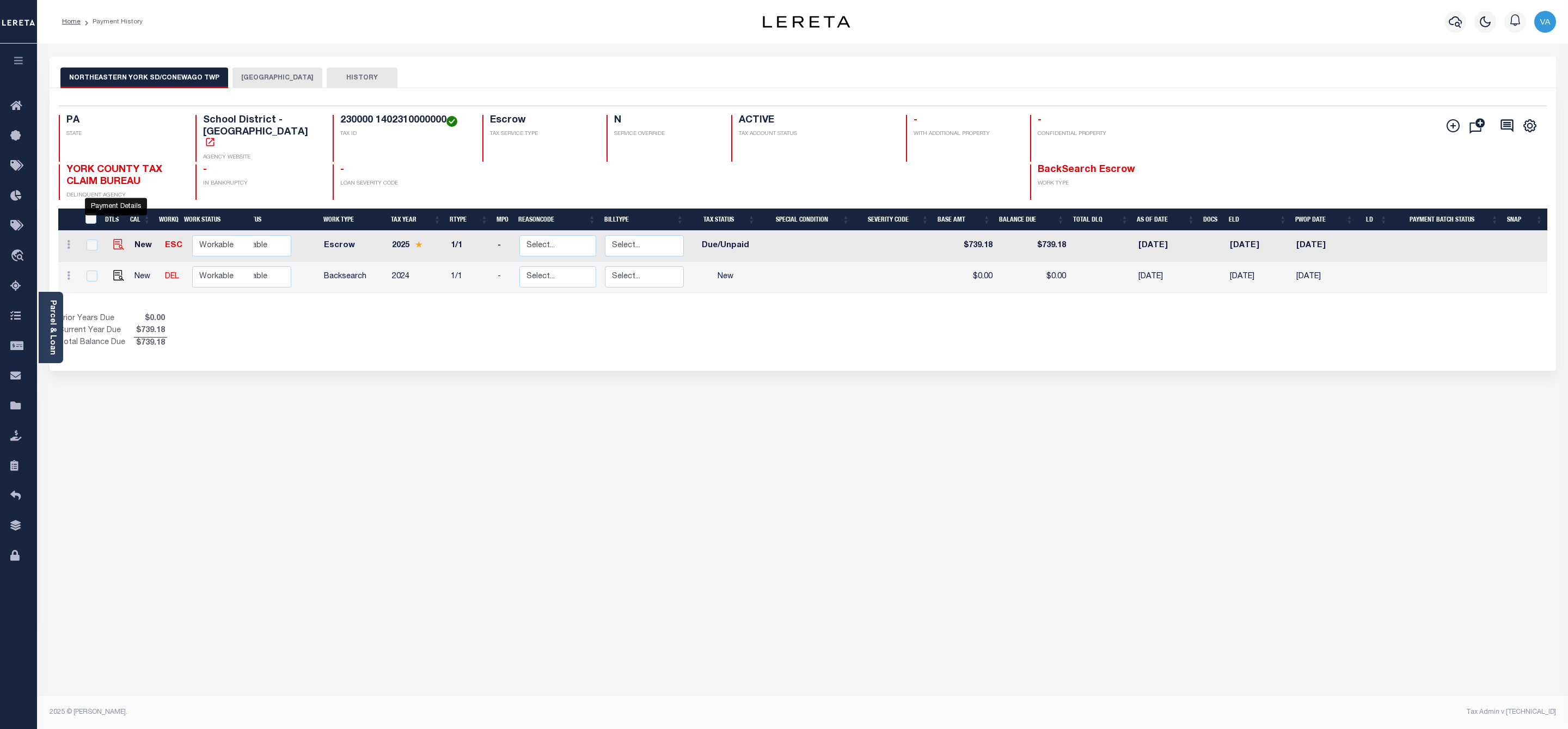
click at [116, 239] on img "" at bounding box center [119, 244] width 11 height 11
checkbox input "true"
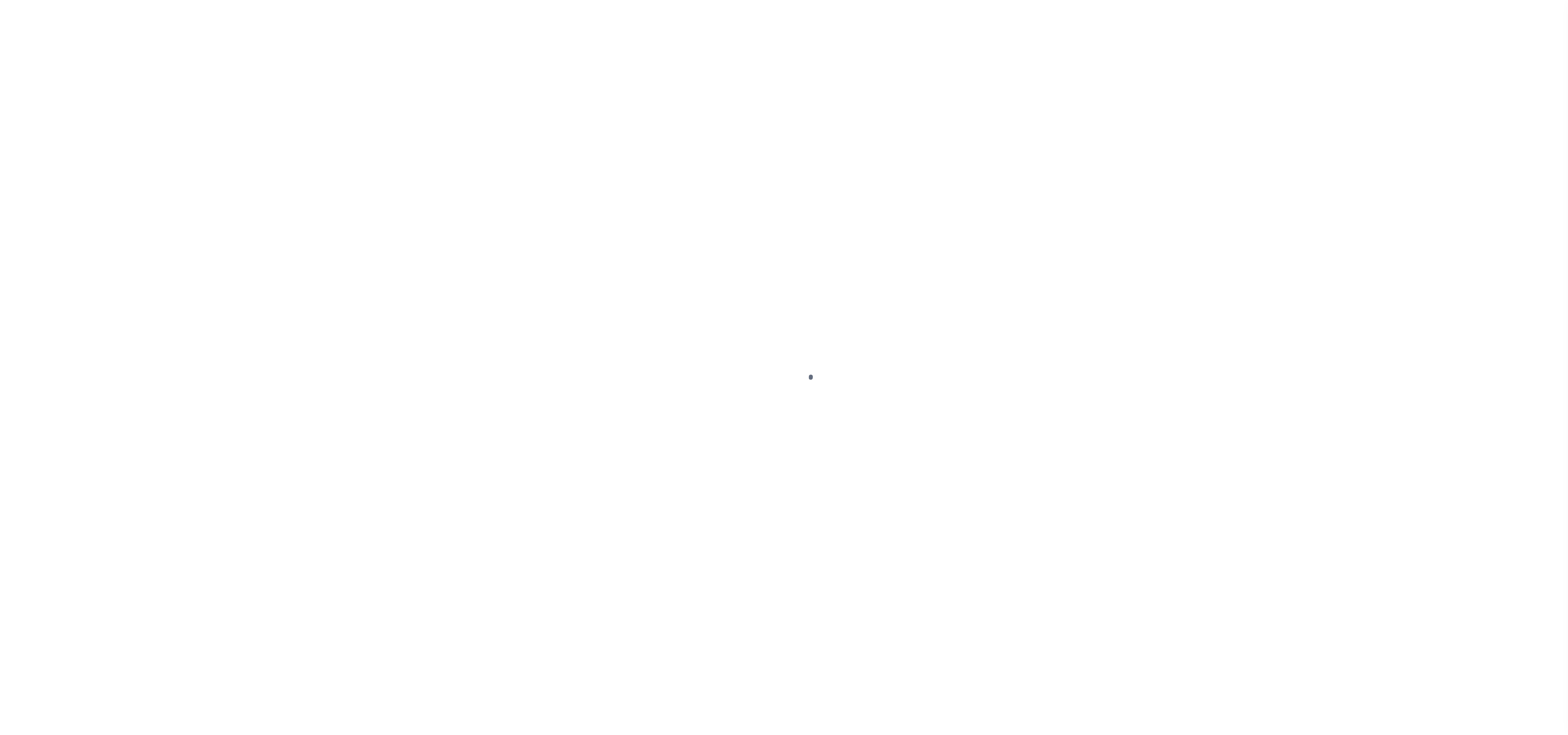
select select "DUE"
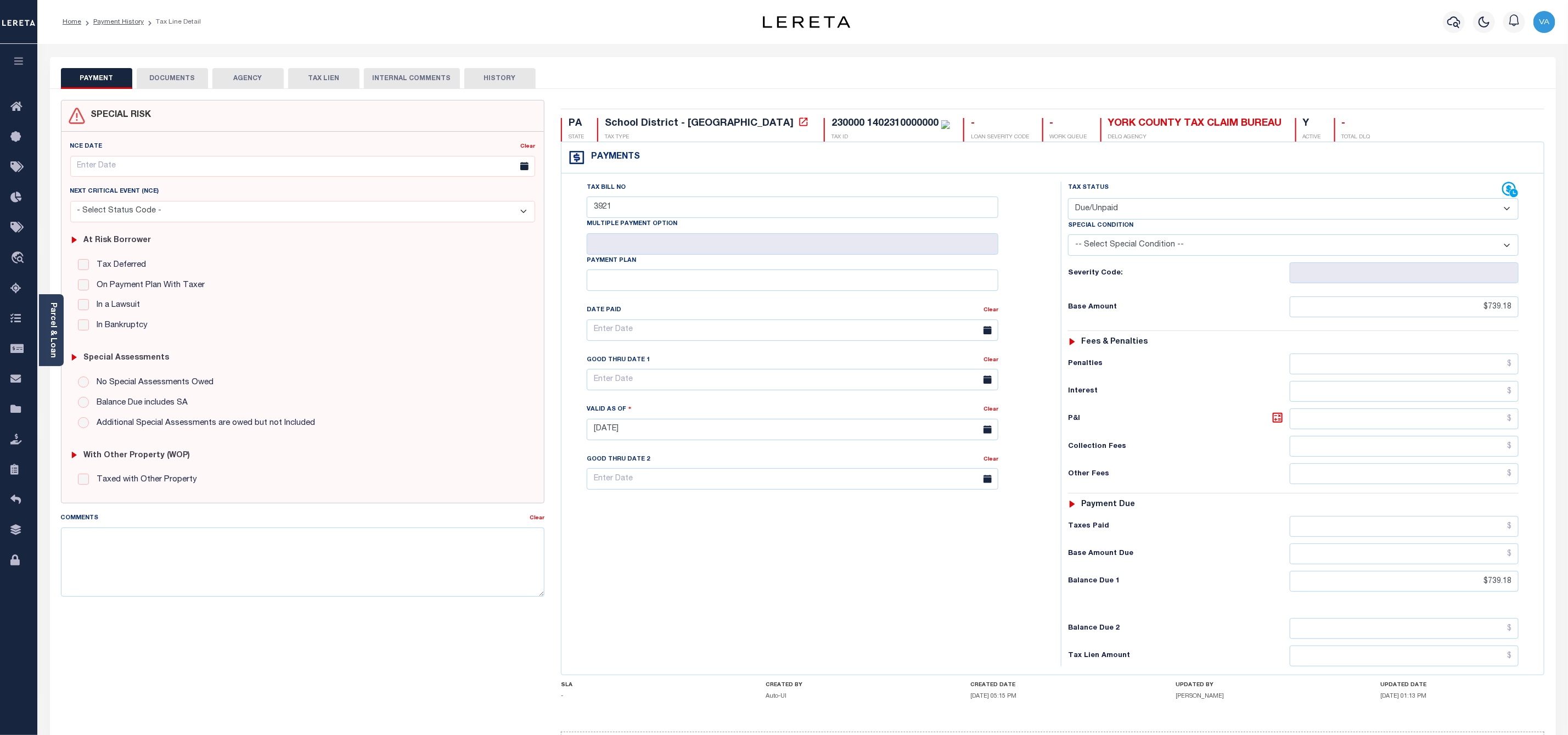
click at [198, 80] on button "DOCUMENTS" at bounding box center [172, 78] width 71 height 21
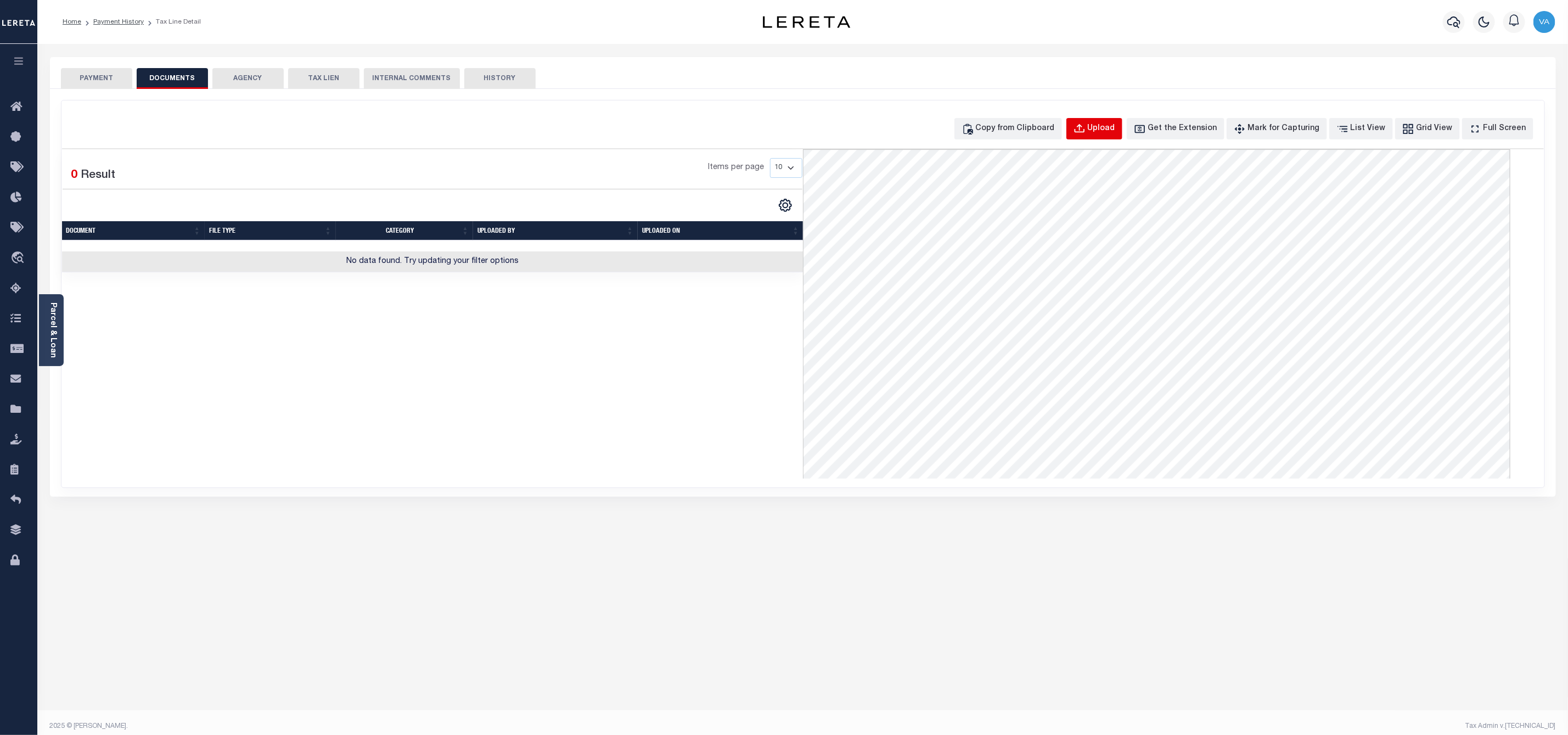
click at [1115, 128] on div "Upload" at bounding box center [1101, 129] width 28 height 12
select select "POP"
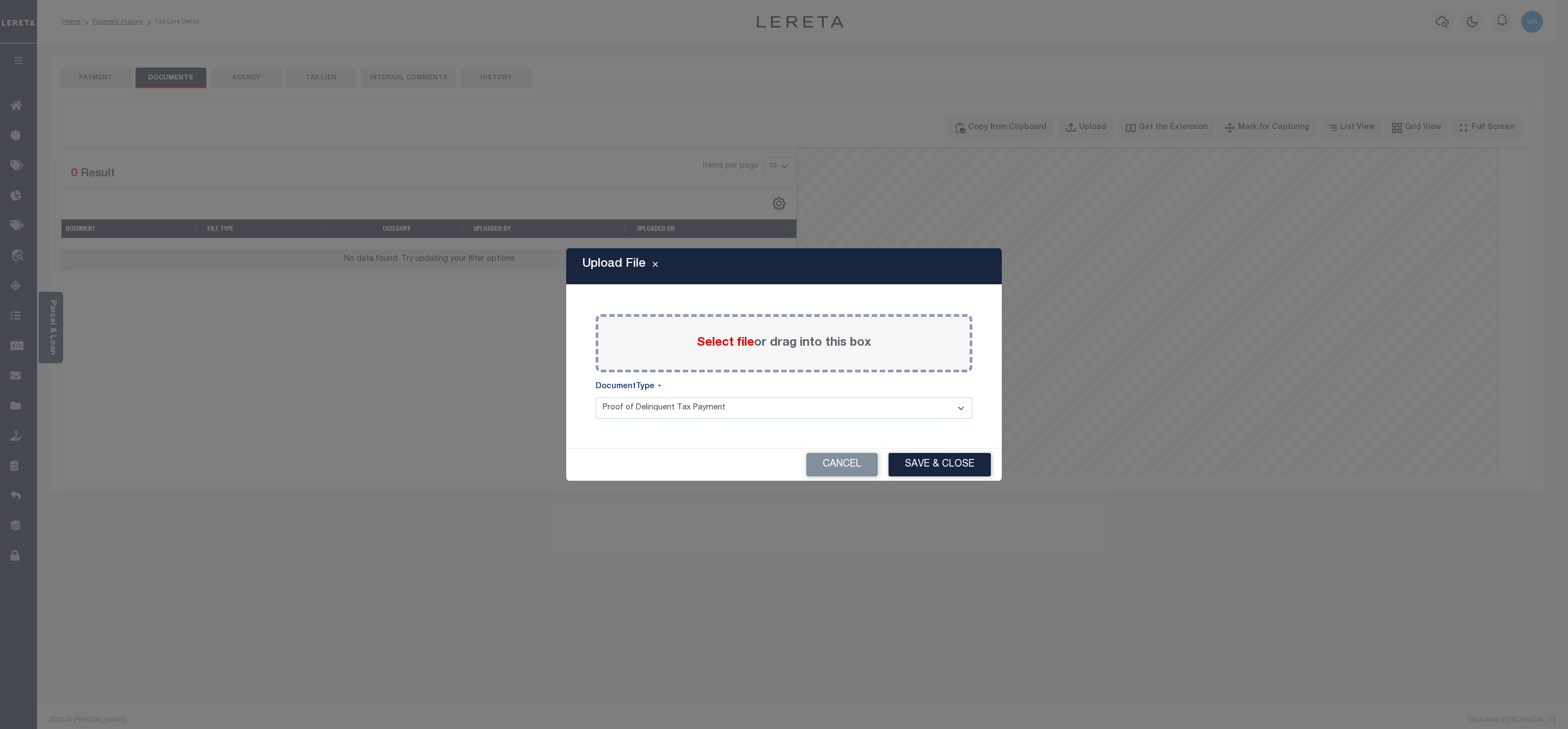
click at [759, 339] on label "Select file or drag into this box" at bounding box center [784, 343] width 174 height 18
click at [0, 0] on input "Select file or drag into this box" at bounding box center [0, 0] width 0 height 0
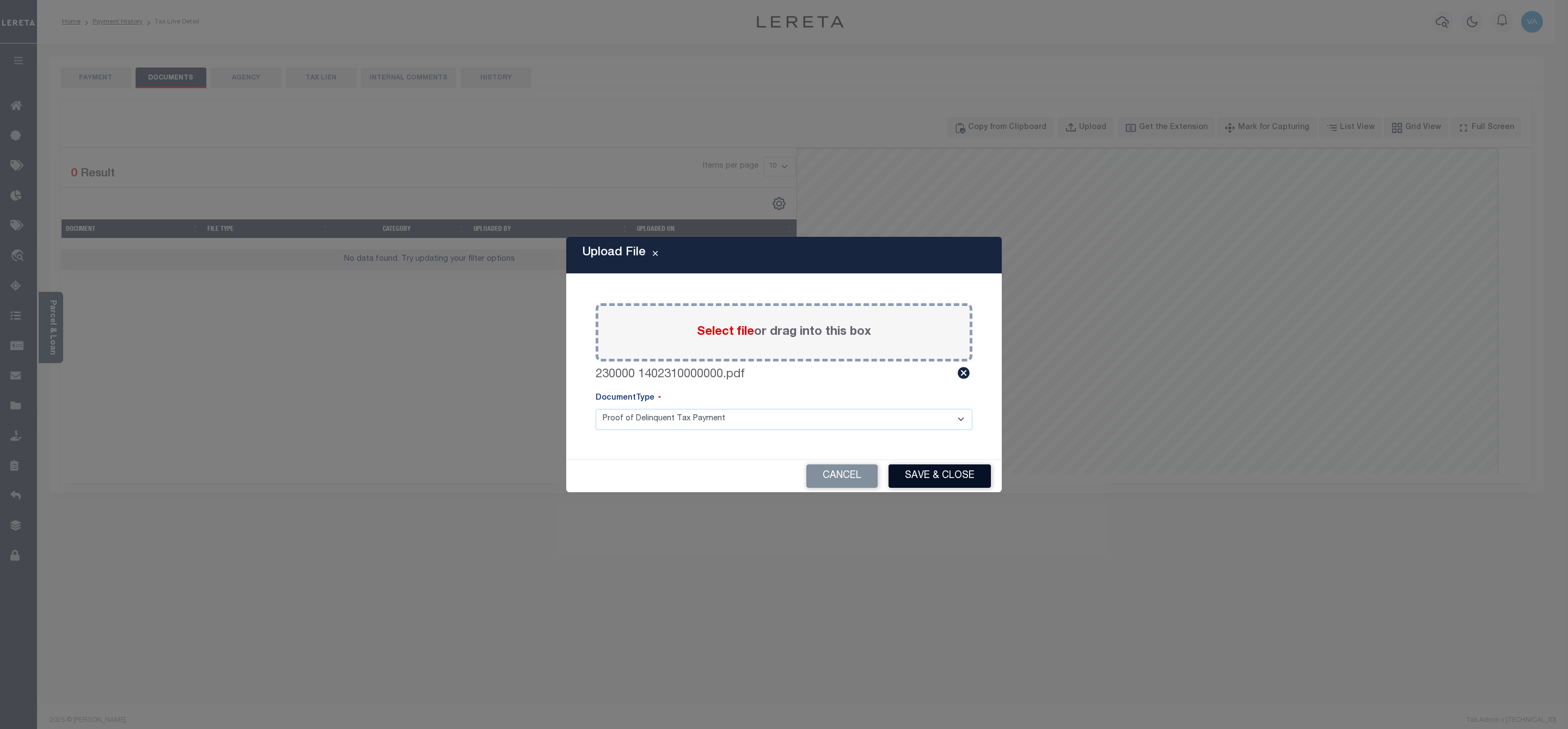
click at [927, 478] on button "Save & Close" at bounding box center [940, 476] width 103 height 24
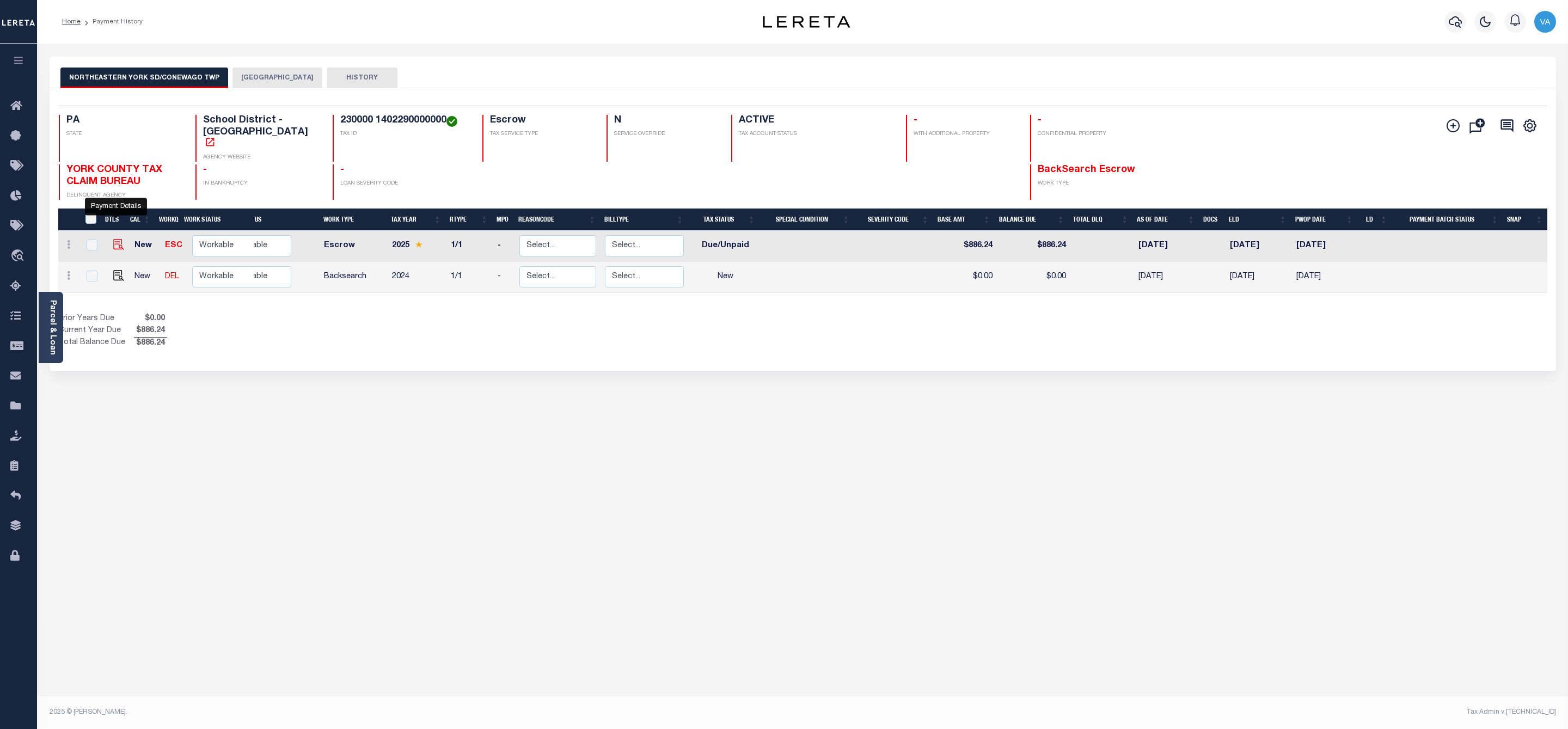
click at [116, 239] on img "" at bounding box center [119, 244] width 11 height 11
checkbox input "true"
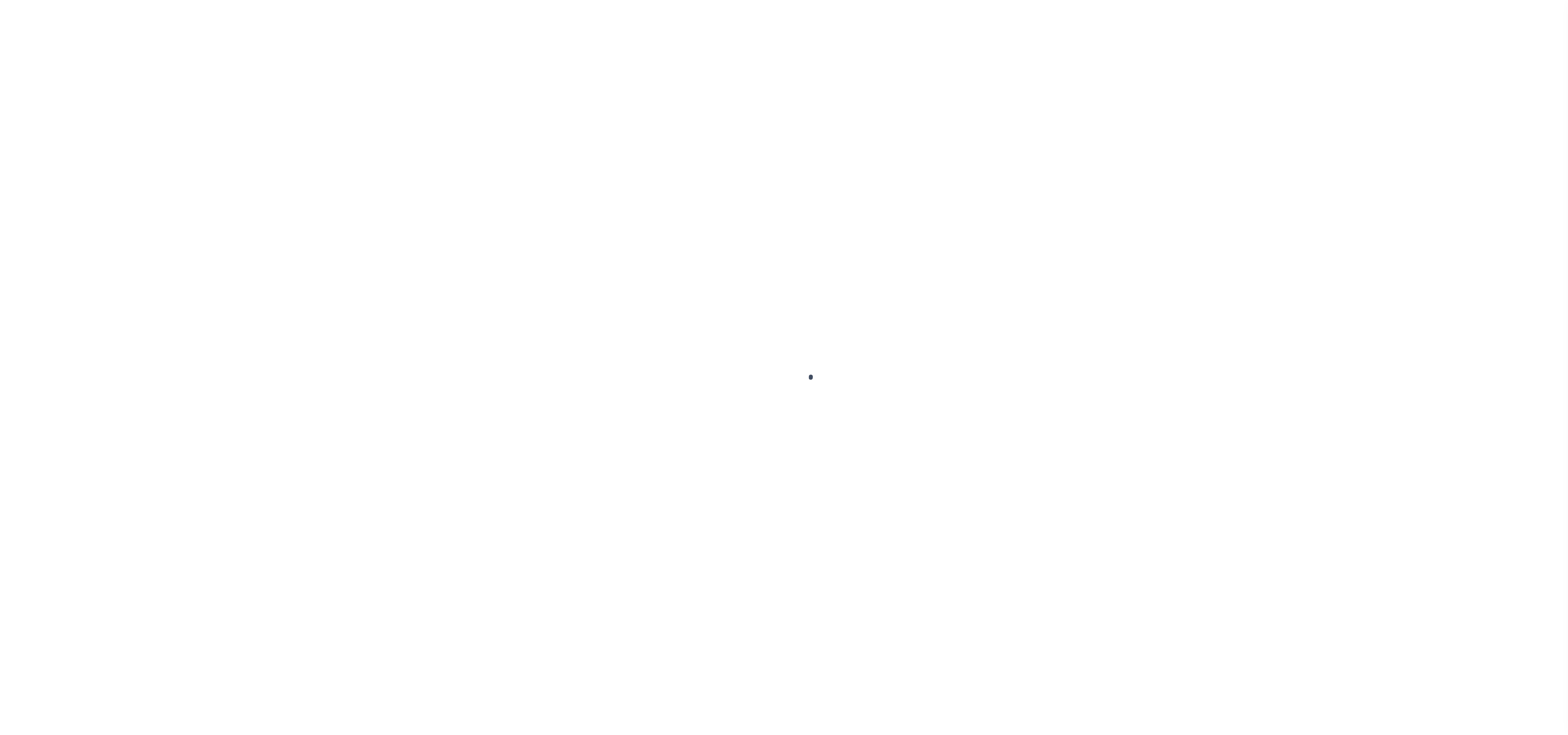
select select "DUE"
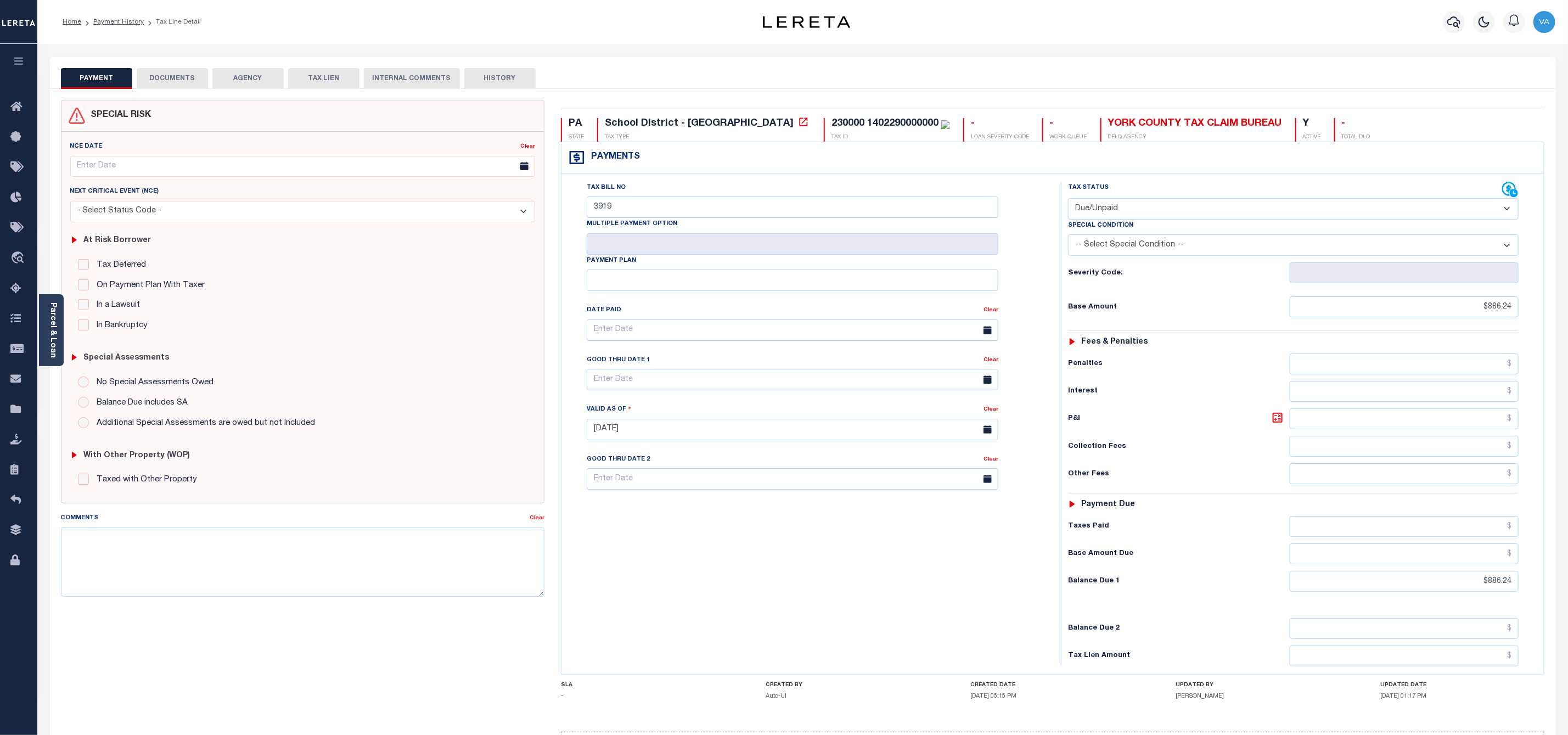
click at [184, 77] on button "DOCUMENTS" at bounding box center [172, 78] width 71 height 21
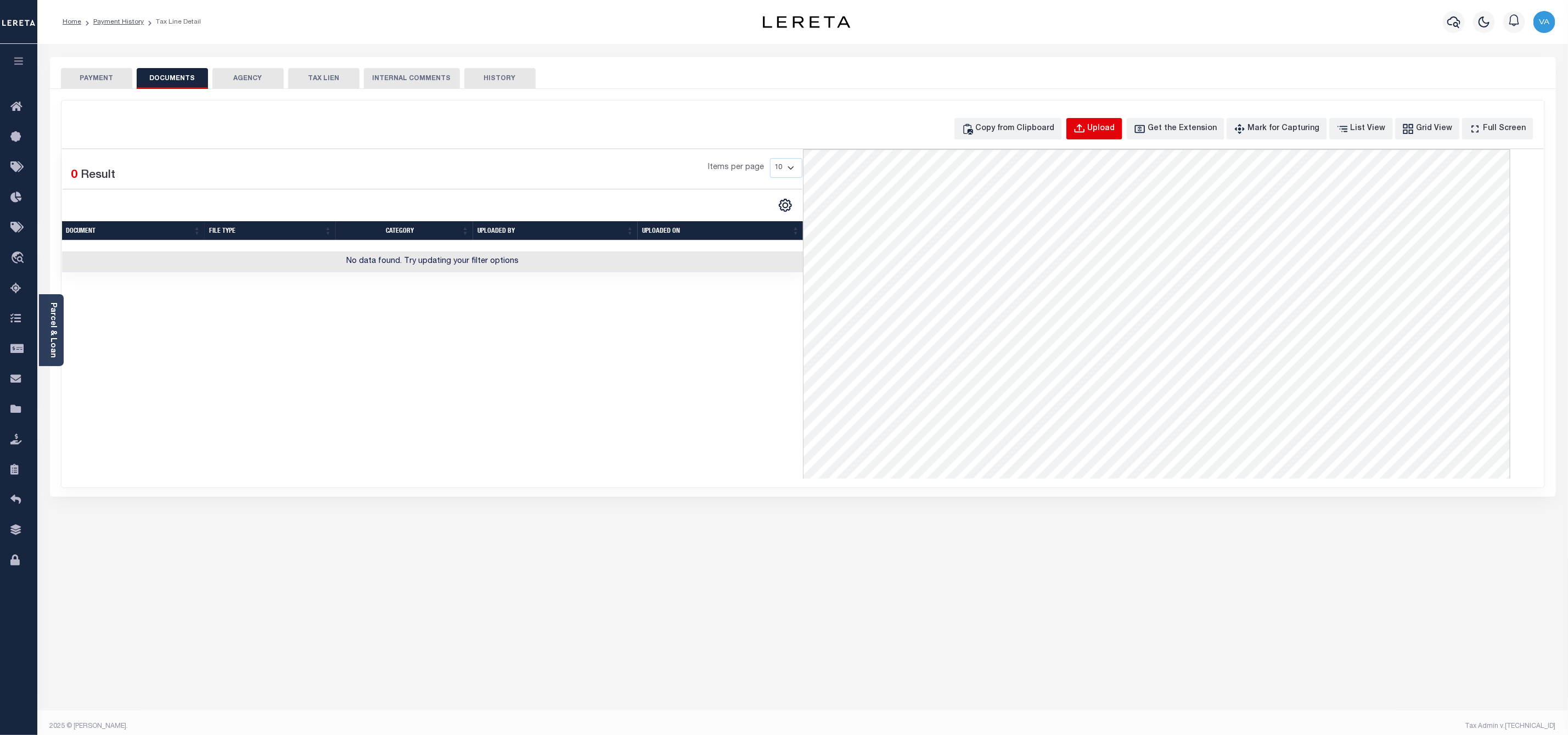
click at [1109, 126] on div "Upload" at bounding box center [1101, 129] width 28 height 12
select select "POP"
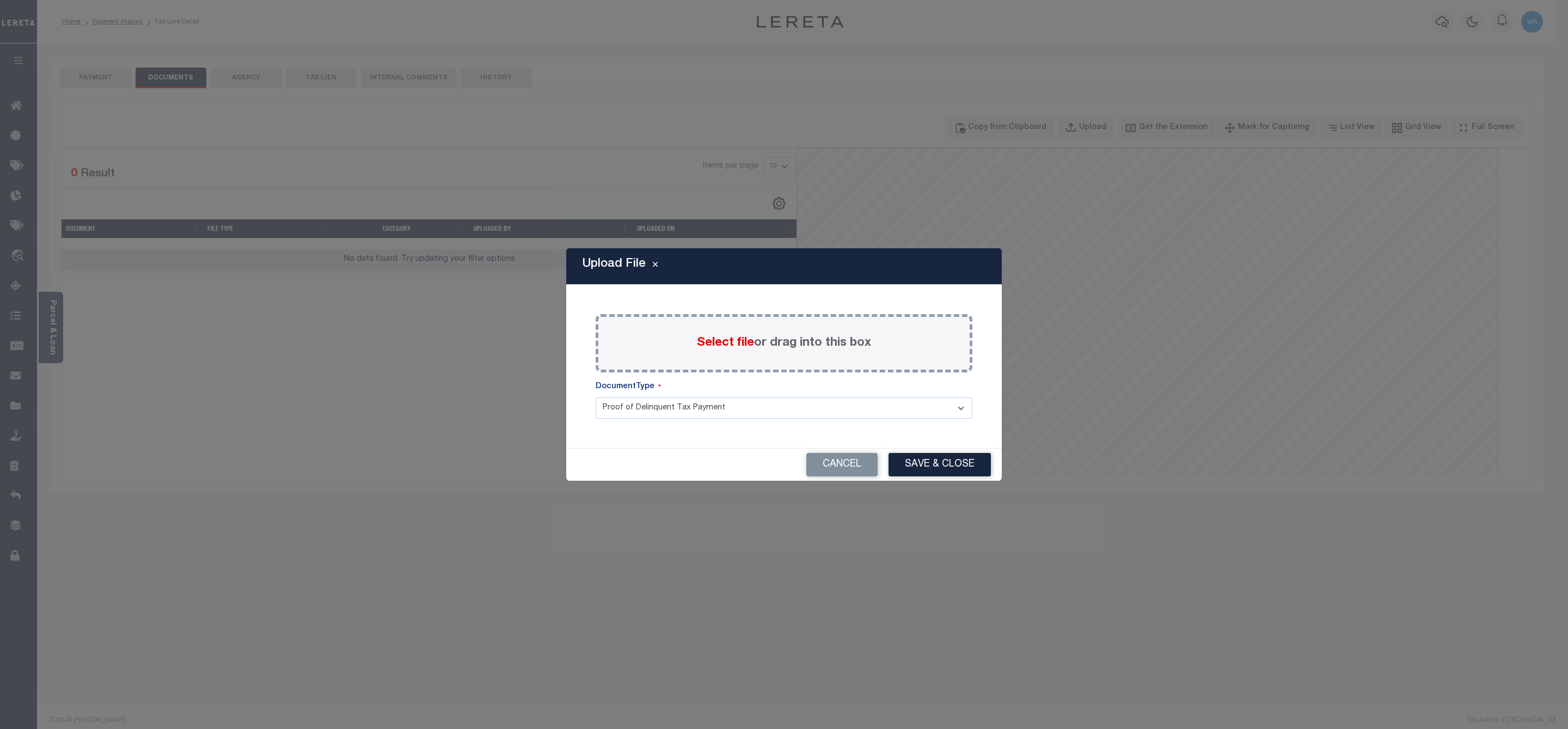
click at [733, 332] on div "Select file or drag into this box" at bounding box center [784, 343] width 377 height 59
click at [733, 343] on span "Select file" at bounding box center [725, 343] width 57 height 12
click at [0, 0] on input "Select file or drag into this box" at bounding box center [0, 0] width 0 height 0
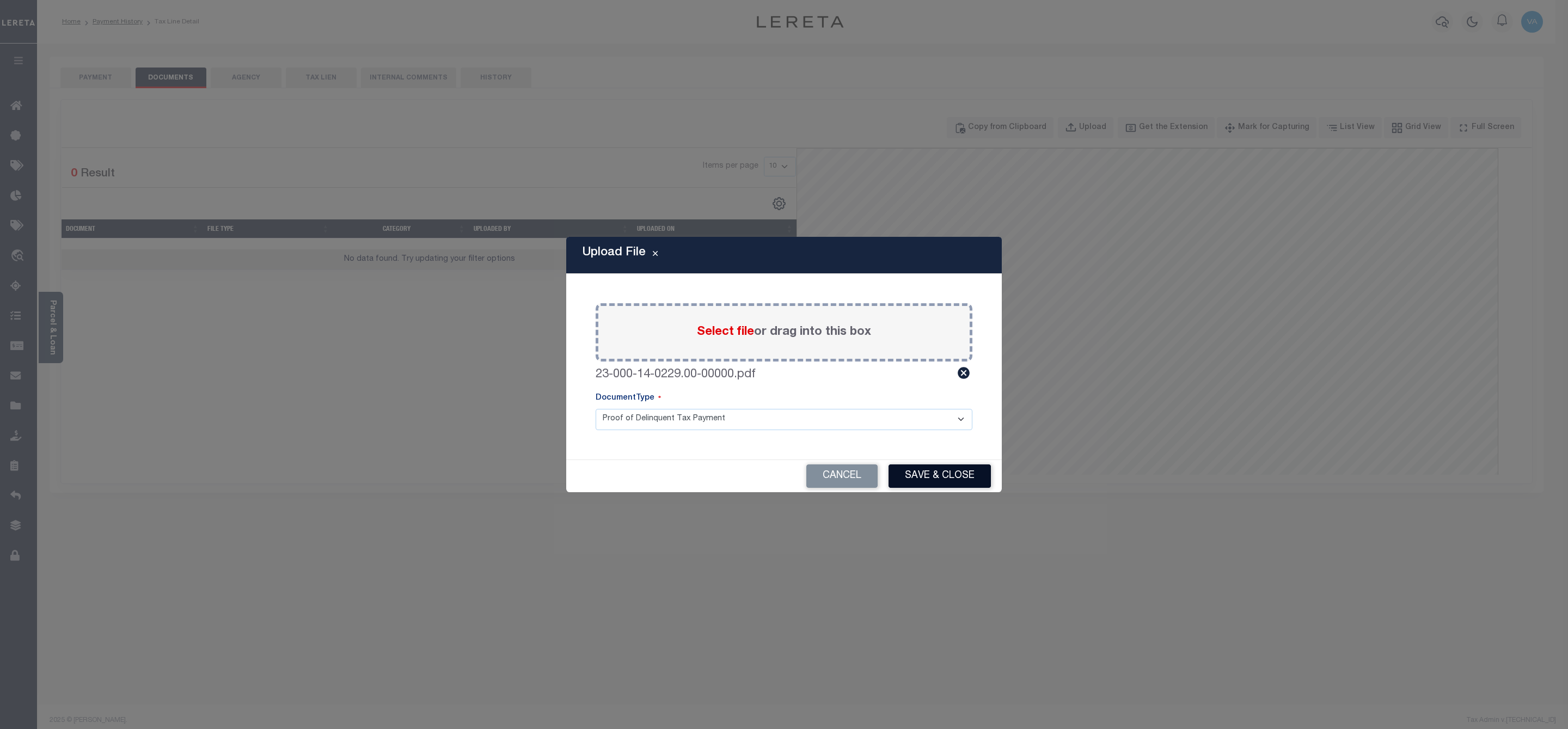
click at [915, 480] on button "Save & Close" at bounding box center [940, 476] width 103 height 24
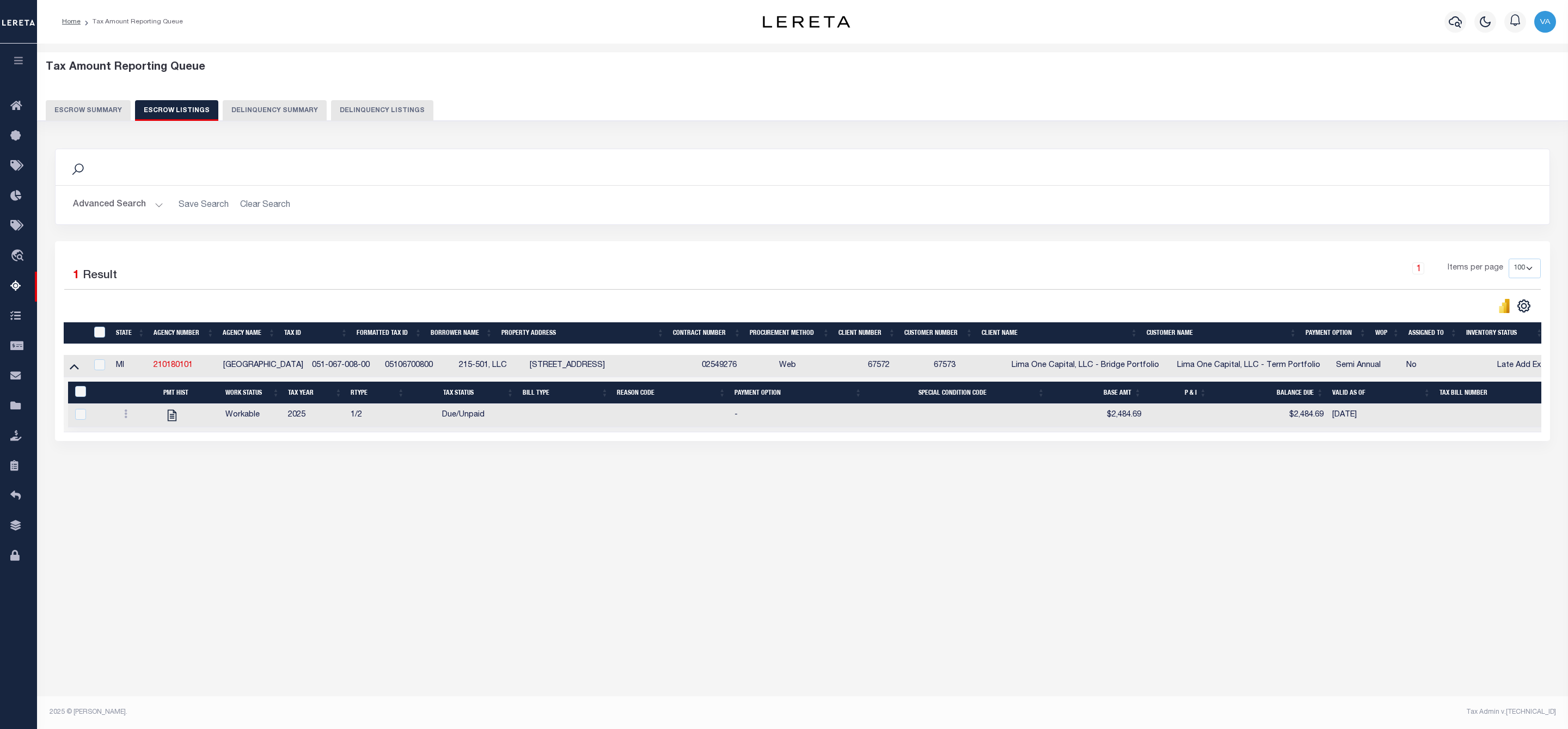
select select "100"
click at [91, 116] on button "Escrow Summary" at bounding box center [88, 110] width 85 height 21
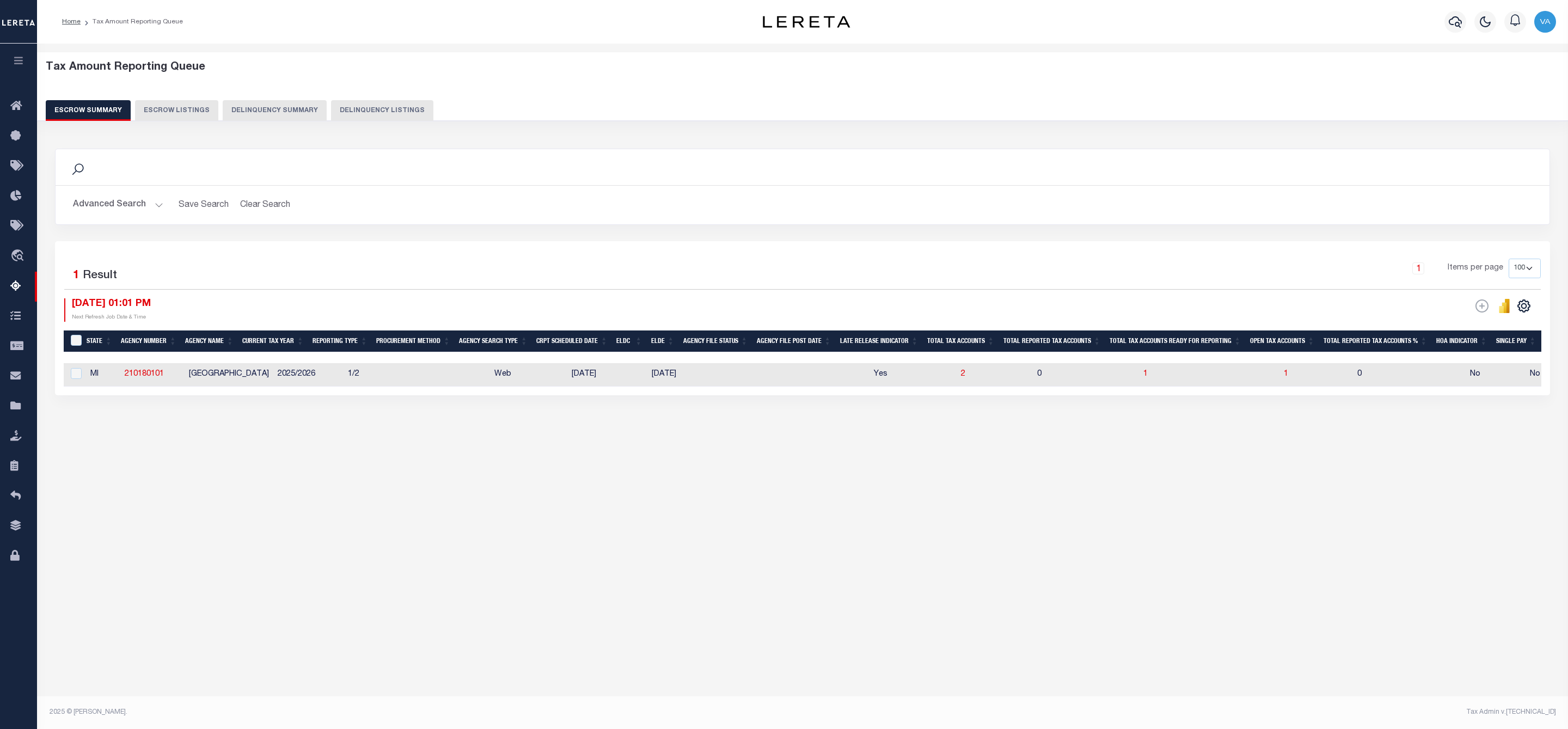
click at [139, 206] on button "Advanced Search" at bounding box center [118, 205] width 91 height 21
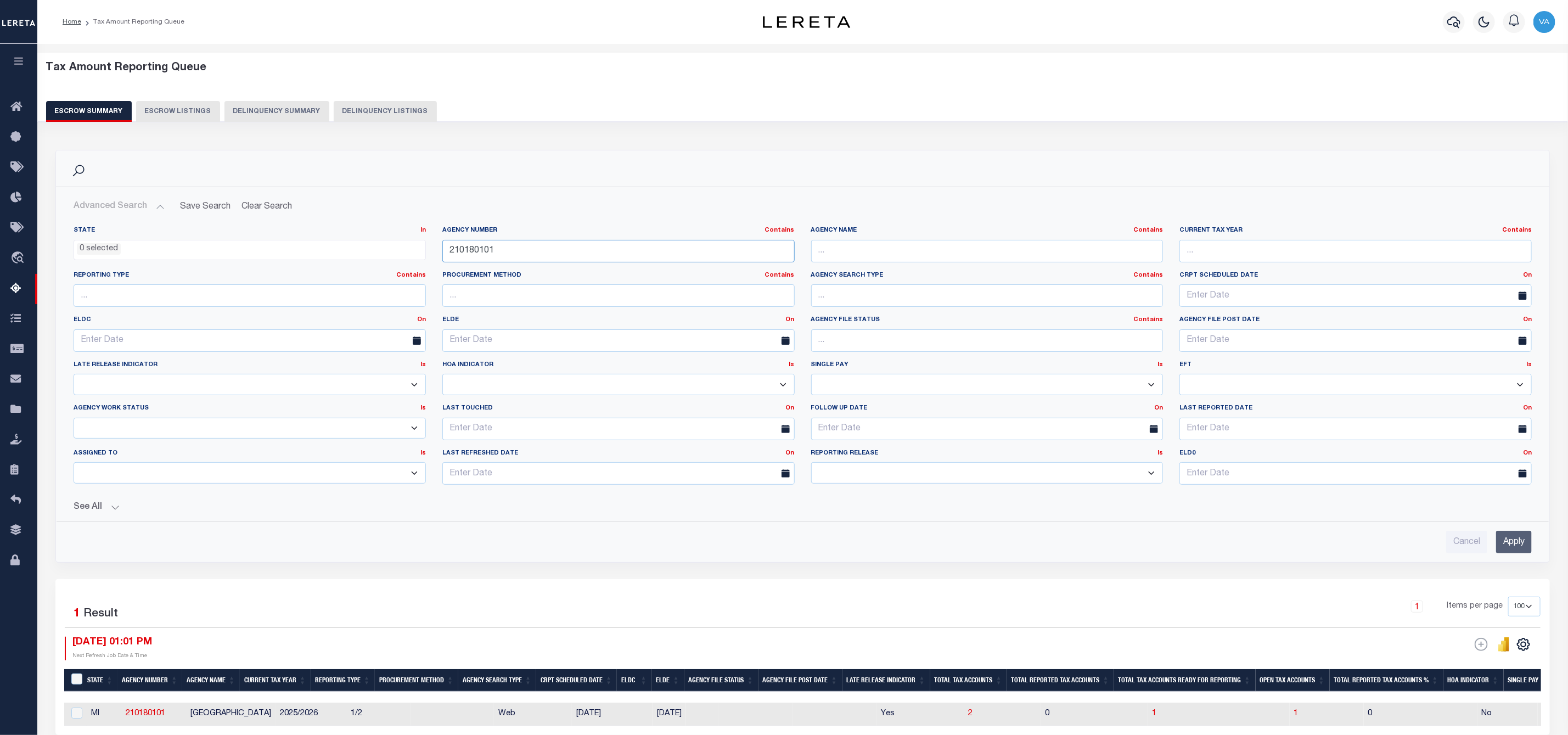
drag, startPoint x: 499, startPoint y: 246, endPoint x: 449, endPoint y: 246, distance: 50.0
click at [449, 246] on input "210180101" at bounding box center [618, 251] width 352 height 22
paste input "530203"
type input "210530203"
click at [1501, 540] on input "Apply" at bounding box center [1514, 542] width 36 height 22
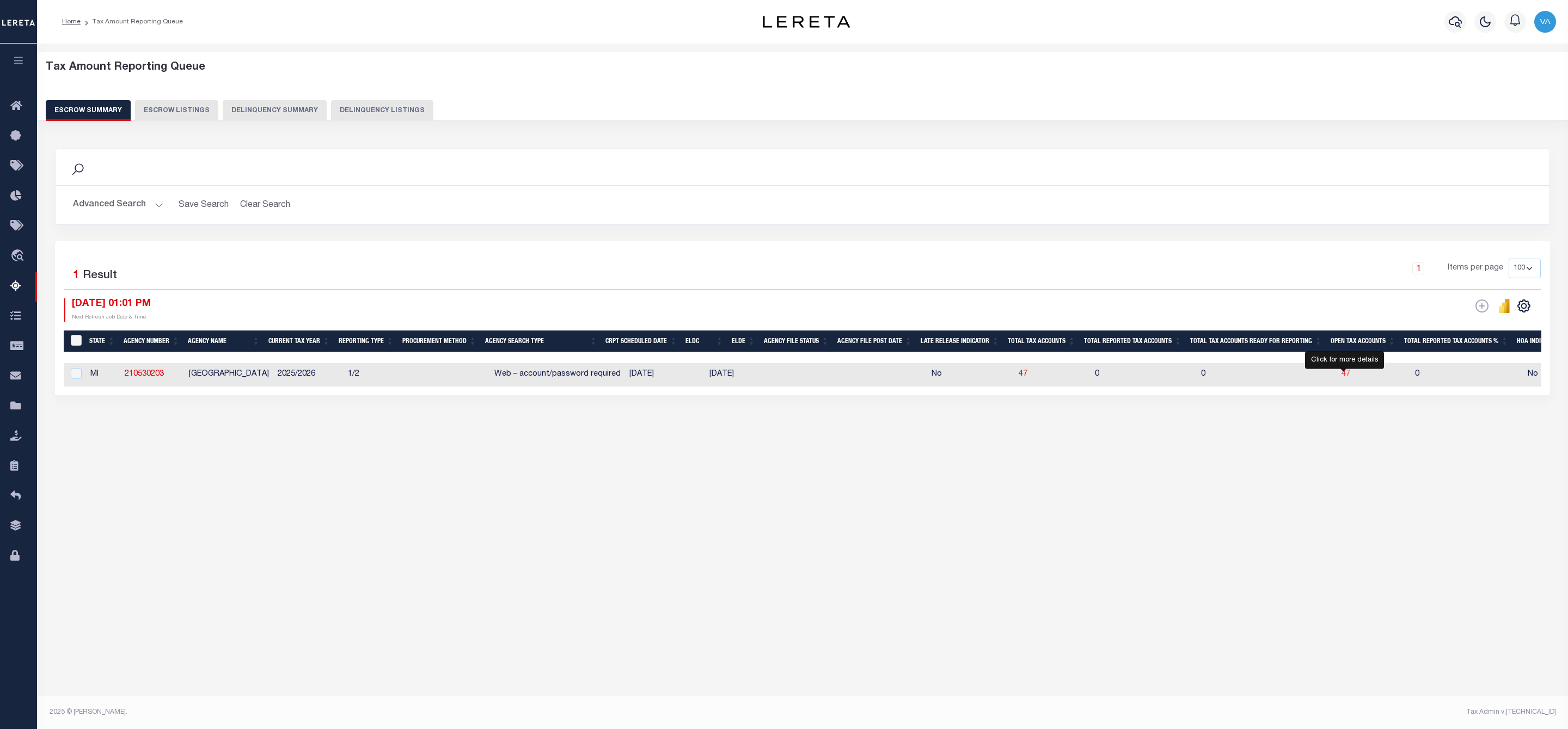
click at [1343, 378] on span "47" at bounding box center [1345, 374] width 8 height 8
select select "100"
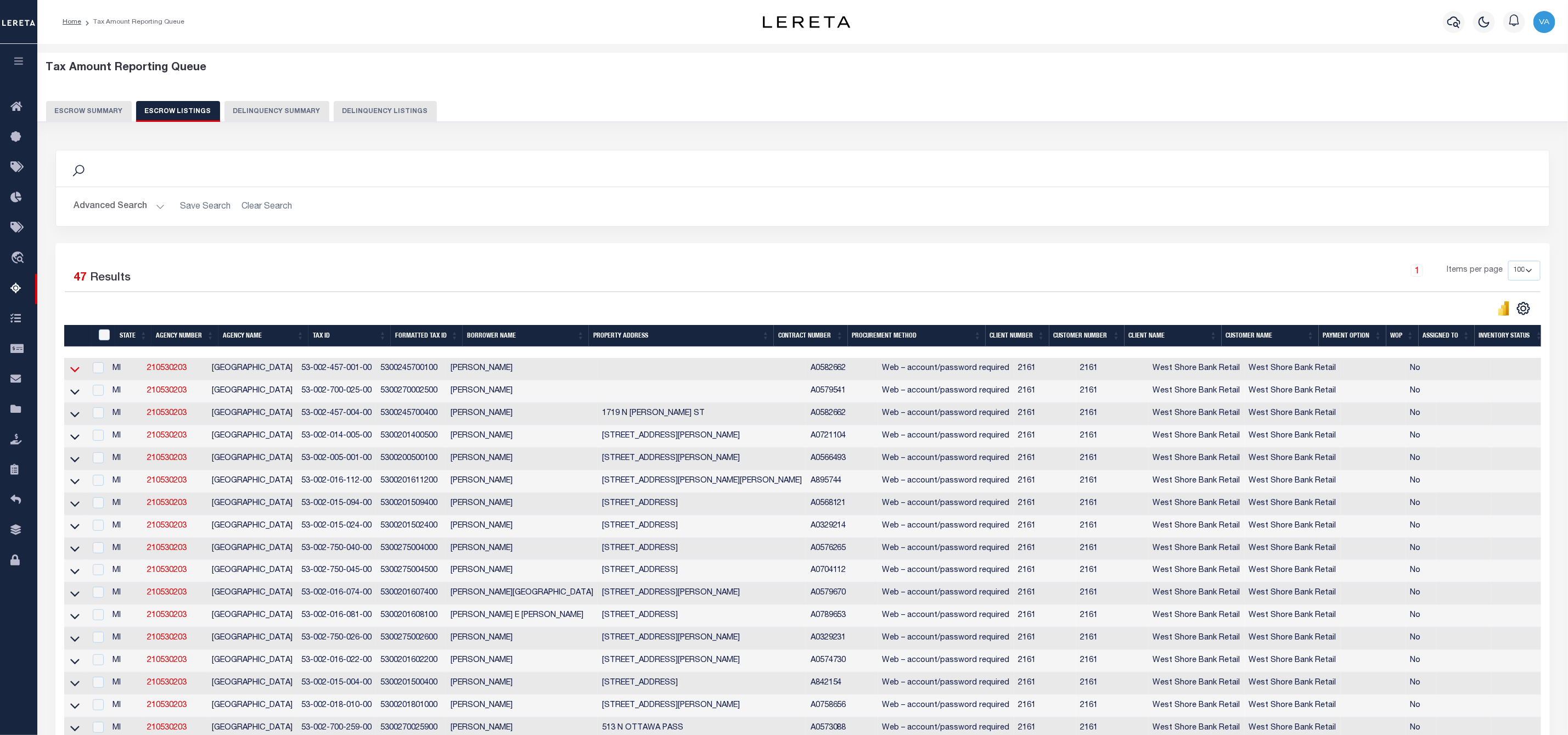
click at [78, 374] on icon at bounding box center [75, 369] width 9 height 12
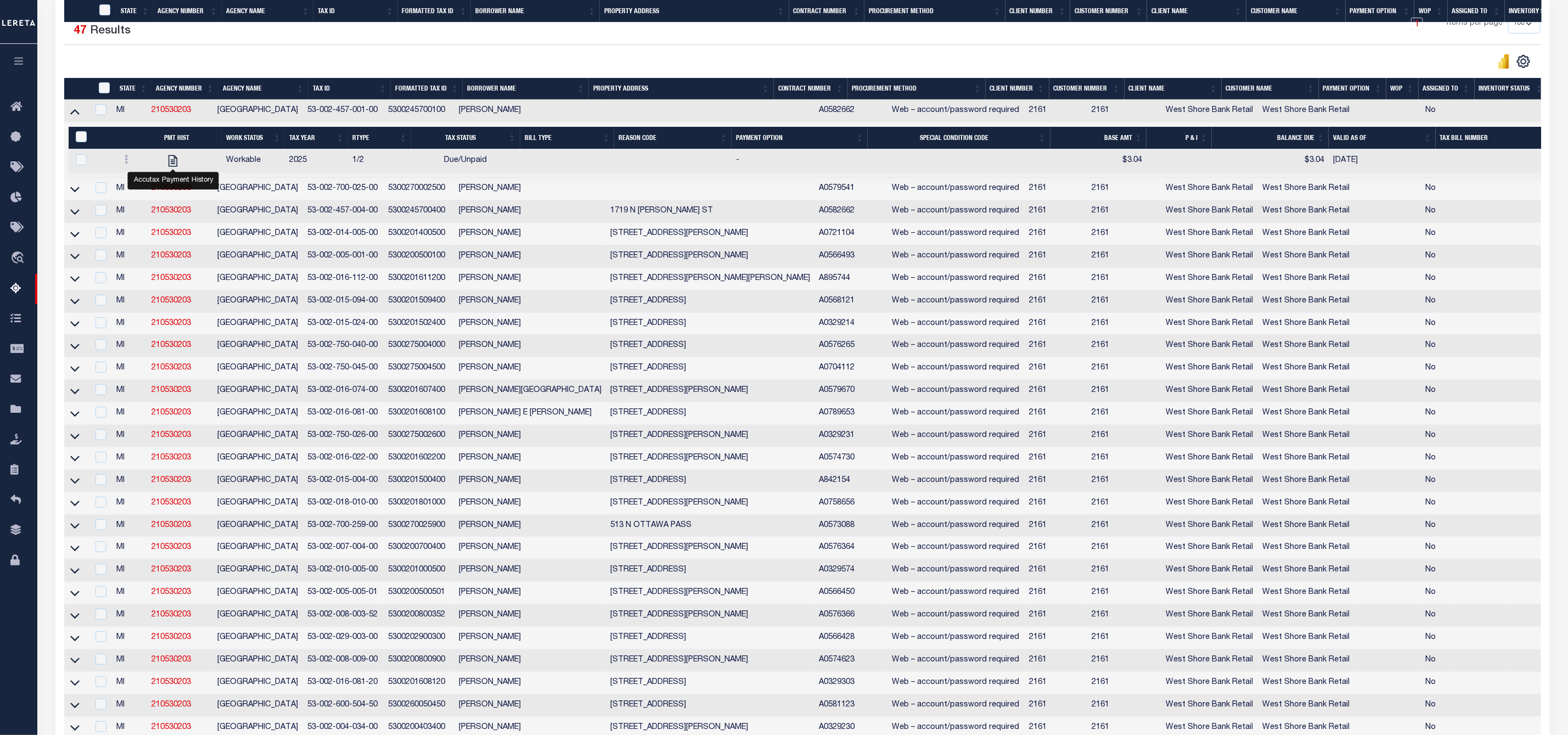
scroll to position [576, 0]
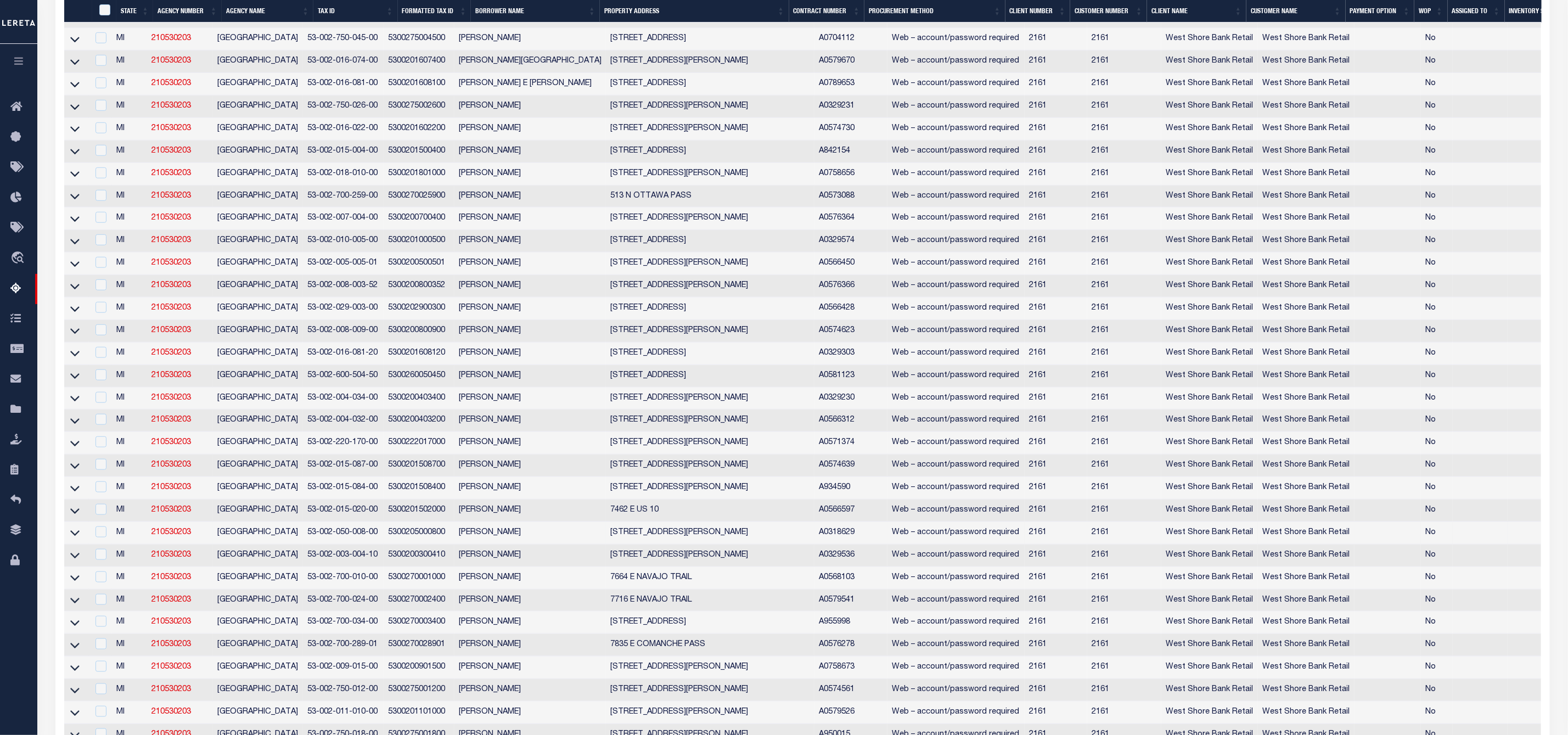
click at [76, 539] on td at bounding box center [77, 533] width 25 height 22
checkbox input "false"
checkbox input "true"
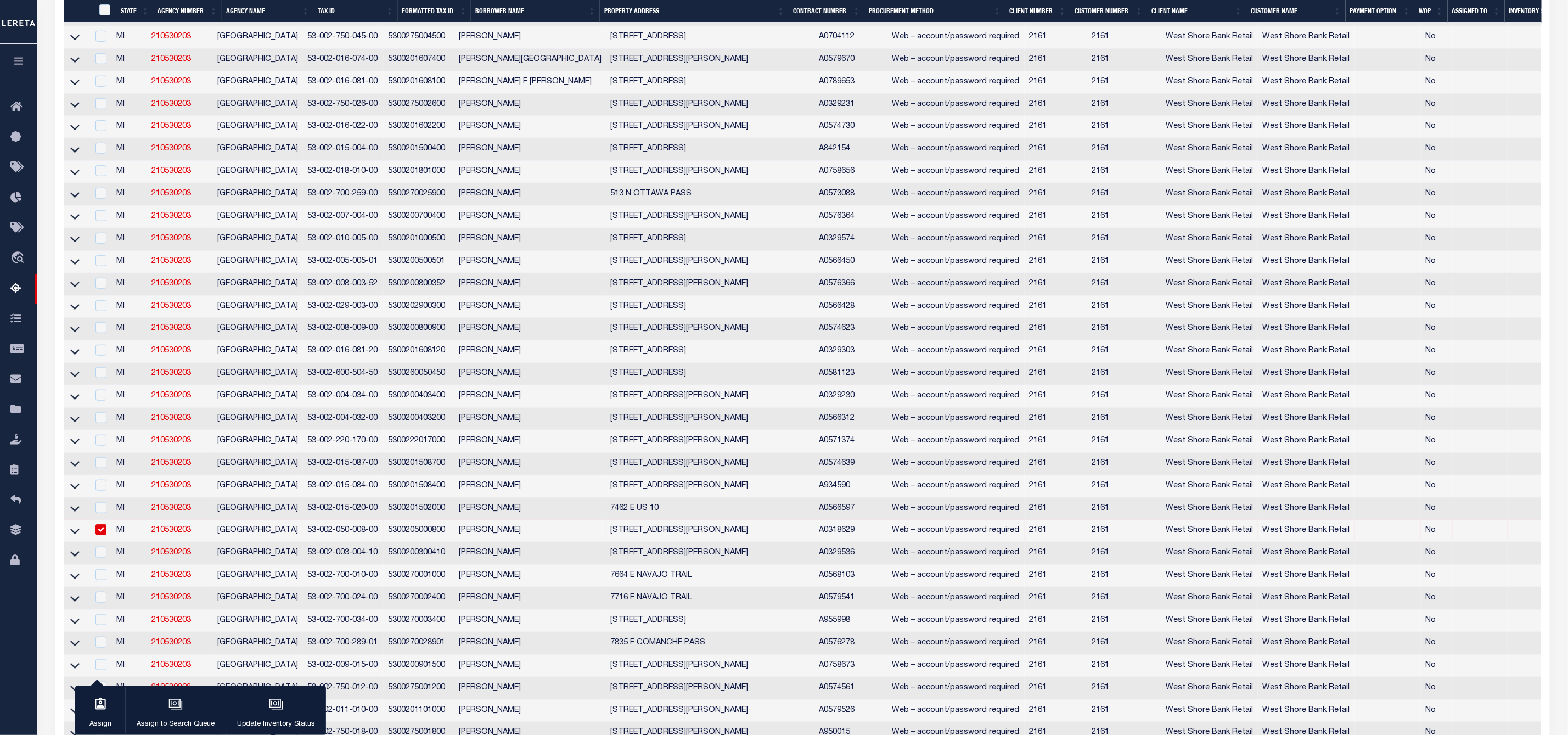
scroll to position [573, 0]
click at [71, 538] on icon at bounding box center [75, 535] width 9 height 5
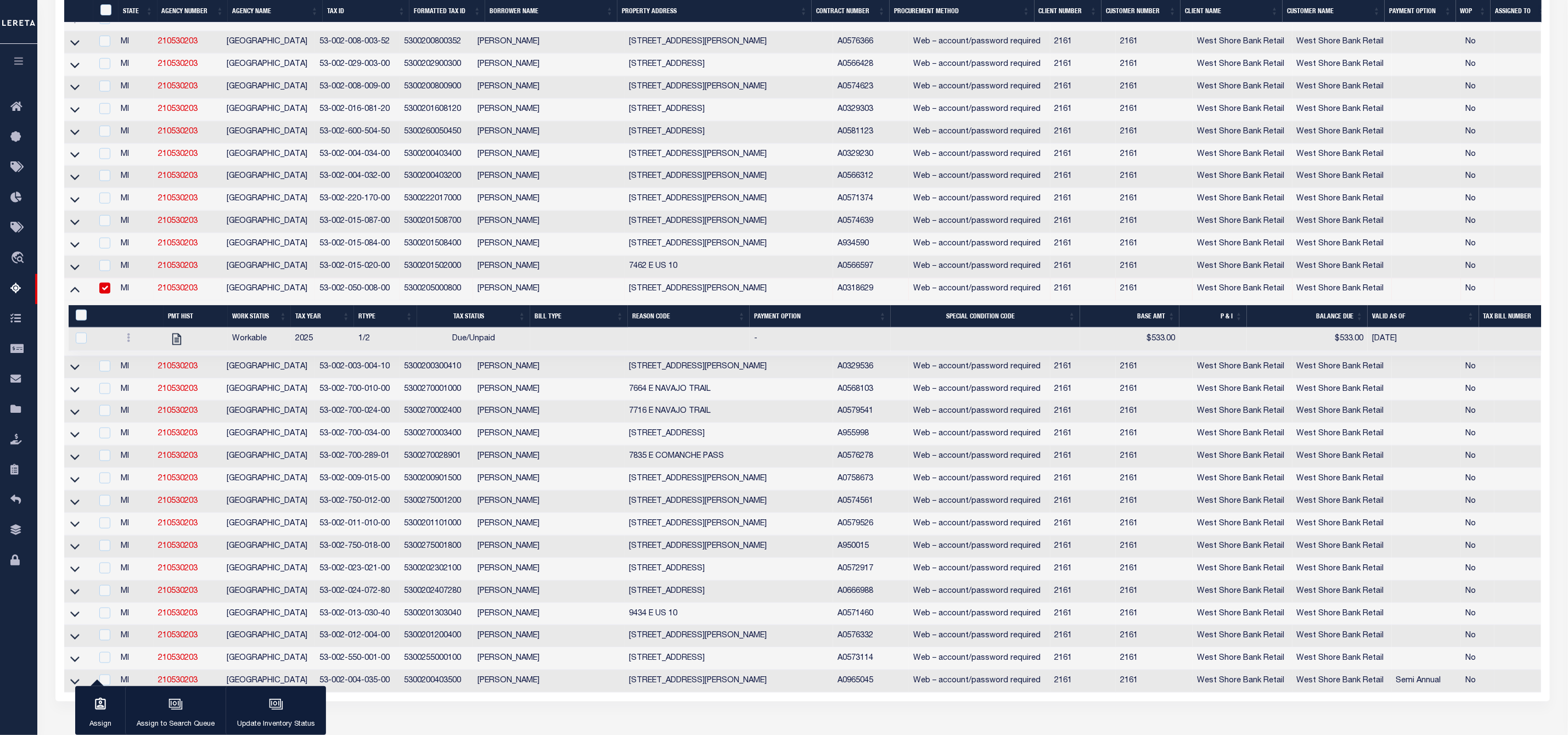
scroll to position [911, 0]
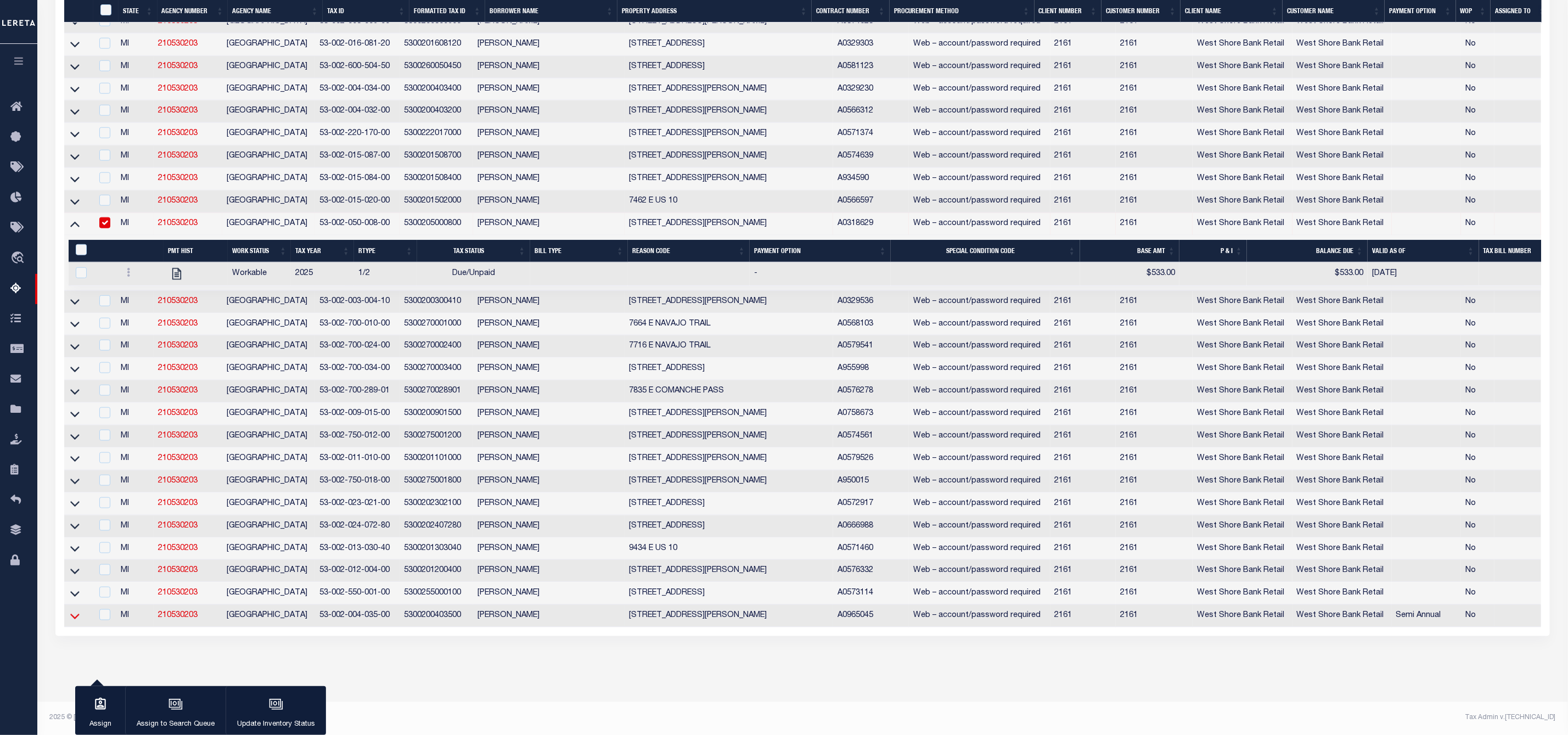
click at [71, 614] on icon at bounding box center [75, 616] width 9 height 5
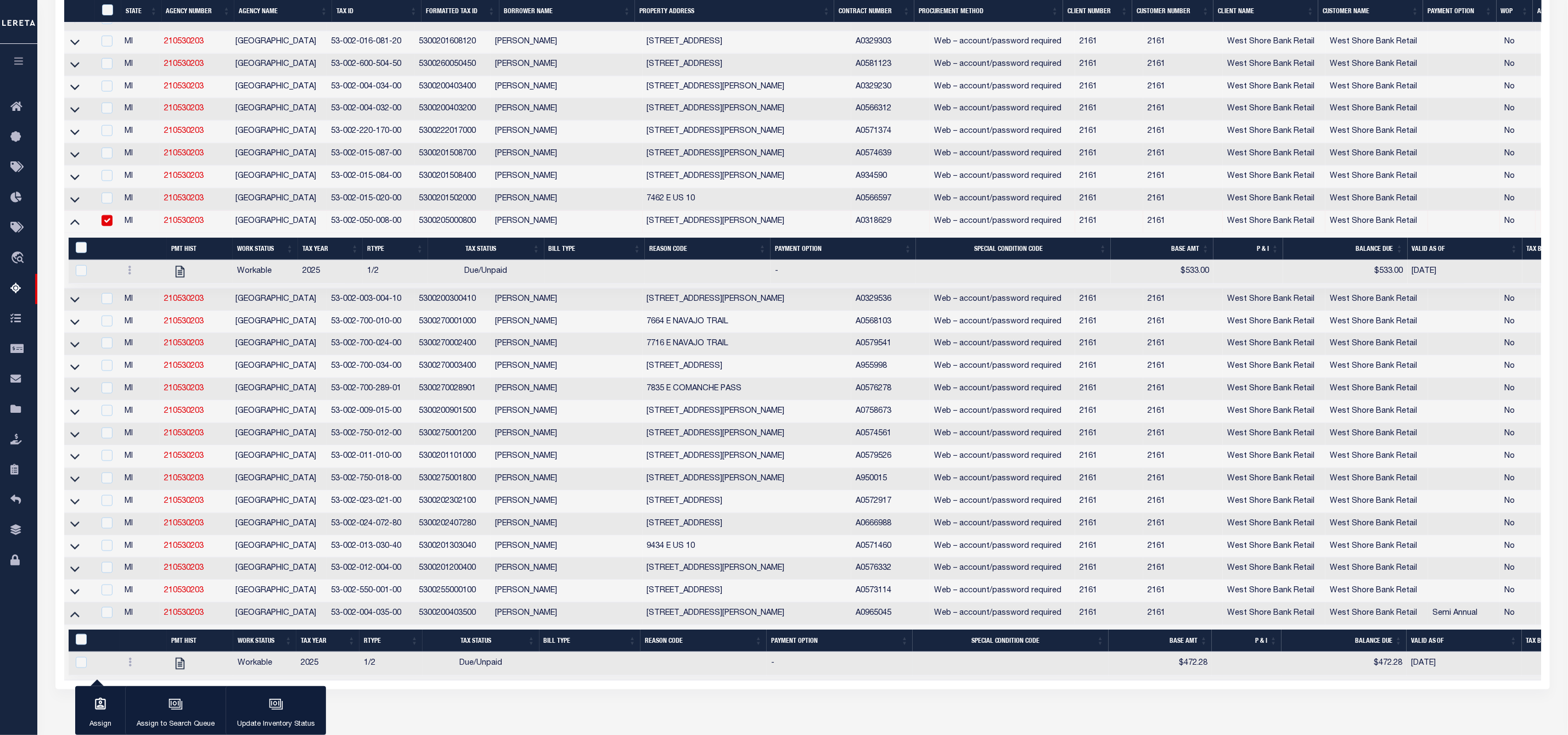
scroll to position [967, 0]
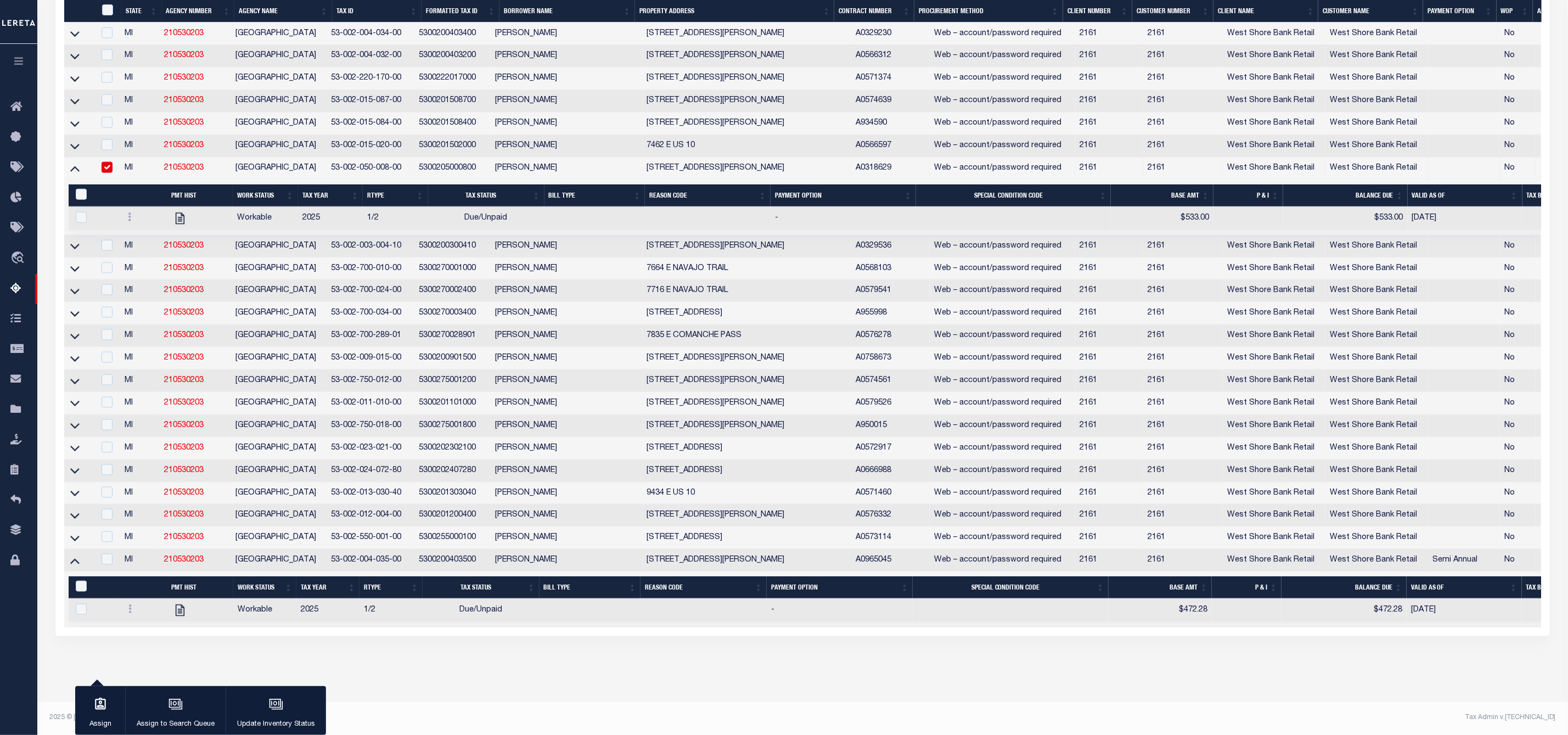
click at [67, 486] on td at bounding box center [79, 493] width 30 height 22
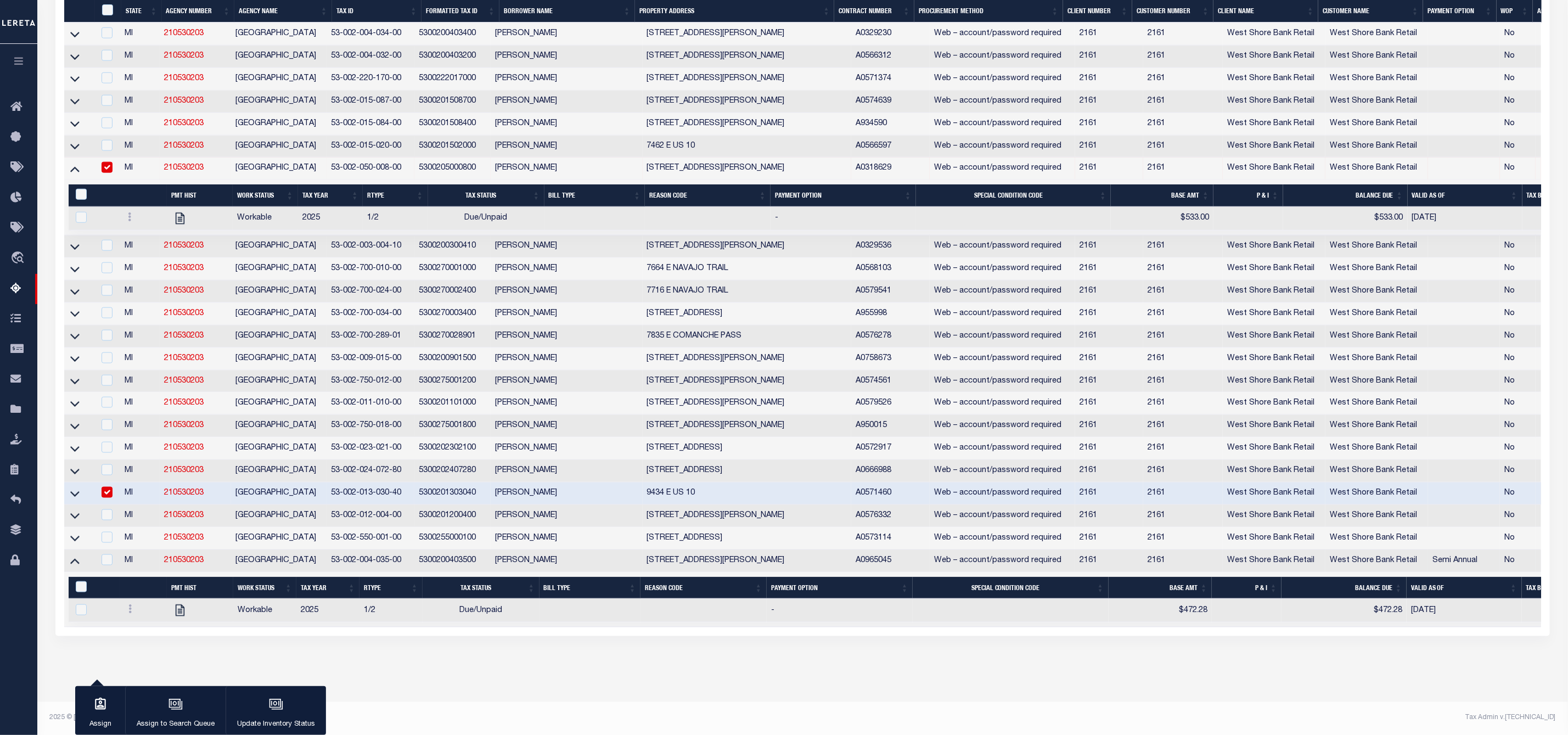
scroll to position [941, 0]
click at [74, 499] on td at bounding box center [79, 493] width 30 height 22
checkbox input "false"
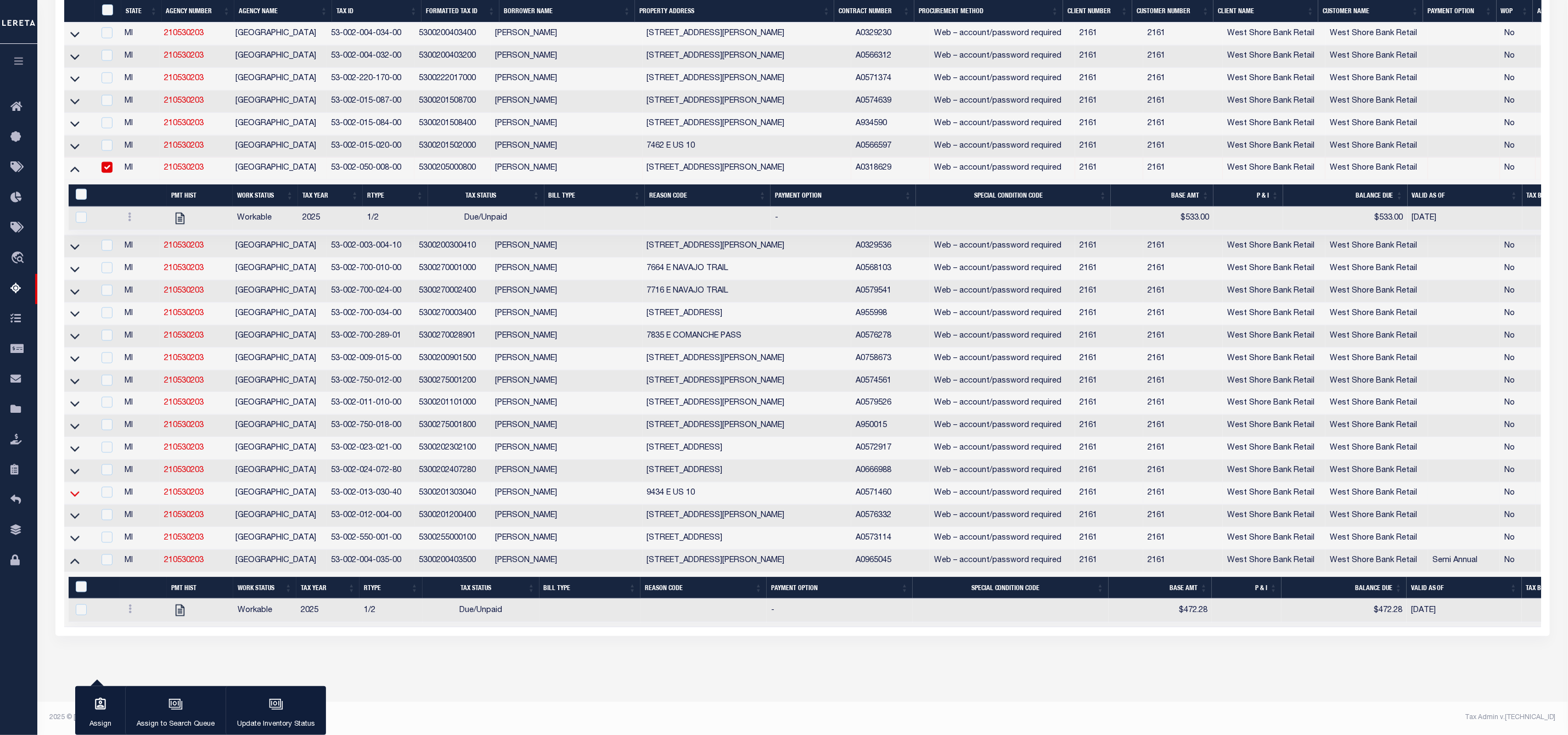
click at [74, 499] on icon at bounding box center [75, 493] width 9 height 12
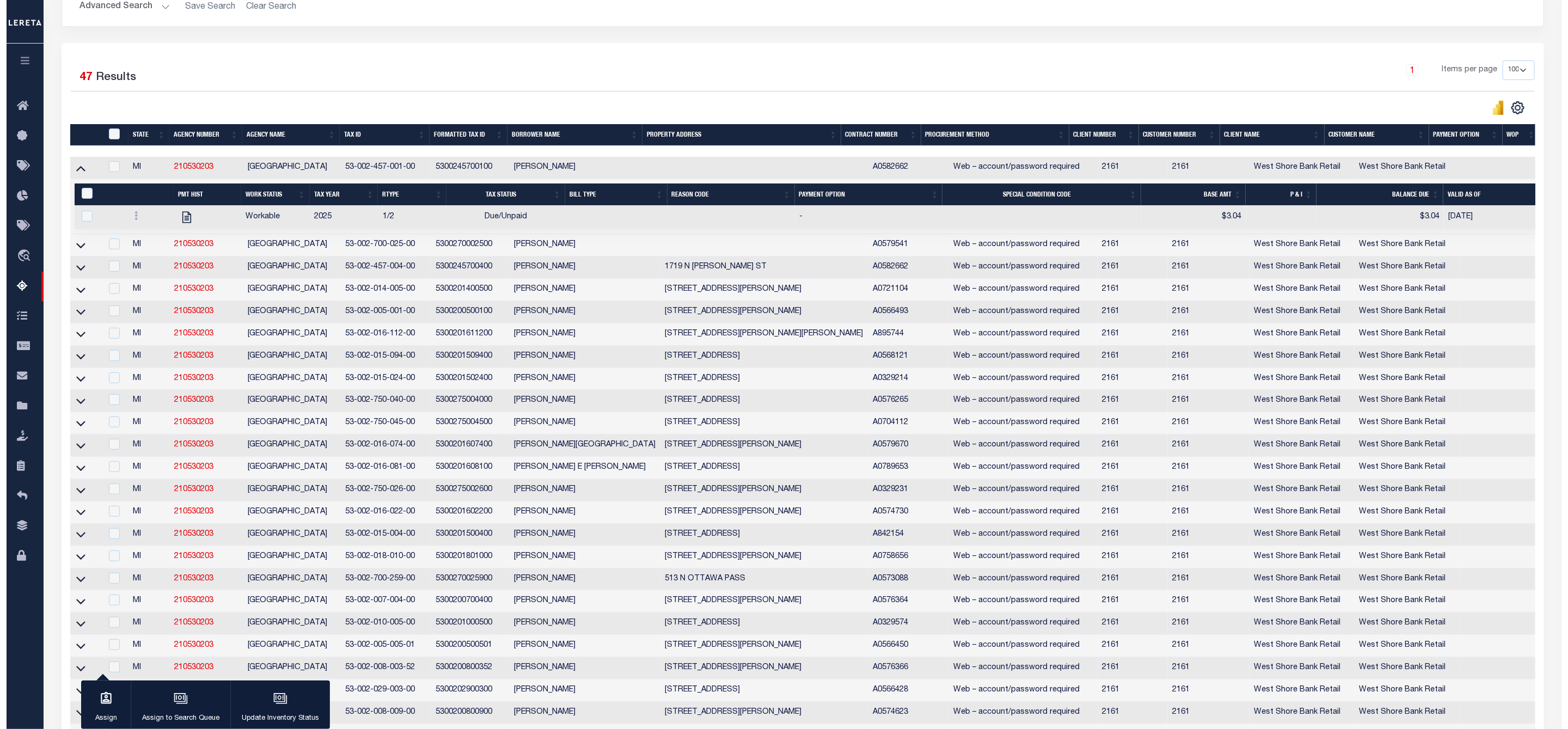
scroll to position [0, 0]
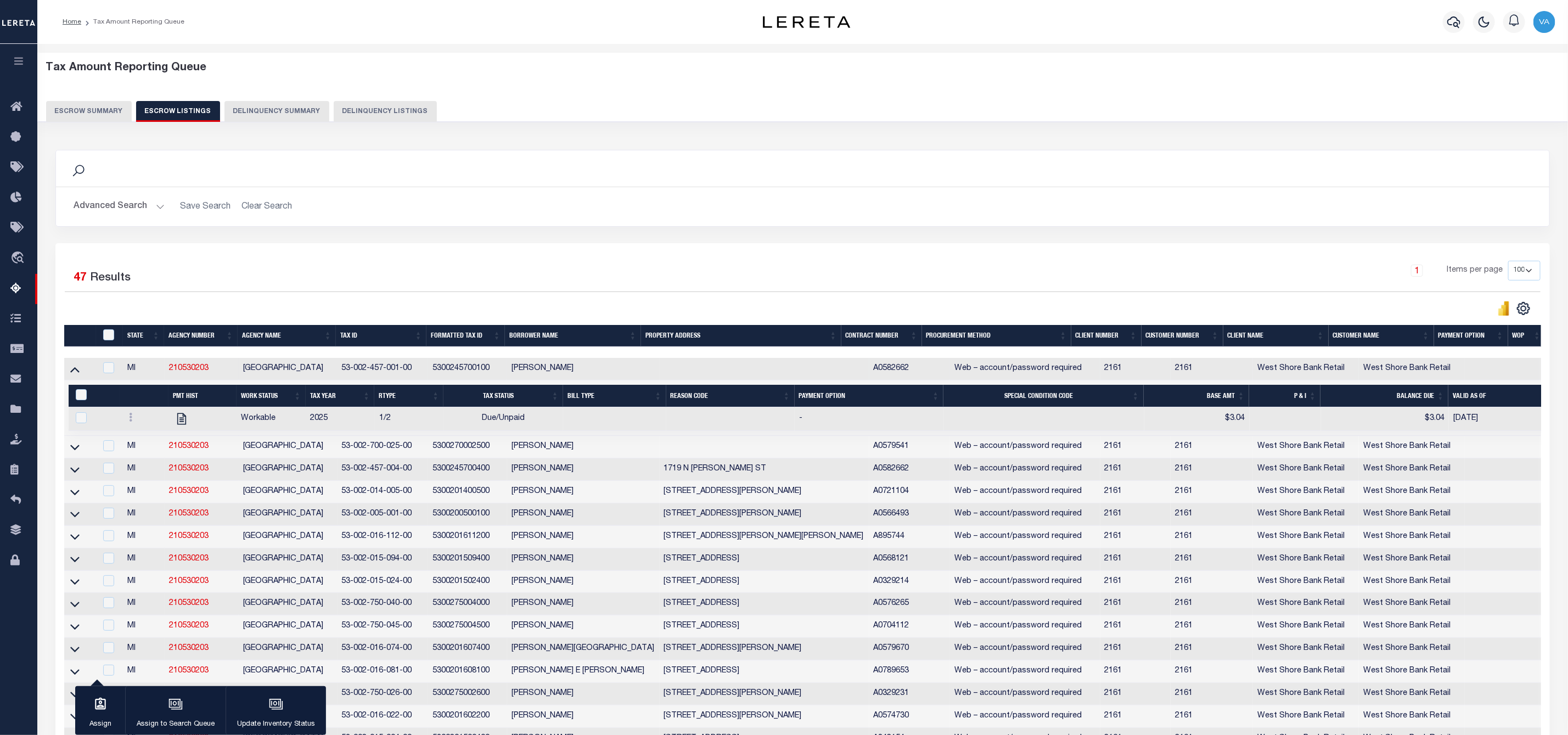
click at [111, 114] on button "Escrow Summary" at bounding box center [89, 111] width 86 height 21
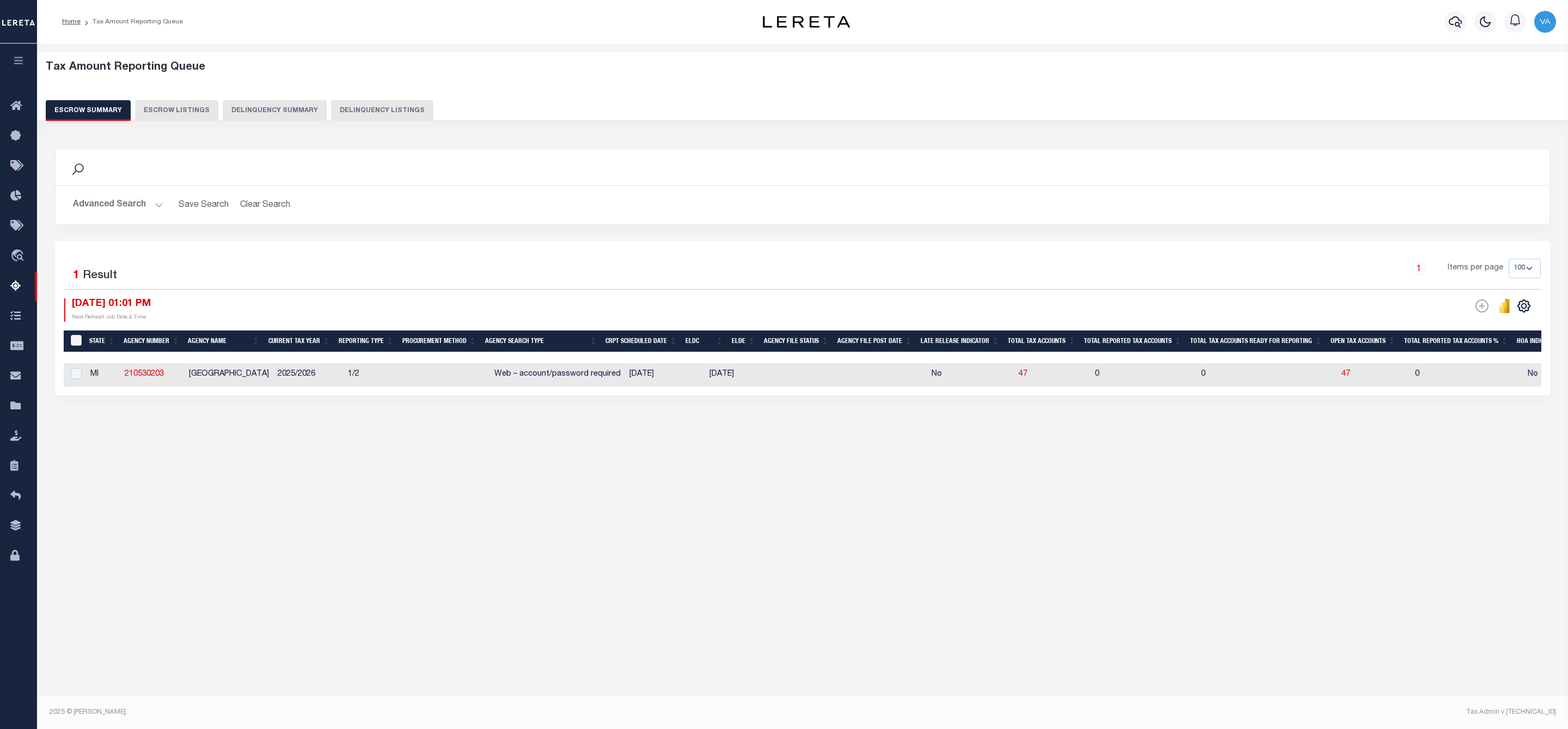
click at [151, 206] on button "Advanced Search" at bounding box center [118, 205] width 91 height 21
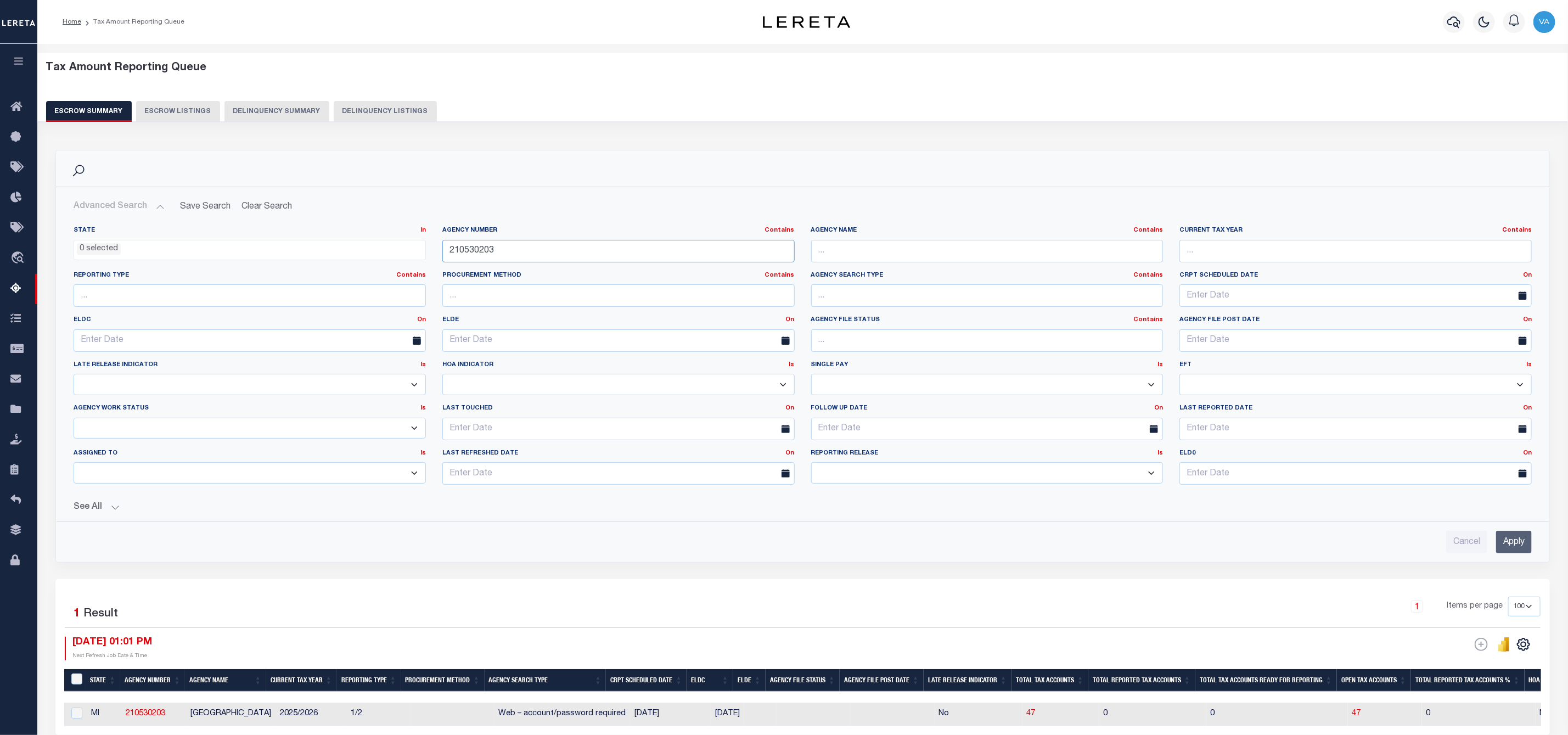
drag, startPoint x: 509, startPoint y: 247, endPoint x: 413, endPoint y: 247, distance: 96.0
click at [413, 247] on div "State In In AK AL AR AZ CA CO CT DC DE FL GA GU HI IA ID IL IN KS KY LA MA MD M…" at bounding box center [802, 360] width 1474 height 268
paste input "370480637"
type input "370480637"
click at [1504, 548] on input "Apply" at bounding box center [1514, 542] width 36 height 22
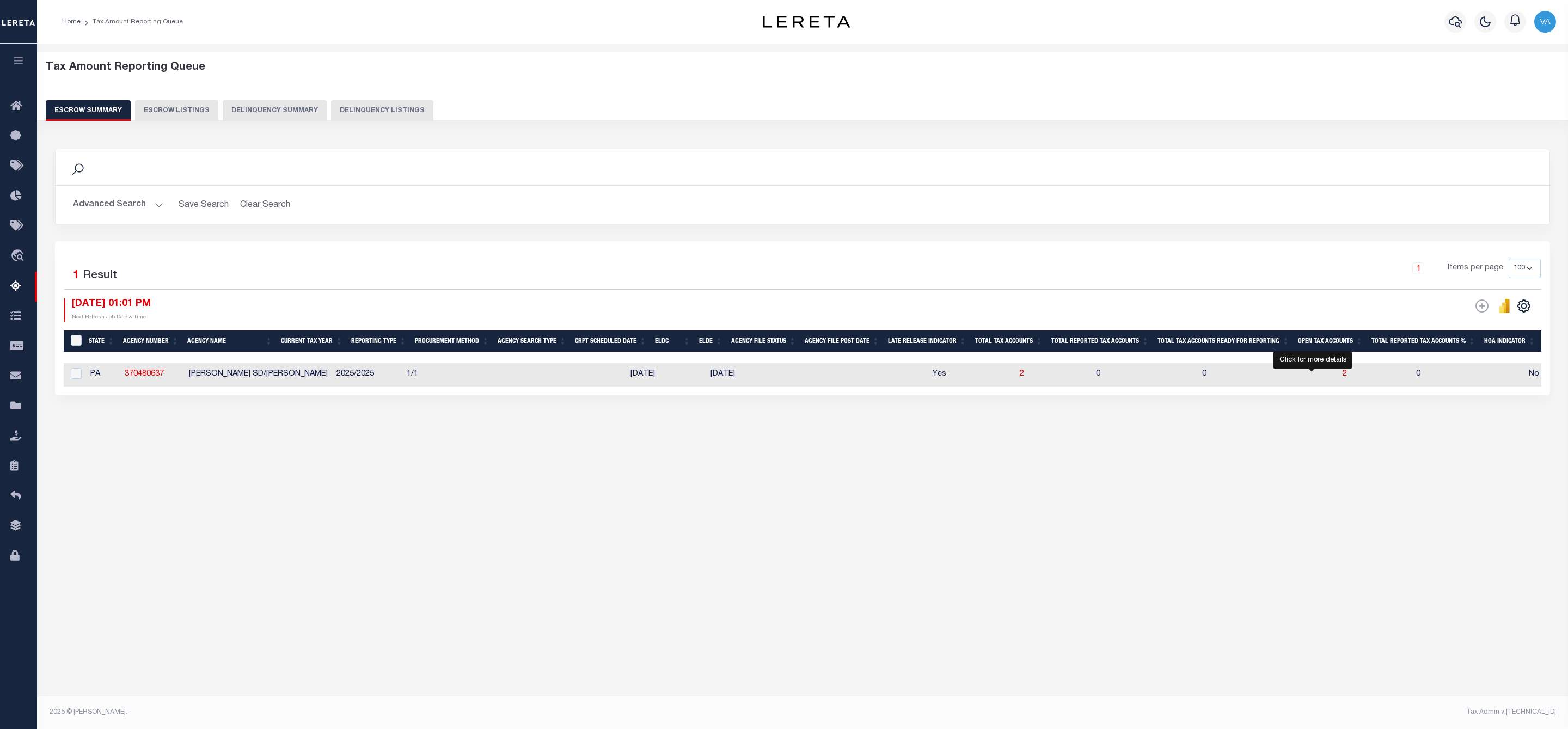
click at [1312, 371] on body "Home Tax Amount Reporting Queue Profile" at bounding box center [784, 350] width 1568 height 700
click at [1343, 377] on span "2" at bounding box center [1345, 374] width 5 height 8
select select "100"
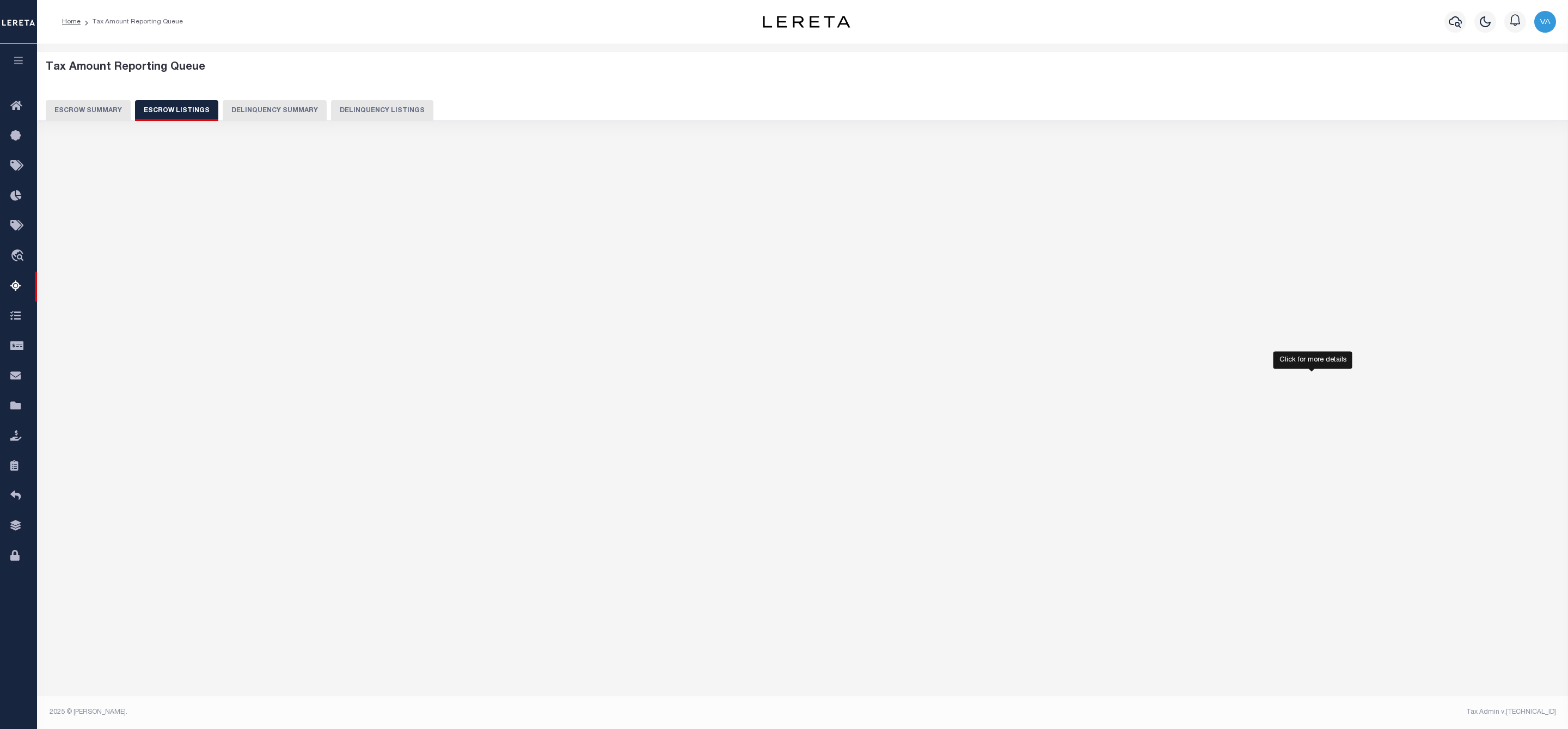
select select "100"
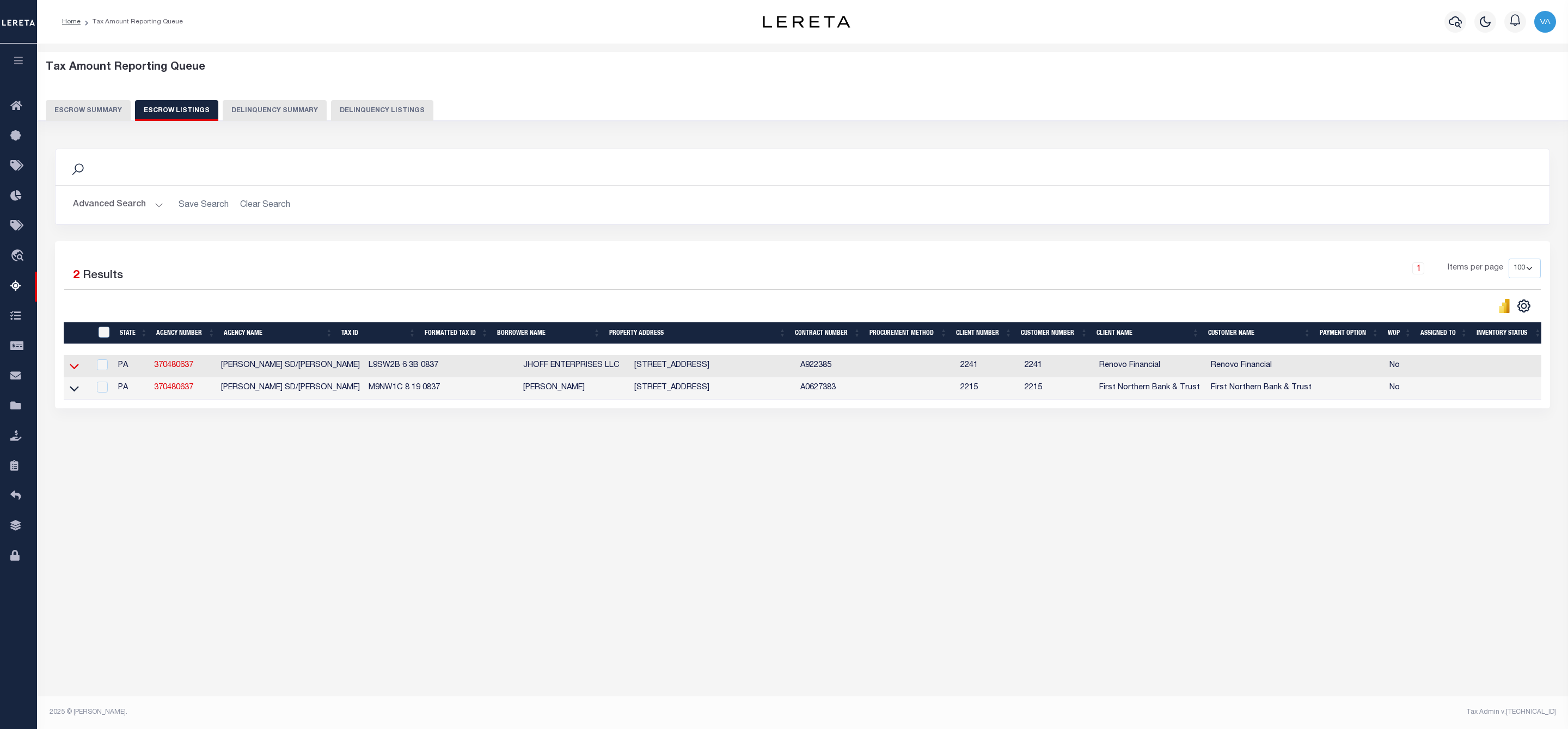
click at [74, 369] on icon at bounding box center [75, 366] width 9 height 11
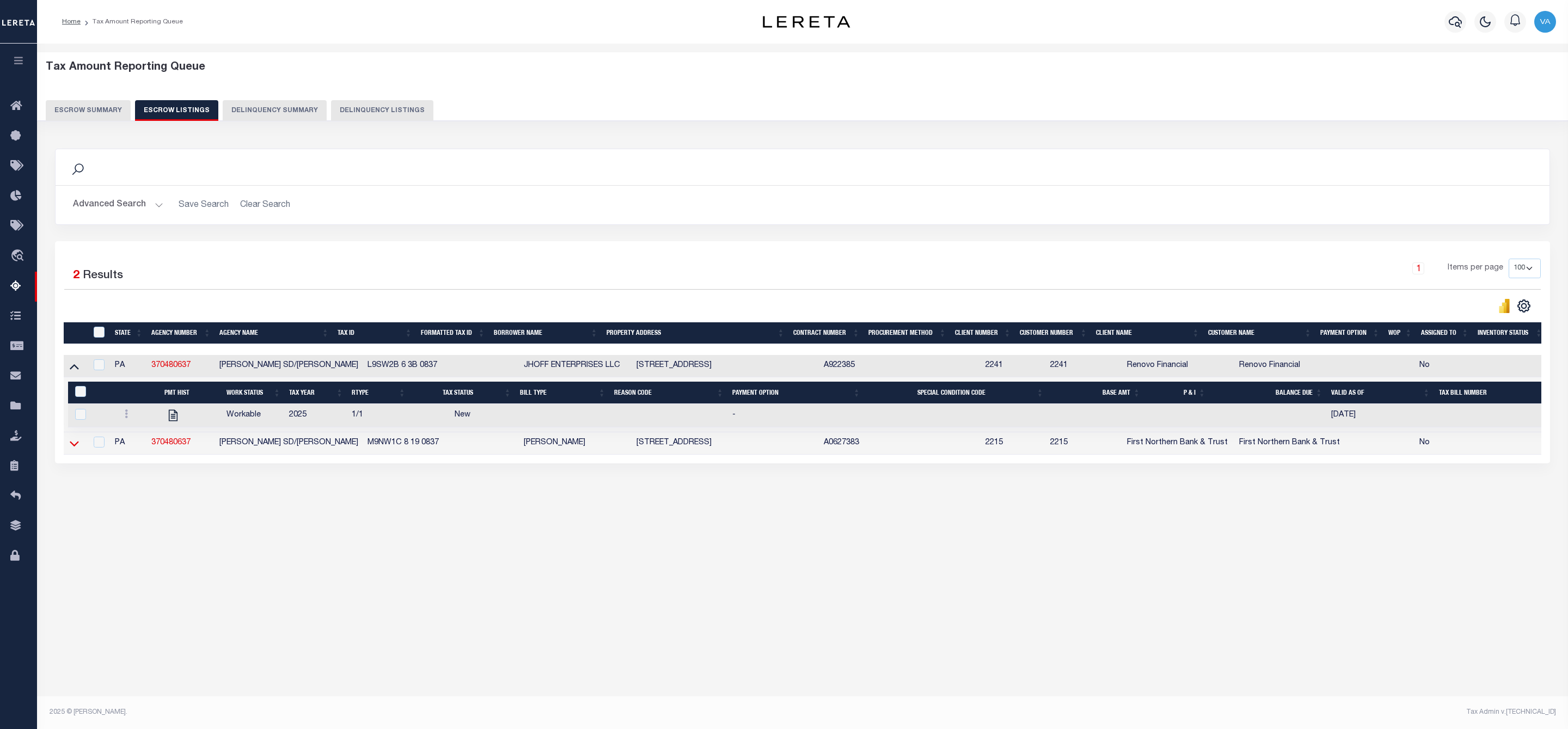
click at [78, 447] on icon at bounding box center [75, 443] width 9 height 11
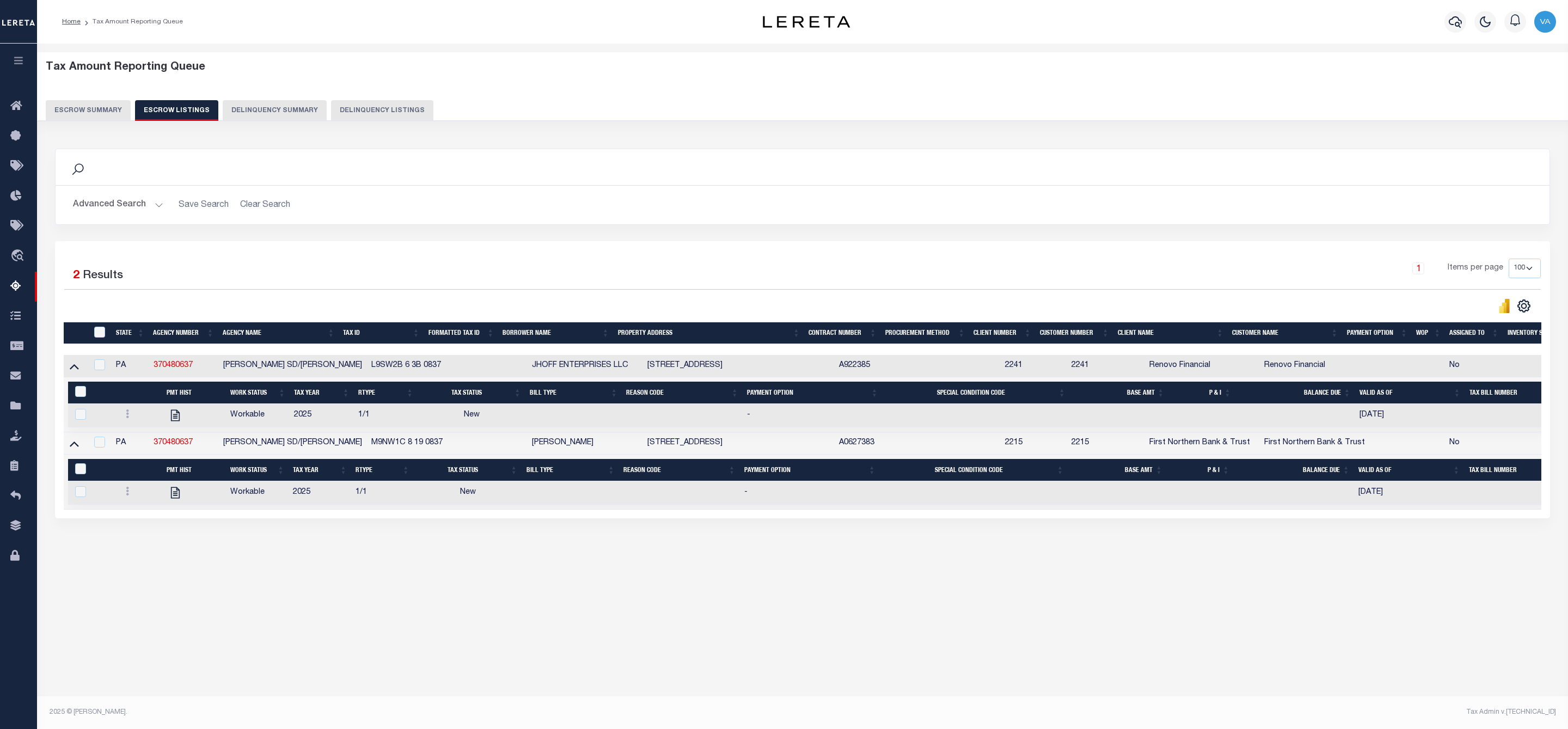
click at [78, 447] on icon at bounding box center [75, 443] width 9 height 11
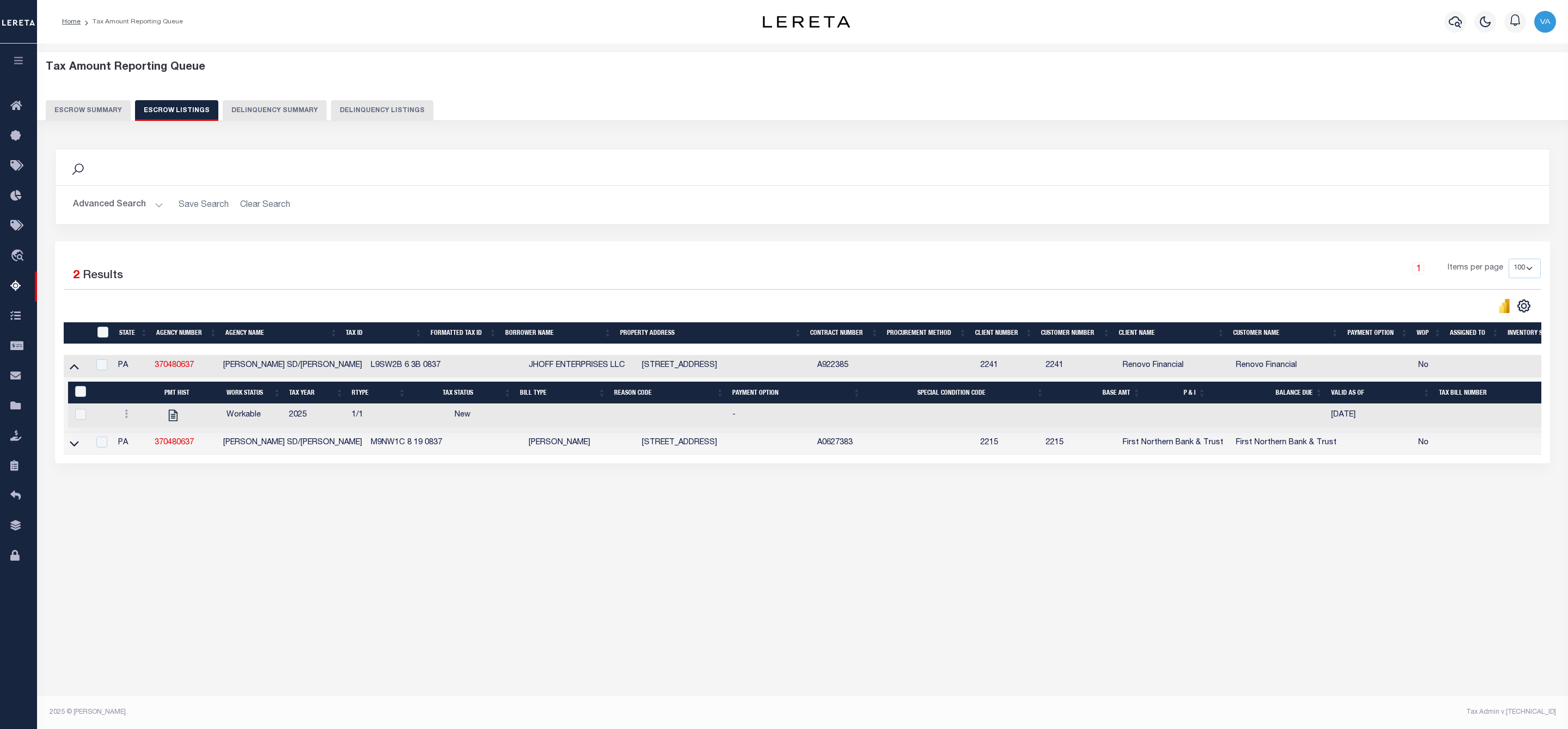
click at [101, 107] on button "Escrow Summary" at bounding box center [88, 110] width 85 height 21
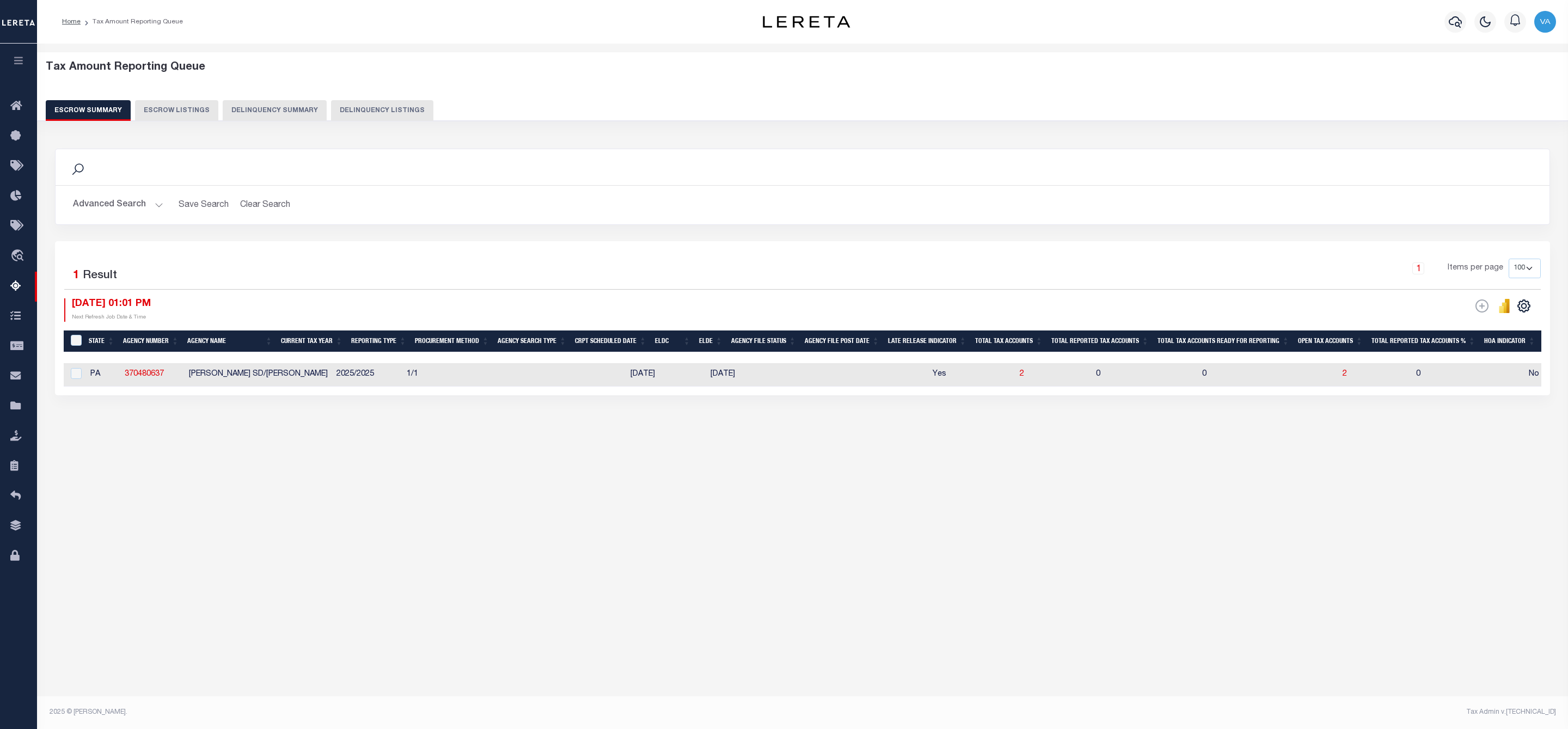
click at [141, 203] on button "Advanced Search" at bounding box center [118, 205] width 91 height 21
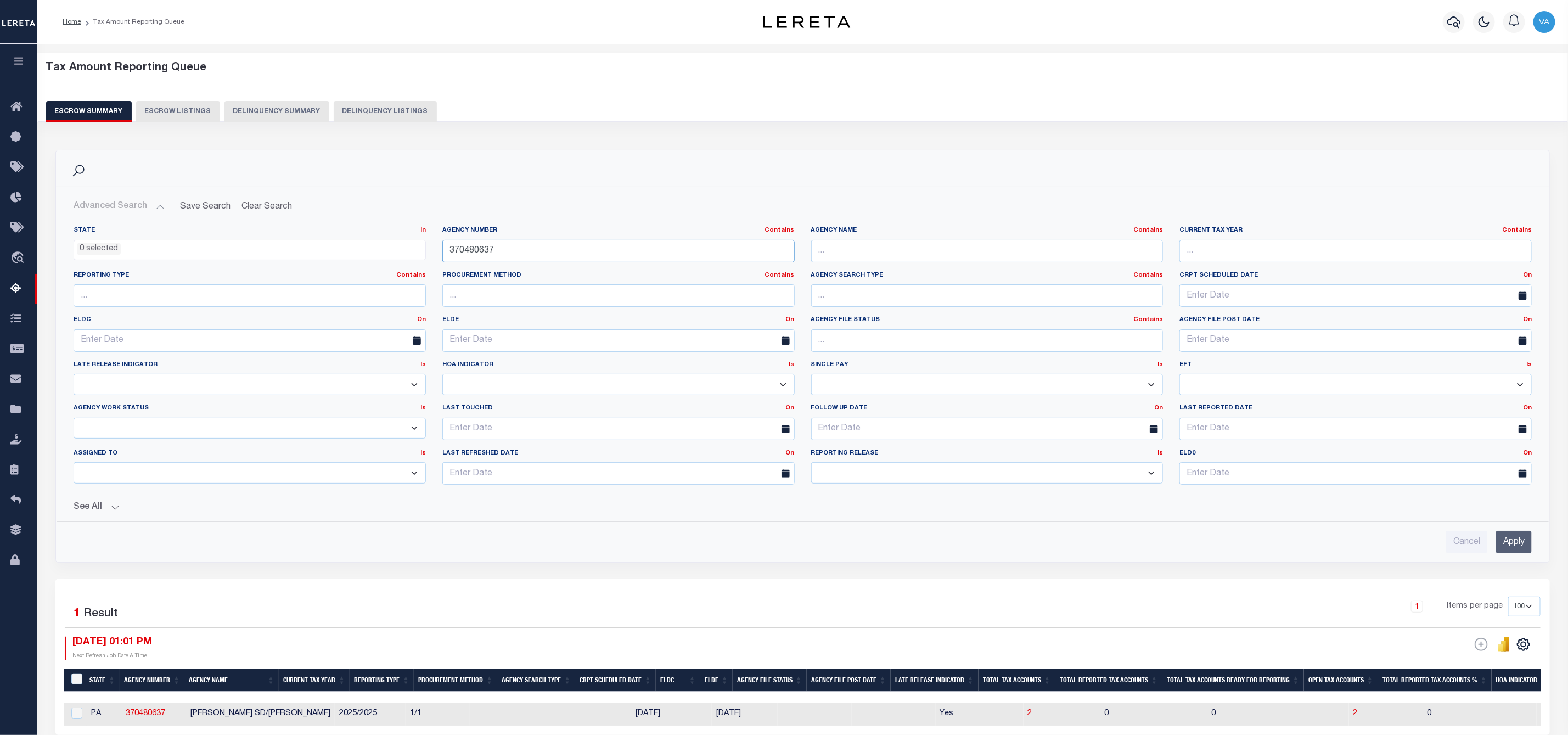
drag, startPoint x: 499, startPoint y: 252, endPoint x: 430, endPoint y: 252, distance: 69.0
click at [430, 252] on div "State In In AK AL AR AZ CA CO CT DC DE FL GA GU HI IA ID IL IN KS KY LA MA MD M…" at bounding box center [802, 360] width 1474 height 268
paste input "390610"
type input "370390610"
click at [1508, 549] on input "Apply" at bounding box center [1514, 542] width 36 height 22
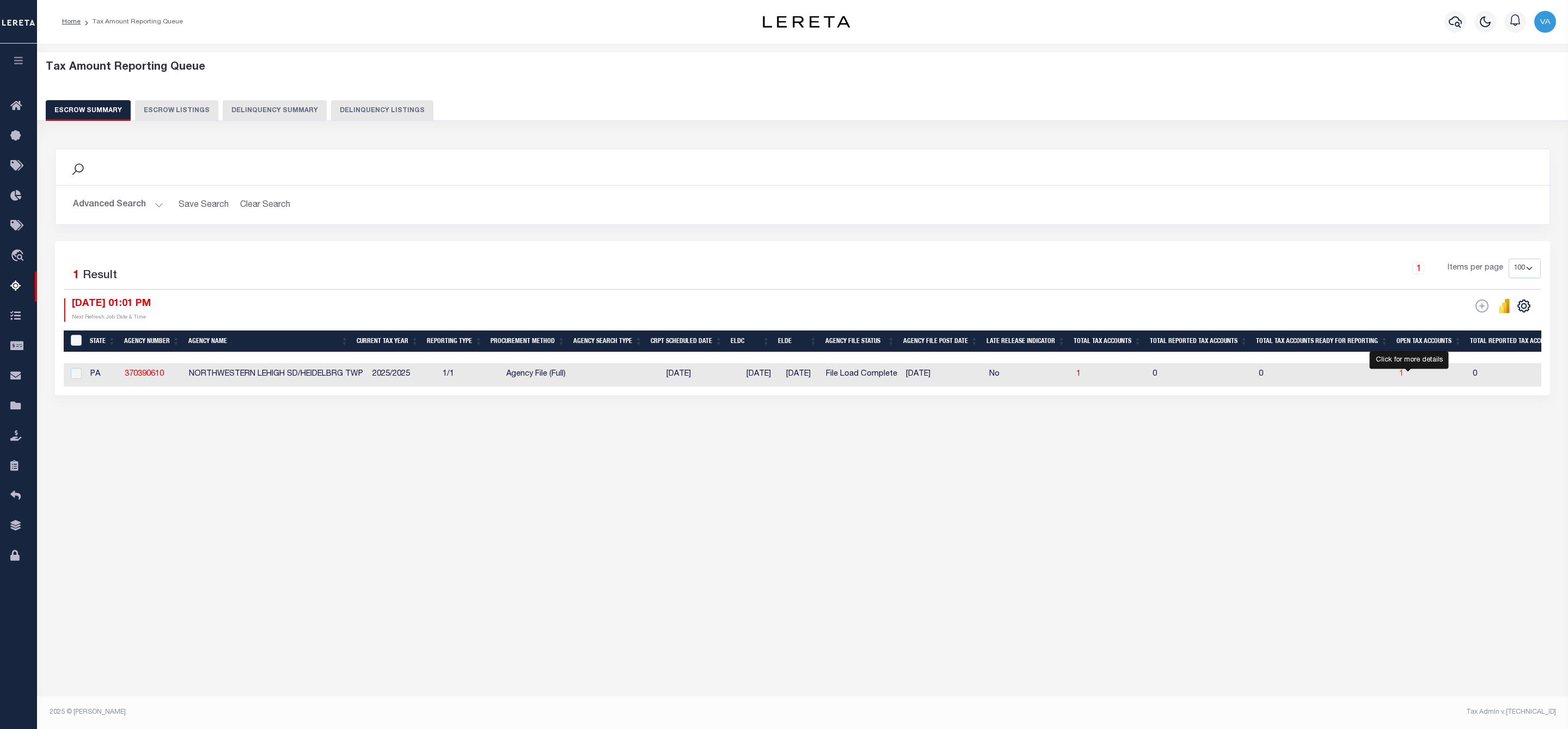
click at [1404, 376] on span "1" at bounding box center [1401, 374] width 5 height 8
select select "100"
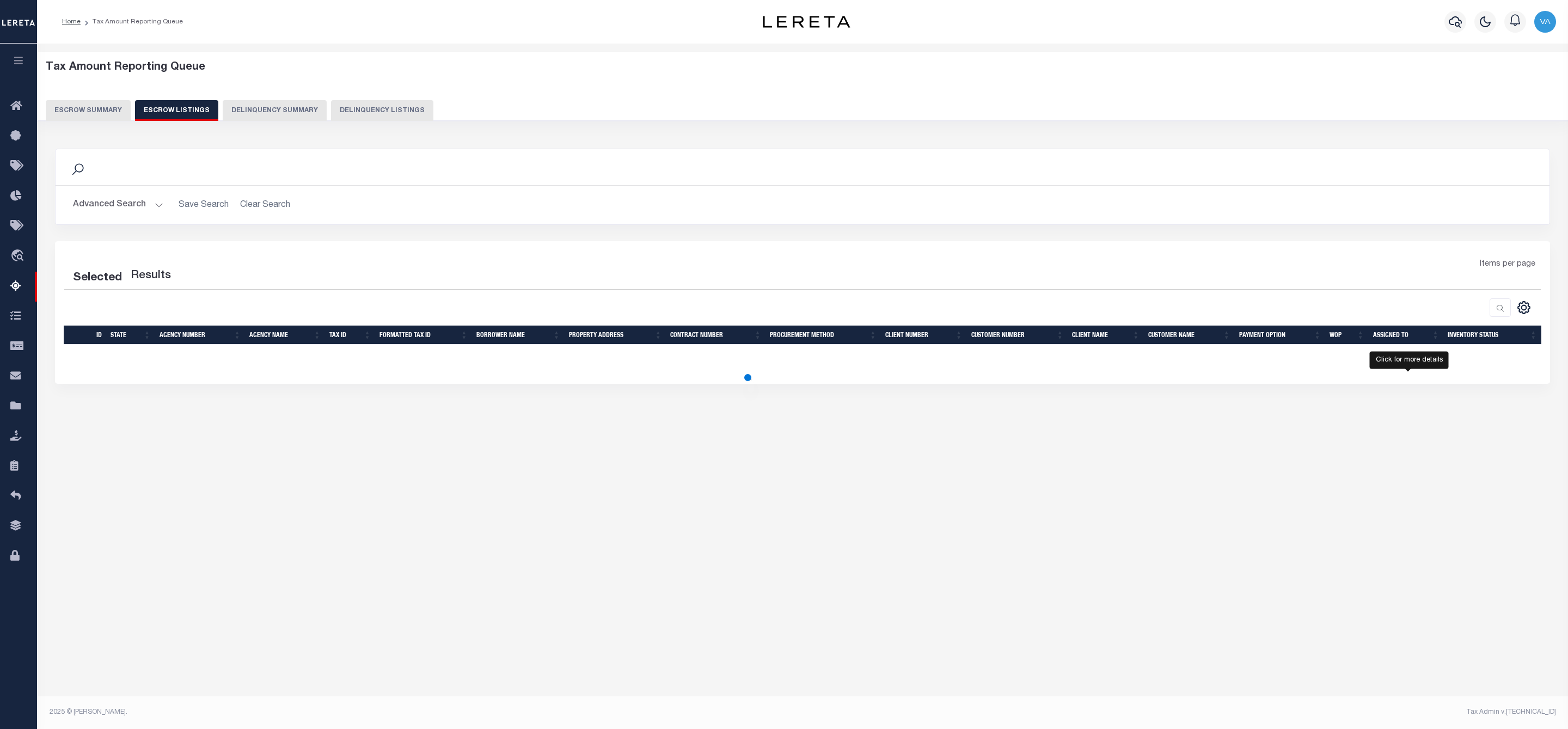
select select "100"
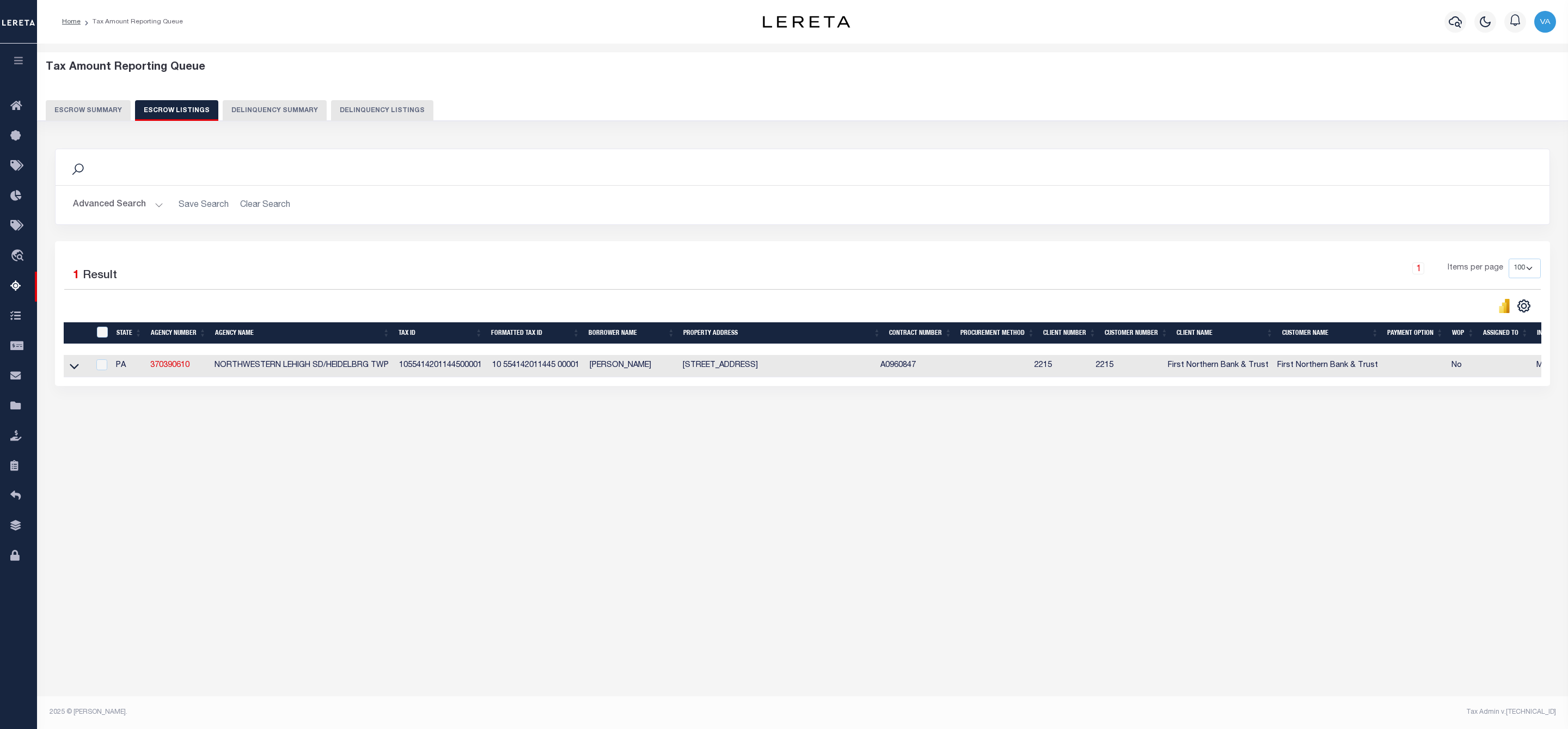
drag, startPoint x: 587, startPoint y: 370, endPoint x: 677, endPoint y: 364, distance: 90.2
click at [677, 364] on td "ZACHARY M TAMANDL" at bounding box center [631, 366] width 94 height 22
checkbox input "true"
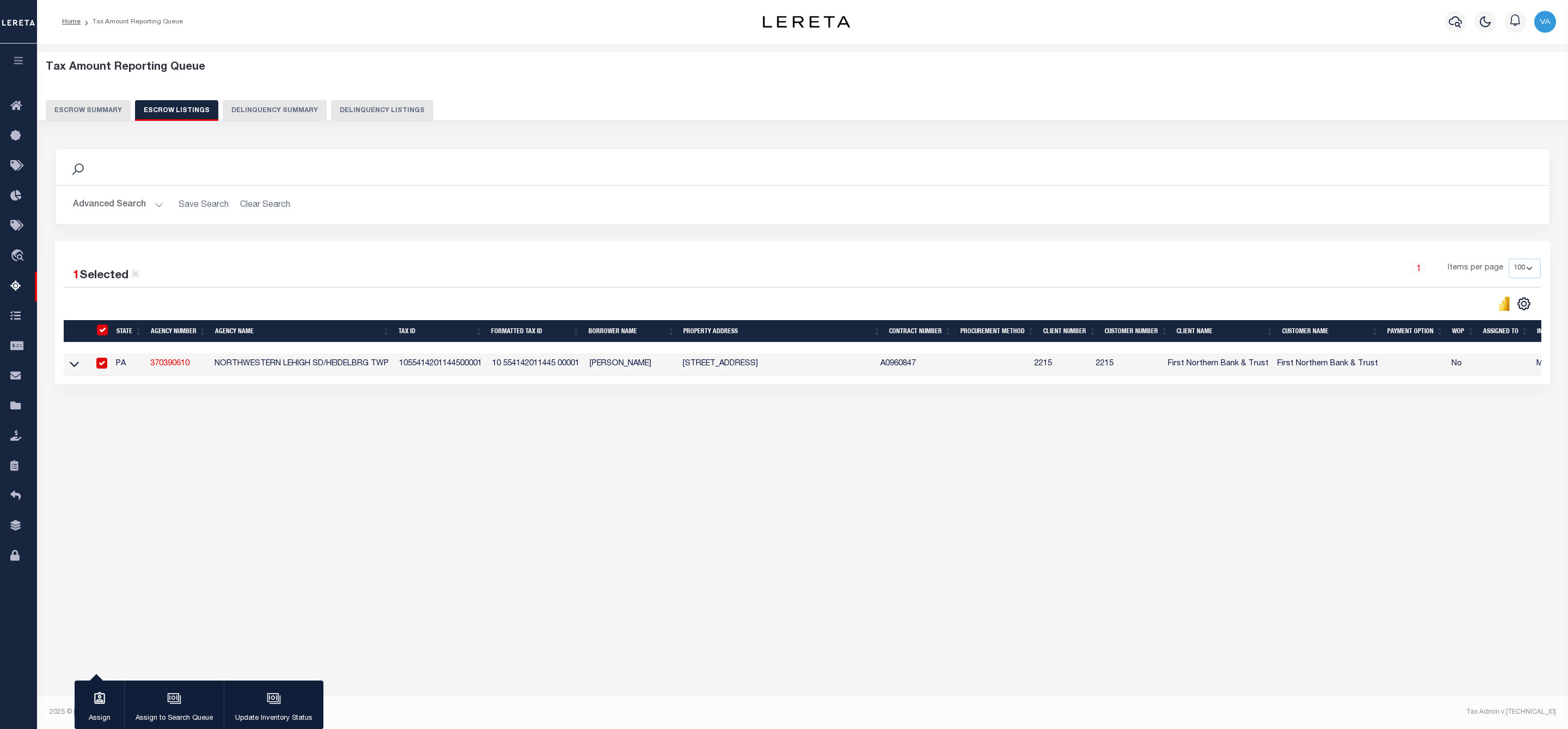
copy td "ZACHARY M TAMANDL"
drag, startPoint x: 683, startPoint y: 363, endPoint x: 878, endPoint y: 361, distance: 195.0
click at [876, 361] on td "5022 BEST STATION RD SLATINGTON PA 18080-4237" at bounding box center [778, 364] width 198 height 22
checkbox input "false"
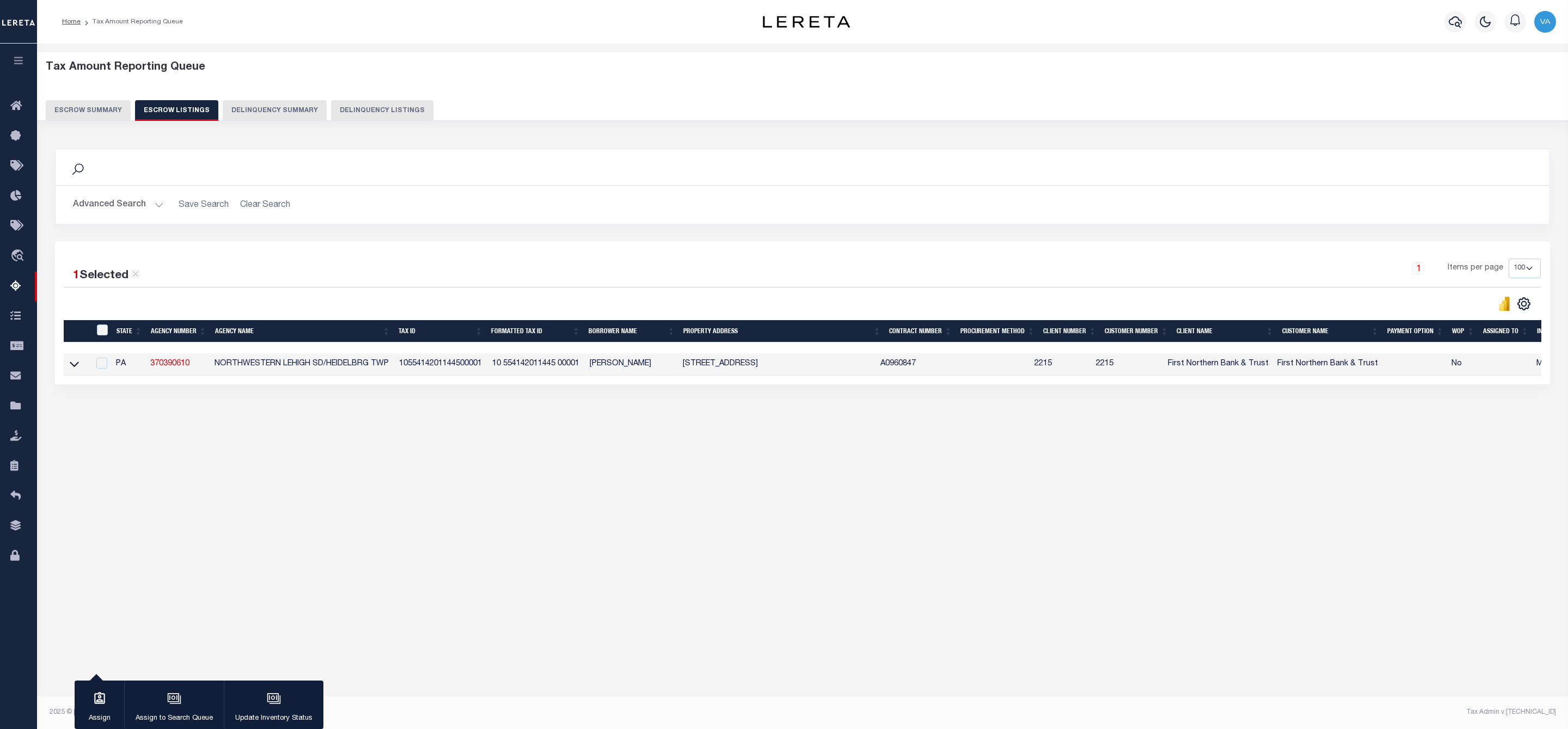
checkbox input "false"
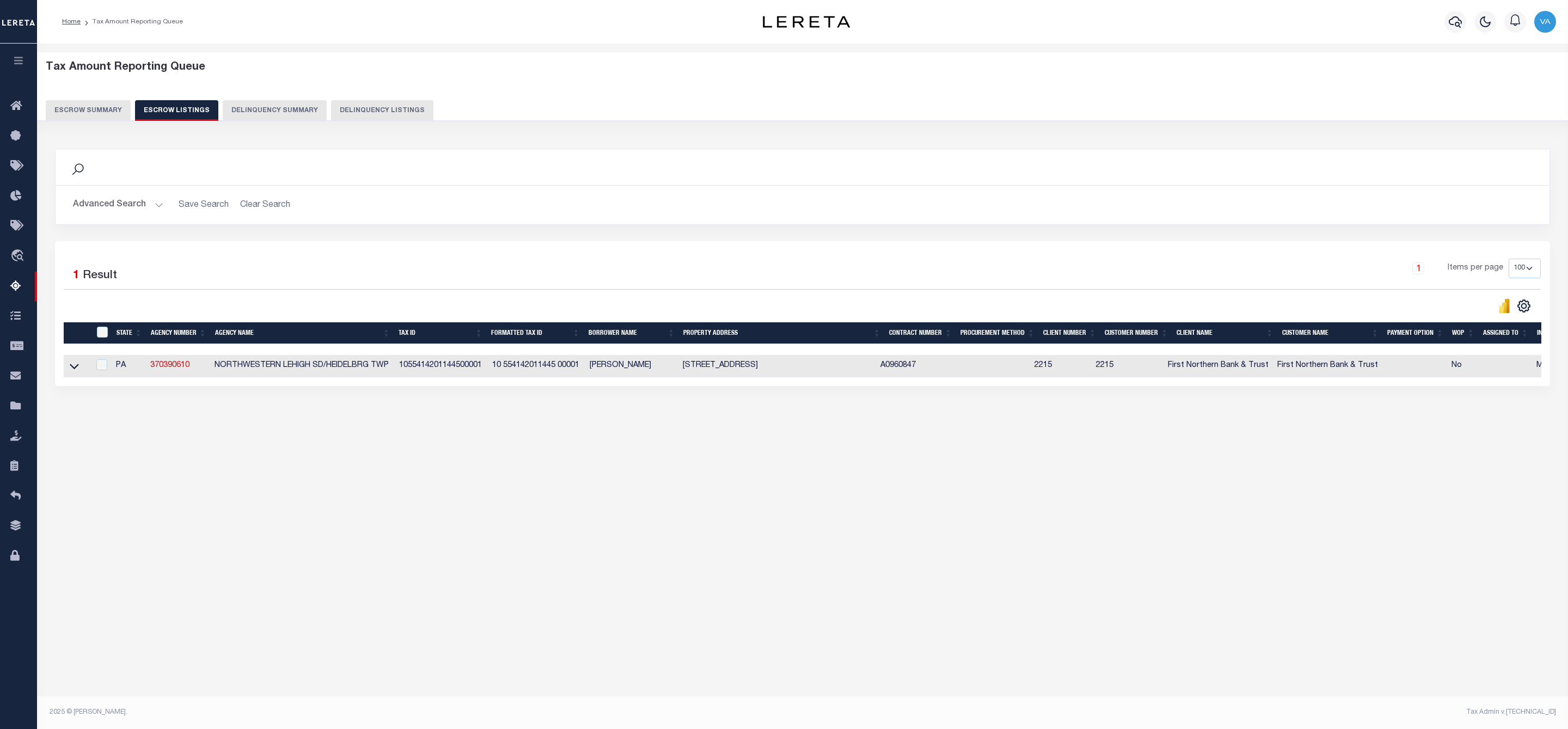
copy td "5022 BEST STATION RD SLATINGTON PA 18080-4237"
click at [78, 116] on button "Escrow Summary" at bounding box center [88, 110] width 85 height 21
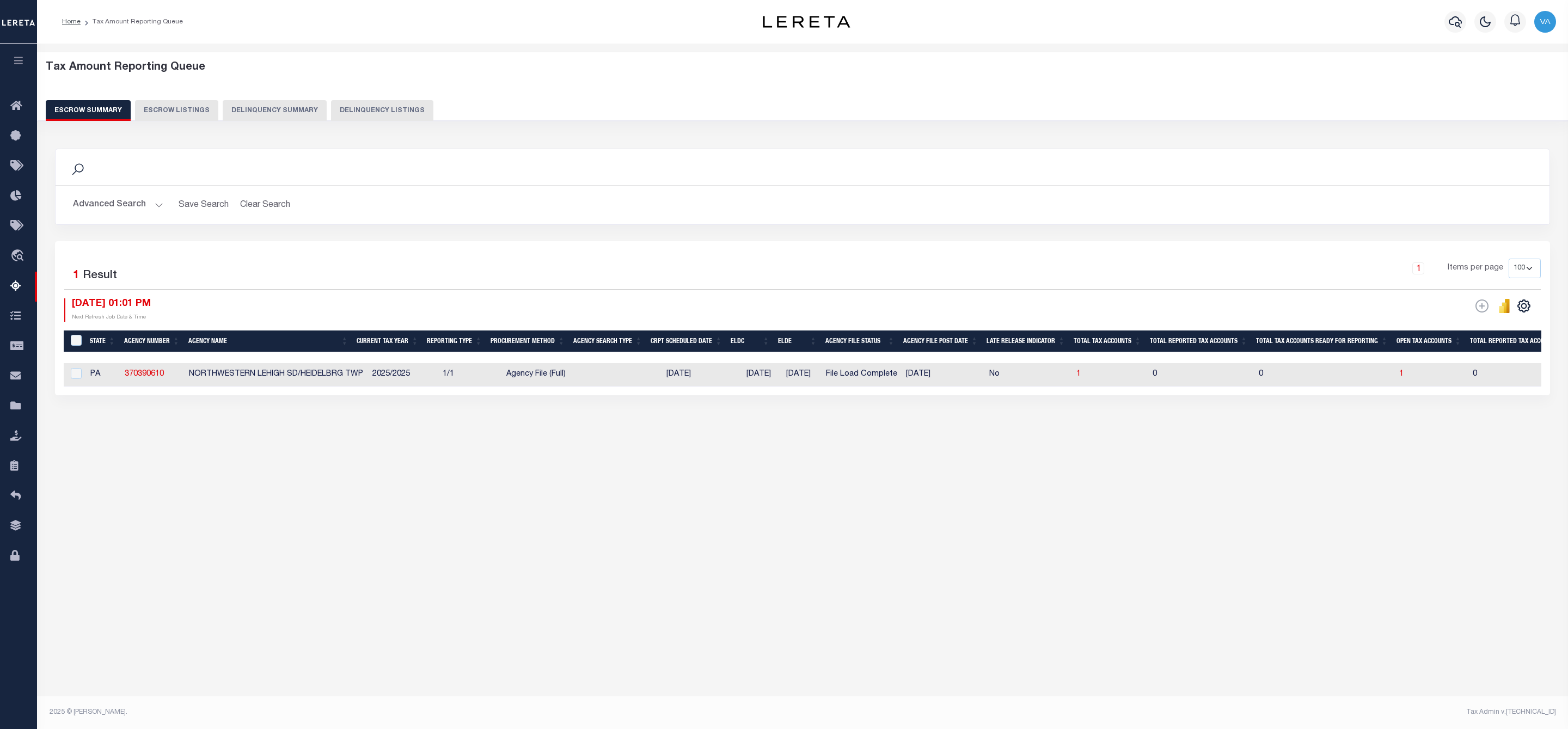
click at [119, 202] on button "Advanced Search" at bounding box center [118, 205] width 91 height 21
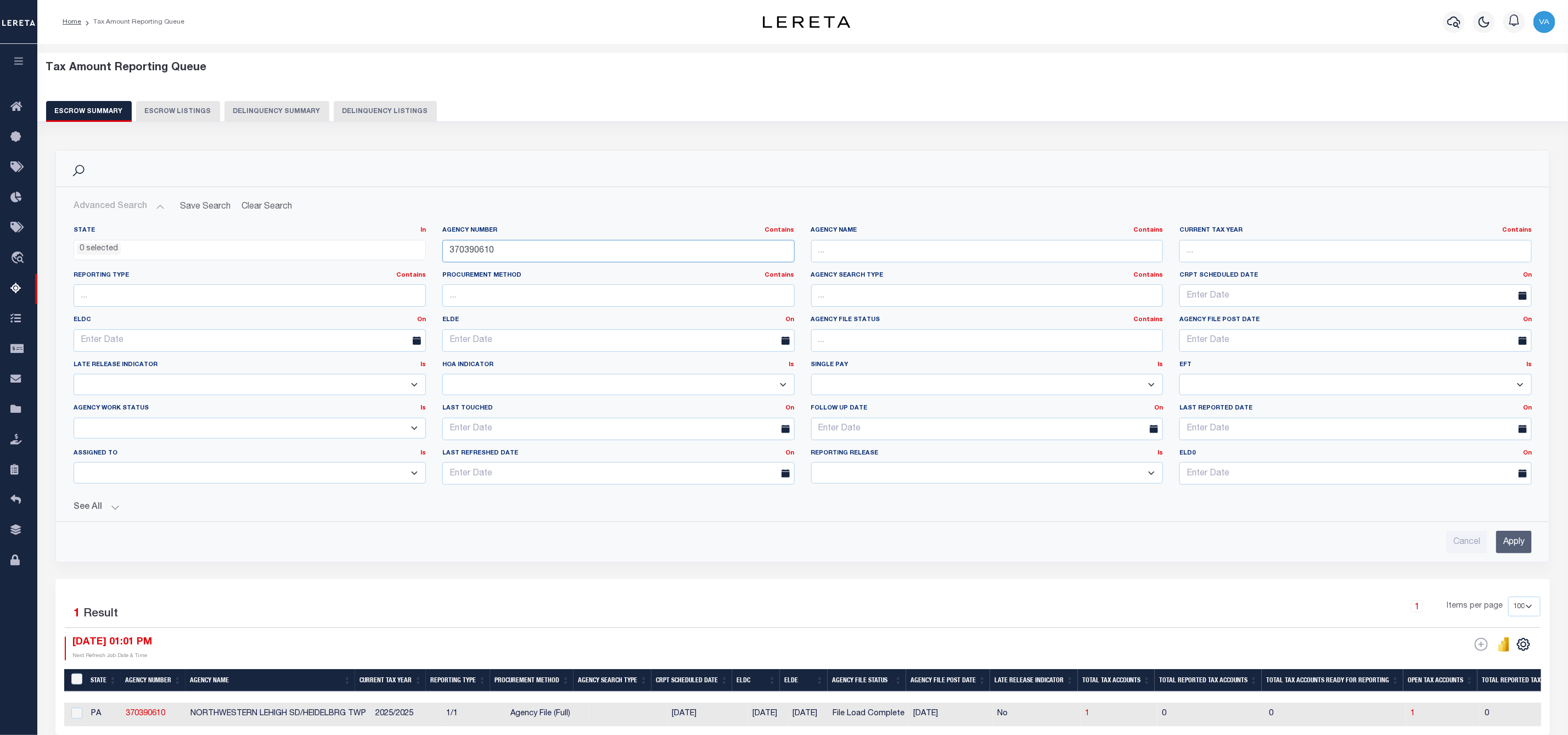
drag, startPoint x: 508, startPoint y: 252, endPoint x: 439, endPoint y: 241, distance: 69.9
click at [439, 241] on div "Agency Number Contains Contains Is 370390610" at bounding box center [618, 249] width 369 height 45
paste input "210830202"
type input "210830202"
click at [1514, 550] on input "Apply" at bounding box center [1514, 542] width 36 height 22
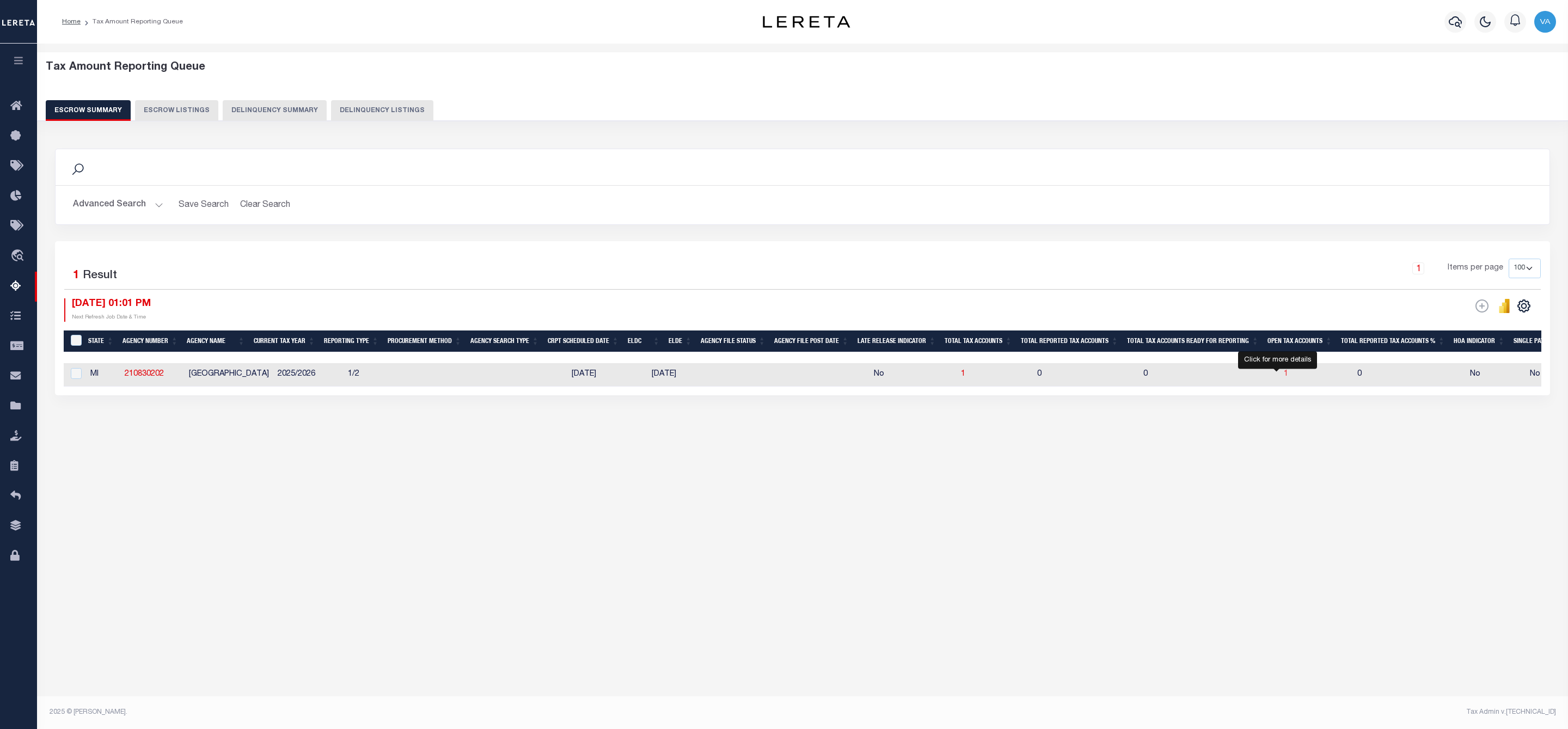
click at [1284, 374] on span "1" at bounding box center [1287, 374] width 5 height 8
select select "100"
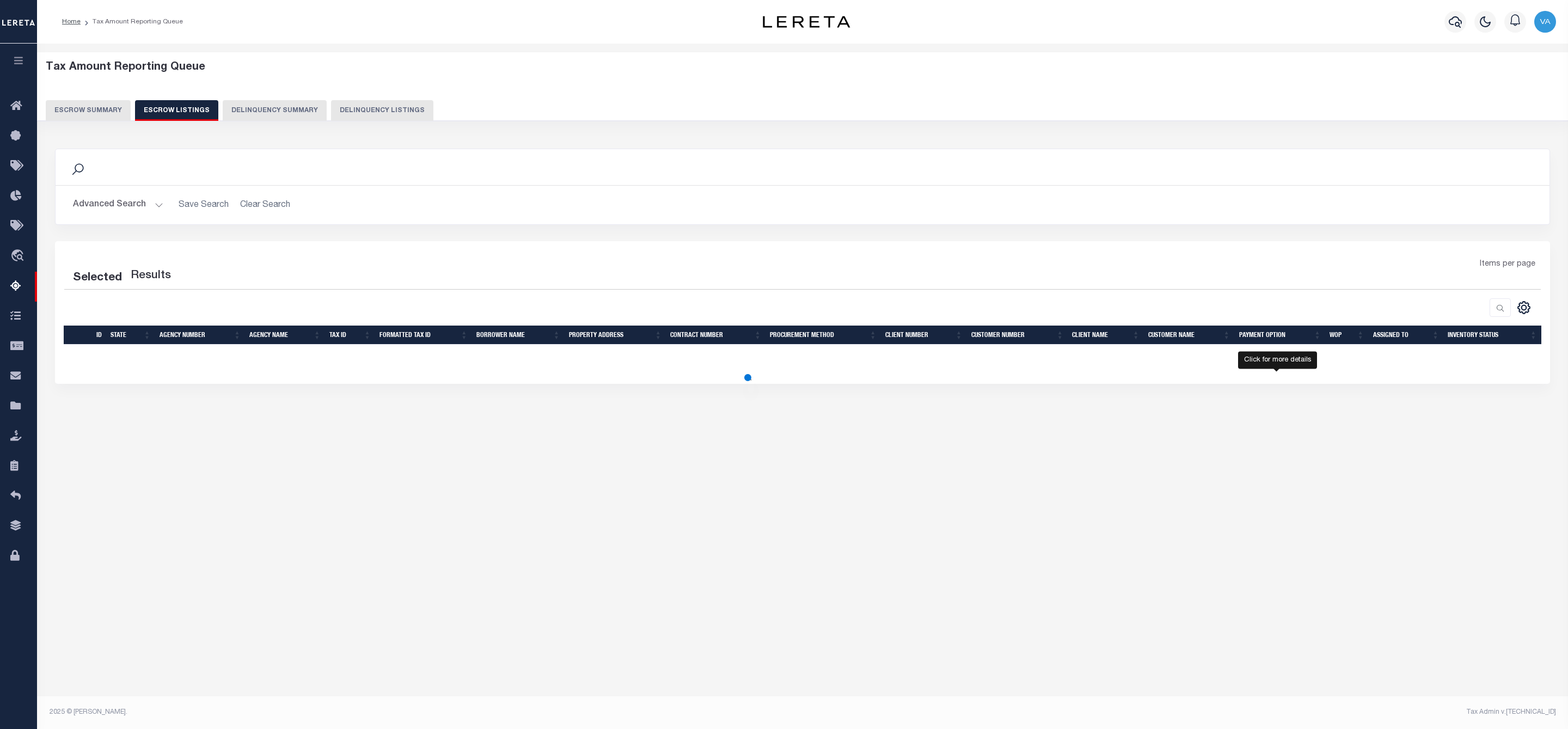
select select "100"
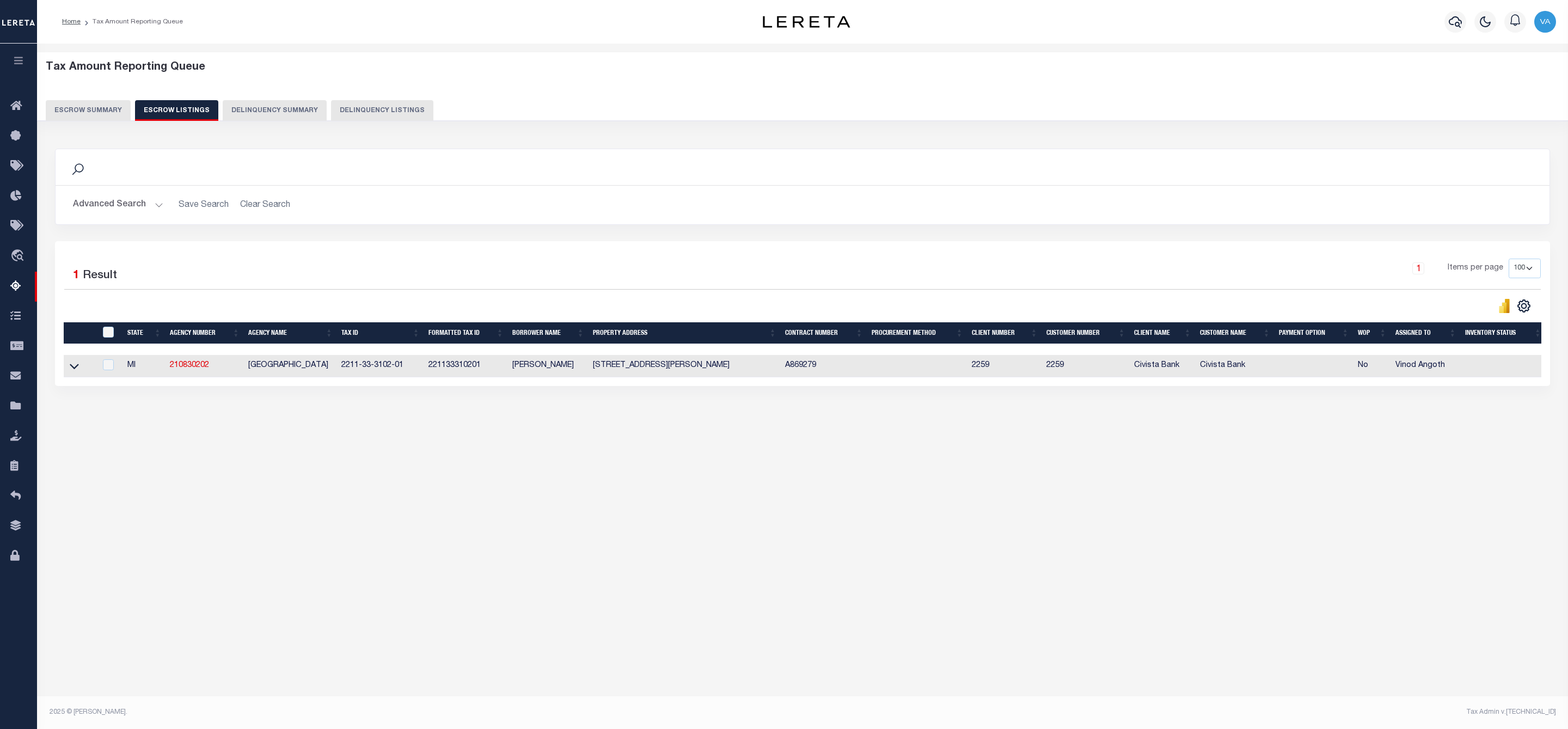
click at [404, 368] on td "2211-33-3102-01" at bounding box center [380, 366] width 87 height 22
checkbox input "true"
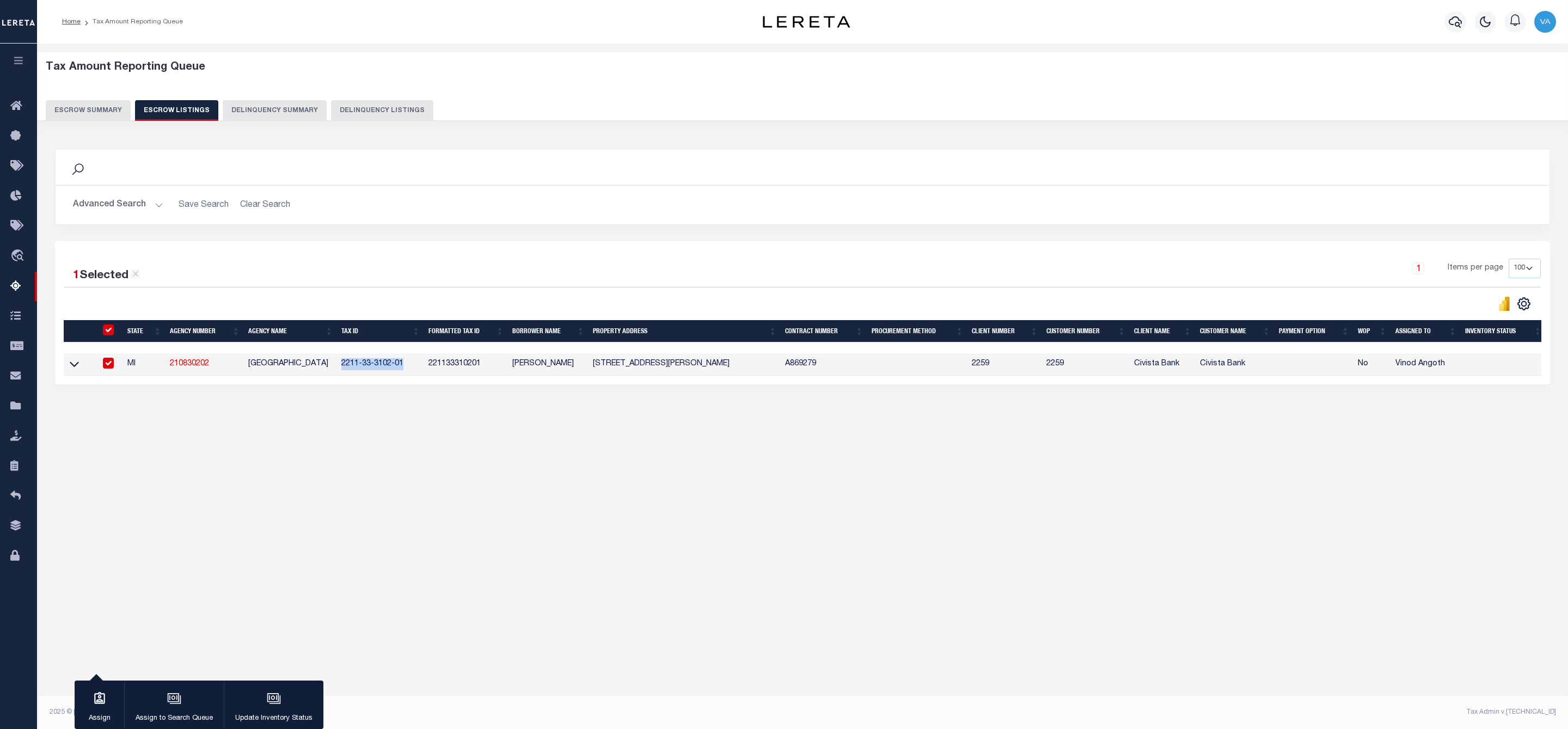
drag, startPoint x: 405, startPoint y: 368, endPoint x: 342, endPoint y: 361, distance: 63.4
click at [342, 361] on td "2211-33-3102-01" at bounding box center [380, 364] width 87 height 22
checkbox input "false"
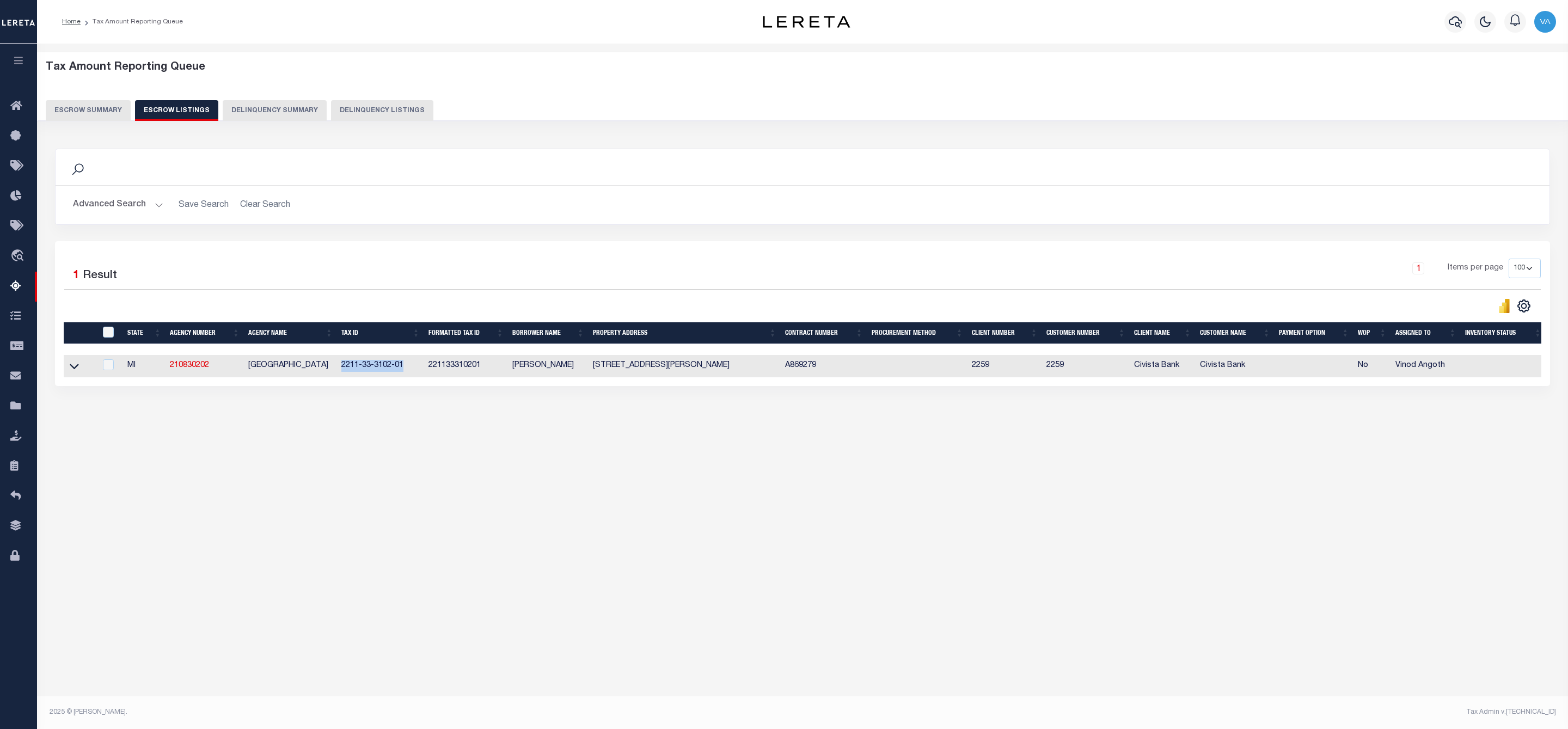
copy td "2211-33-3102-01"
drag, startPoint x: 507, startPoint y: 367, endPoint x: 564, endPoint y: 369, distance: 57.0
click at [564, 369] on td "Cris Rowley" at bounding box center [549, 366] width 81 height 22
checkbox input "true"
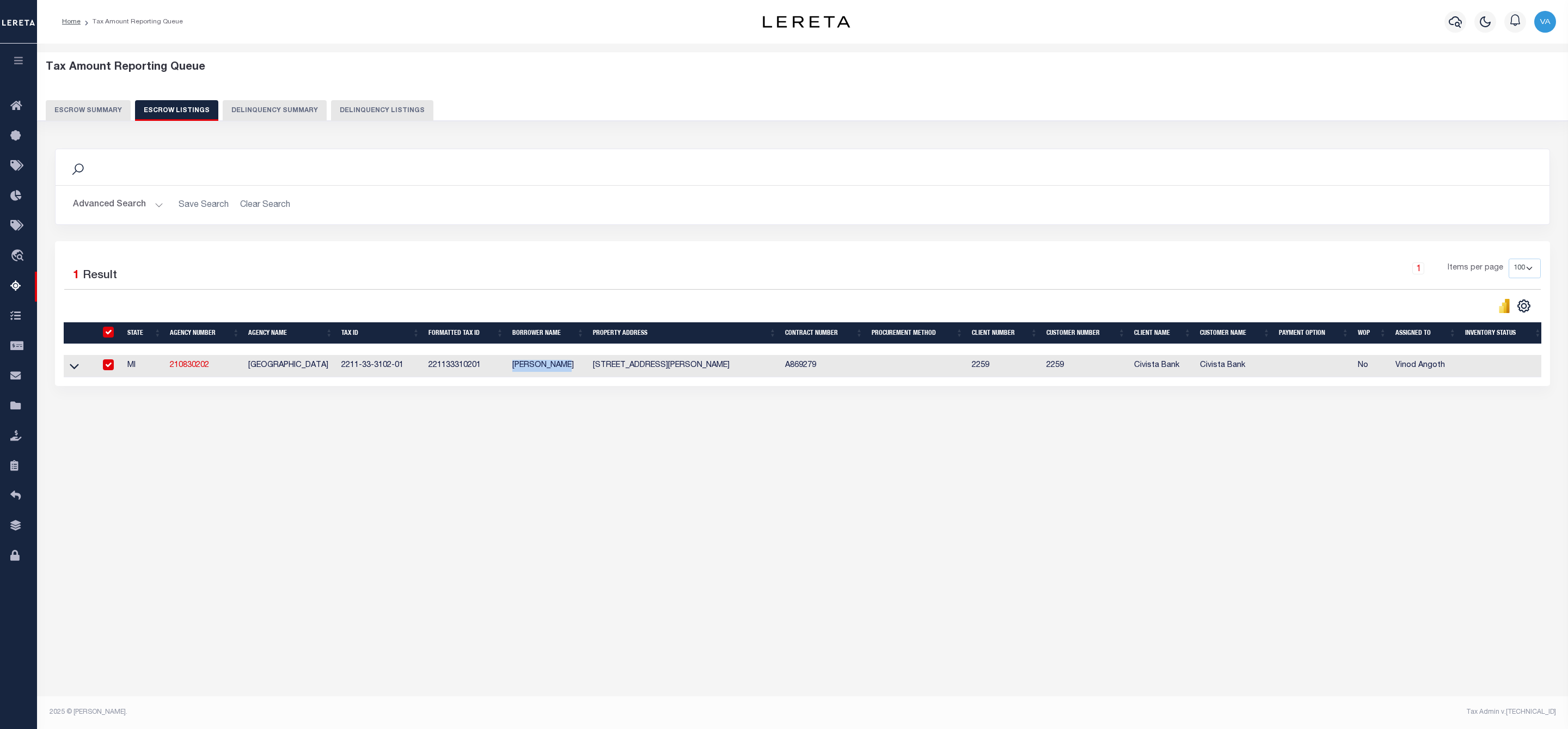
checkbox input "true"
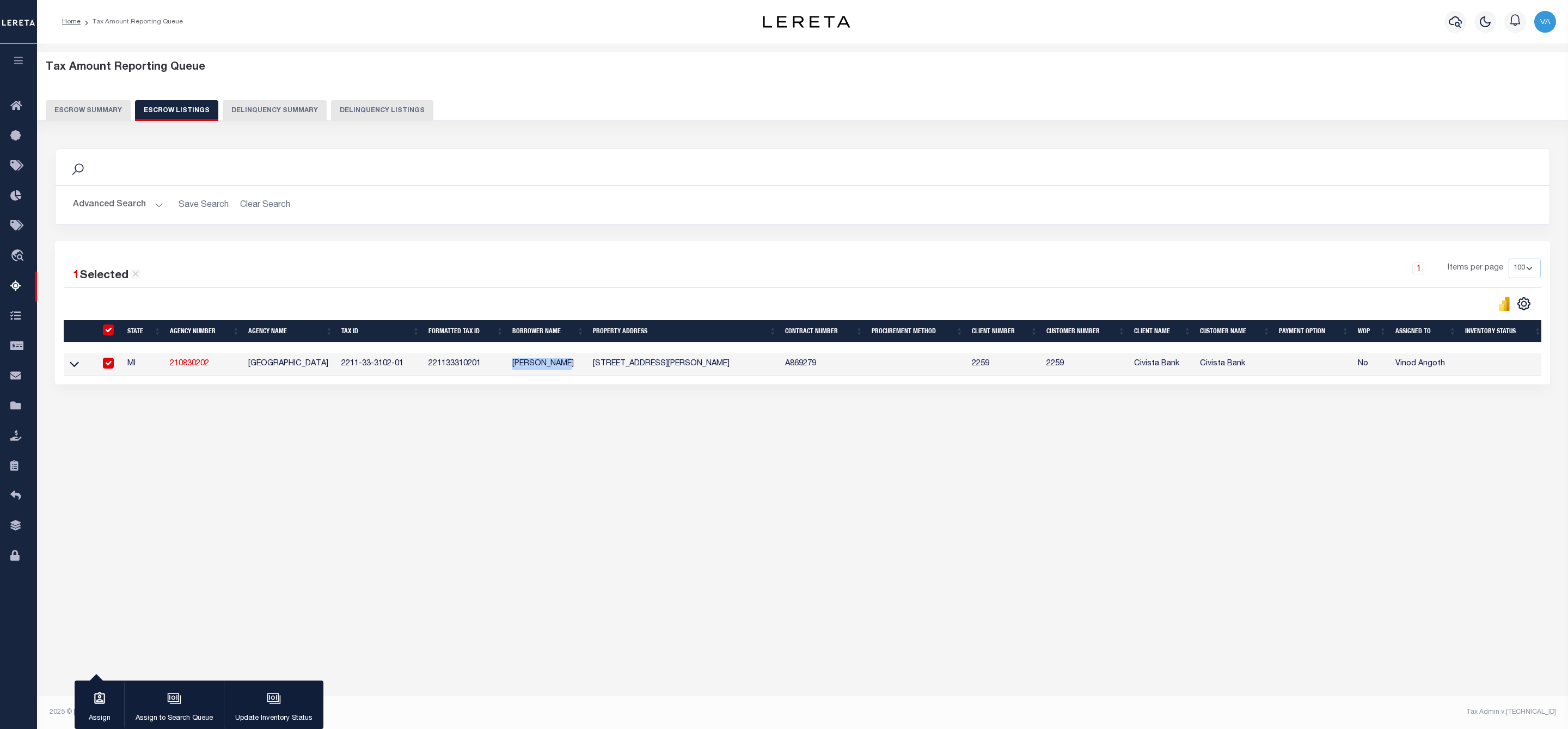
copy td "Cris Rowley"
drag, startPoint x: 592, startPoint y: 366, endPoint x: 749, endPoint y: 374, distance: 157.2
click at [749, 374] on td "3675 W 36 1/2 RD HARRIETTA, MI 49638" at bounding box center [685, 364] width 192 height 22
checkbox input "false"
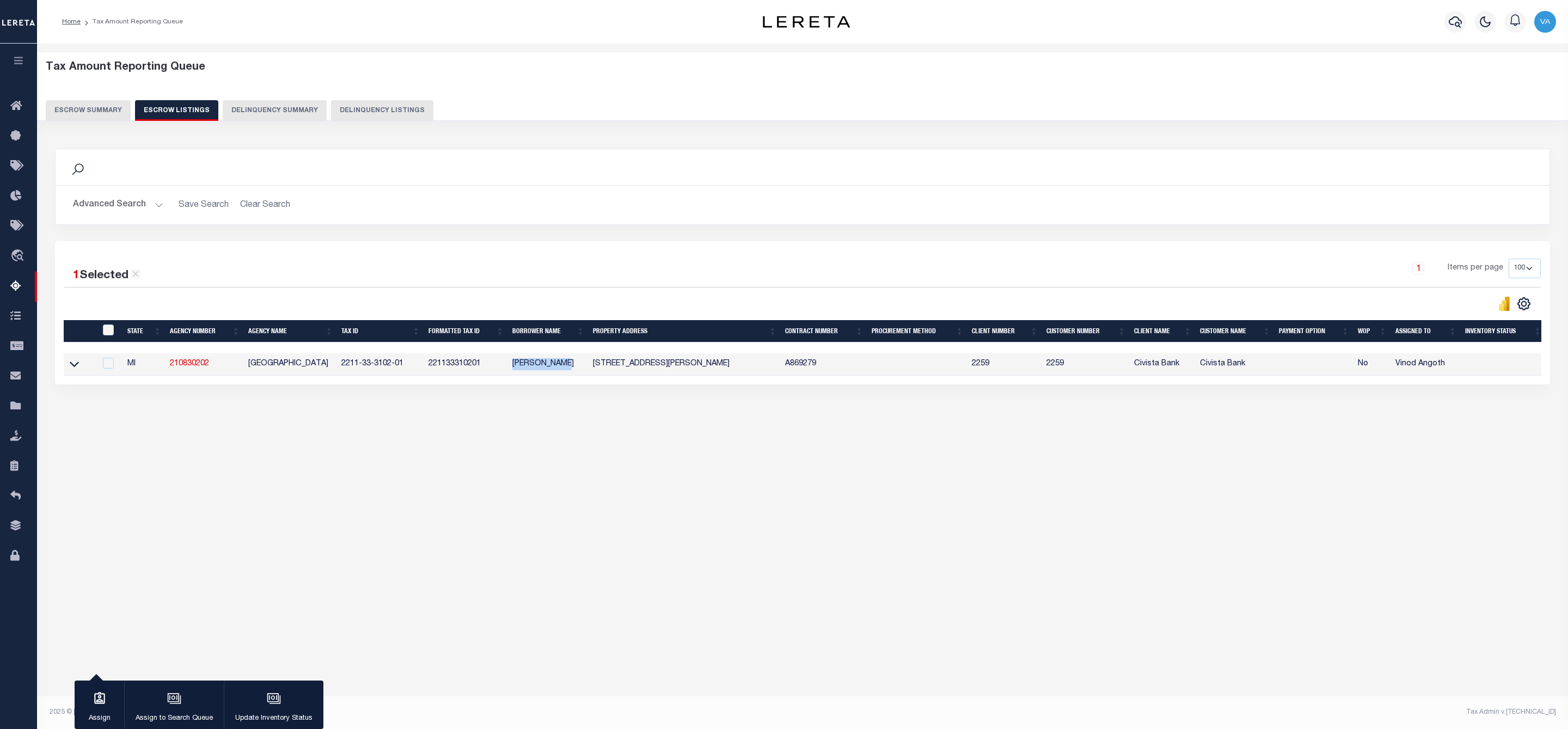
checkbox input "false"
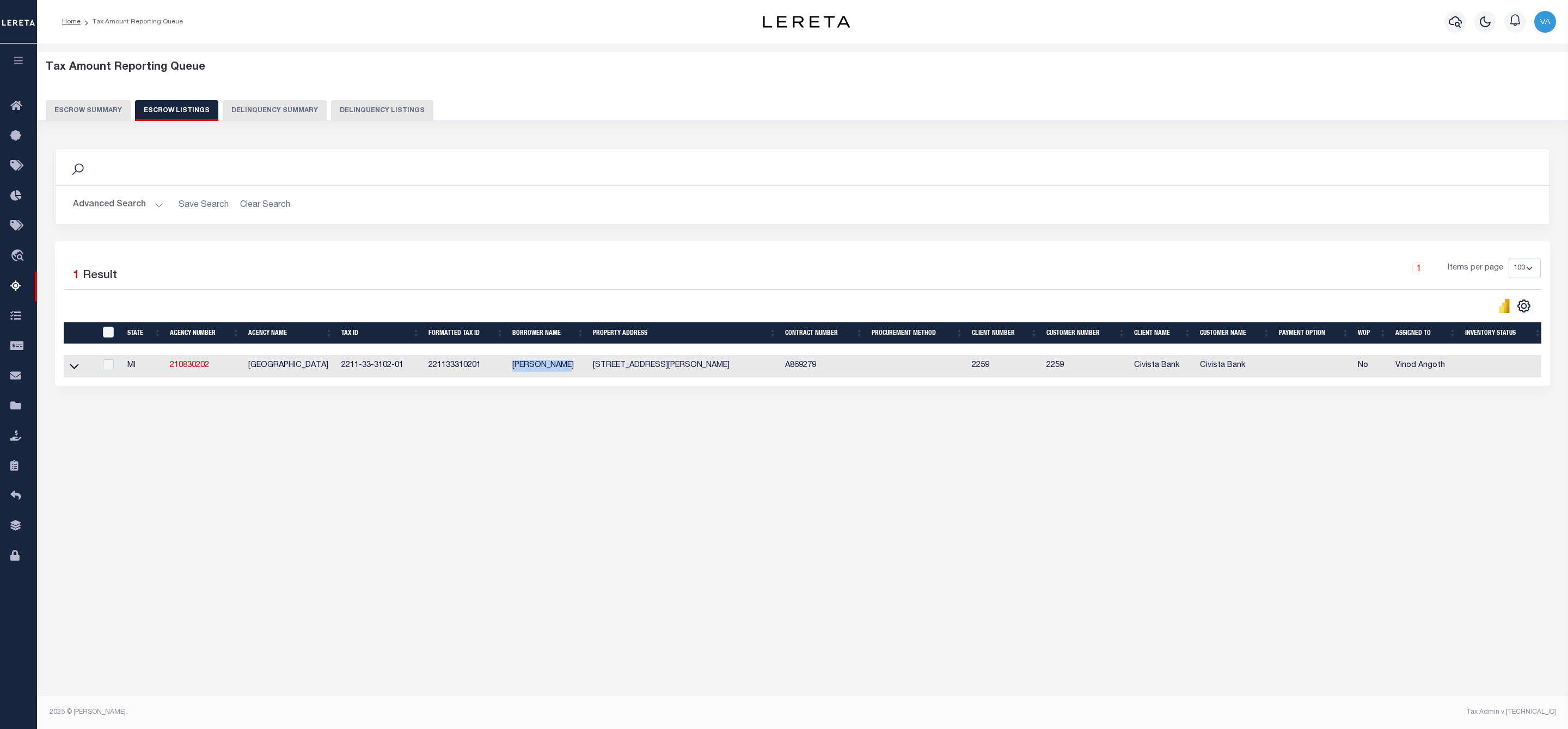
copy td "3675 W 36 1/2 RD HARRIETTA, MI 49638"
click at [1082, 614] on div "Tax Amount Reporting Queue Escrow Summary Escrow Listings In" at bounding box center [803, 371] width 1531 height 656
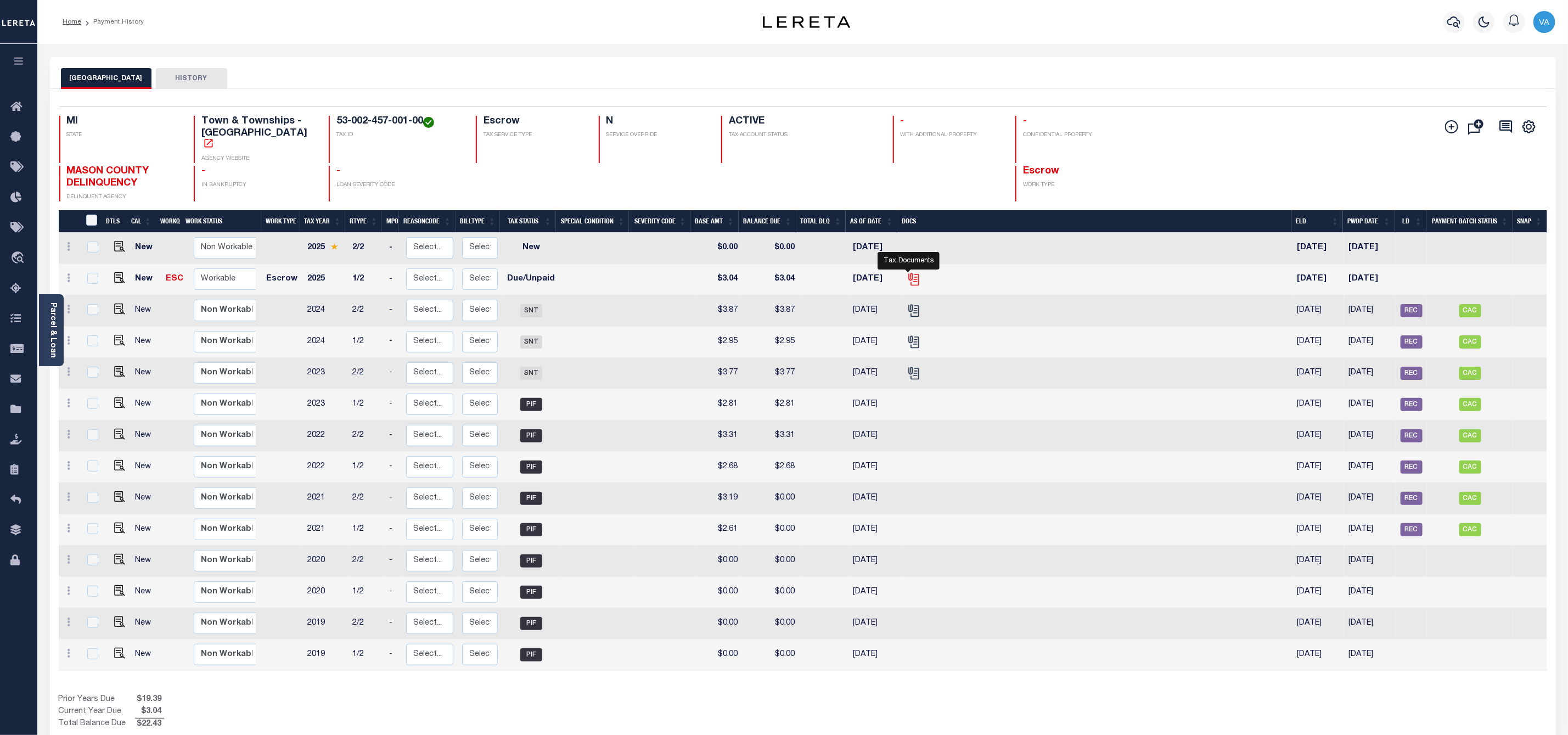
click at [909, 272] on icon "" at bounding box center [913, 279] width 15 height 15
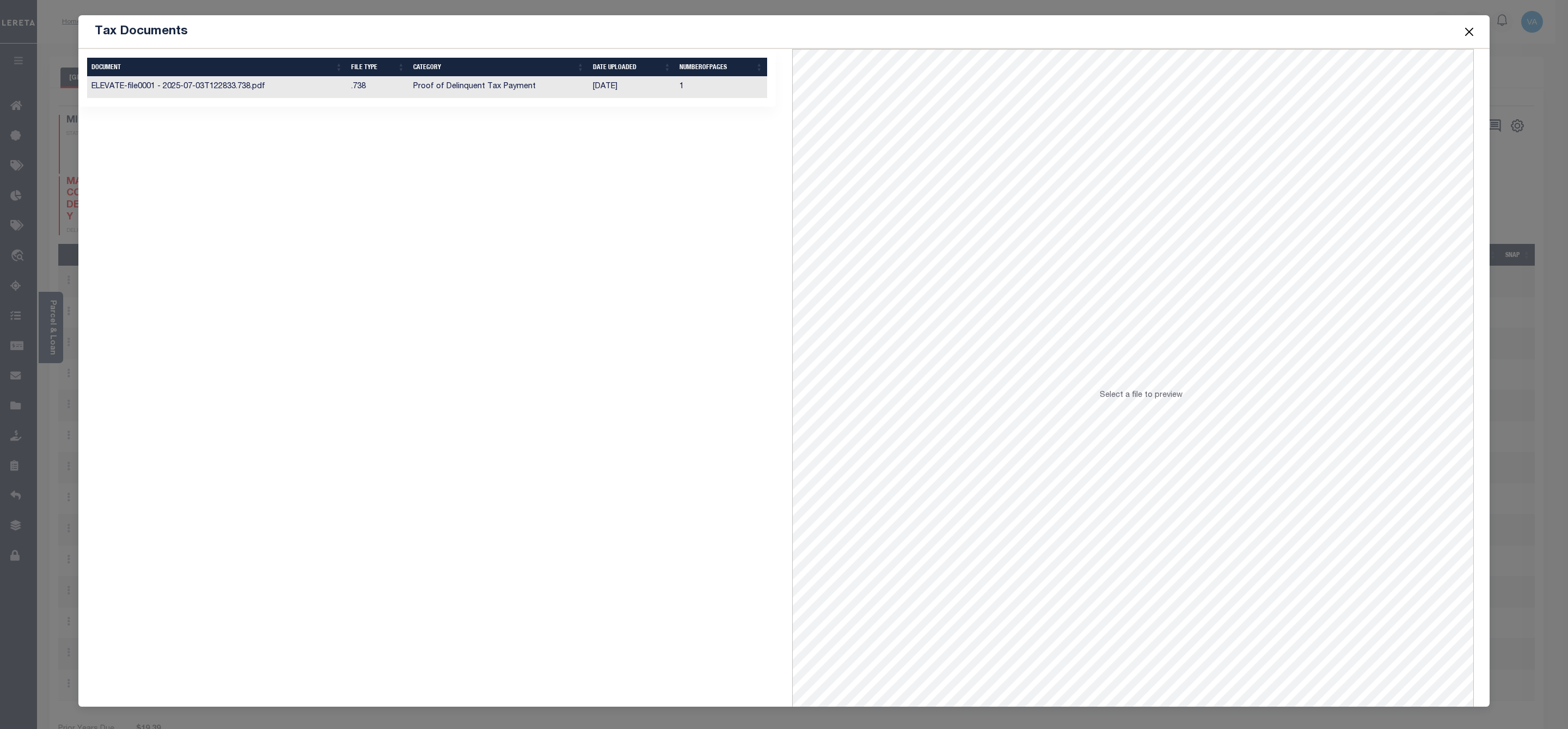
click at [1469, 31] on button "Close" at bounding box center [1469, 31] width 14 height 14
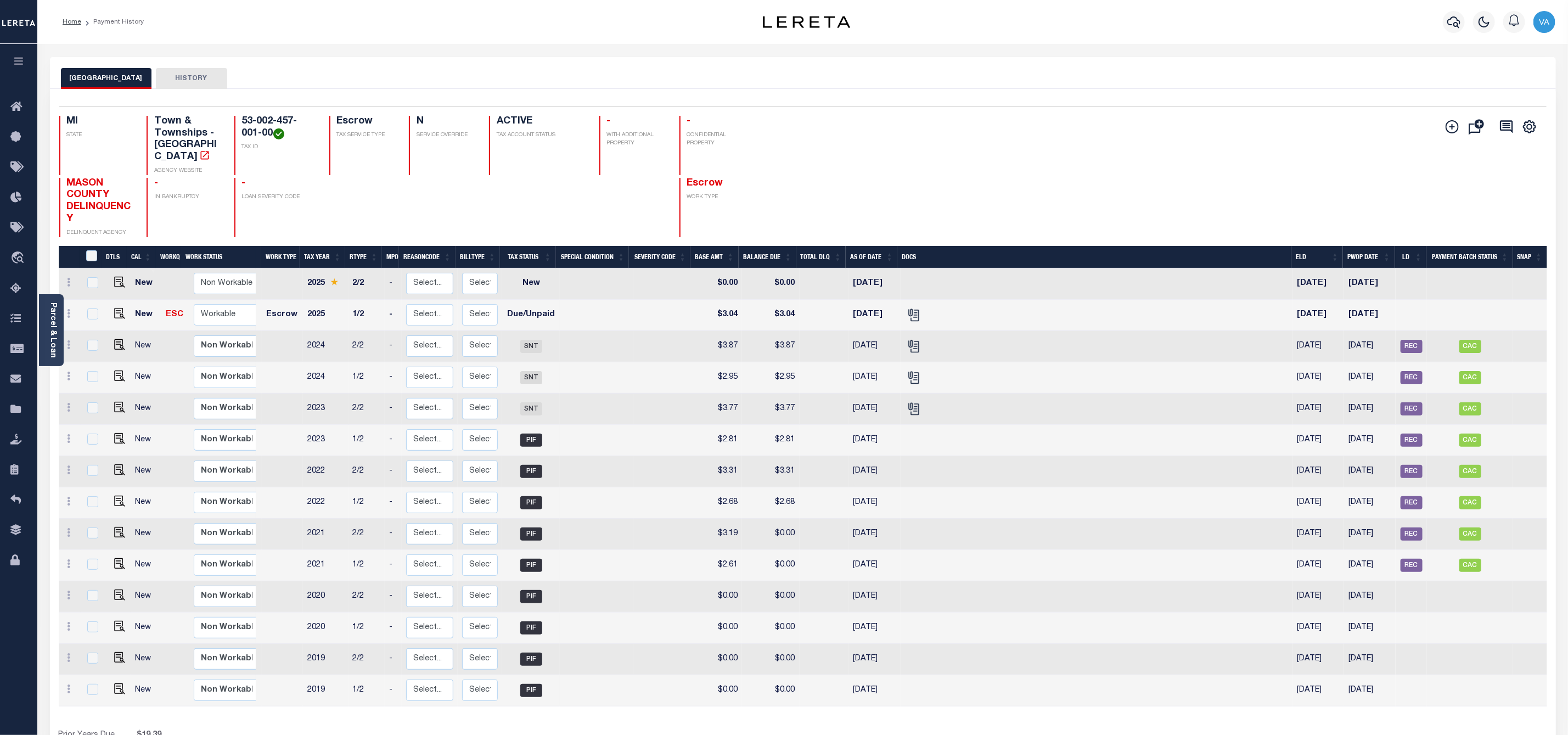
click at [112, 308] on td at bounding box center [117, 315] width 27 height 31
checkbox input "true"
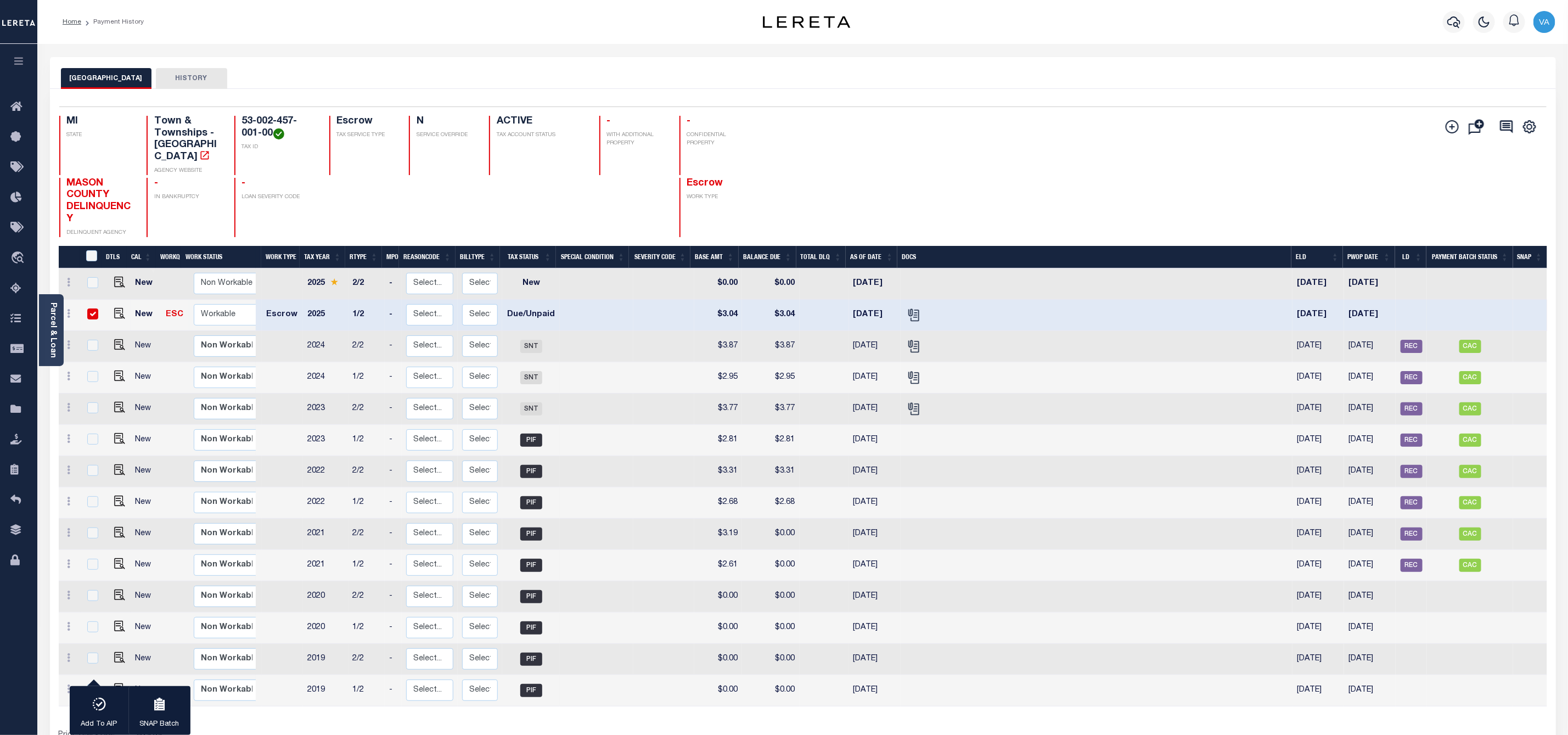
click at [116, 300] on td at bounding box center [117, 315] width 27 height 31
checkbox input "false"
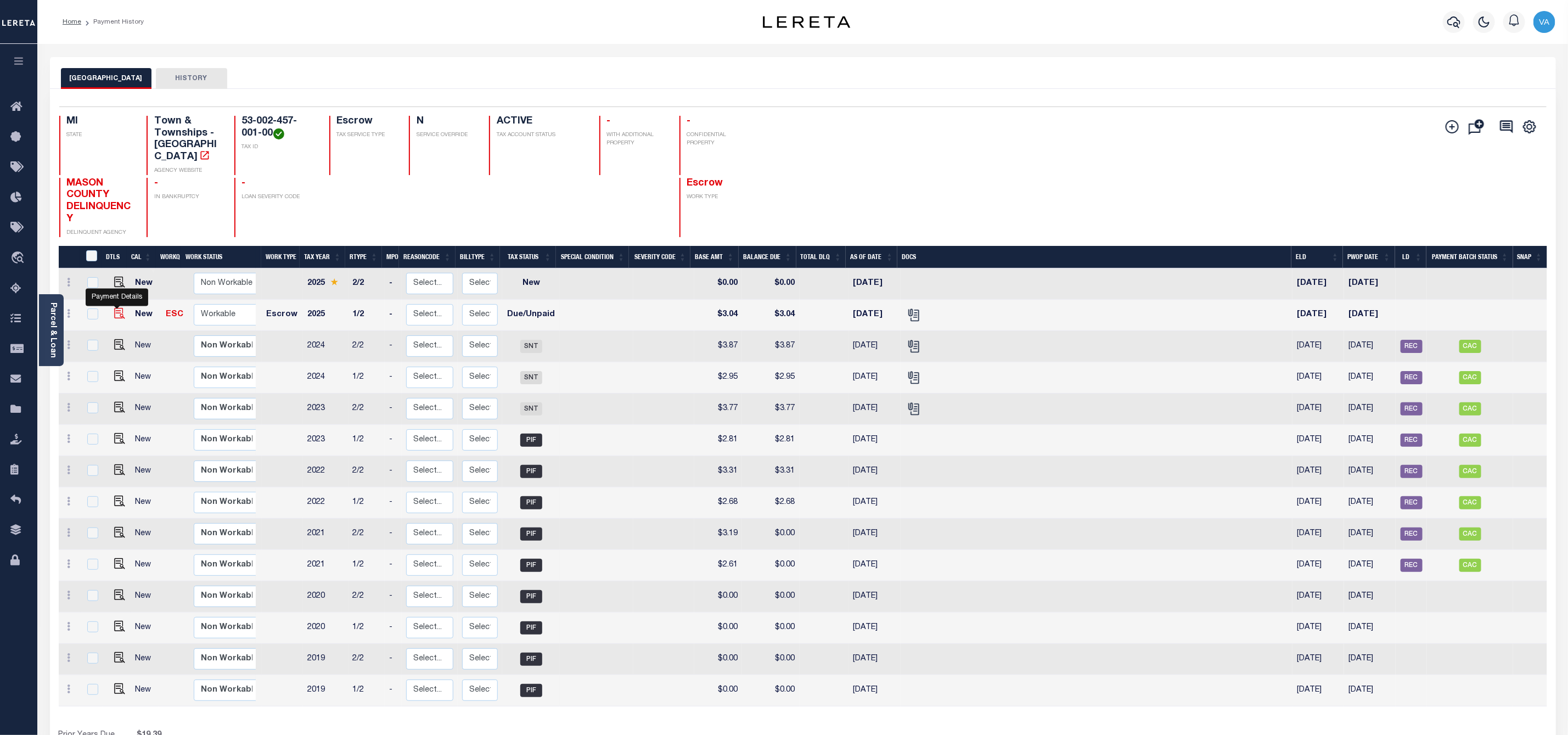
click at [114, 308] on img "" at bounding box center [120, 313] width 11 height 11
checkbox input "true"
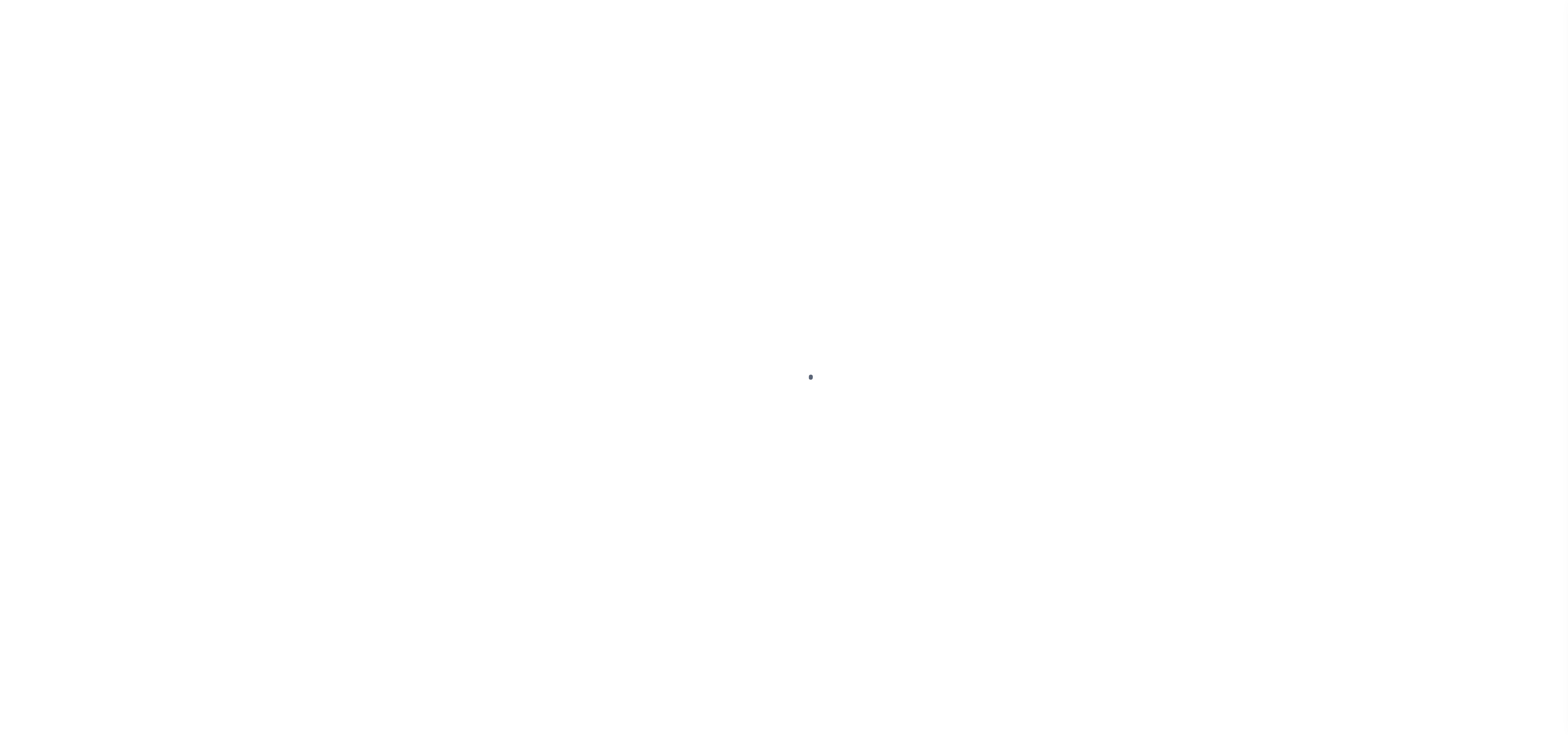
select select "DUE"
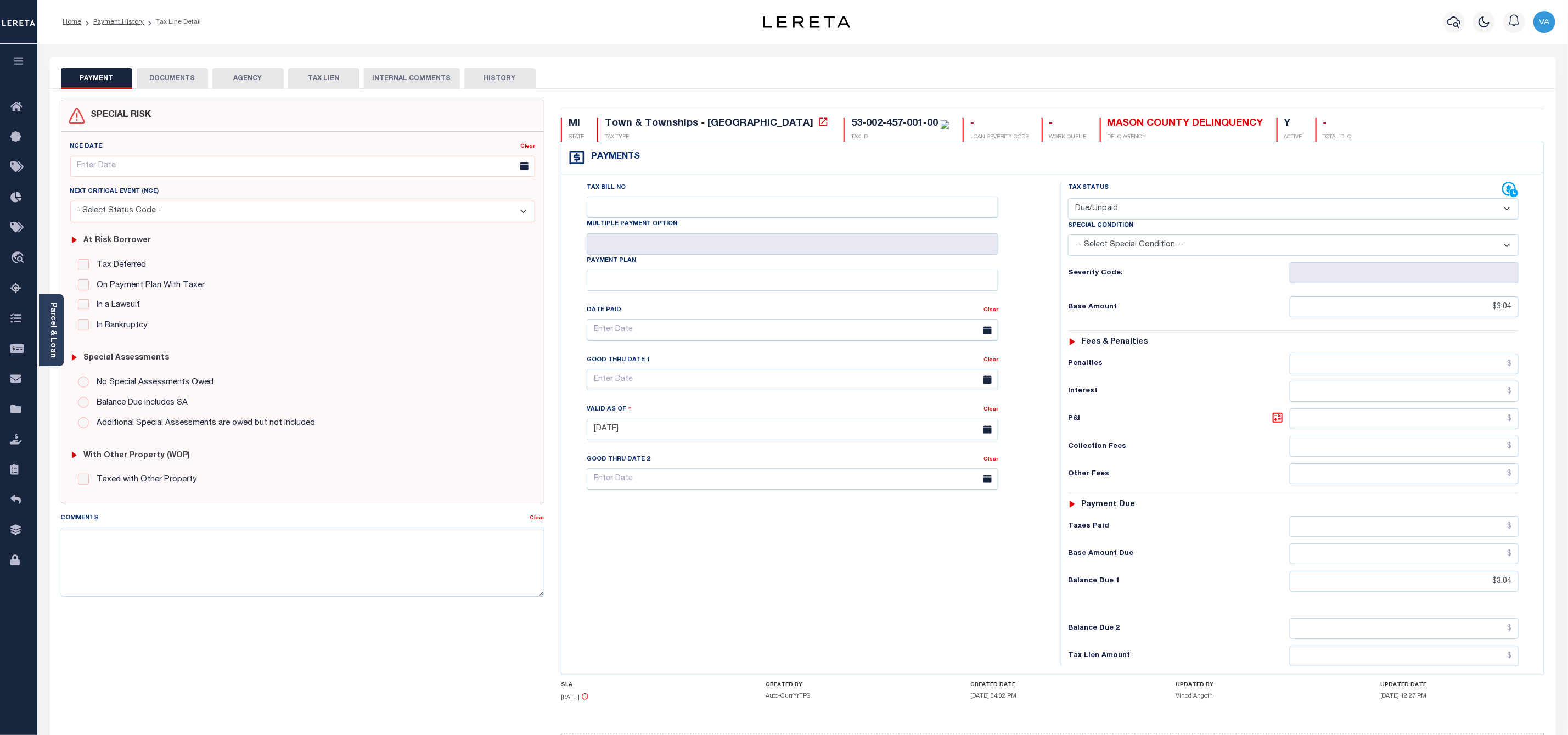
click at [192, 76] on button "DOCUMENTS" at bounding box center [172, 78] width 71 height 21
